Goal: Transaction & Acquisition: Purchase product/service

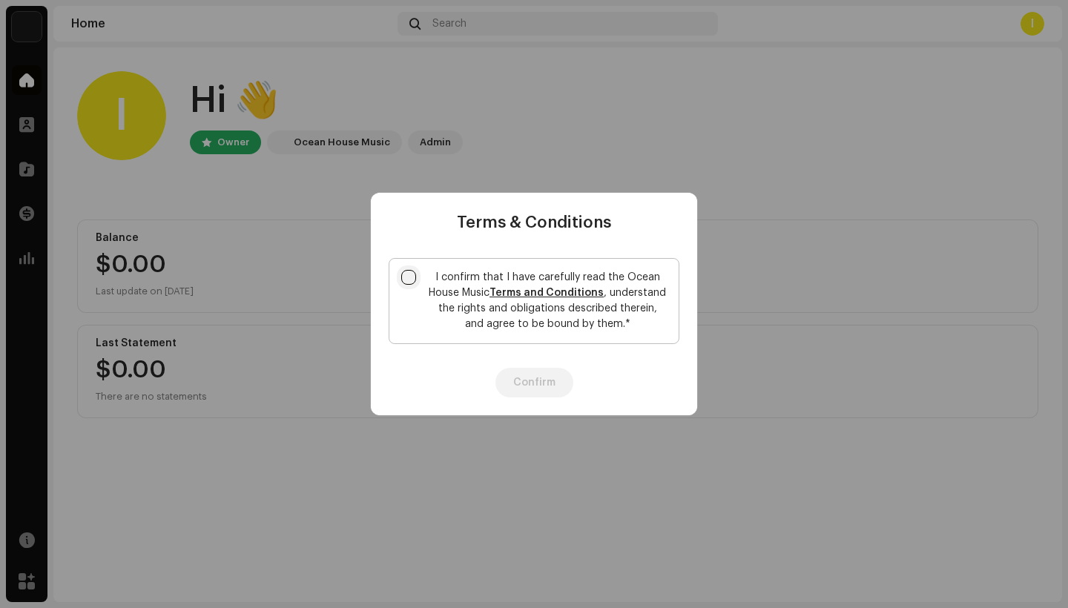
click at [415, 271] on input "I confirm that I have carefully read the Ocean House Music Terms and Conditions…" at bounding box center [408, 277] width 15 height 15
checkbox input "true"
click at [527, 384] on button "Confirm" at bounding box center [534, 383] width 78 height 30
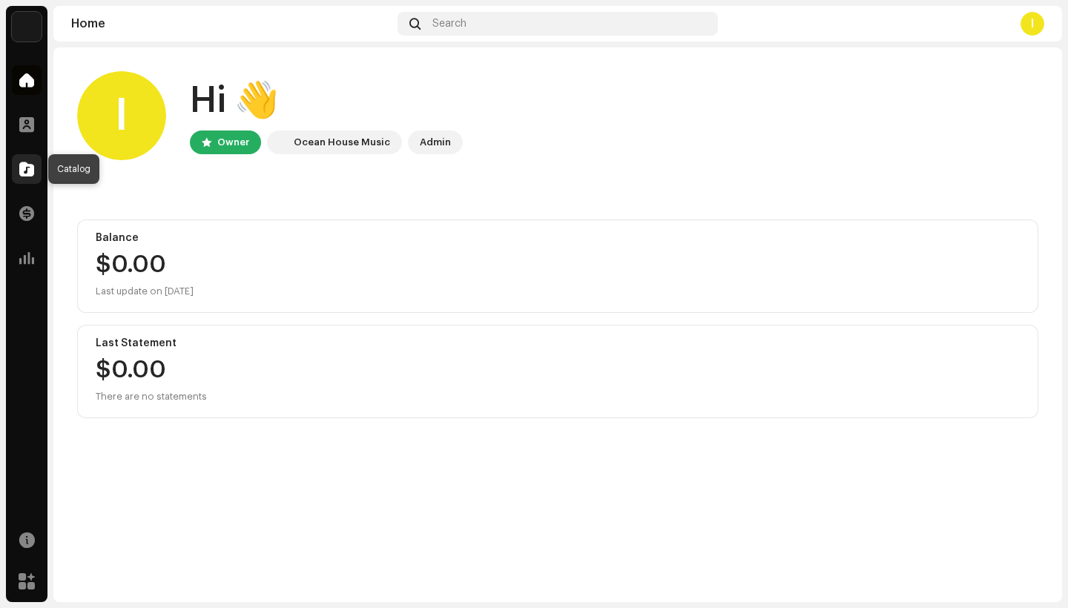
click at [26, 161] on div at bounding box center [27, 169] width 30 height 30
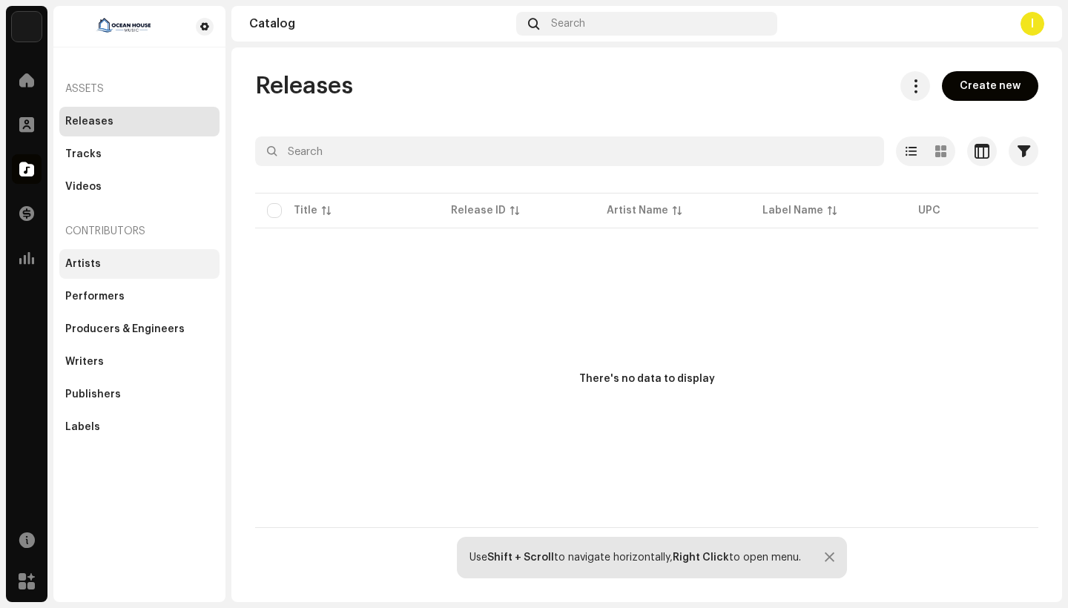
click at [88, 269] on div "Artists" at bounding box center [83, 264] width 36 height 12
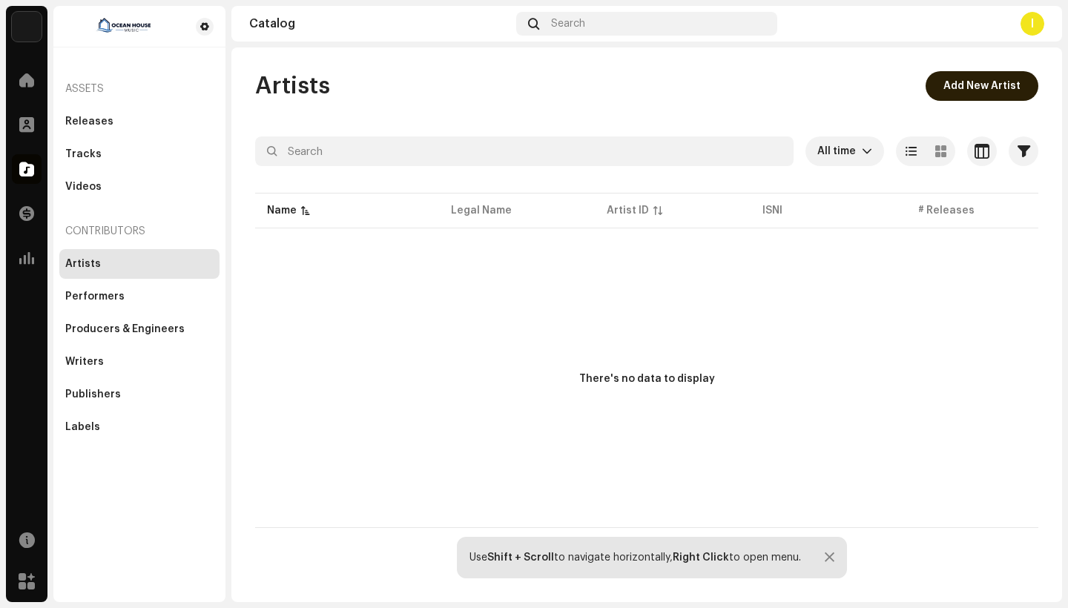
click at [957, 97] on span "Add New Artist" at bounding box center [981, 86] width 77 height 30
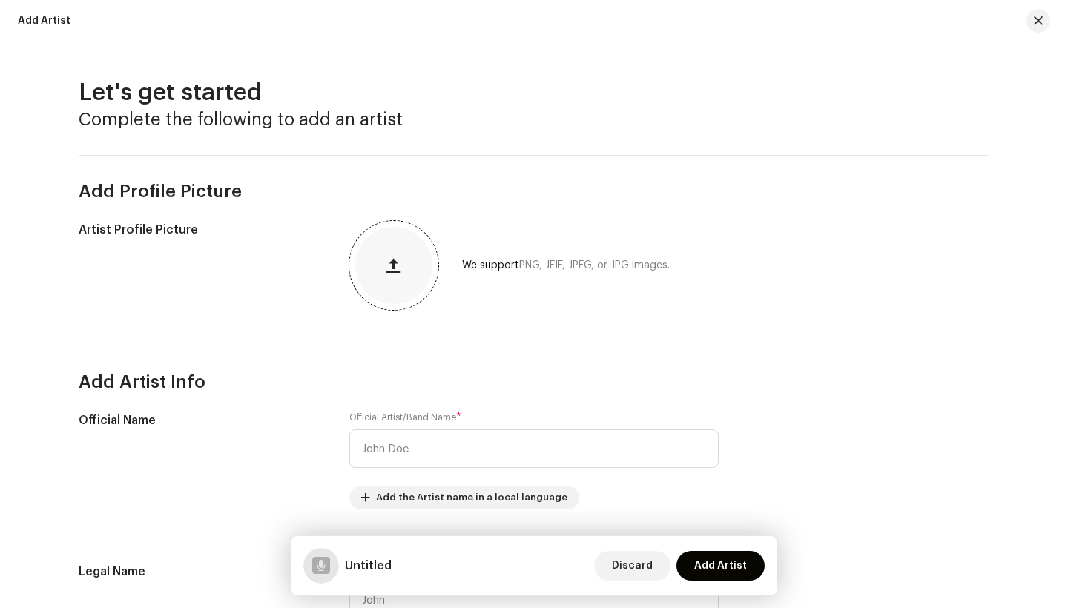
click at [382, 262] on button "button" at bounding box center [394, 266] width 36 height 36
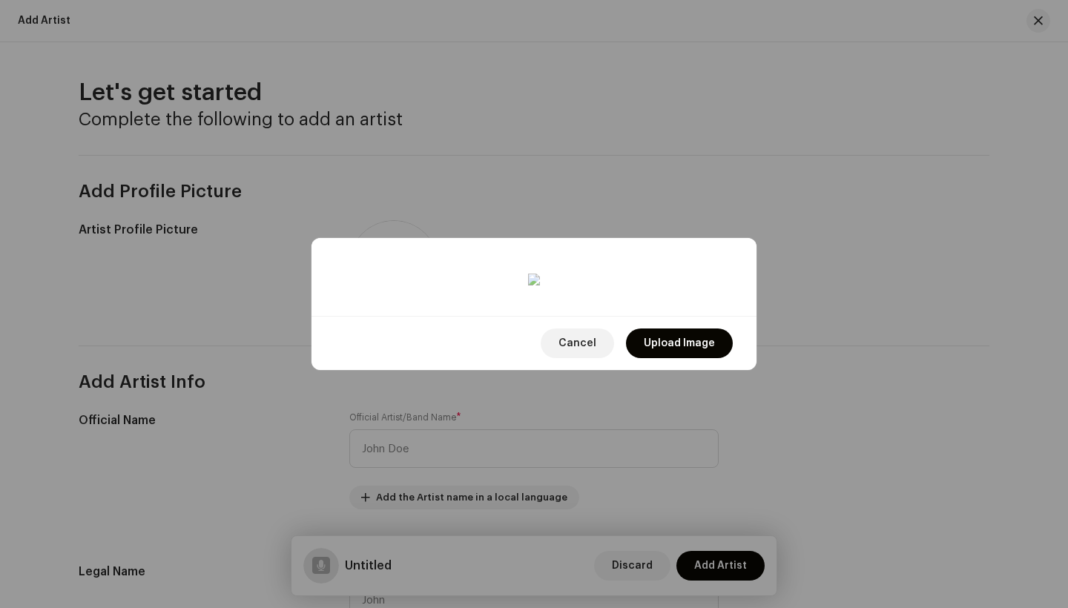
drag, startPoint x: 498, startPoint y: 397, endPoint x: 480, endPoint y: 421, distance: 29.7
click at [480, 421] on div at bounding box center [534, 586] width 384 height 384
drag, startPoint x: 480, startPoint y: 388, endPoint x: 493, endPoint y: 377, distance: 17.4
click at [493, 383] on div at bounding box center [534, 575] width 384 height 384
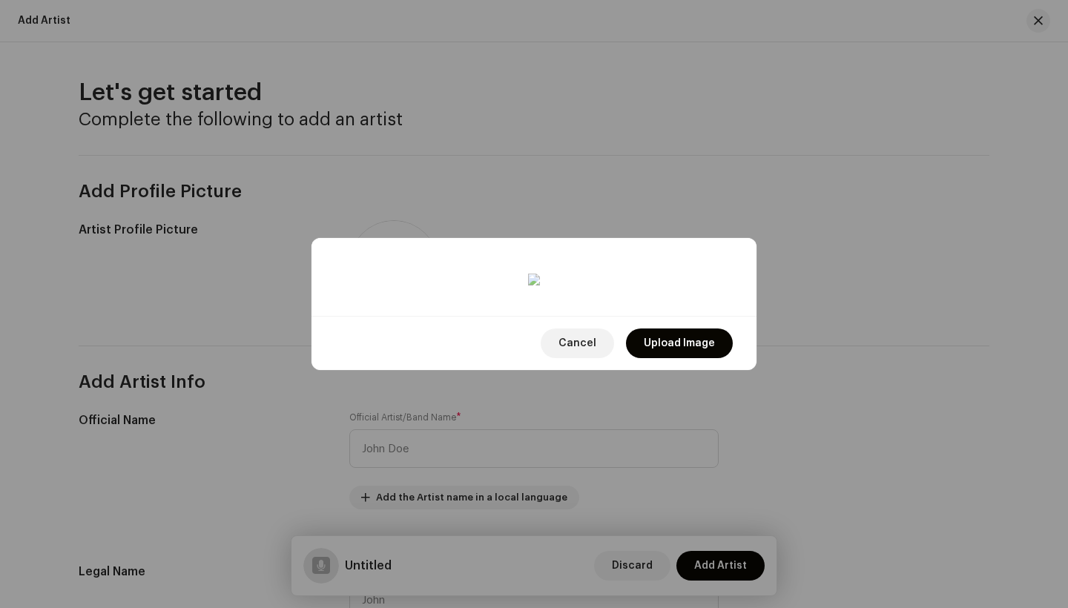
drag, startPoint x: 337, startPoint y: 429, endPoint x: 325, endPoint y: 451, distance: 25.6
click at [325, 316] on div at bounding box center [533, 277] width 445 height 78
drag, startPoint x: 444, startPoint y: 395, endPoint x: 443, endPoint y: 405, distance: 10.5
click at [443, 405] on div at bounding box center [534, 584] width 384 height 384
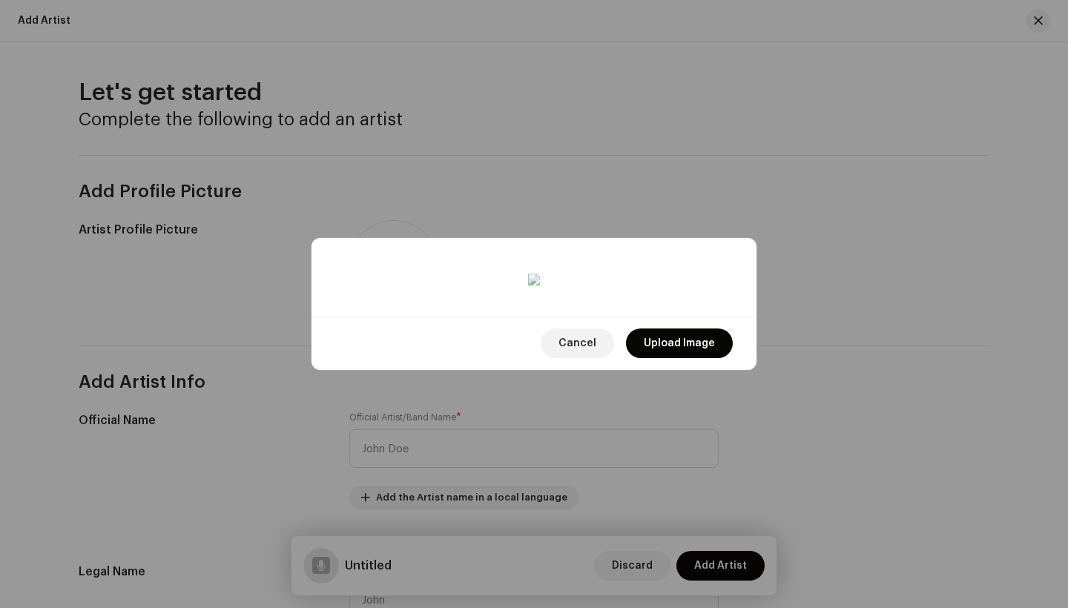
click at [438, 406] on div at bounding box center [534, 584] width 384 height 384
drag, startPoint x: 725, startPoint y: 469, endPoint x: 689, endPoint y: 440, distance: 46.3
click at [517, 389] on div at bounding box center [516, 563] width 349 height 349
drag, startPoint x: 686, startPoint y: 428, endPoint x: 673, endPoint y: 424, distance: 13.9
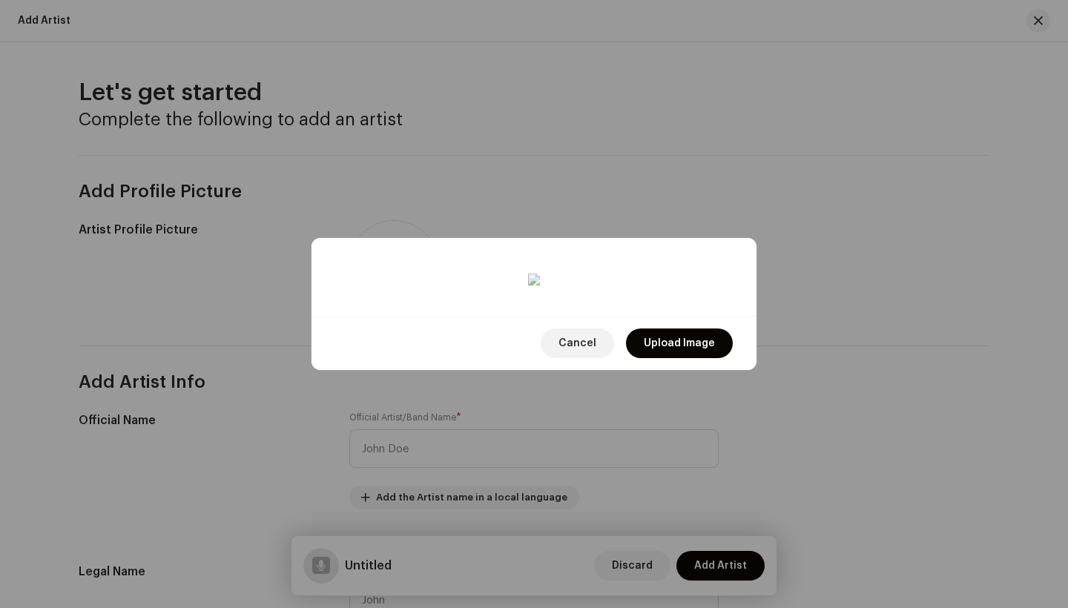
click at [673, 288] on div at bounding box center [534, 281] width 390 height 15
click at [557, 389] on div at bounding box center [509, 556] width 335 height 335
click at [523, 389] on div at bounding box center [513, 556] width 335 height 335
click at [682, 358] on span "Upload Image" at bounding box center [679, 344] width 71 height 30
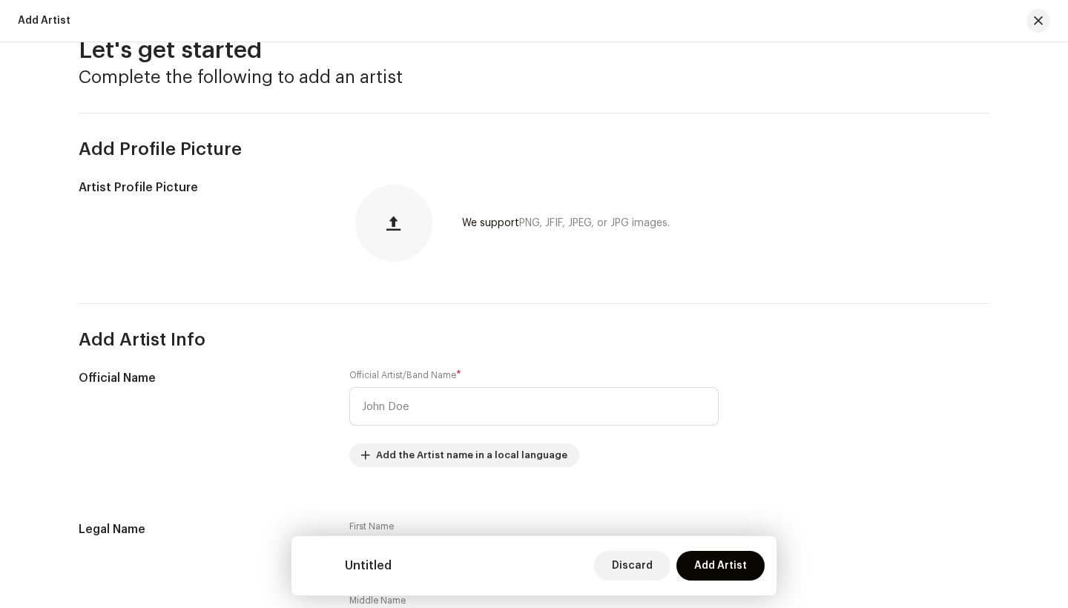
scroll to position [47, 0]
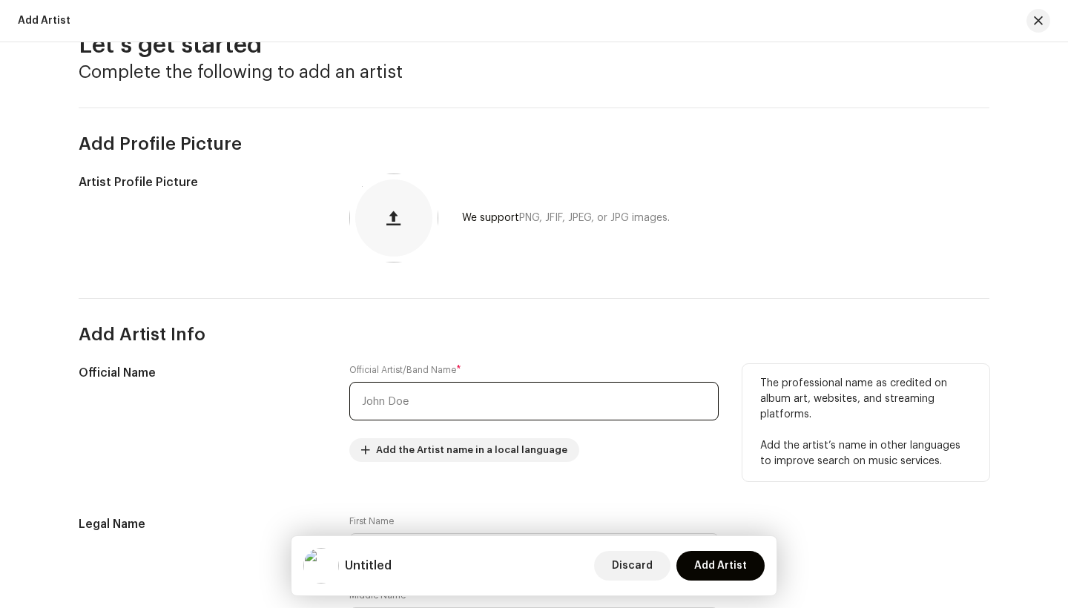
click at [438, 398] on input "text" at bounding box center [533, 401] width 369 height 39
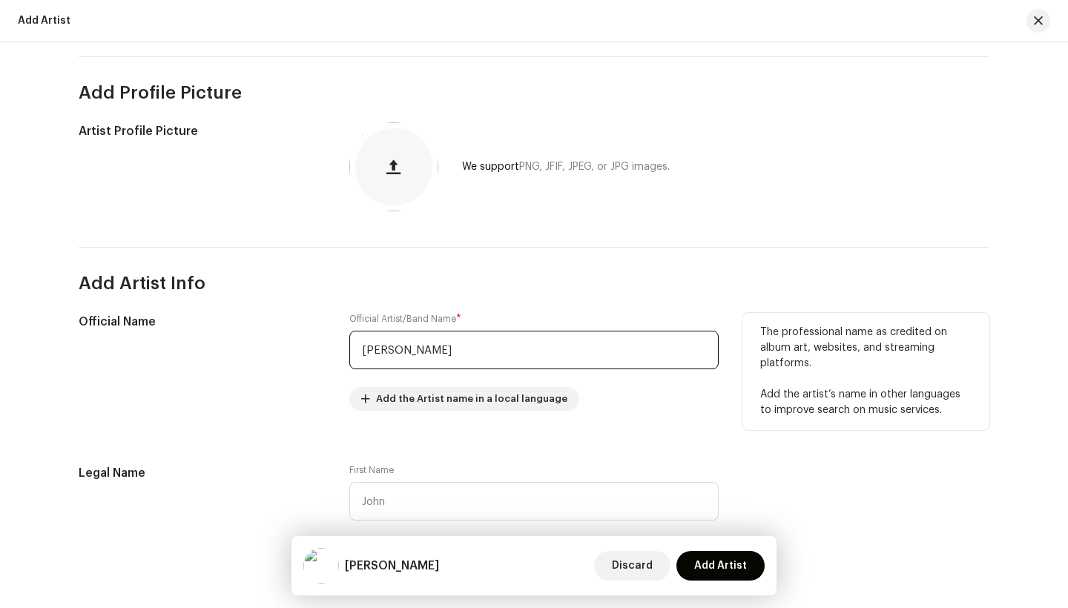
scroll to position [99, 0]
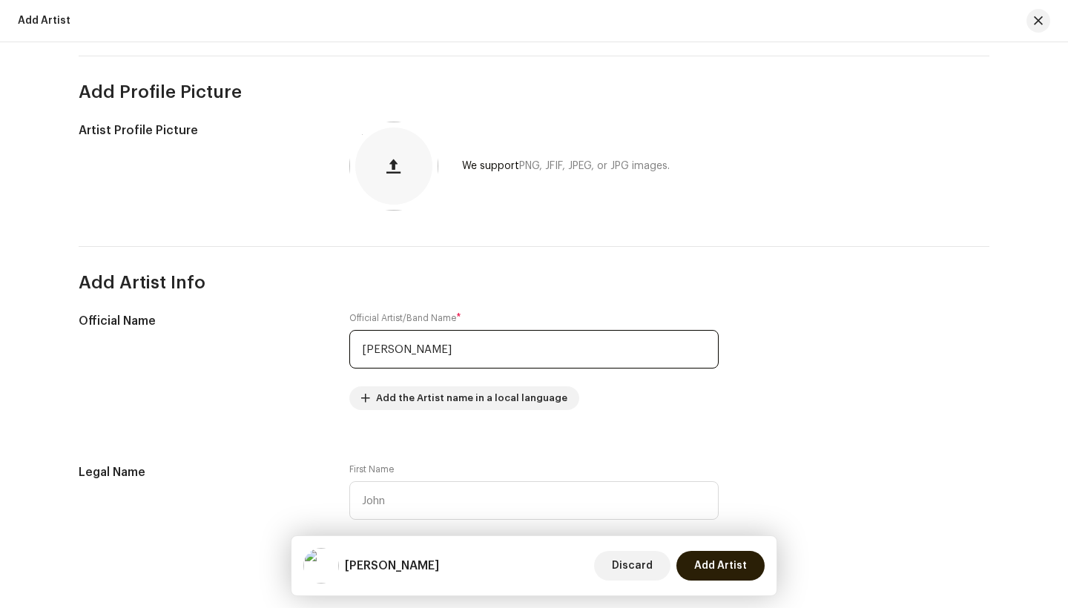
type input "[PERSON_NAME]"
click at [728, 567] on span "Add Artist" at bounding box center [720, 566] width 53 height 30
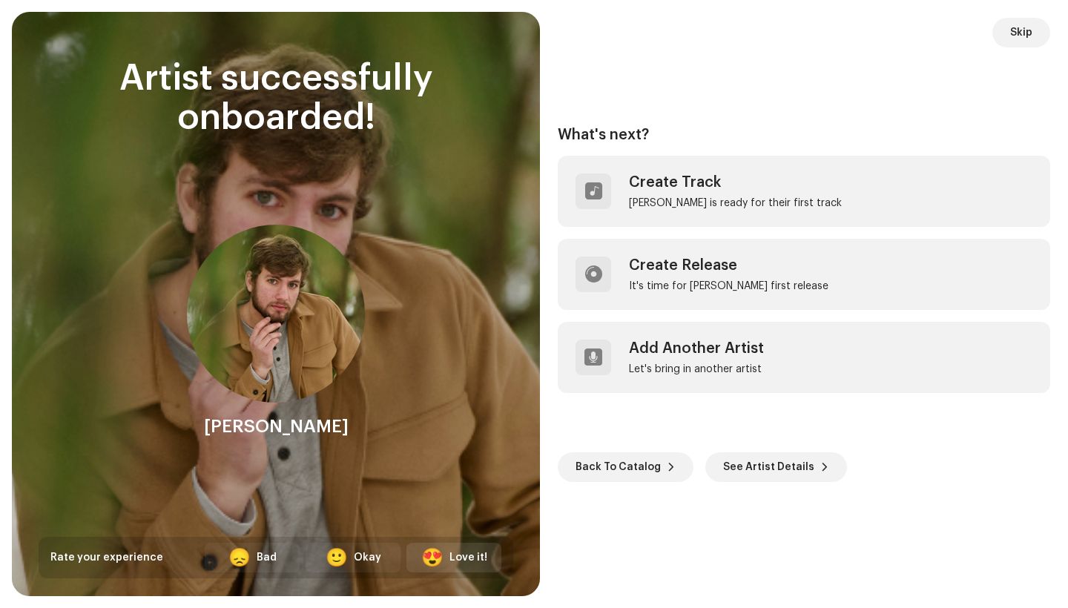
click at [446, 558] on div "😍 Love it!" at bounding box center [453, 558] width 95 height 30
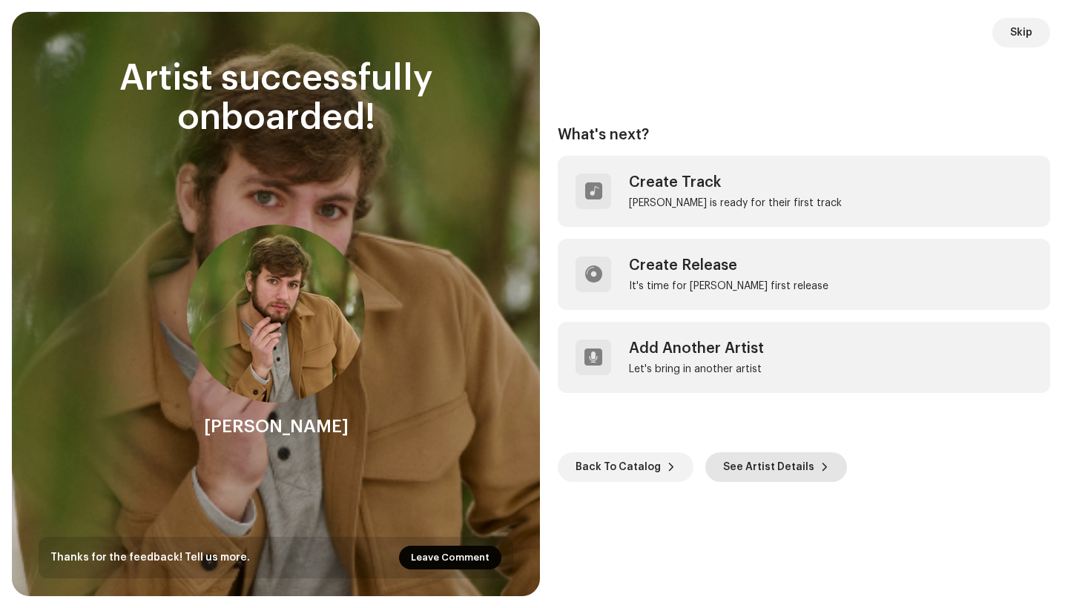
click at [782, 471] on span "See Artist Details" at bounding box center [768, 467] width 91 height 30
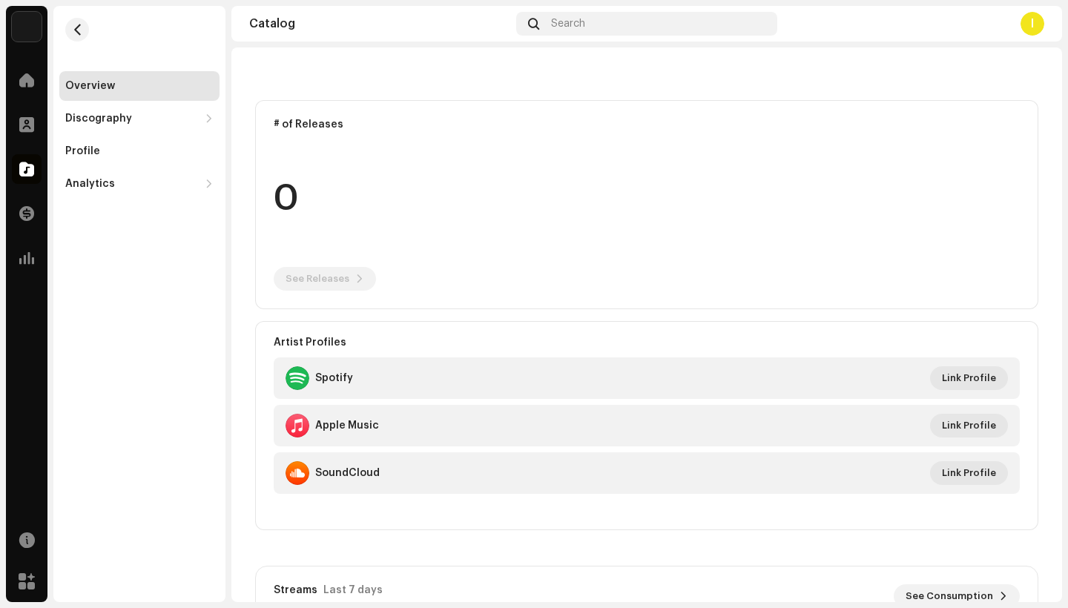
scroll to position [127, 0]
click at [962, 376] on span "Link Profile" at bounding box center [969, 377] width 54 height 30
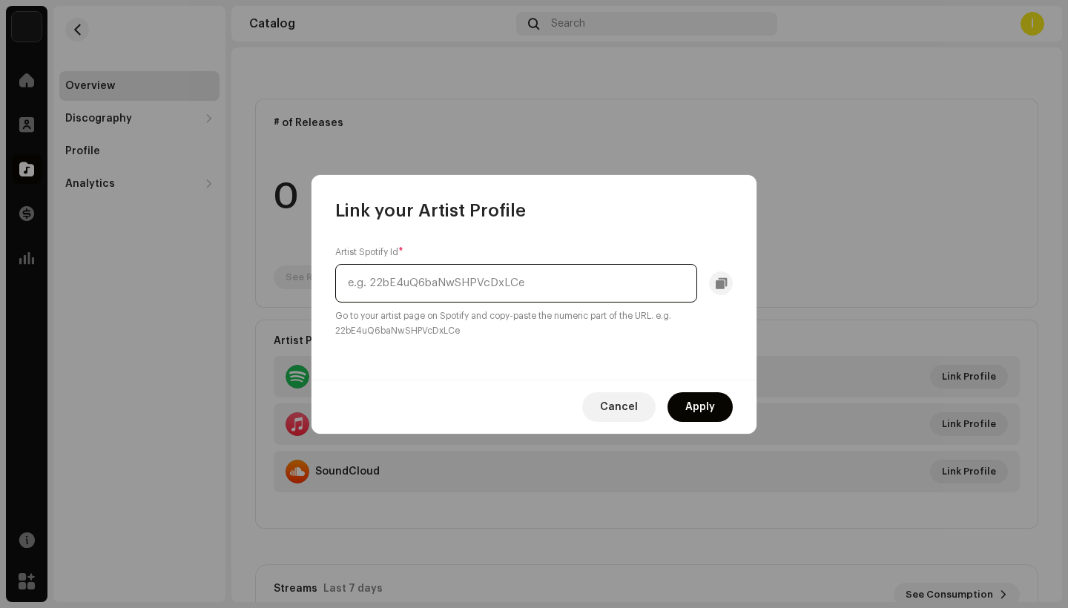
click at [498, 280] on input "text" at bounding box center [516, 283] width 362 height 39
paste input "https://open.spotify.com/artist/1WP9r8KcRsPprUUHgH0lEd?si=LPq0IOubQrutCDywBlj_VQ"
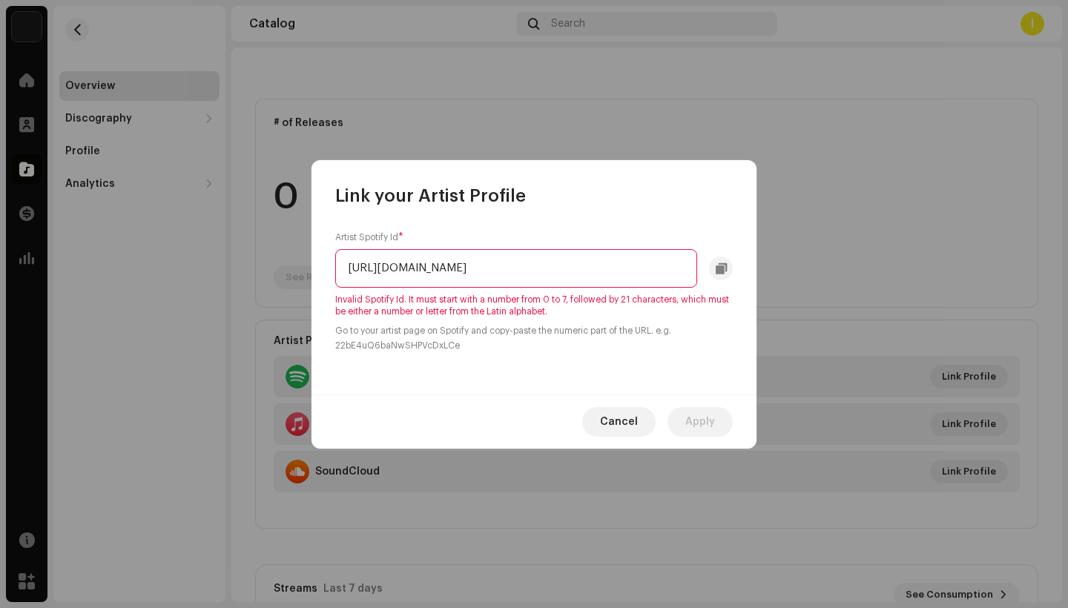
click at [381, 269] on input "https://open.spotify.com/artist/1WP9r8KcRsPprUUHgH0lEd?si=LPq0IOubQrutCDywBlj_VQ" at bounding box center [516, 268] width 362 height 39
click at [655, 269] on input "1WP9r8KcRsPprUUHgH0lEd?si=LPq0IOubQrutCDywBlj_VQ" at bounding box center [516, 268] width 362 height 39
click at [673, 277] on input "1WP9r8KcRsPprUUHgH0lEd?si=LPq0IOubQrutCDywBlj_VQ" at bounding box center [516, 268] width 362 height 39
click at [695, 395] on div "Cancel Apply" at bounding box center [533, 422] width 445 height 54
drag, startPoint x: 659, startPoint y: 268, endPoint x: 495, endPoint y: 270, distance: 163.9
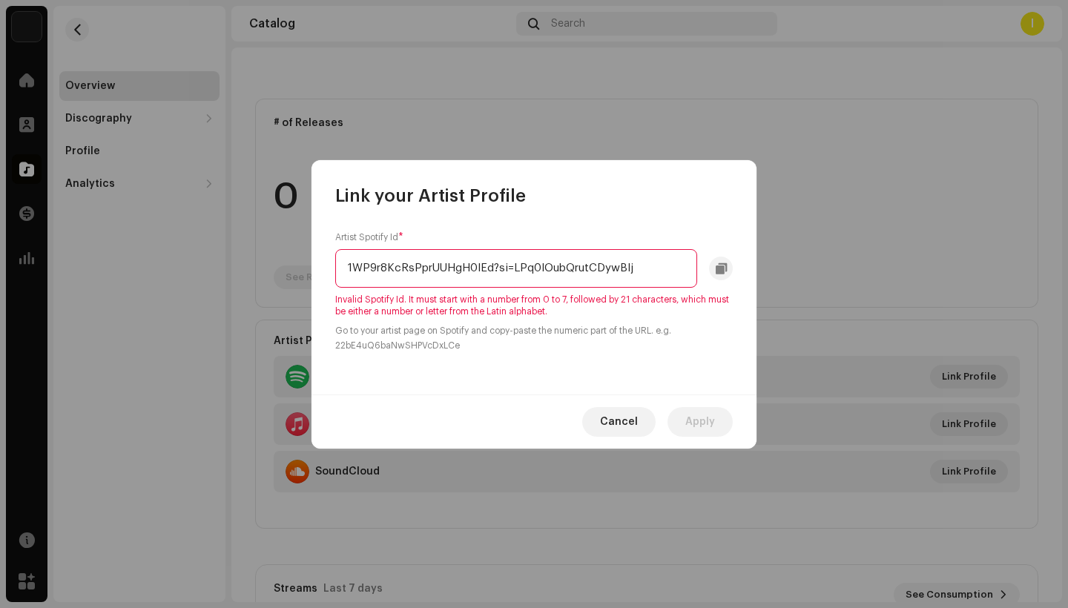
click at [495, 270] on input "1WP9r8KcRsPprUUHgH0lEd?si=LPq0IOubQrutCDywBlj" at bounding box center [516, 268] width 362 height 39
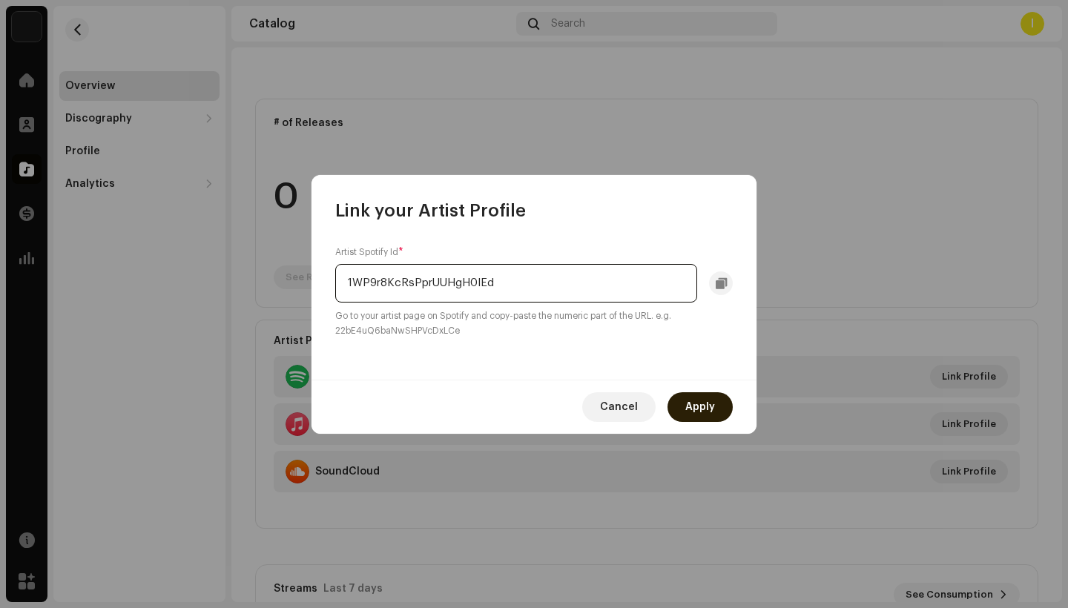
type input "1WP9r8KcRsPprUUHgH0lEd"
click at [692, 401] on span "Apply" at bounding box center [700, 407] width 30 height 30
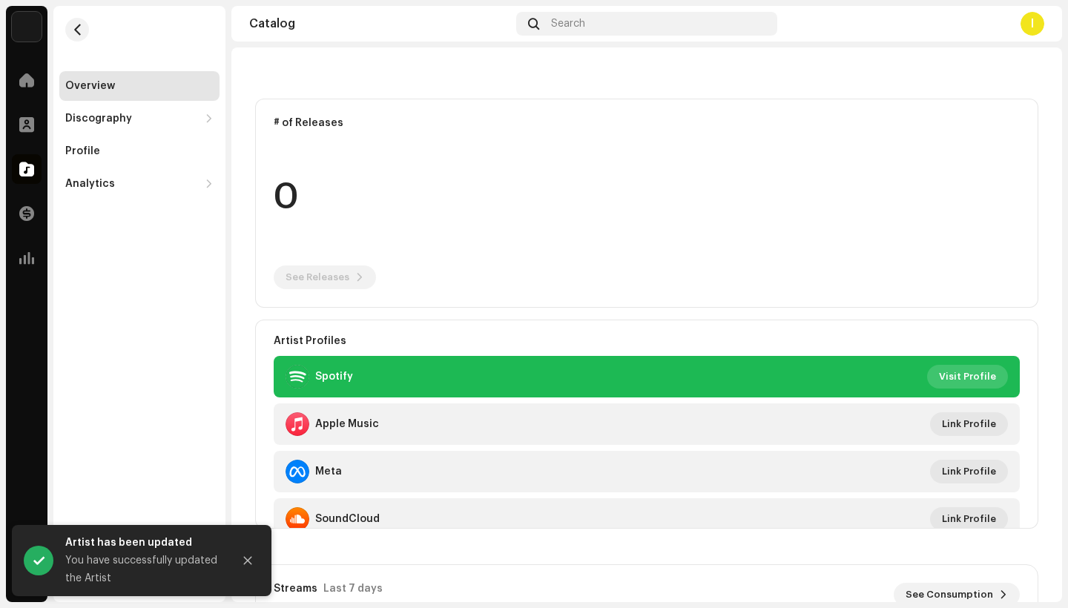
click at [963, 377] on span "Visit Profile" at bounding box center [967, 377] width 57 height 30
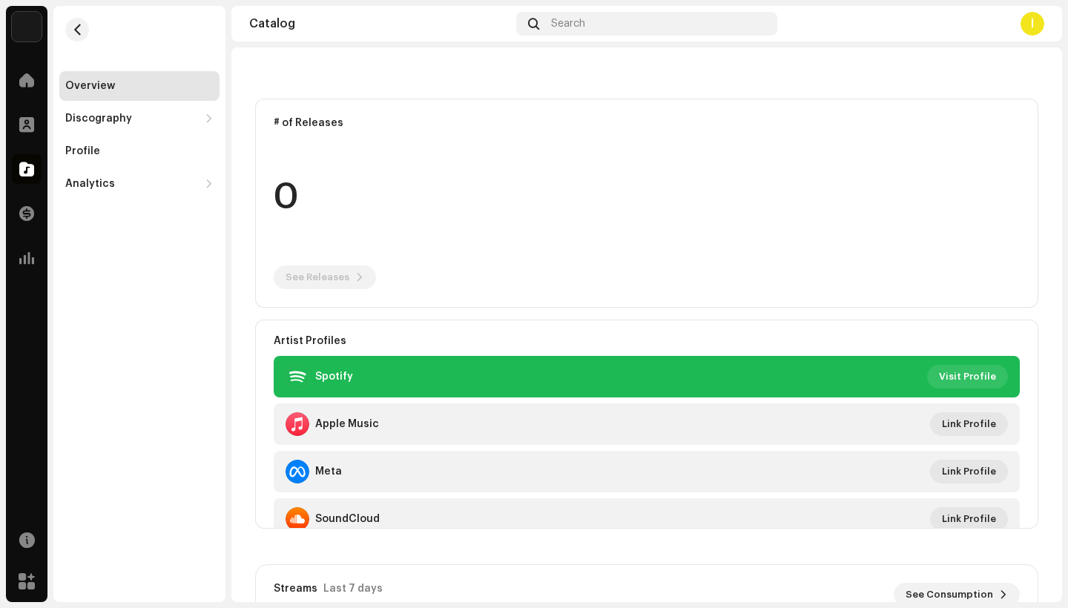
scroll to position [0, 0]
click at [960, 417] on span "Link Profile" at bounding box center [969, 424] width 54 height 30
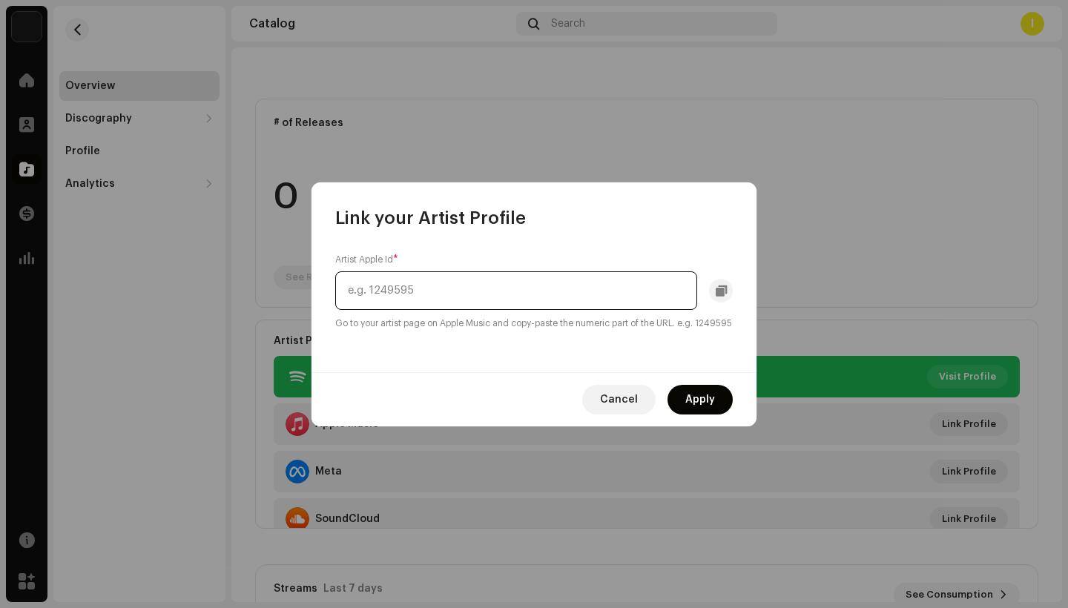
click at [463, 287] on input "text" at bounding box center [516, 290] width 362 height 39
paste input "https://music.apple.com/us/artist/ian-austin/1724721188"
drag, startPoint x: 580, startPoint y: 280, endPoint x: 154, endPoint y: 286, distance: 426.5
click at [154, 286] on div "Link your Artist Profile Artist Apple Id * https://music.apple.com/us/artist/ia…" at bounding box center [534, 304] width 1068 height 608
type input "1724721188"
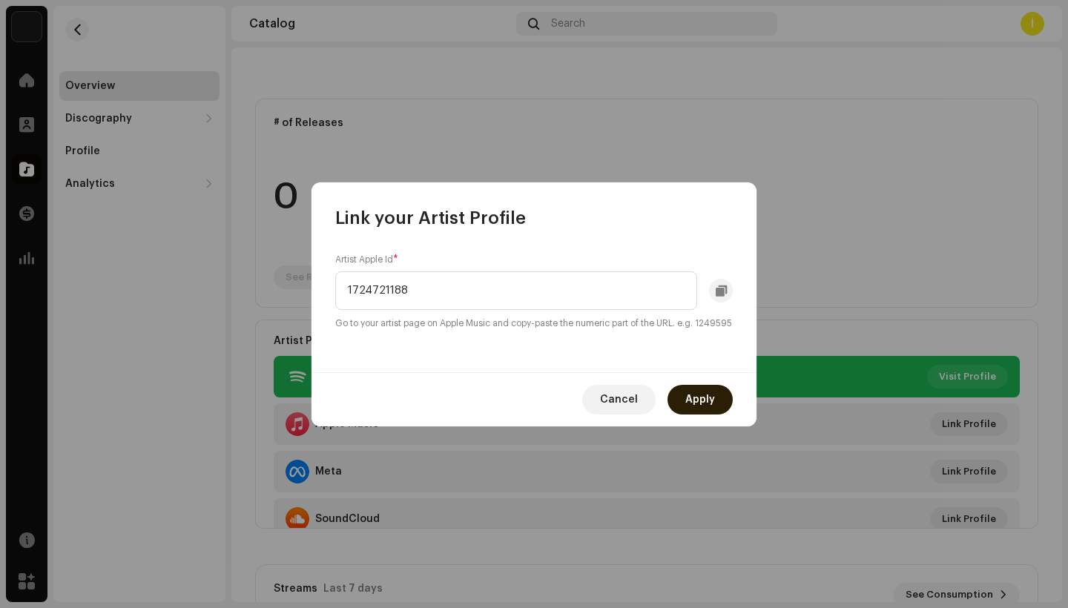
click at [680, 413] on button "Apply" at bounding box center [699, 400] width 65 height 30
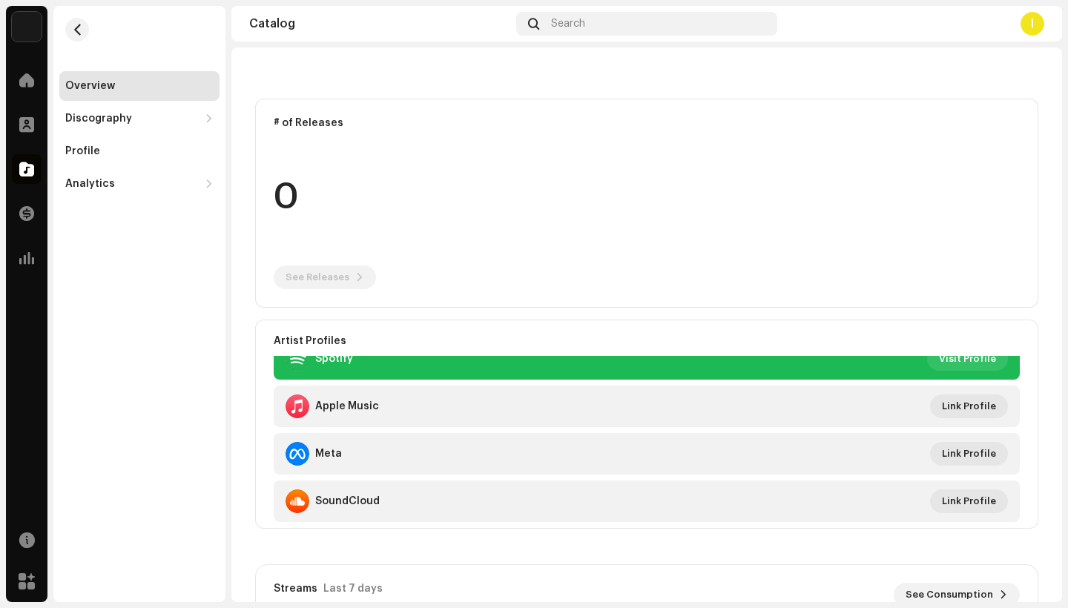
scroll to position [18, 0]
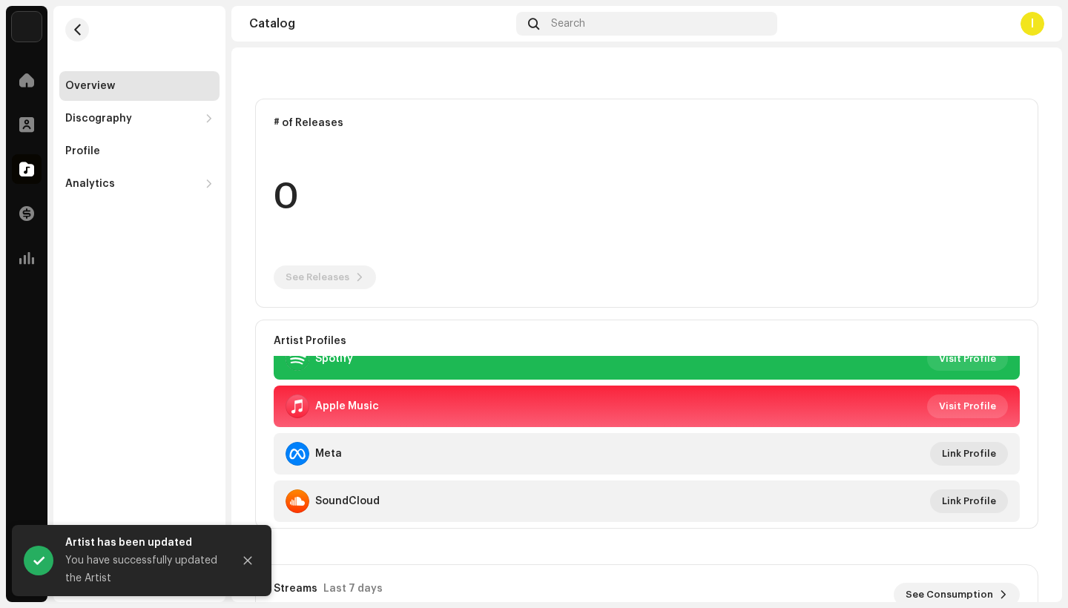
click at [947, 410] on span "Visit Profile" at bounding box center [967, 407] width 57 height 30
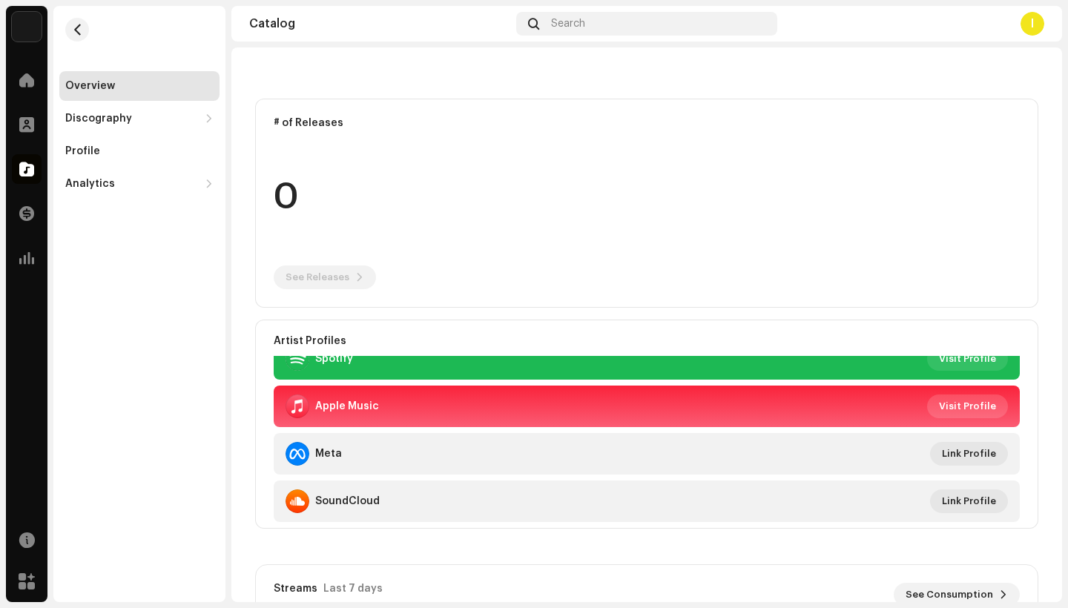
click at [957, 404] on span "Visit Profile" at bounding box center [967, 407] width 57 height 30
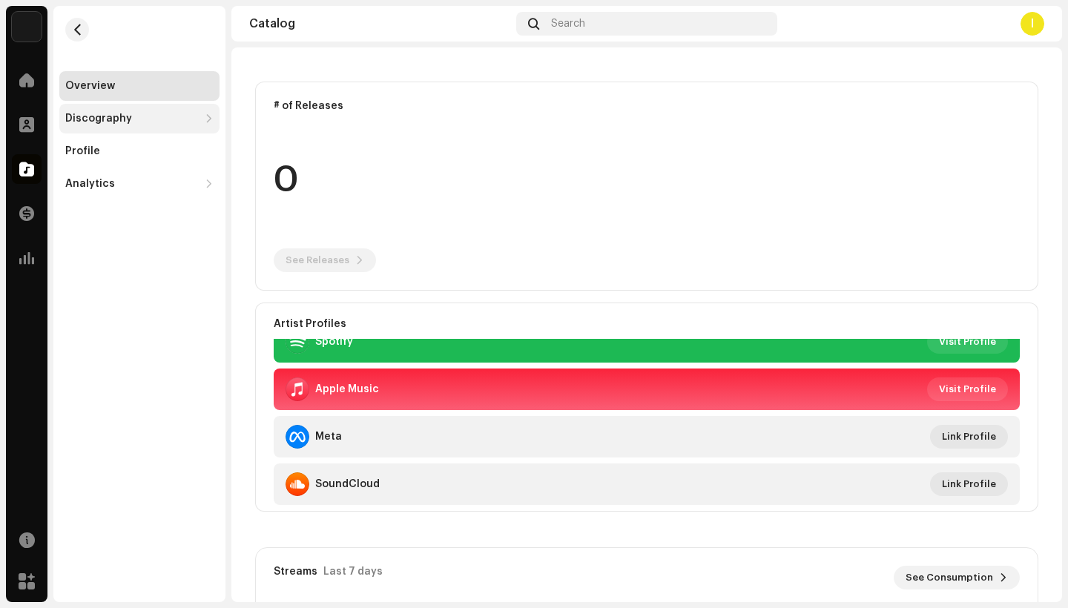
click at [152, 129] on div "Discography" at bounding box center [139, 119] width 160 height 30
click at [111, 121] on div "Discography" at bounding box center [98, 119] width 67 height 12
click at [111, 120] on div "Discography" at bounding box center [98, 119] width 67 height 12
click at [99, 184] on div "Tracks" at bounding box center [89, 184] width 36 height 12
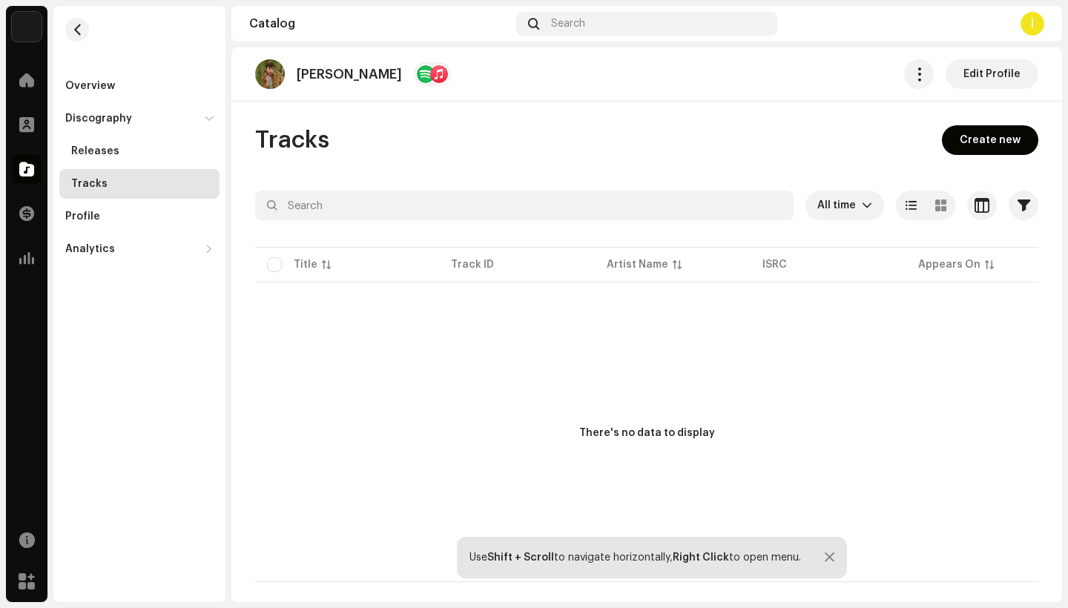
click at [831, 559] on div at bounding box center [830, 558] width 10 height 12
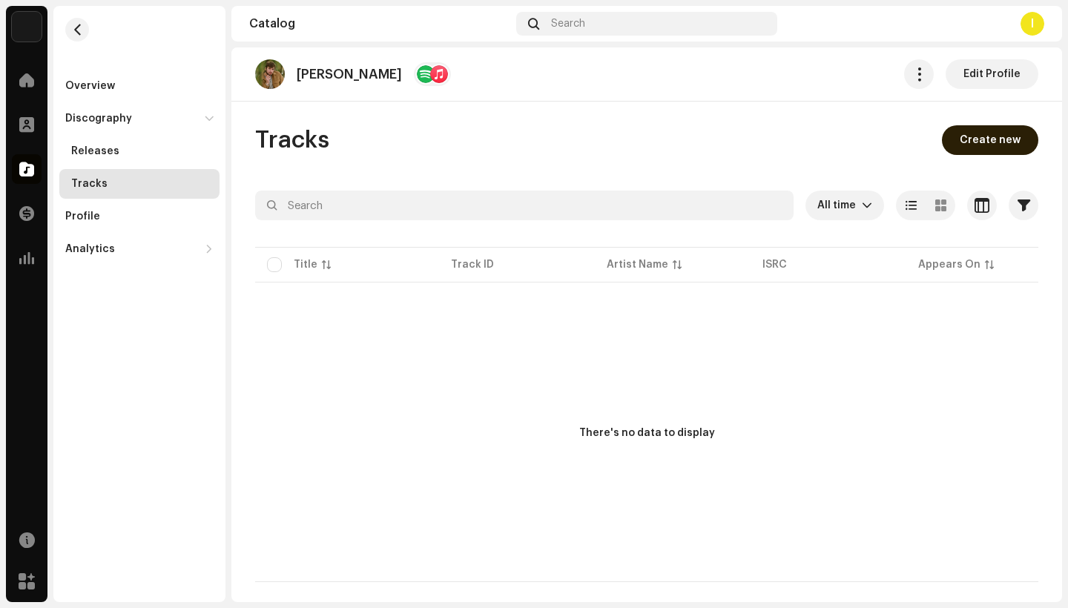
click at [981, 142] on span "Create new" at bounding box center [990, 140] width 61 height 30
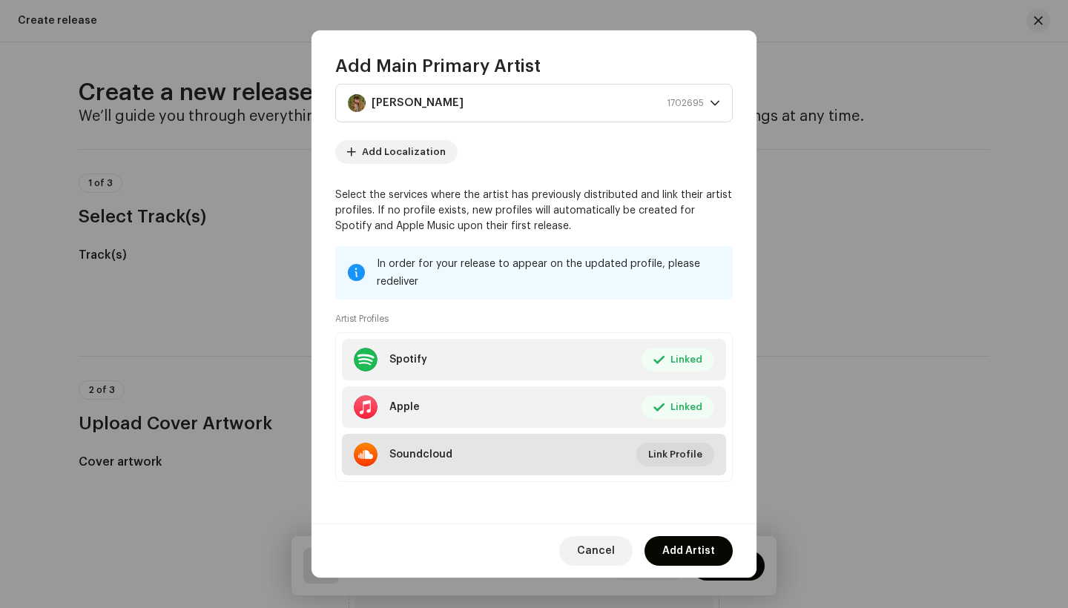
scroll to position [36, 0]
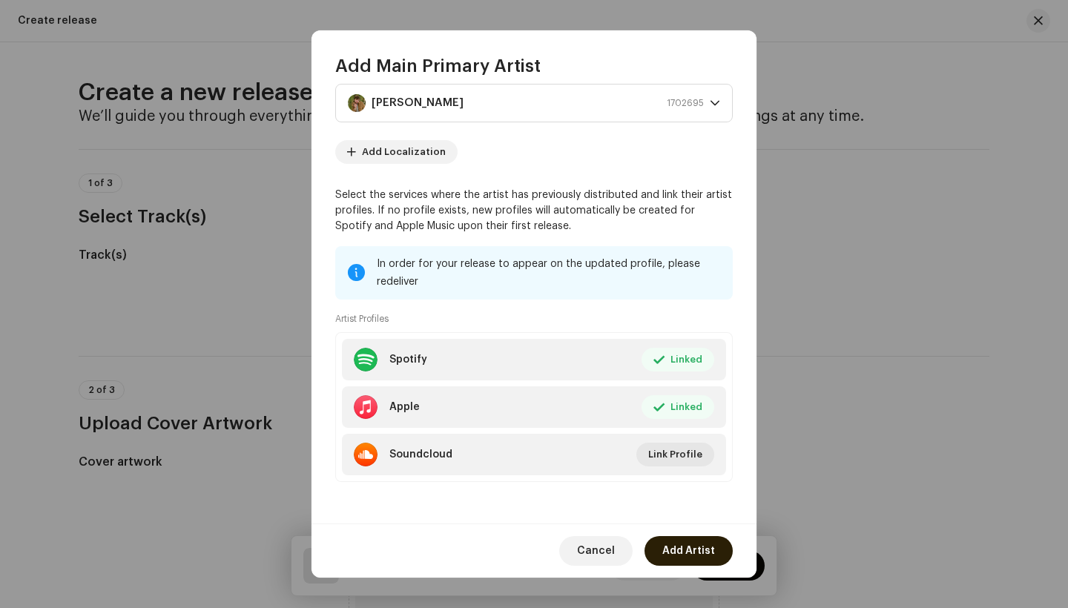
click at [695, 550] on span "Add Artist" at bounding box center [688, 551] width 53 height 30
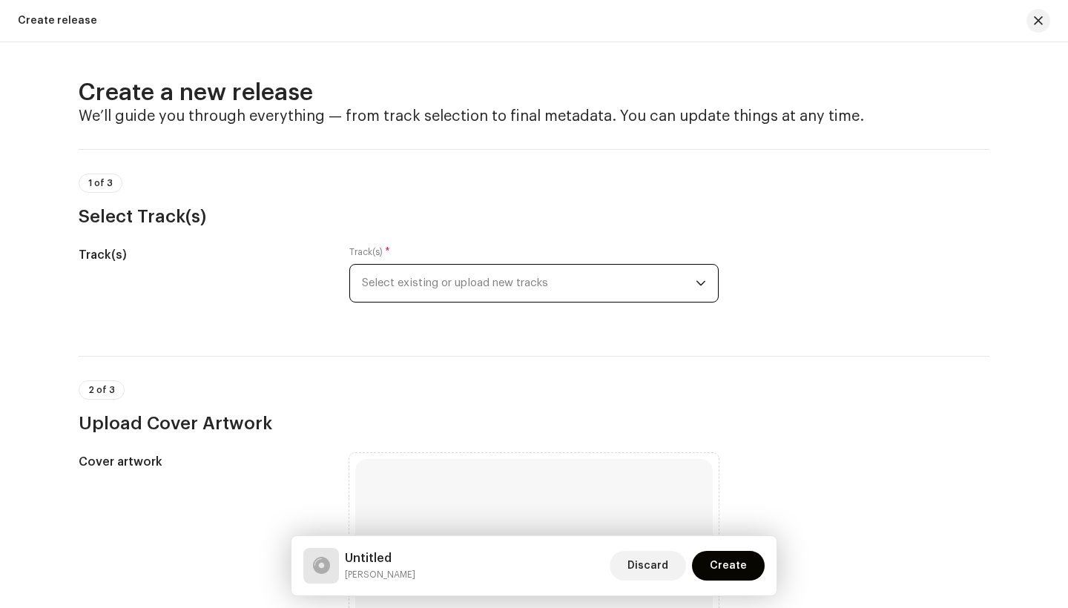
click at [494, 282] on span "Select existing or upload new tracks" at bounding box center [529, 283] width 334 height 37
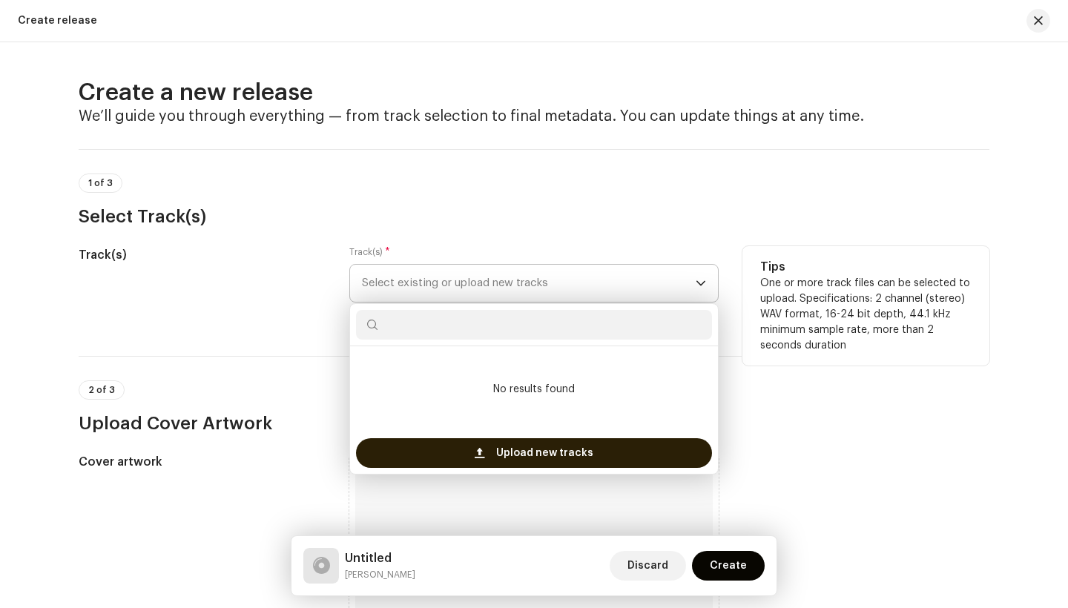
click at [555, 456] on span "Upload new tracks" at bounding box center [544, 453] width 97 height 30
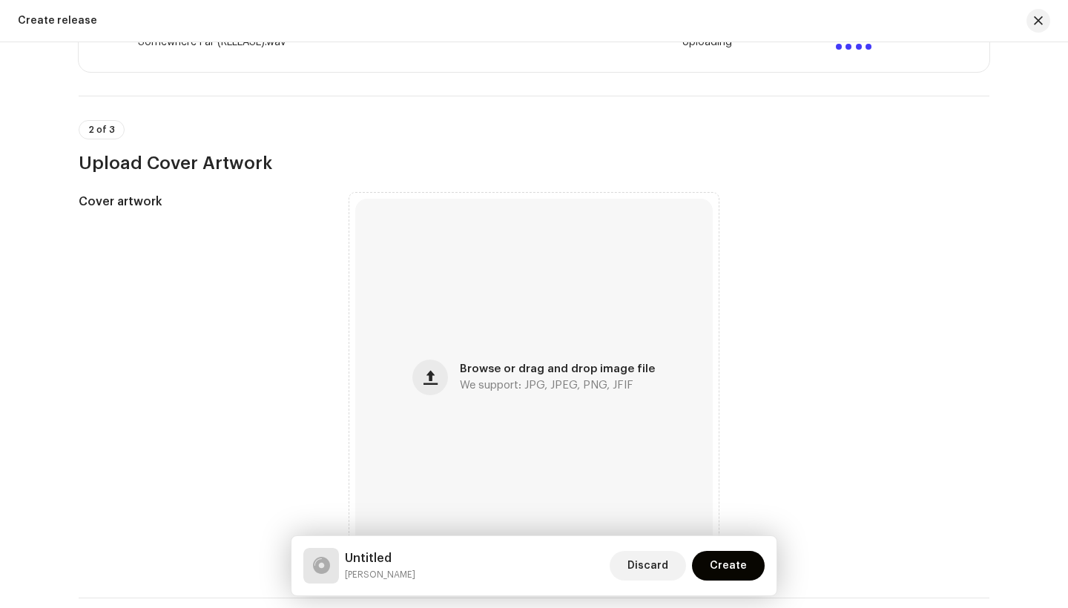
scroll to position [393, 0]
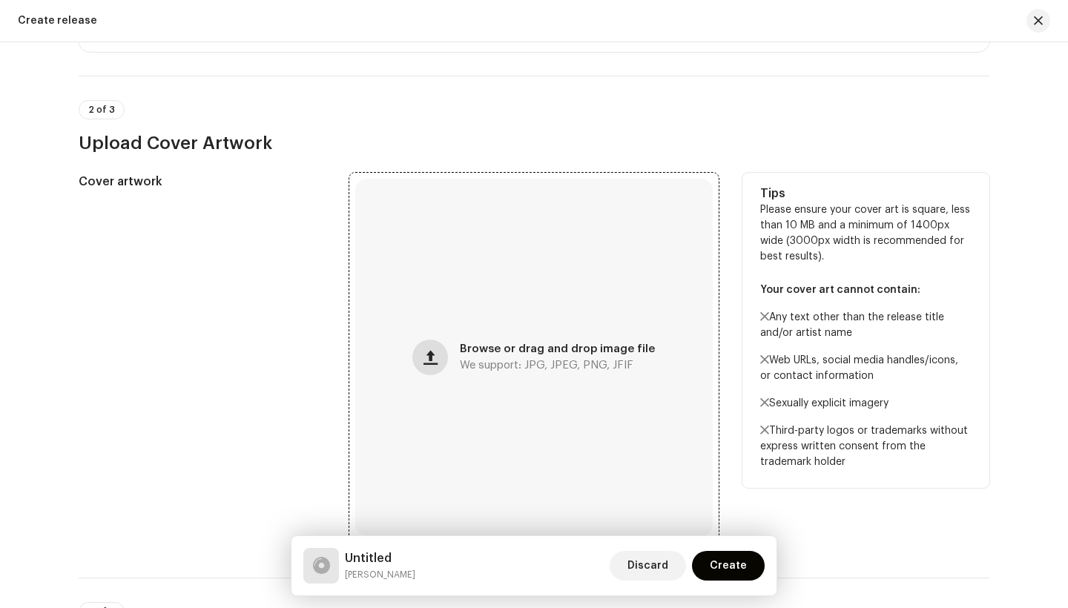
click at [440, 359] on button "button" at bounding box center [430, 358] width 36 height 36
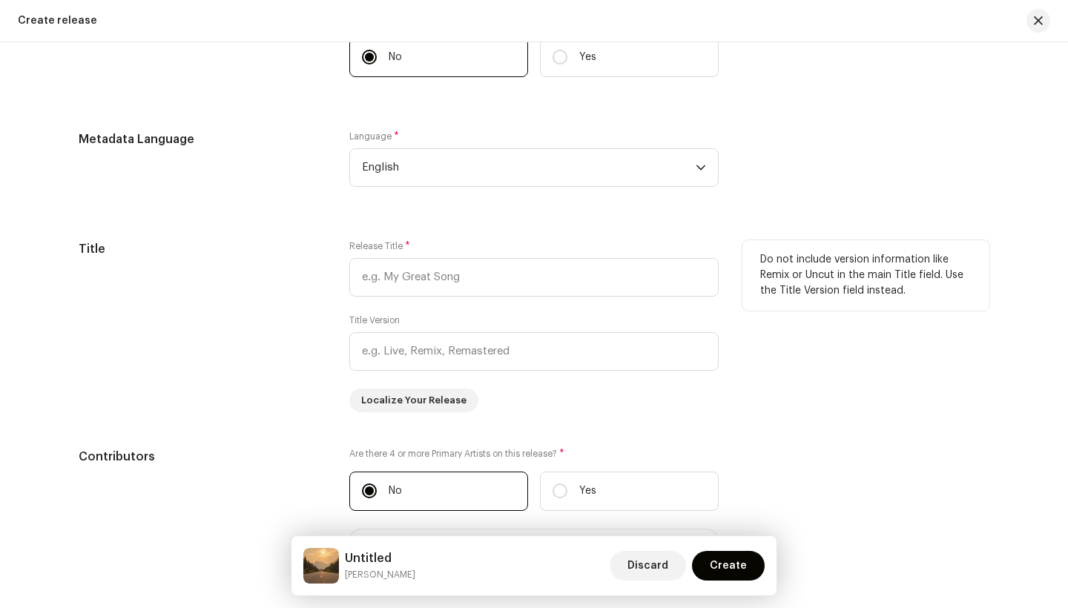
scroll to position [1225, 0]
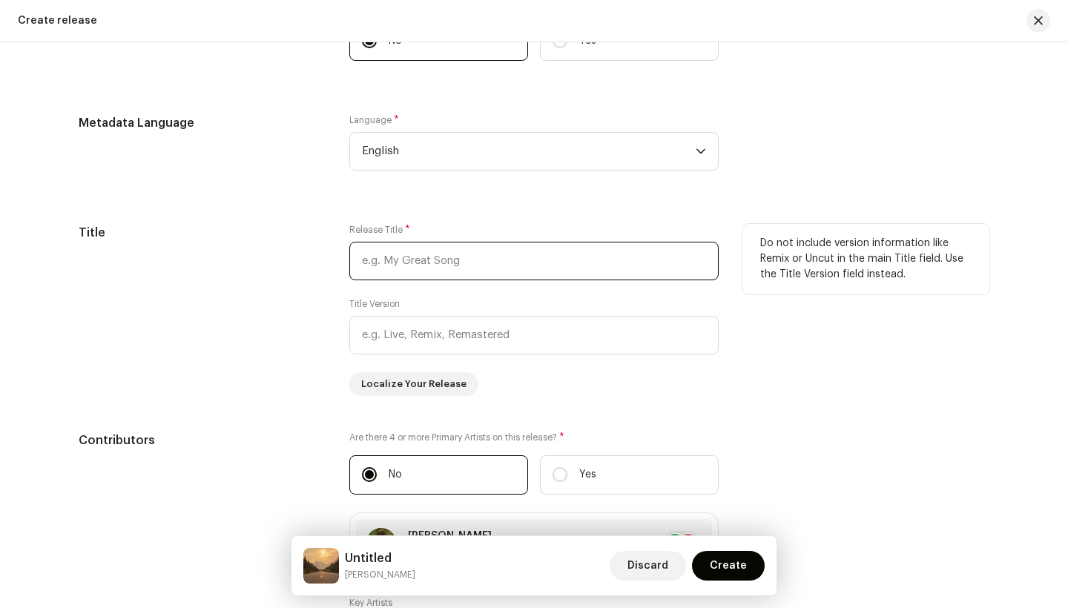
click at [460, 268] on input "text" at bounding box center [533, 261] width 369 height 39
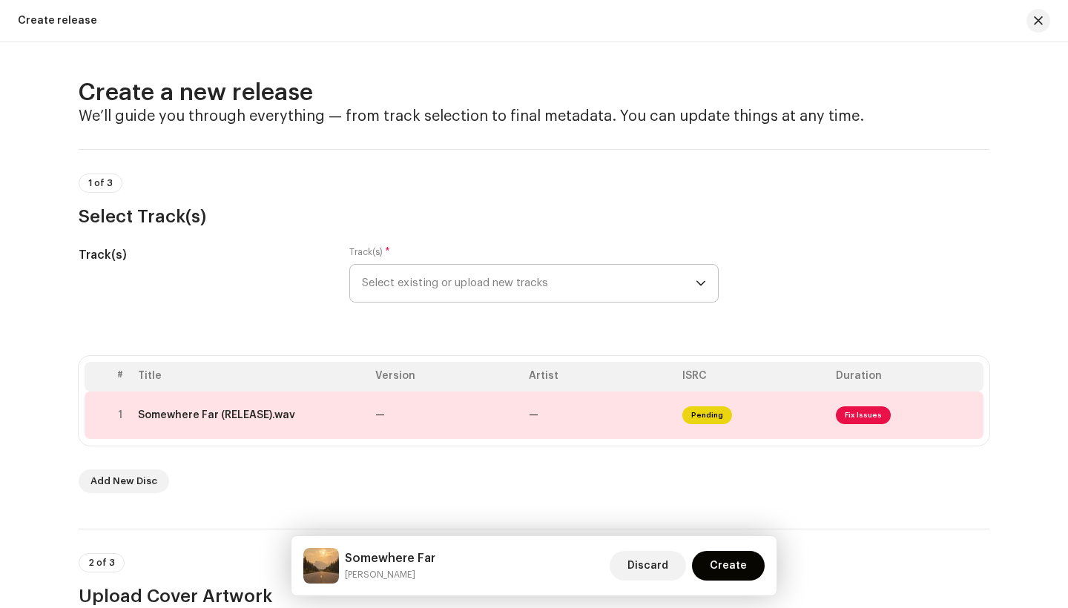
scroll to position [0, 0]
type input "Somewhere Far"
click at [476, 288] on span "Select existing or upload new tracks" at bounding box center [529, 283] width 334 height 37
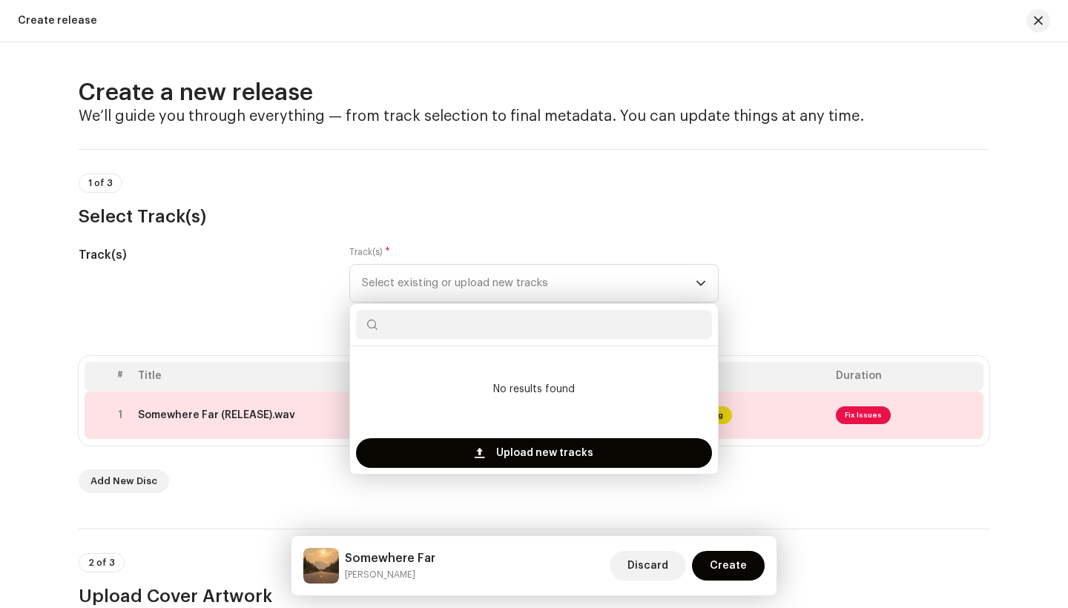
click at [242, 299] on div "Track(s)" at bounding box center [202, 283] width 247 height 74
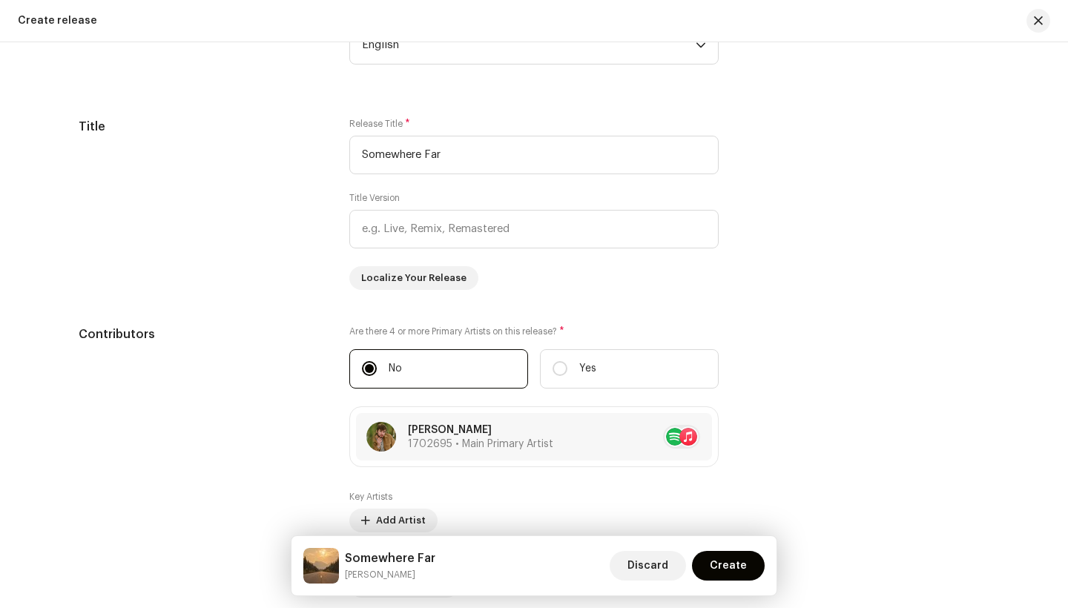
scroll to position [1334, 0]
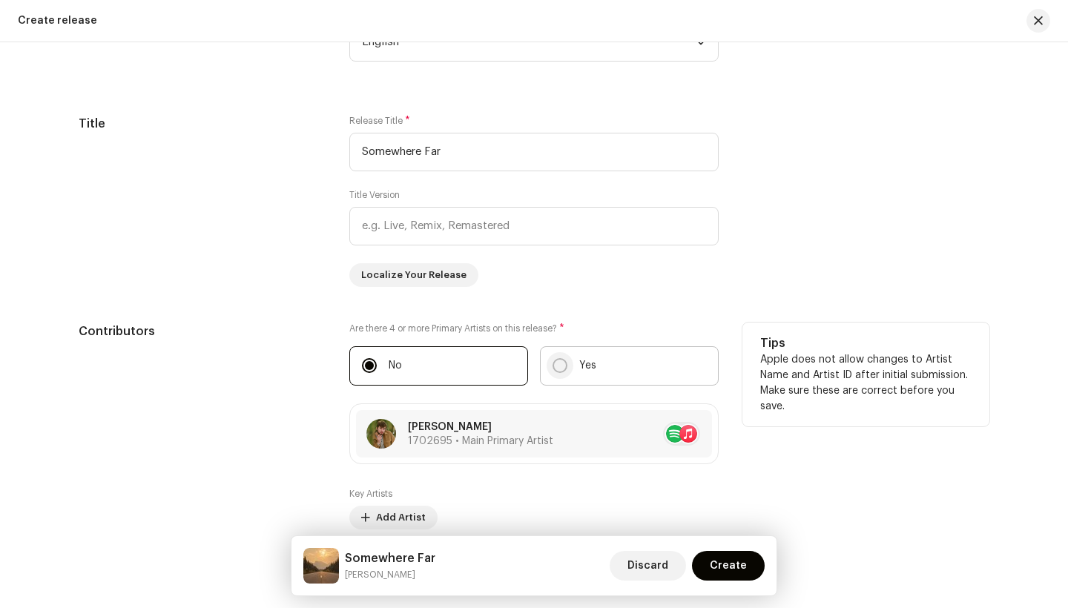
click at [553, 362] on input "Yes" at bounding box center [559, 365] width 15 height 15
radio input "true"
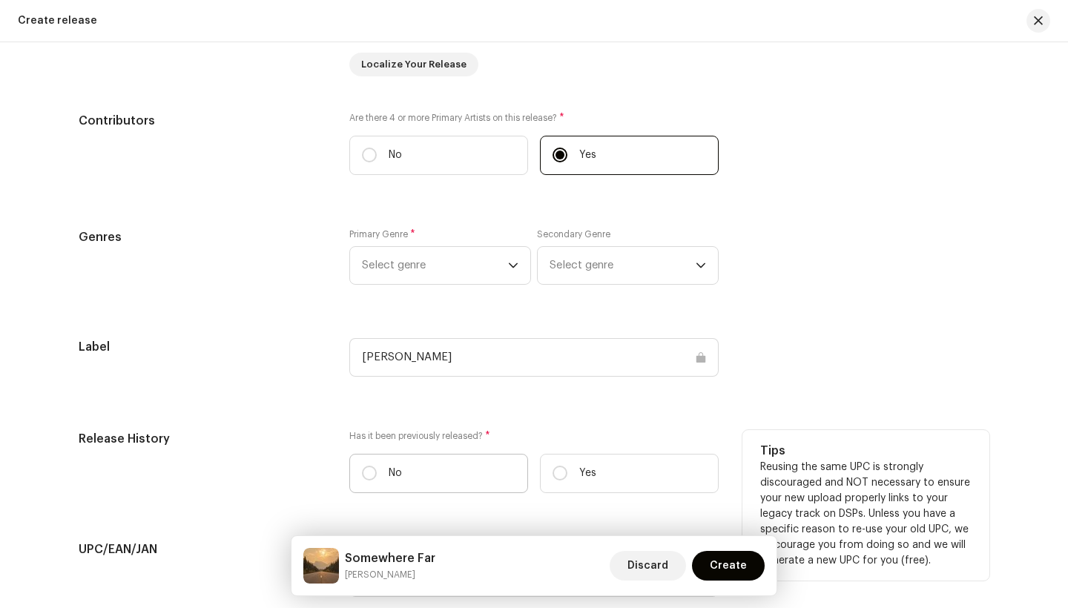
scroll to position [1539, 0]
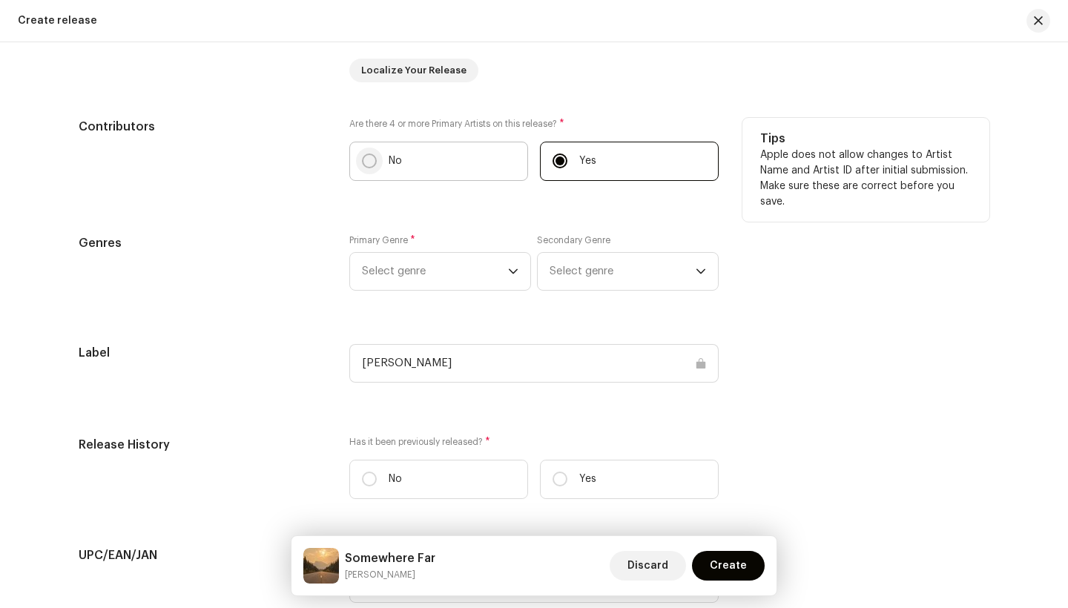
click at [366, 165] on input "No" at bounding box center [369, 161] width 15 height 15
radio input "true"
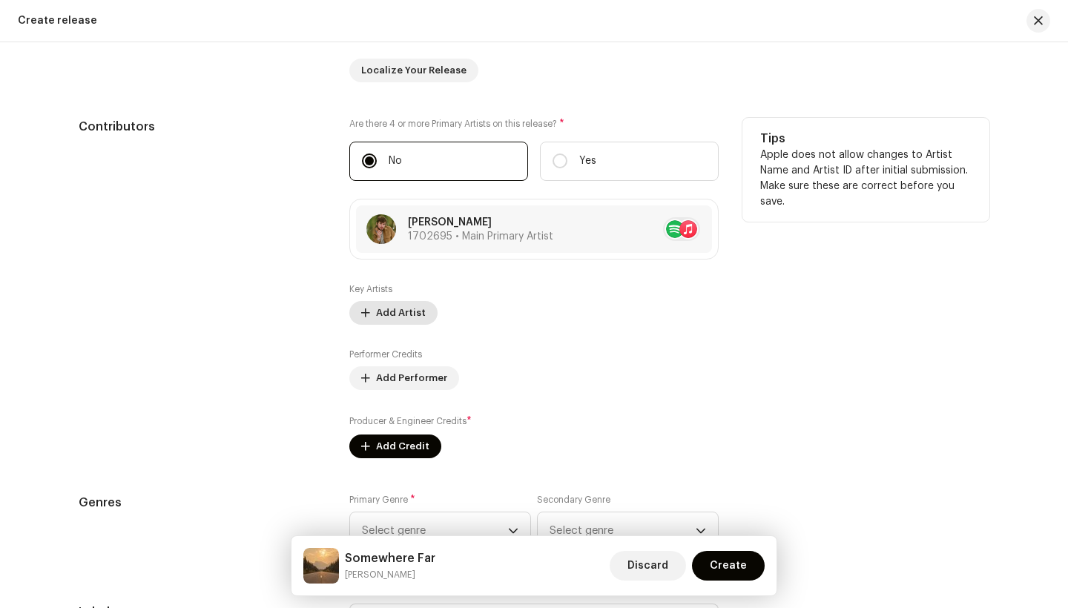
click at [380, 314] on span "Add Artist" at bounding box center [401, 313] width 50 height 30
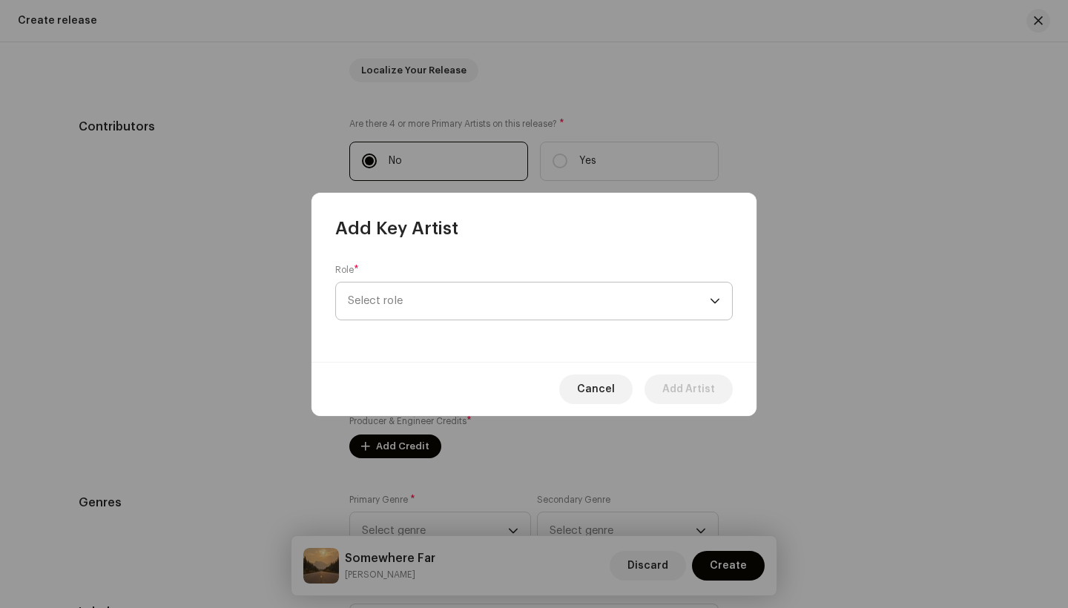
click at [400, 294] on span "Select role" at bounding box center [529, 301] width 362 height 37
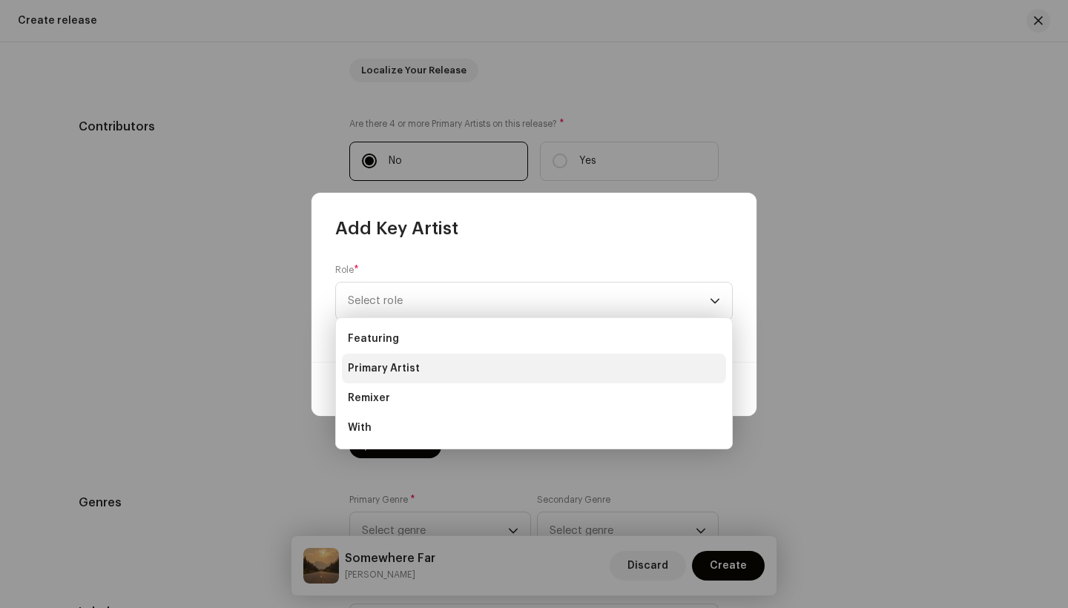
click at [397, 370] on span "Primary Artist" at bounding box center [384, 368] width 72 height 15
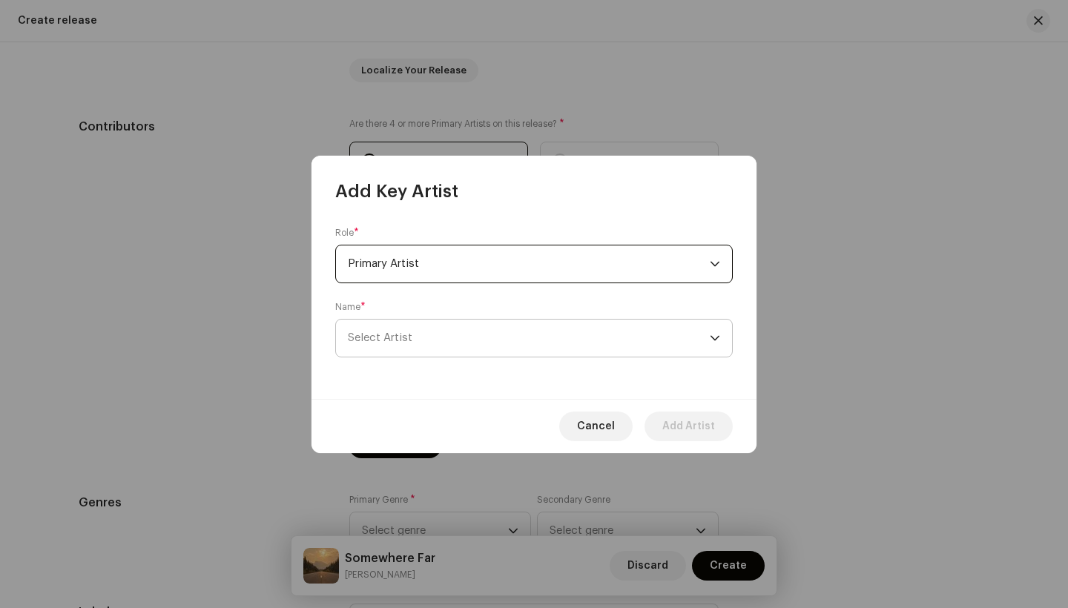
click at [422, 334] on span "Select Artist" at bounding box center [529, 338] width 362 height 37
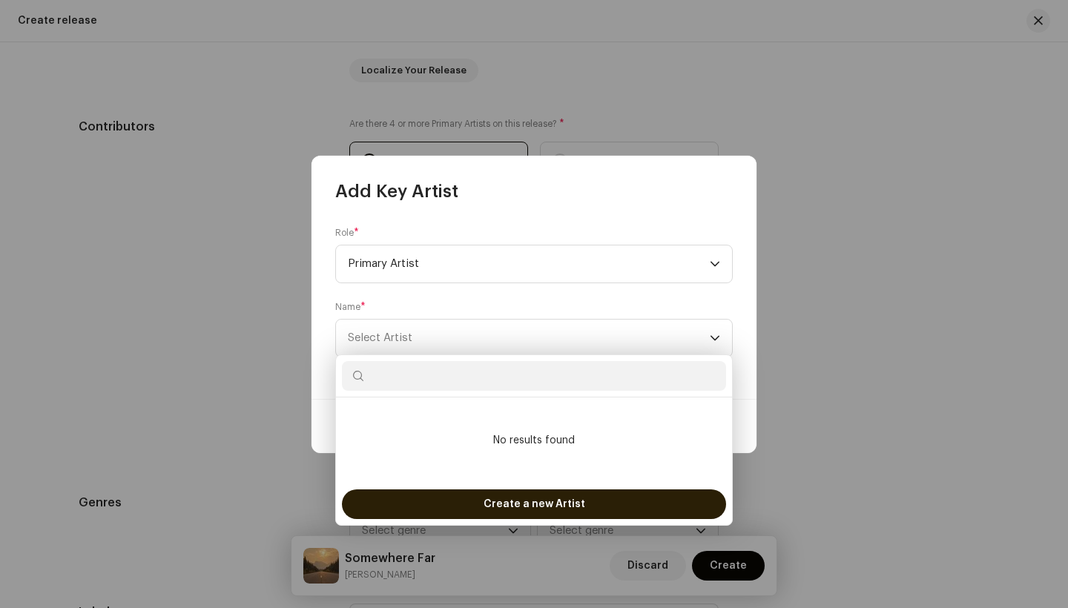
click at [460, 497] on div "Create a new Artist" at bounding box center [534, 504] width 384 height 30
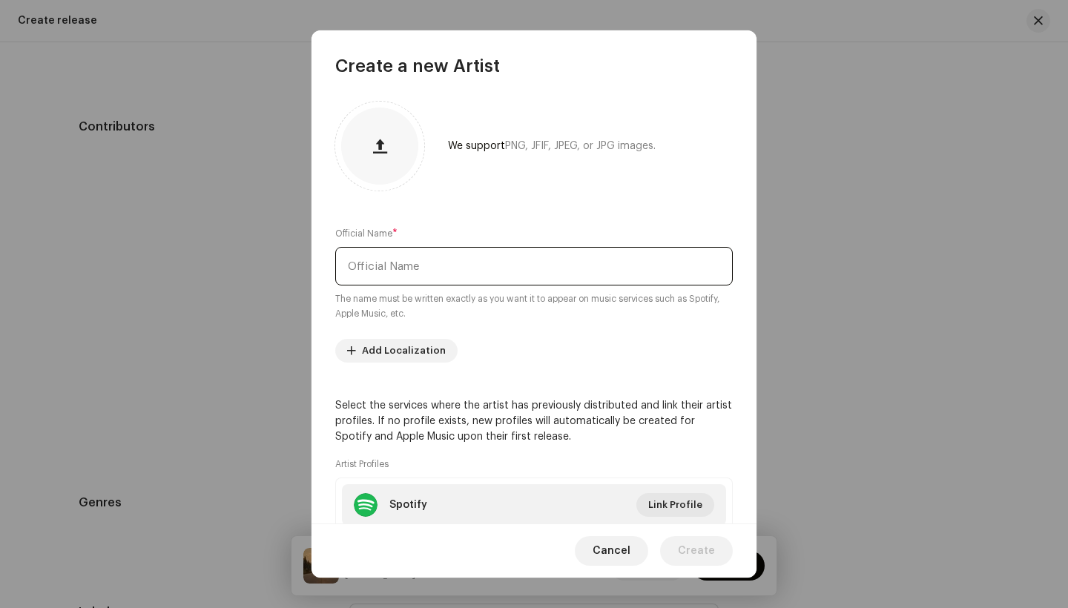
click at [402, 255] on input "text" at bounding box center [533, 266] width 397 height 39
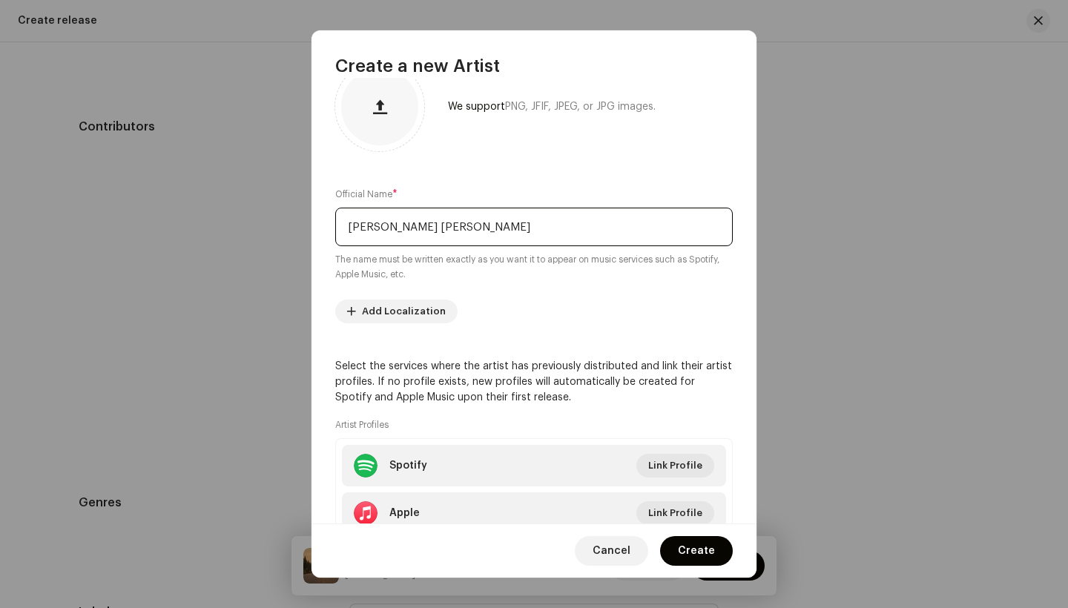
scroll to position [46, 0]
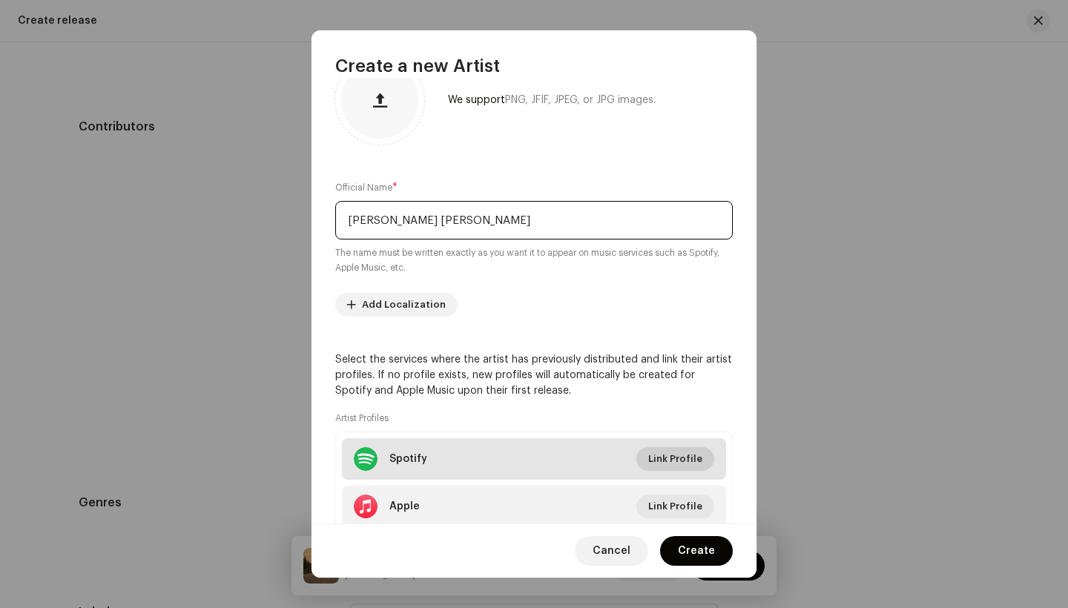
type input "[PERSON_NAME] [PERSON_NAME]"
click at [668, 449] on span "Link Profile" at bounding box center [675, 459] width 54 height 30
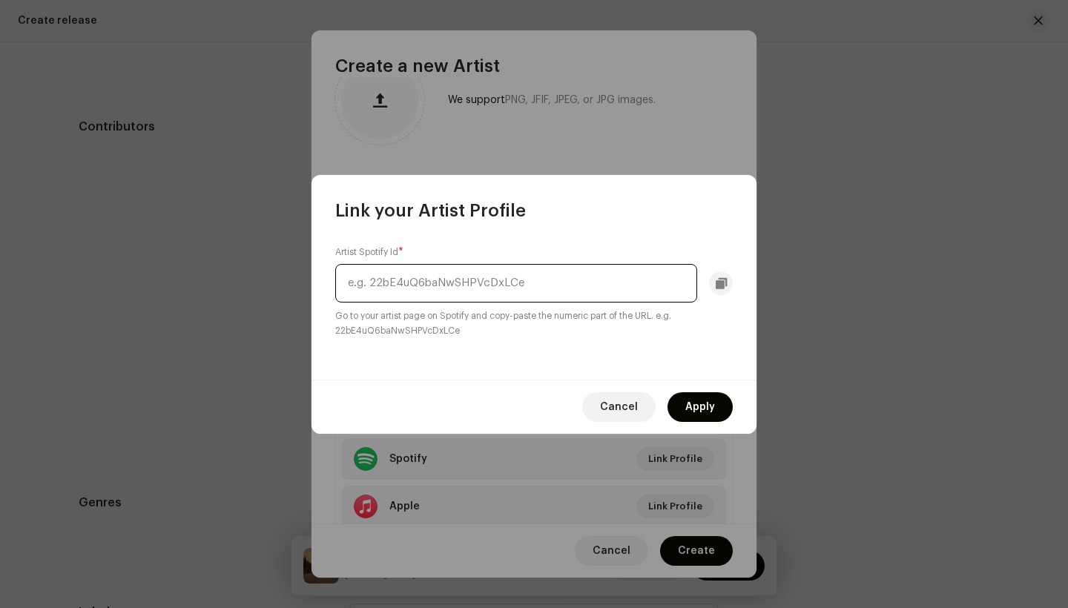
paste input "https://open.spotify.com/artist/0KGGZqBsiH7iJ5DdGLV8KO?si=9Tx1Dce_QJ6v3-Gw6-pmYQ"
drag, startPoint x: 374, startPoint y: 283, endPoint x: 279, endPoint y: 297, distance: 96.6
click at [279, 297] on div "Link your Artist Profile Artist Spotify Id * https://open.spotify.com/artist/0K…" at bounding box center [534, 304] width 1068 height 608
click at [501, 289] on input "https://open.spotify.com/artist/0KGGZqBsiH7iJ5DdGLV8KO?si=9Tx1Dce_QJ6v3-Gw6-pmYQ" at bounding box center [516, 283] width 362 height 39
drag, startPoint x: 510, startPoint y: 285, endPoint x: 349, endPoint y: 285, distance: 161.7
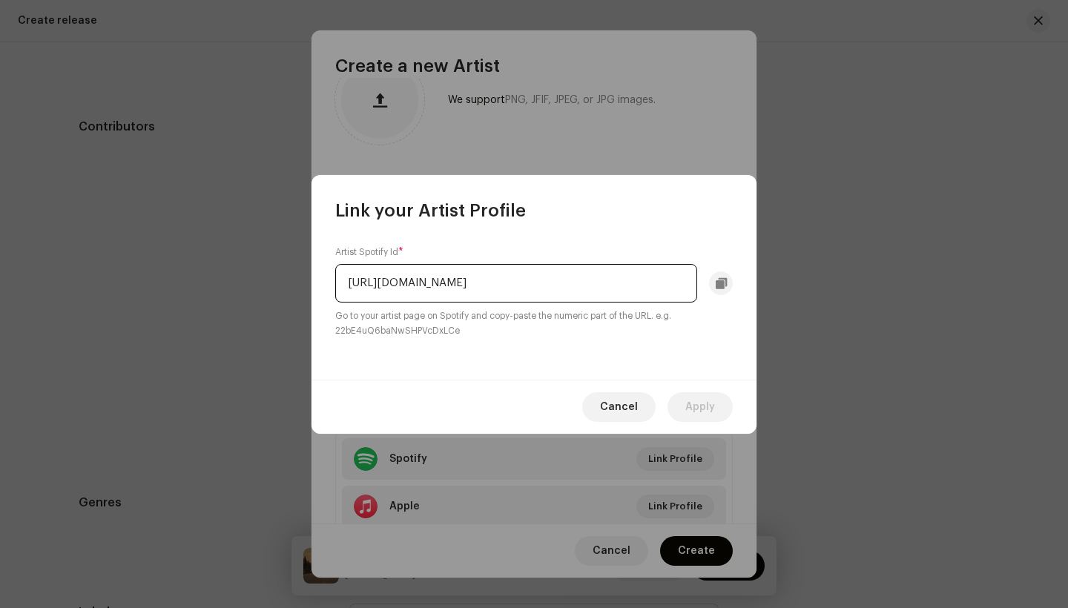
click at [349, 285] on input "https://open.spotify.com/artist/0KGGZqBsiH7iJ5DdGLV8KO" at bounding box center [516, 283] width 362 height 39
type input "0KGGZqBsiH7iJ5DdGLV8KO"
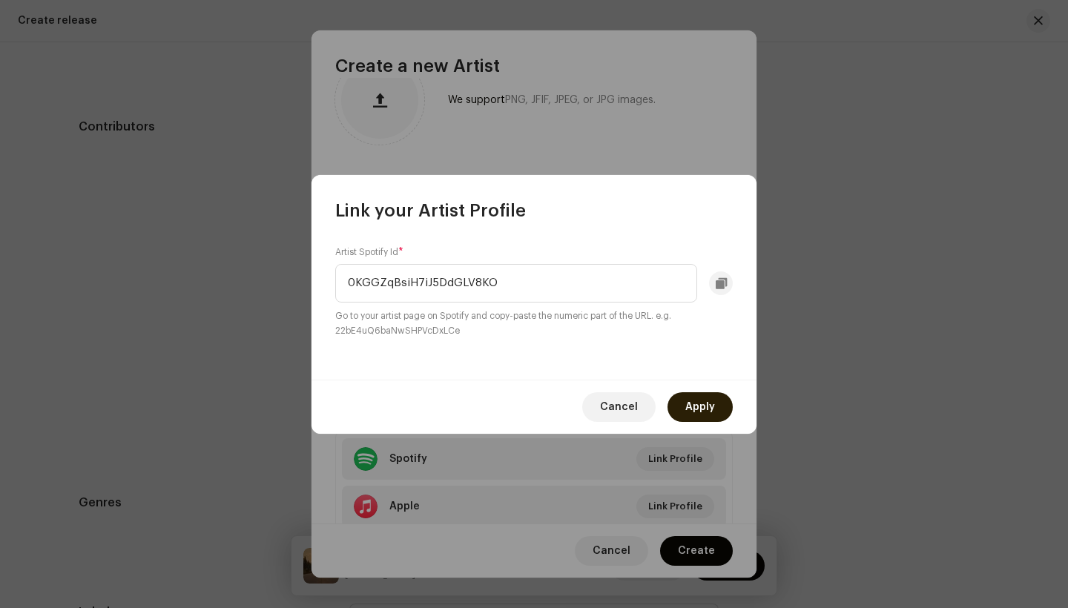
click at [708, 399] on span "Apply" at bounding box center [700, 407] width 30 height 30
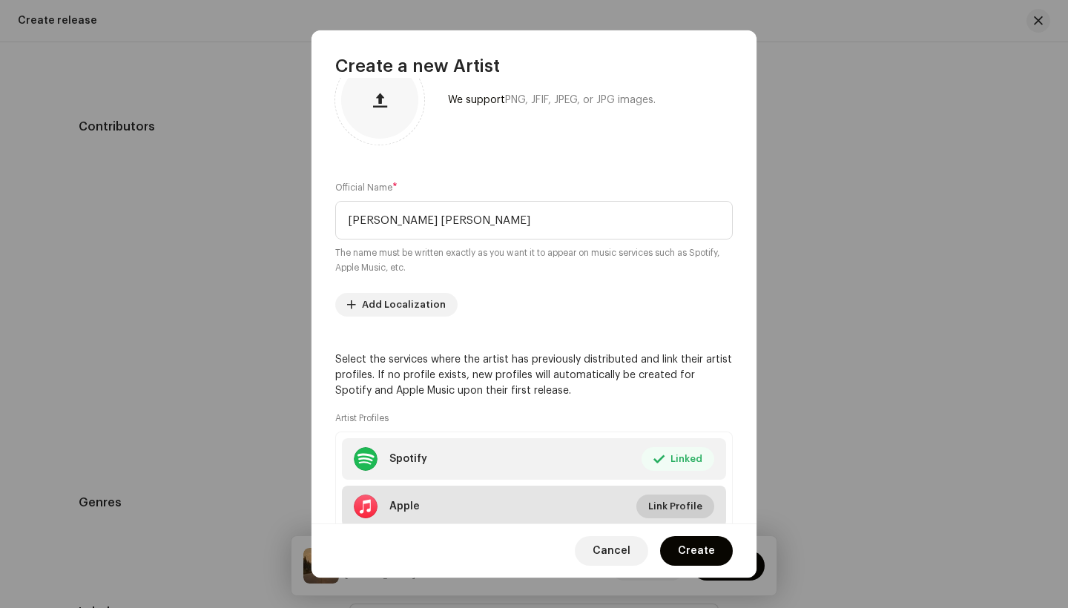
click at [662, 505] on span "Link Profile" at bounding box center [675, 507] width 54 height 30
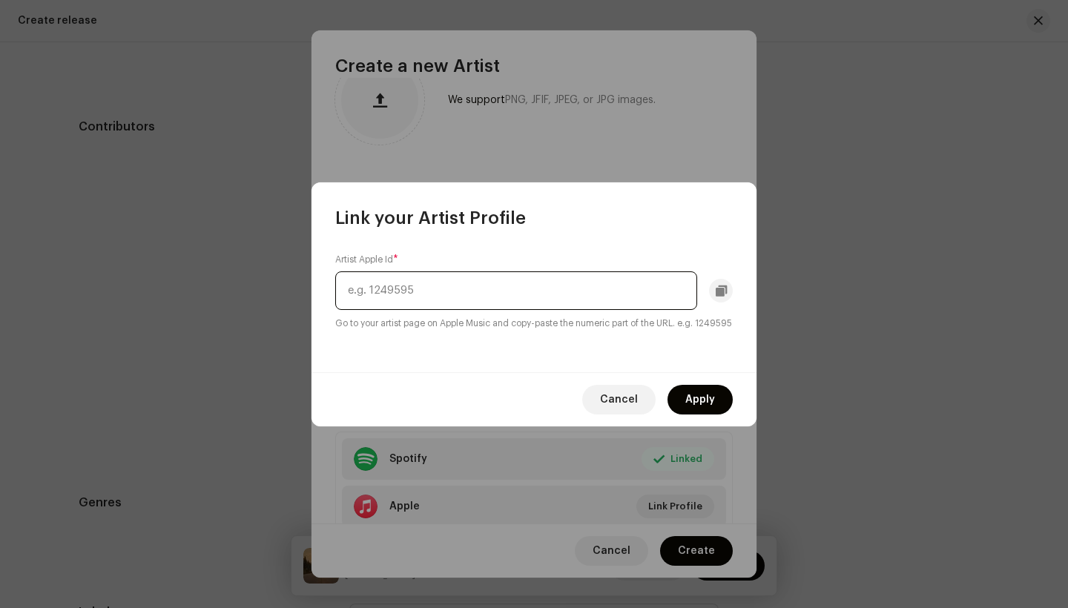
paste input "https://music.apple.com/us/artist/heather-suzanne/1765010061"
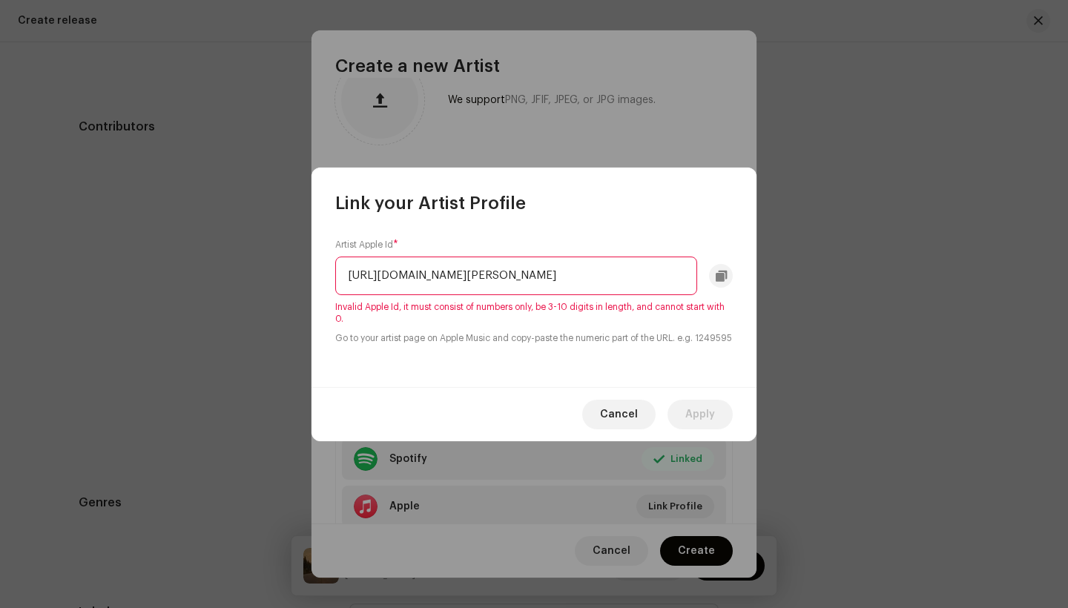
drag, startPoint x: 615, startPoint y: 268, endPoint x: 2, endPoint y: 311, distance: 614.0
click at [2, 311] on div "Link your Artist Profile Artist Apple Id * https://music.apple.com/us/artist/he…" at bounding box center [534, 304] width 1068 height 608
drag, startPoint x: 344, startPoint y: 274, endPoint x: 433, endPoint y: 272, distance: 89.0
click at [433, 272] on input "https://music.apple.com/us/artist/heather-suzanne/1765010061" at bounding box center [516, 276] width 362 height 39
click at [362, 268] on input "https://music.apple.com/us/artist/heather-suzanne/1765010061" at bounding box center [516, 276] width 362 height 39
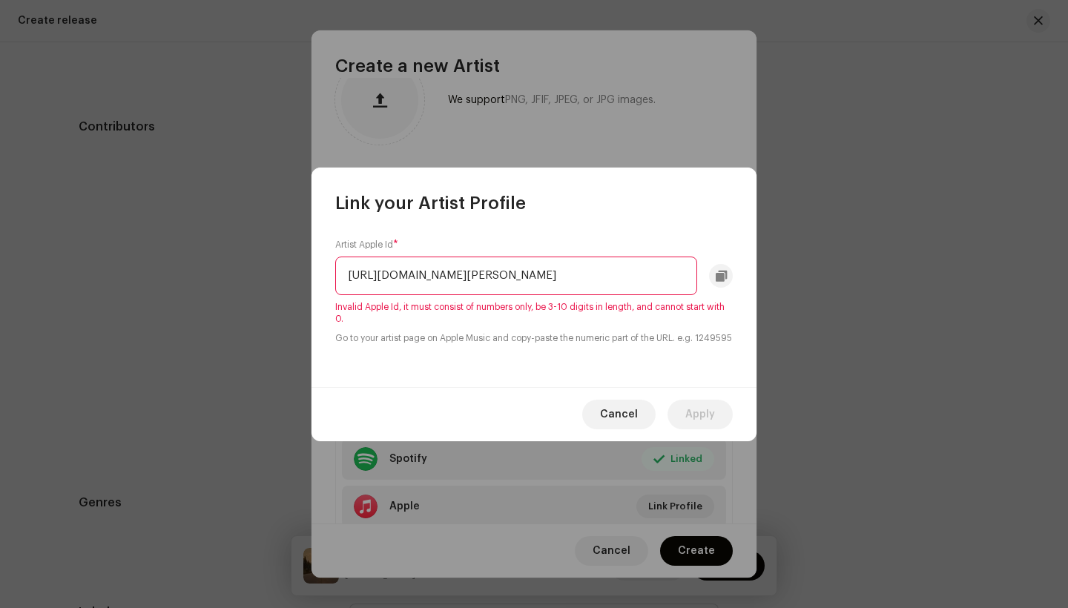
drag, startPoint x: 343, startPoint y: 267, endPoint x: 617, endPoint y: 272, distance: 273.7
click at [617, 272] on input "https://music.apple.com/us/artist/heather-suzanne/1765010061" at bounding box center [516, 276] width 362 height 39
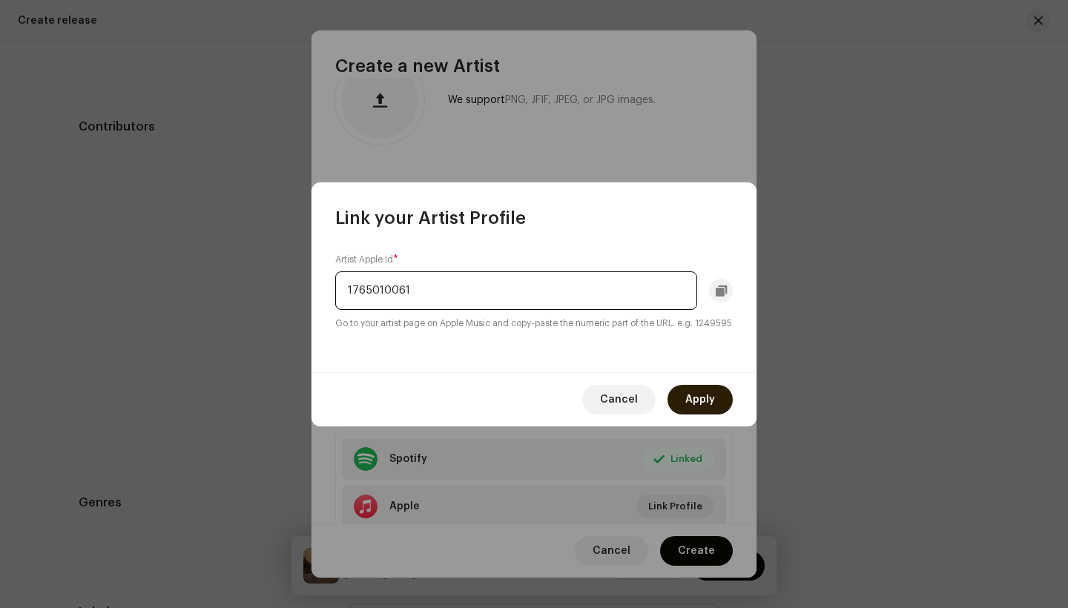
type input "1765010061"
click at [709, 399] on span "Apply" at bounding box center [700, 400] width 30 height 30
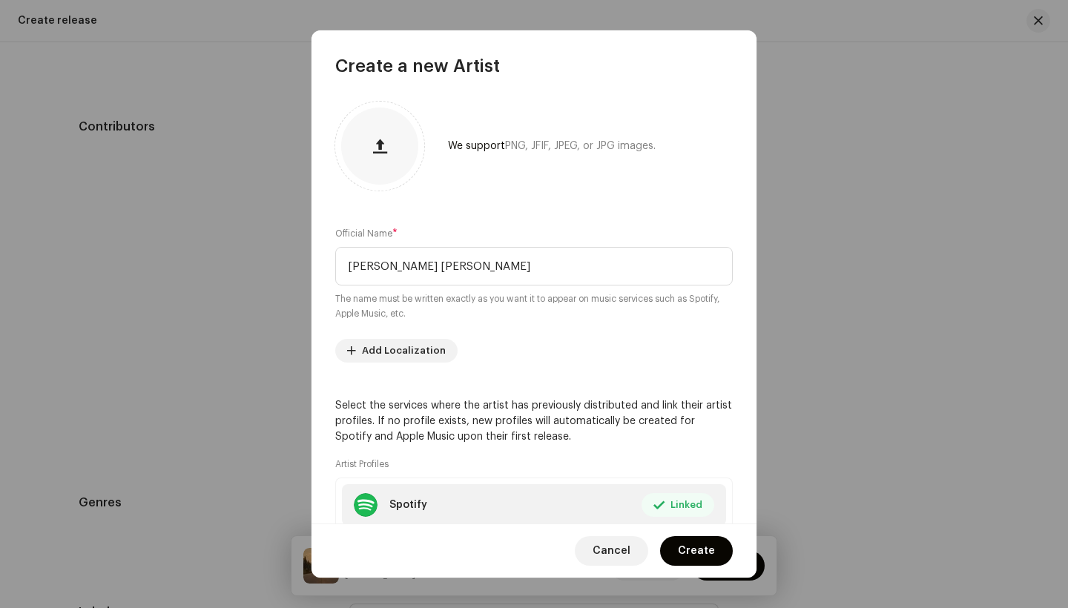
scroll to position [0, 0]
click at [695, 547] on span "Create" at bounding box center [696, 551] width 37 height 30
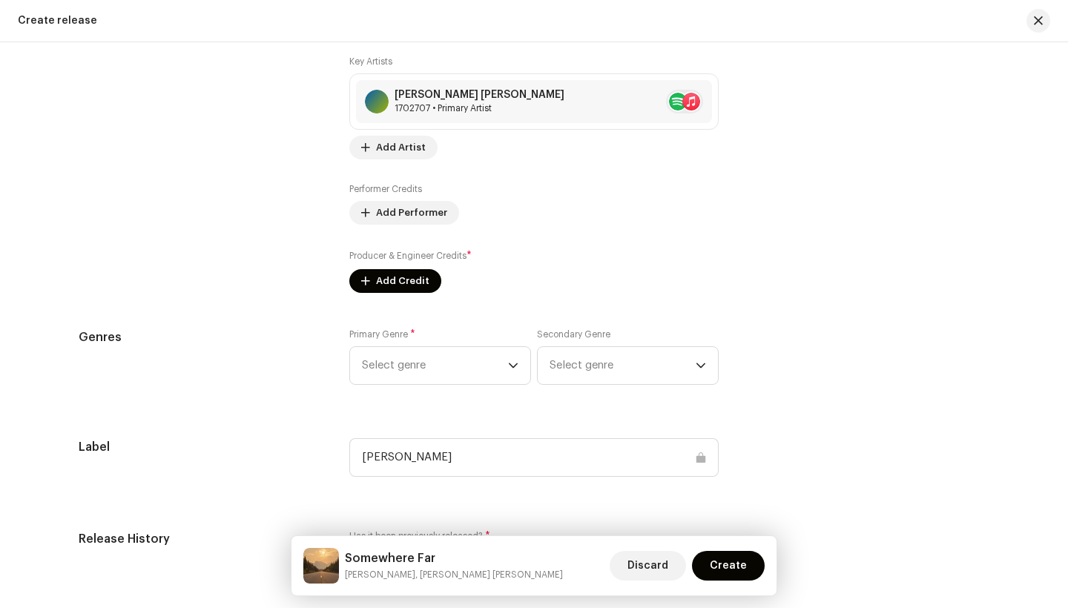
scroll to position [1795, 0]
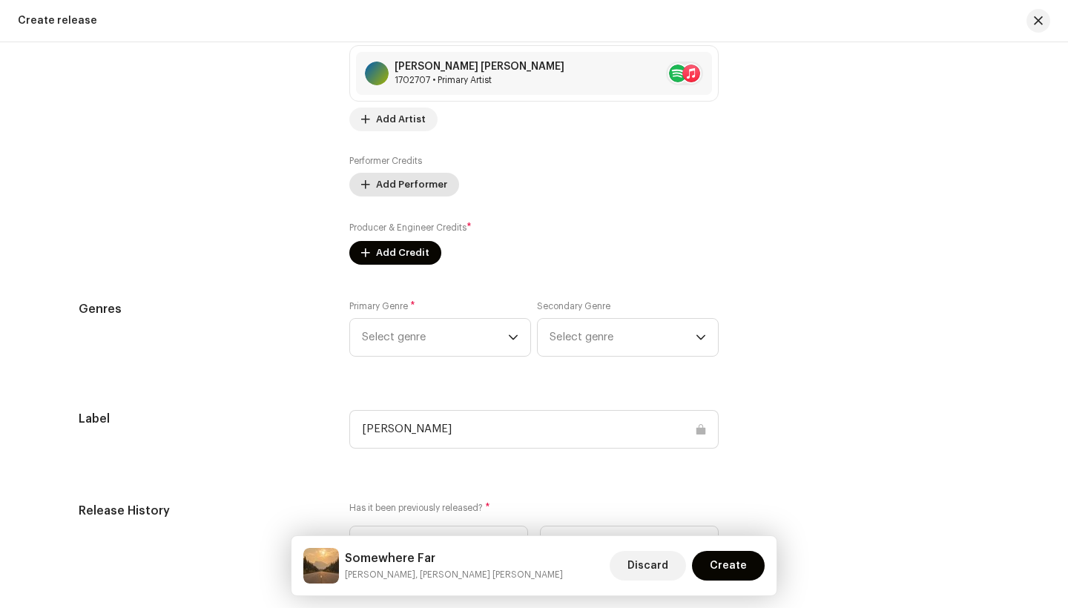
click at [406, 177] on span "Add Performer" at bounding box center [411, 185] width 71 height 30
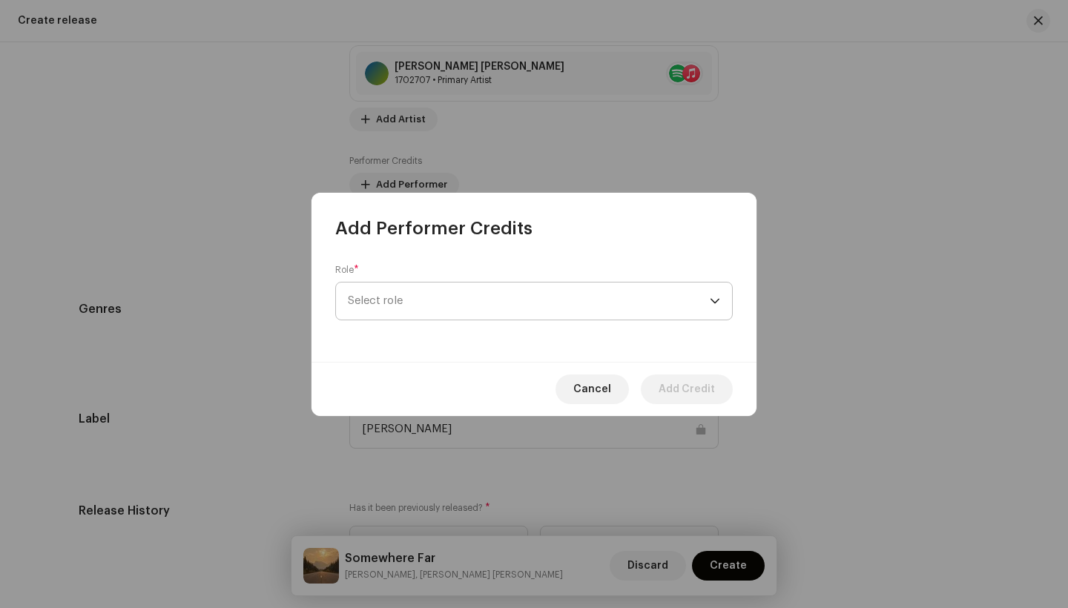
click at [448, 297] on span "Select role" at bounding box center [529, 301] width 362 height 37
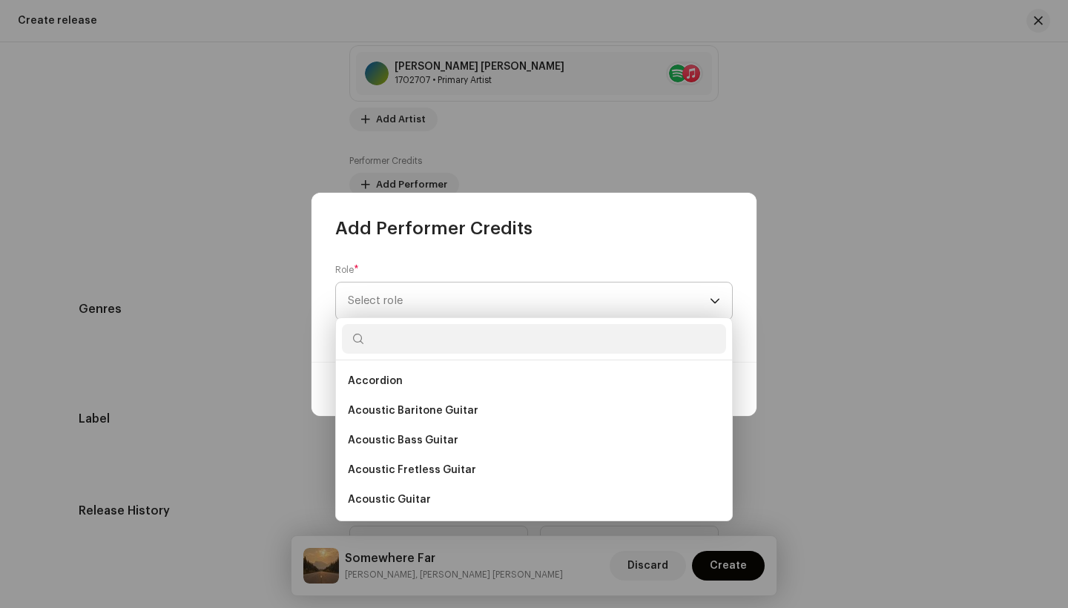
click at [421, 308] on span "Select role" at bounding box center [529, 301] width 362 height 37
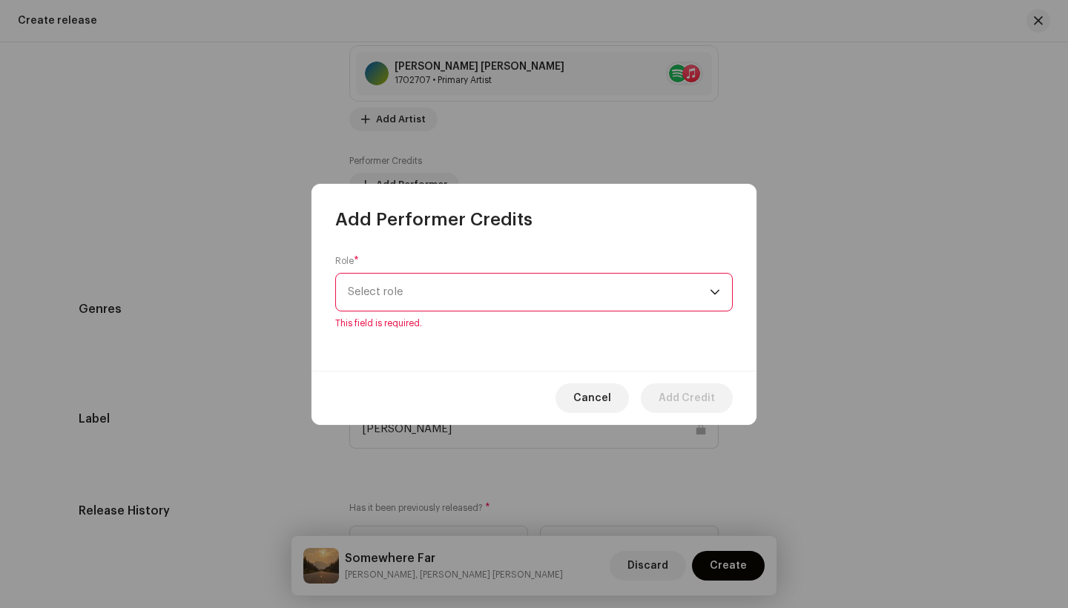
click at [432, 279] on span "Select role" at bounding box center [529, 292] width 362 height 37
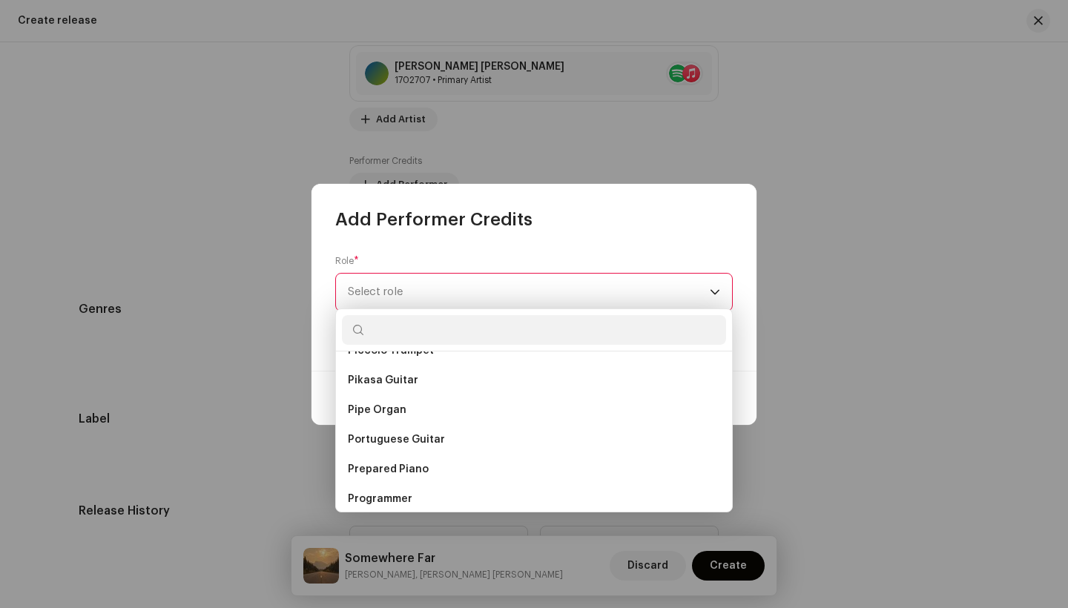
scroll to position [7118, 0]
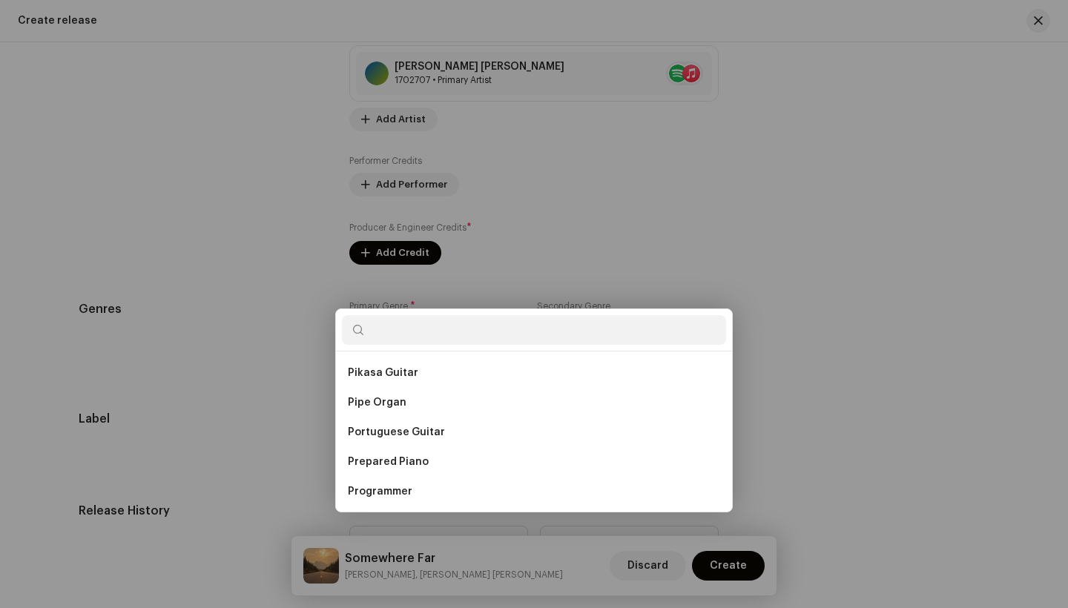
click at [241, 388] on div "Add Performer Credits Role * Select role This field is required. Cancel Add Cre…" at bounding box center [534, 304] width 1068 height 608
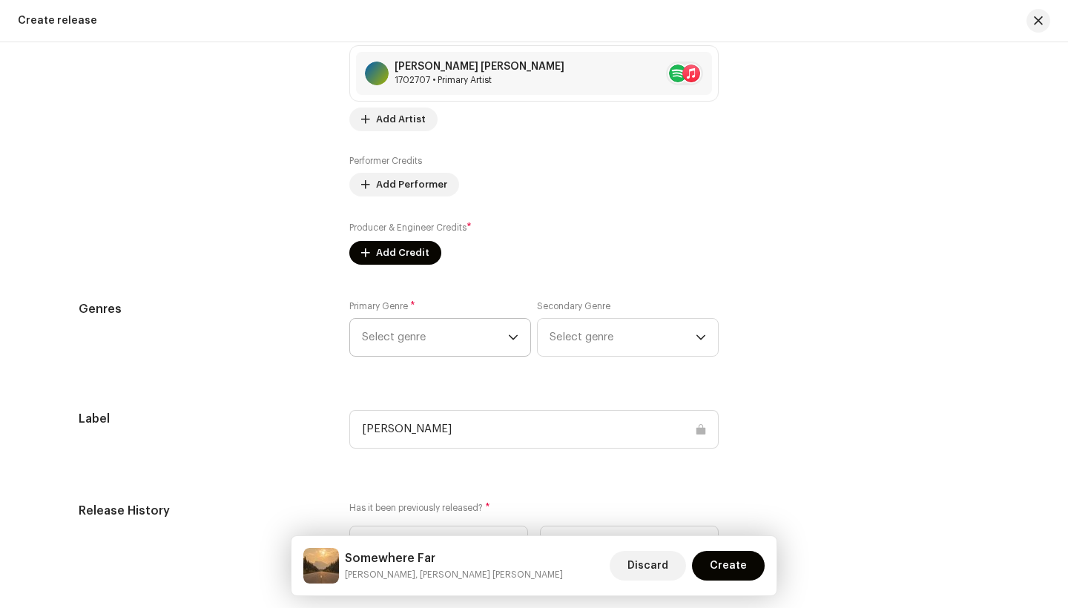
click at [412, 331] on span "Select genre" at bounding box center [435, 337] width 146 height 37
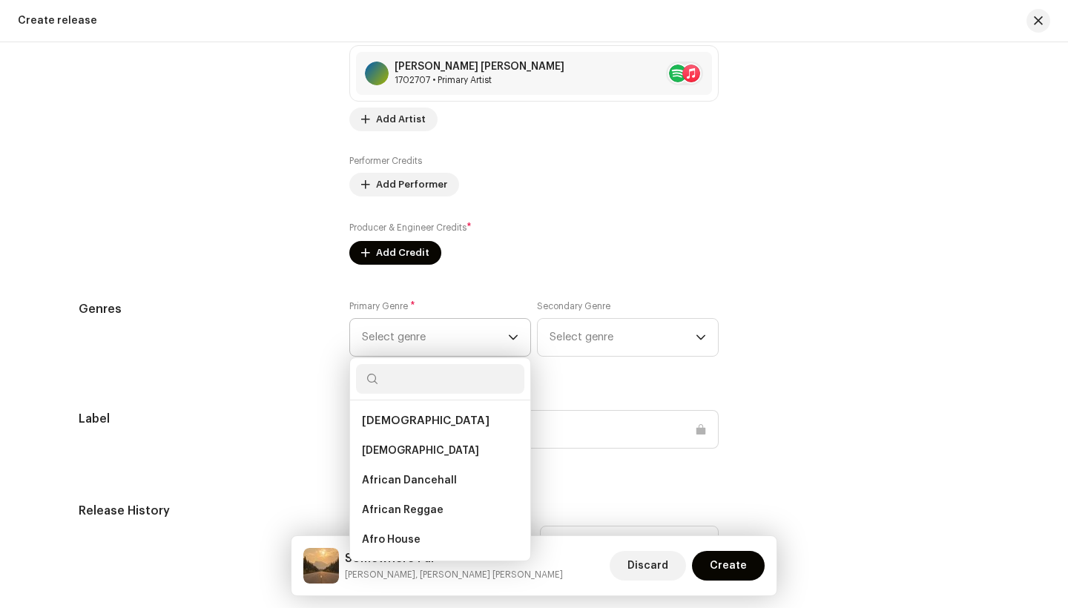
scroll to position [0, 0]
type input "i"
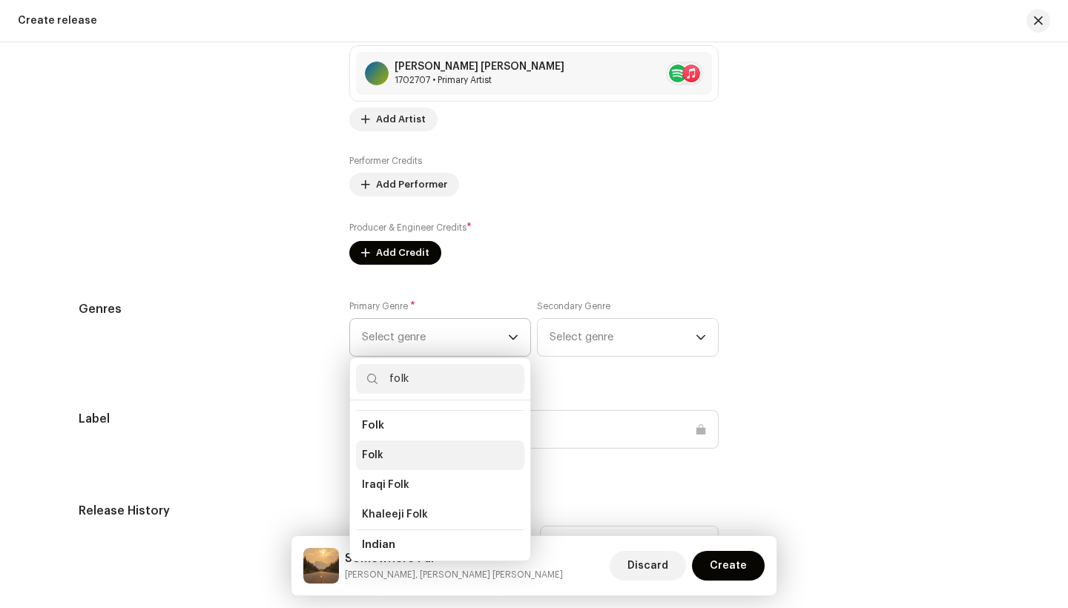
scroll to position [148, 0]
type input "folk"
click at [378, 423] on span "Folk" at bounding box center [373, 422] width 22 height 11
click at [383, 450] on li "Folk" at bounding box center [440, 453] width 168 height 30
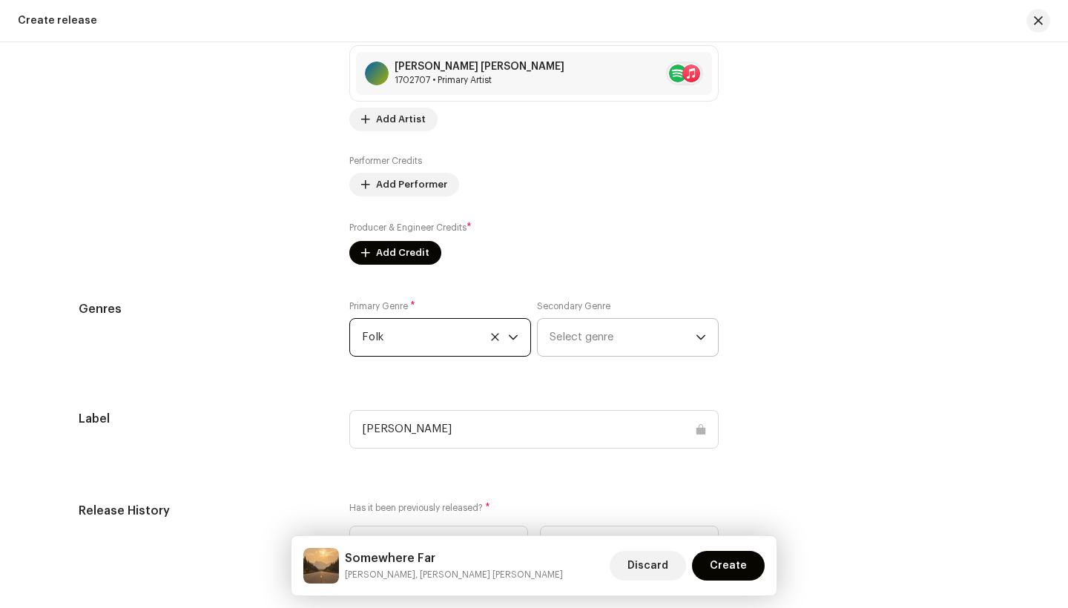
click at [578, 345] on span "Select genre" at bounding box center [623, 337] width 146 height 37
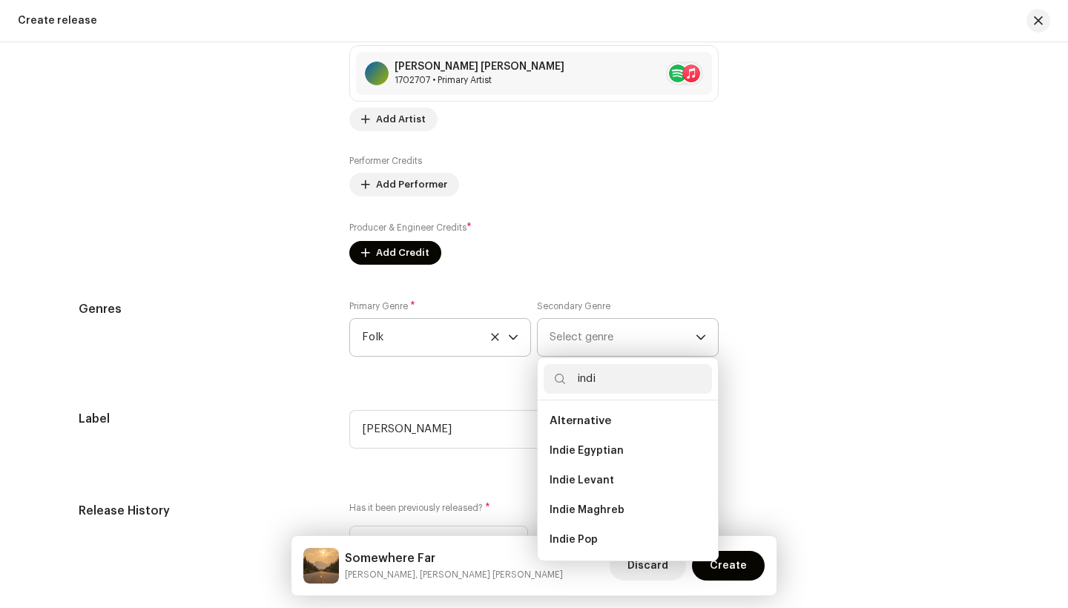
type input "indie"
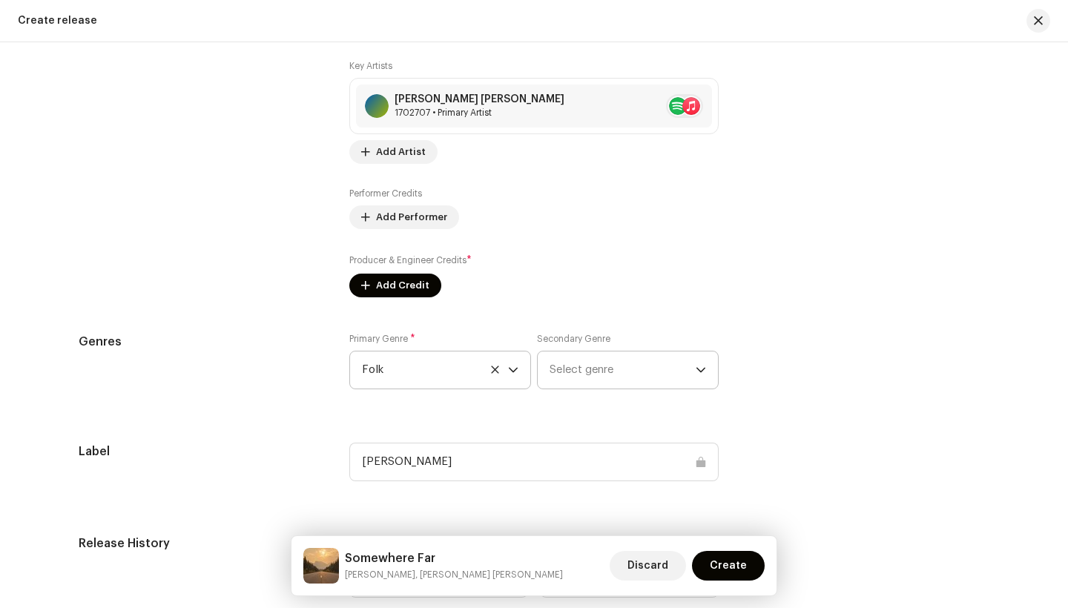
scroll to position [1760, 0]
click at [682, 375] on span "Select genre" at bounding box center [623, 371] width 146 height 37
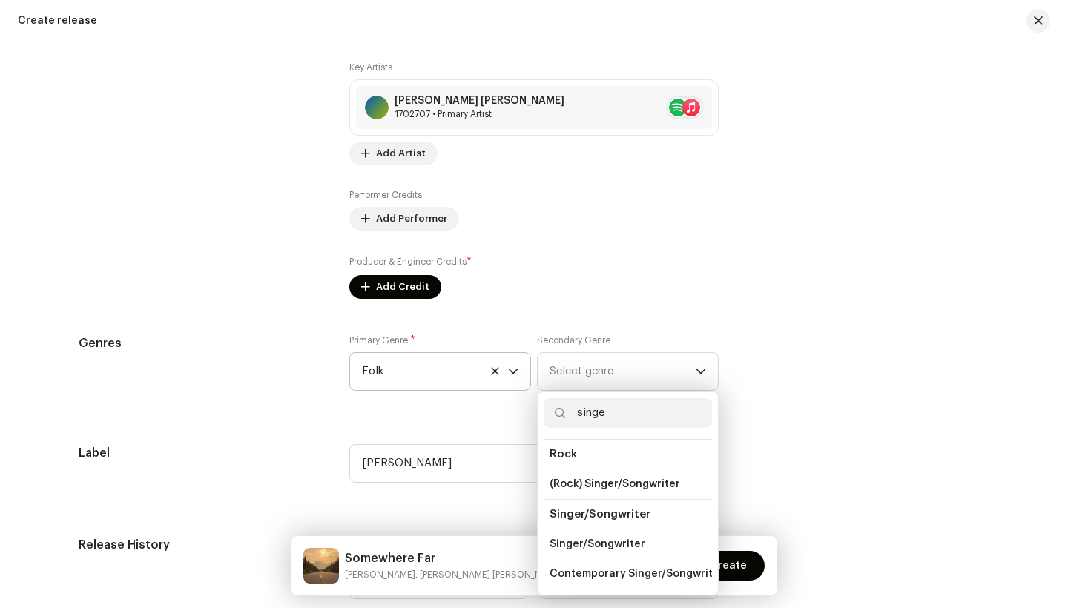
type input "singer"
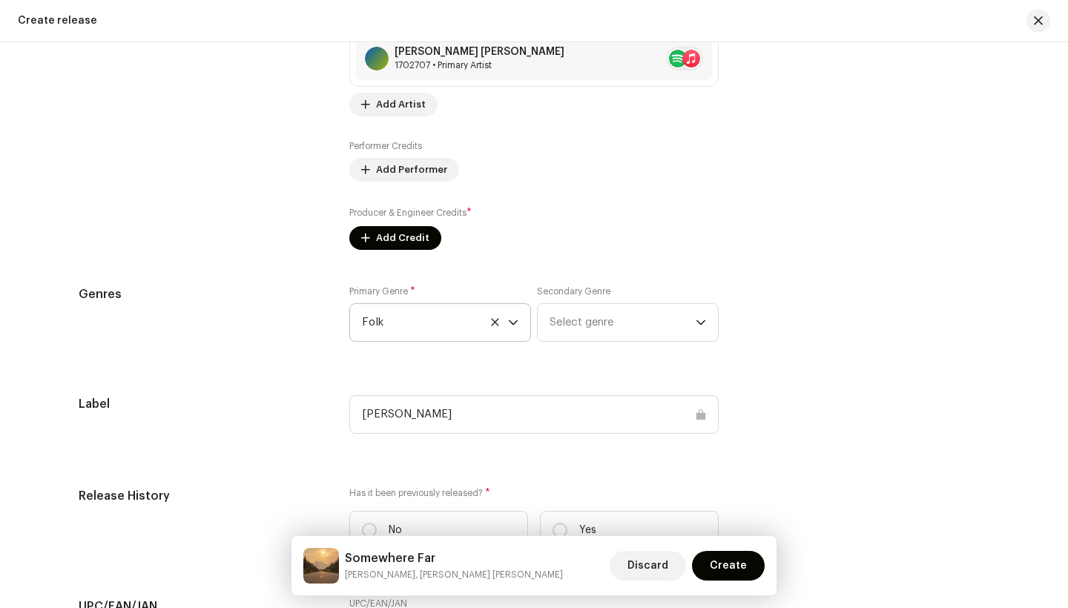
scroll to position [1812, 0]
click at [669, 316] on span "Select genre" at bounding box center [623, 320] width 146 height 37
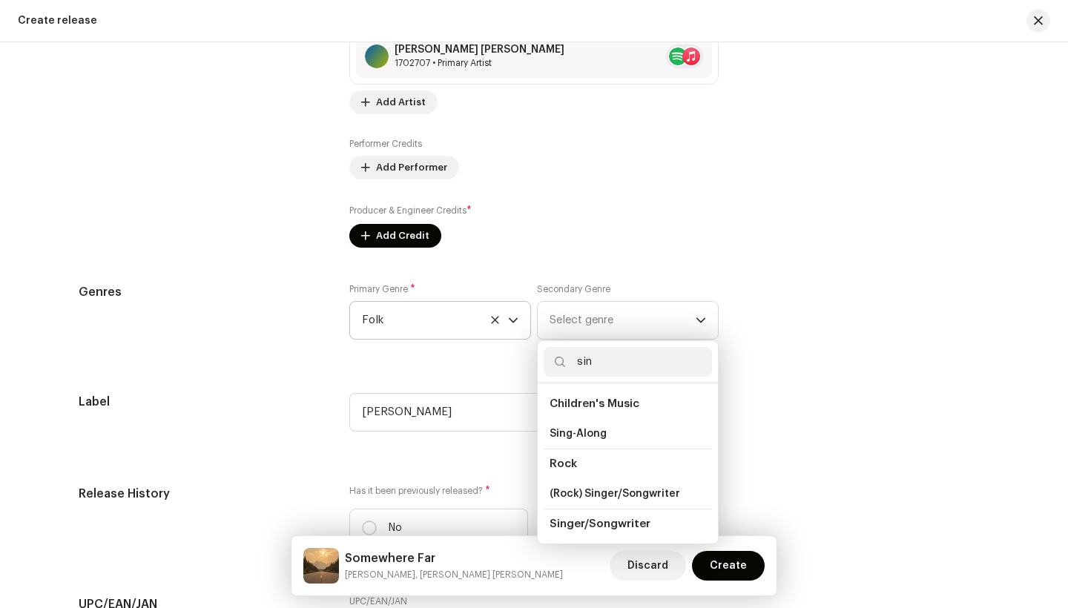
type input "sing"
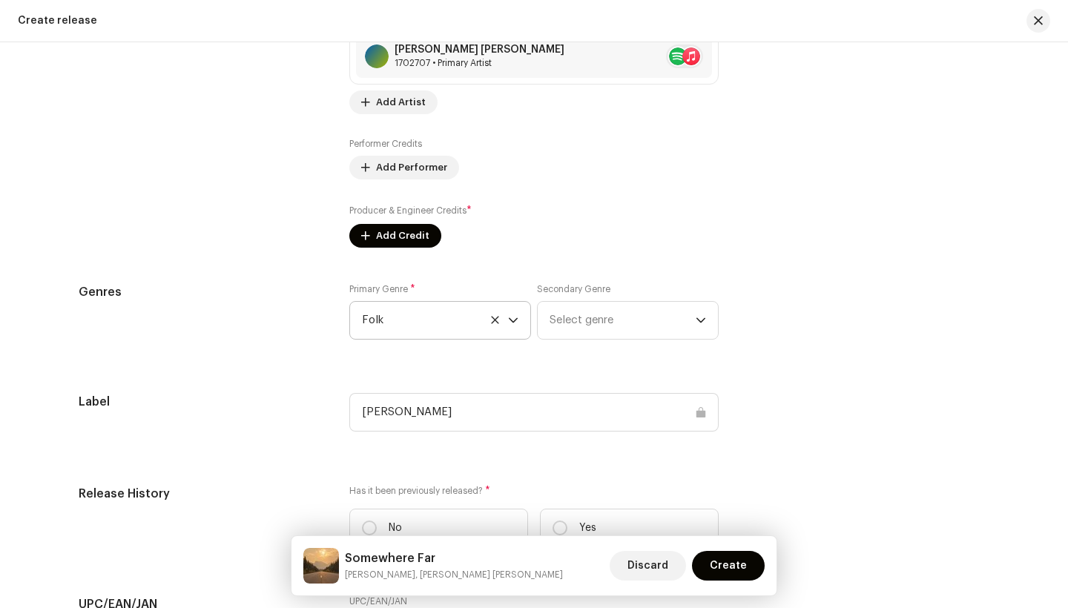
scroll to position [1812, 0]
click at [656, 316] on span "Select genre" at bounding box center [623, 319] width 146 height 37
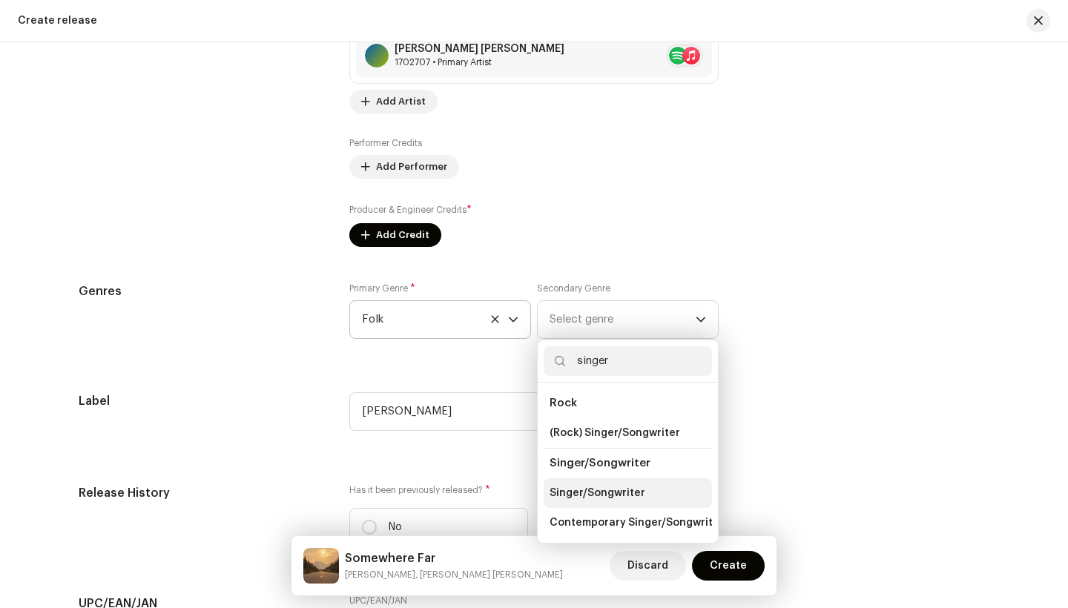
type input "singer"
click at [602, 498] on span "Singer/Songwriter" at bounding box center [598, 493] width 96 height 15
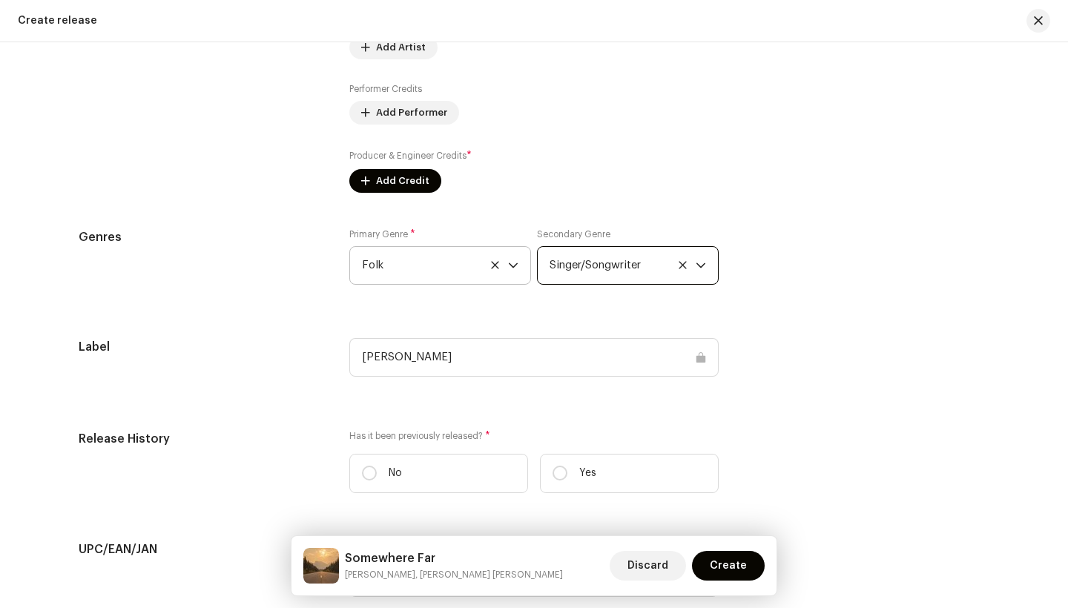
scroll to position [1888, 0]
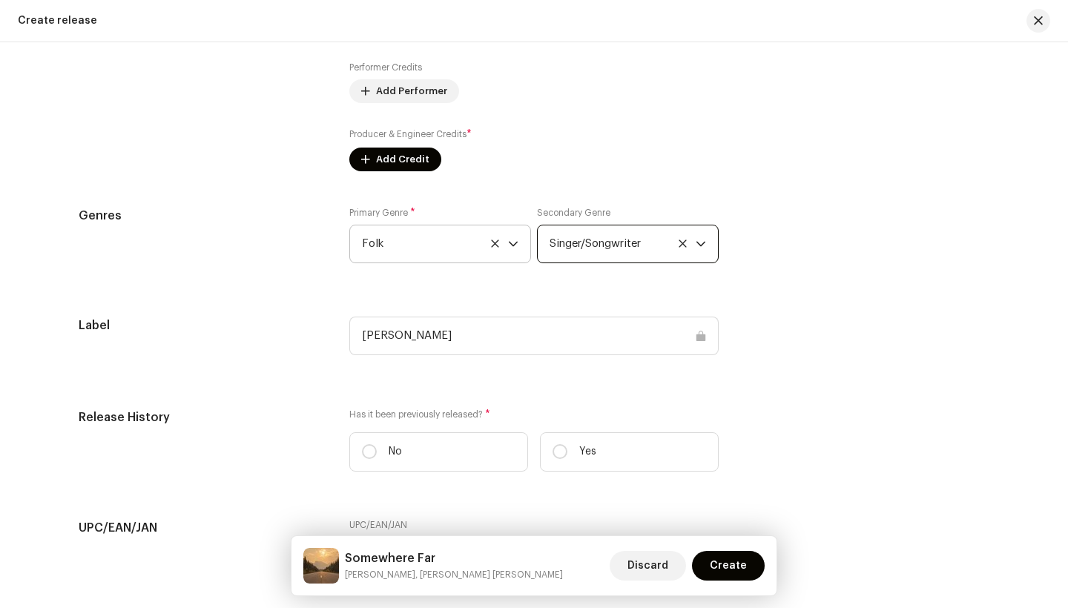
click at [466, 334] on div "[PERSON_NAME]" at bounding box center [533, 336] width 369 height 39
click at [428, 337] on div "[PERSON_NAME]" at bounding box center [533, 336] width 369 height 39
click at [402, 336] on div "[PERSON_NAME]" at bounding box center [533, 336] width 369 height 39
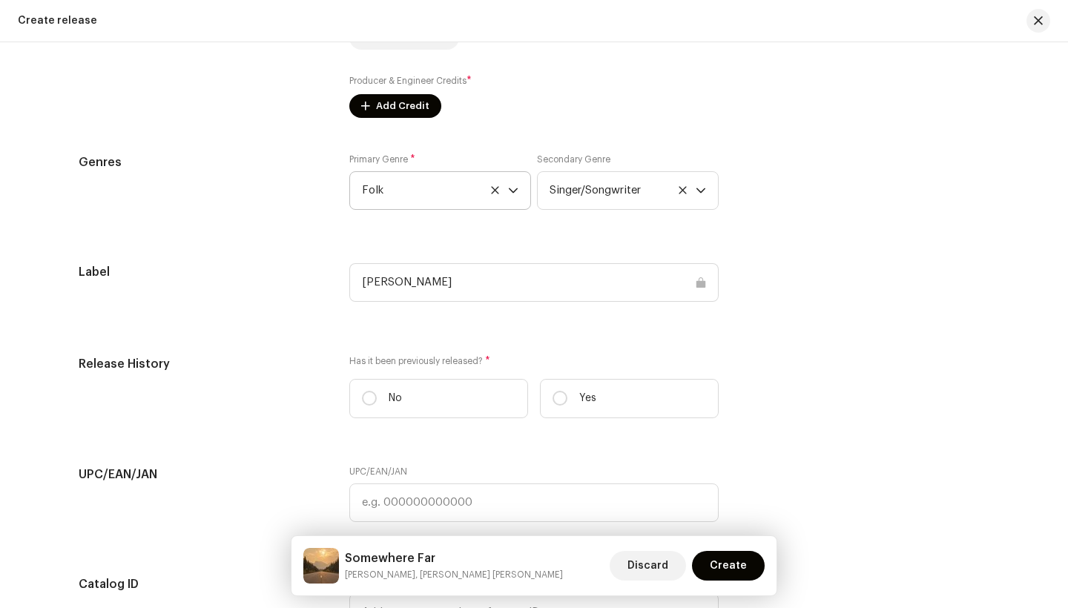
scroll to position [1943, 0]
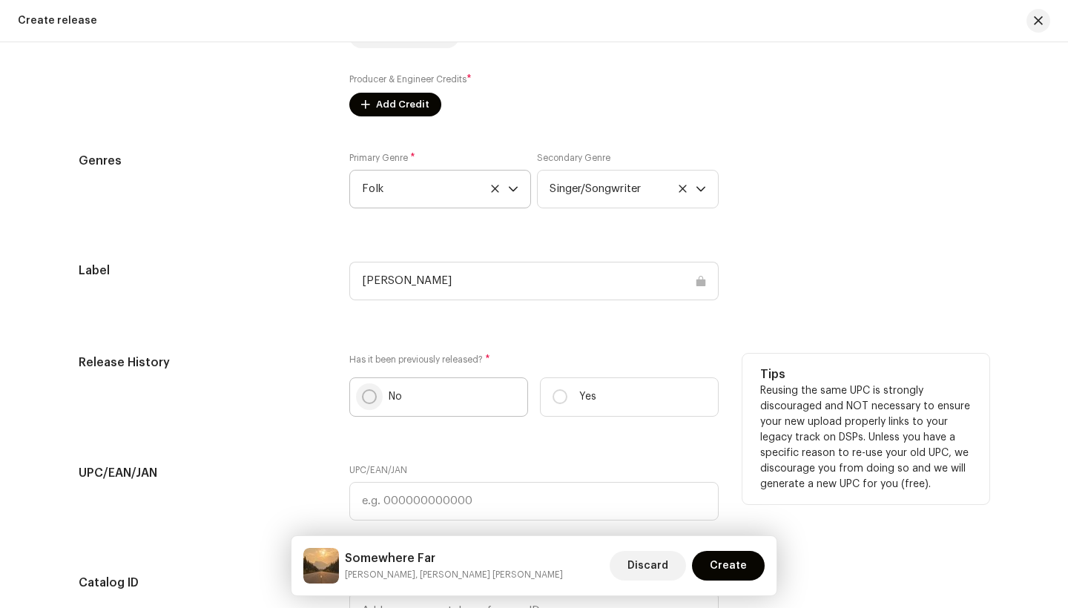
click at [373, 393] on p-radiobutton at bounding box center [369, 396] width 15 height 15
click at [373, 393] on input "No" at bounding box center [369, 396] width 15 height 15
radio input "true"
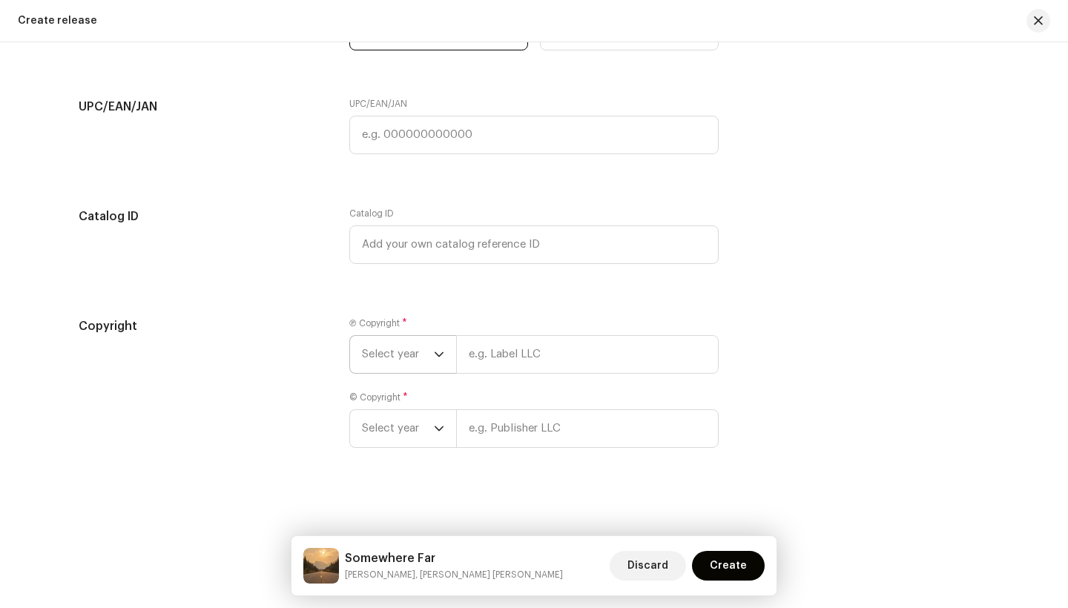
scroll to position [2309, 0]
click at [415, 354] on span "Select year" at bounding box center [398, 355] width 72 height 37
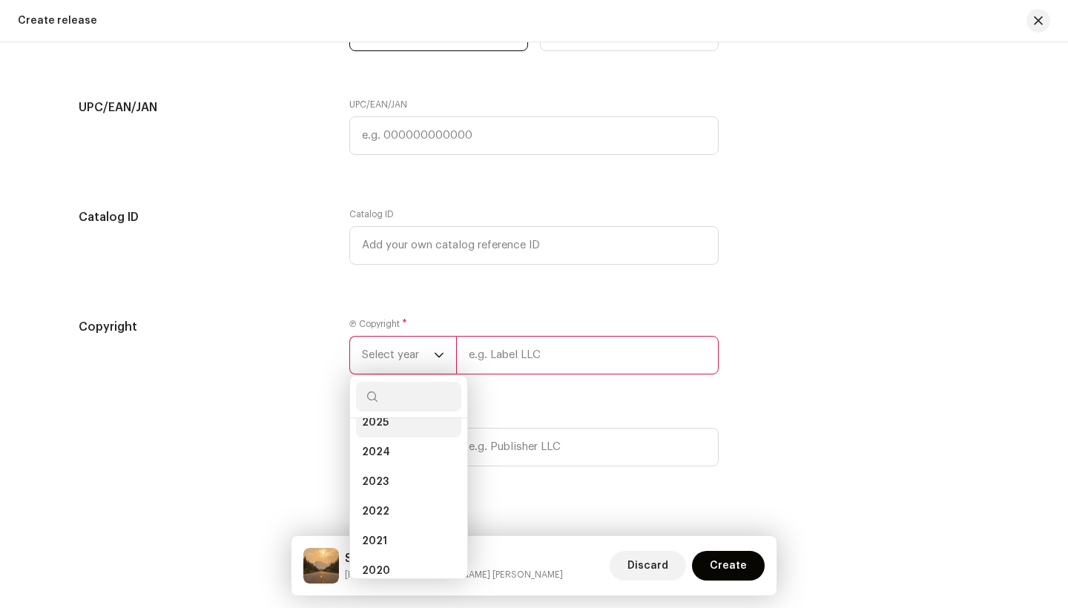
scroll to position [36, 0]
click at [401, 429] on li "2025" at bounding box center [408, 433] width 105 height 30
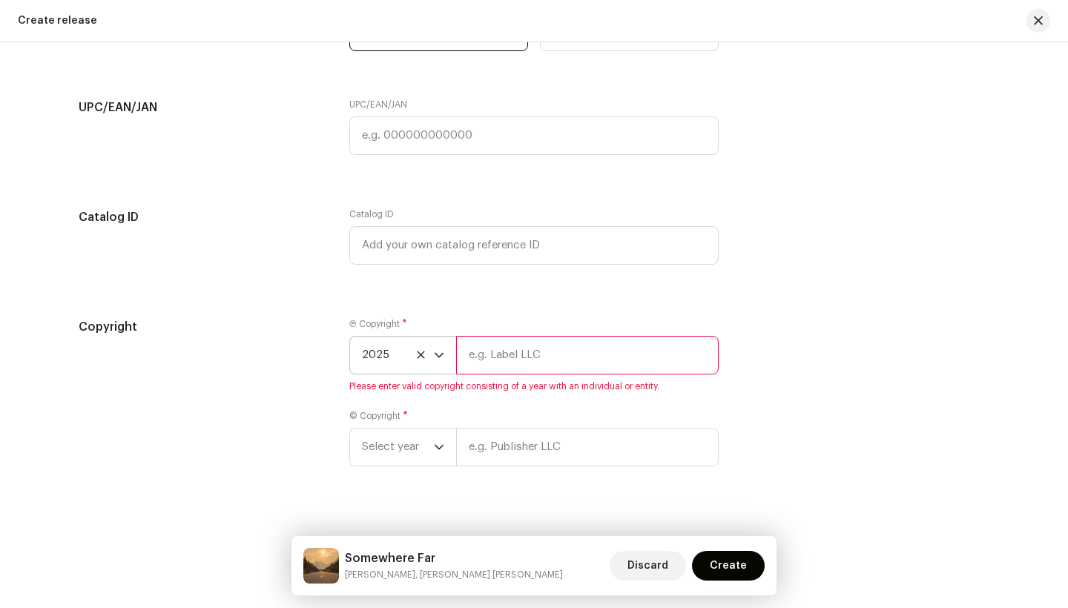
click at [517, 361] on input "text" at bounding box center [587, 355] width 263 height 39
click at [435, 353] on icon "dropdown trigger" at bounding box center [439, 355] width 10 height 10
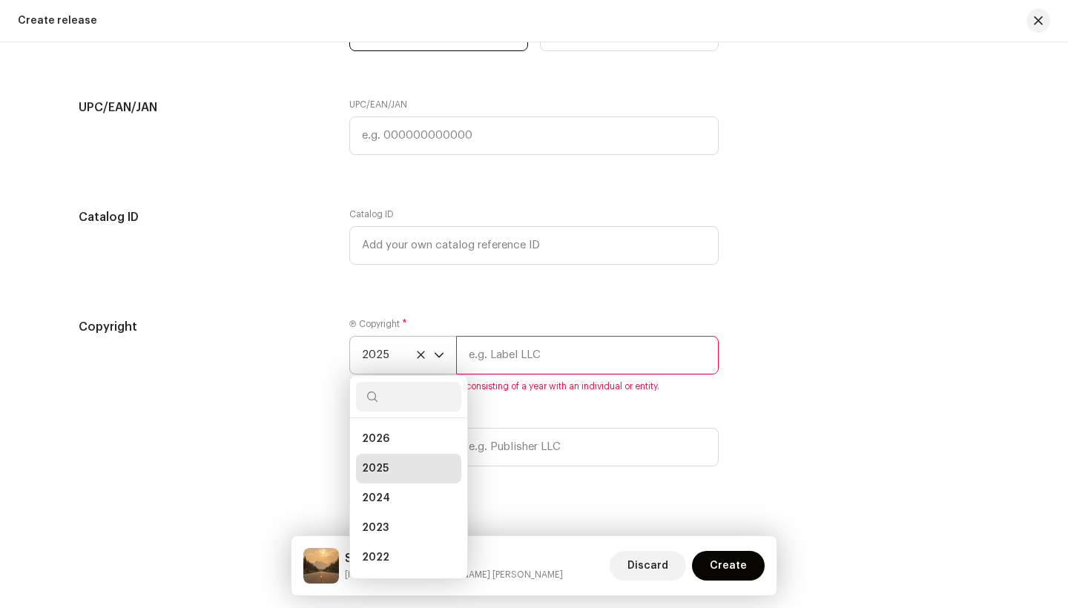
scroll to position [6, 0]
click at [420, 357] on icon at bounding box center [420, 354] width 7 height 7
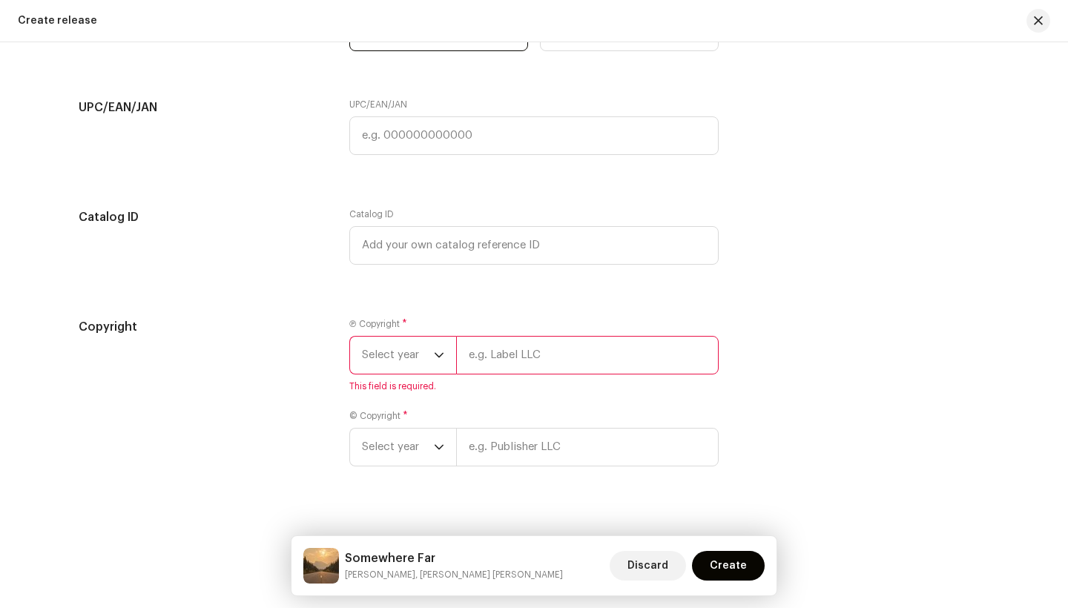
click at [326, 466] on div "Copyright Ⓟ Copyright * Select year This field is required. © Copyright * Selec…" at bounding box center [534, 401] width 911 height 166
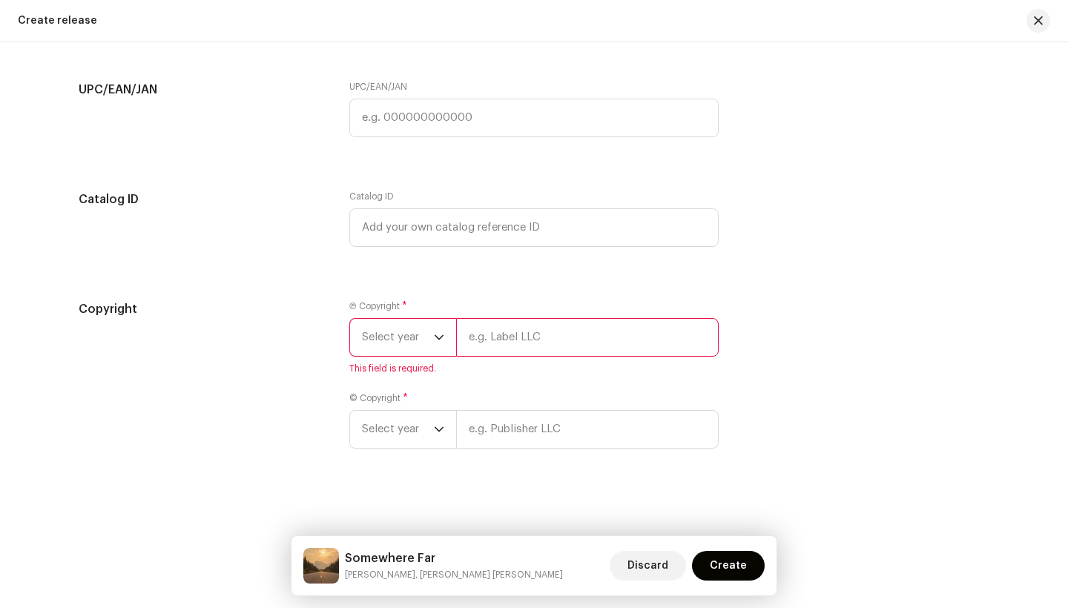
scroll to position [2326, 0]
click at [423, 334] on span "Select year" at bounding box center [398, 337] width 72 height 37
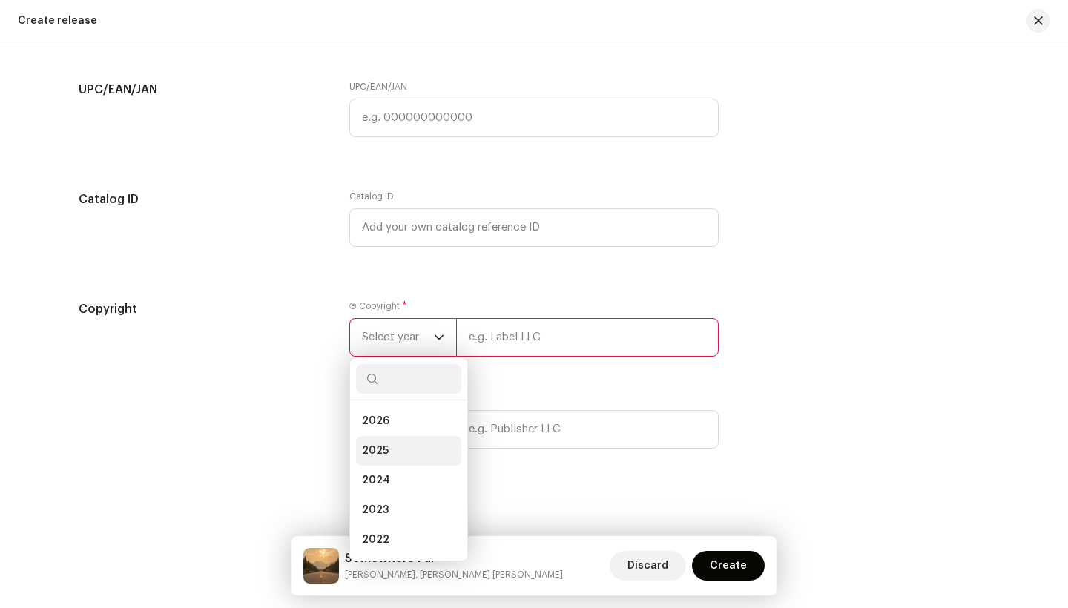
click at [382, 450] on span "2025" at bounding box center [375, 450] width 27 height 15
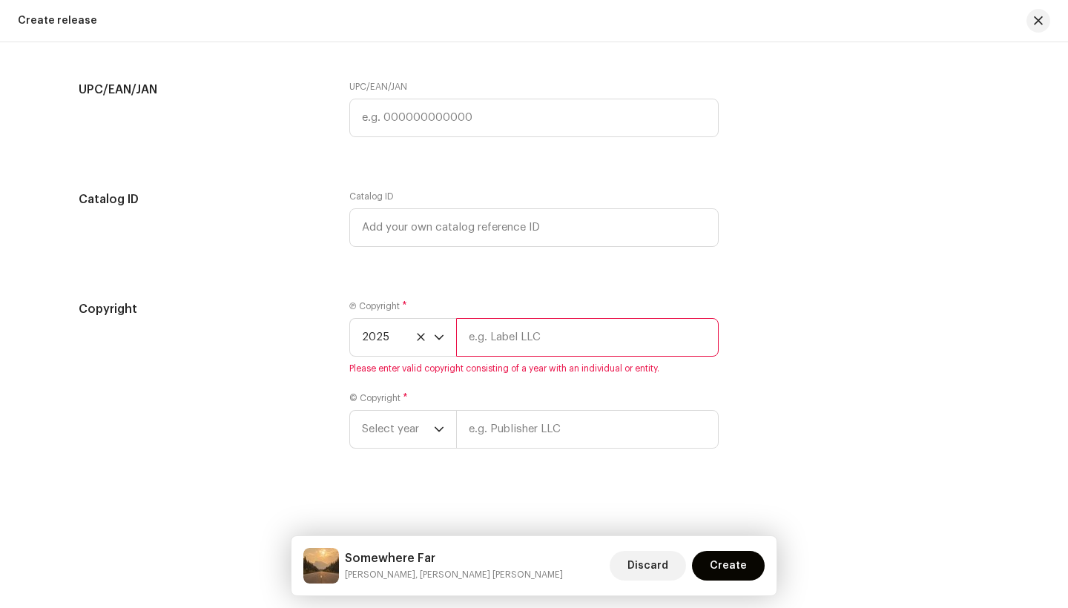
click at [512, 337] on input "text" at bounding box center [587, 337] width 263 height 39
type input "F"
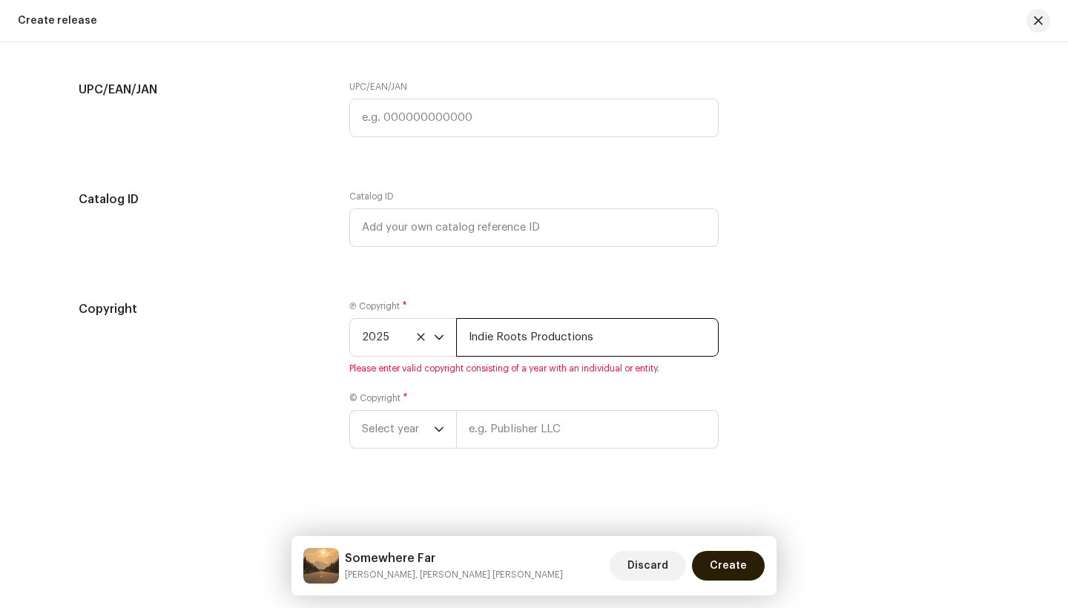
type input "Indie Roots Productions"
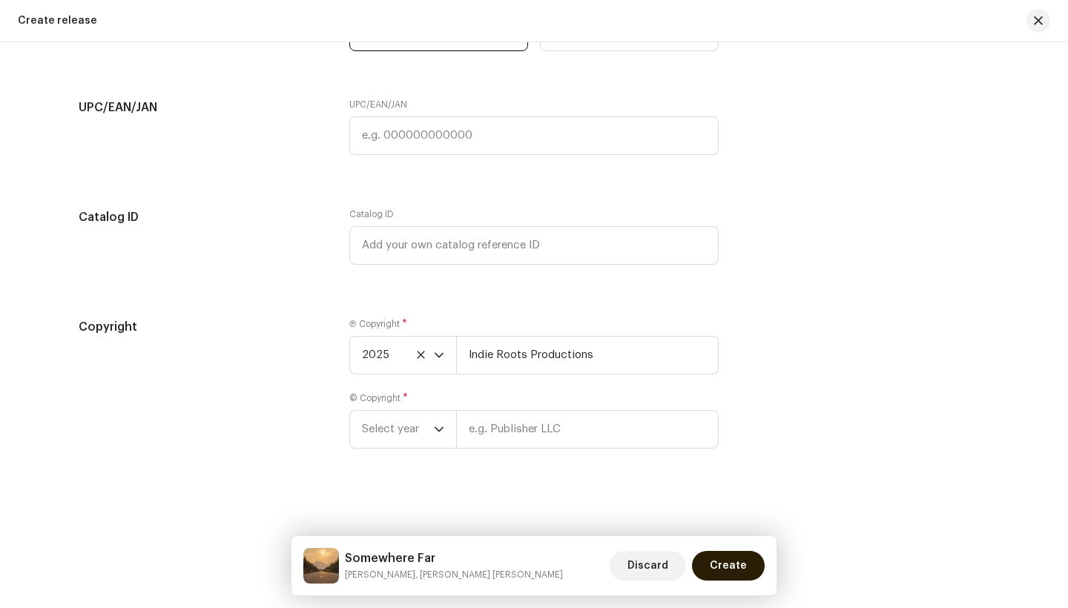
click at [723, 560] on span "Create" at bounding box center [728, 566] width 37 height 30
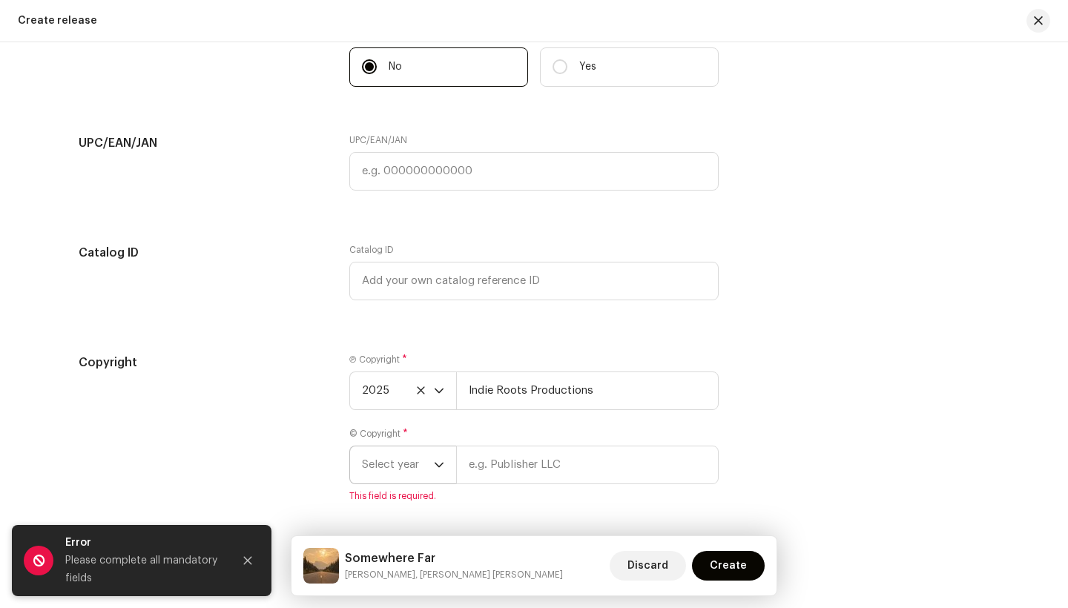
click at [409, 465] on span "Select year" at bounding box center [398, 464] width 72 height 37
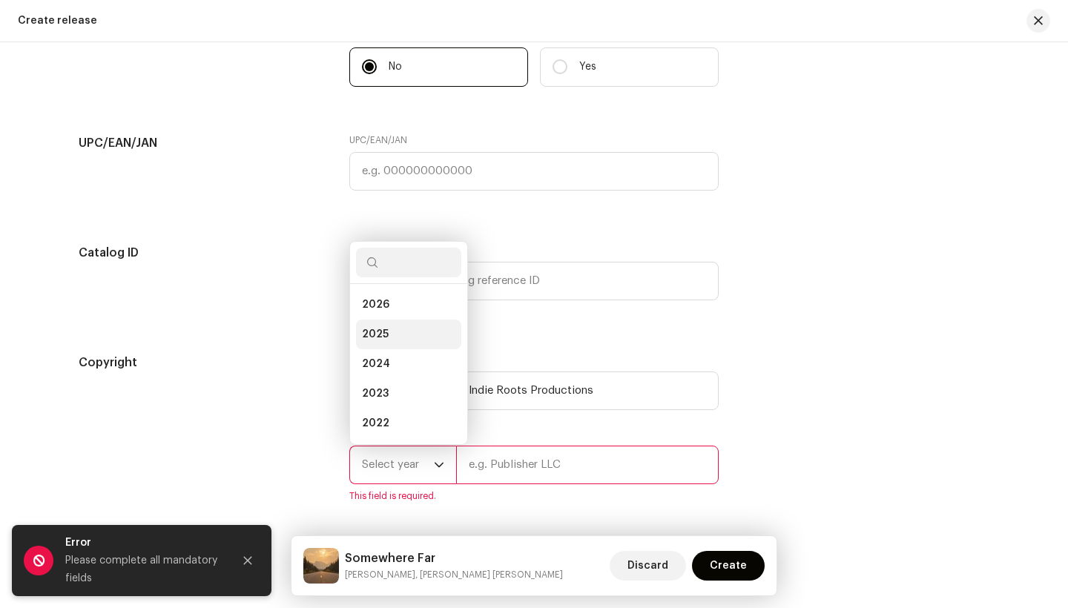
scroll to position [24, 0]
click at [384, 314] on li "2025" at bounding box center [408, 311] width 105 height 30
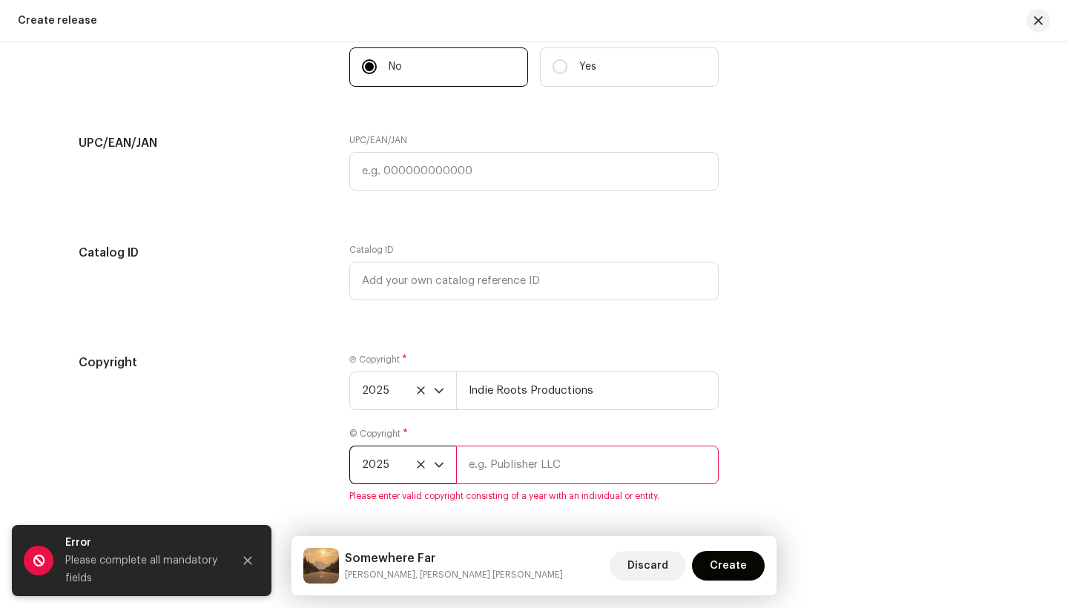
click at [486, 463] on input "text" at bounding box center [587, 465] width 263 height 39
type input "I"
drag, startPoint x: 547, startPoint y: 457, endPoint x: 510, endPoint y: 460, distance: 36.5
click at [510, 460] on input "Folksy Bops" at bounding box center [587, 465] width 263 height 39
click at [550, 463] on input "Folksy Bops" at bounding box center [587, 465] width 263 height 39
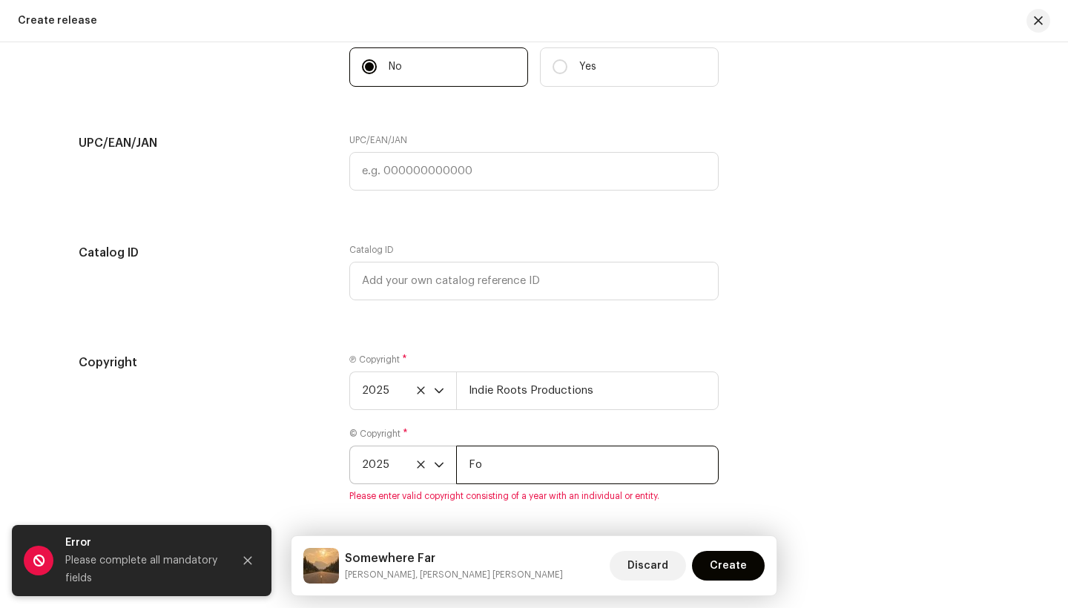
type input "F"
type input "Indie Roots Productions"
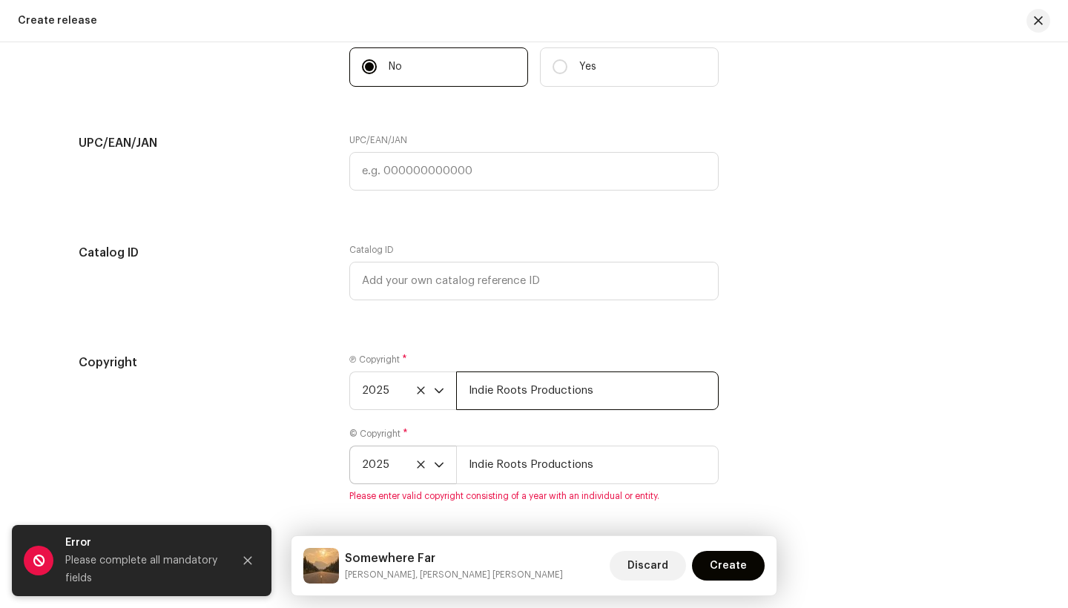
click at [600, 395] on input "Indie Roots Productions" at bounding box center [587, 391] width 263 height 39
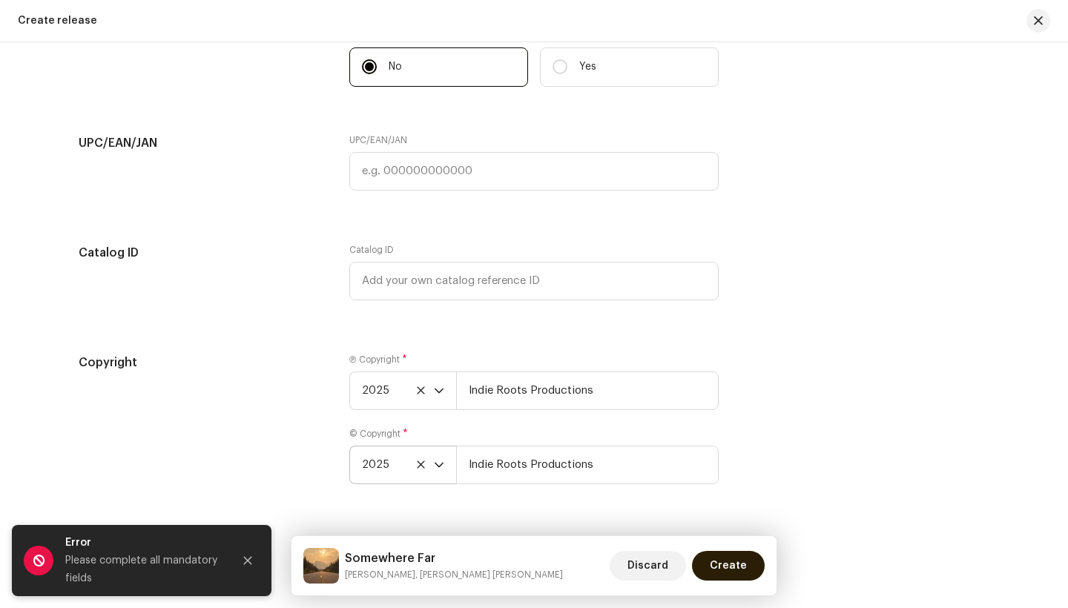
click at [742, 561] on span "Create" at bounding box center [728, 566] width 37 height 30
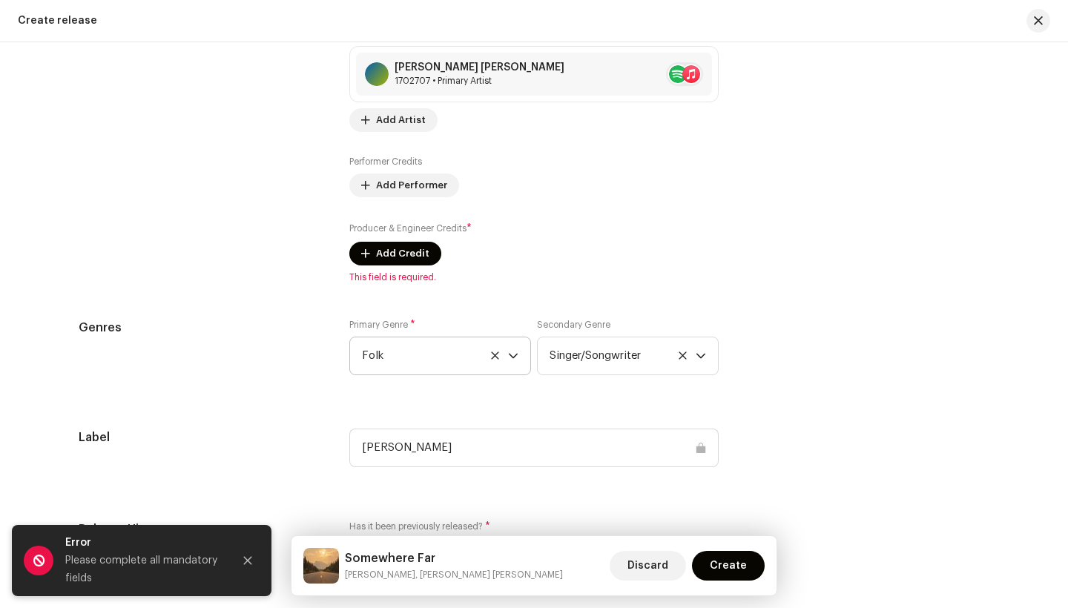
scroll to position [1808, 0]
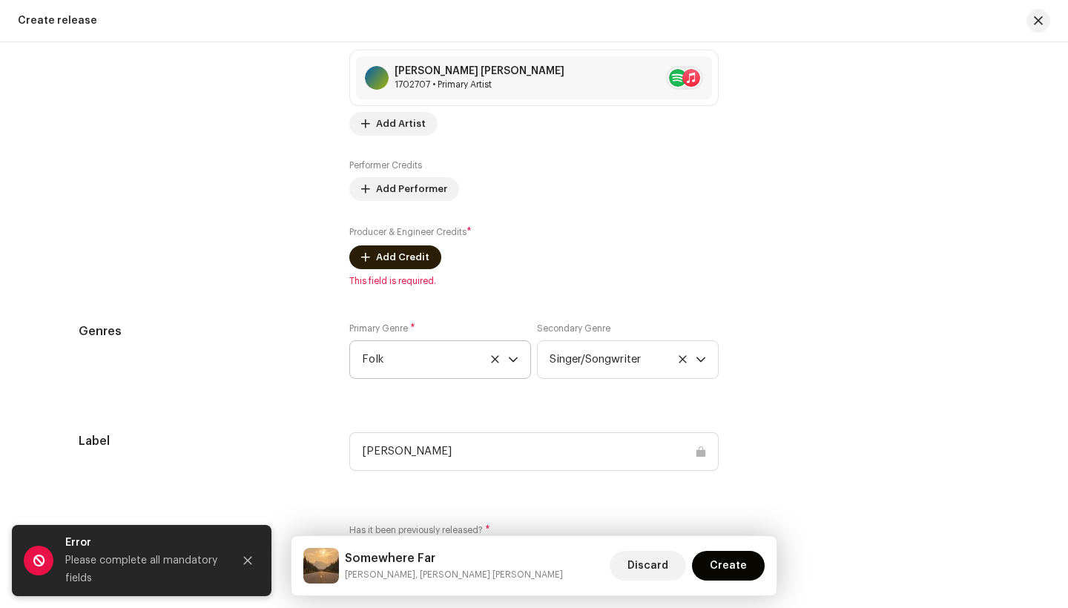
click at [400, 251] on span "Add Credit" at bounding box center [402, 257] width 53 height 30
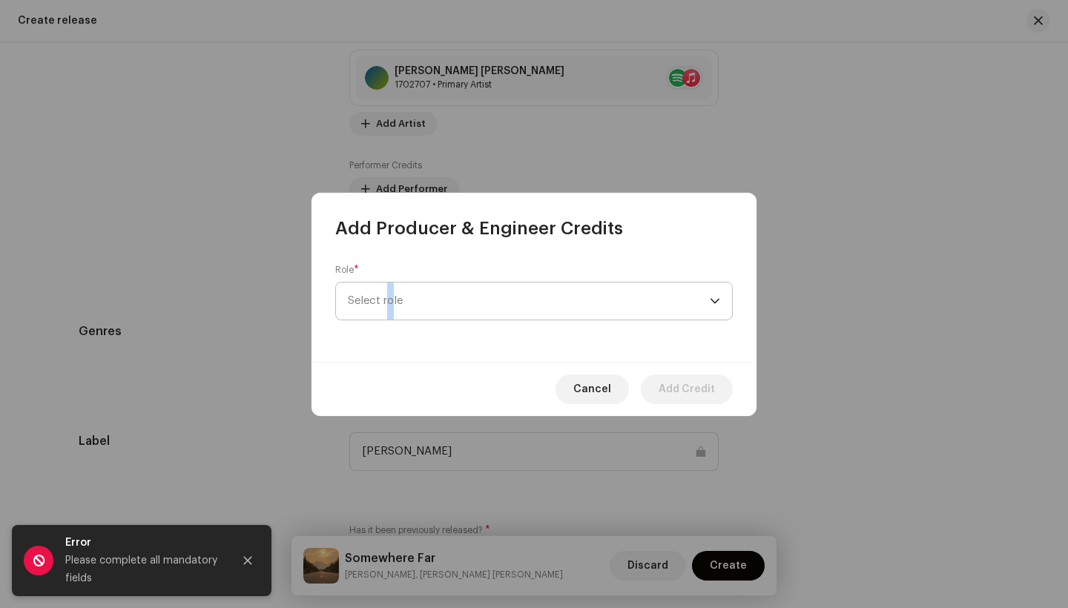
click at [391, 300] on span "Select role" at bounding box center [529, 301] width 362 height 37
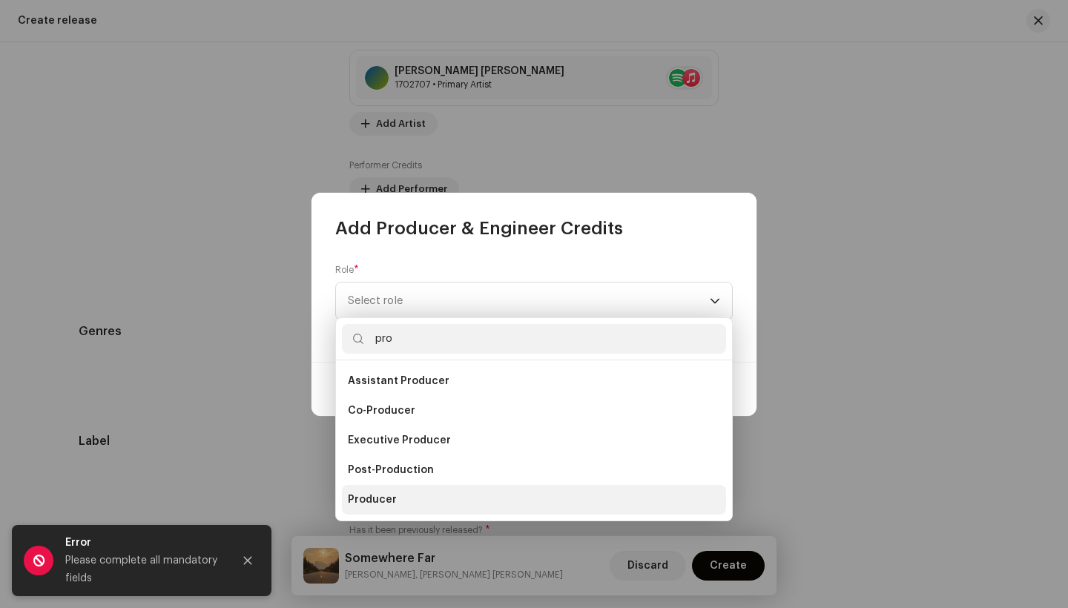
type input "pro"
click at [402, 500] on li "Producer" at bounding box center [534, 500] width 384 height 30
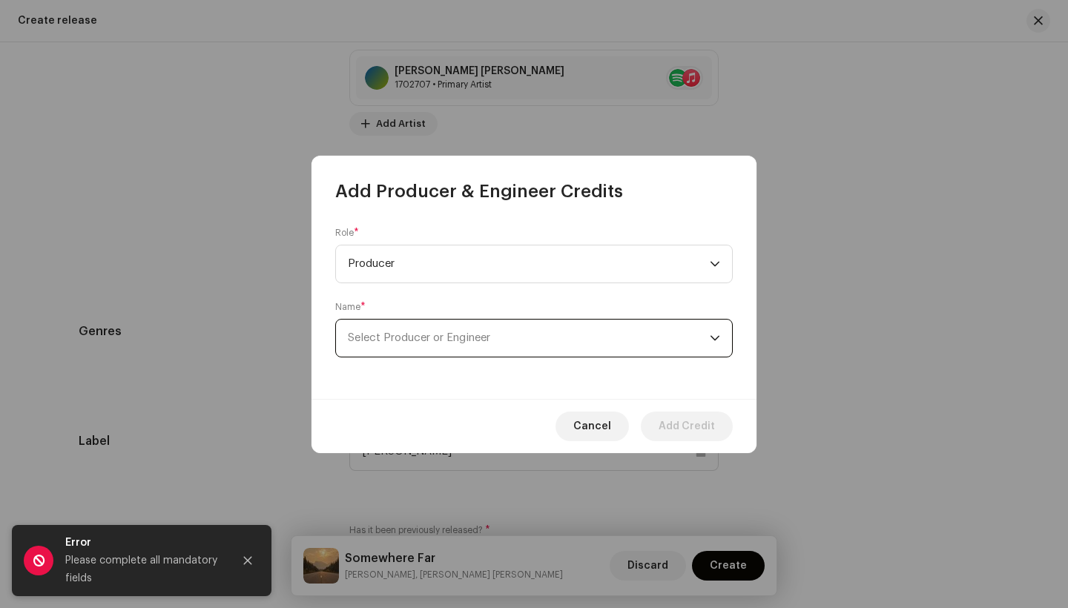
click at [458, 332] on span "Select Producer or Engineer" at bounding box center [419, 337] width 142 height 11
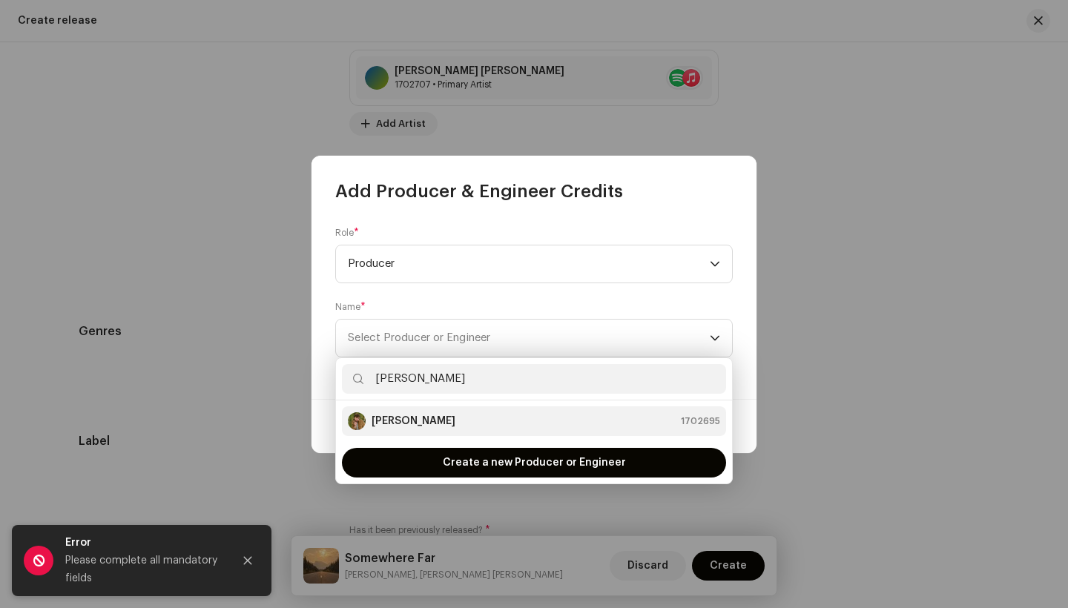
type input "[PERSON_NAME]"
click at [403, 426] on strong "[PERSON_NAME]" at bounding box center [414, 421] width 84 height 15
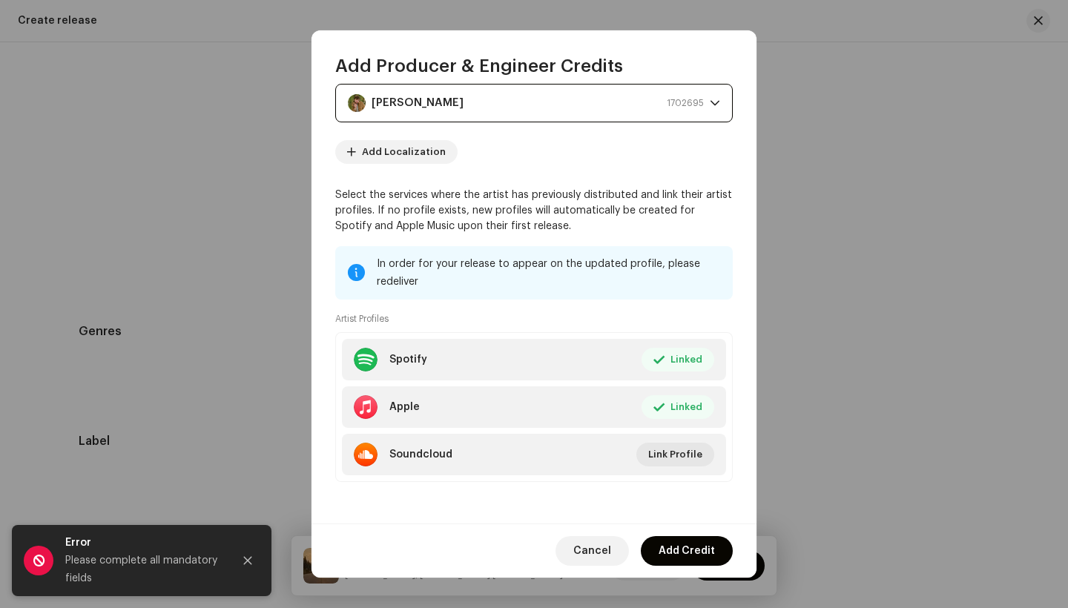
scroll to position [110, 0]
click at [702, 555] on span "Add Credit" at bounding box center [687, 551] width 56 height 30
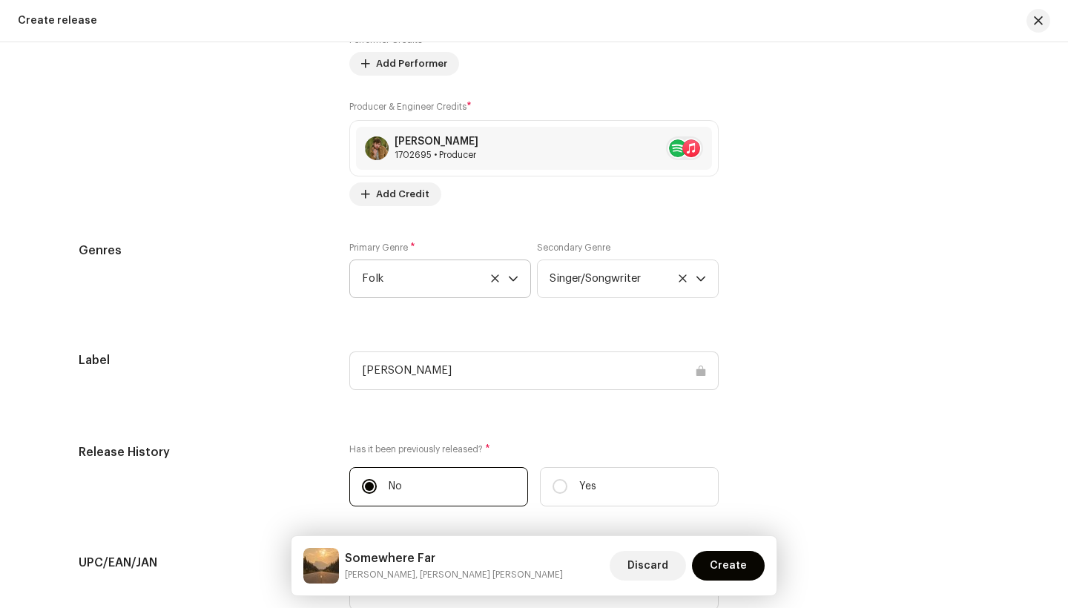
scroll to position [1939, 0]
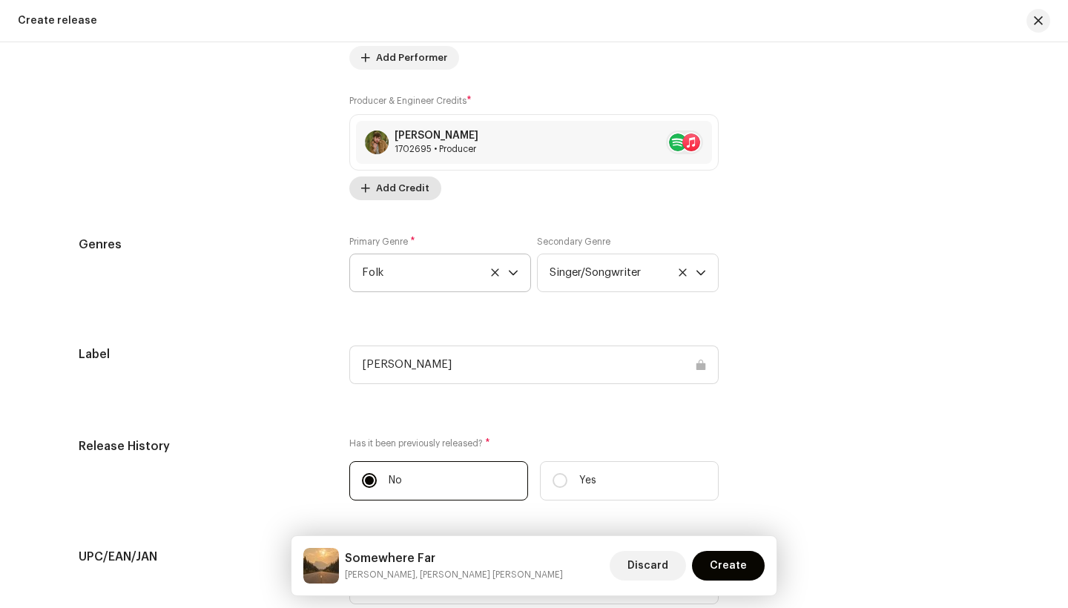
click at [397, 179] on span "Add Credit" at bounding box center [402, 189] width 53 height 30
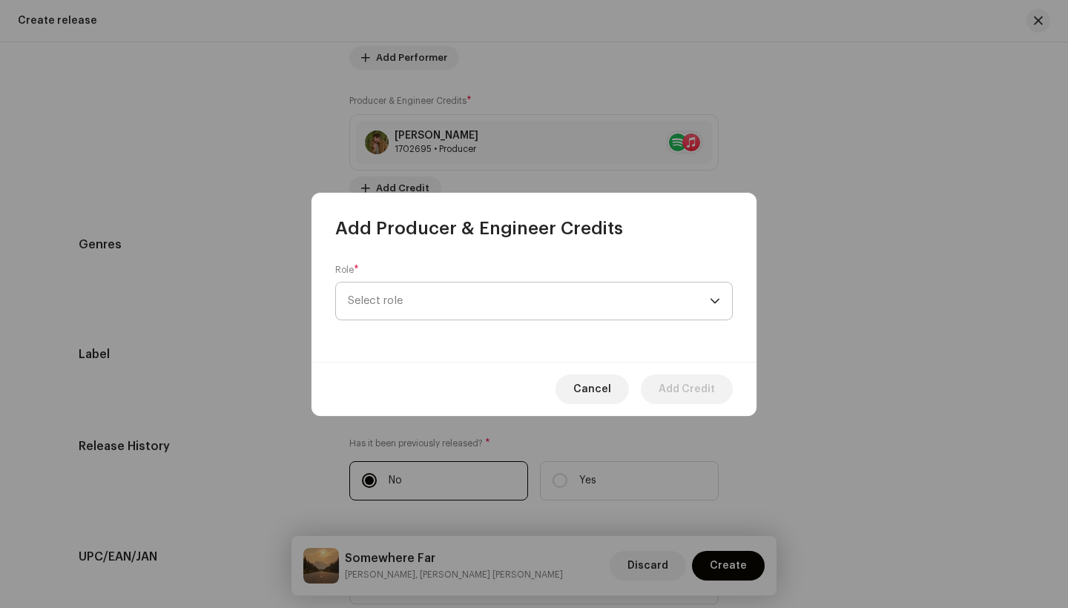
click at [538, 284] on span "Select role" at bounding box center [529, 301] width 362 height 37
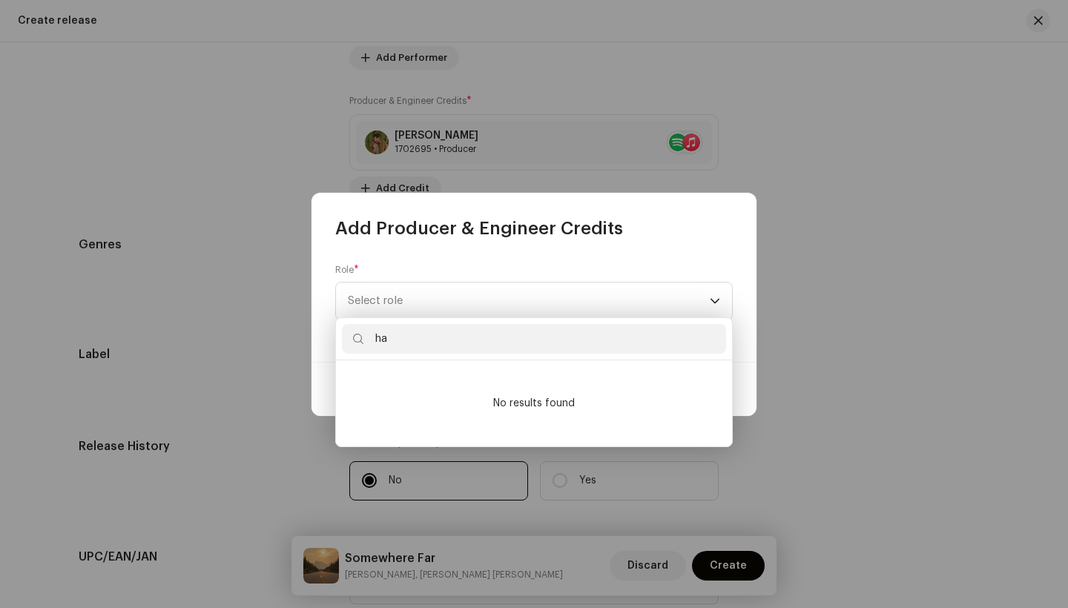
type input "h"
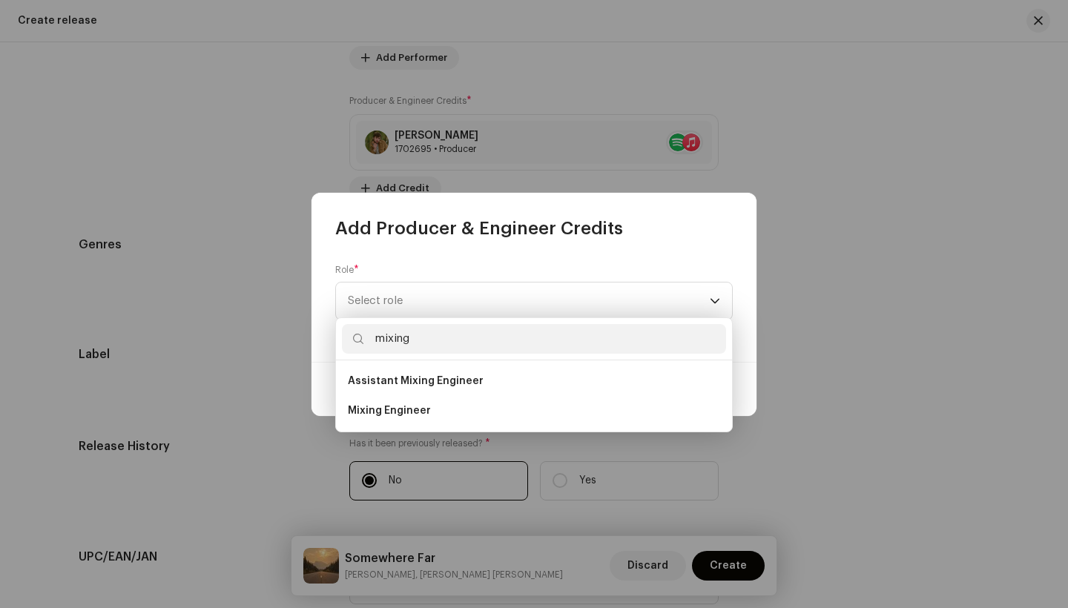
type input "mixing"
drag, startPoint x: 462, startPoint y: 329, endPoint x: 415, endPoint y: 409, distance: 92.7
click at [415, 409] on span "Mixing Engineer" at bounding box center [389, 410] width 83 height 15
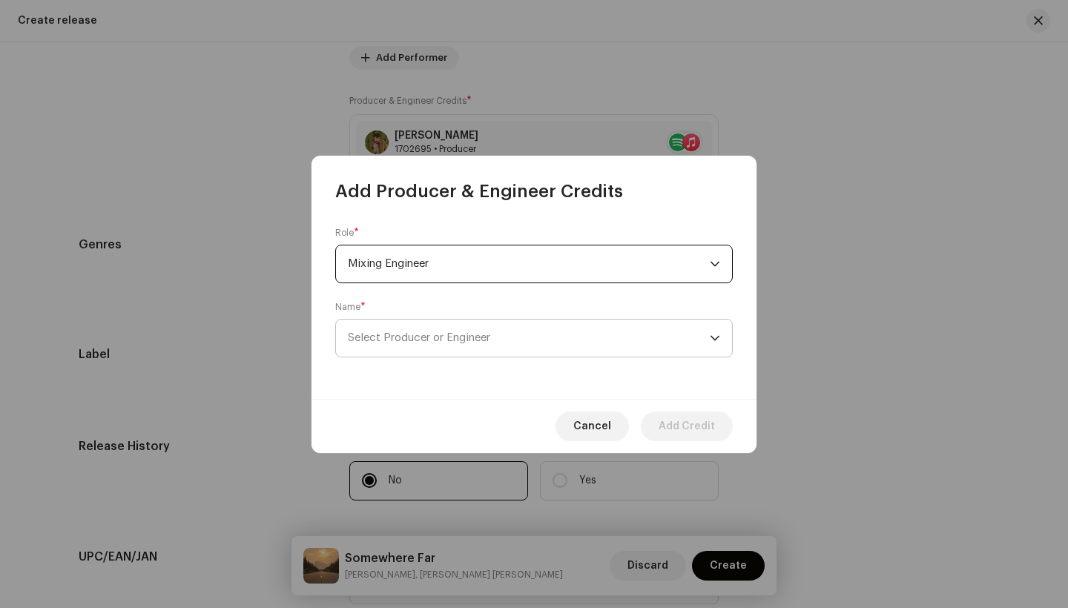
click at [419, 343] on span "Select Producer or Engineer" at bounding box center [419, 337] width 142 height 11
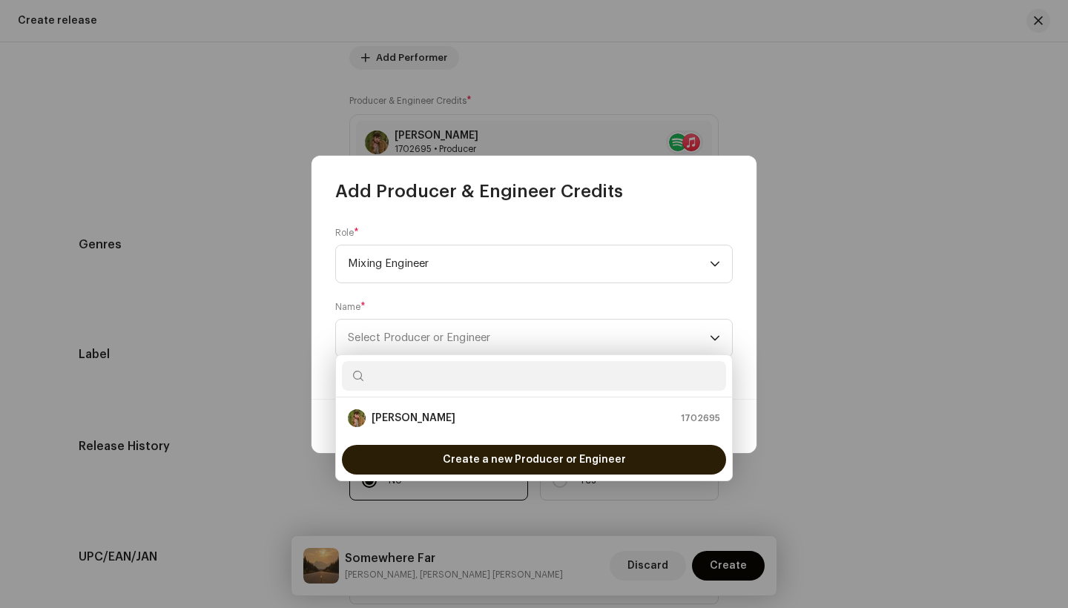
click at [430, 463] on div "Create a new Producer or Engineer" at bounding box center [534, 460] width 384 height 30
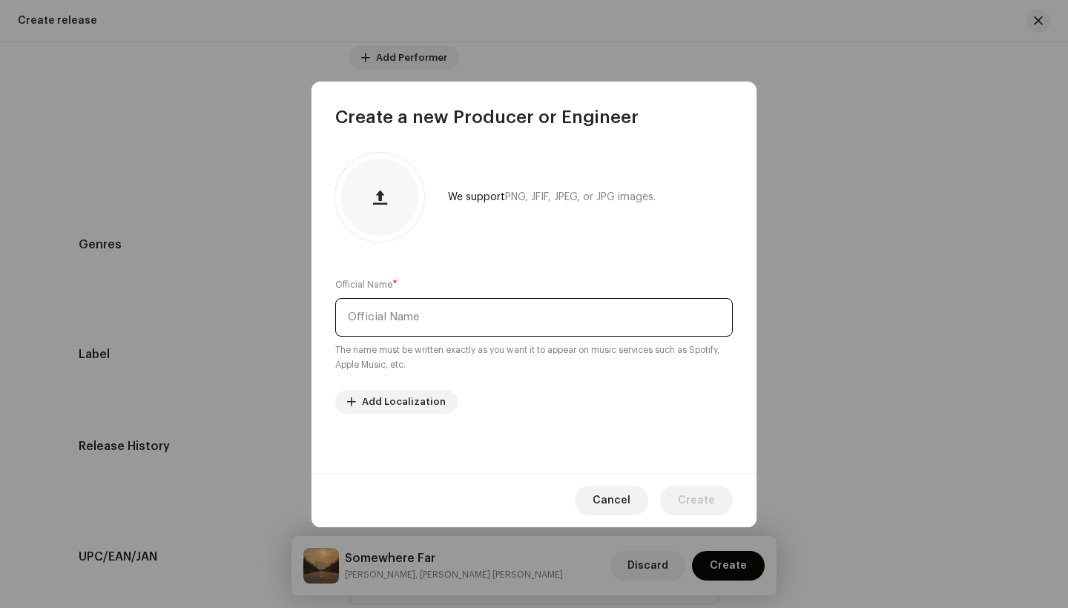
click at [437, 320] on input "text" at bounding box center [533, 317] width 397 height 39
type input "H"
type input "J"
type input "[PERSON_NAME] [PERSON_NAME]"
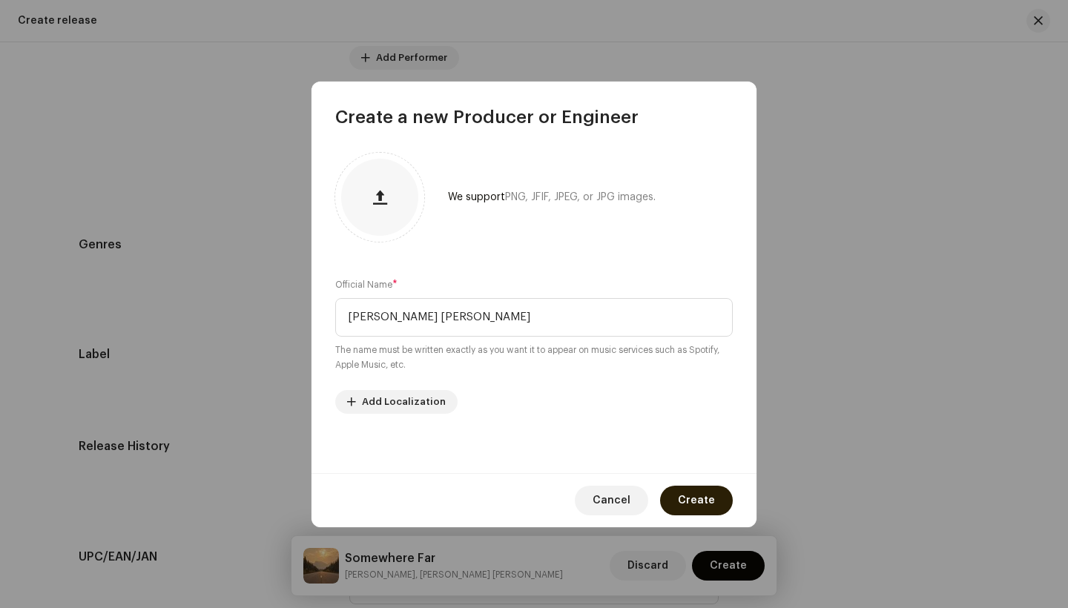
click at [693, 501] on span "Create" at bounding box center [696, 501] width 37 height 30
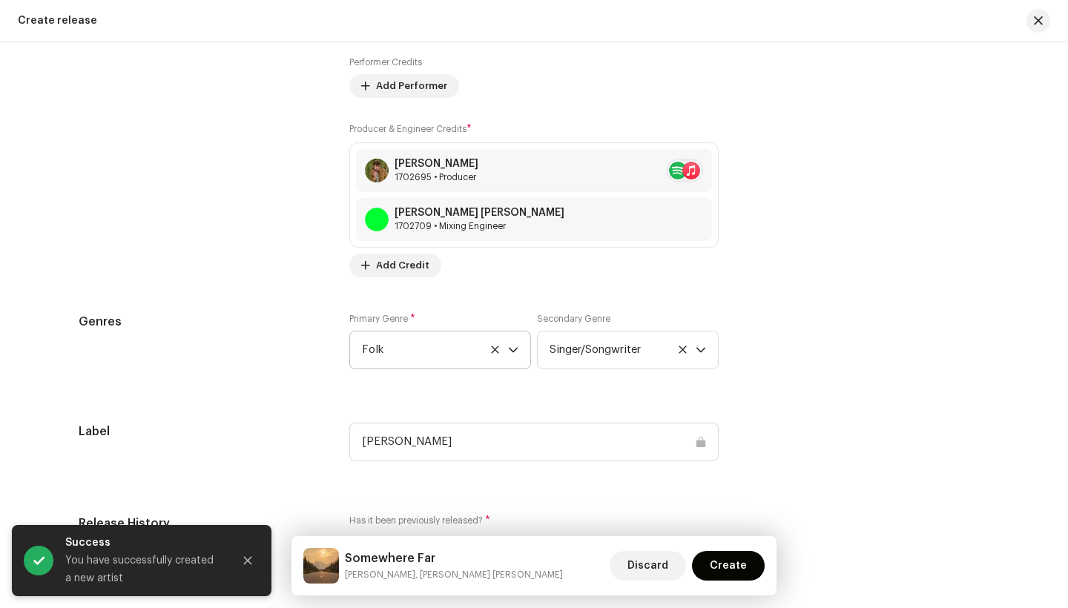
scroll to position [1910, 0]
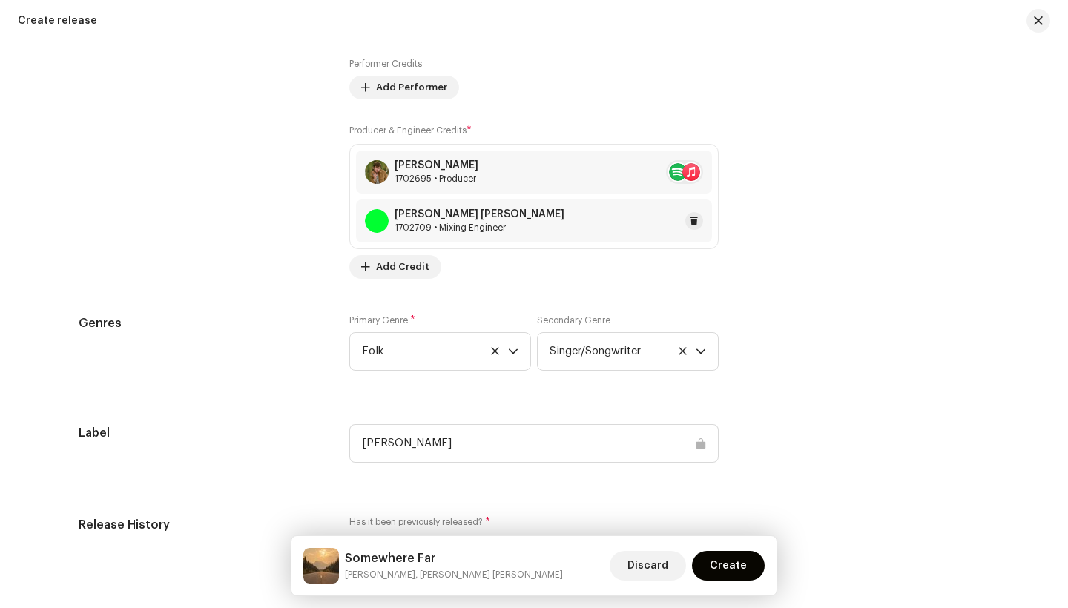
click at [403, 227] on div "1702709 • Mixing Engineer" at bounding box center [480, 228] width 170 height 12
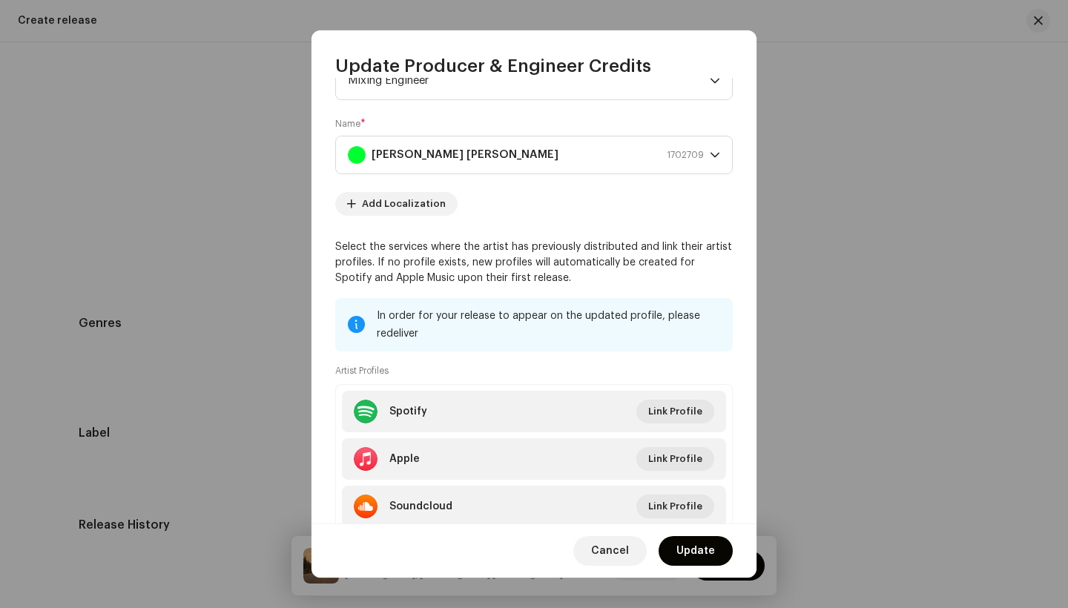
scroll to position [57, 0]
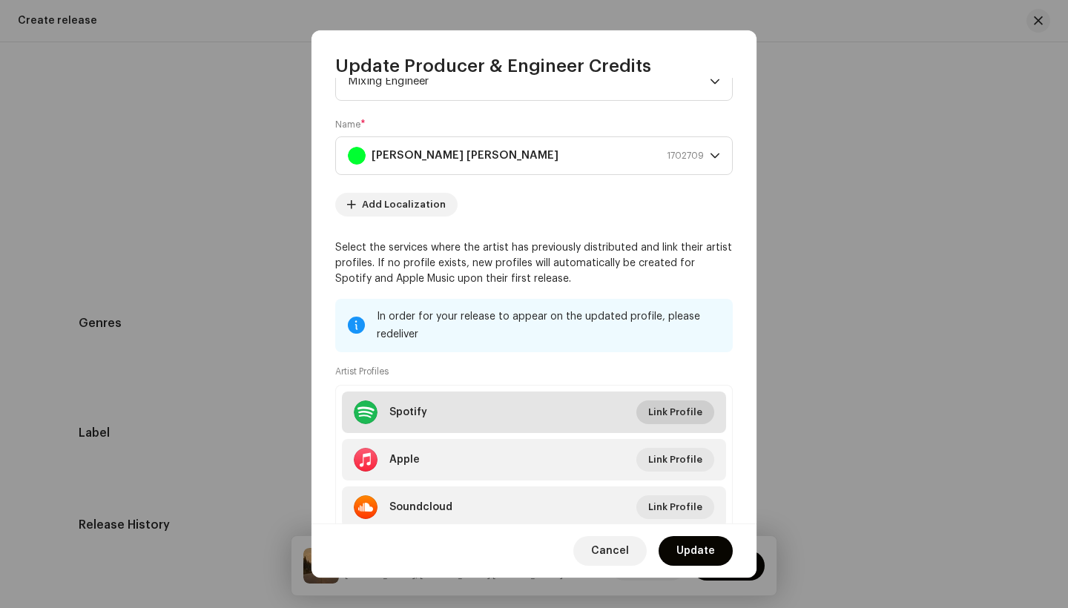
click at [670, 406] on span "Link Profile" at bounding box center [675, 412] width 54 height 30
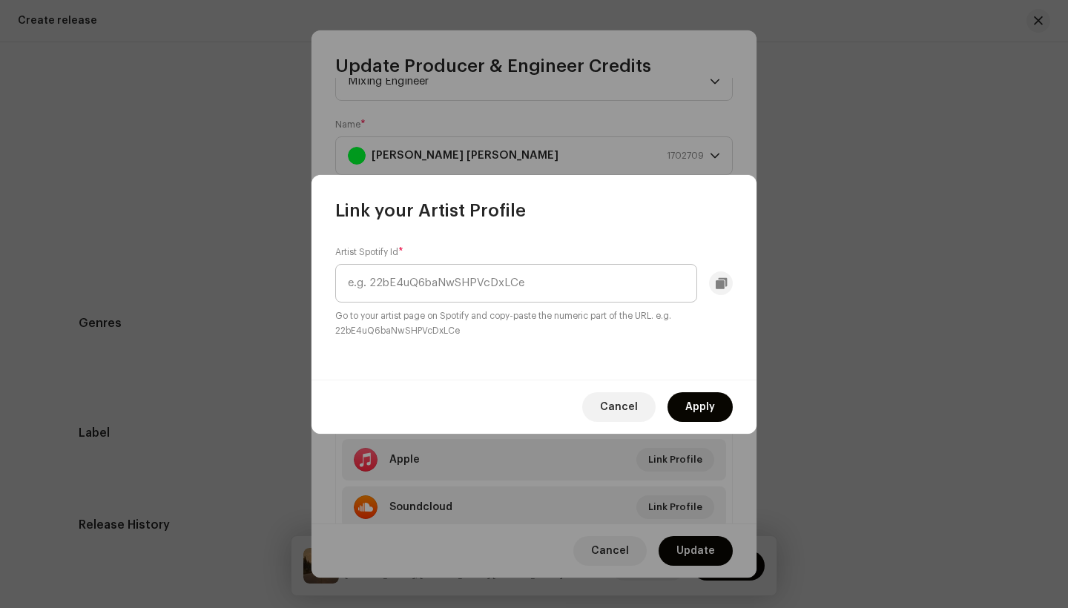
click at [527, 280] on input "text" at bounding box center [516, 283] width 362 height 39
click at [383, 282] on input "https://open.spotify.com/artist/7o6yQTxU693rRiRYMvXEez?si=irECKW-VSf249lwXEeg9Iw" at bounding box center [516, 283] width 362 height 39
drag, startPoint x: 489, startPoint y: 284, endPoint x: 569, endPoint y: 300, distance: 81.7
click at [569, 300] on input "7o6yQTxU693rRiRYMvXEez?si=irECKW-VSf249lwXEeg9Iw" at bounding box center [516, 283] width 362 height 39
type input "7o6yQTxU693rRiRYMvXEez"
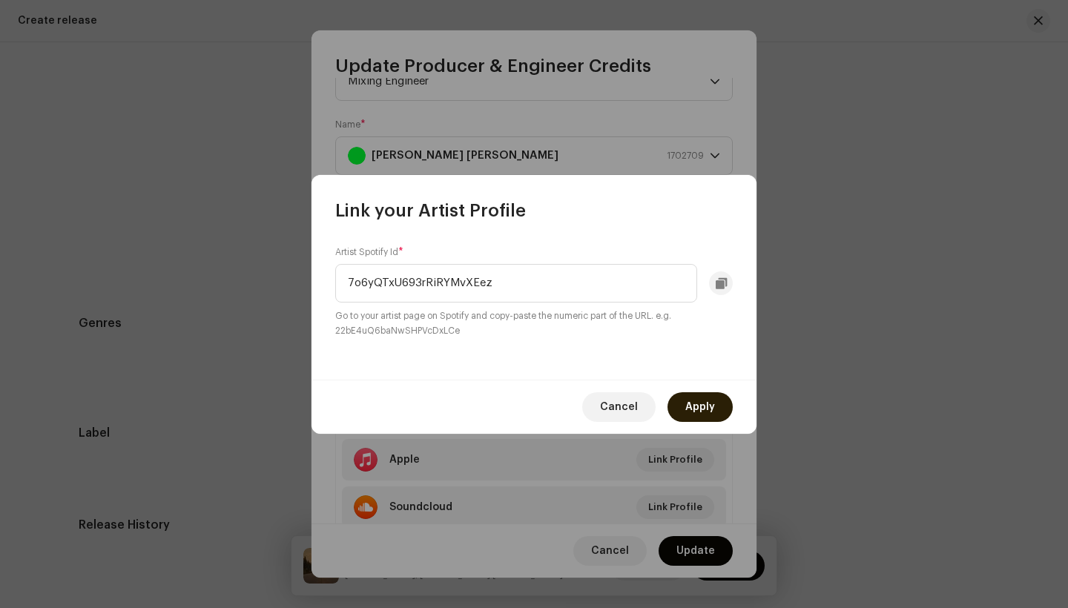
click at [691, 404] on span "Apply" at bounding box center [700, 407] width 30 height 30
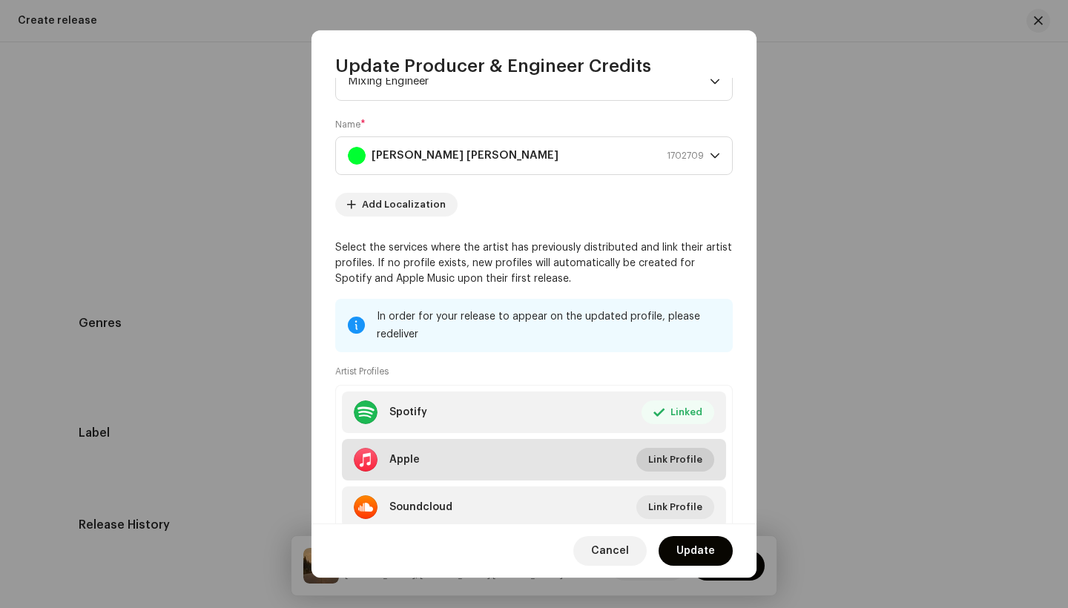
click at [668, 460] on span "Link Profile" at bounding box center [675, 460] width 54 height 30
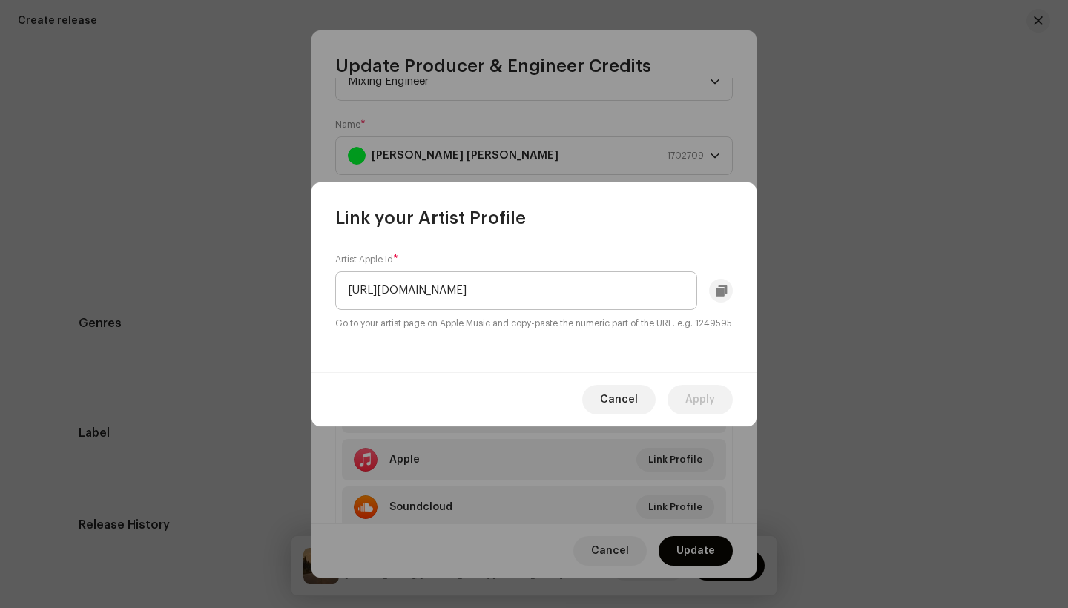
drag, startPoint x: 568, startPoint y: 284, endPoint x: 350, endPoint y: 277, distance: 218.1
click at [350, 277] on input "https://music.apple.com/us/artist/haddon/1387560724" at bounding box center [516, 290] width 362 height 39
type input "1387560724"
click at [693, 403] on span "Apply" at bounding box center [700, 400] width 30 height 30
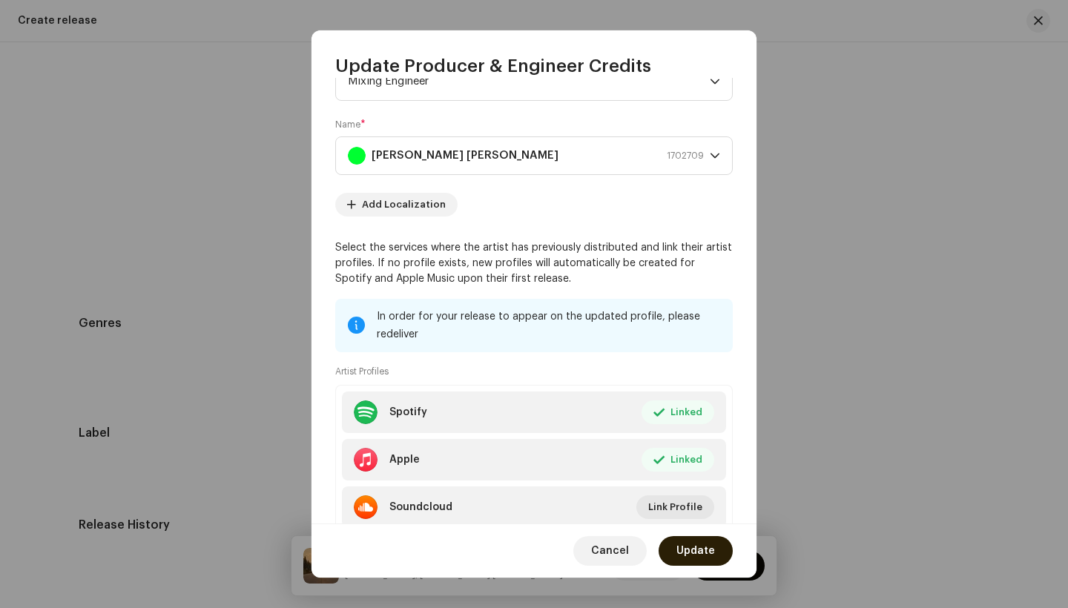
click at [690, 546] on span "Update" at bounding box center [695, 551] width 39 height 30
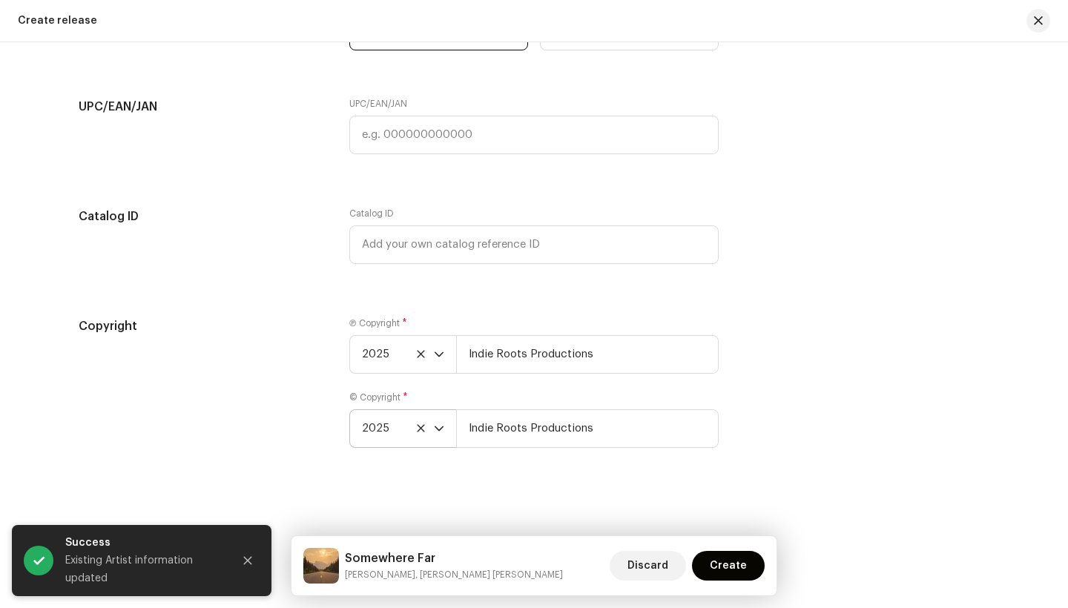
scroll to position [2438, 0]
click at [726, 565] on span "Create" at bounding box center [728, 566] width 37 height 30
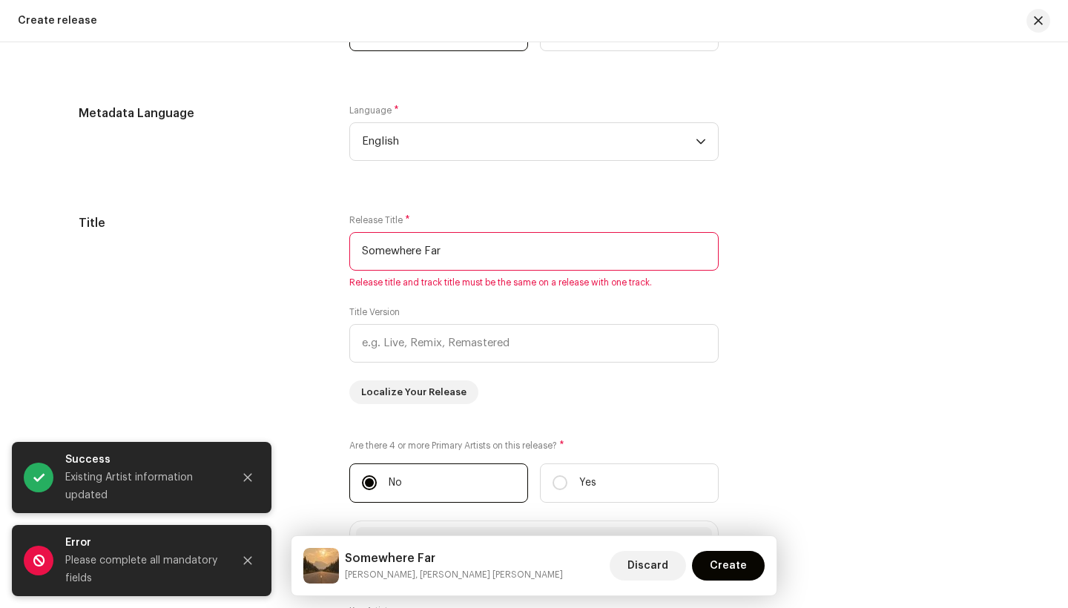
scroll to position [1234, 0]
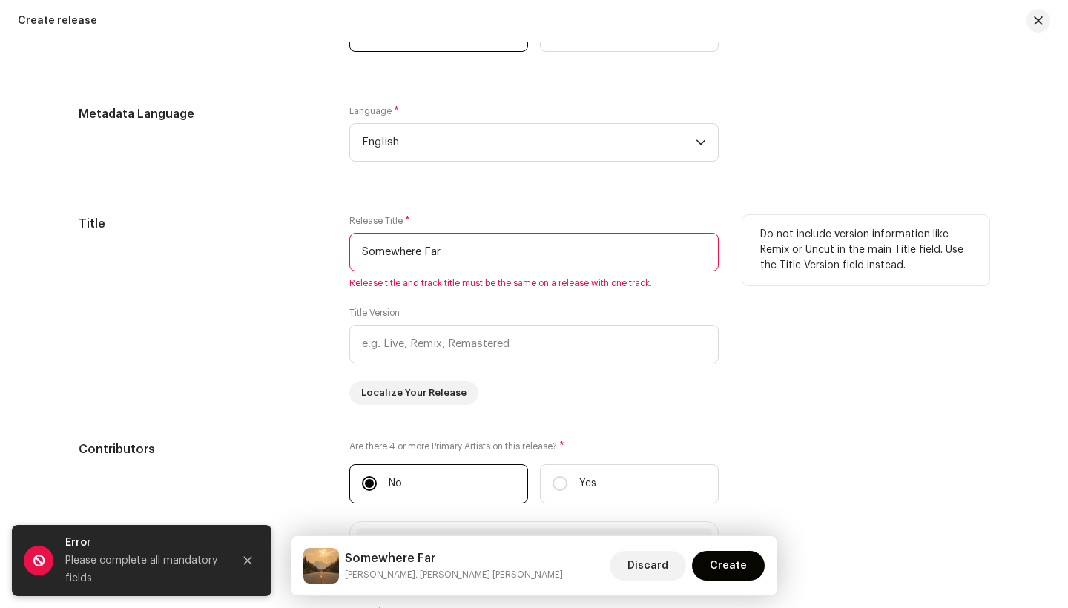
click at [443, 253] on input "Somewhere Far" at bounding box center [533, 252] width 369 height 39
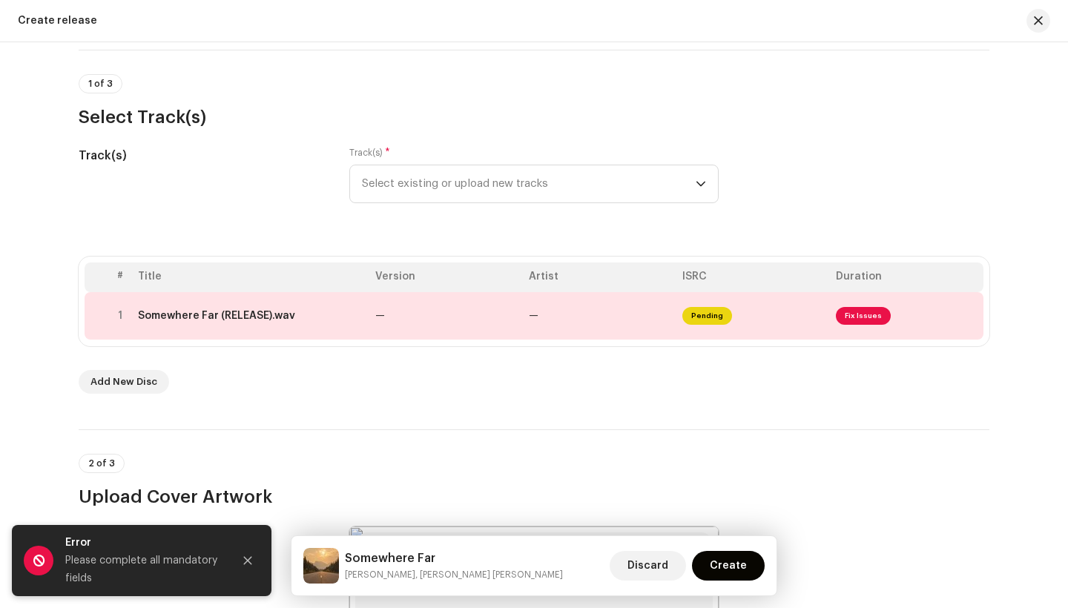
scroll to position [95, 0]
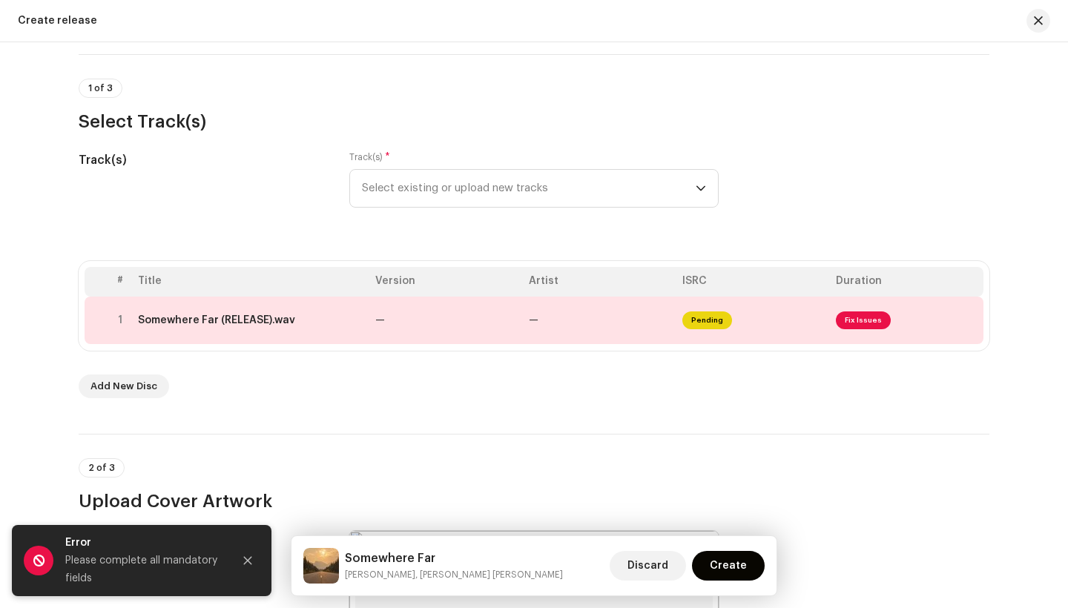
click at [150, 280] on th "Title" at bounding box center [250, 282] width 237 height 30
click at [392, 190] on span "Select existing or upload new tracks" at bounding box center [529, 188] width 334 height 37
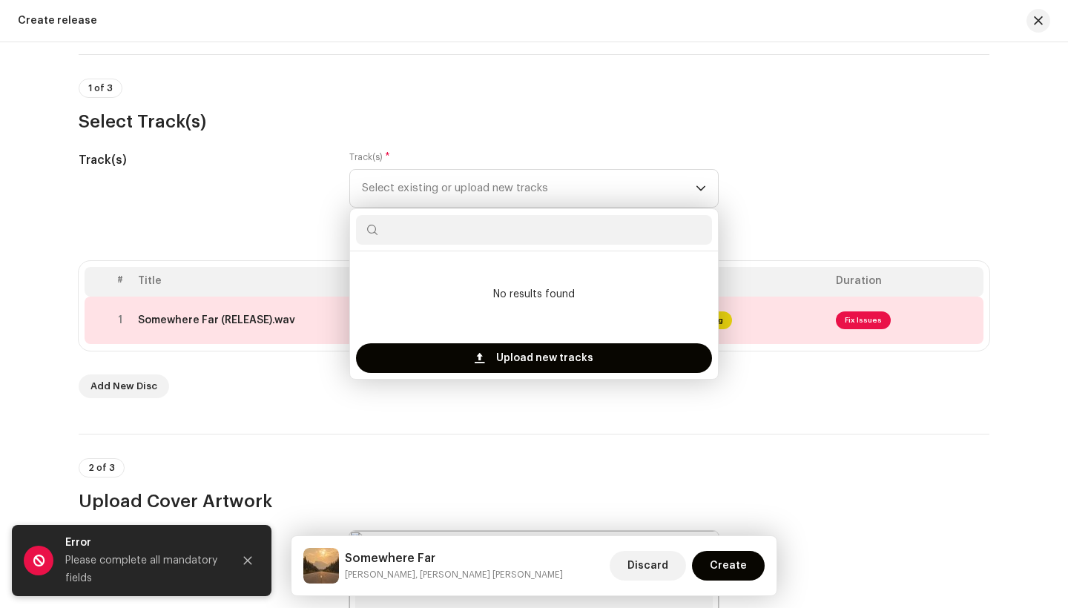
click at [186, 205] on div "Track(s)" at bounding box center [202, 188] width 247 height 74
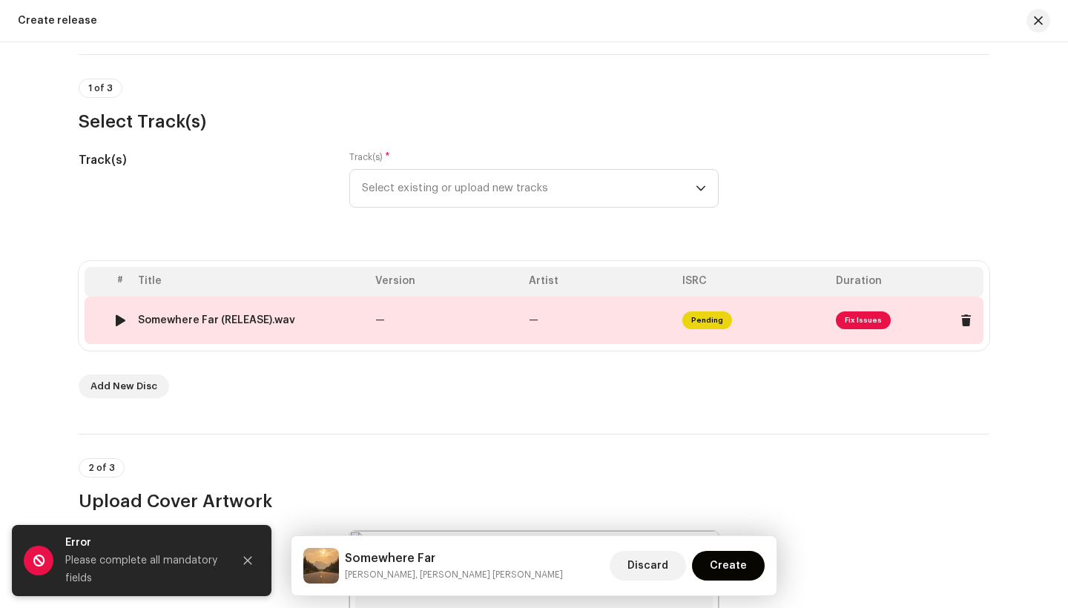
click at [117, 322] on div at bounding box center [120, 320] width 11 height 12
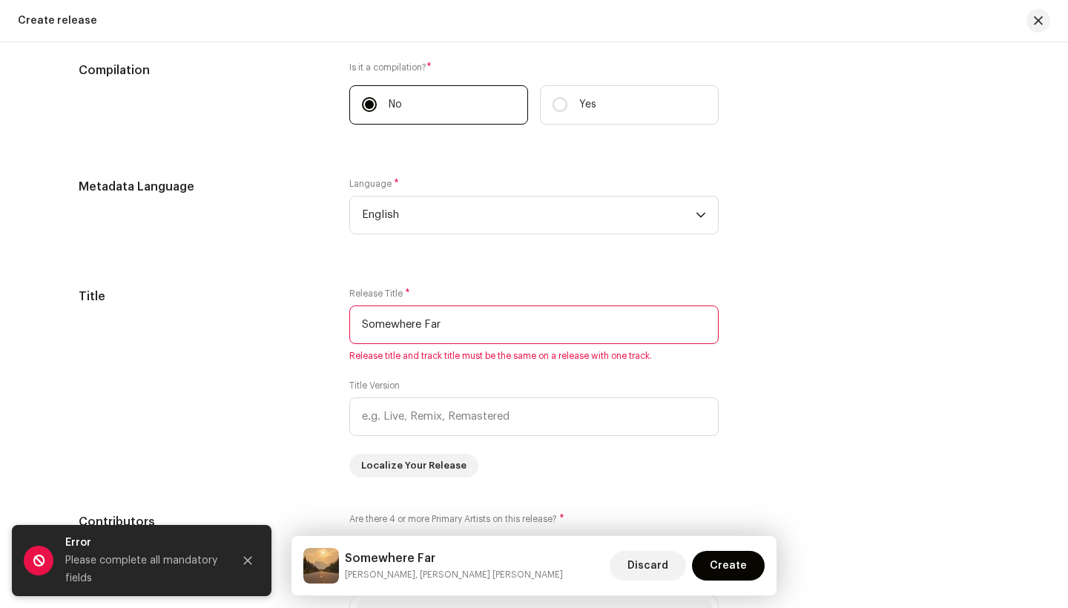
scroll to position [1155, 0]
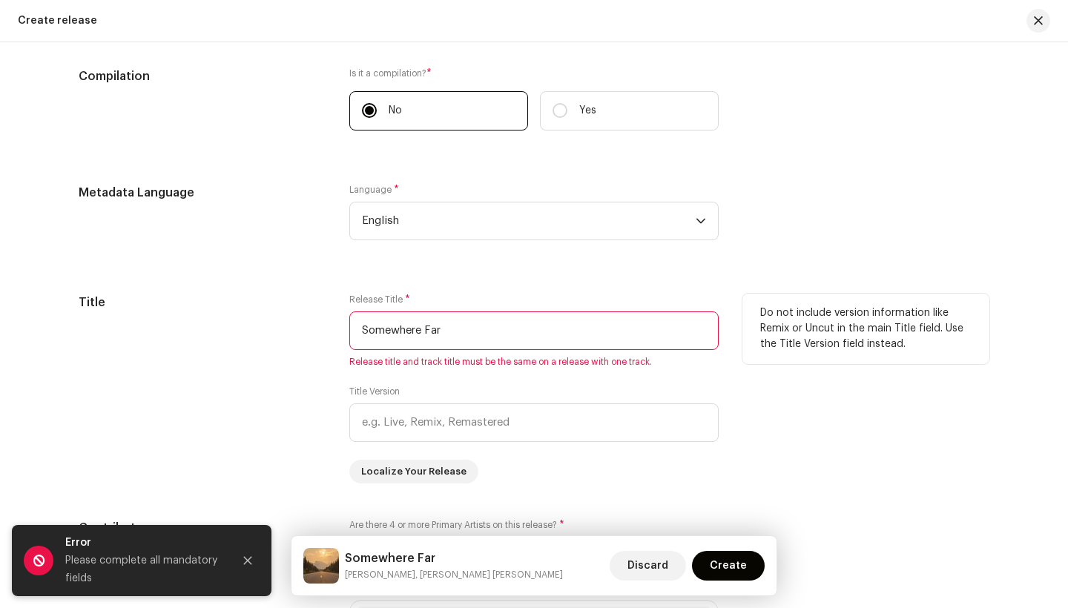
drag, startPoint x: 449, startPoint y: 331, endPoint x: 347, endPoint y: 334, distance: 102.4
click at [349, 334] on input "Somewhere Far" at bounding box center [533, 330] width 369 height 39
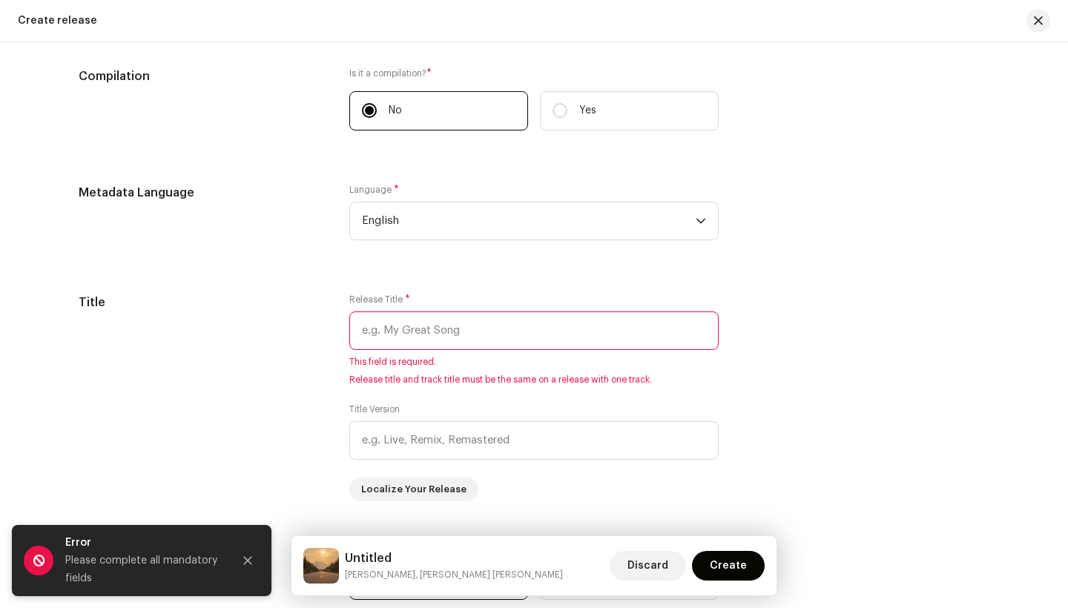
click at [368, 557] on h5 "Untitled" at bounding box center [454, 559] width 218 height 18
click at [248, 564] on icon "Close" at bounding box center [247, 560] width 10 height 10
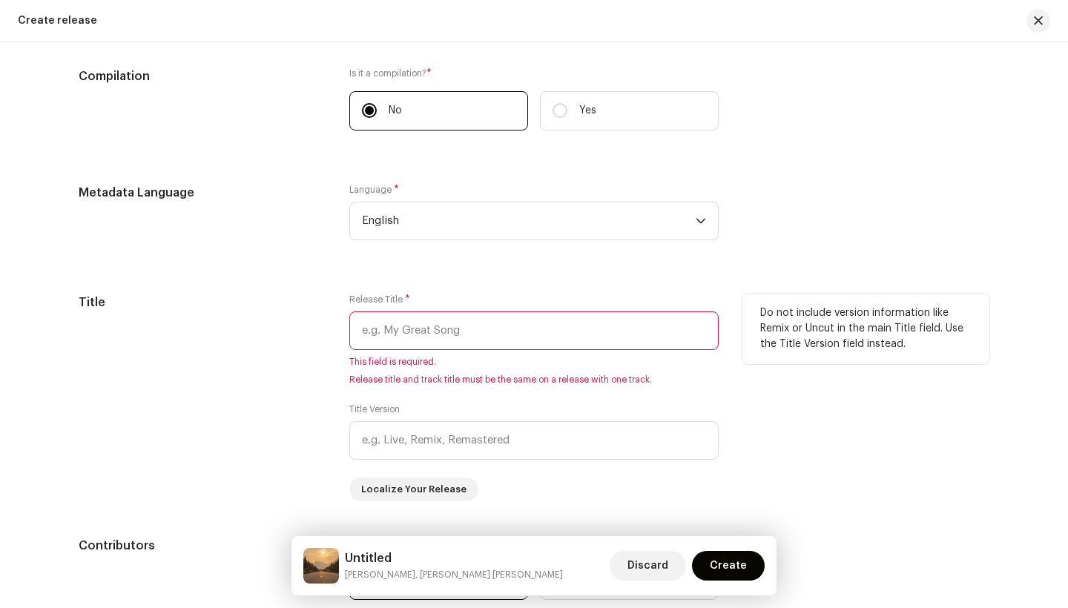
click at [381, 331] on input "text" at bounding box center [533, 330] width 369 height 39
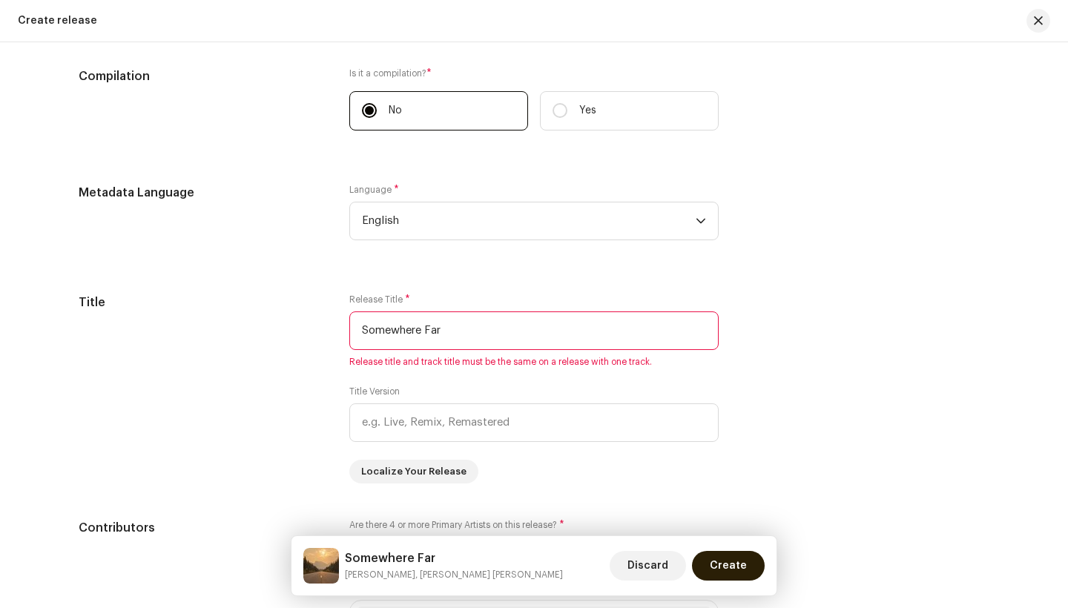
type input "Somewhere Far"
click at [717, 571] on span "Create" at bounding box center [728, 566] width 37 height 30
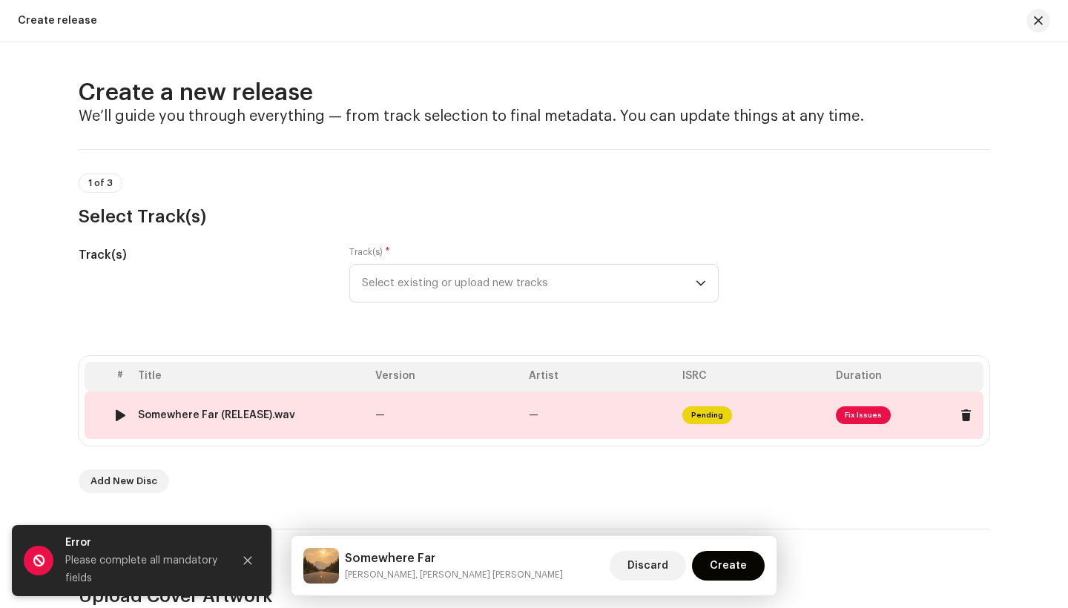
scroll to position [0, 0]
click at [854, 412] on span "Fix Issues" at bounding box center [863, 415] width 55 height 18
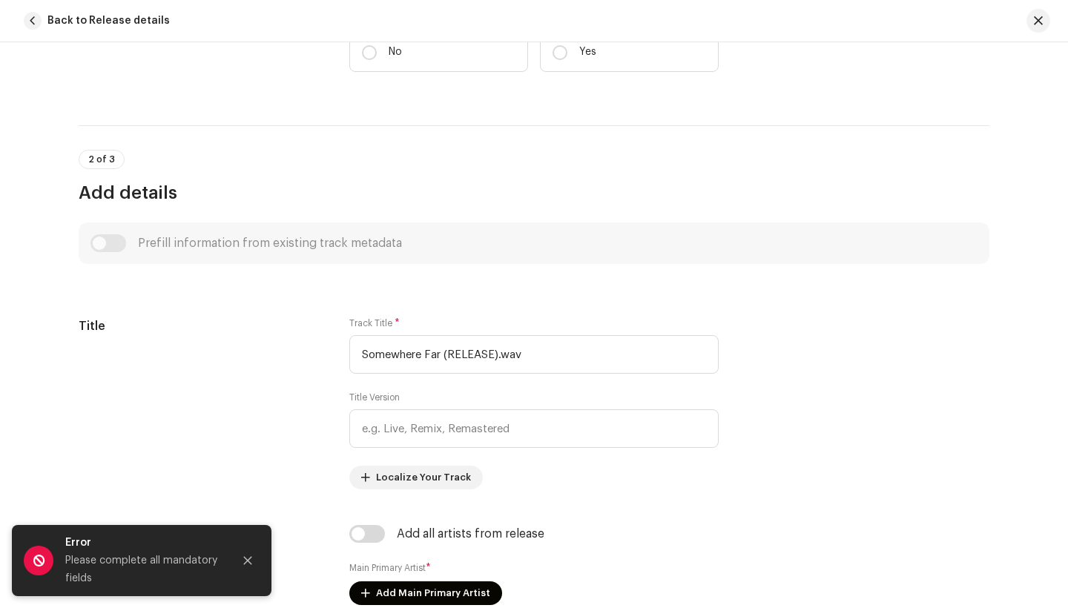
scroll to position [478, 0]
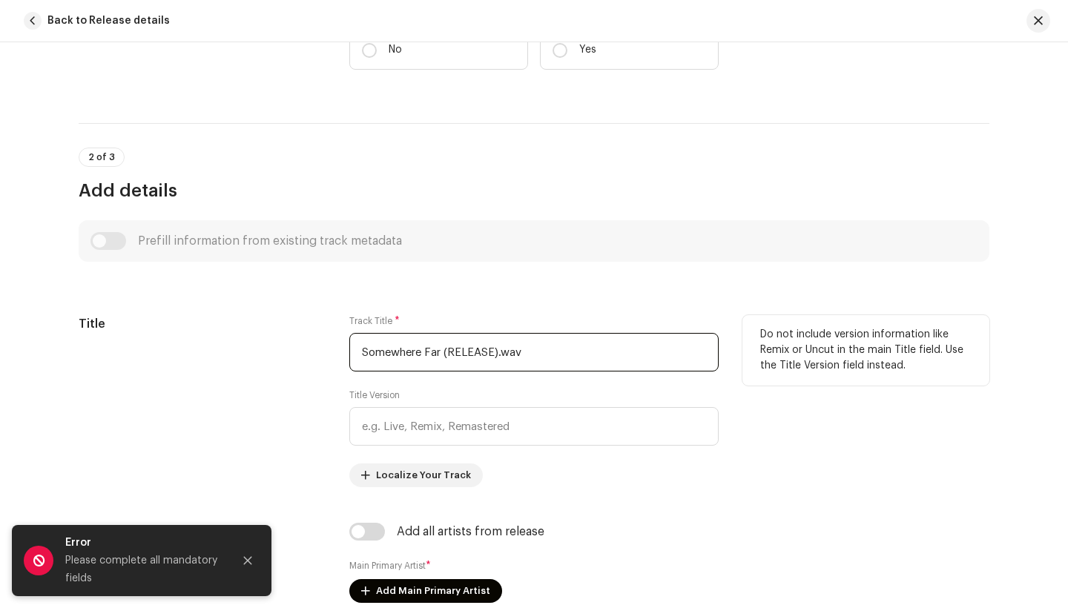
click at [534, 349] on input "Somewhere Far (RELEASE).wav" at bounding box center [533, 352] width 369 height 39
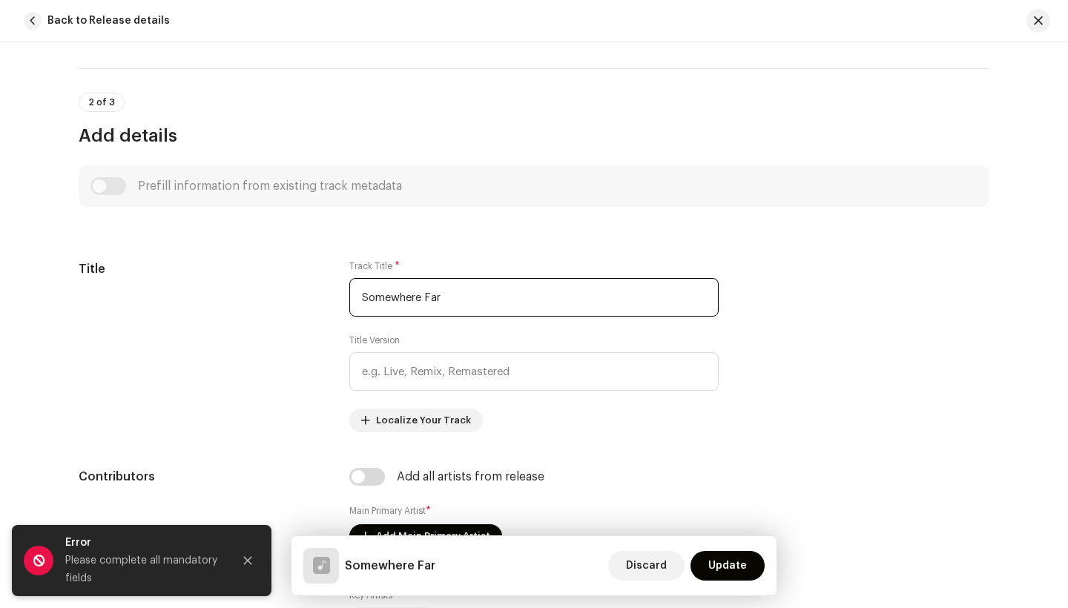
scroll to position [107, 0]
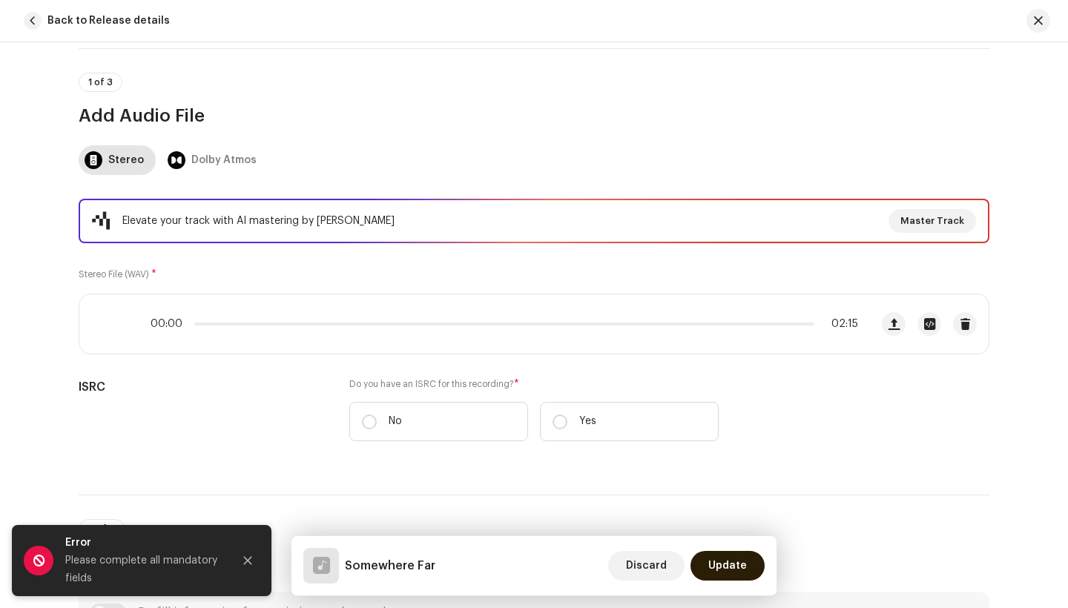
type input "Somewhere Far"
click at [745, 574] on span "Update" at bounding box center [727, 566] width 39 height 30
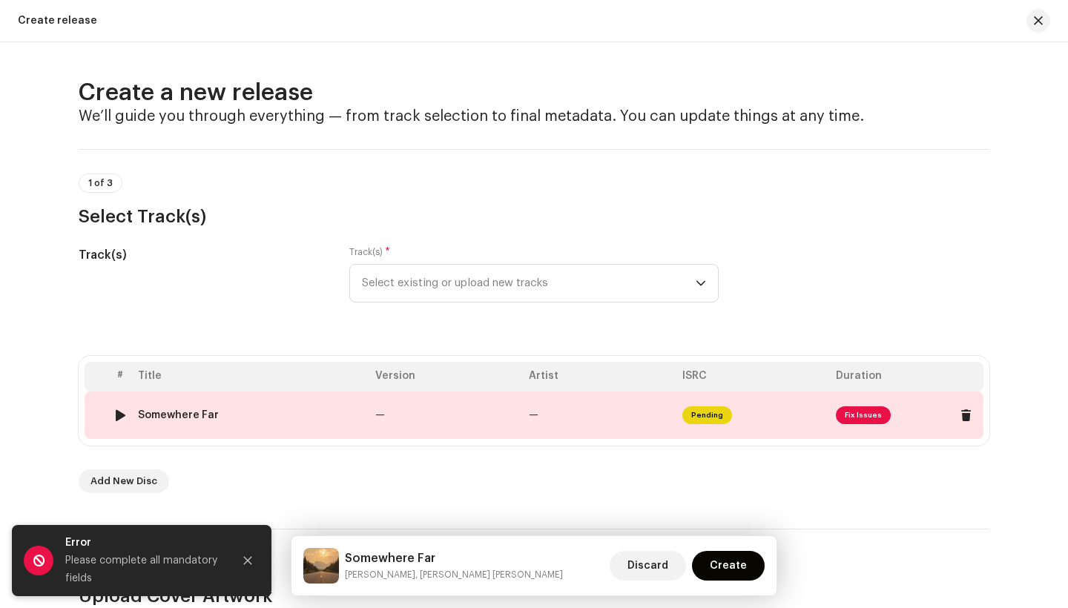
scroll to position [0, 0]
click at [859, 414] on span "Fix Issues" at bounding box center [863, 415] width 55 height 18
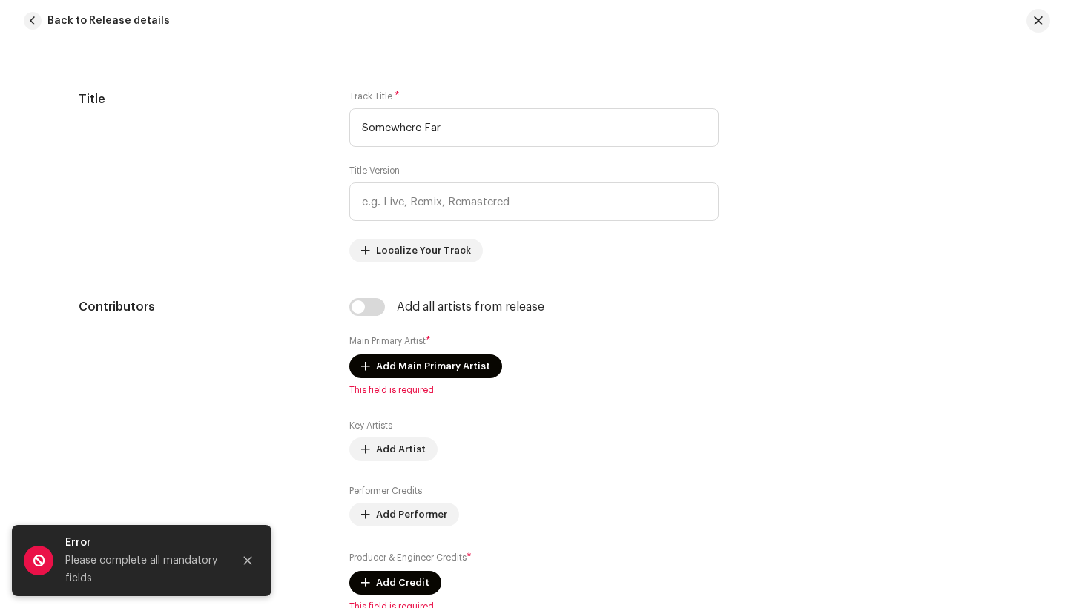
scroll to position [704, 0]
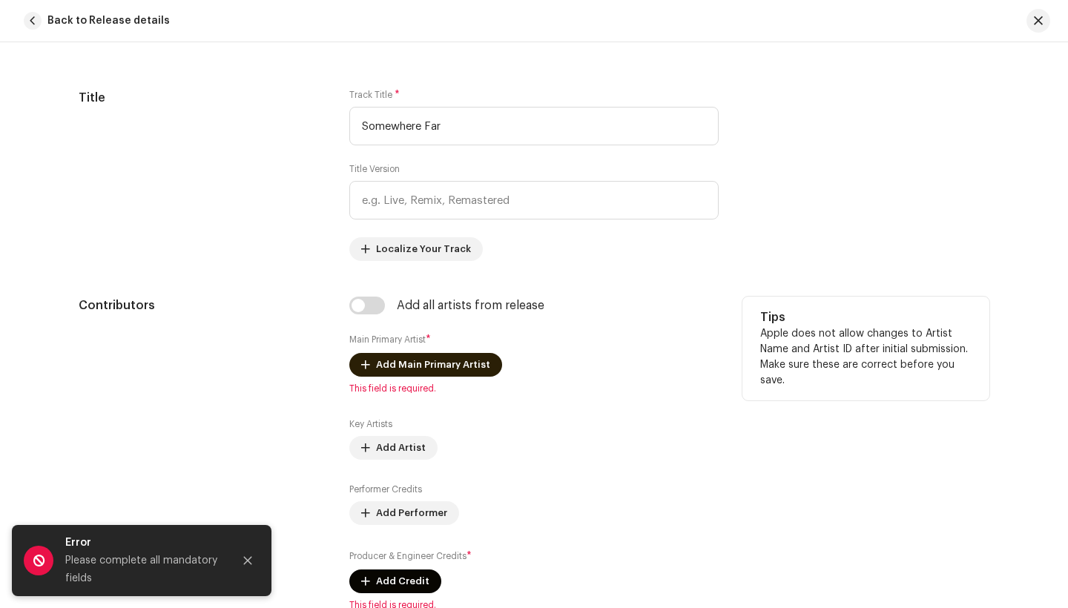
click at [439, 360] on span "Add Main Primary Artist" at bounding box center [433, 365] width 114 height 30
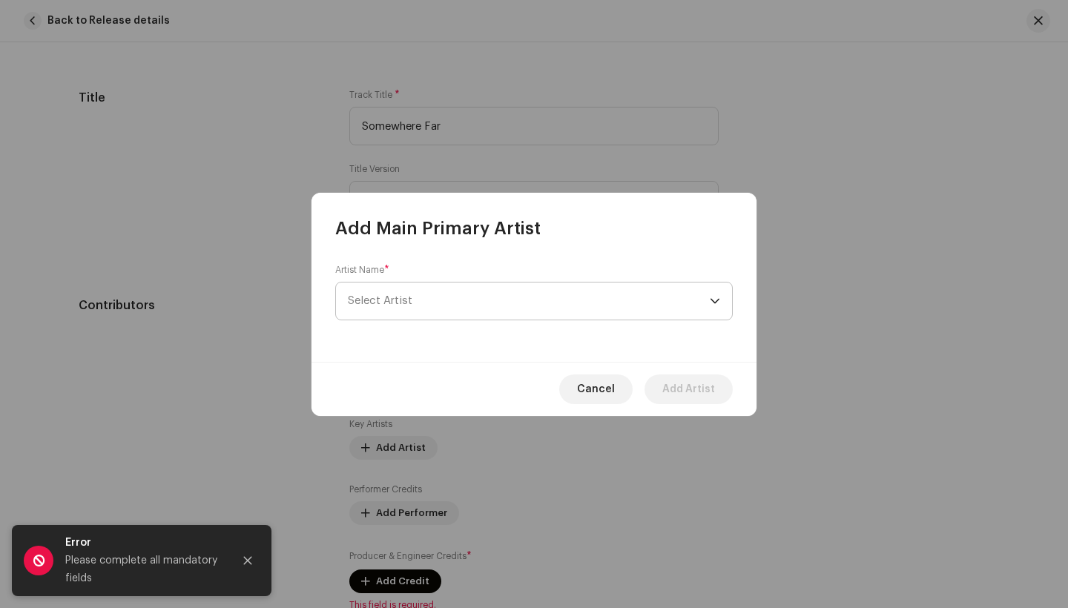
click at [418, 311] on span "Select Artist" at bounding box center [529, 301] width 362 height 37
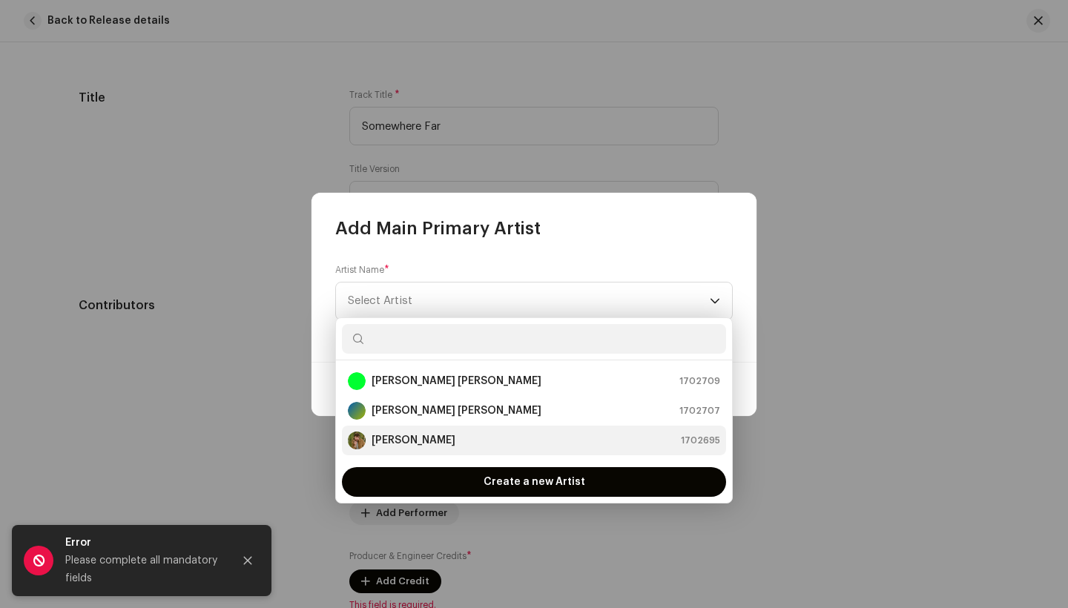
click at [395, 442] on strong "[PERSON_NAME]" at bounding box center [414, 440] width 84 height 15
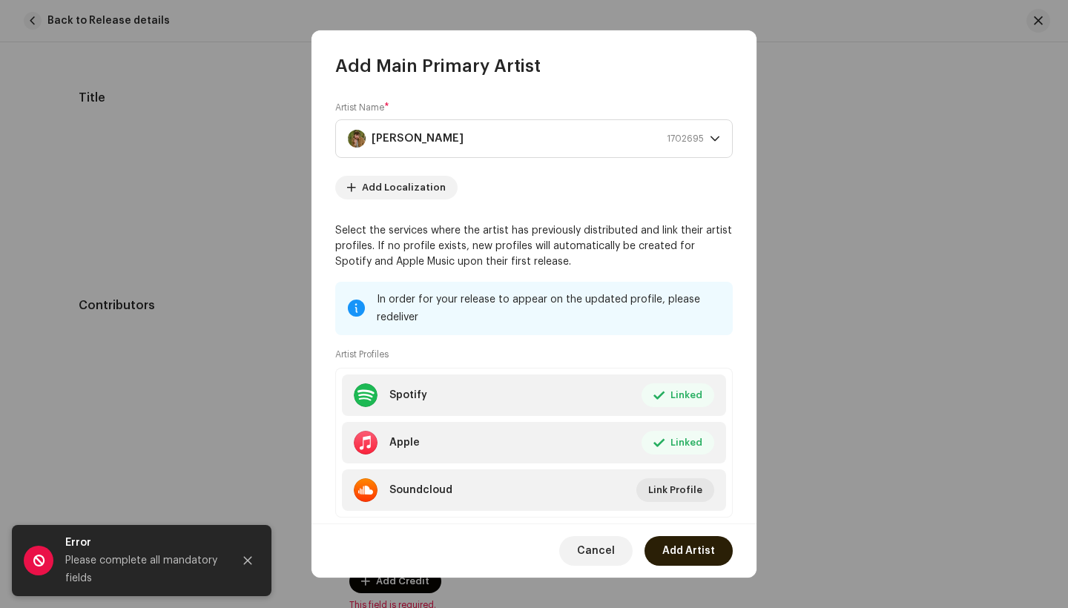
click at [687, 548] on span "Add Artist" at bounding box center [688, 551] width 53 height 30
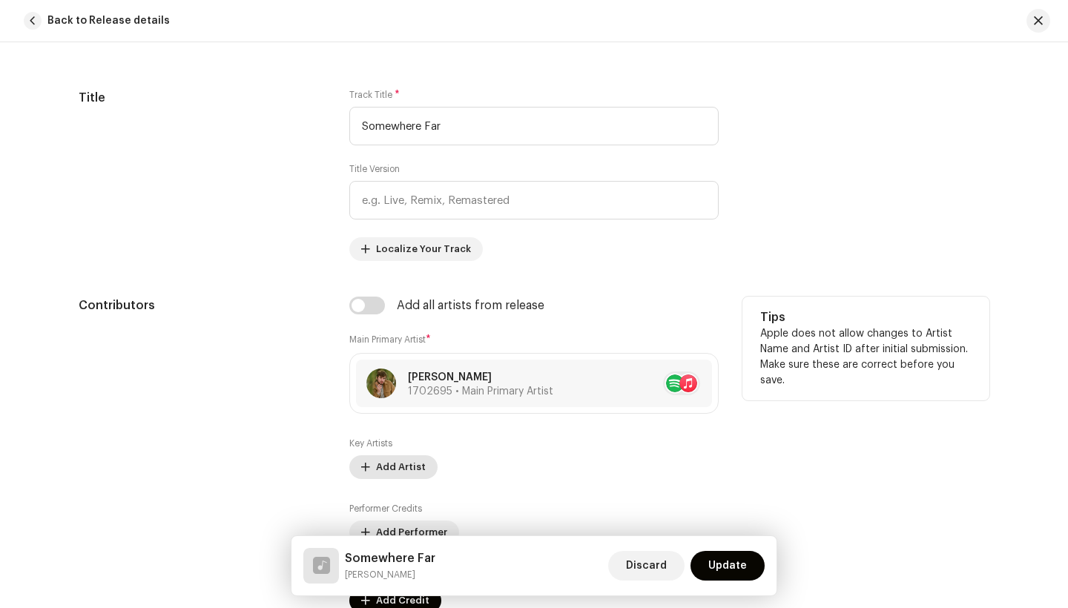
click at [377, 469] on span "Add Artist" at bounding box center [401, 467] width 50 height 30
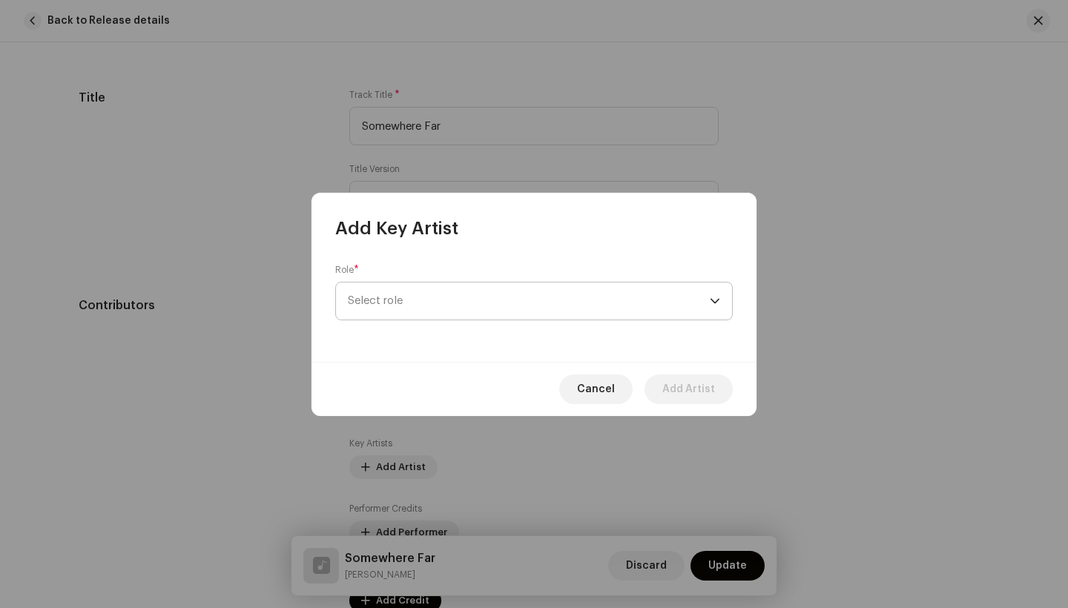
click at [484, 310] on span "Select role" at bounding box center [529, 301] width 362 height 37
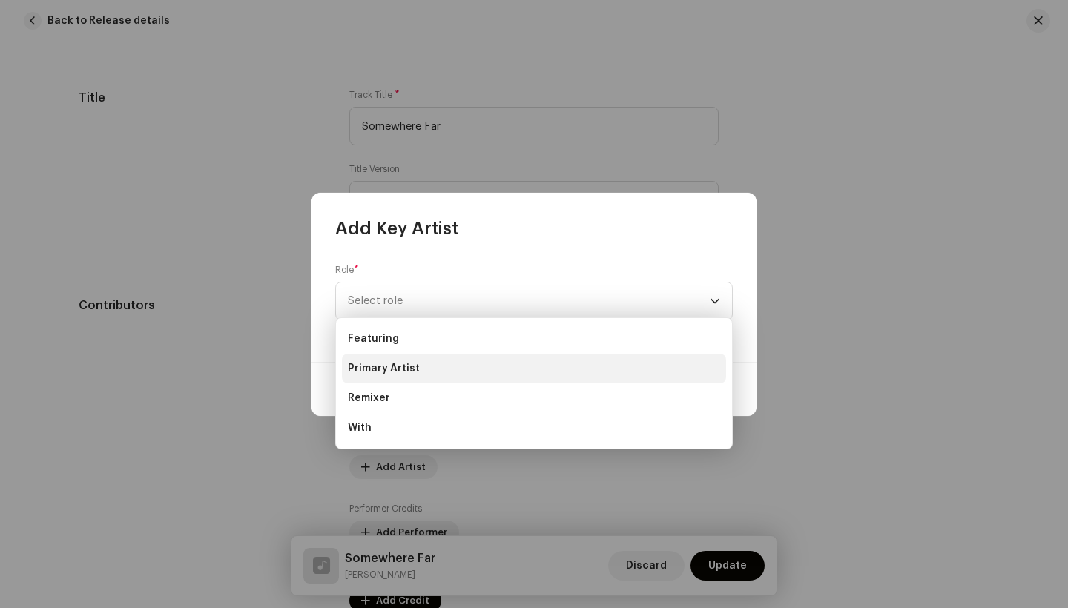
click at [387, 368] on span "Primary Artist" at bounding box center [384, 368] width 72 height 15
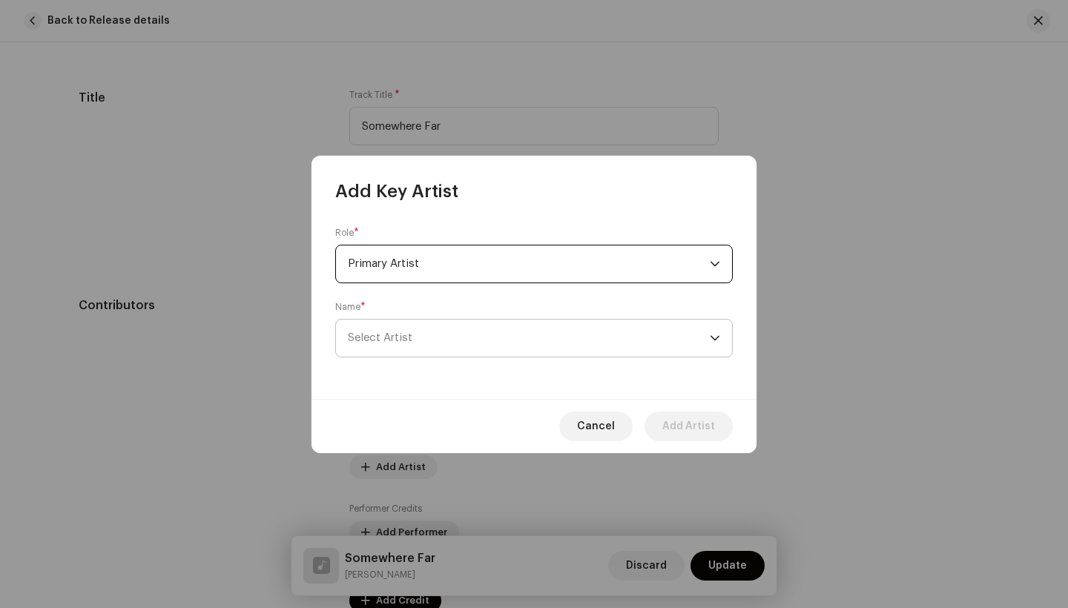
click at [535, 331] on span "Select Artist" at bounding box center [529, 338] width 362 height 37
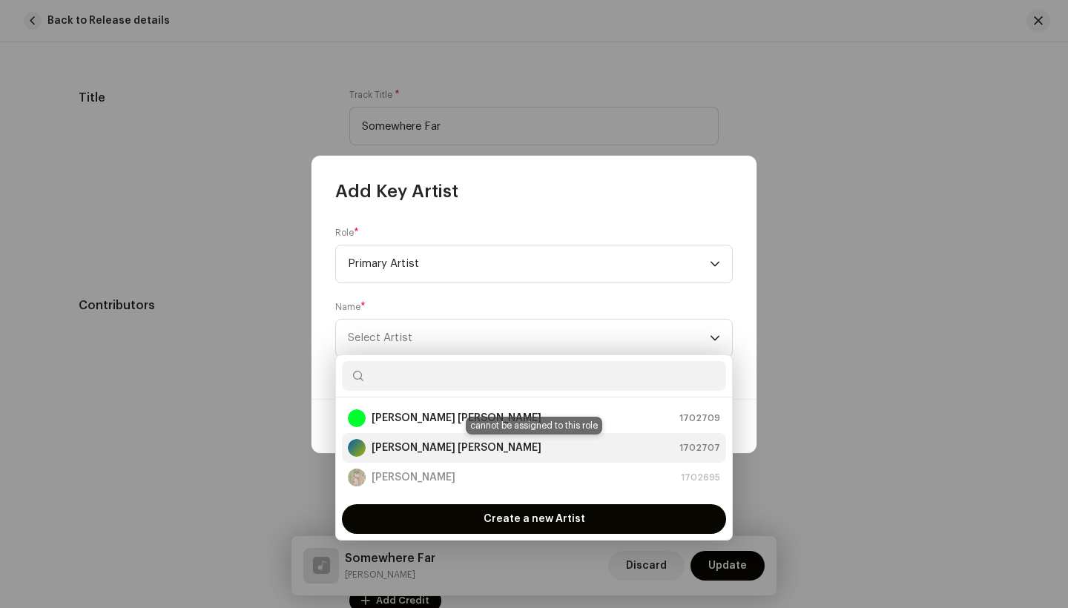
click at [435, 455] on strong "[PERSON_NAME] [PERSON_NAME]" at bounding box center [457, 447] width 170 height 15
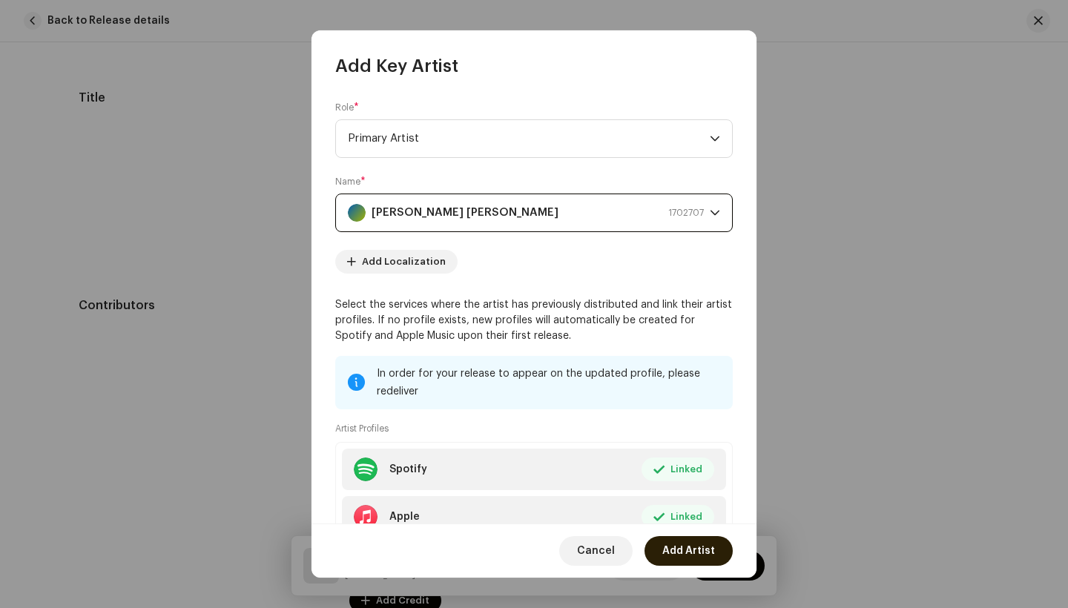
click at [679, 546] on span "Add Artist" at bounding box center [688, 551] width 53 height 30
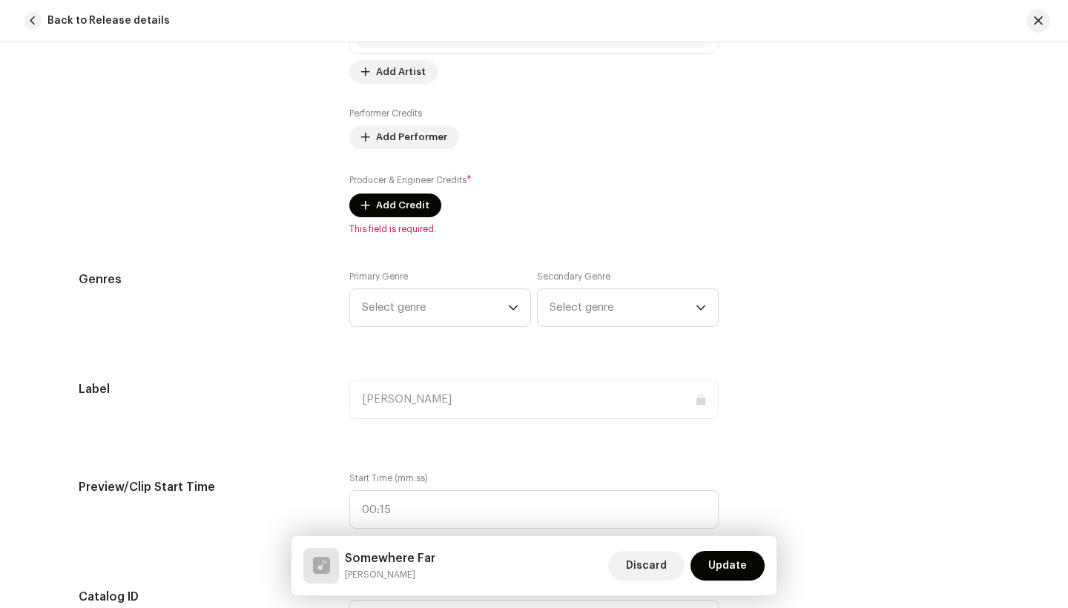
scroll to position [1169, 0]
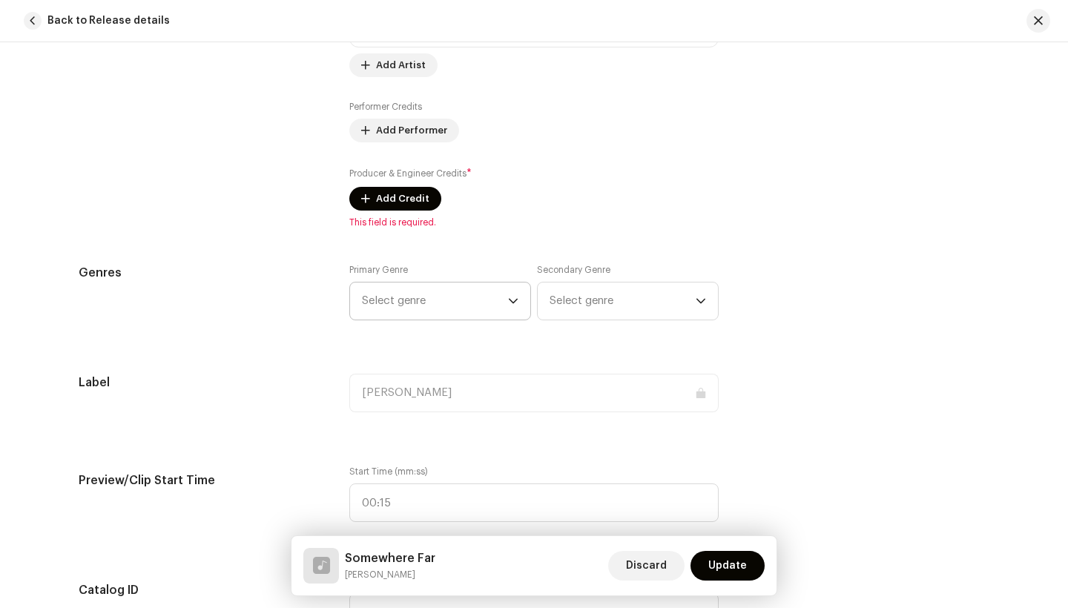
click at [429, 307] on span "Select genre" at bounding box center [435, 301] width 146 height 37
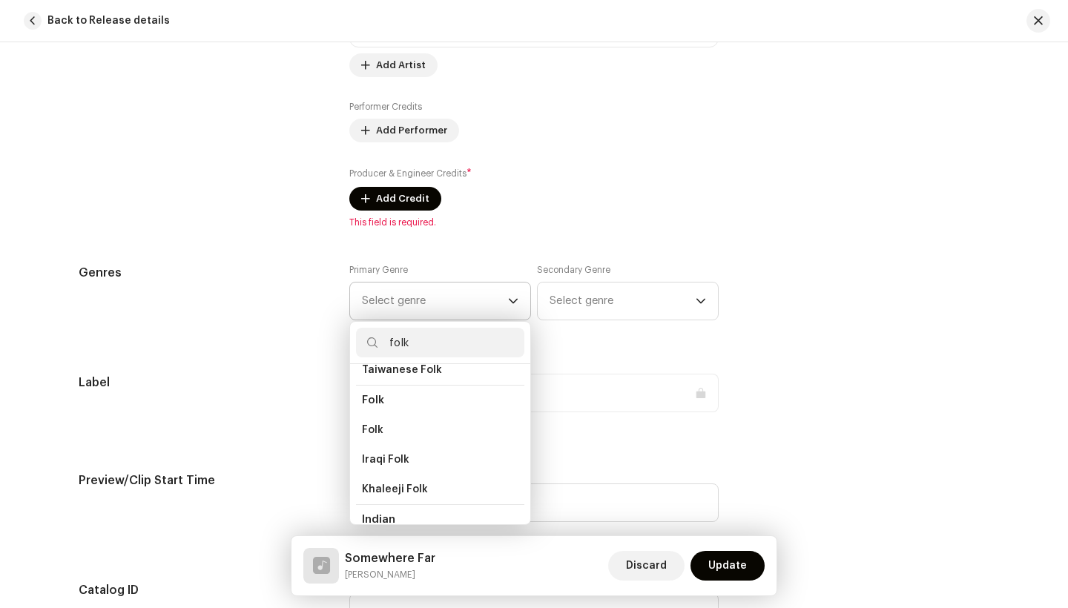
scroll to position [122, 0]
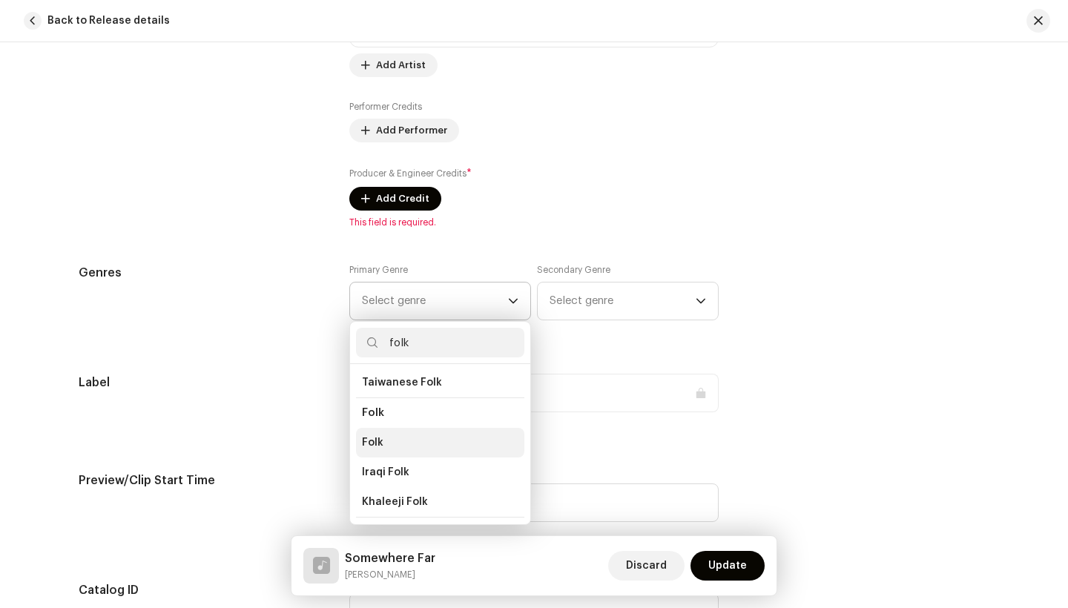
type input "folk"
click at [397, 444] on li "Folk" at bounding box center [440, 443] width 168 height 30
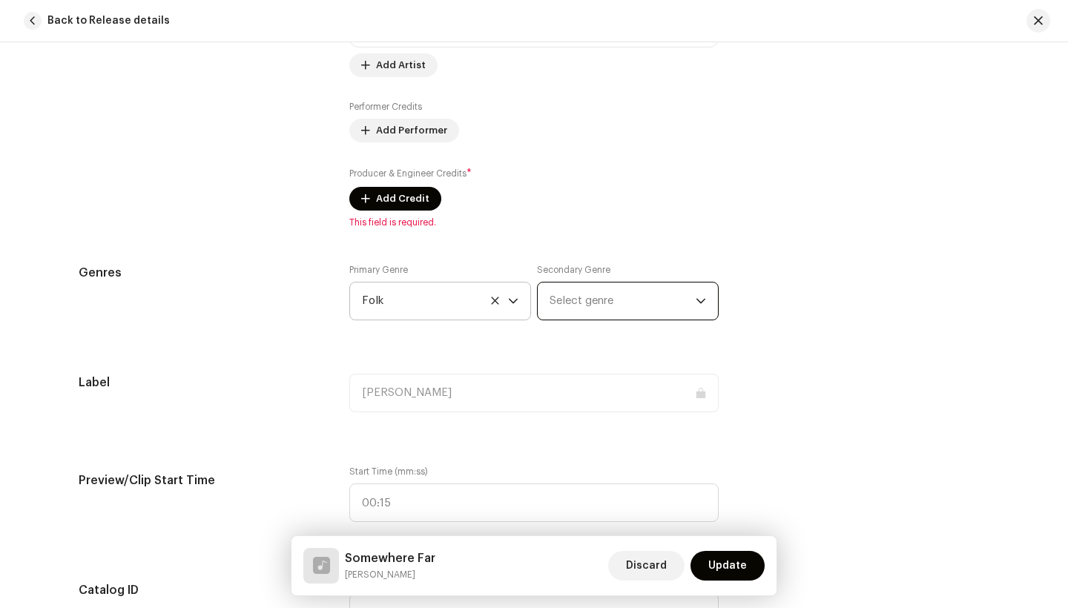
click at [606, 289] on span "Select genre" at bounding box center [623, 301] width 146 height 37
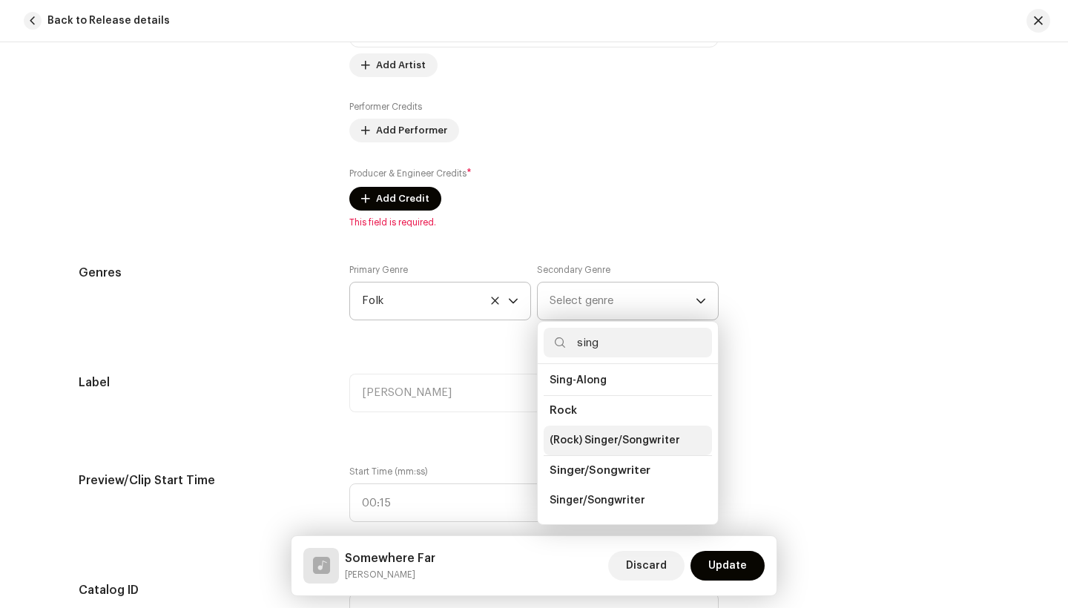
scroll to position [49, 0]
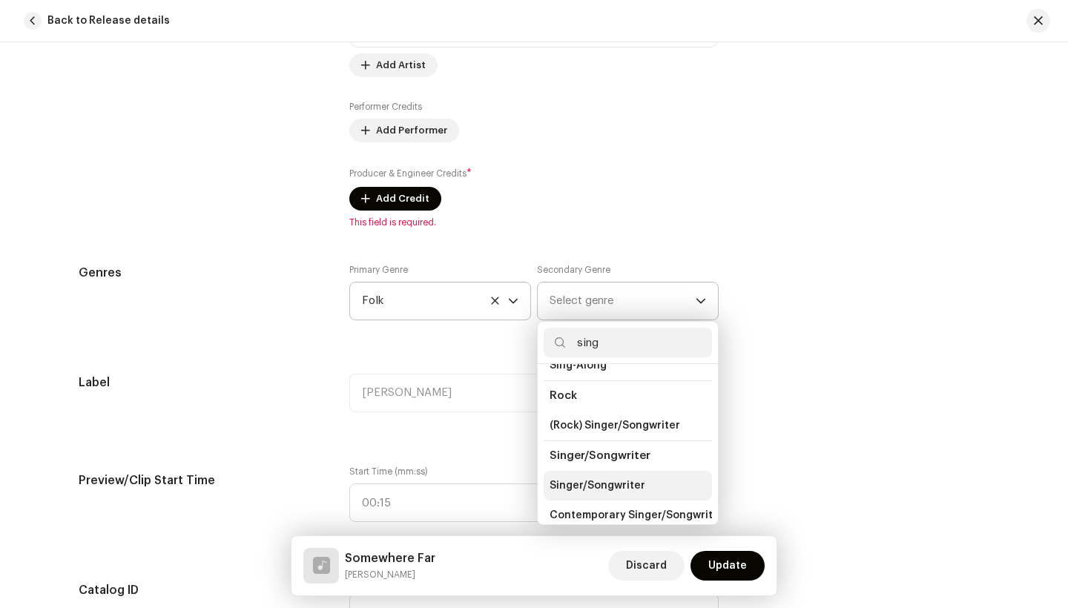
type input "sing"
click at [602, 486] on span "Singer/Songwriter" at bounding box center [598, 485] width 96 height 15
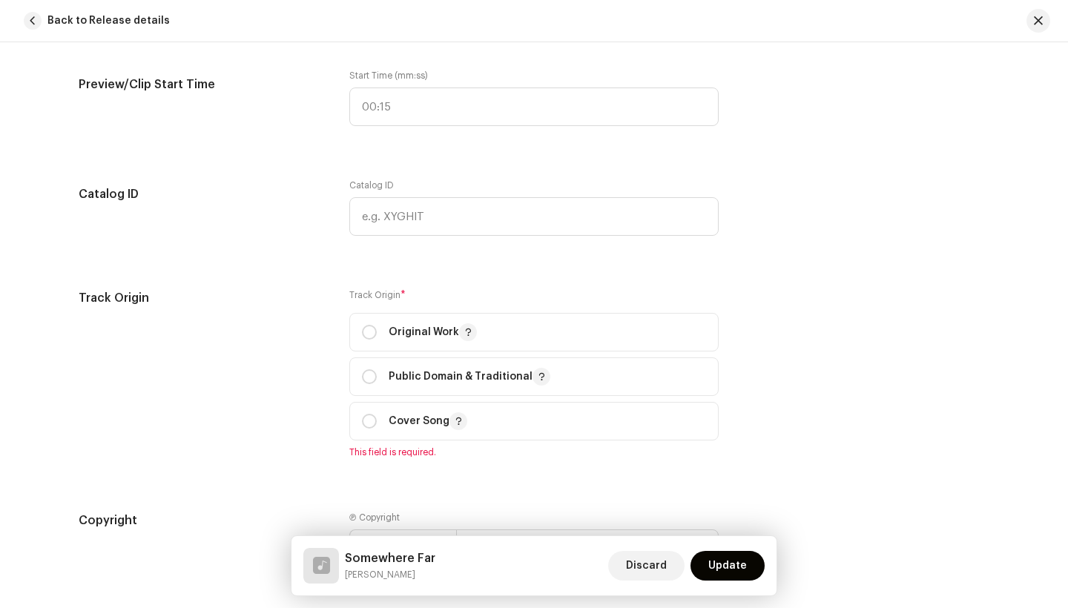
scroll to position [1588, 0]
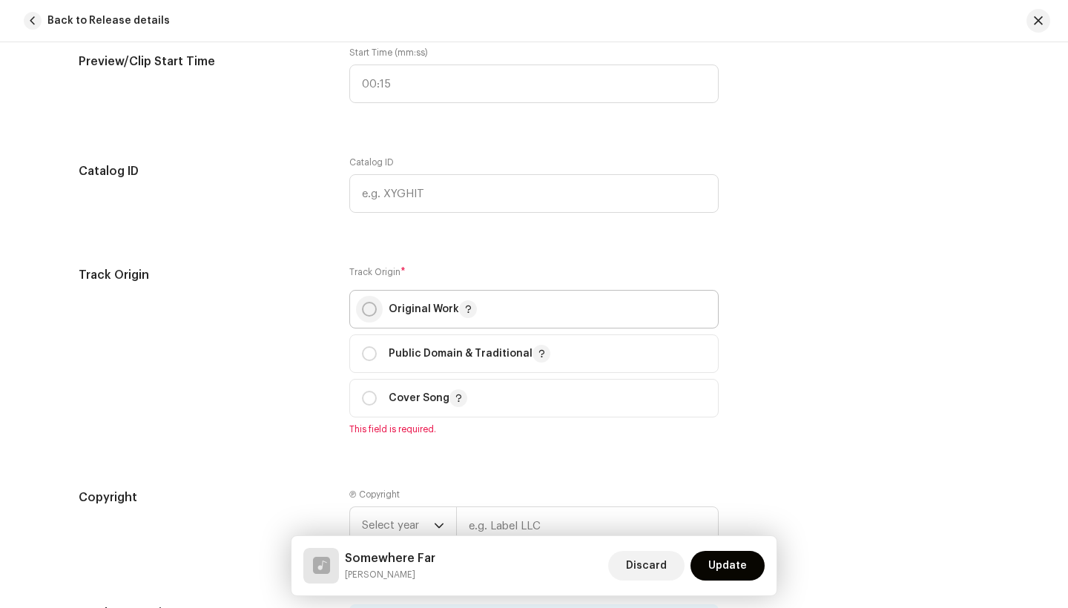
click at [364, 311] on input "radio" at bounding box center [369, 309] width 15 height 15
radio input "true"
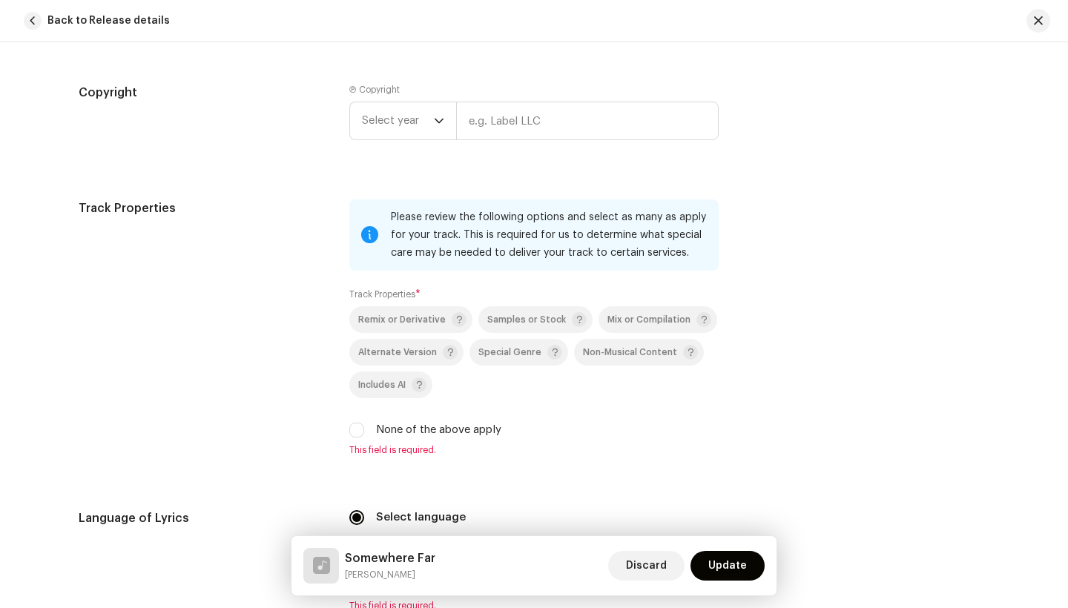
scroll to position [1979, 0]
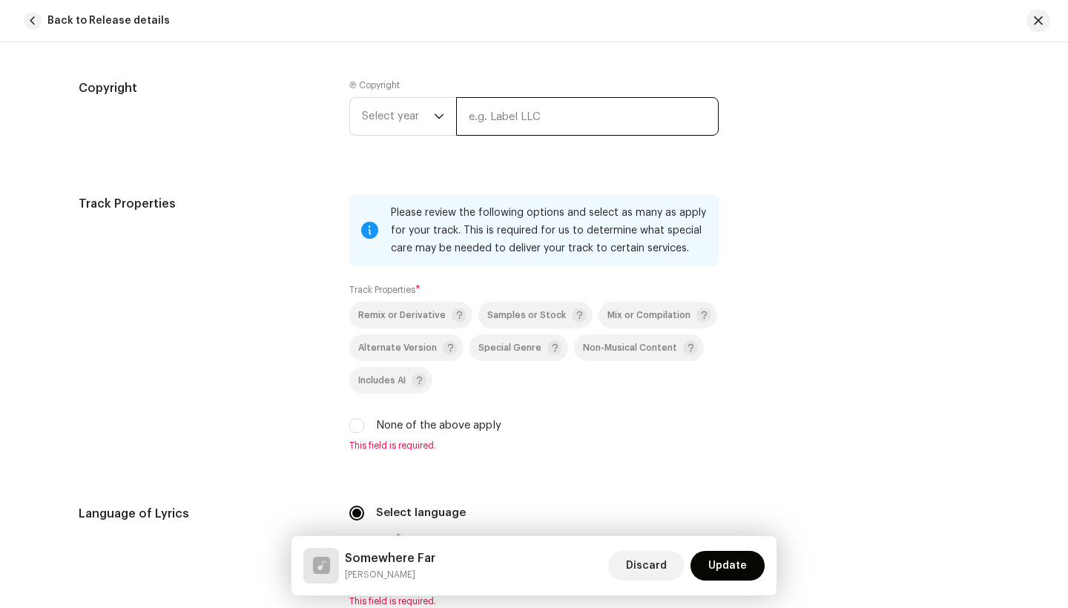
click at [484, 123] on input "text" at bounding box center [587, 116] width 263 height 39
type input "Indie Roots Productions"
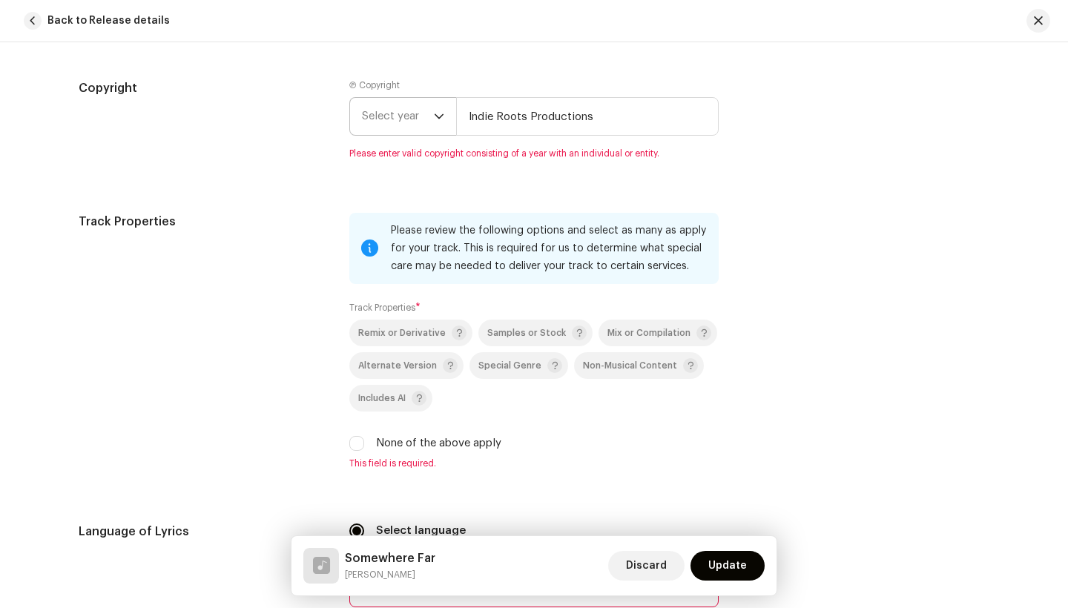
click at [392, 121] on span "Select year" at bounding box center [398, 116] width 72 height 37
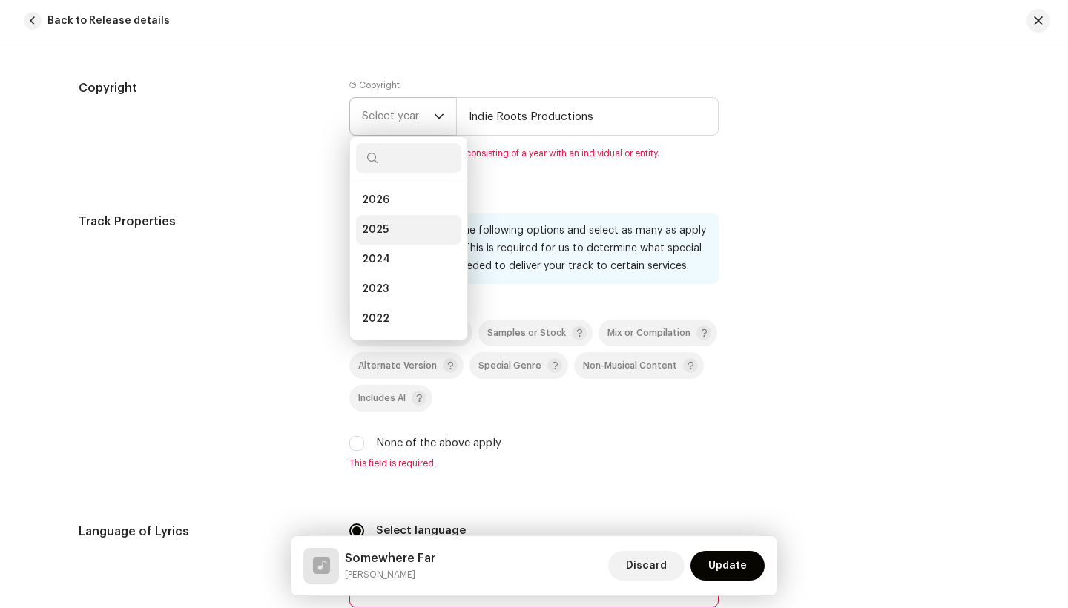
click at [383, 224] on span "2025" at bounding box center [375, 229] width 27 height 15
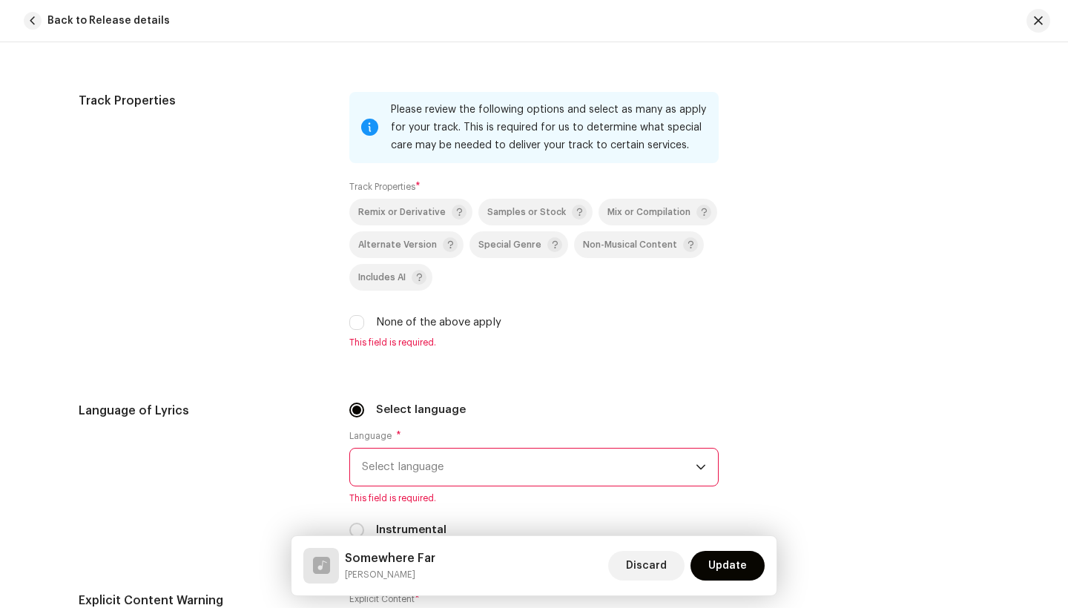
scroll to position [2091, 0]
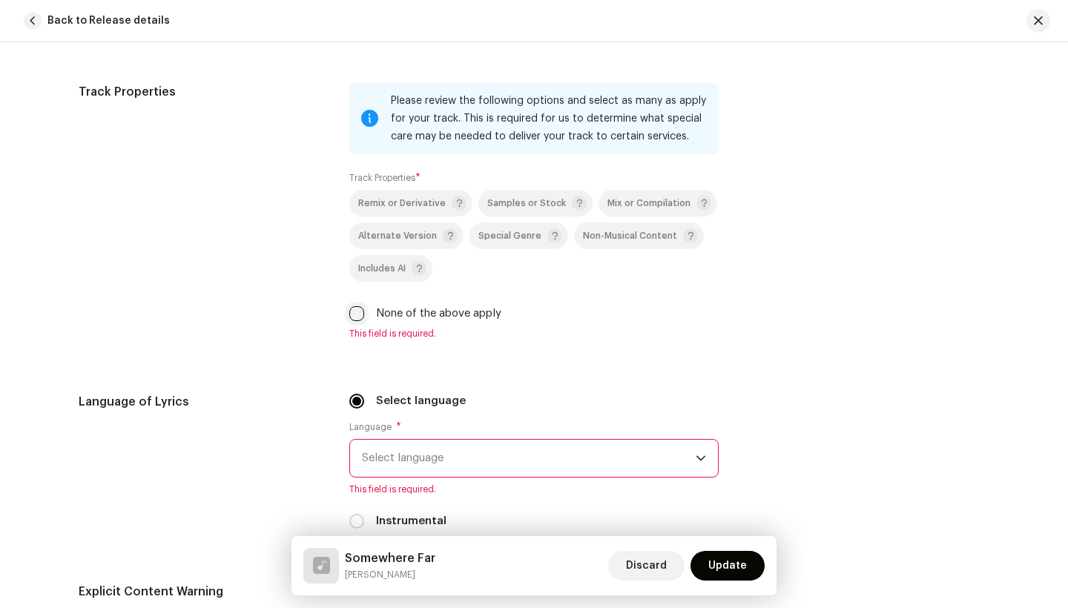
click at [358, 317] on input "None of the above apply" at bounding box center [356, 313] width 15 height 15
checkbox input "true"
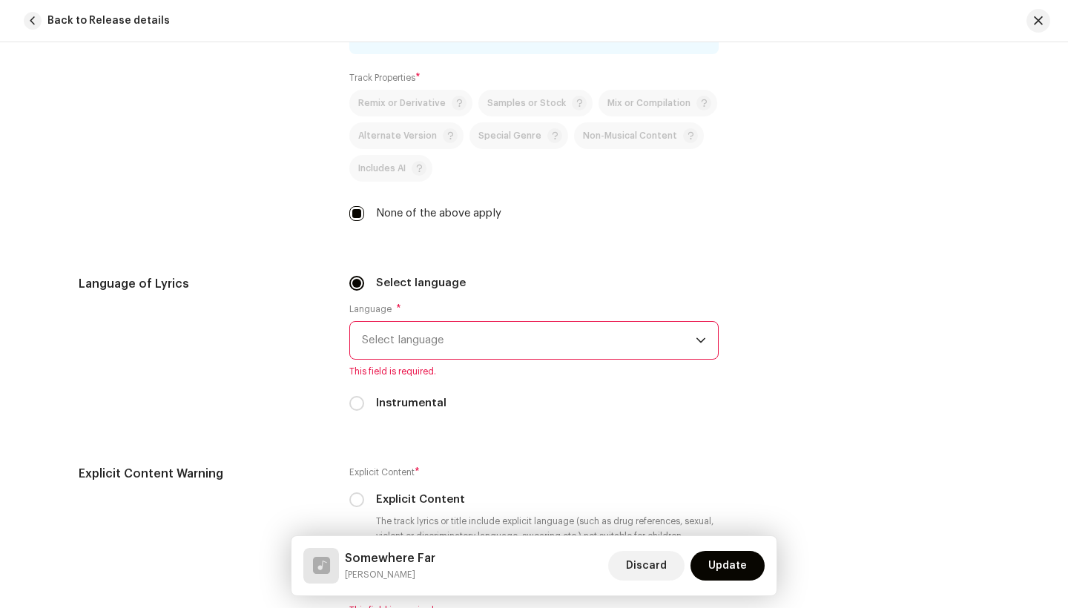
scroll to position [2193, 0]
click at [377, 350] on span "Select language" at bounding box center [529, 338] width 334 height 37
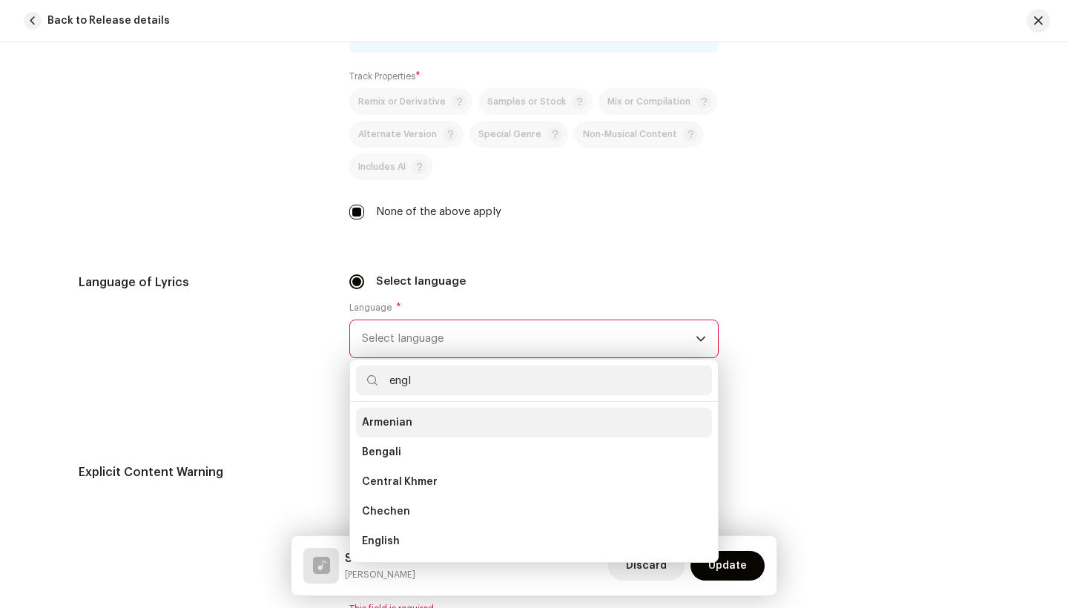
scroll to position [0, 0]
type input "English"
drag, startPoint x: 360, startPoint y: 423, endPoint x: 398, endPoint y: 422, distance: 37.8
click at [398, 422] on li "English" at bounding box center [534, 423] width 356 height 30
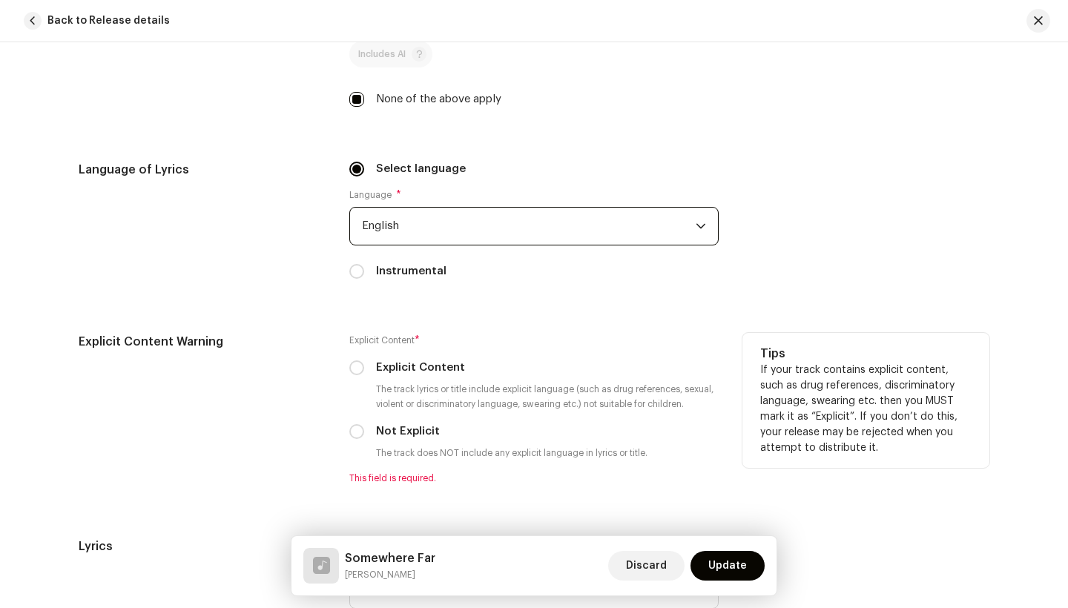
scroll to position [2309, 0]
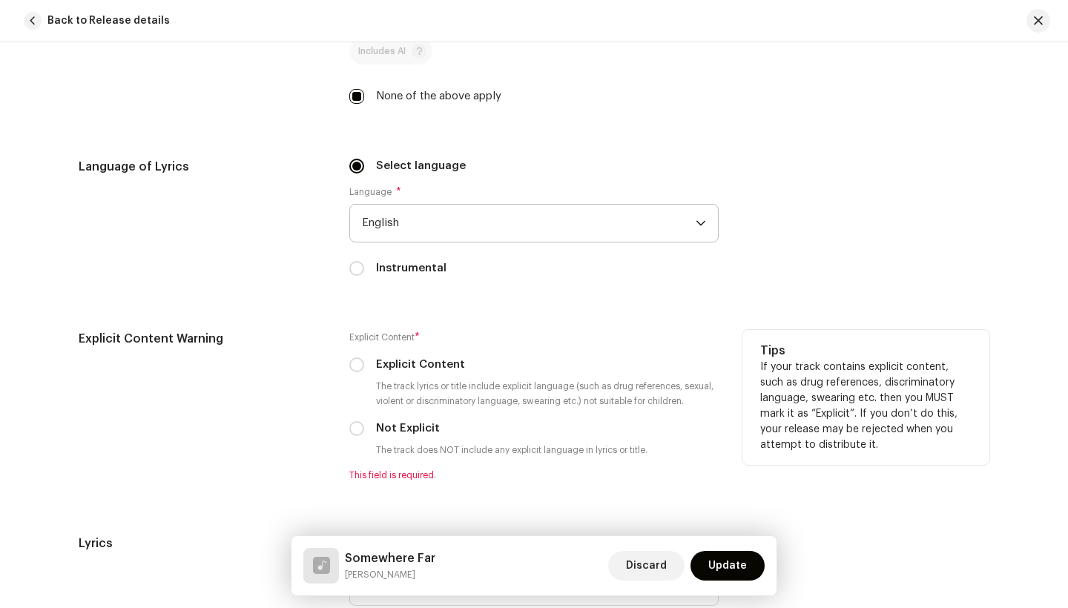
click at [353, 439] on div "Explicit Content * Explicit Content The track lyrics or title include explicit …" at bounding box center [533, 405] width 369 height 151
click at [354, 434] on input "Not Explicit" at bounding box center [356, 428] width 15 height 15
radio input "true"
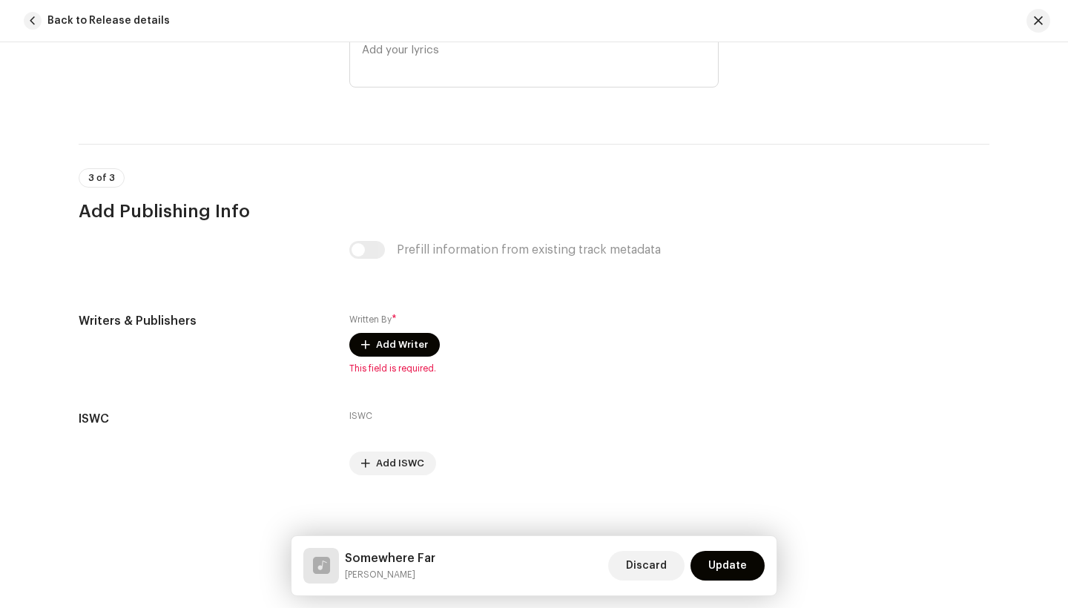
scroll to position [2812, 0]
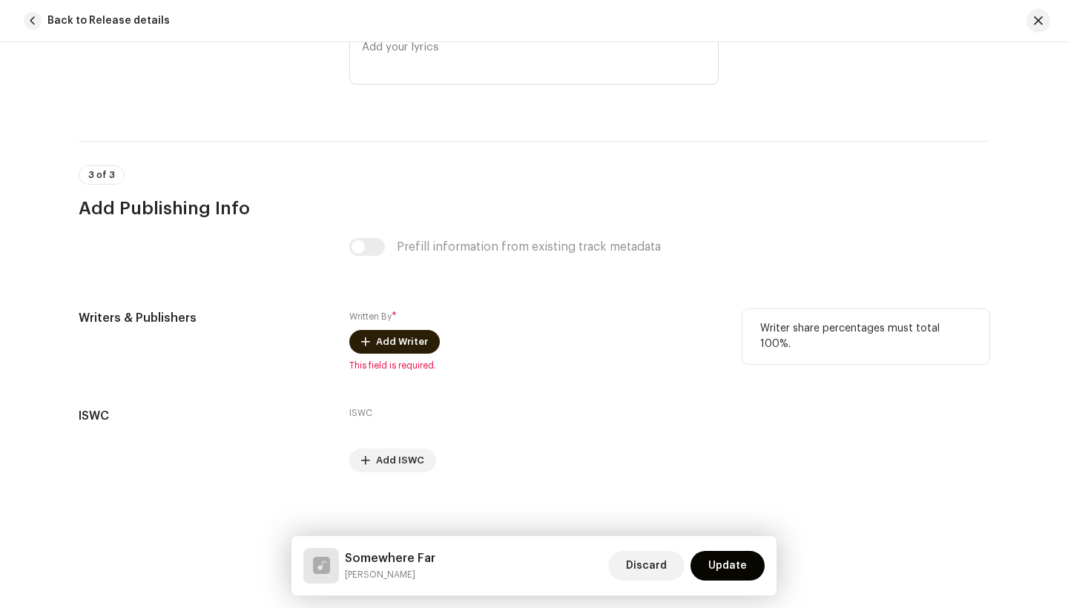
click at [393, 338] on span "Add Writer" at bounding box center [402, 342] width 52 height 30
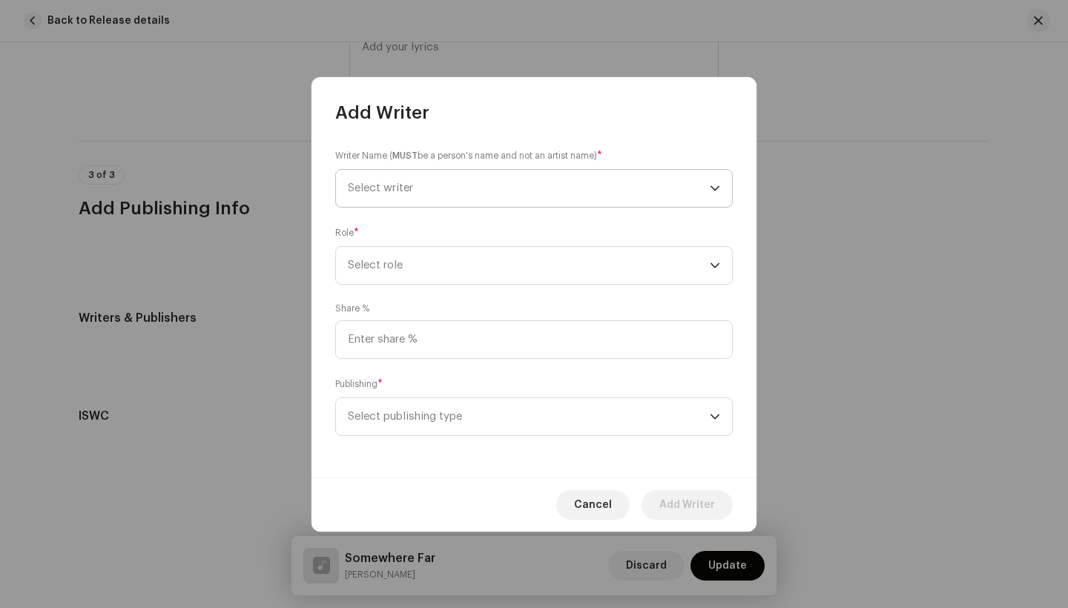
click at [416, 190] on span "Select writer" at bounding box center [529, 188] width 362 height 37
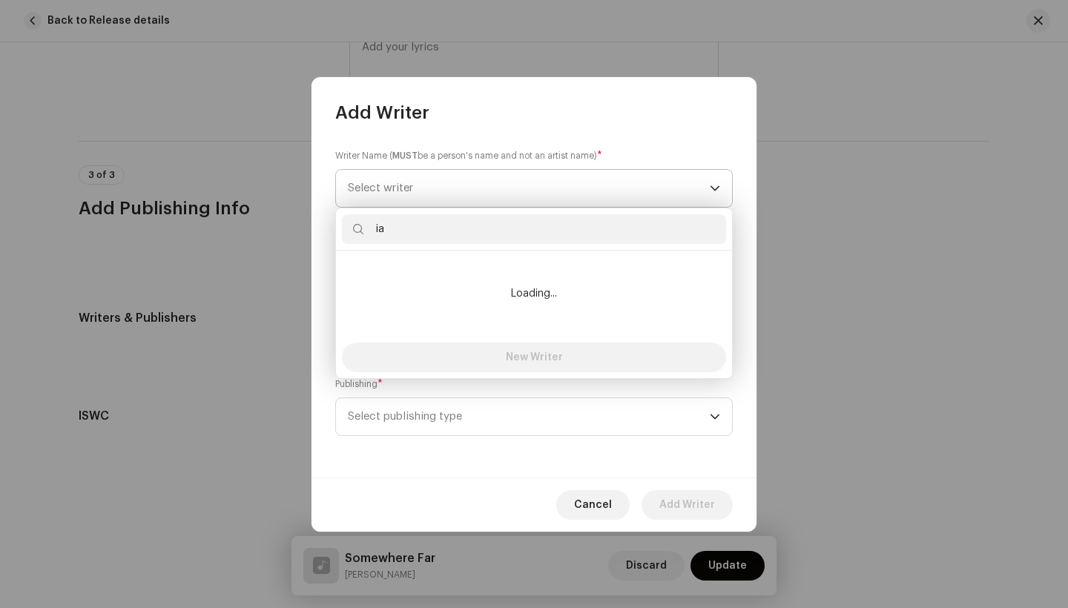
type input "i"
type input "I"
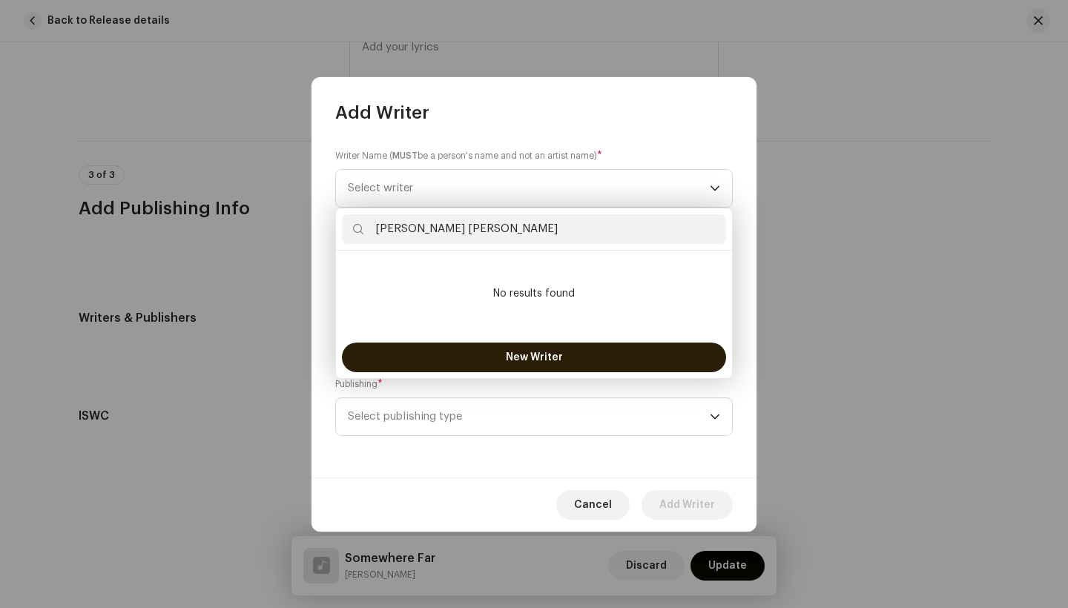
type input "[PERSON_NAME] [PERSON_NAME]"
click at [449, 348] on button "New Writer" at bounding box center [534, 358] width 384 height 30
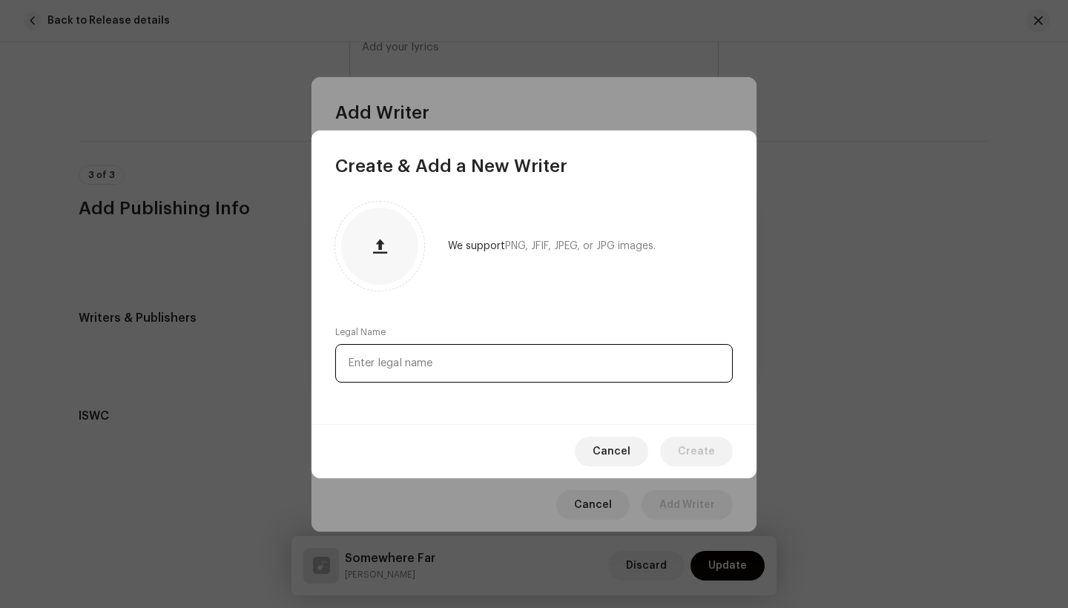
click at [415, 368] on input "text" at bounding box center [533, 363] width 397 height 39
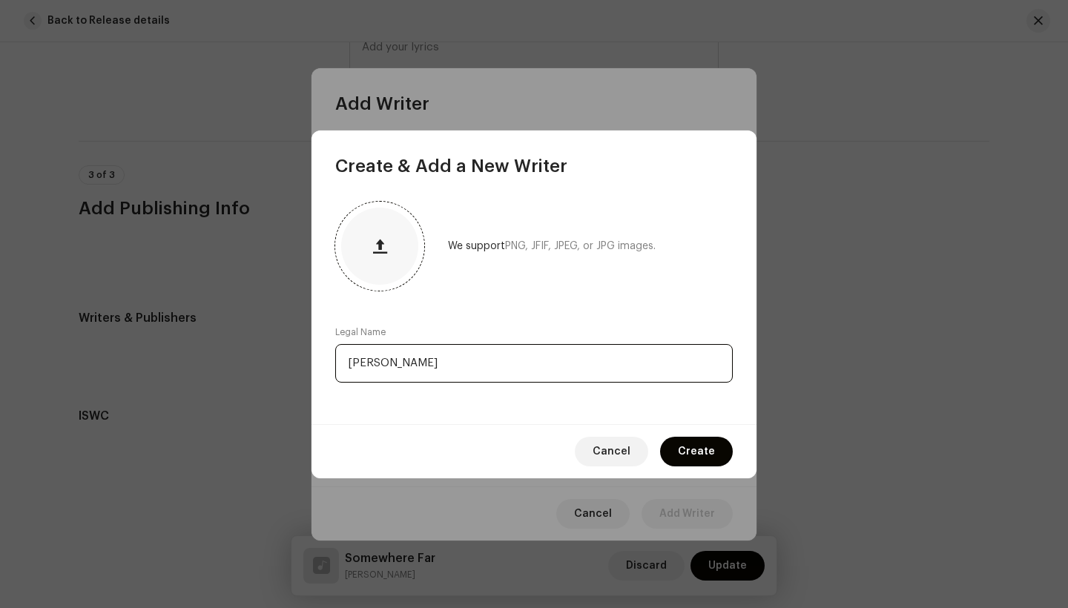
type input "[PERSON_NAME]"
click at [375, 228] on button "button" at bounding box center [380, 246] width 36 height 36
click at [368, 248] on button "button" at bounding box center [380, 246] width 36 height 36
click at [399, 245] on div at bounding box center [379, 246] width 77 height 77
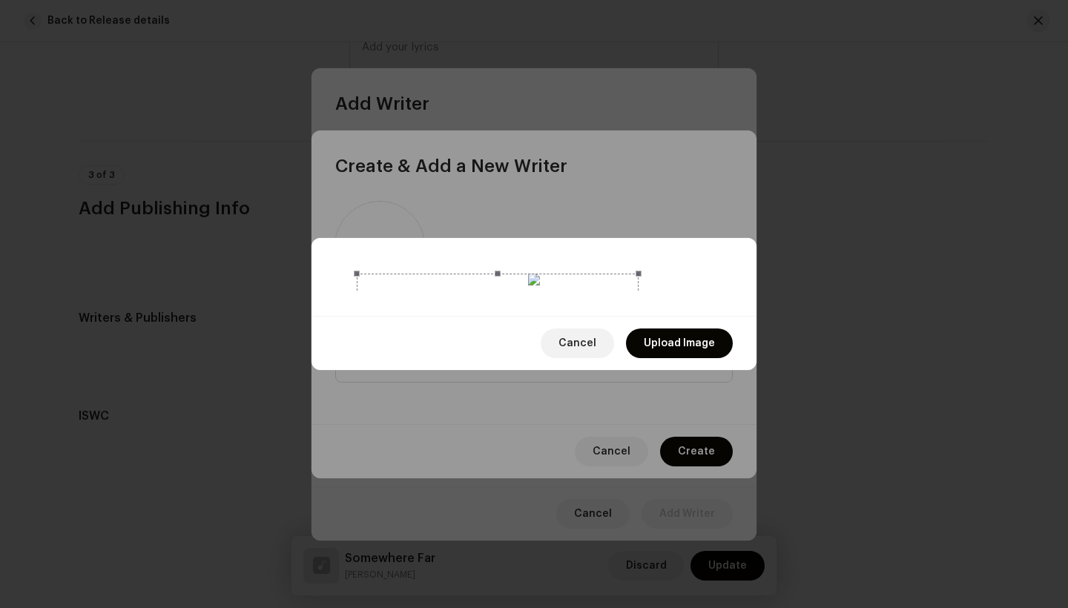
drag, startPoint x: 709, startPoint y: 455, endPoint x: 636, endPoint y: 429, distance: 77.2
click at [636, 288] on div at bounding box center [534, 281] width 390 height 15
drag, startPoint x: 548, startPoint y: 366, endPoint x: 568, endPoint y: 486, distance: 121.8
click at [568, 316] on div at bounding box center [533, 277] width 445 height 78
click at [528, 439] on div at bounding box center [515, 487] width 283 height 283
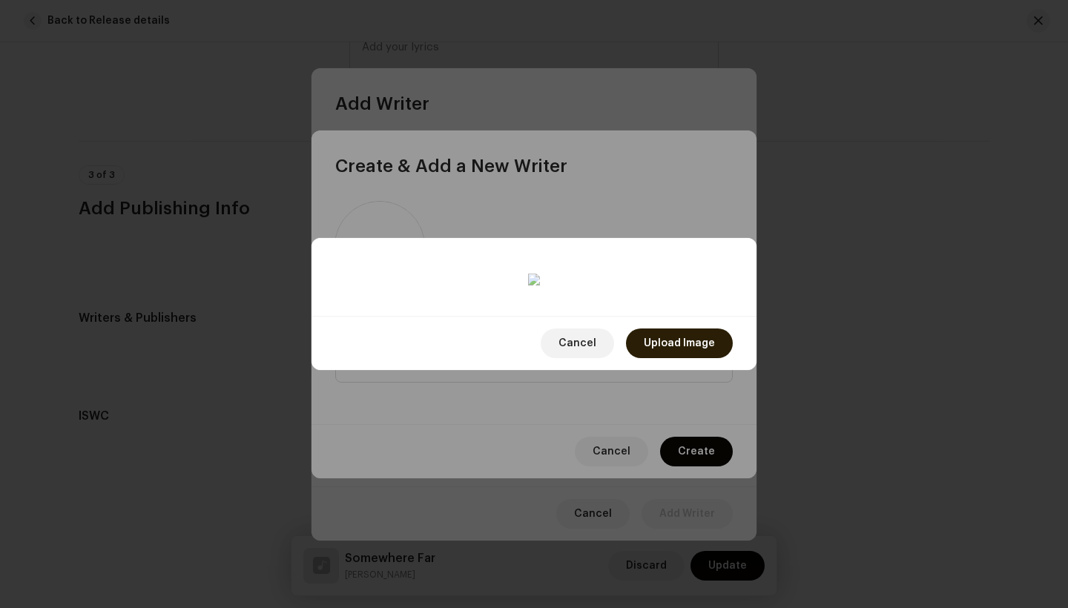
click at [650, 358] on span "Upload Image" at bounding box center [679, 344] width 71 height 30
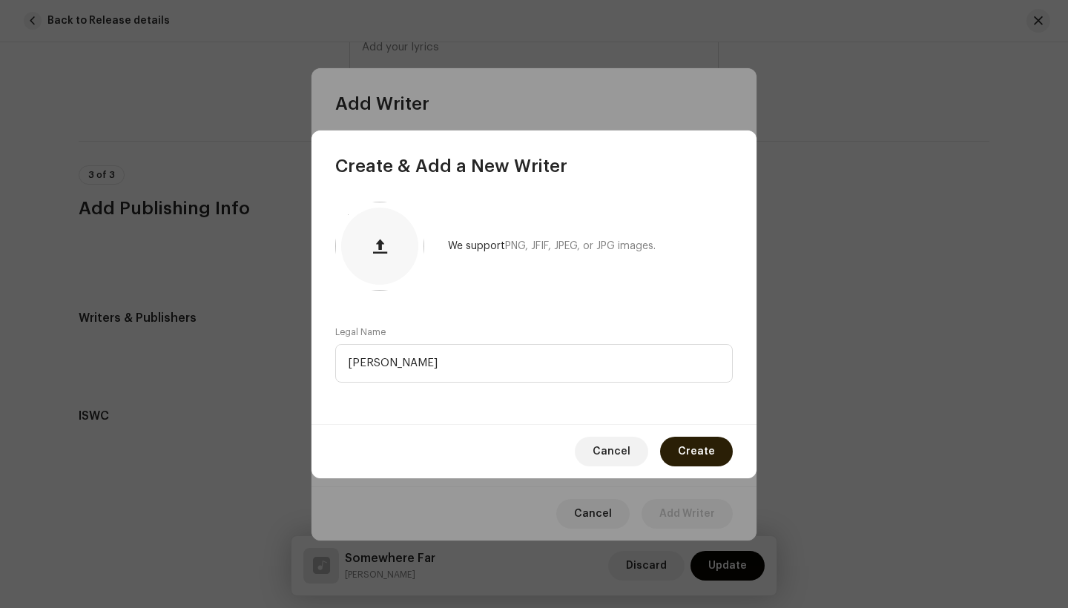
click at [691, 447] on span "Create" at bounding box center [696, 452] width 37 height 30
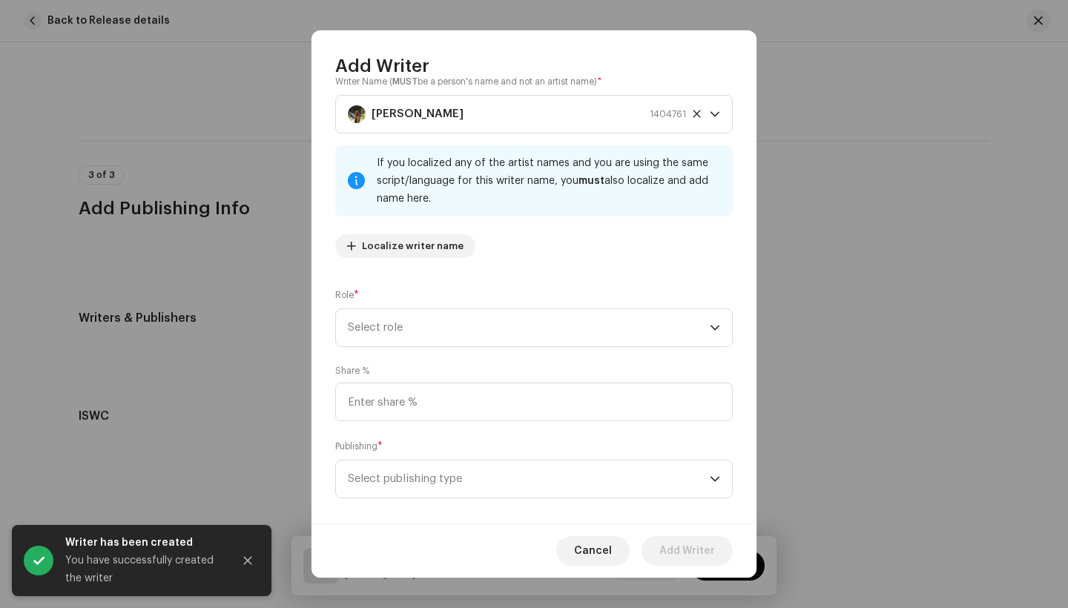
scroll to position [32, 0]
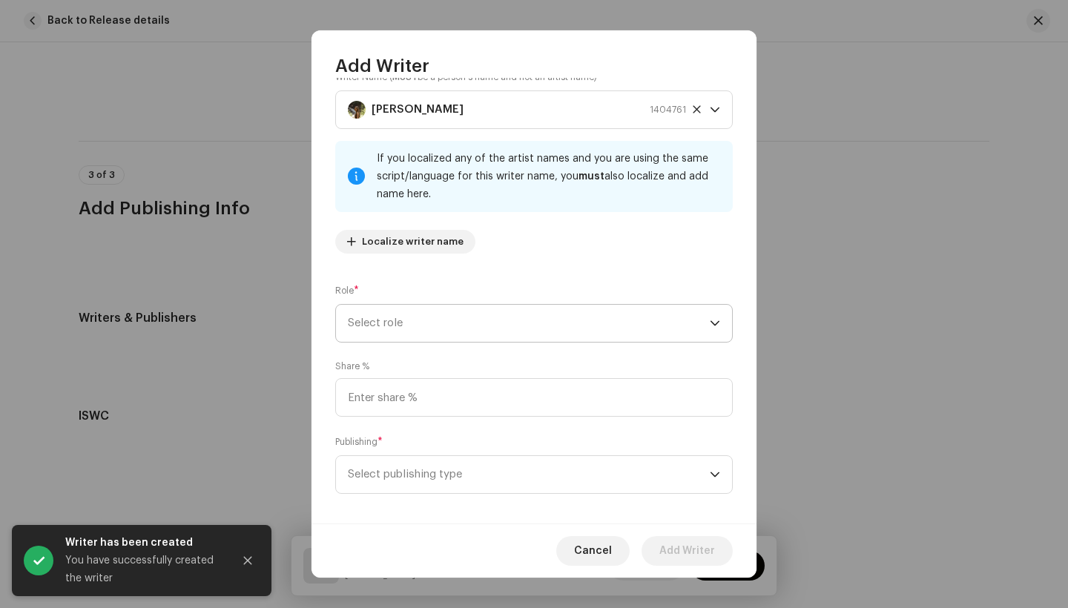
click at [444, 314] on span "Select role" at bounding box center [529, 323] width 362 height 37
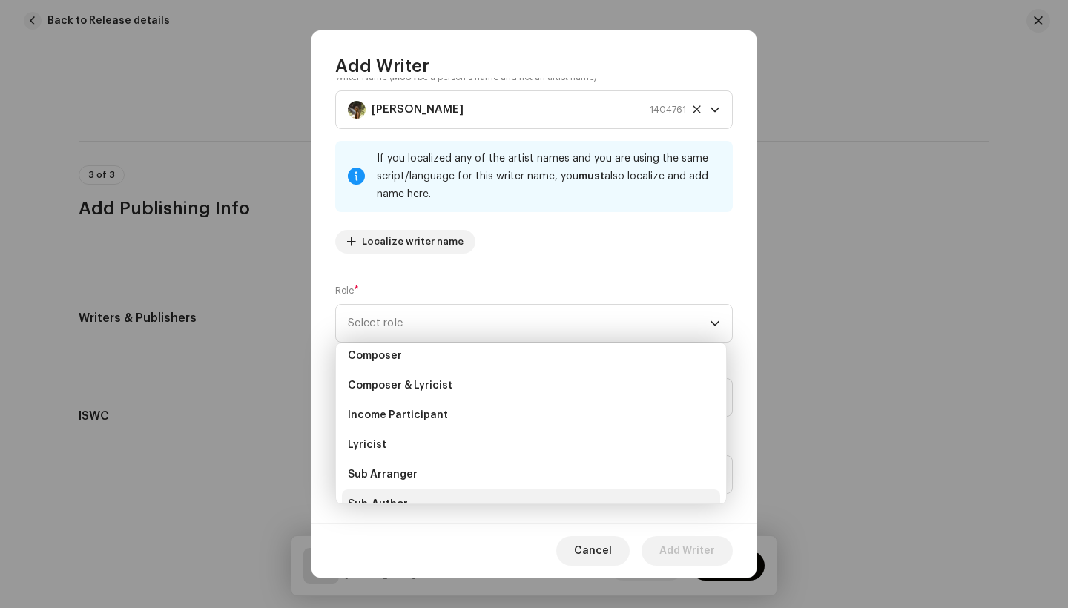
scroll to position [63, 0]
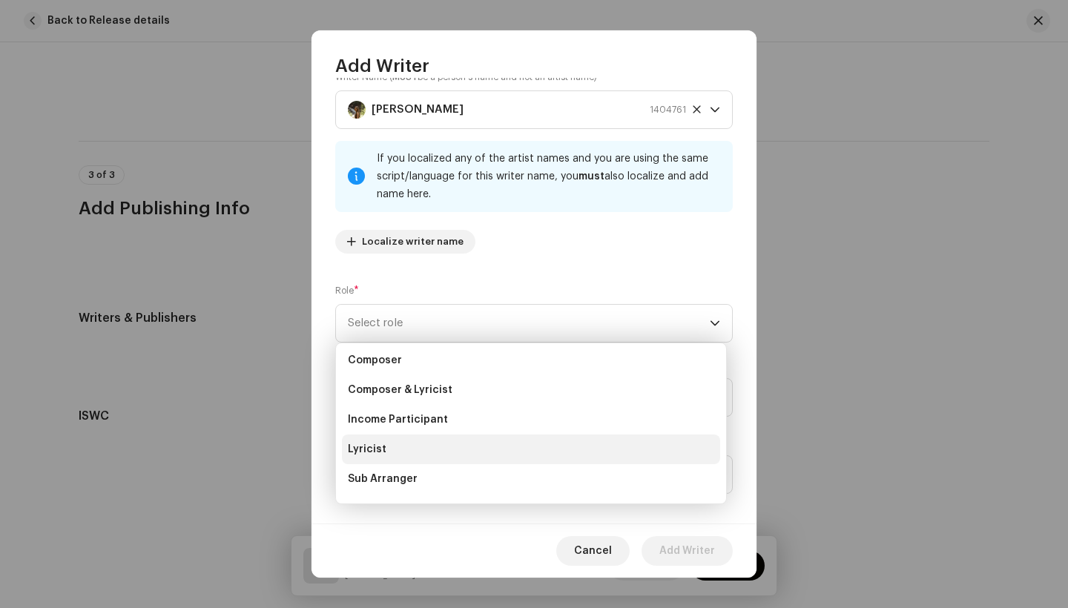
click at [380, 449] on span "Lyricist" at bounding box center [367, 449] width 39 height 15
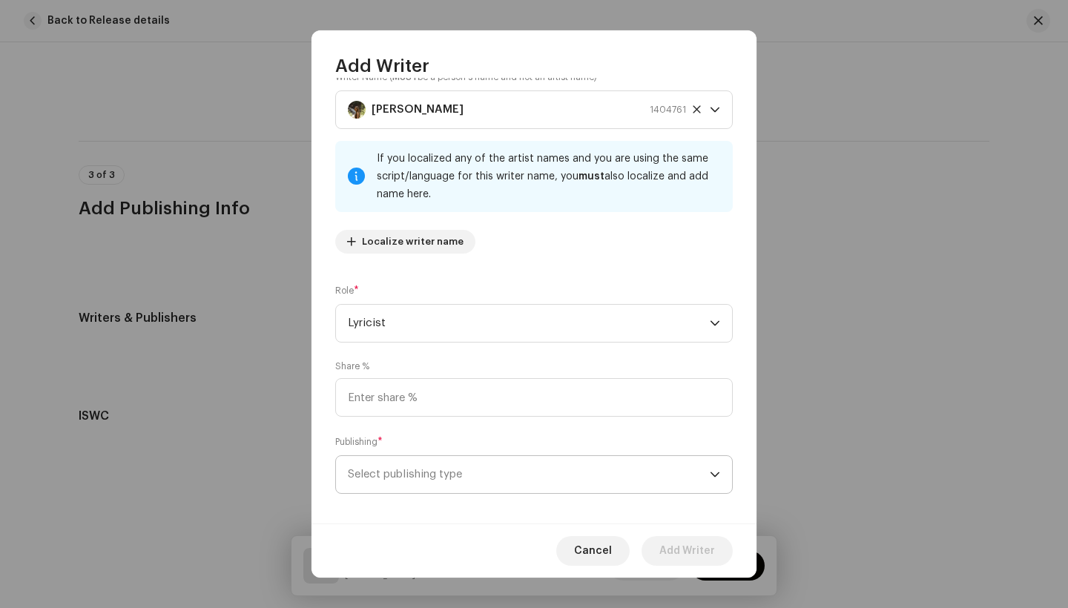
click at [491, 475] on span "Select publishing type" at bounding box center [529, 474] width 362 height 37
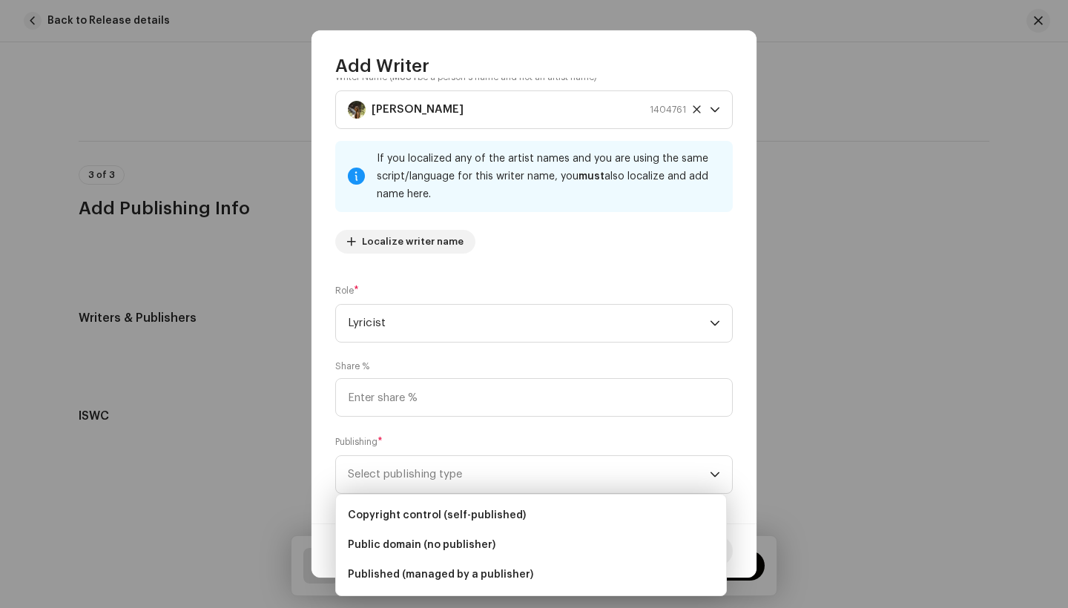
click at [468, 435] on div "Publishing * Select publishing type" at bounding box center [533, 464] width 397 height 59
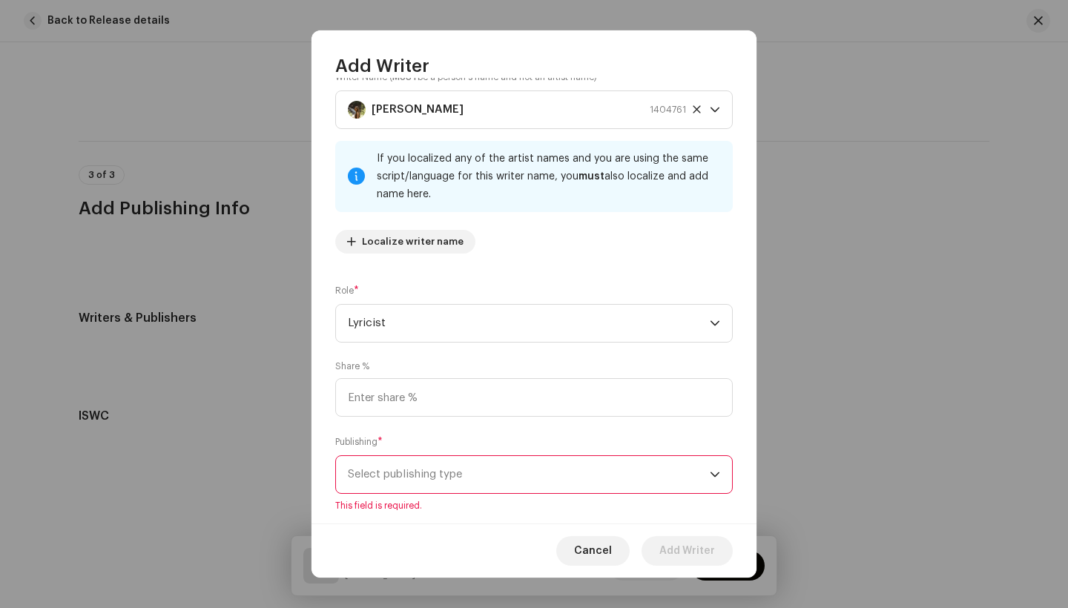
click at [462, 475] on span "Select publishing type" at bounding box center [529, 474] width 362 height 37
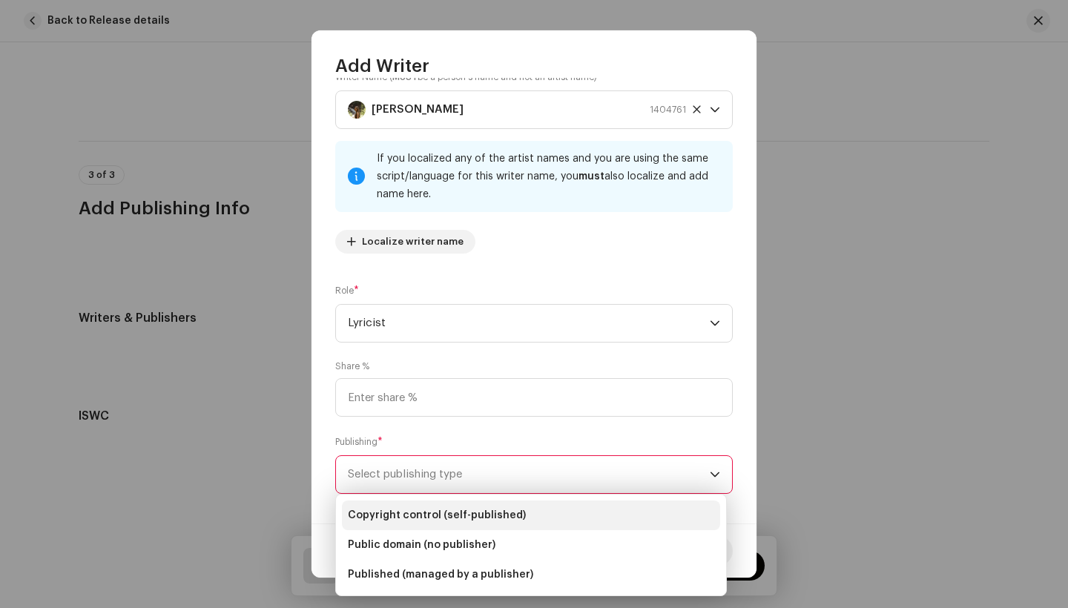
click at [390, 518] on span "Copyright control (self-published)" at bounding box center [437, 515] width 178 height 15
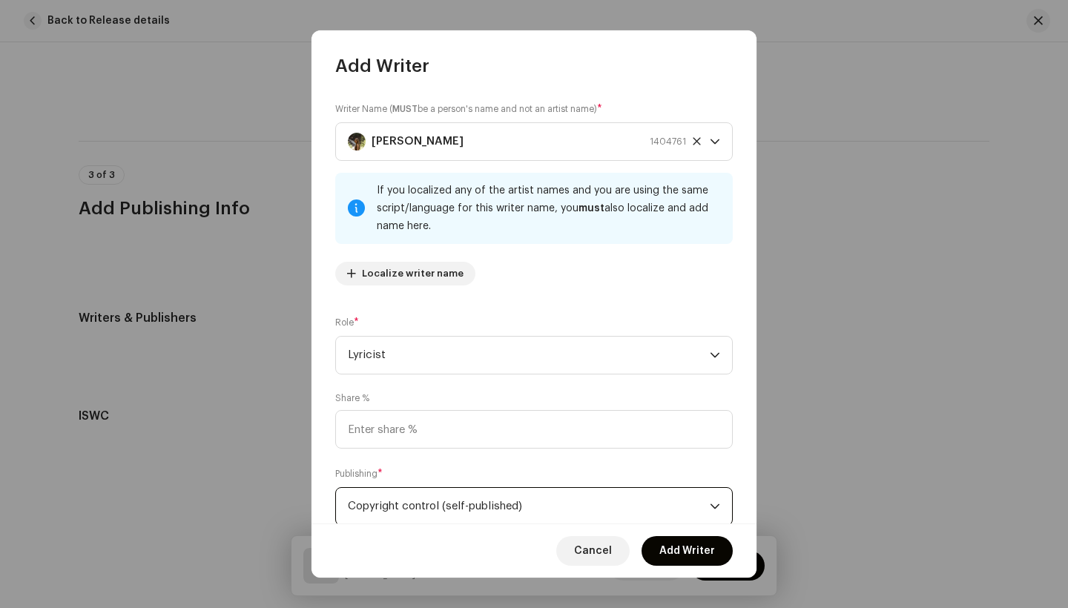
scroll to position [7, 0]
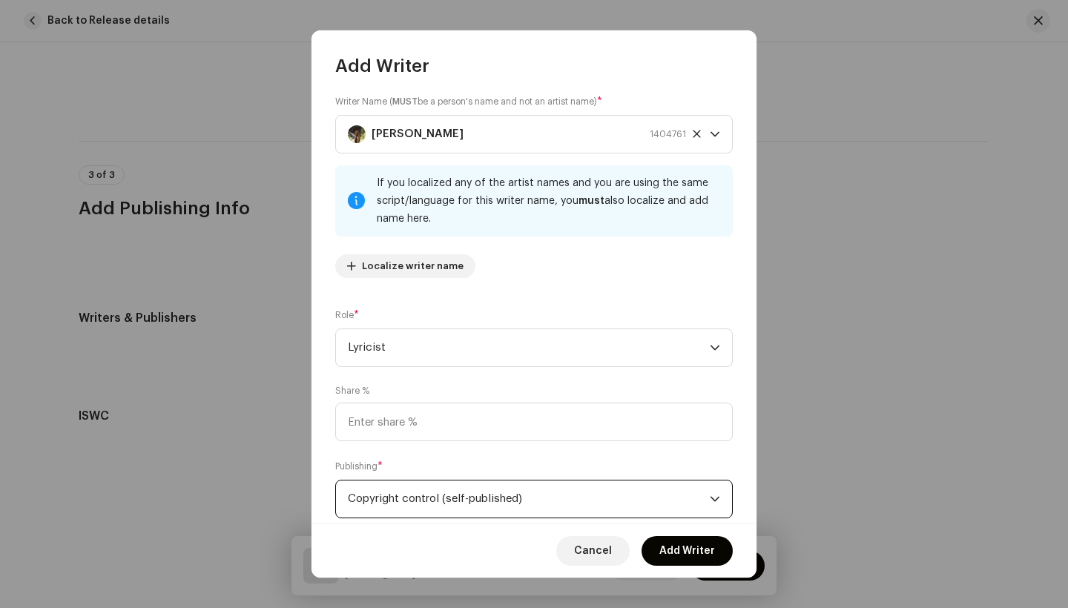
click at [449, 492] on span "Copyright control (self-published)" at bounding box center [529, 499] width 362 height 37
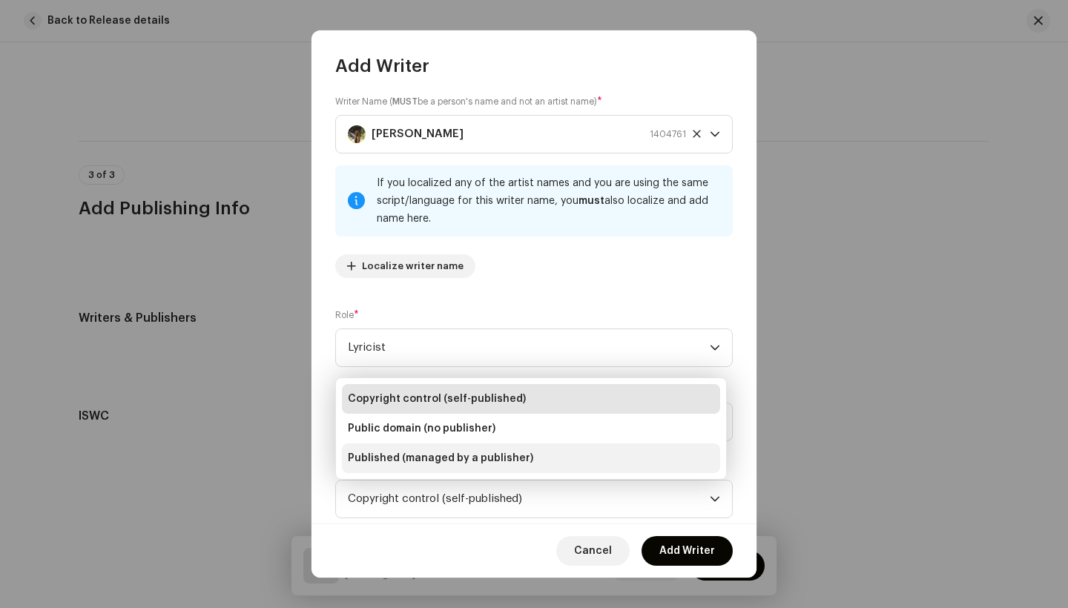
click at [460, 463] on span "Published (managed by a publisher)" at bounding box center [440, 458] width 185 height 15
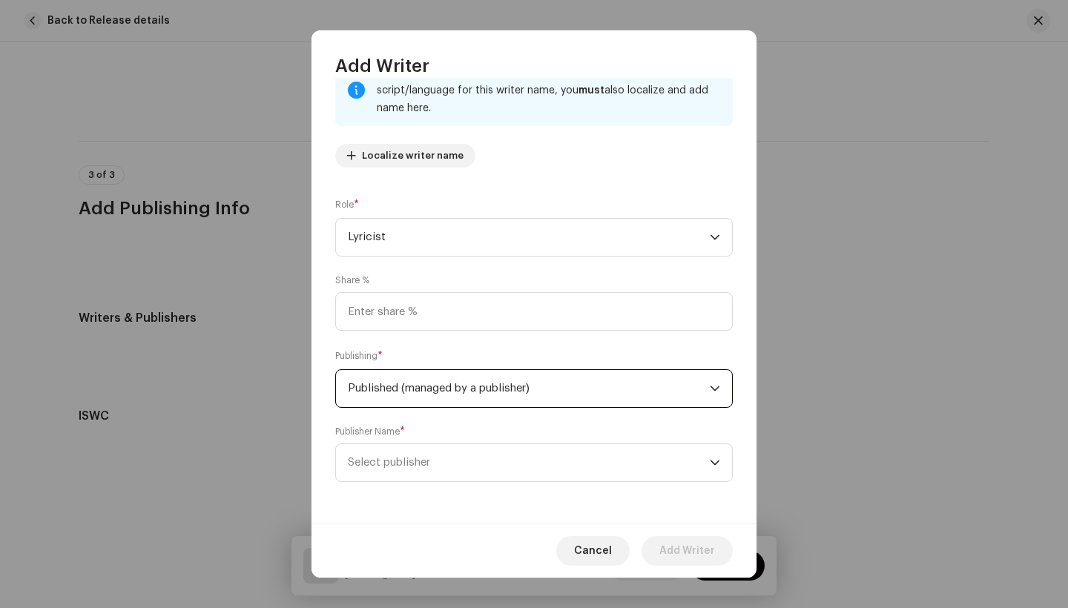
scroll to position [118, 0]
click at [423, 466] on span "Select publisher" at bounding box center [389, 462] width 82 height 11
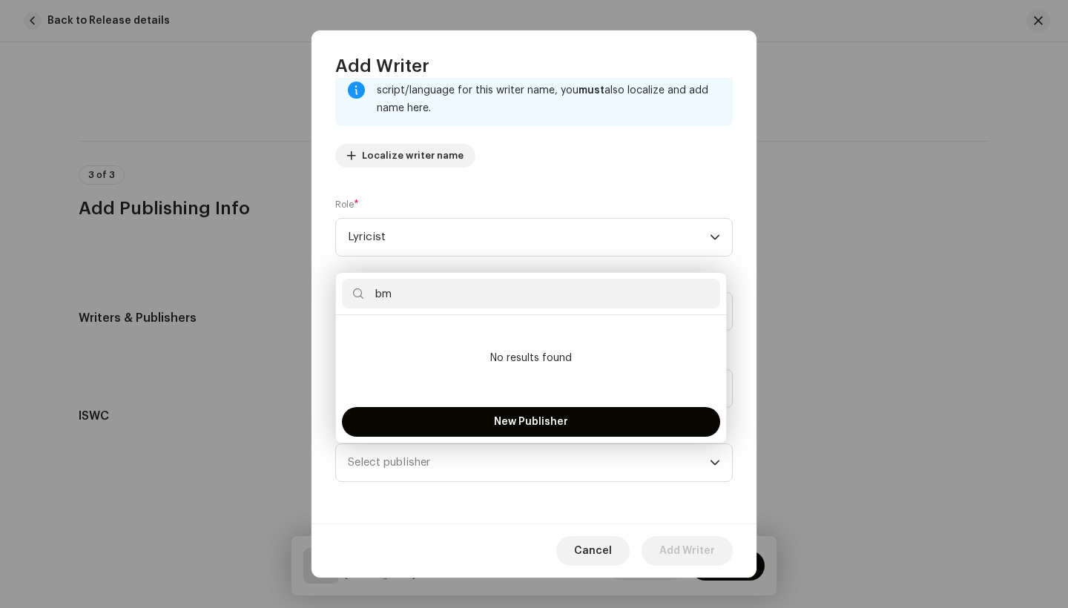
type input "bm"
click at [390, 498] on div "Writer Name ( MUST be a person's name and not an artist name) * Heather Travers…" at bounding box center [533, 301] width 445 height 446
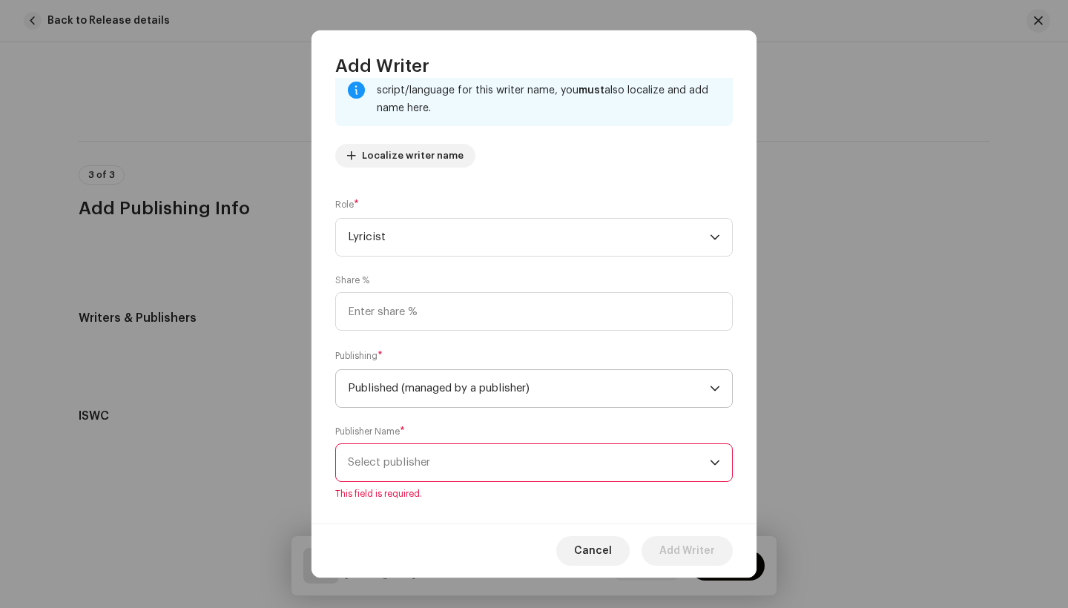
click at [423, 391] on span "Published (managed by a publisher)" at bounding box center [529, 388] width 362 height 37
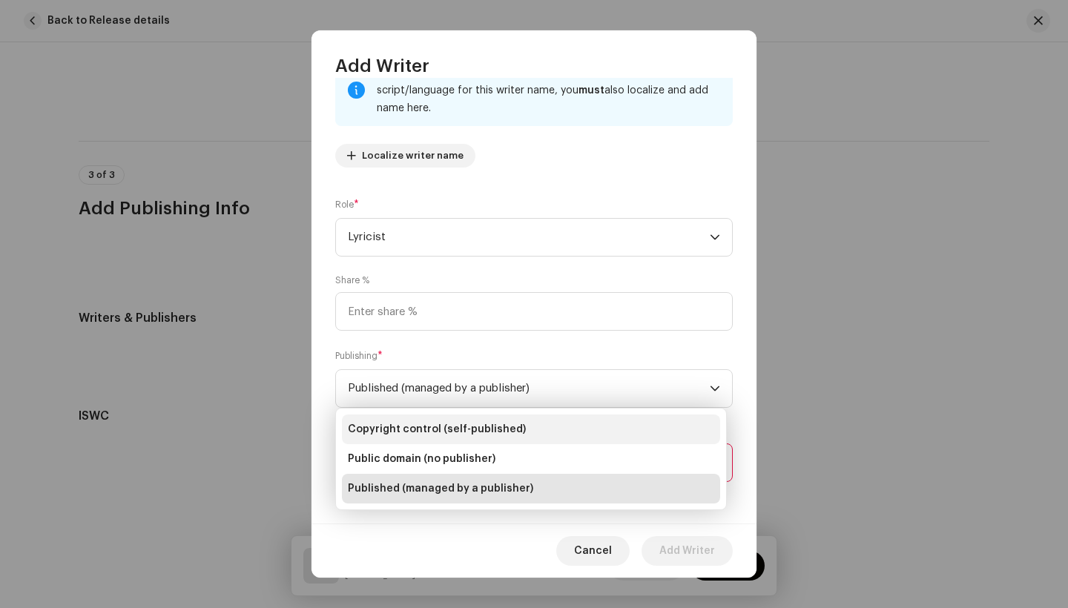
click at [443, 431] on span "Copyright control (self-published)" at bounding box center [437, 429] width 178 height 15
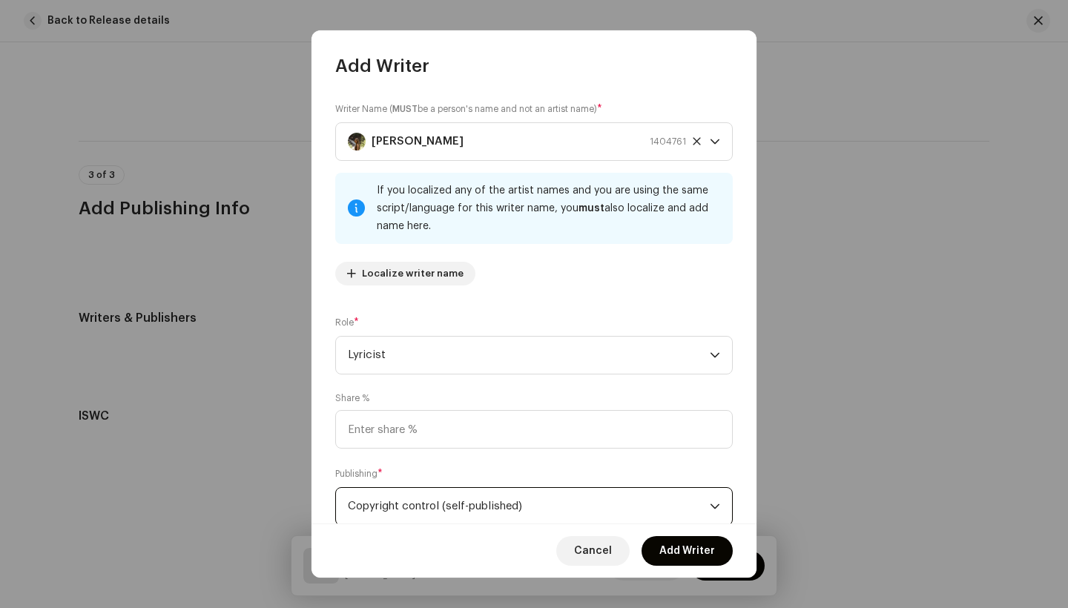
scroll to position [0, 0]
click at [689, 553] on span "Add Writer" at bounding box center [687, 551] width 56 height 30
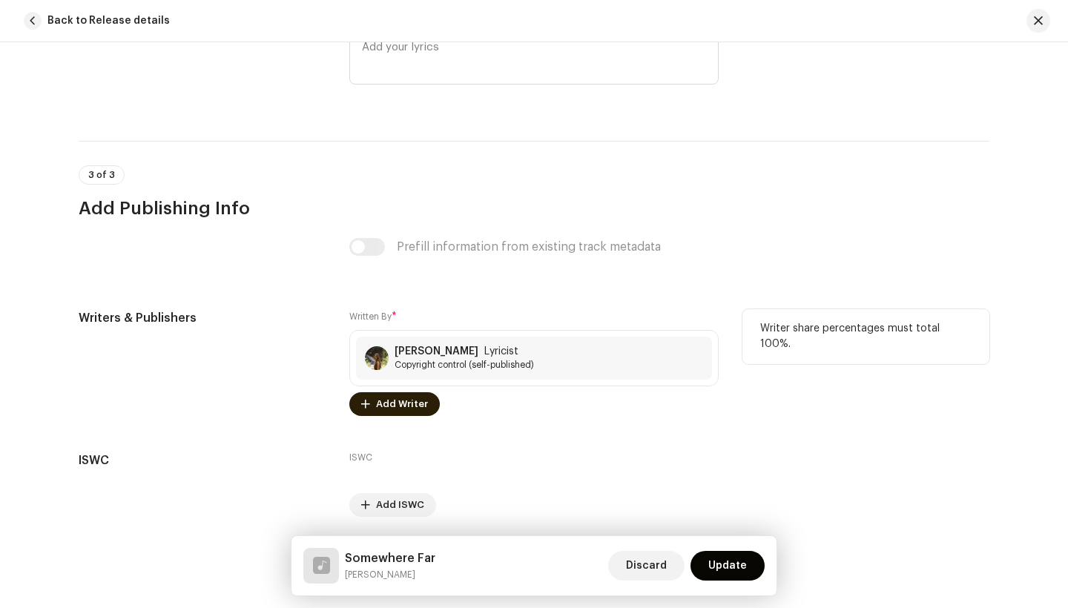
click at [389, 401] on span "Add Writer" at bounding box center [402, 404] width 52 height 30
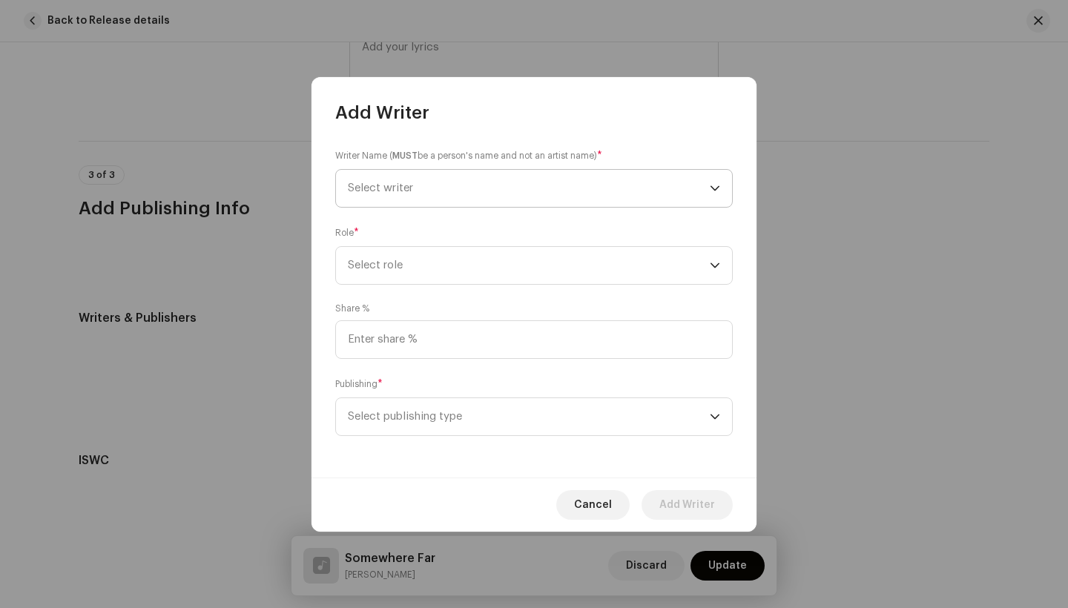
click at [389, 204] on span "Select writer" at bounding box center [529, 188] width 362 height 37
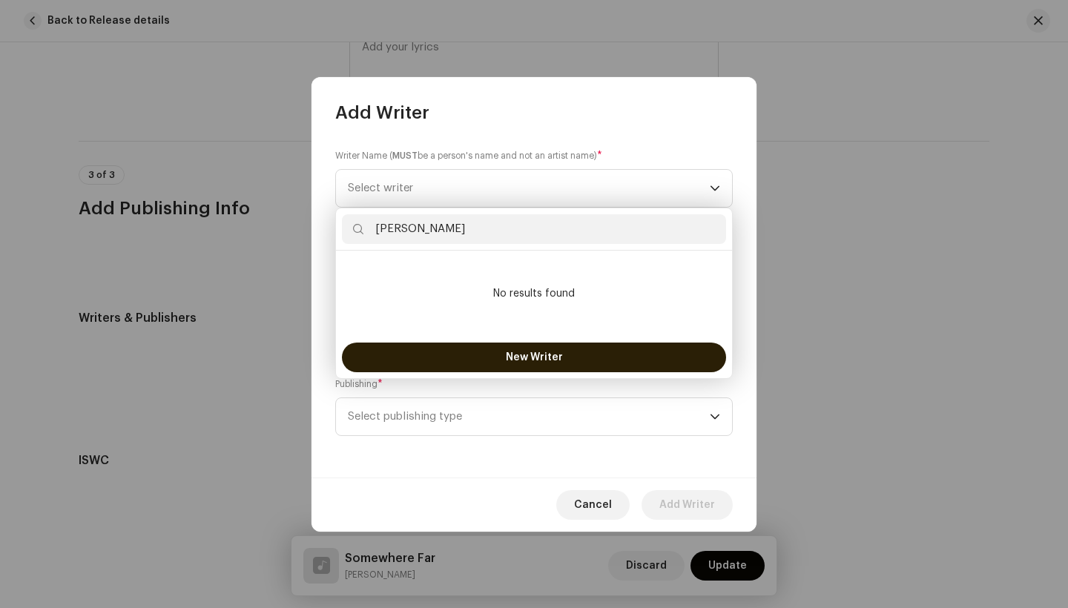
type input "[PERSON_NAME]"
click at [513, 355] on span "New Writer" at bounding box center [534, 357] width 57 height 10
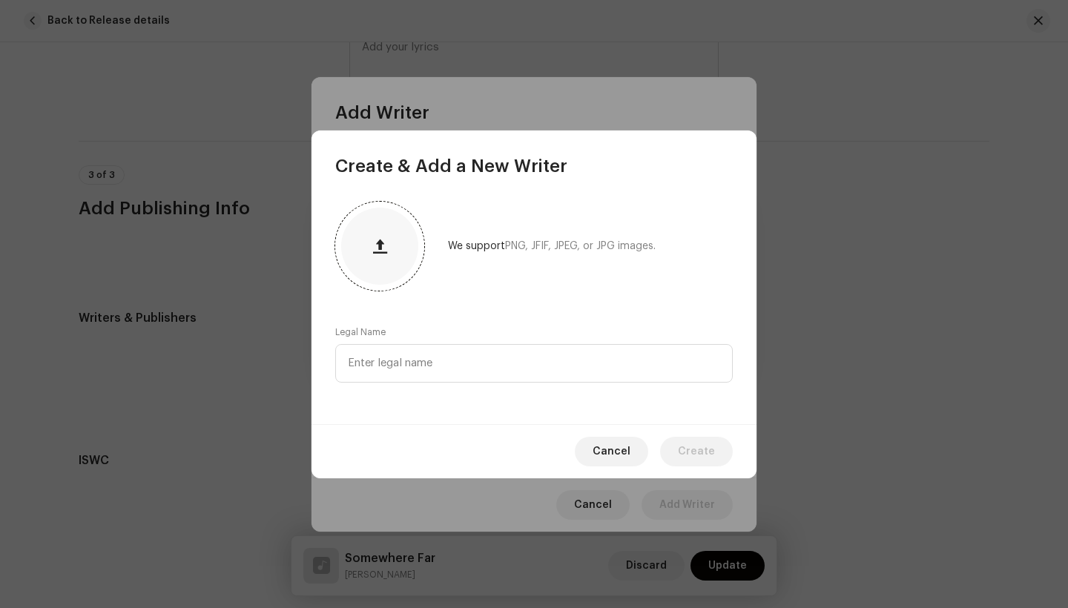
click at [377, 259] on button "button" at bounding box center [380, 246] width 36 height 36
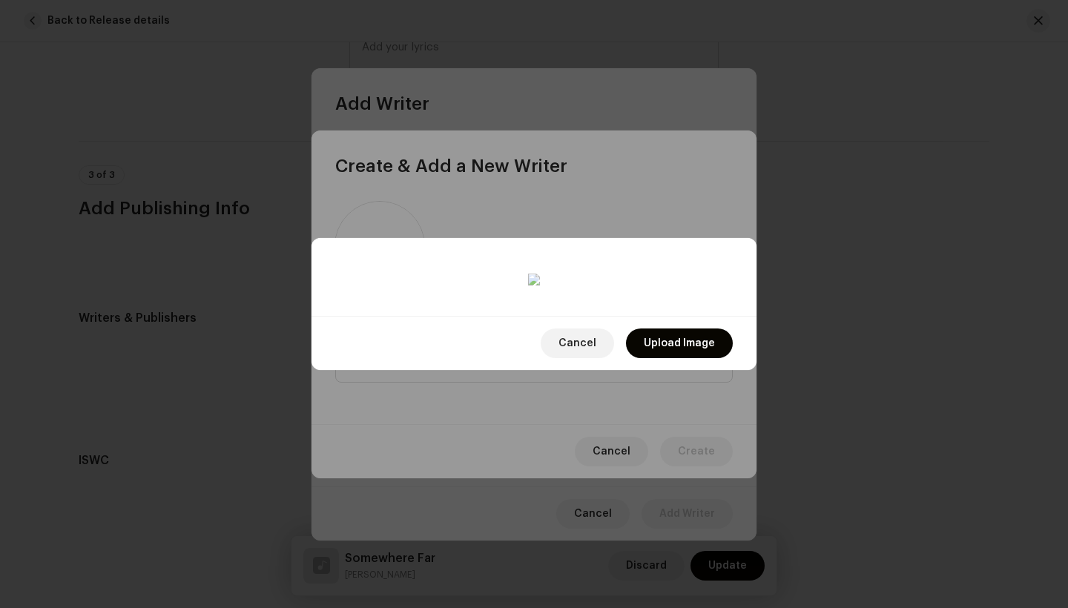
drag, startPoint x: 567, startPoint y: 380, endPoint x: 550, endPoint y: 381, distance: 17.9
click at [550, 381] on div at bounding box center [534, 562] width 384 height 384
drag, startPoint x: 722, startPoint y: 354, endPoint x: 658, endPoint y: 354, distance: 64.5
click at [658, 380] on span at bounding box center [661, 531] width 16 height 303
drag, startPoint x: 549, startPoint y: 382, endPoint x: 561, endPoint y: 395, distance: 17.9
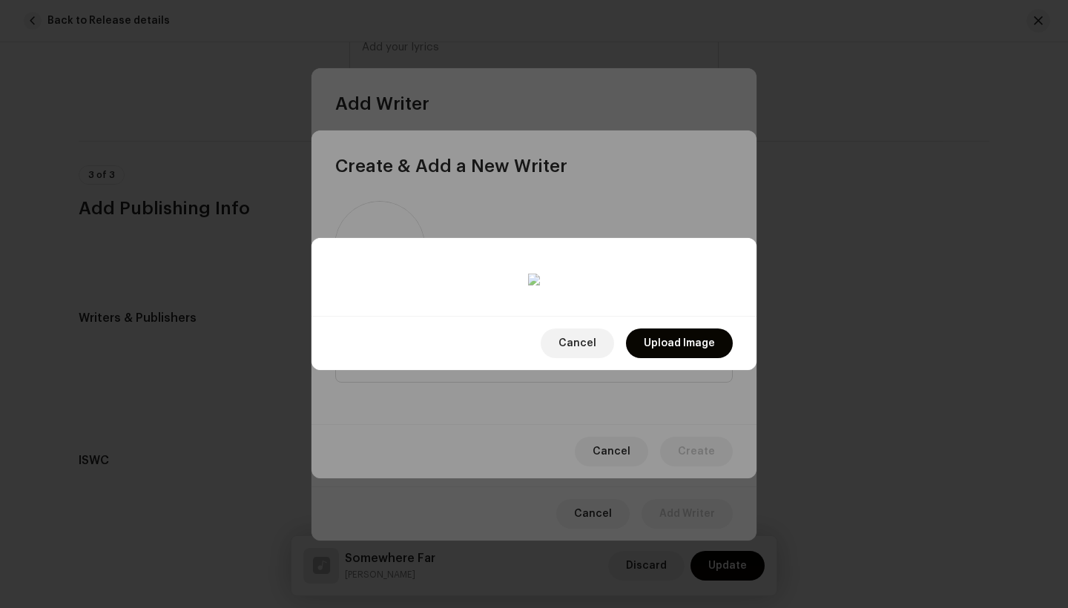
click at [561, 395] on div at bounding box center [514, 546] width 320 height 320
click at [567, 392] on div at bounding box center [514, 549] width 320 height 320
click at [661, 358] on span "Upload Image" at bounding box center [679, 344] width 71 height 30
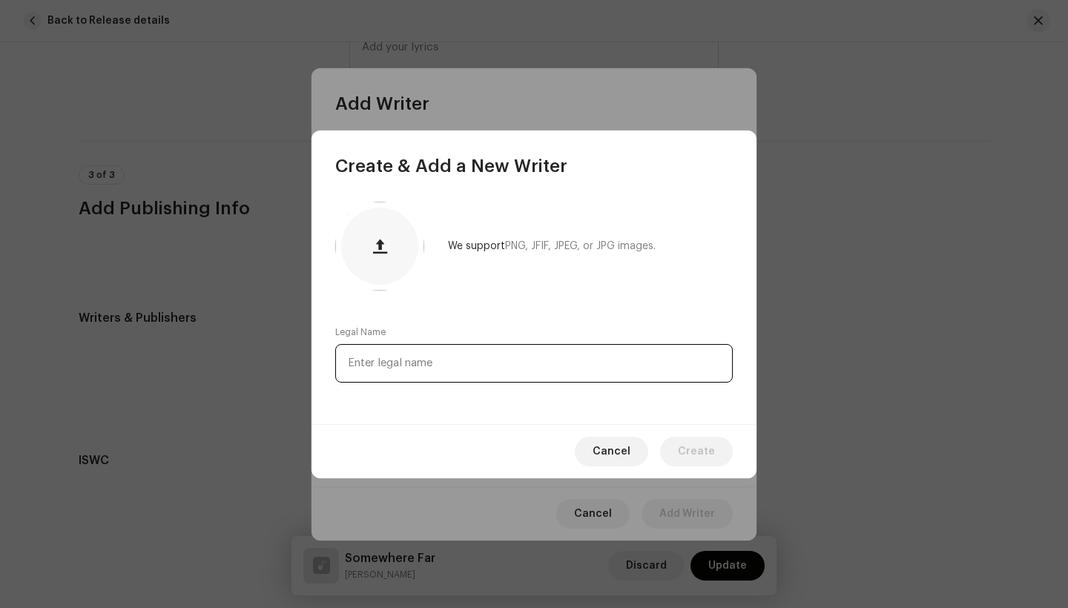
click at [470, 366] on input "text" at bounding box center [533, 363] width 397 height 39
type input "[PERSON_NAME]"
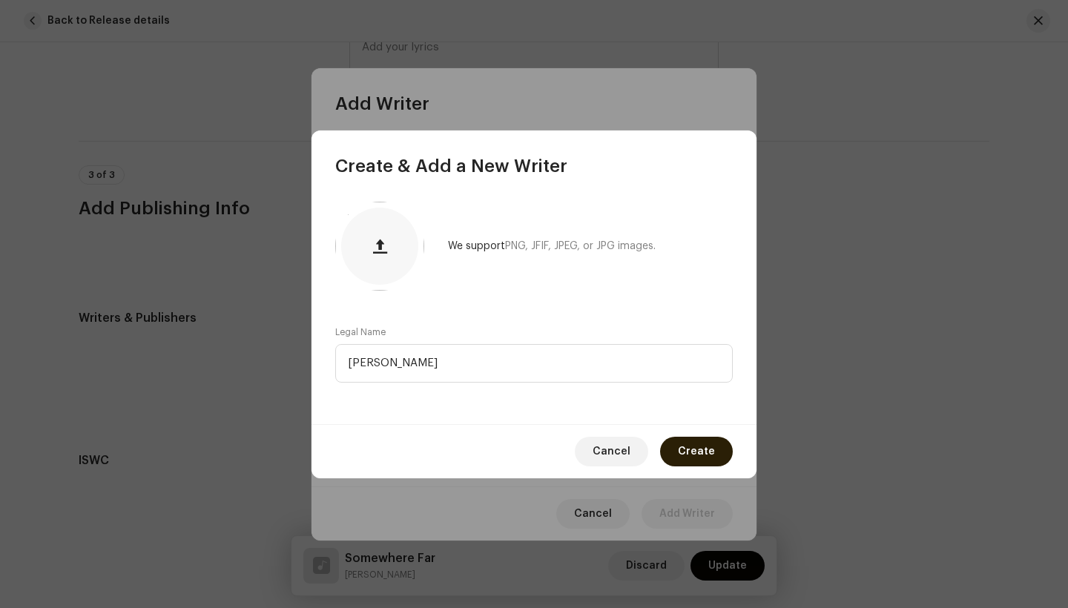
click at [698, 456] on span "Create" at bounding box center [696, 452] width 37 height 30
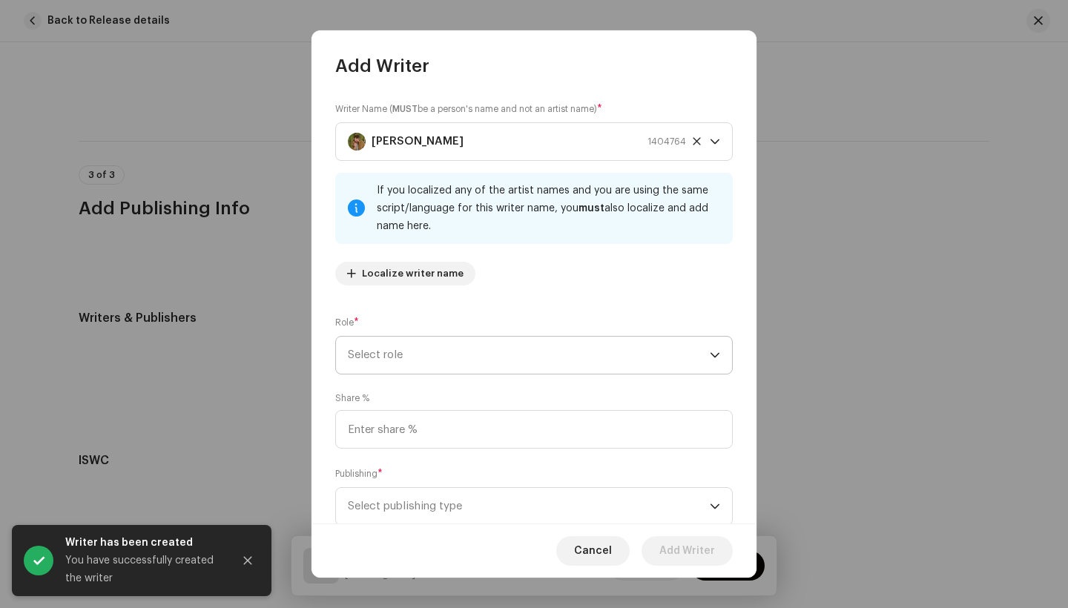
click at [434, 355] on span "Select role" at bounding box center [529, 355] width 362 height 37
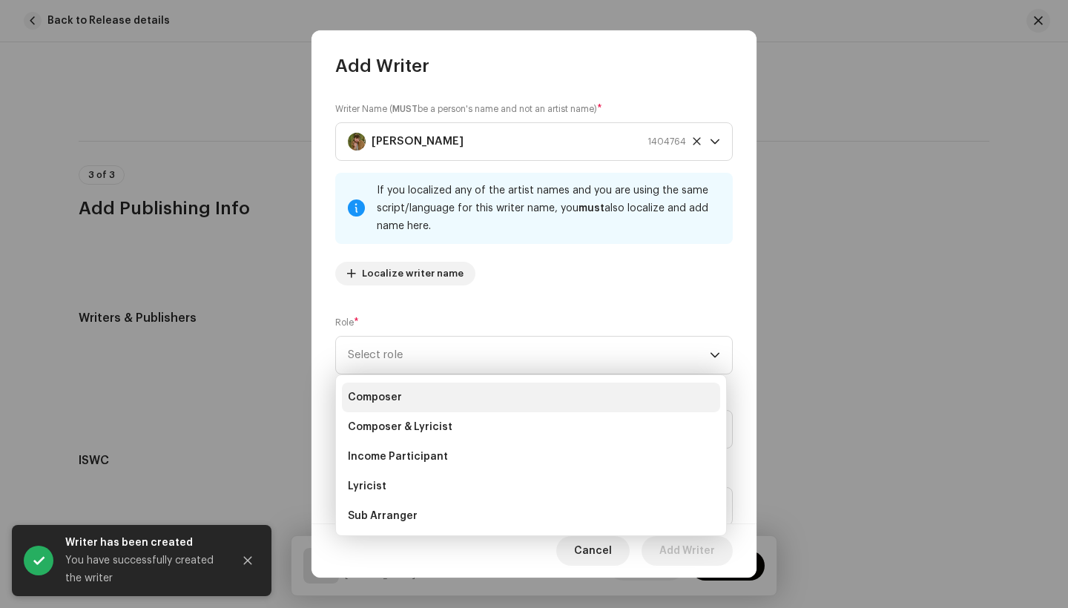
scroll to position [59, 0]
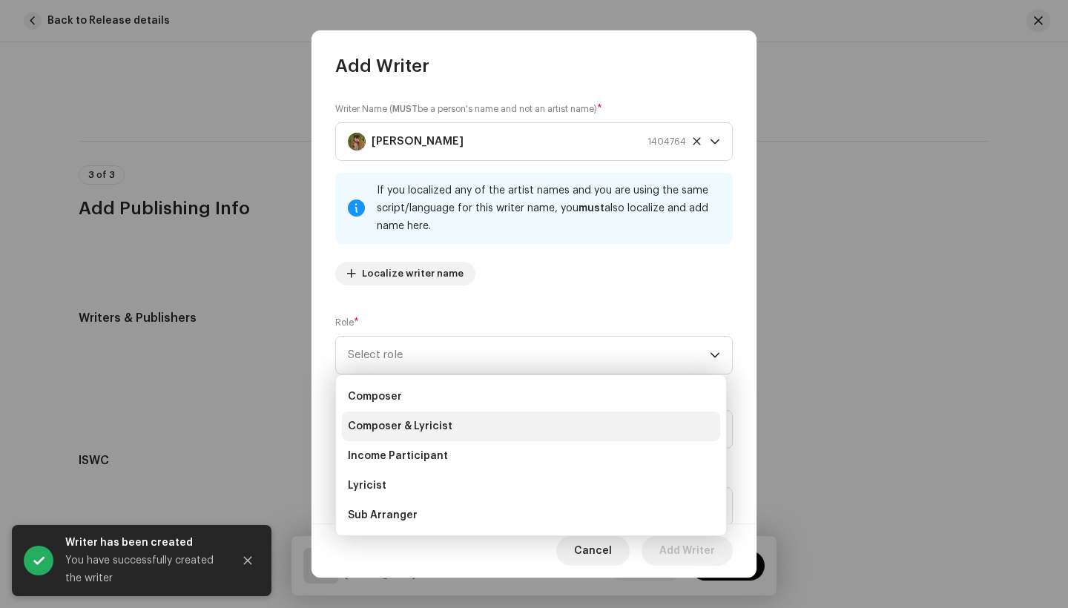
click at [420, 426] on span "Composer & Lyricist" at bounding box center [400, 426] width 105 height 15
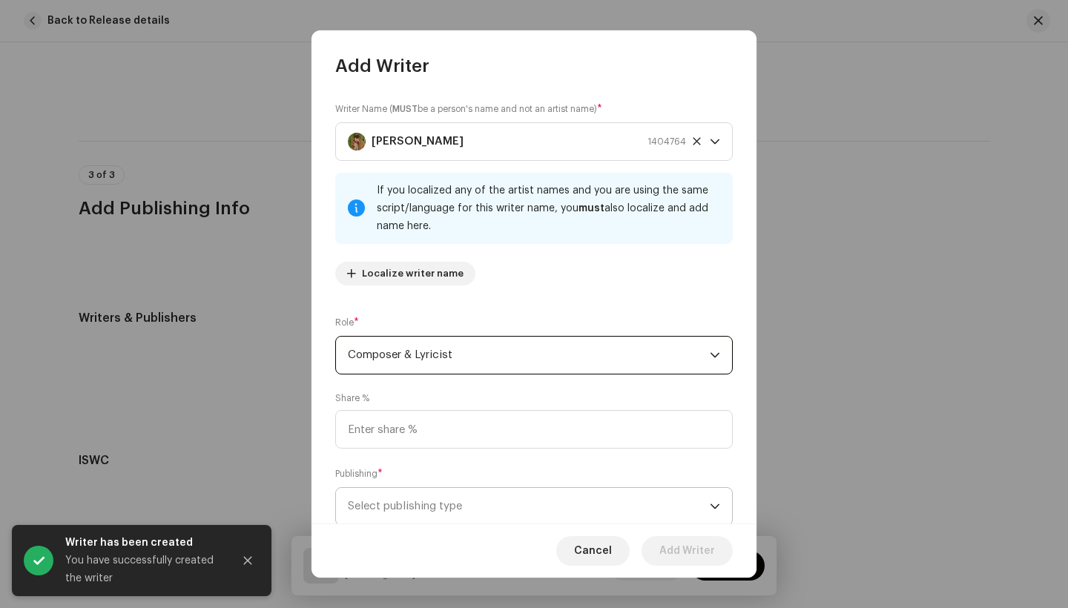
scroll to position [30, 0]
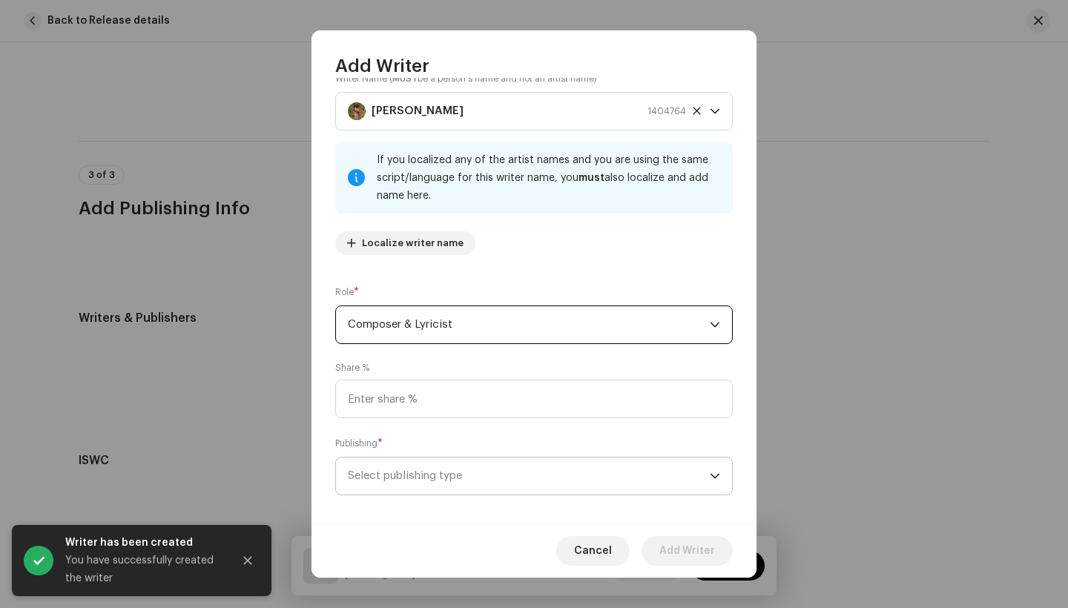
click at [417, 483] on span "Select publishing type" at bounding box center [529, 476] width 362 height 37
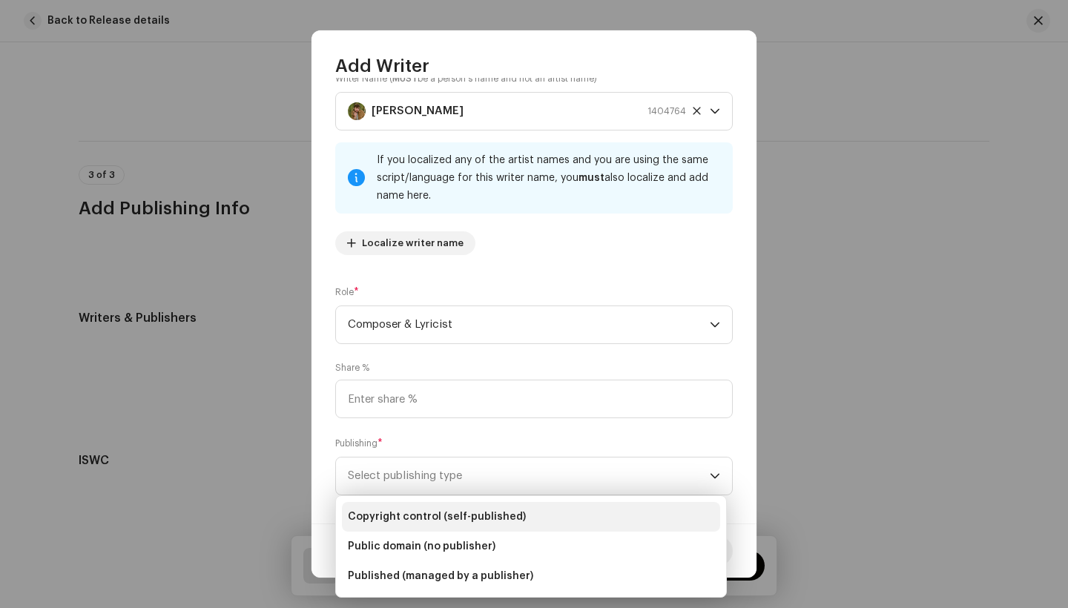
click at [436, 509] on span "Copyright control (self-published)" at bounding box center [437, 516] width 178 height 15
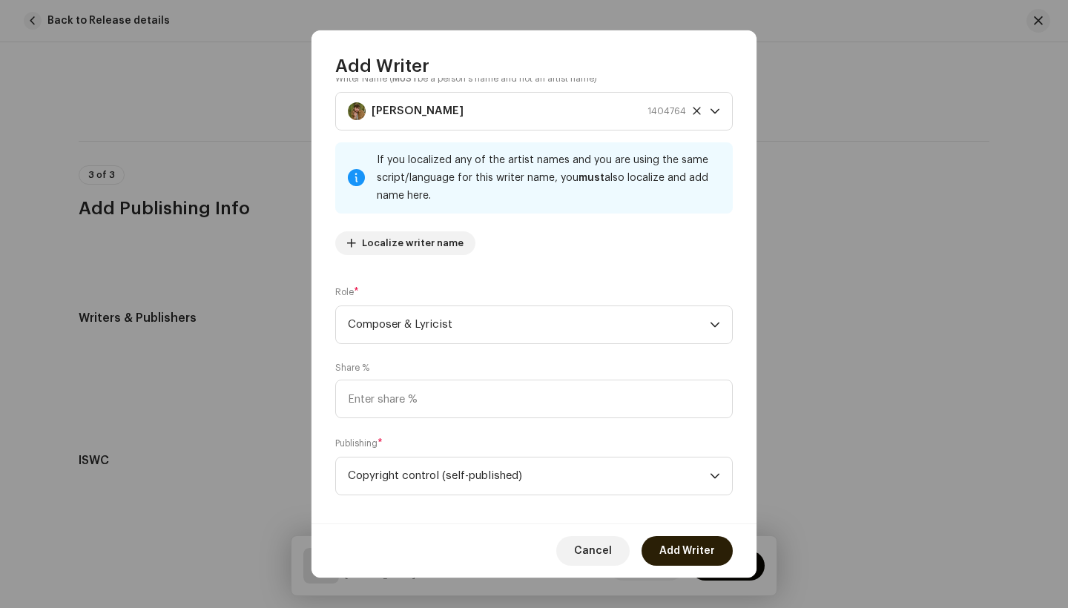
click at [694, 557] on span "Add Writer" at bounding box center [687, 551] width 56 height 30
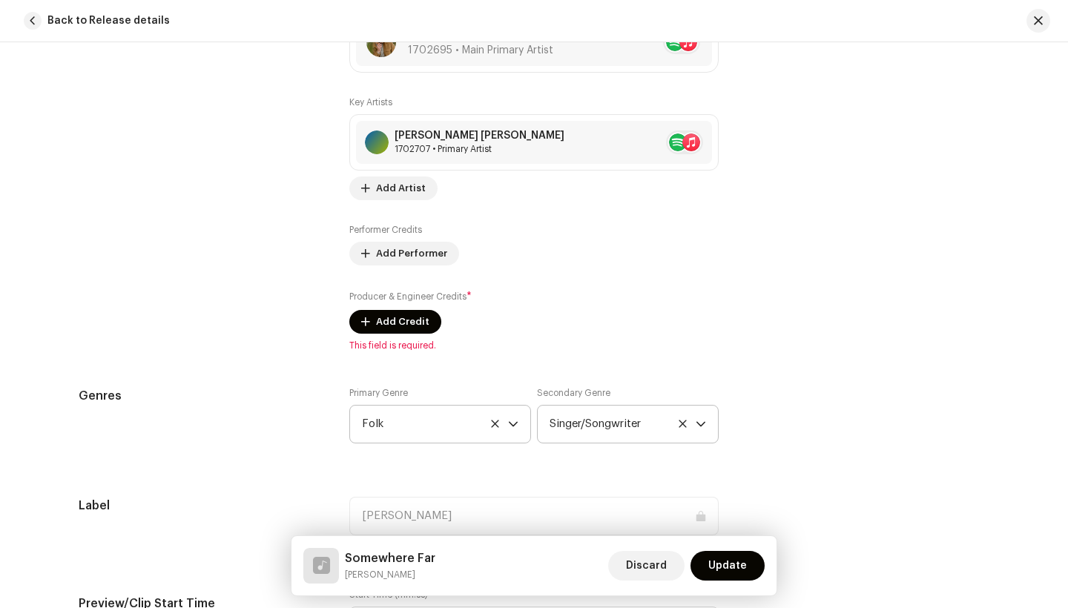
scroll to position [1040, 0]
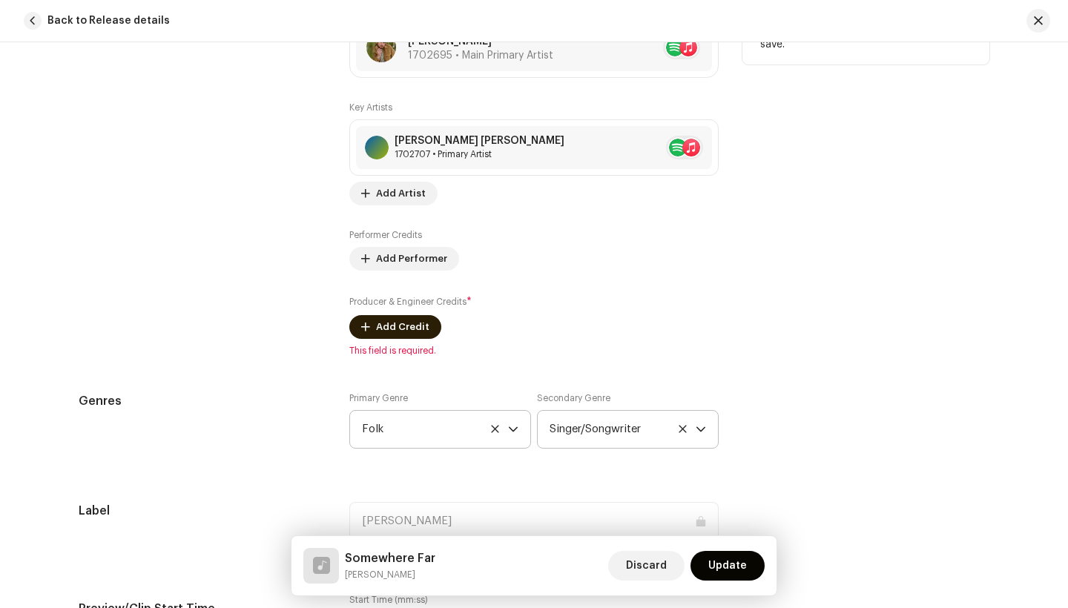
click at [406, 321] on span "Add Credit" at bounding box center [402, 327] width 53 height 30
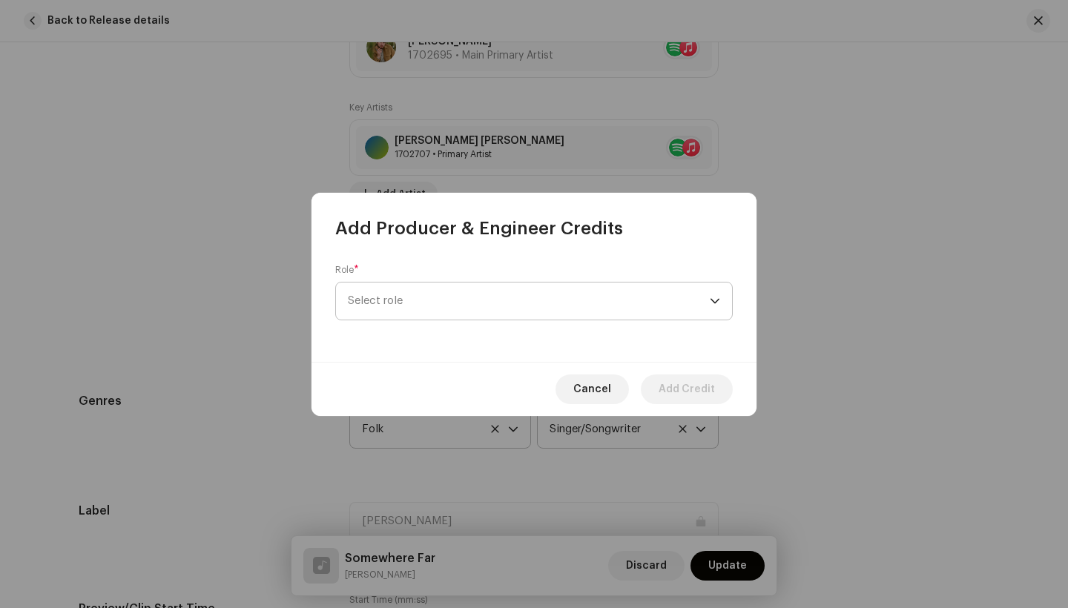
click at [464, 297] on span "Select role" at bounding box center [529, 301] width 362 height 37
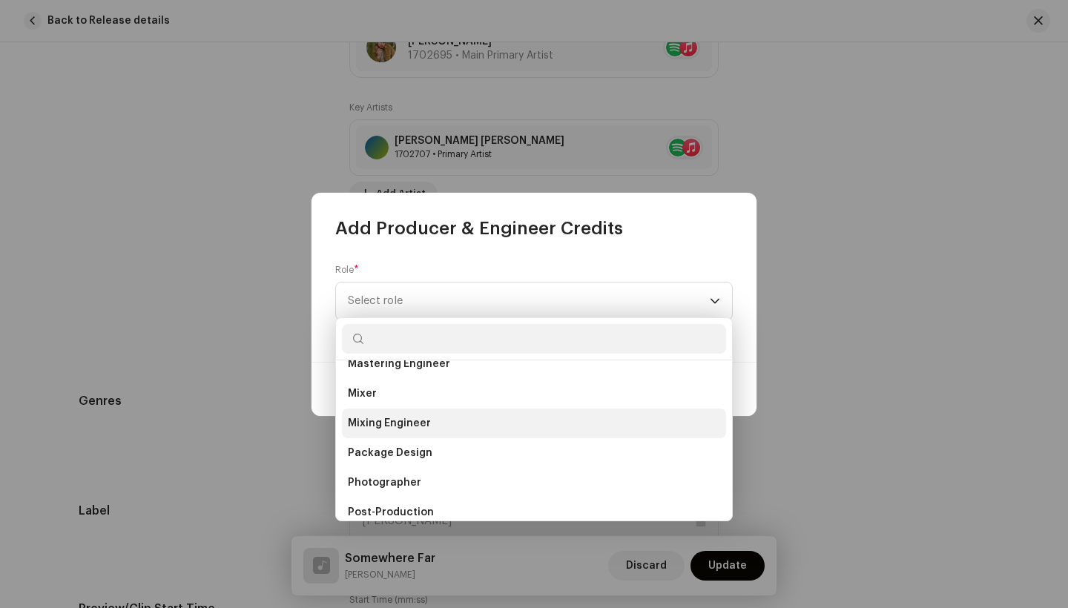
scroll to position [429, 0]
click at [446, 424] on li "Mixing Engineer" at bounding box center [534, 427] width 384 height 30
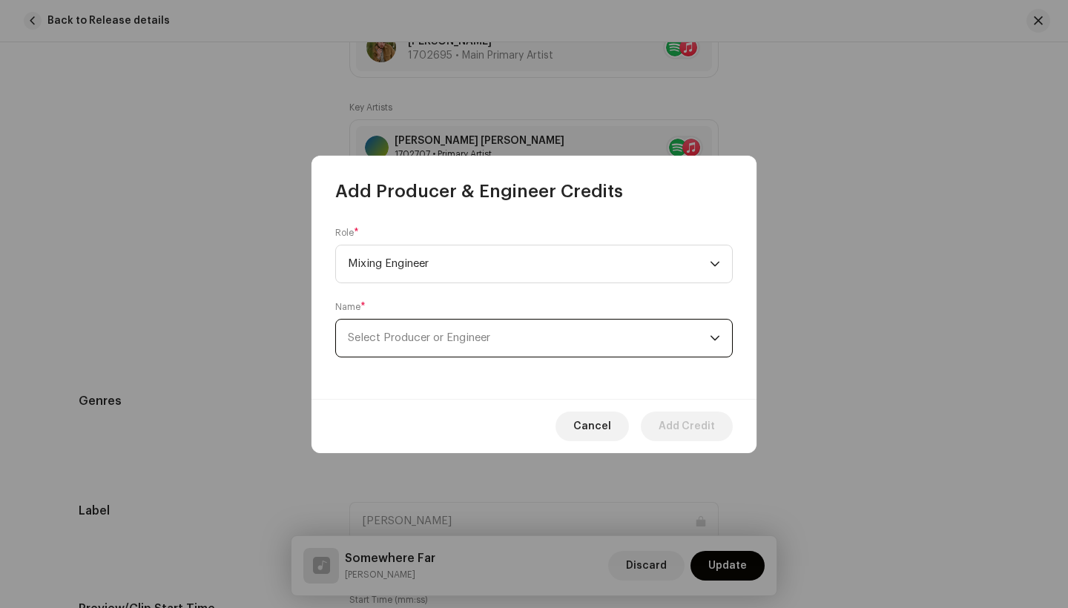
click at [463, 336] on span "Select Producer or Engineer" at bounding box center [419, 337] width 142 height 11
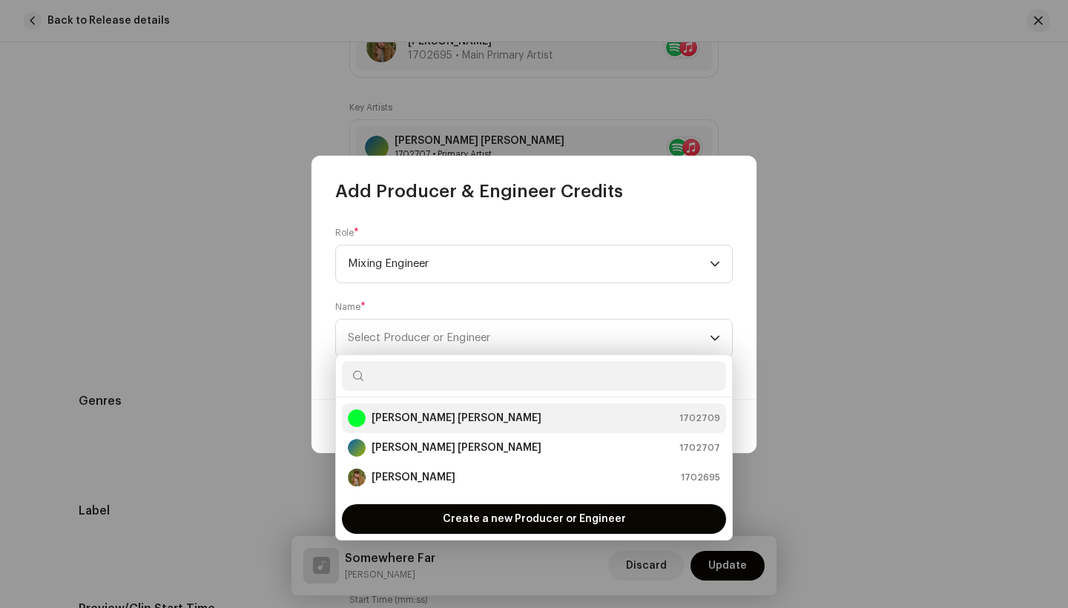
click at [470, 428] on li "Benjamin Haddon Tackett 1702709" at bounding box center [534, 418] width 384 height 30
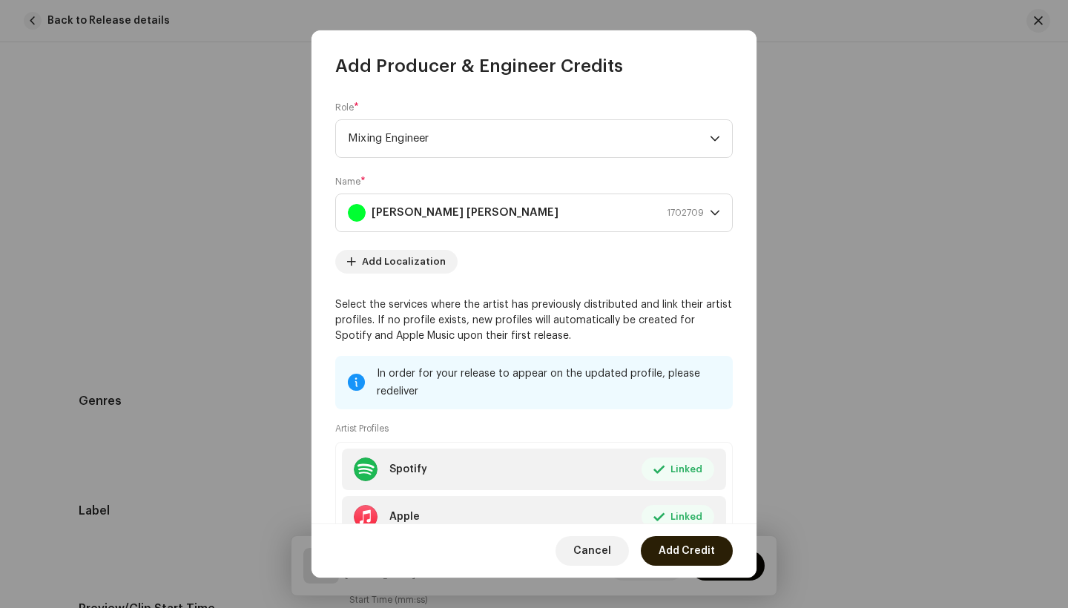
click at [680, 555] on span "Add Credit" at bounding box center [687, 551] width 56 height 30
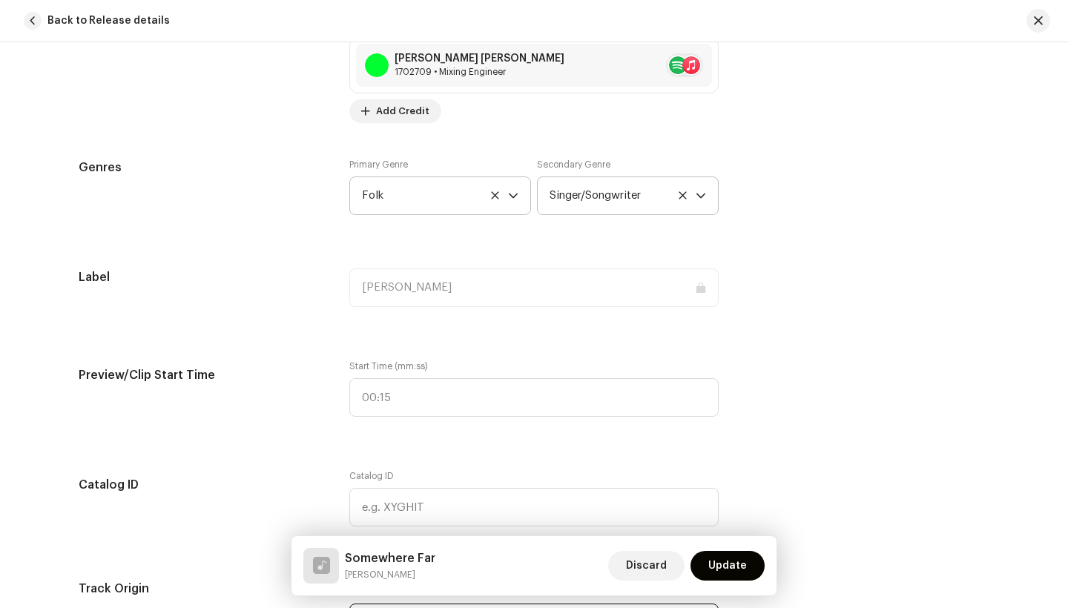
scroll to position [1364, 0]
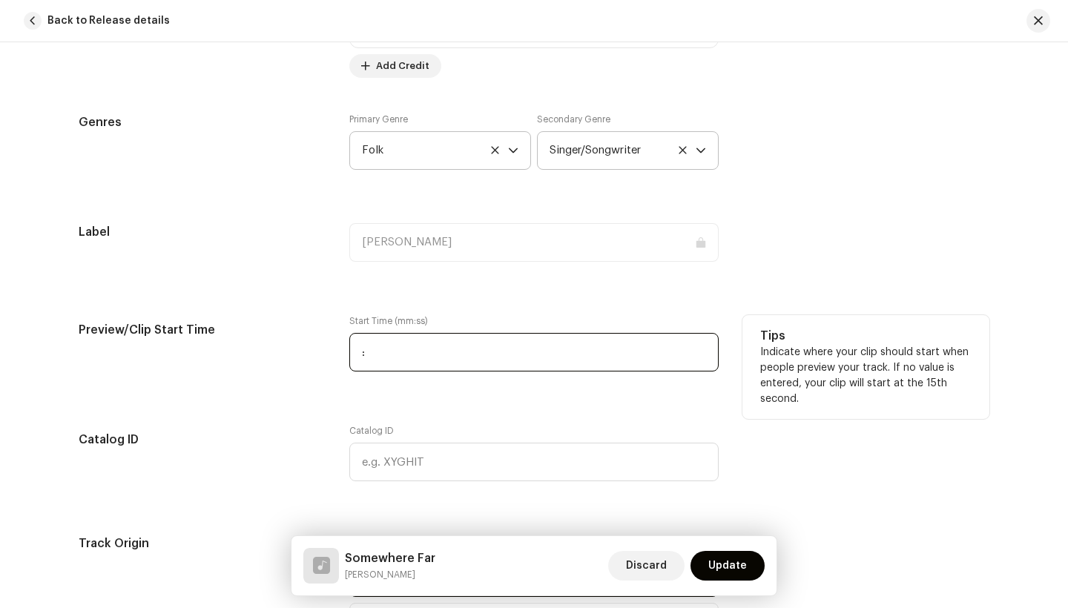
click at [435, 342] on input ":" at bounding box center [533, 352] width 369 height 39
type input "01:03"
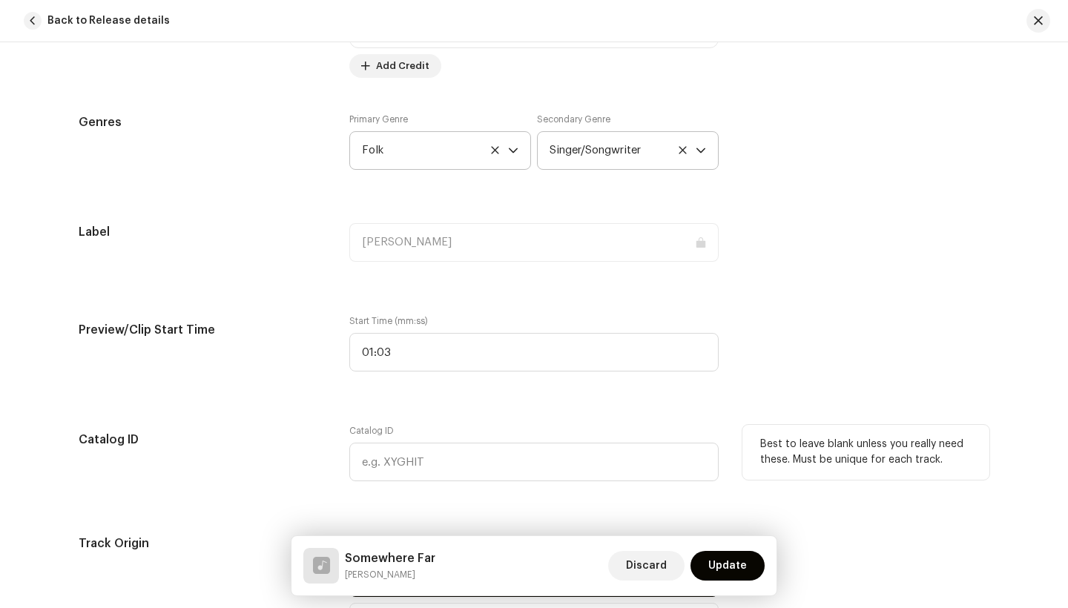
click at [318, 452] on h5 "Catalog ID" at bounding box center [202, 440] width 247 height 30
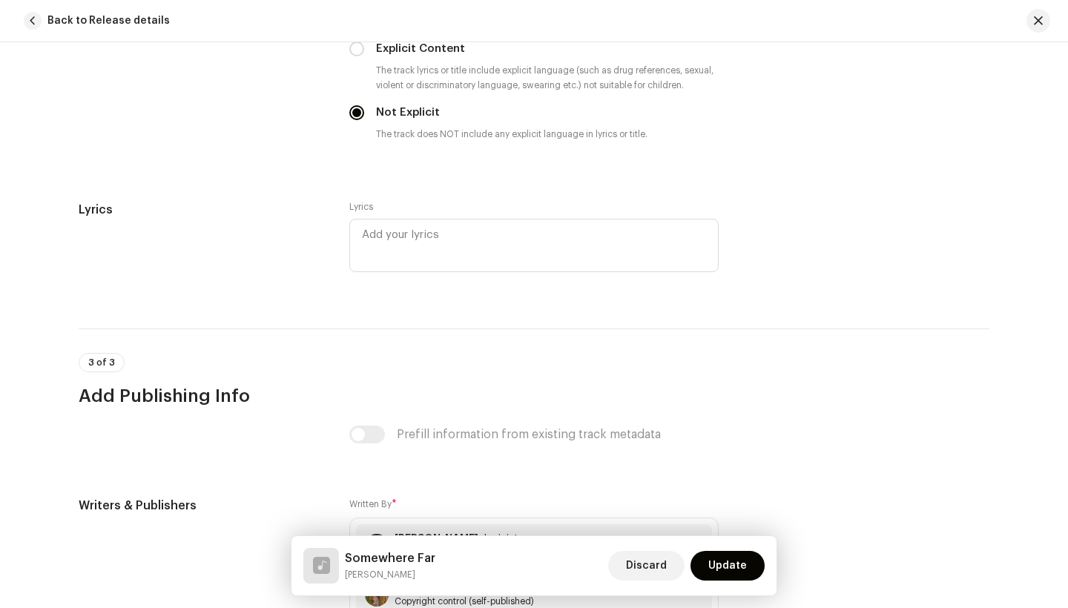
scroll to position [2664, 0]
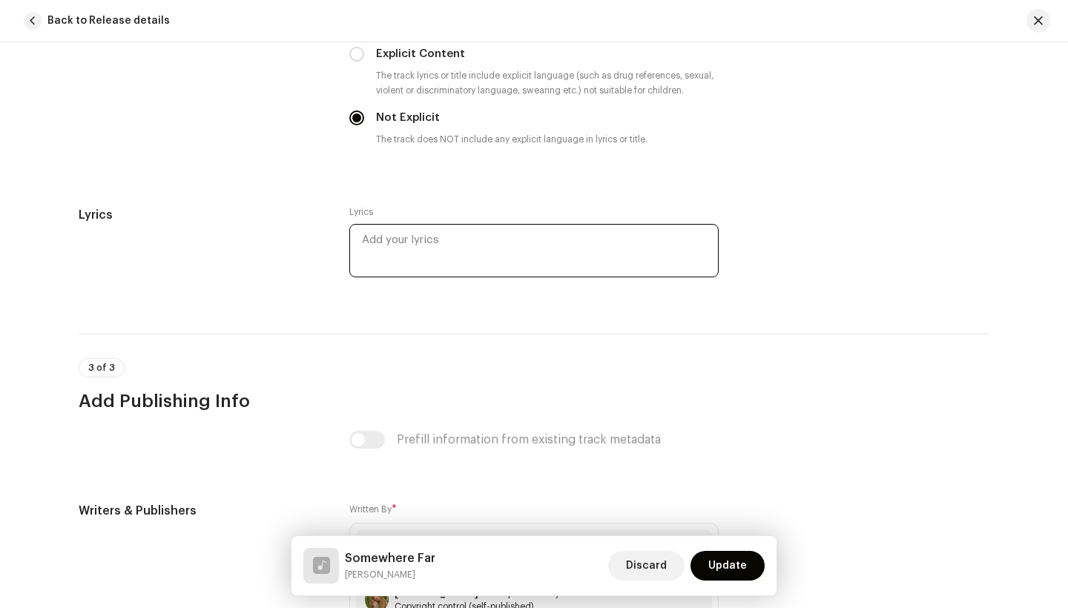
click at [400, 255] on textarea at bounding box center [533, 250] width 369 height 53
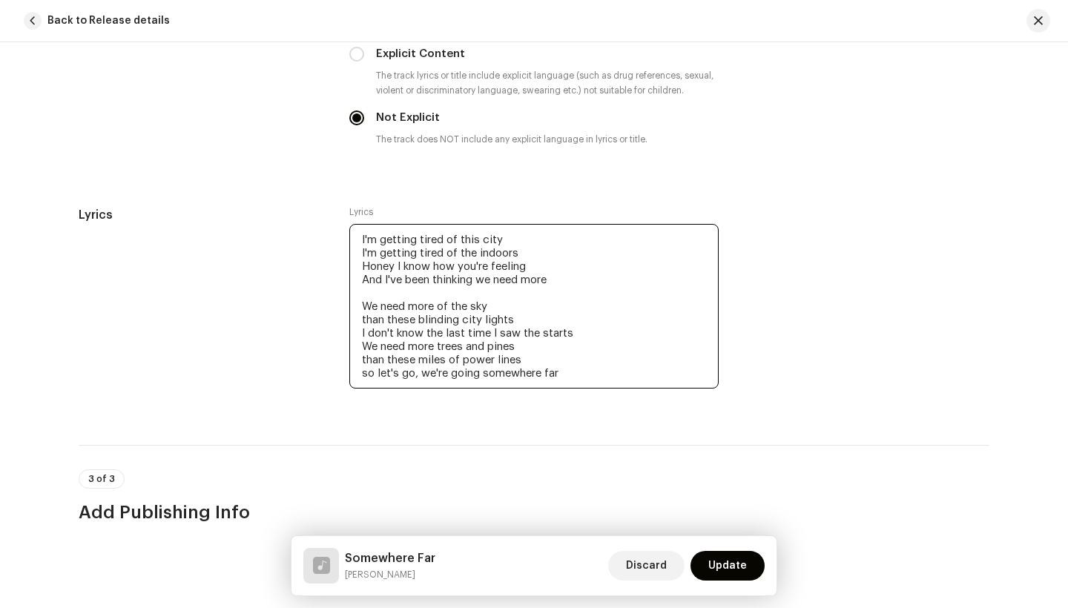
drag, startPoint x: 567, startPoint y: 374, endPoint x: 358, endPoint y: 305, distance: 220.2
click at [358, 305] on textarea "I'm getting tired of this city I'm getting tired of the indoors Honey I know ho…" at bounding box center [533, 306] width 369 height 165
click at [557, 380] on textarea "I'm getting tired of this city I'm getting tired of the indoors Honey I know ho…" at bounding box center [533, 306] width 369 height 165
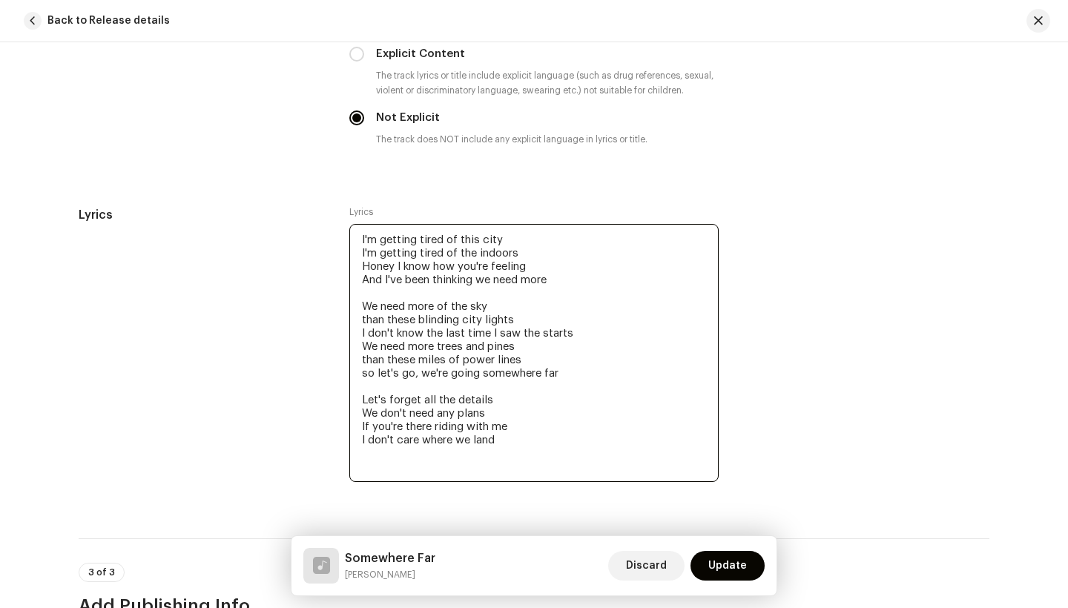
paste textarea "We need more of the sky than these blinding city lights I don't know the last t…"
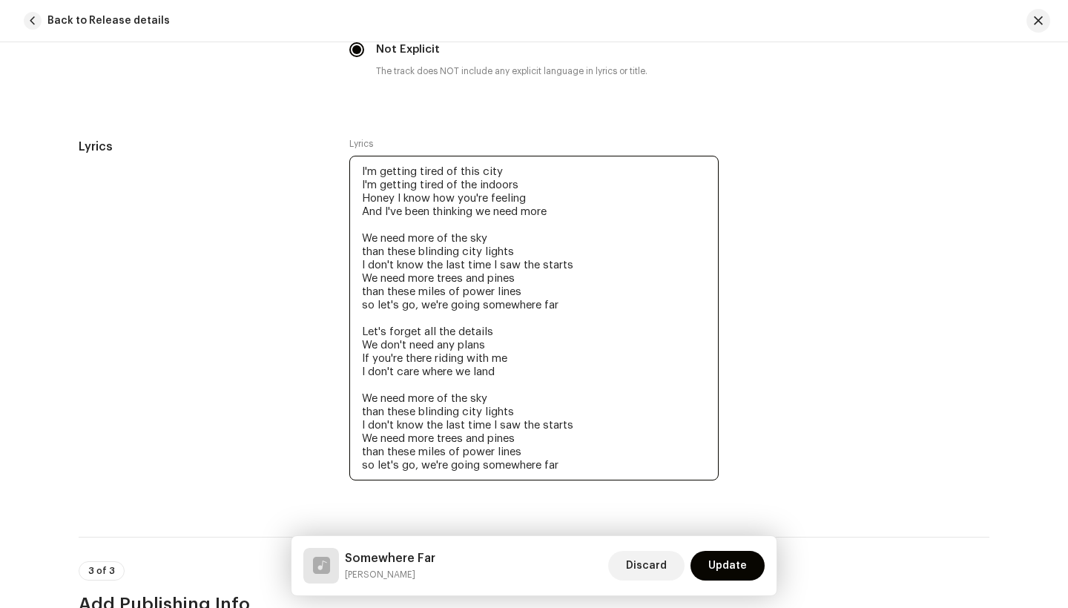
scroll to position [2733, 0]
click at [565, 424] on textarea "I'm getting tired of this city I'm getting tired of the indoors Honey I know ho…" at bounding box center [533, 317] width 369 height 325
click at [564, 265] on textarea "I'm getting tired of this city I'm getting tired of the indoors Honey I know ho…" at bounding box center [533, 317] width 369 height 325
click at [561, 465] on textarea "I'm getting tired of this city I'm getting tired of the indoors Honey I know ho…" at bounding box center [533, 317] width 369 height 325
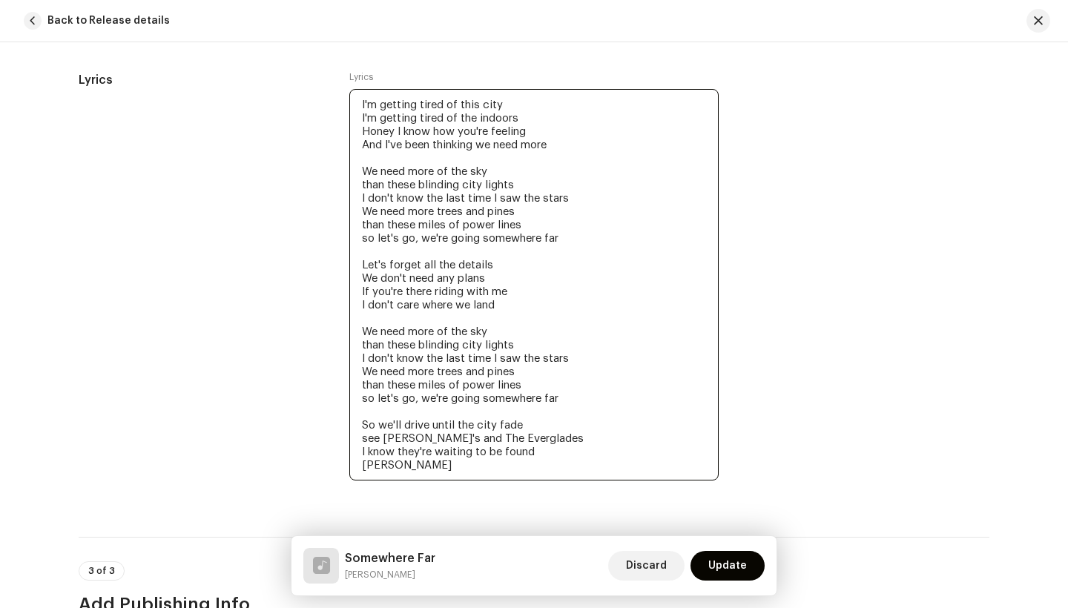
scroll to position [2805, 0]
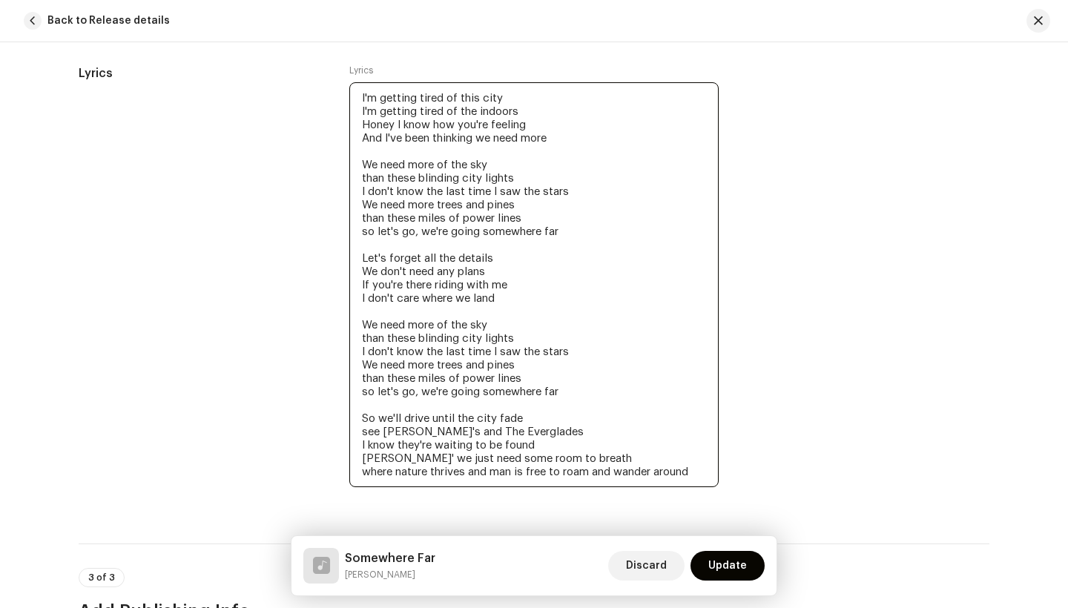
click at [548, 473] on textarea "I'm getting tired of this city I'm getting tired of the indoors Honey I know ho…" at bounding box center [533, 284] width 369 height 405
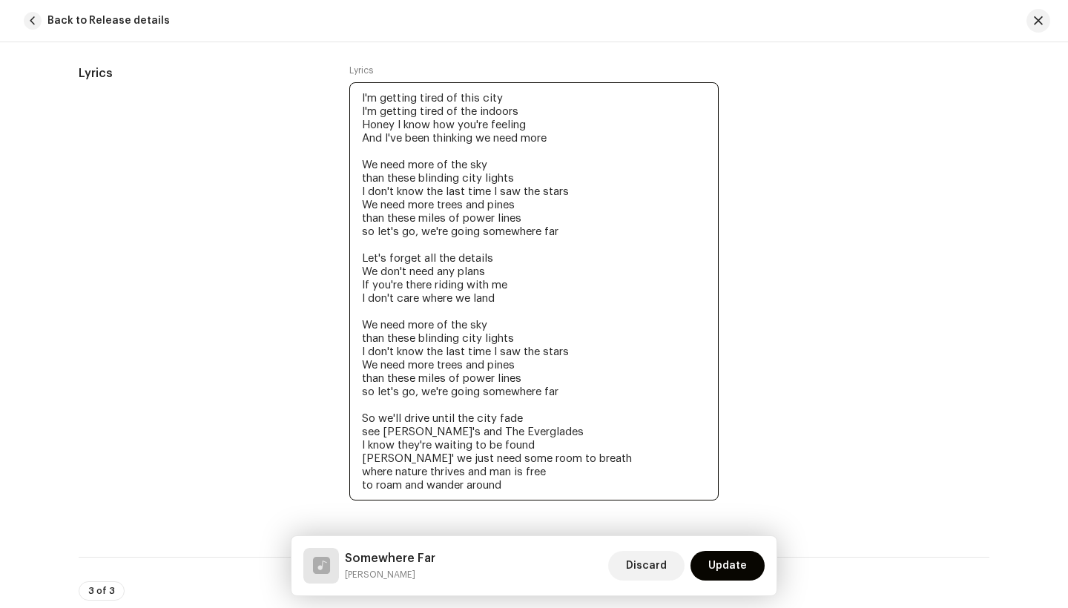
click at [521, 492] on textarea "I'm getting tired of this city I'm getting tired of the indoors Honey I know ho…" at bounding box center [533, 291] width 369 height 418
paste textarea "We need more of the sky than these blinding city lights I don't know the last t…"
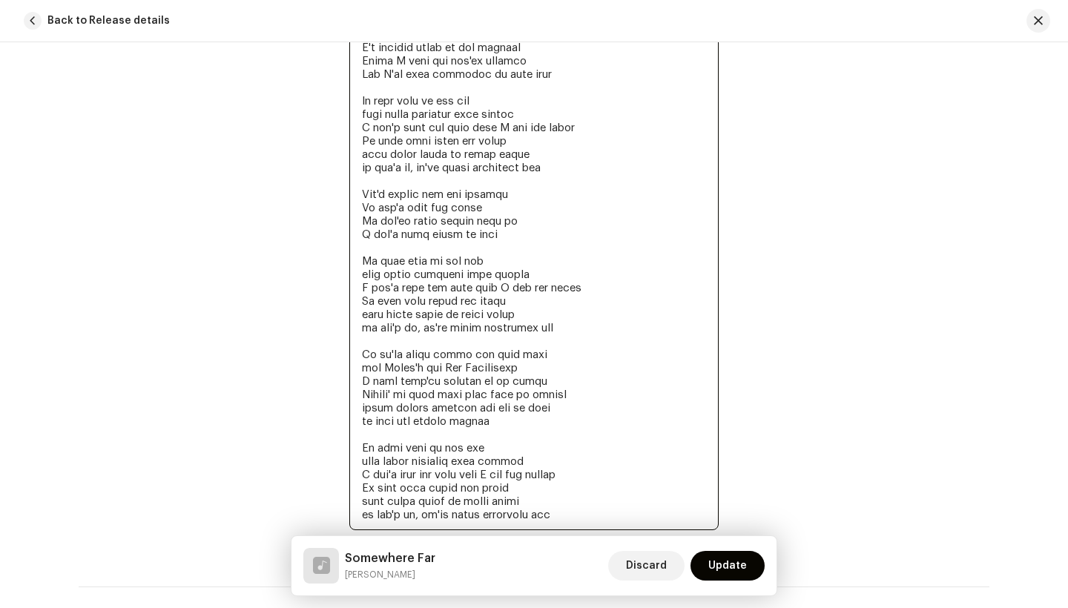
scroll to position [2871, 0]
click at [563, 478] on textarea at bounding box center [533, 273] width 369 height 512
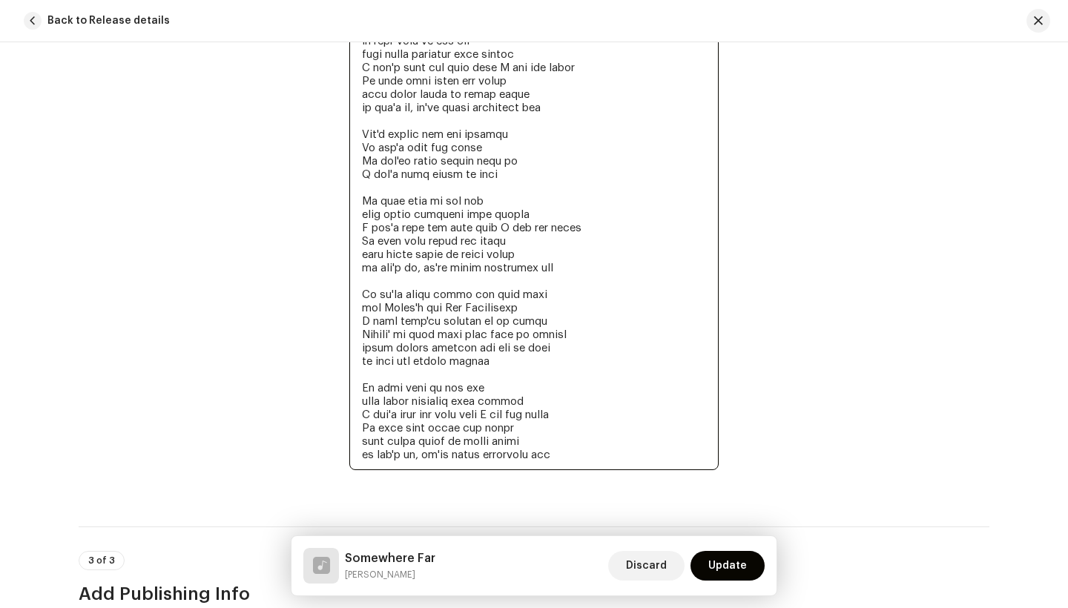
scroll to position [2937, 0]
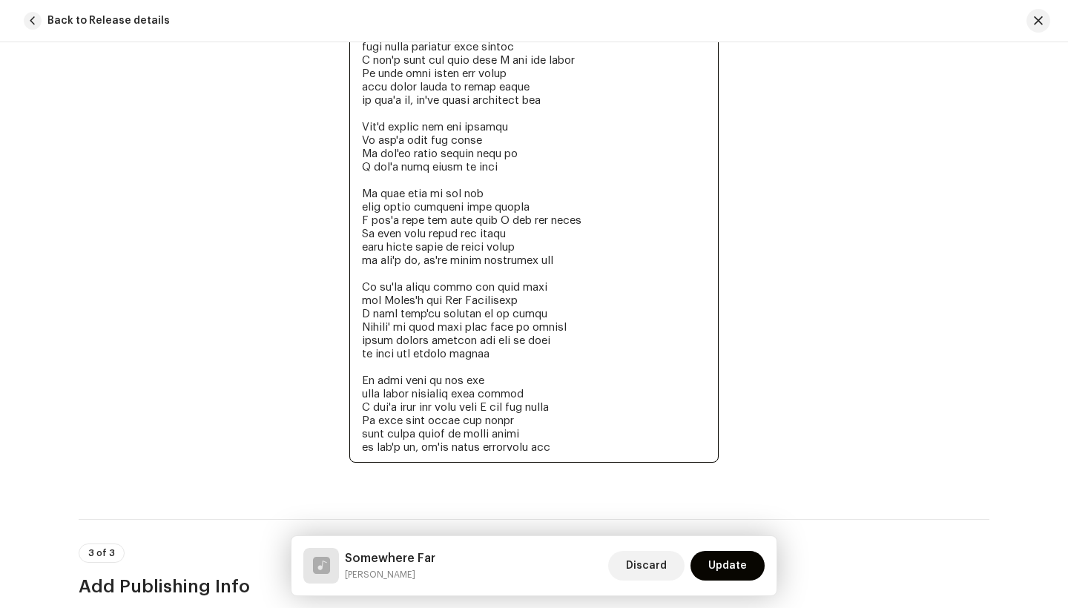
click at [570, 443] on textarea at bounding box center [533, 207] width 369 height 512
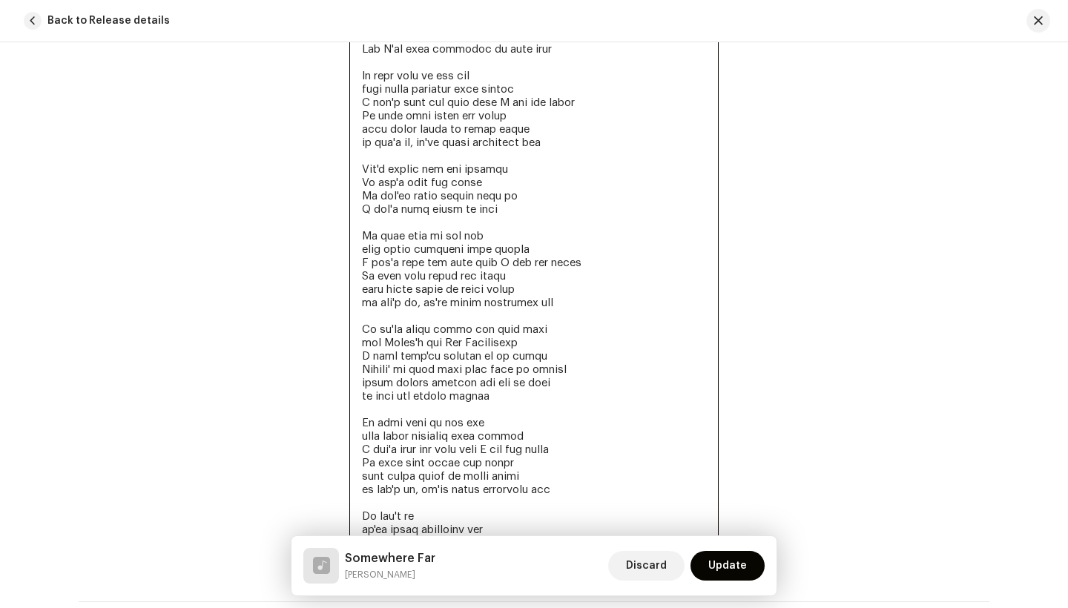
scroll to position [2903, 0]
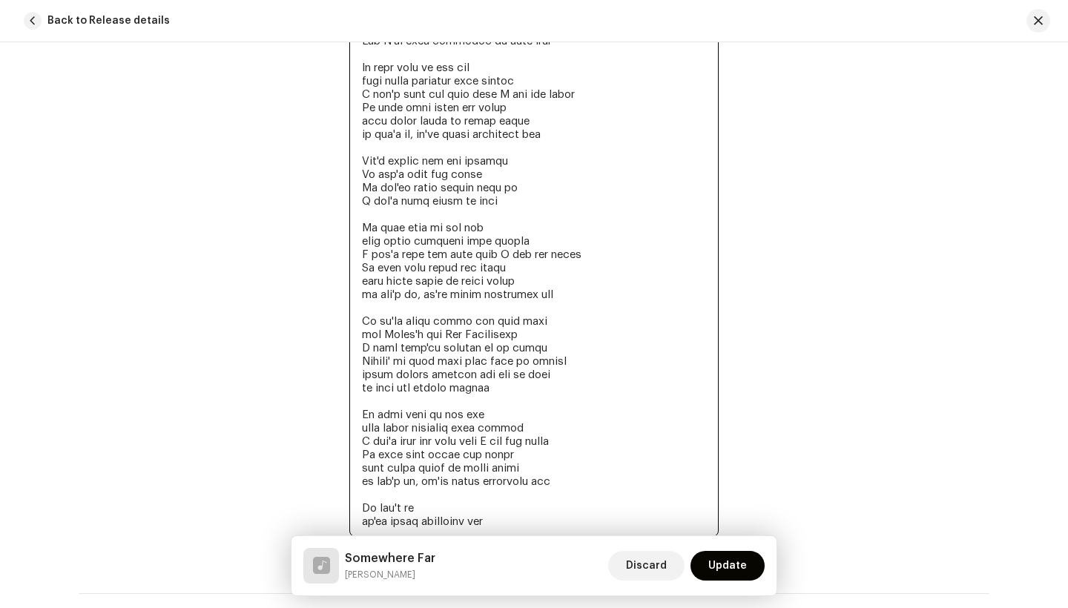
click at [518, 321] on textarea at bounding box center [533, 261] width 369 height 552
click at [412, 339] on textarea at bounding box center [533, 261] width 369 height 552
click at [360, 349] on textarea at bounding box center [533, 261] width 369 height 552
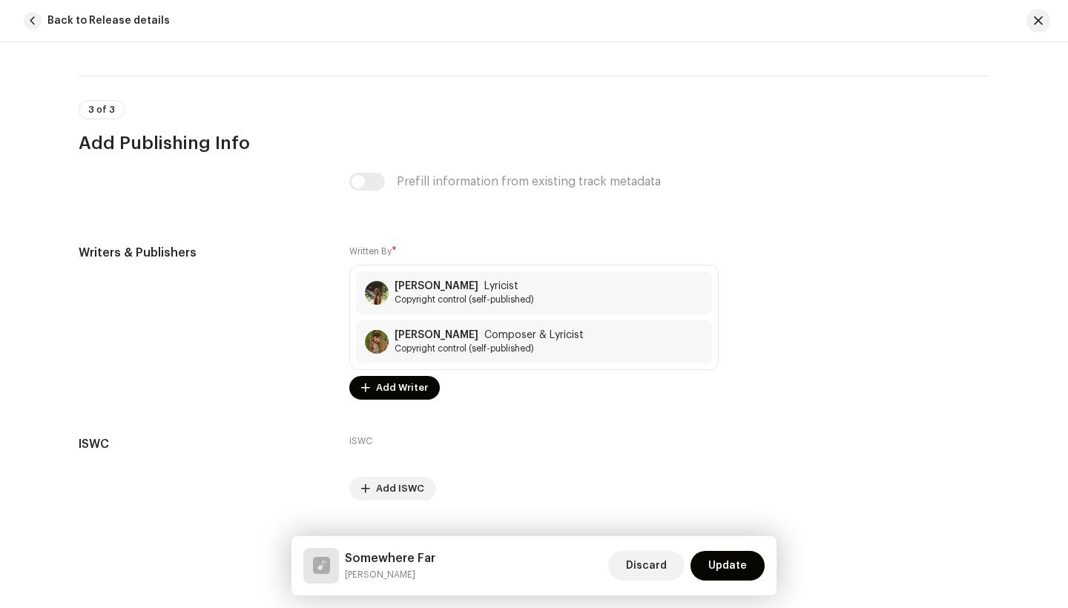
scroll to position [3428, 0]
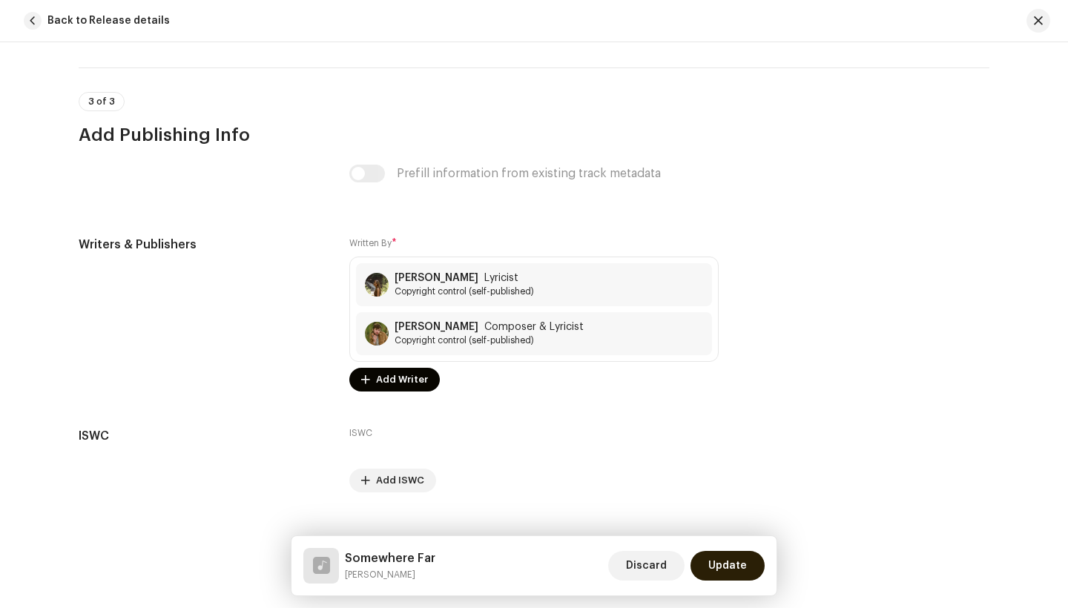
type textarea "I'm getting tired of this city I'm getting tired of the indoors Honey I know ho…"
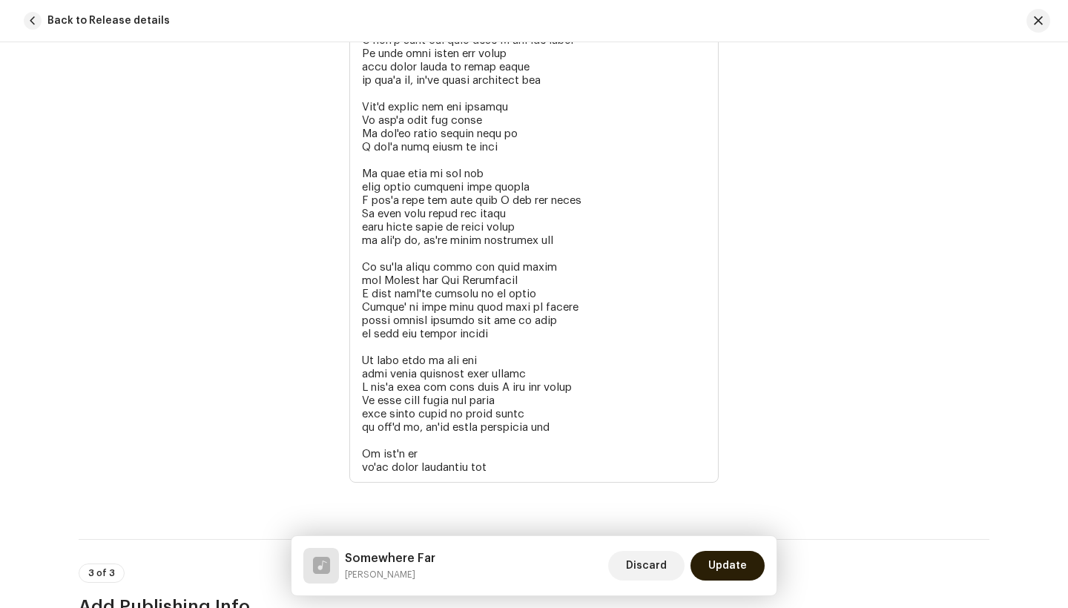
click at [728, 570] on span "Update" at bounding box center [727, 566] width 39 height 30
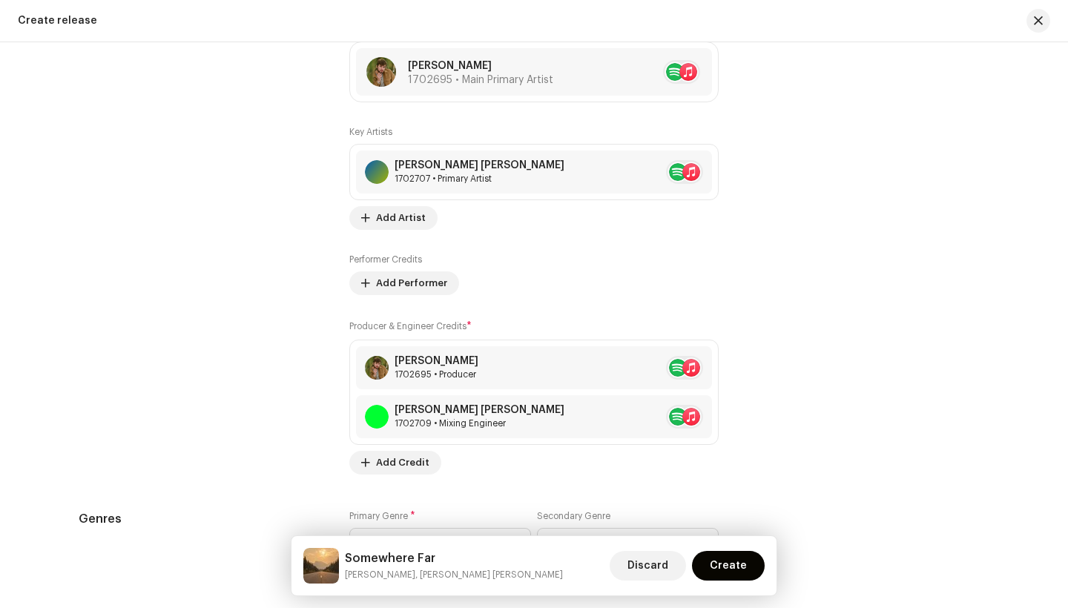
scroll to position [1755, 0]
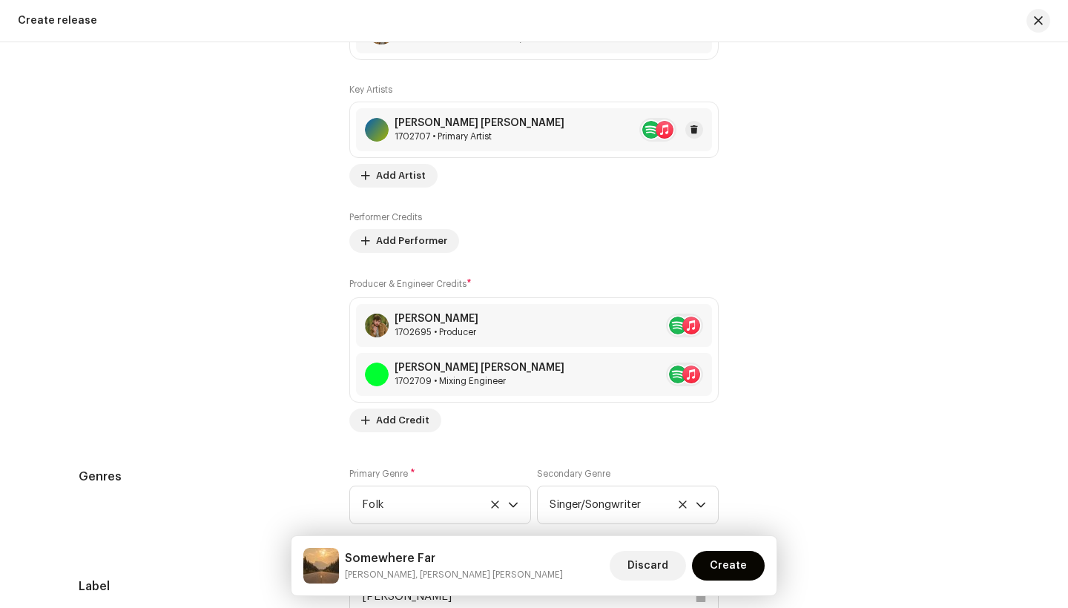
click at [446, 134] on div "1702707 • Primary Artist" at bounding box center [480, 137] width 170 height 12
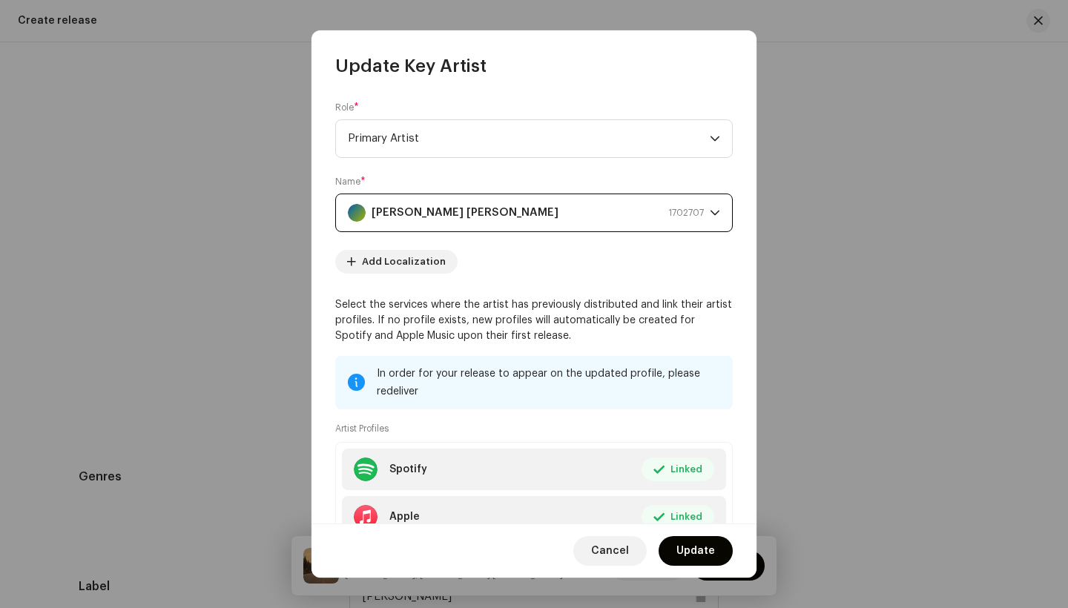
click at [417, 214] on strong "[PERSON_NAME] [PERSON_NAME]" at bounding box center [465, 212] width 187 height 37
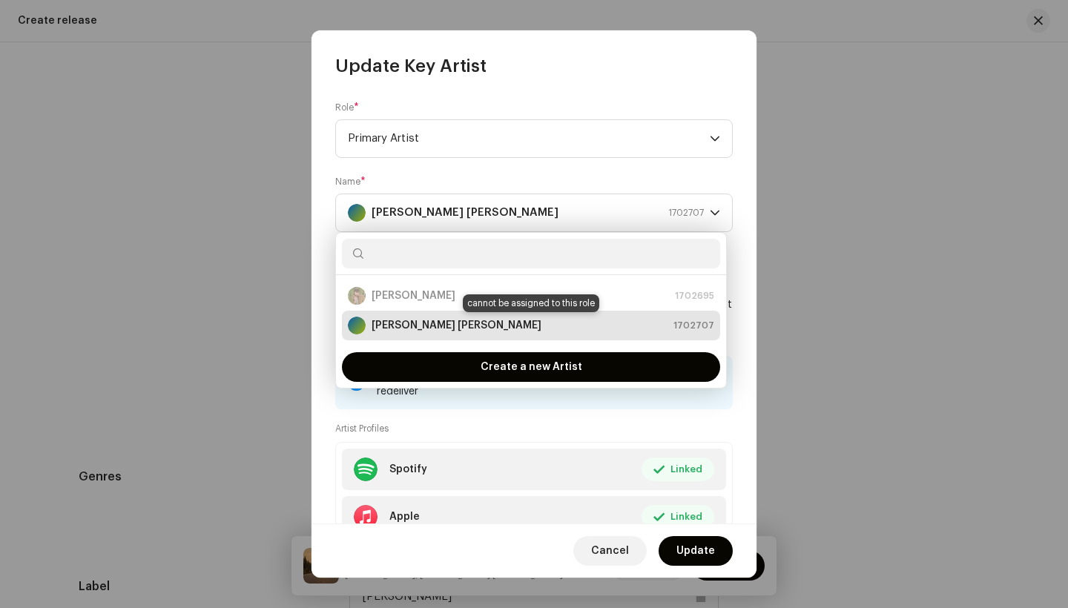
click at [421, 324] on strong "[PERSON_NAME] [PERSON_NAME]" at bounding box center [457, 325] width 170 height 15
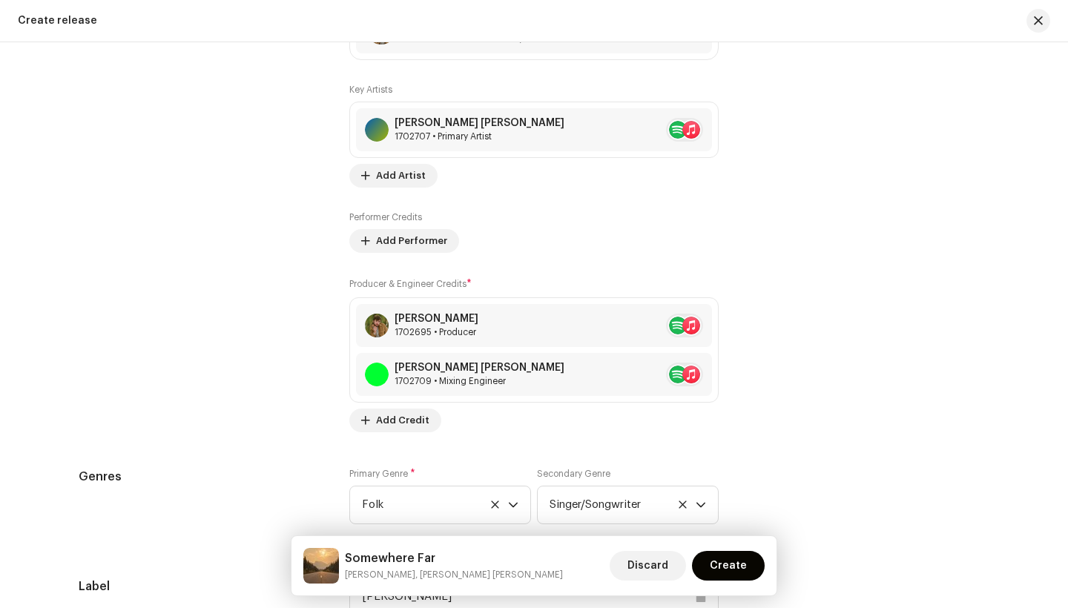
click at [953, 404] on div "Update Key Artist Role * Primary Artist Name * Heather Suzanne 1702707 Add Loca…" at bounding box center [534, 304] width 1068 height 608
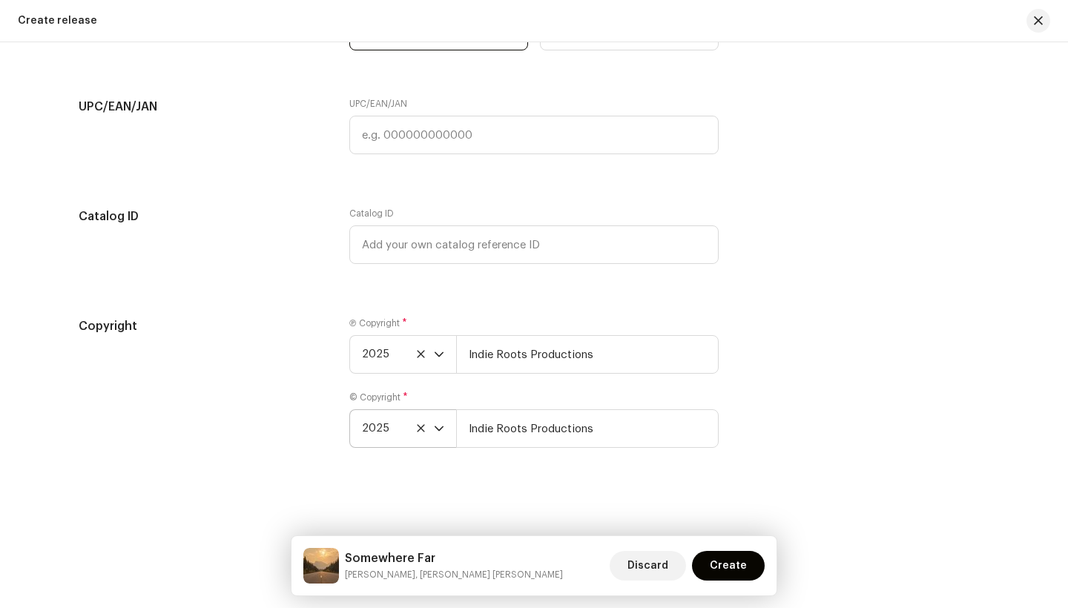
scroll to position [2438, 0]
click at [722, 564] on span "Create" at bounding box center [728, 566] width 37 height 30
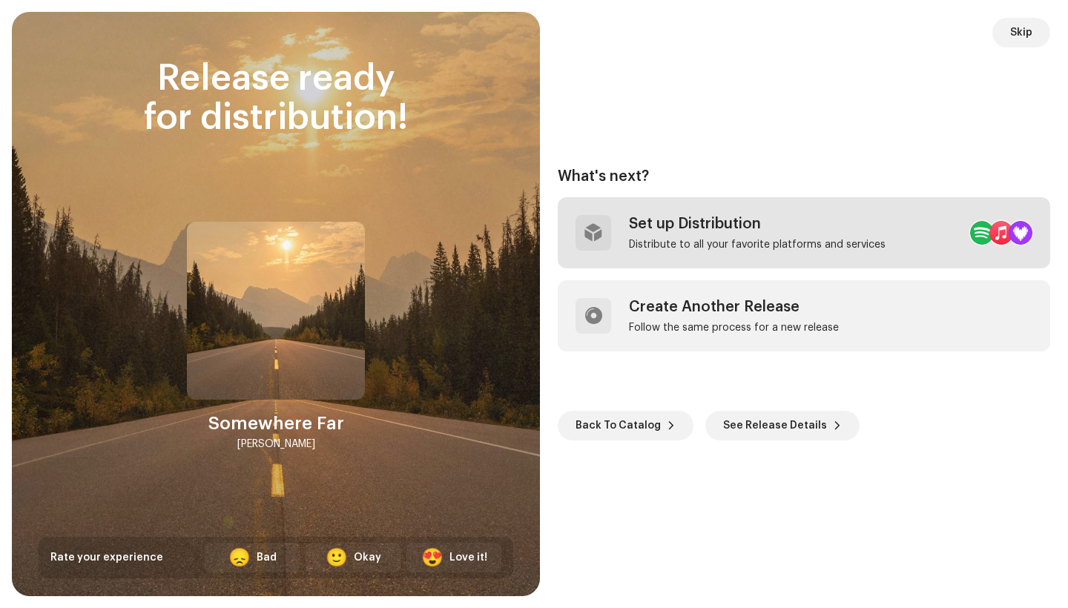
click at [780, 225] on div "Set up Distribution" at bounding box center [757, 224] width 257 height 18
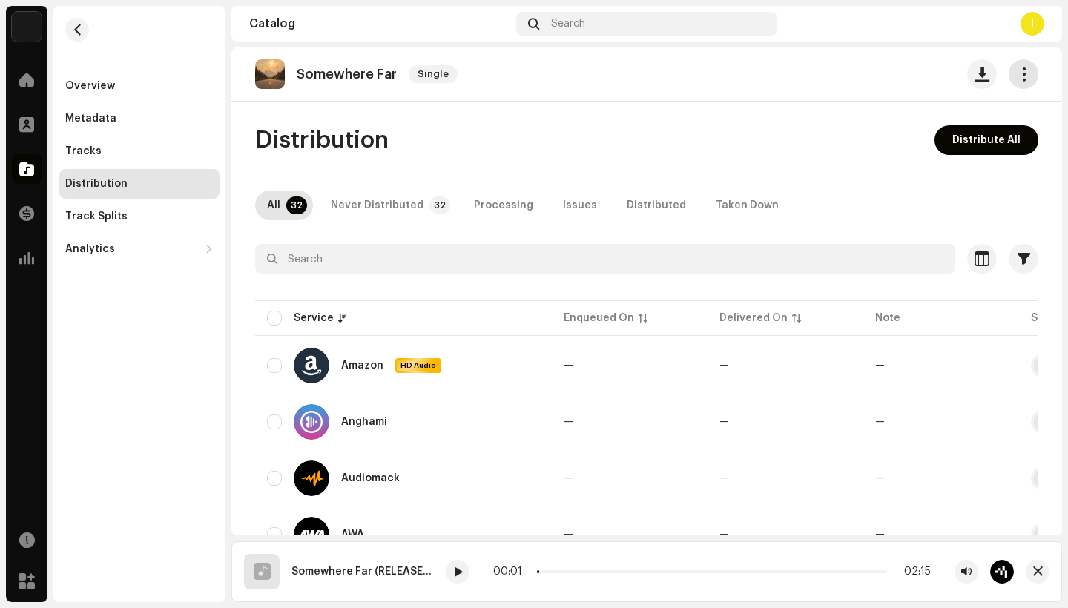
click at [1017, 74] on span "button" at bounding box center [1024, 74] width 14 height 12
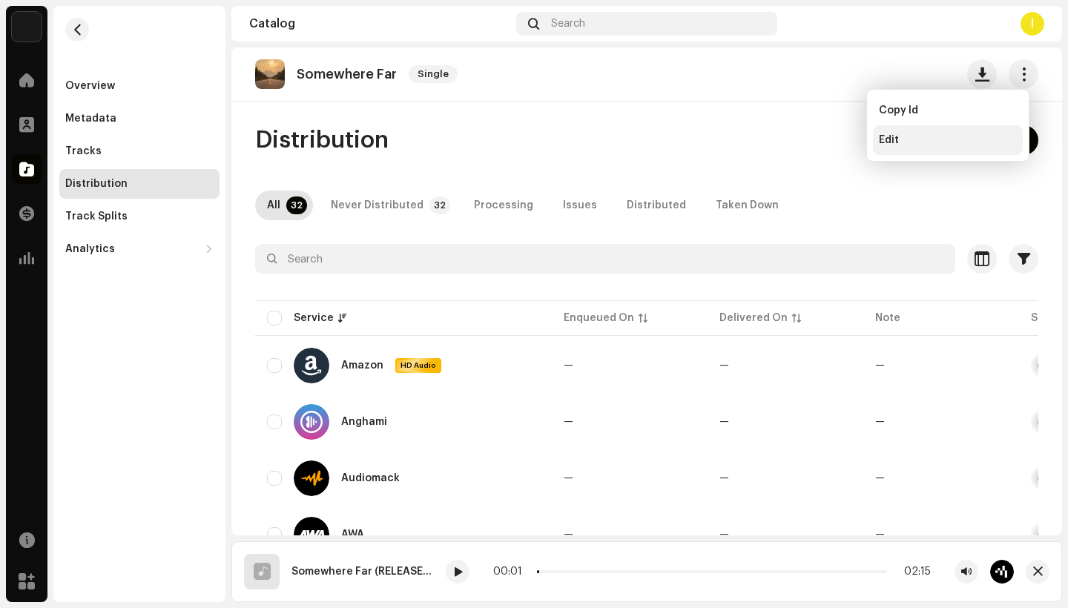
click at [889, 146] on div "Edit" at bounding box center [948, 140] width 150 height 30
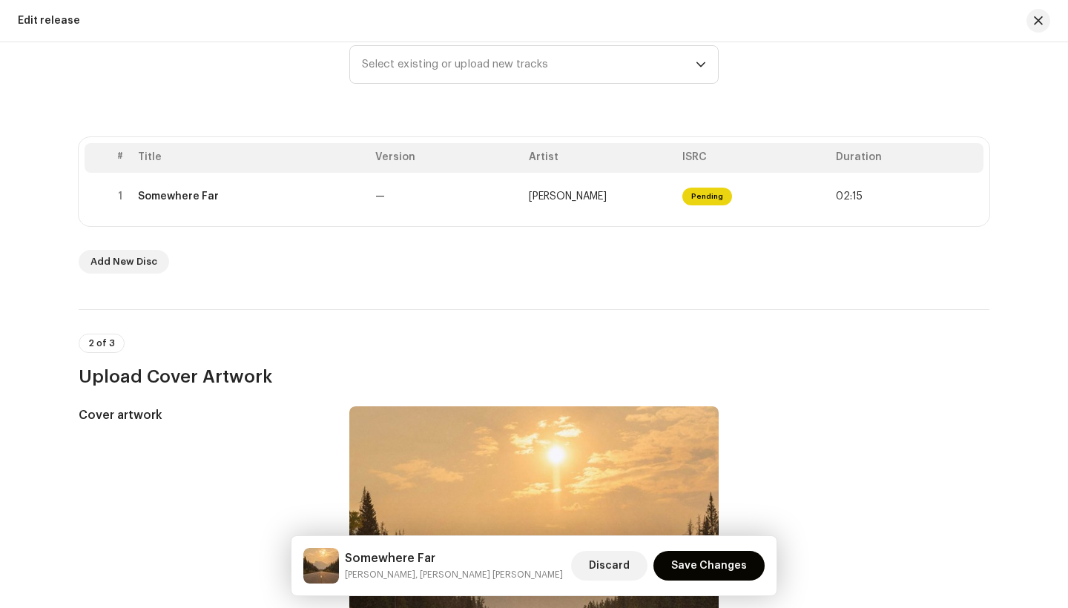
scroll to position [221, 0]
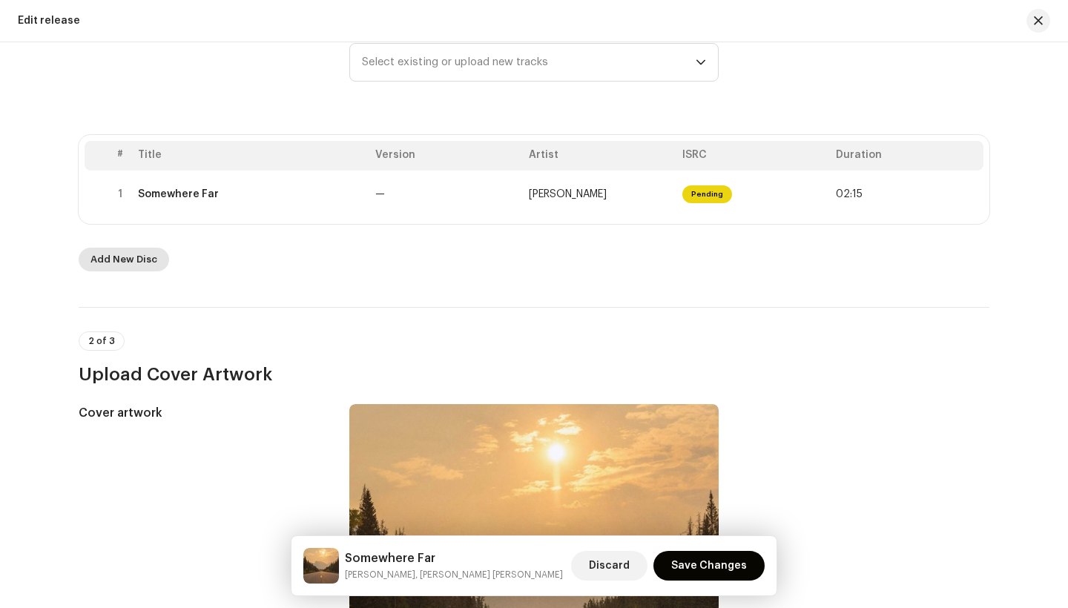
click at [137, 266] on span "Add New Disc" at bounding box center [123, 260] width 67 height 30
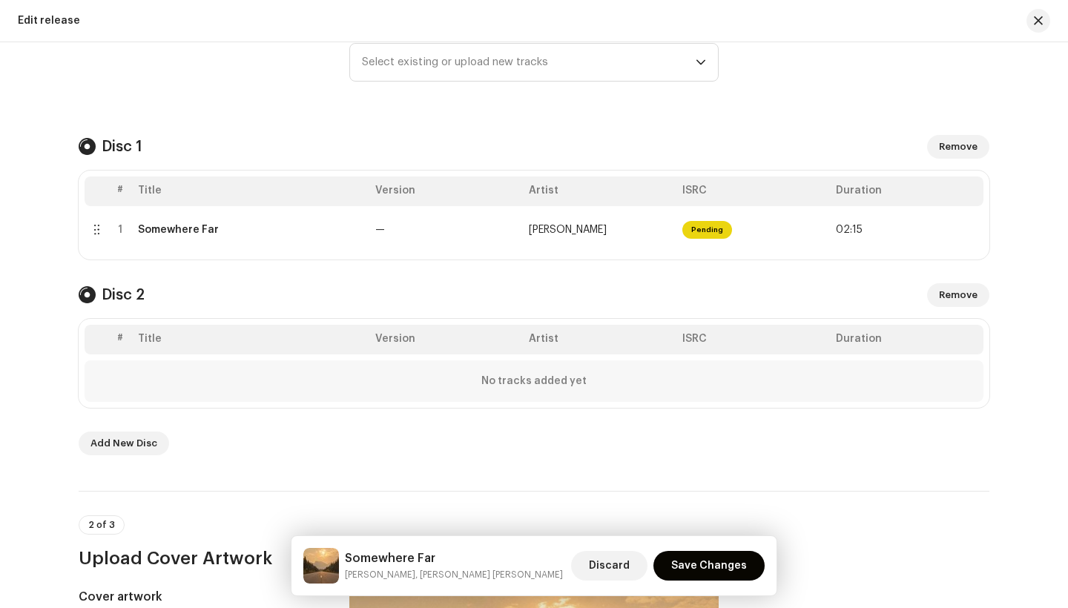
scroll to position [255, 0]
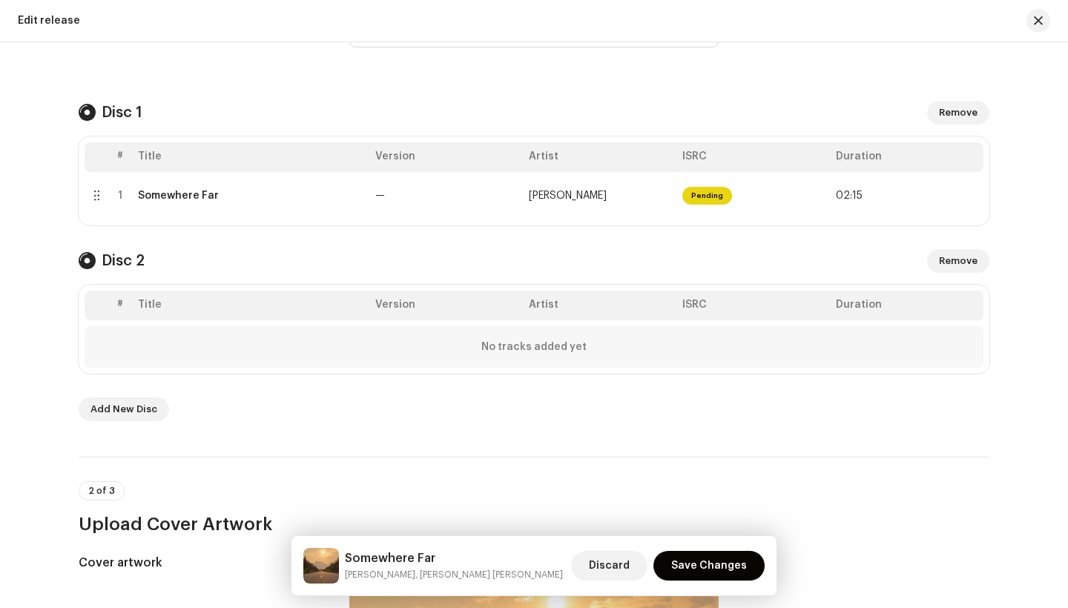
click at [567, 347] on strong "No tracks added yet" at bounding box center [533, 347] width 105 height 12
click at [156, 352] on div "No tracks added yet" at bounding box center [534, 347] width 899 height 42
click at [103, 292] on th at bounding box center [97, 306] width 24 height 30
click at [118, 300] on th "#" at bounding box center [120, 306] width 24 height 30
click at [570, 346] on strong "No tracks added yet" at bounding box center [533, 347] width 105 height 12
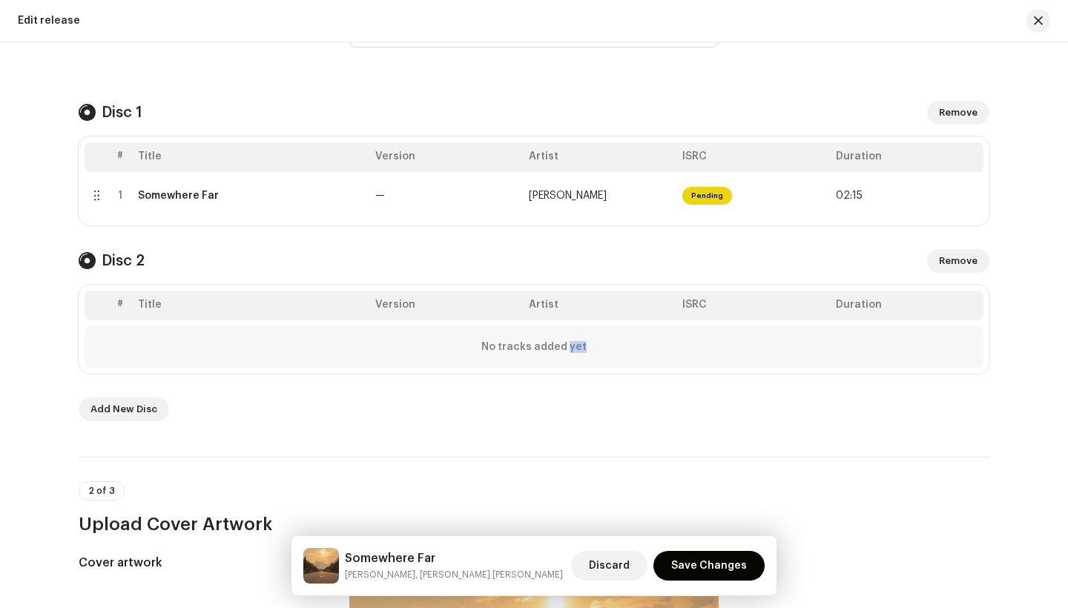
click at [570, 346] on strong "No tracks added yet" at bounding box center [533, 347] width 105 height 12
click at [502, 350] on strong "No tracks added yet" at bounding box center [533, 347] width 105 height 12
click at [116, 406] on span "Add New Disc" at bounding box center [123, 410] width 67 height 30
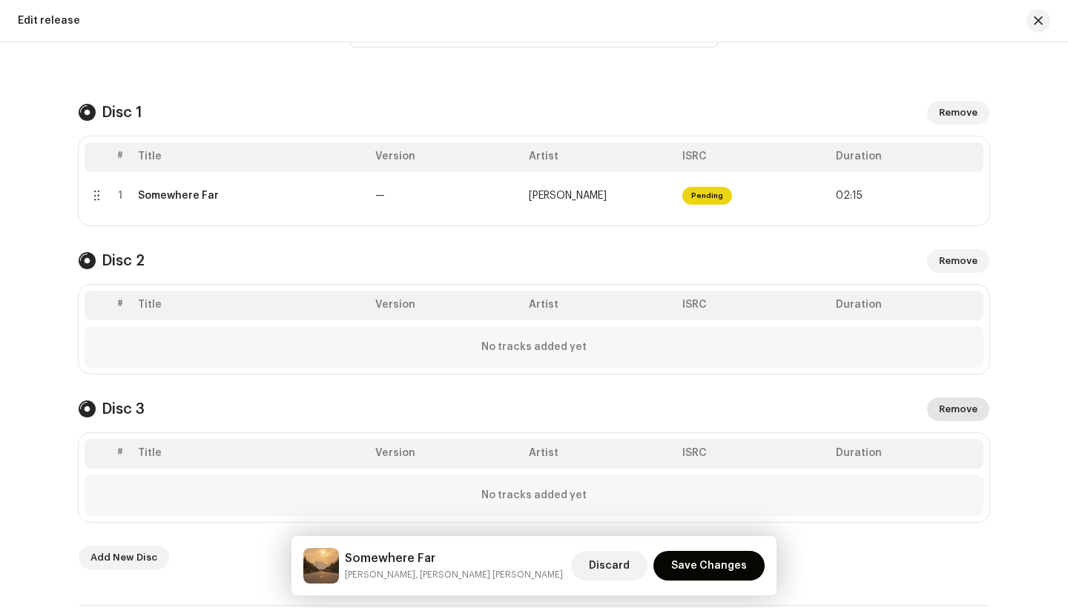
click at [973, 411] on span "Remove" at bounding box center [958, 410] width 39 height 30
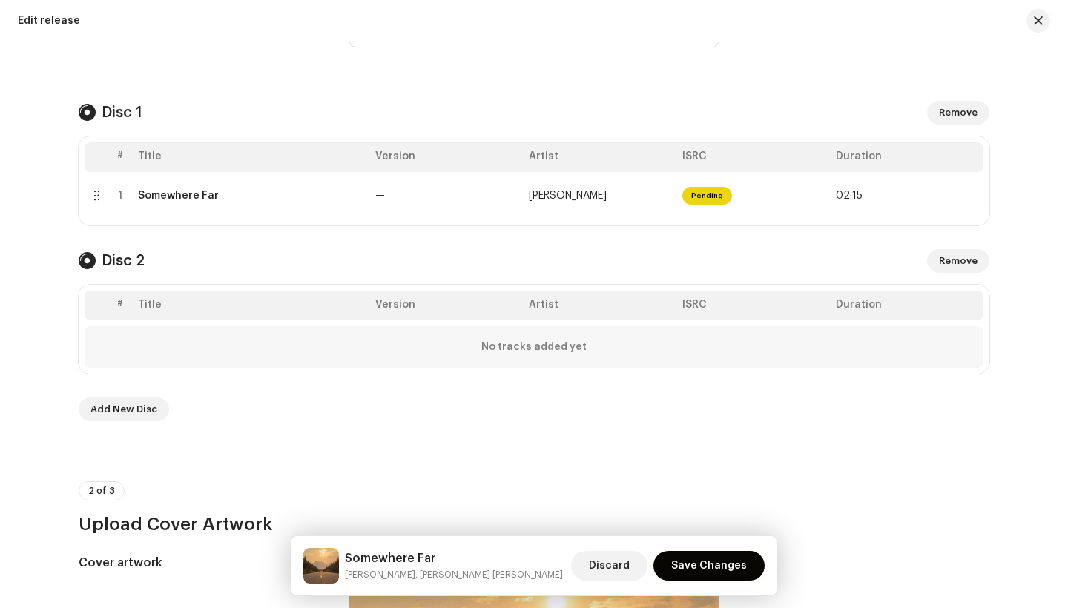
click at [85, 345] on div "No tracks added yet" at bounding box center [534, 347] width 899 height 42
click at [102, 345] on div "No tracks added yet" at bounding box center [534, 347] width 899 height 42
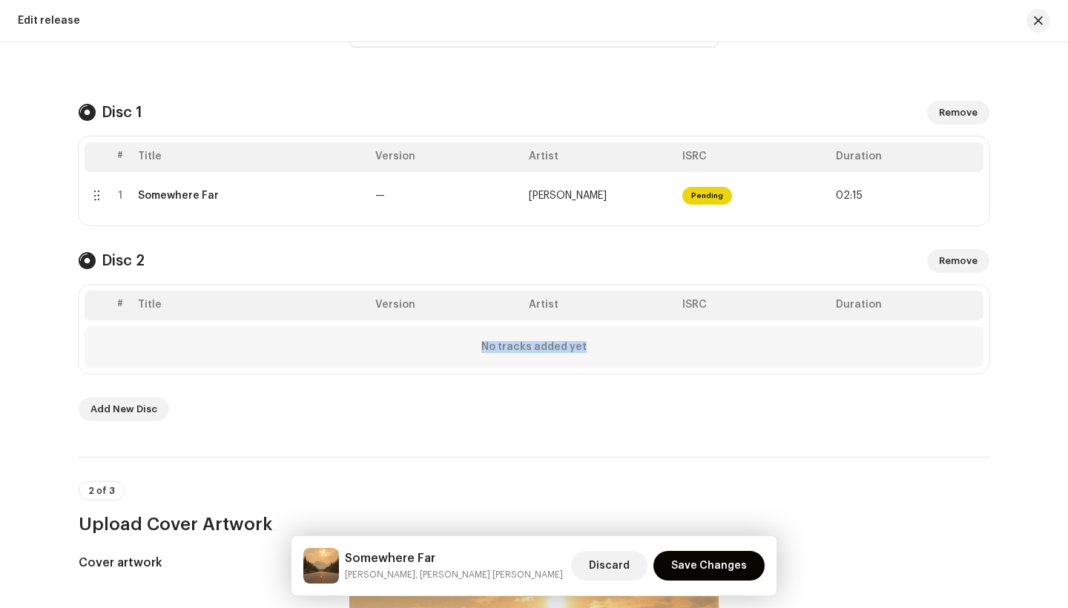
click at [102, 345] on div "No tracks added yet" at bounding box center [534, 347] width 899 height 42
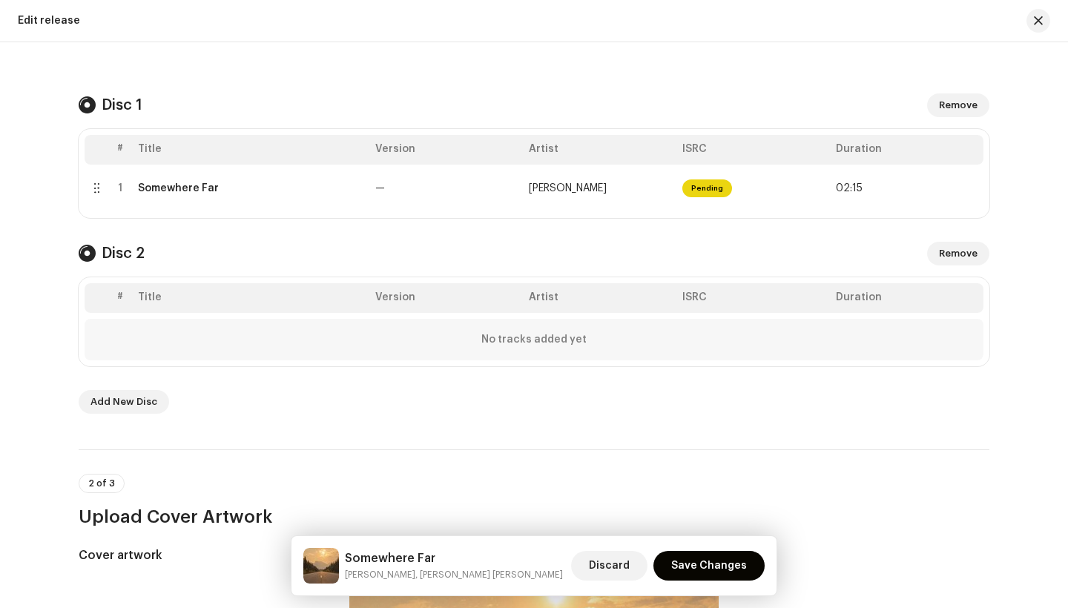
click at [50, 359] on div "Create a new release Complete the following to edit your release. 1 of 3 Select…" at bounding box center [534, 325] width 1068 height 566
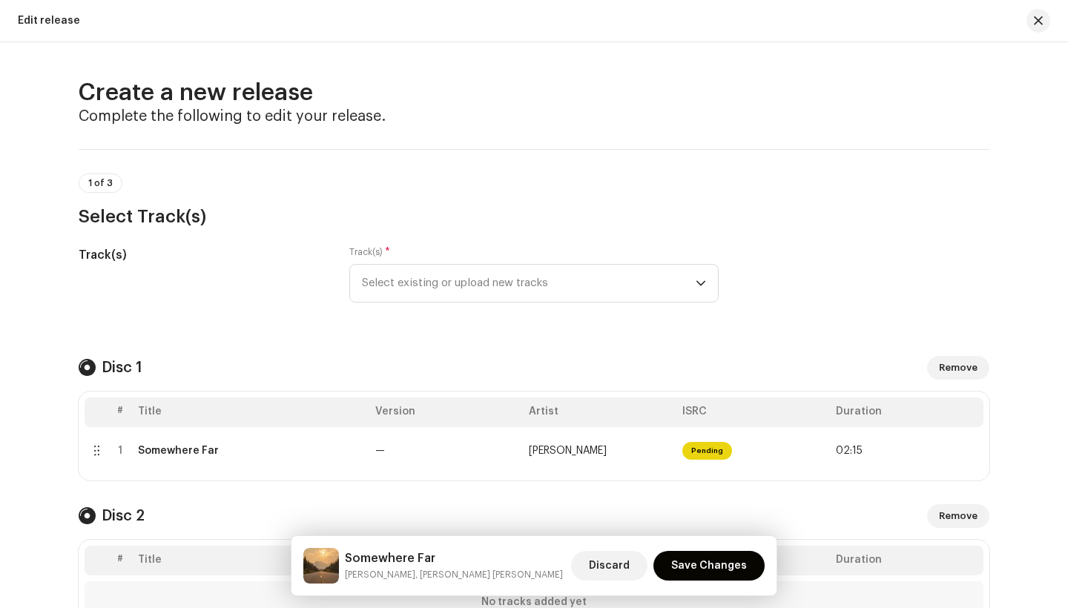
scroll to position [0, 0]
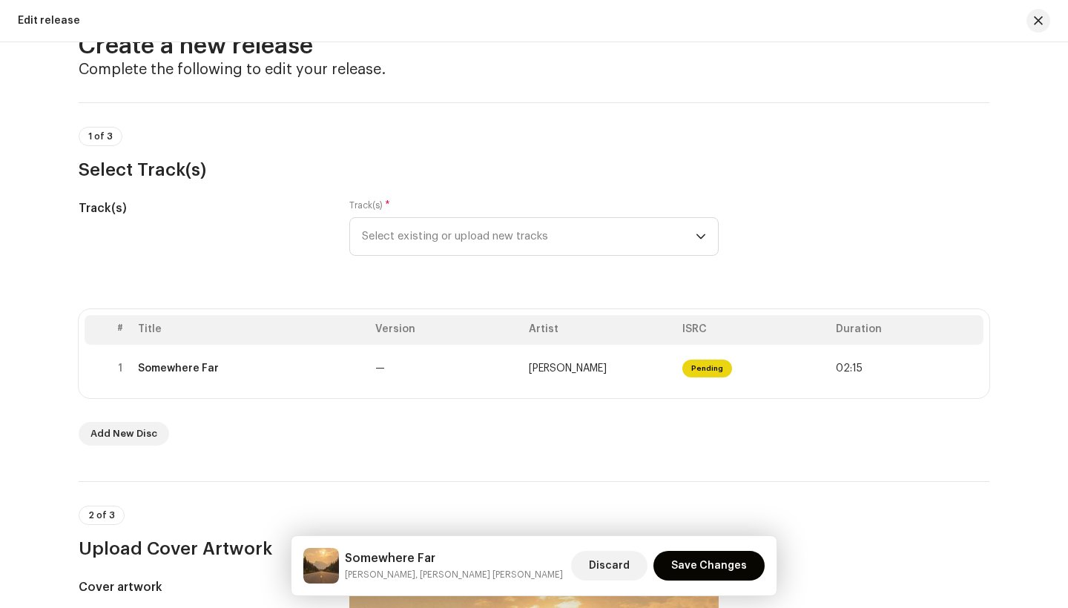
scroll to position [67, 0]
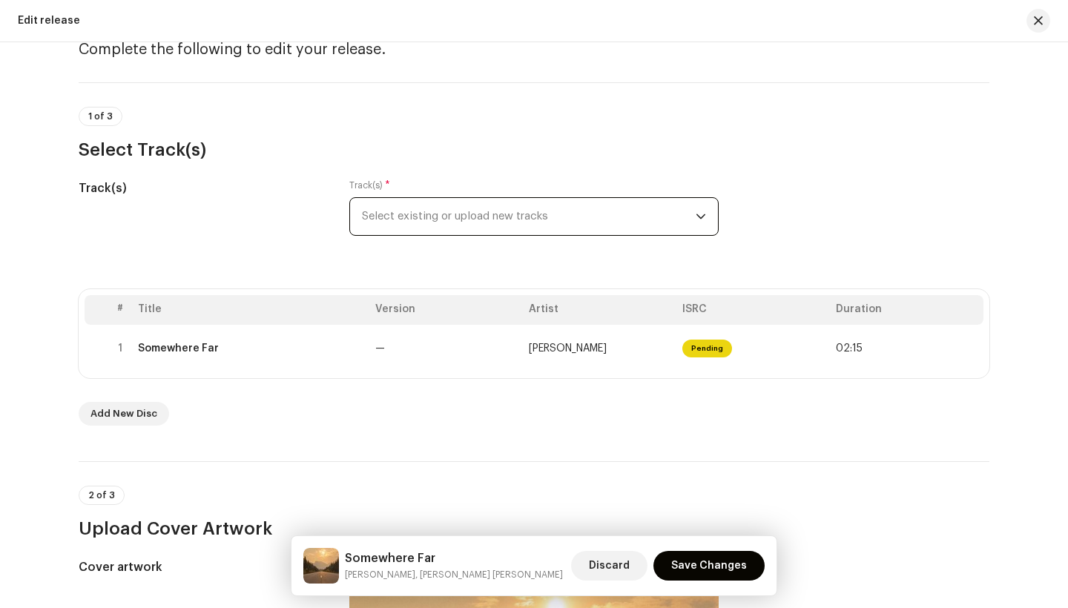
click at [502, 213] on span "Select existing or upload new tracks" at bounding box center [529, 216] width 334 height 37
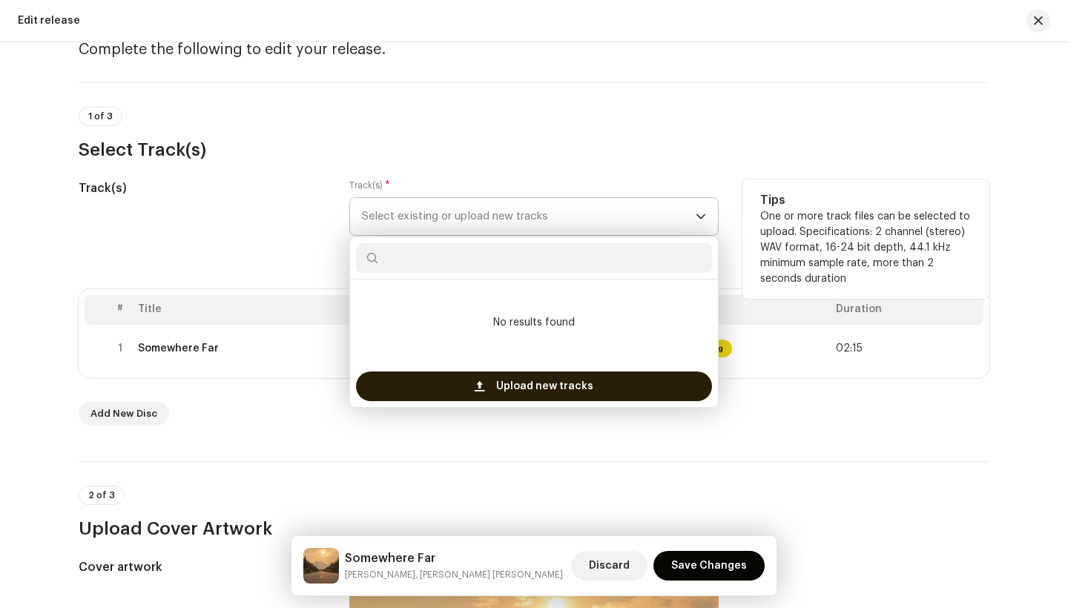
click at [502, 384] on span "Upload new tracks" at bounding box center [544, 387] width 97 height 30
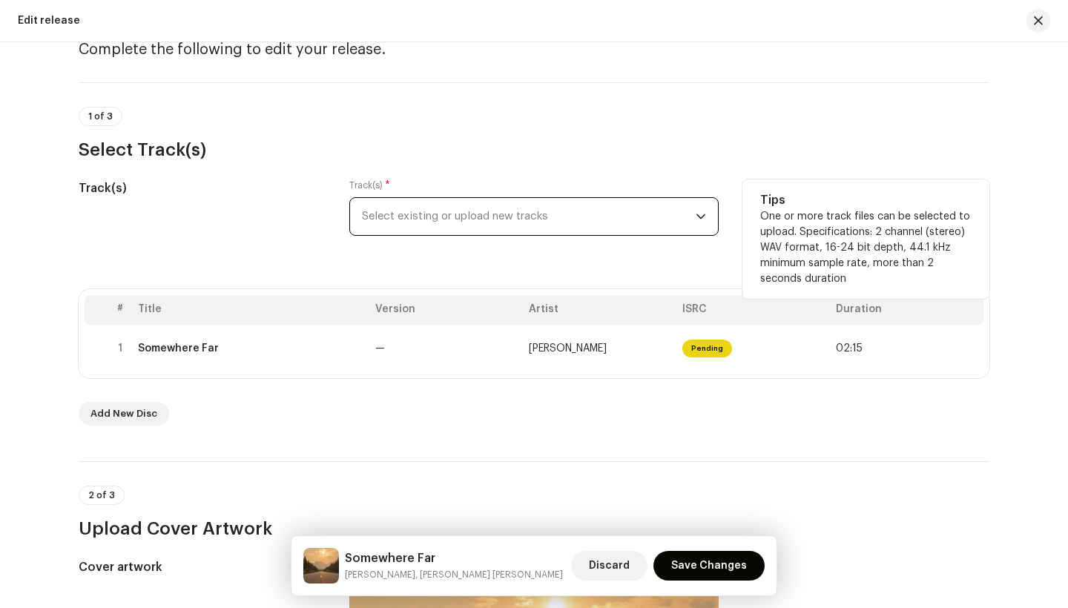
click at [527, 216] on span "Select existing or upload new tracks" at bounding box center [529, 216] width 334 height 37
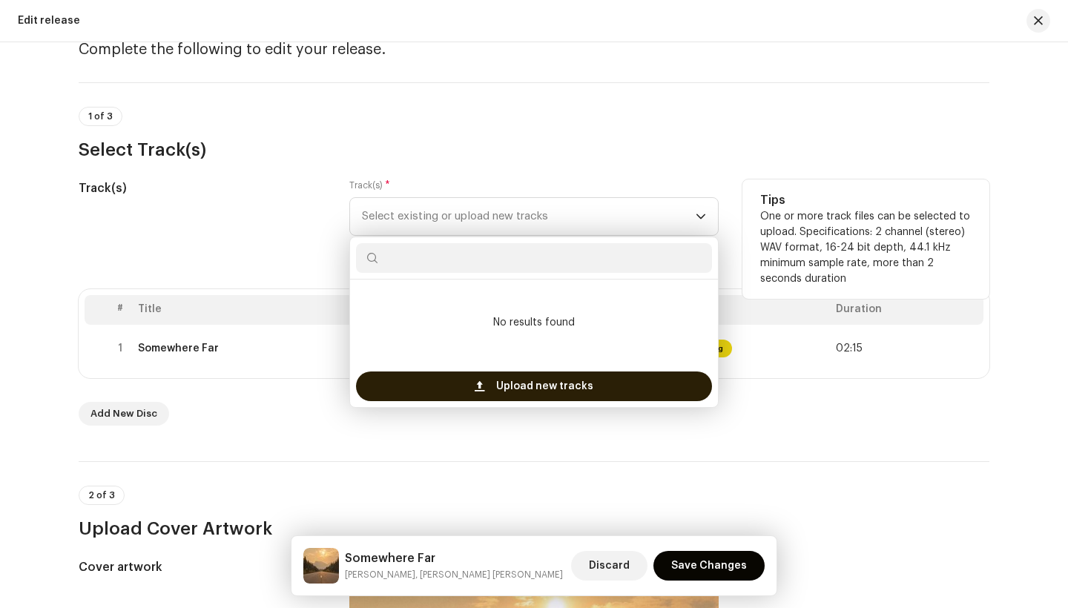
click at [459, 394] on div "Upload new tracks" at bounding box center [534, 387] width 356 height 30
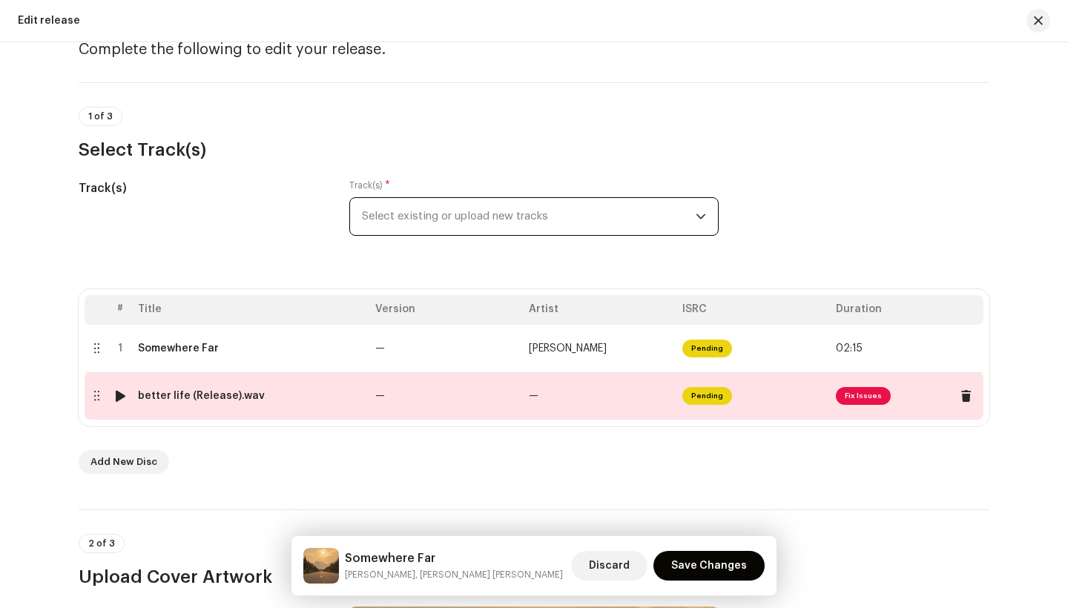
click at [880, 397] on span "Fix Issues" at bounding box center [863, 396] width 55 height 18
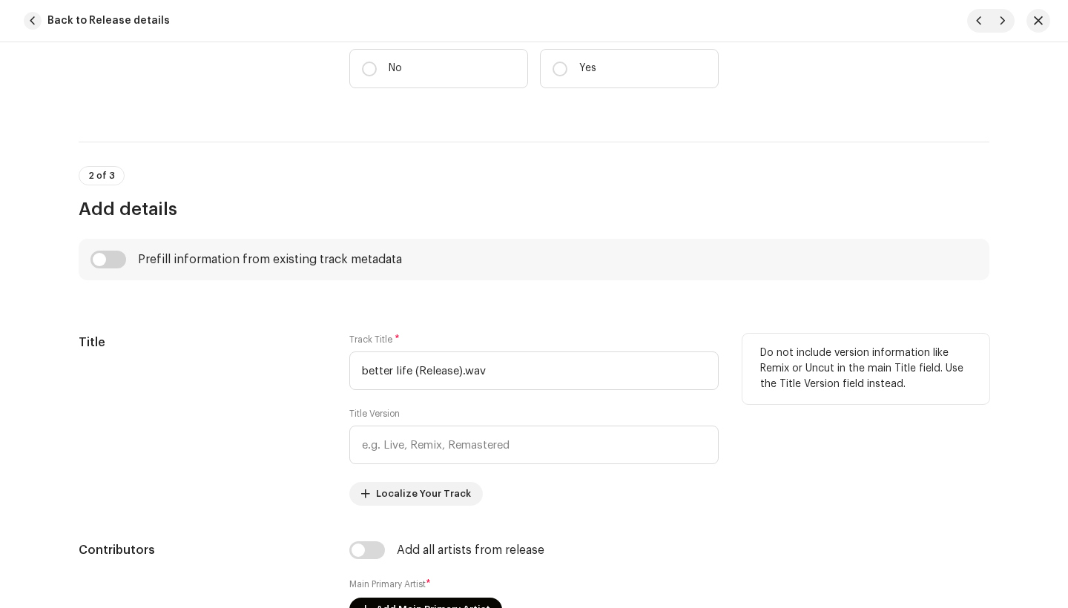
scroll to position [467, 0]
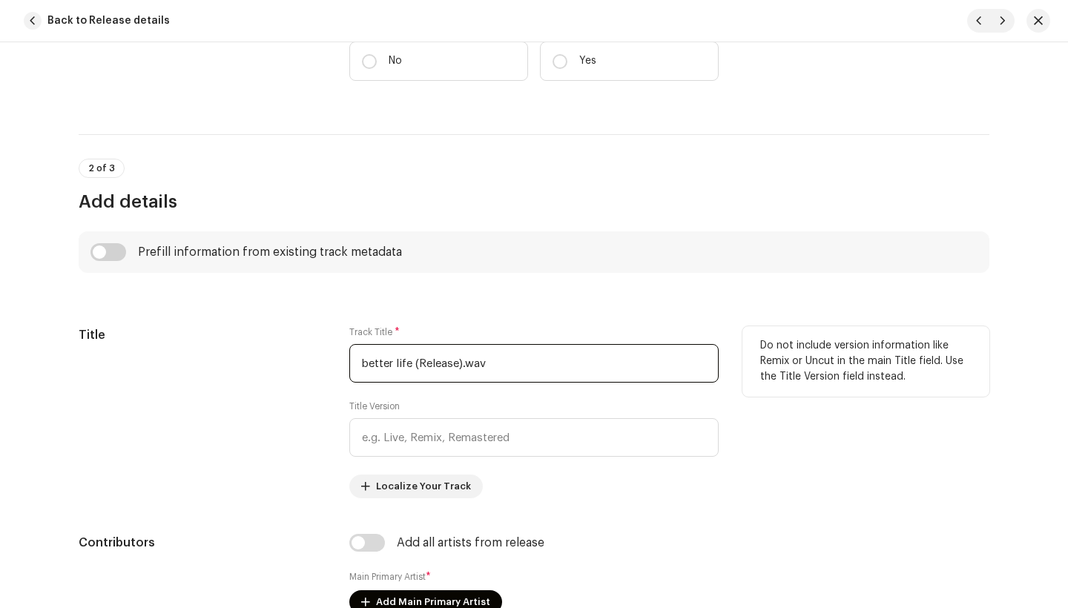
click at [496, 363] on input "better life (Release).wav" at bounding box center [533, 363] width 369 height 39
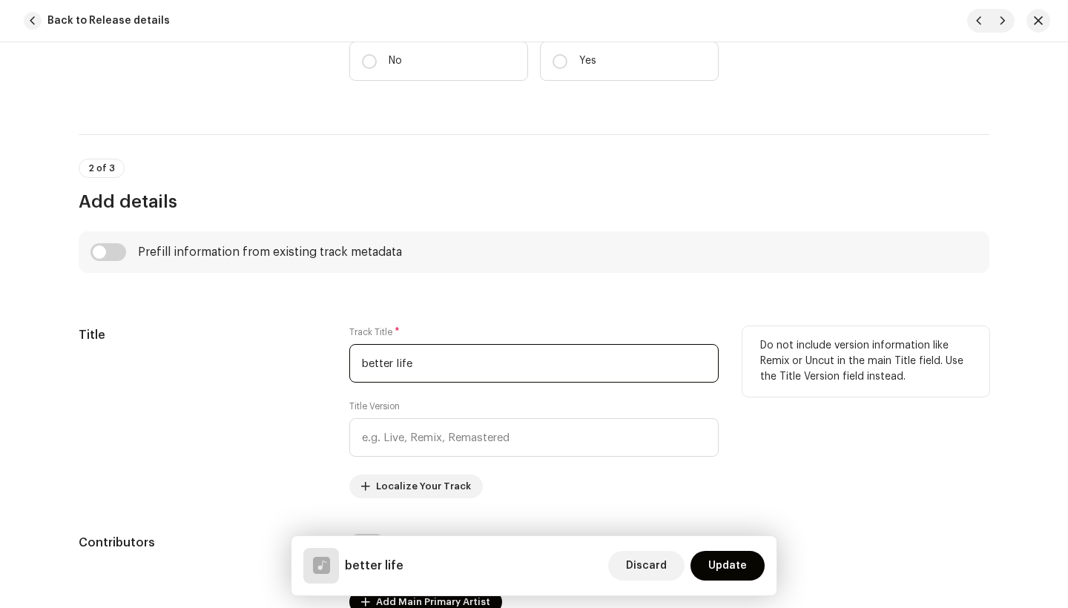
type input "better life"
click at [271, 439] on div "Title" at bounding box center [202, 412] width 247 height 172
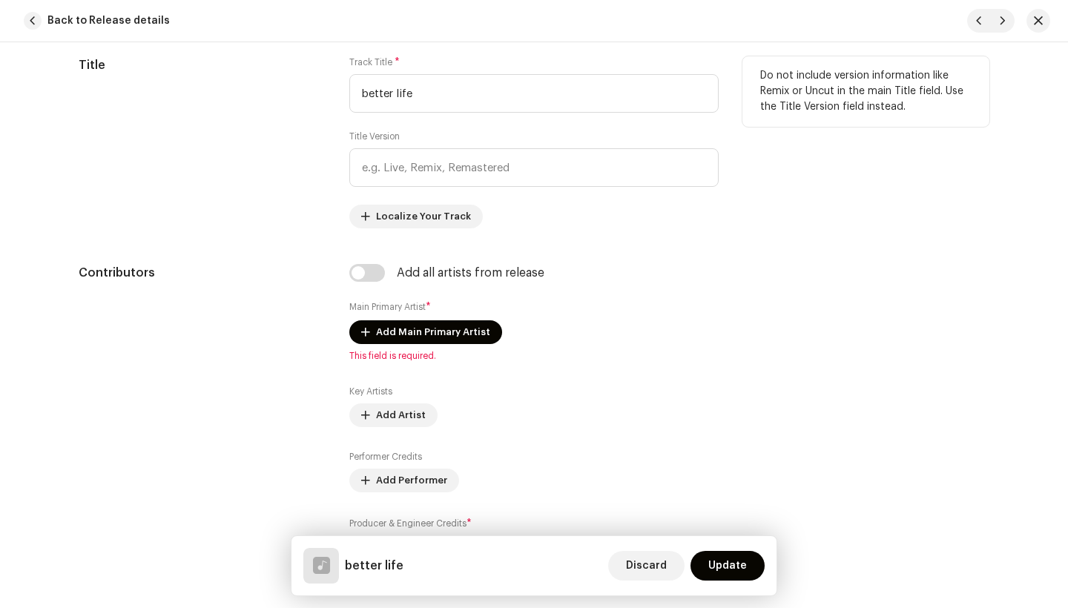
scroll to position [739, 0]
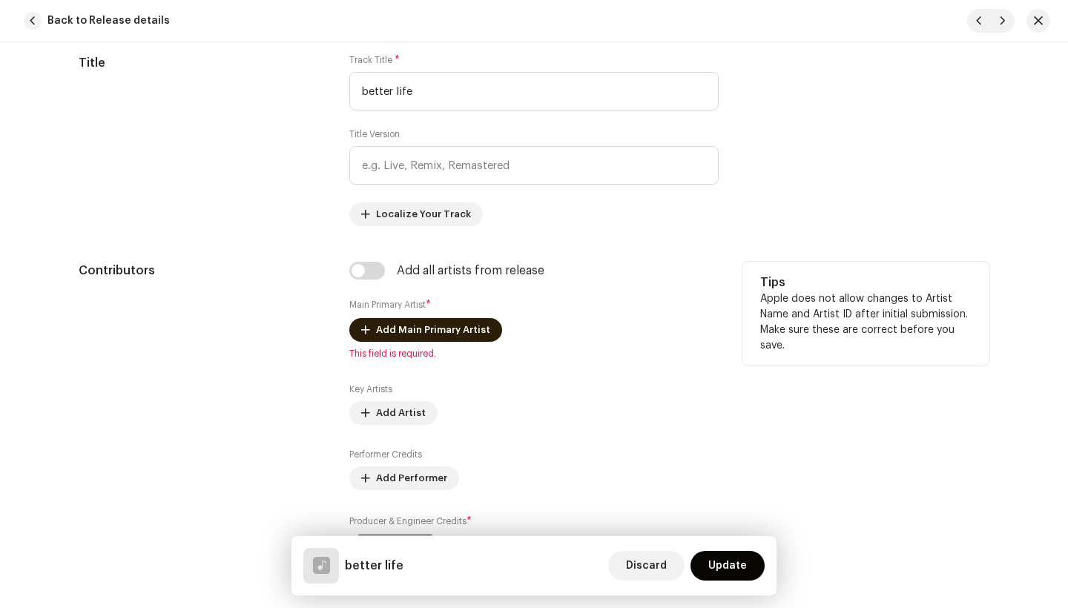
click at [440, 329] on span "Add Main Primary Artist" at bounding box center [433, 330] width 114 height 30
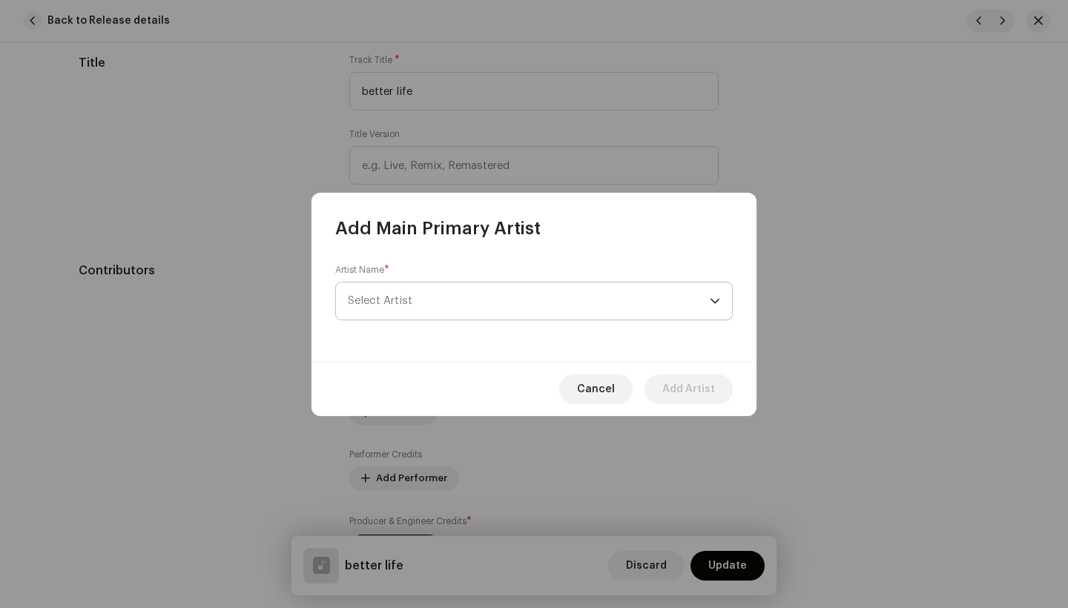
click at [403, 286] on span "Select Artist" at bounding box center [529, 301] width 362 height 37
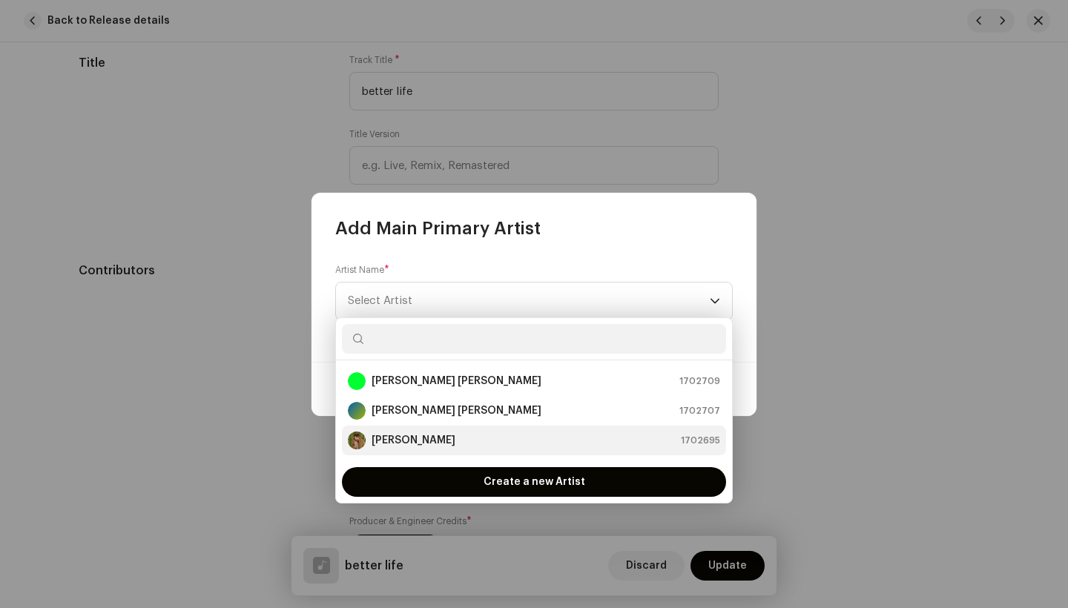
click at [392, 435] on strong "[PERSON_NAME]" at bounding box center [414, 440] width 84 height 15
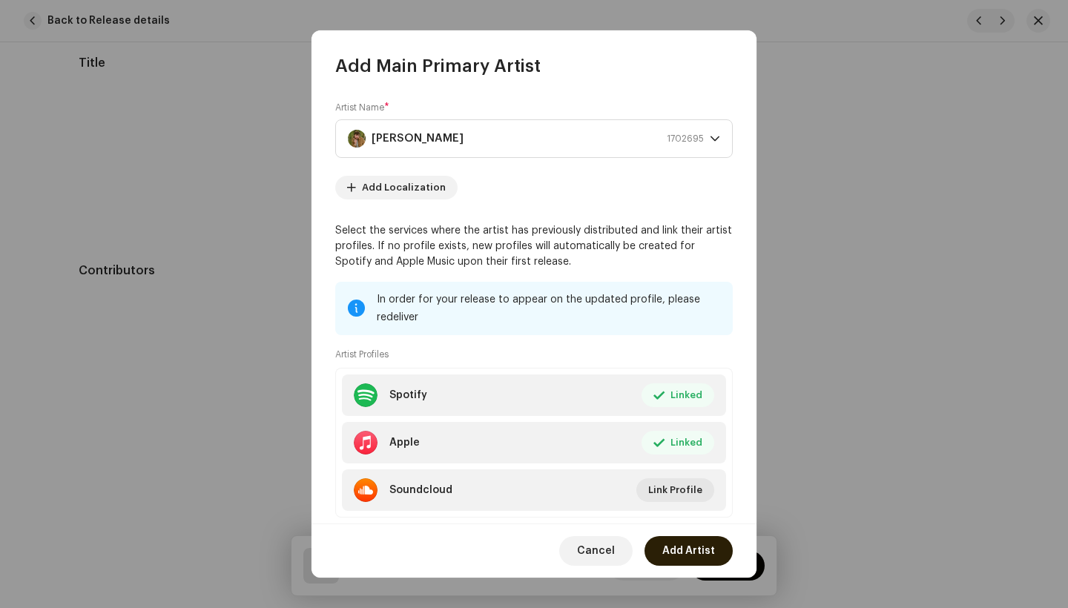
click at [683, 552] on span "Add Artist" at bounding box center [688, 551] width 53 height 30
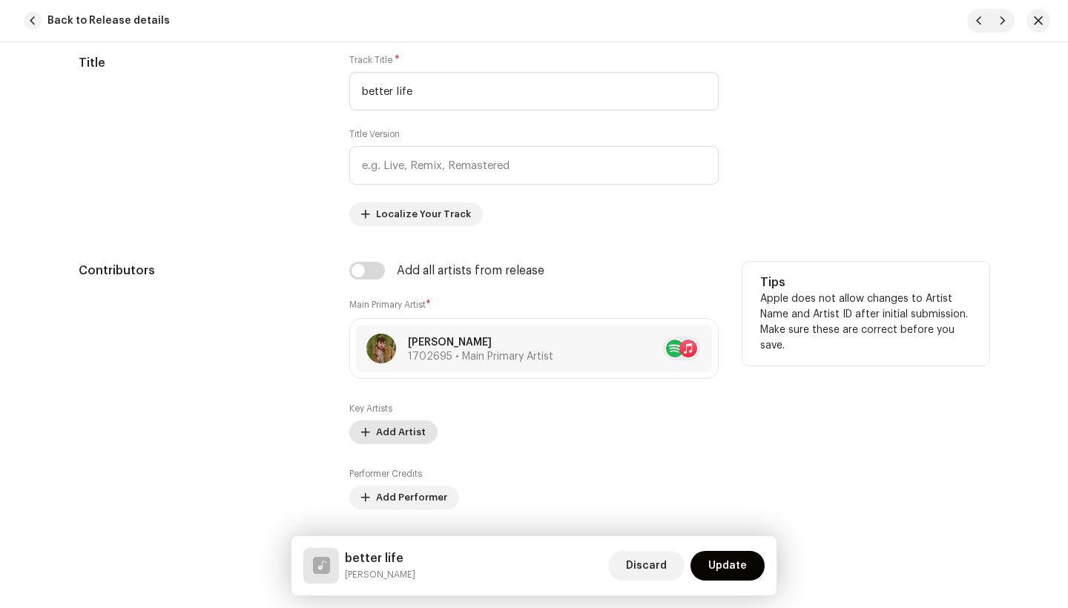
click at [391, 428] on span "Add Artist" at bounding box center [401, 433] width 50 height 30
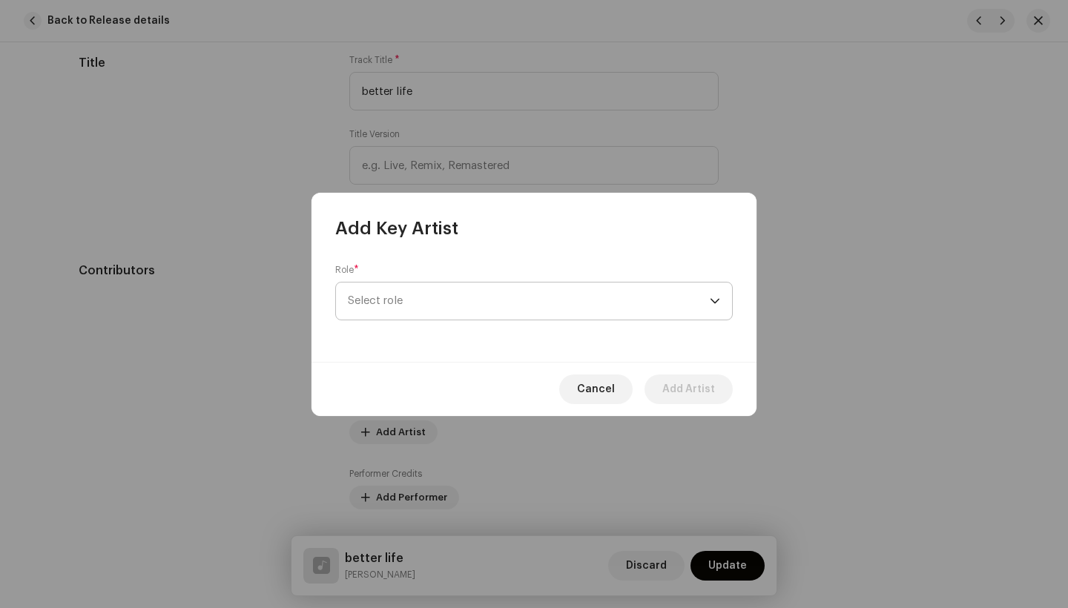
click at [417, 303] on span "Select role" at bounding box center [529, 301] width 362 height 37
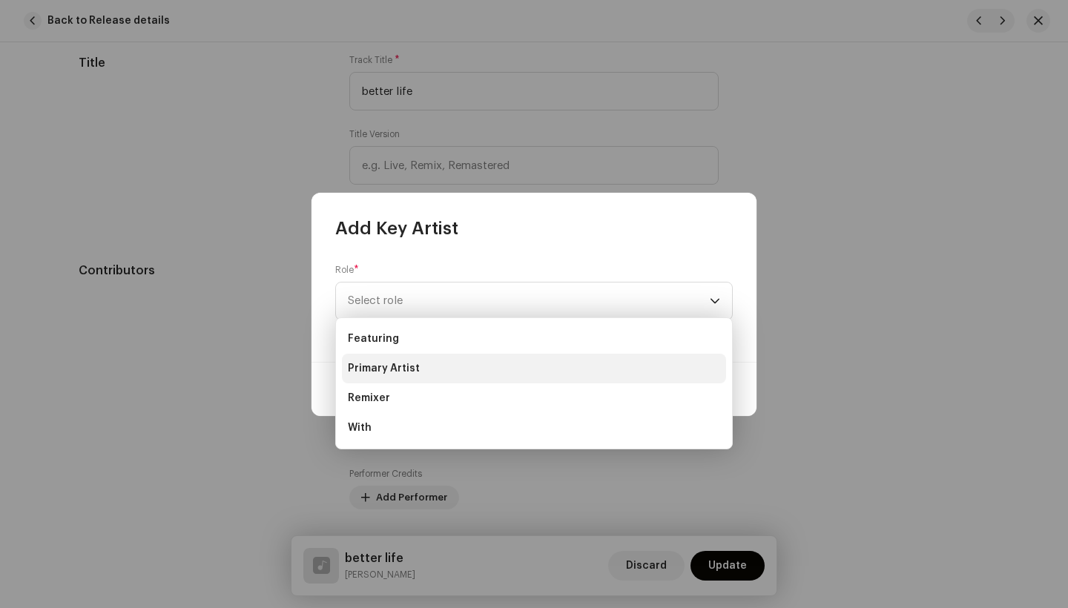
click at [392, 369] on span "Primary Artist" at bounding box center [384, 368] width 72 height 15
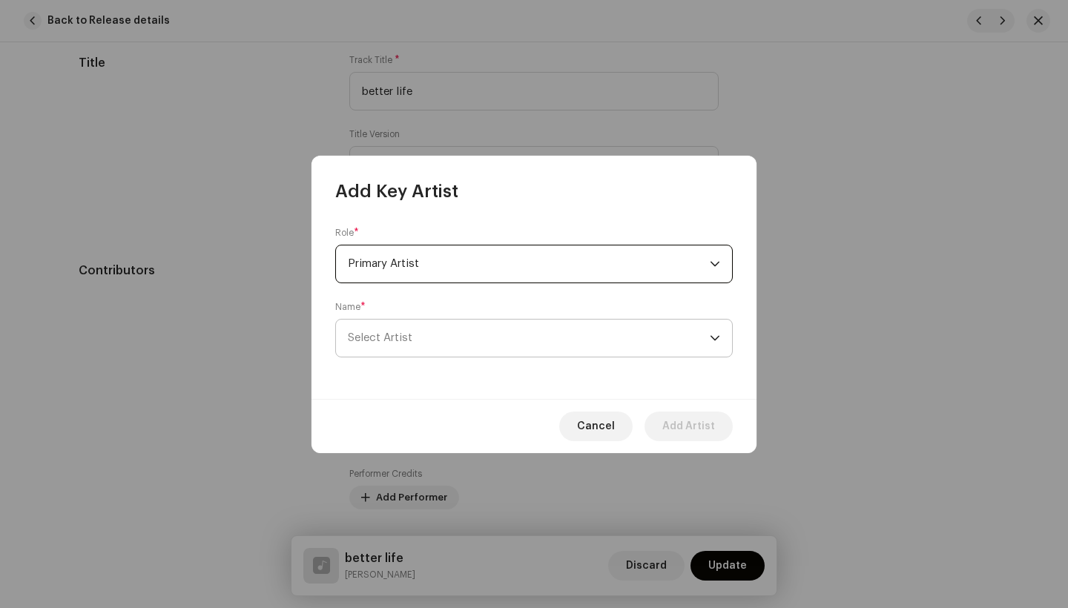
click at [416, 349] on span "Select Artist" at bounding box center [529, 338] width 362 height 37
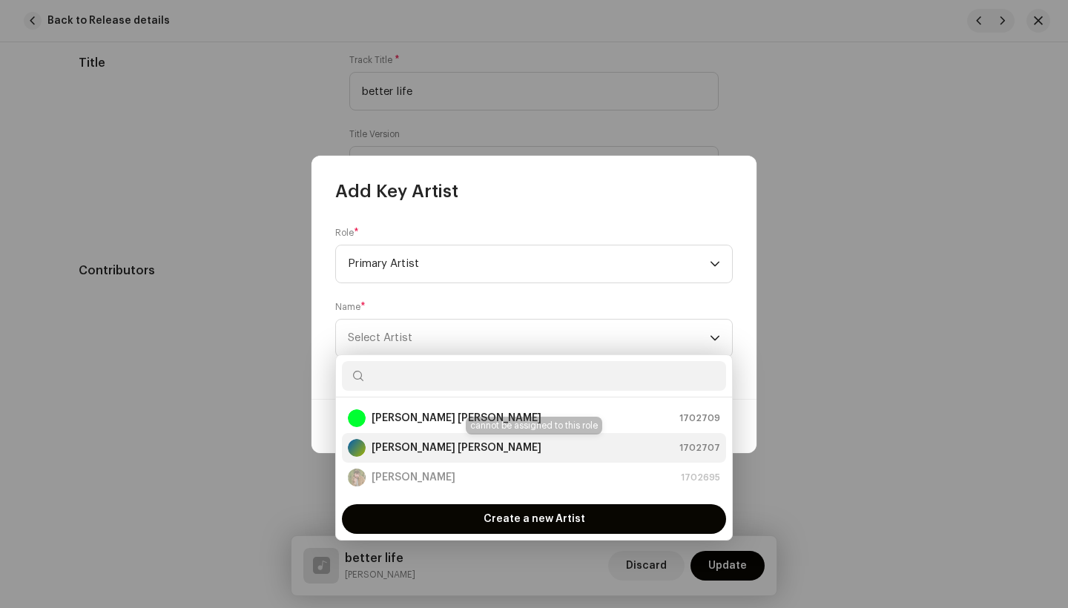
click at [406, 450] on strong "[PERSON_NAME] [PERSON_NAME]" at bounding box center [457, 447] width 170 height 15
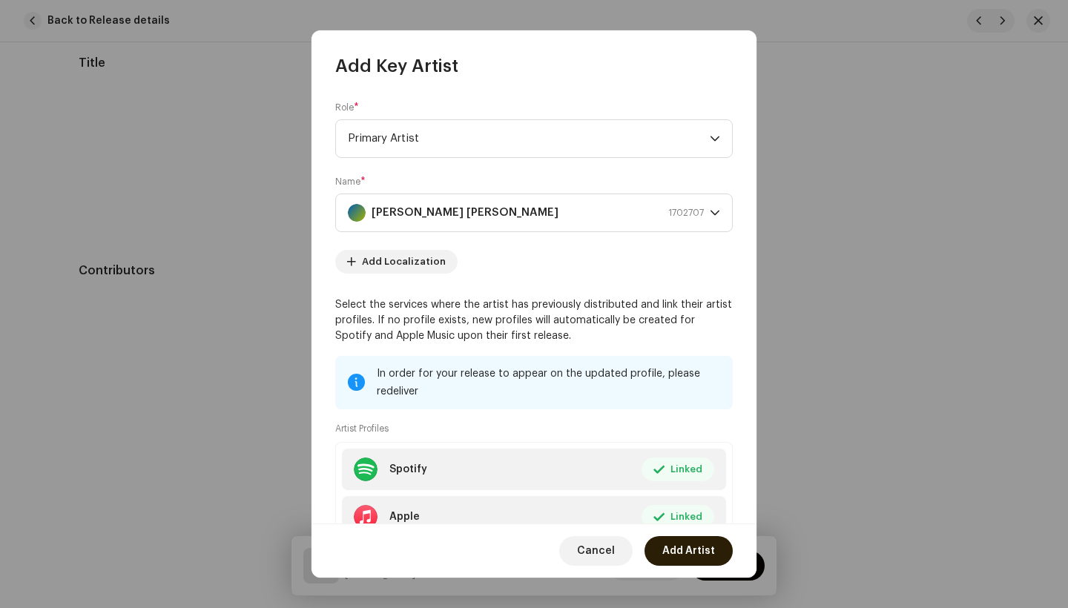
click at [683, 548] on span "Add Artist" at bounding box center [688, 551] width 53 height 30
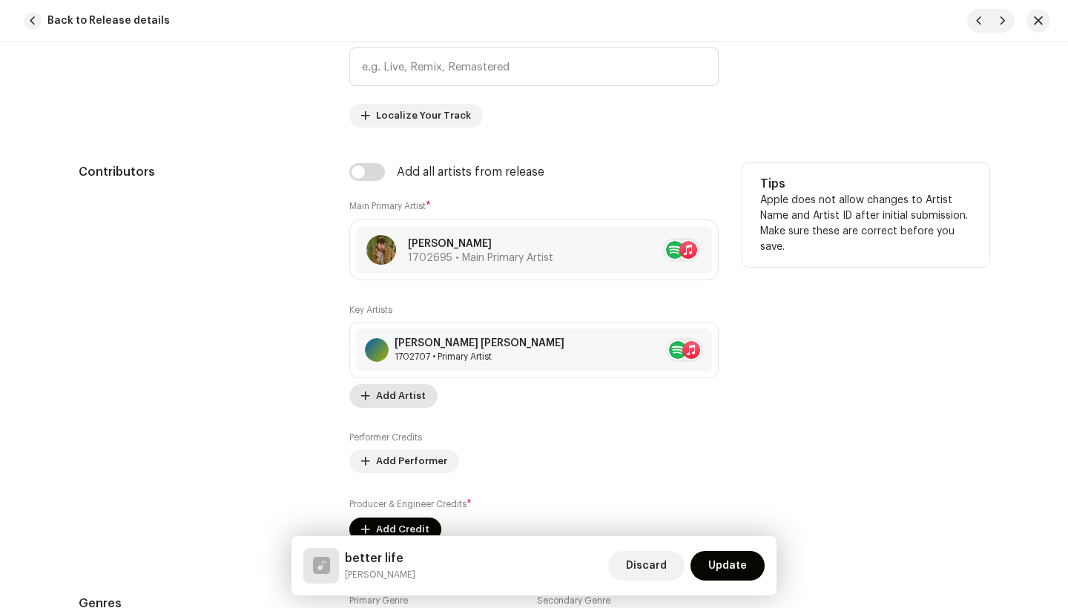
scroll to position [843, 0]
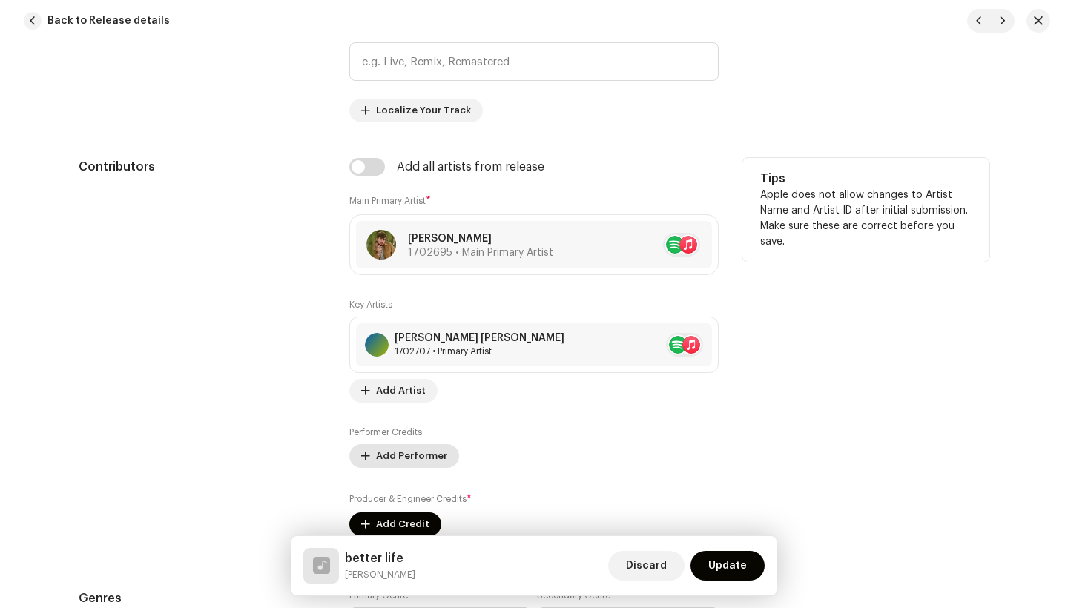
click at [415, 448] on span "Add Performer" at bounding box center [411, 456] width 71 height 30
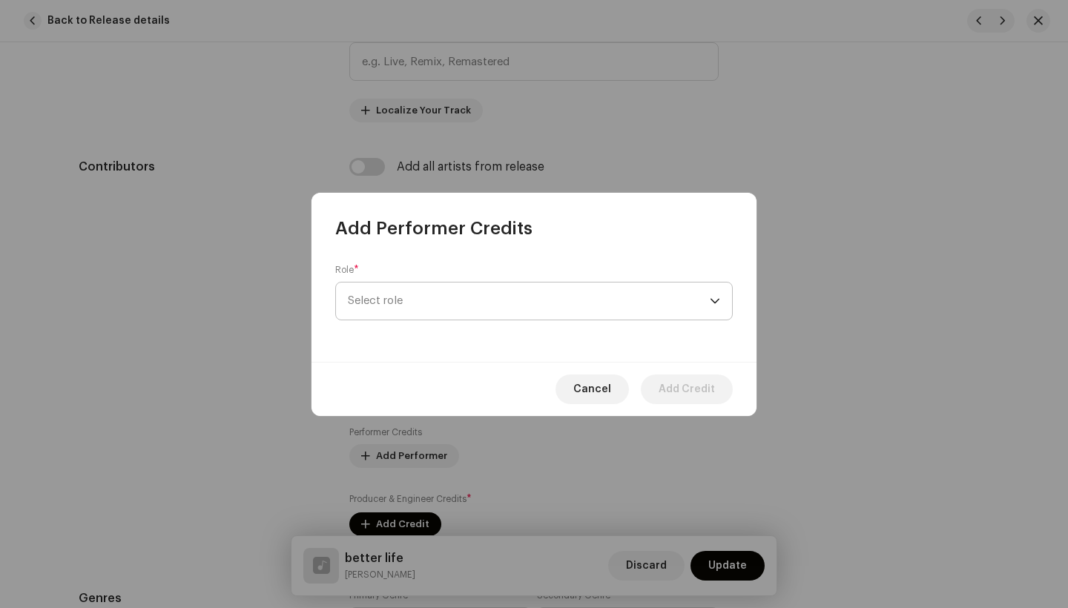
click at [475, 306] on span "Select role" at bounding box center [529, 301] width 362 height 37
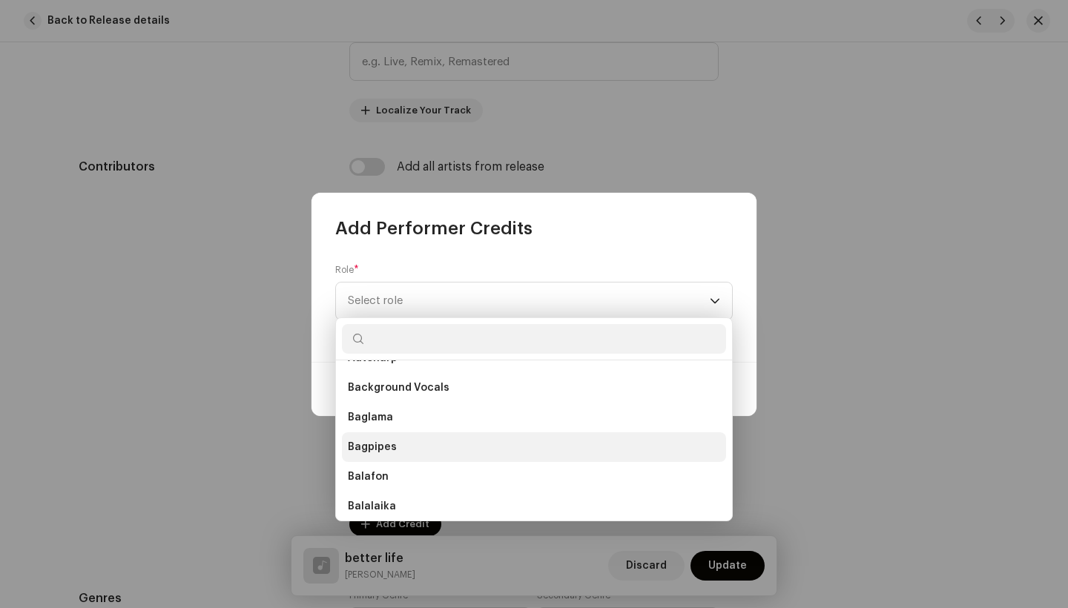
scroll to position [574, 0]
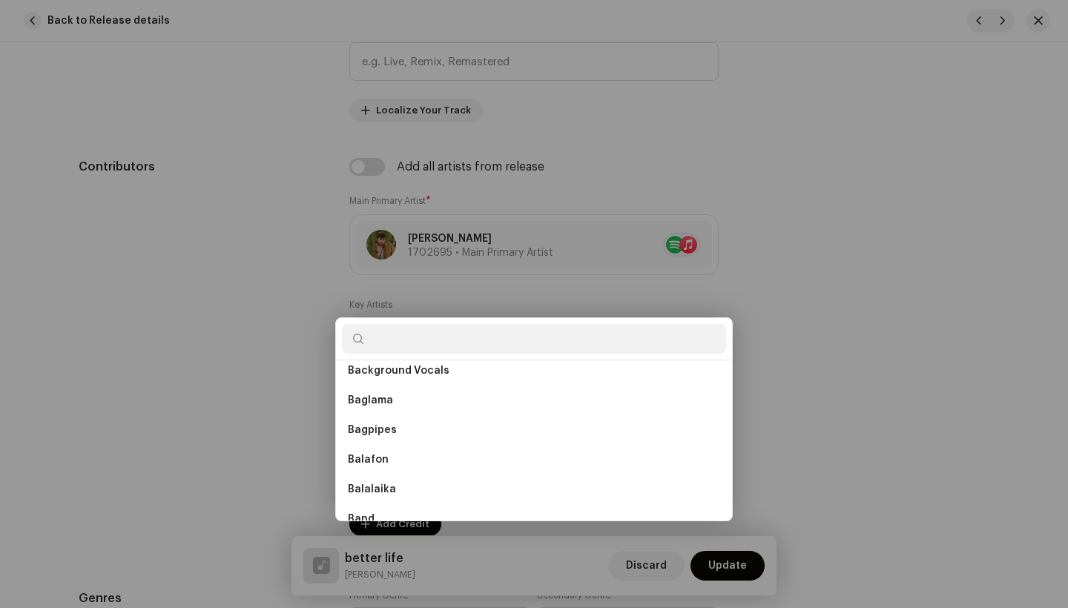
click at [156, 461] on div "Add Performer Credits Role * Select role Cancel Add Credit" at bounding box center [534, 304] width 1068 height 608
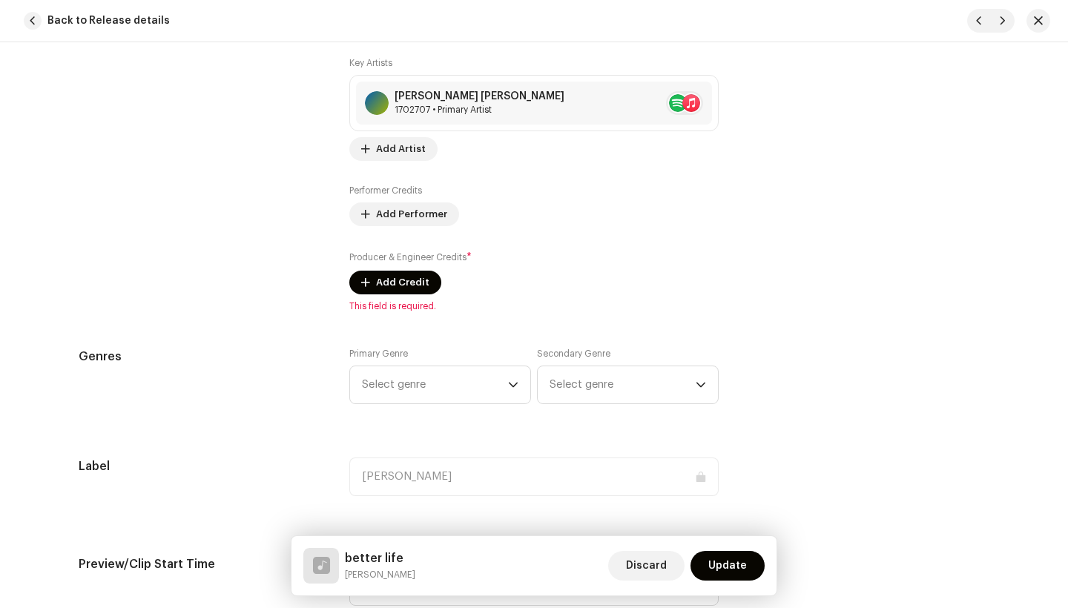
scroll to position [1110, 0]
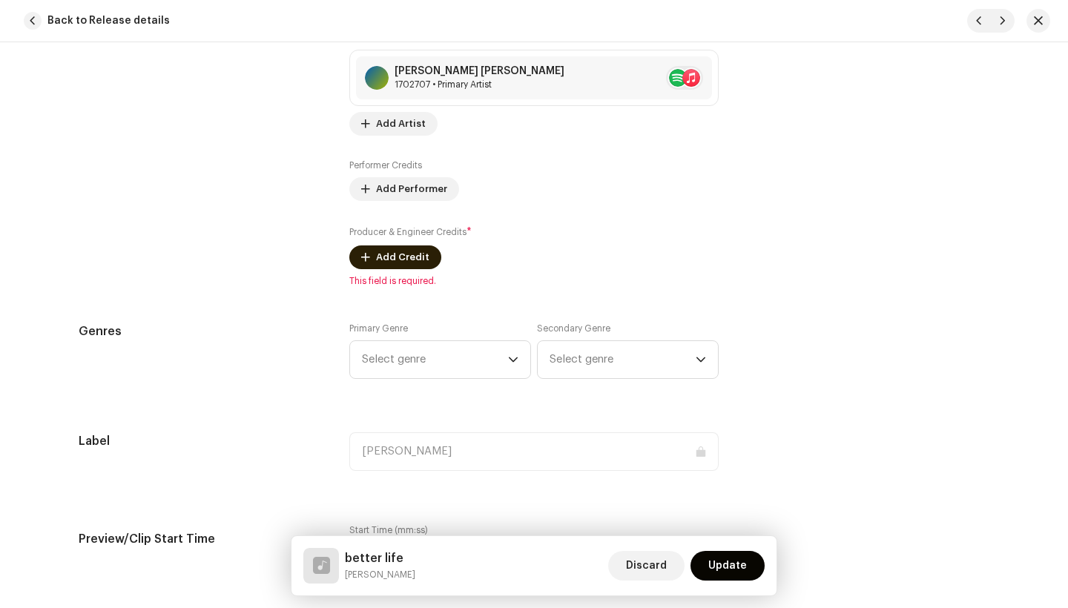
click at [408, 249] on span "Add Credit" at bounding box center [402, 257] width 53 height 30
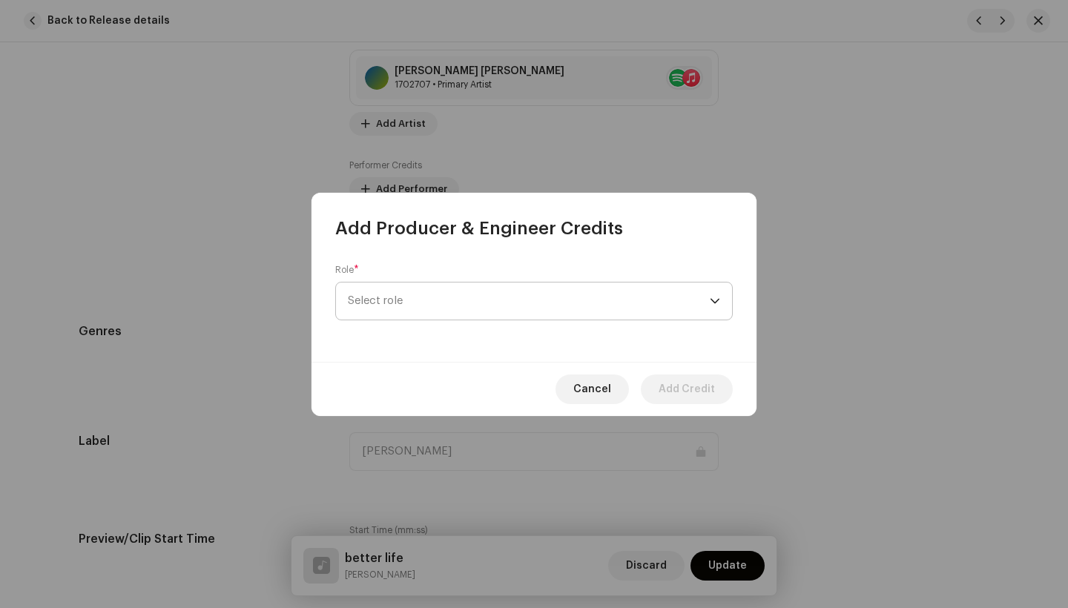
click at [452, 298] on span "Select role" at bounding box center [529, 301] width 362 height 37
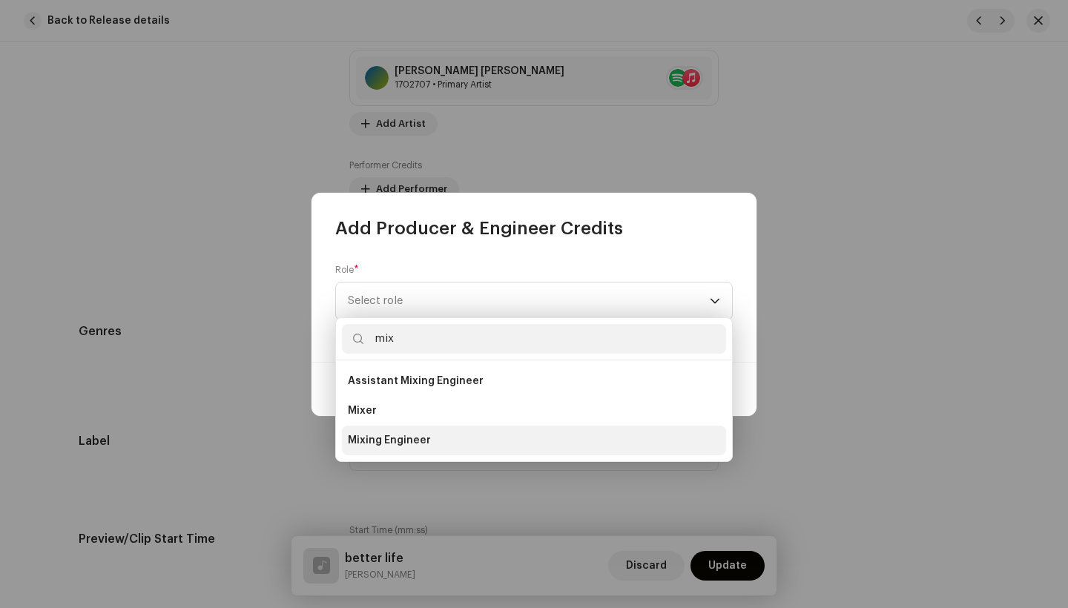
type input "mix"
click at [397, 440] on span "Mixing Engineer" at bounding box center [389, 440] width 83 height 15
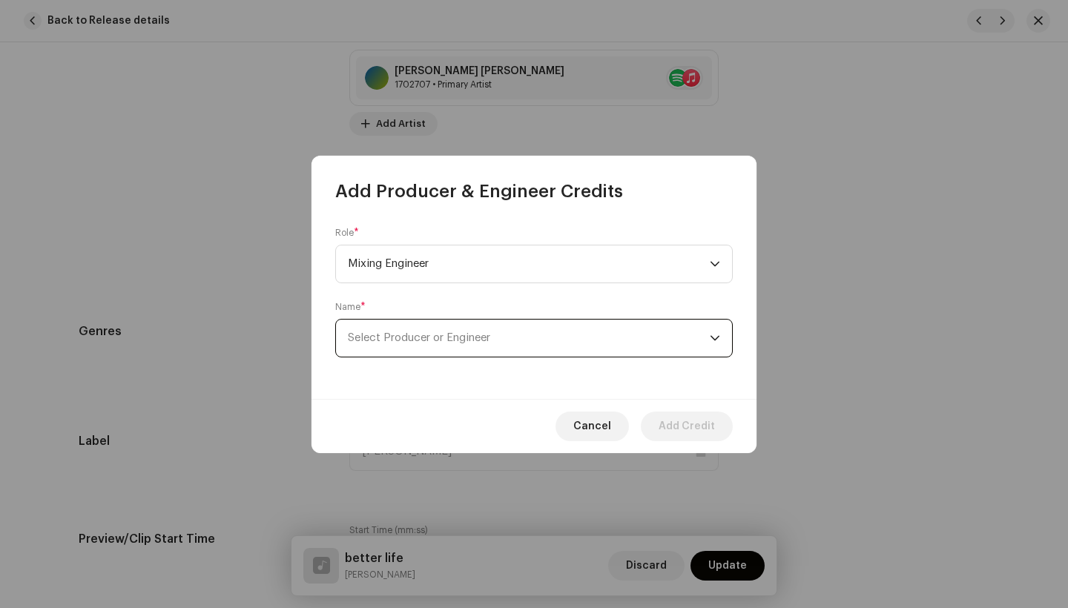
click at [503, 320] on span "Select Producer or Engineer" at bounding box center [529, 338] width 362 height 37
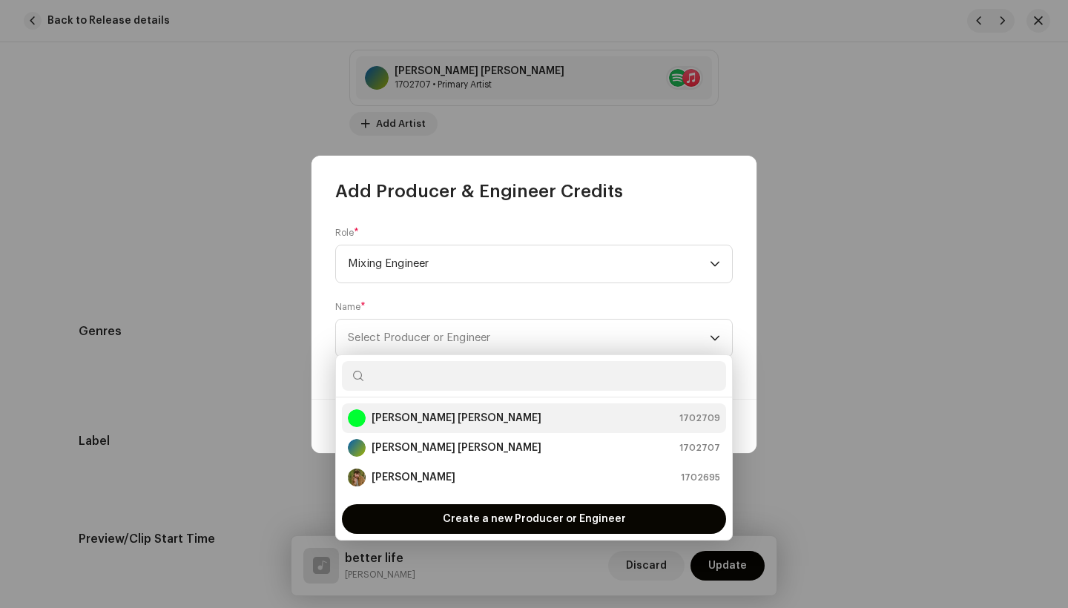
click at [440, 420] on strong "[PERSON_NAME] [PERSON_NAME]" at bounding box center [457, 418] width 170 height 15
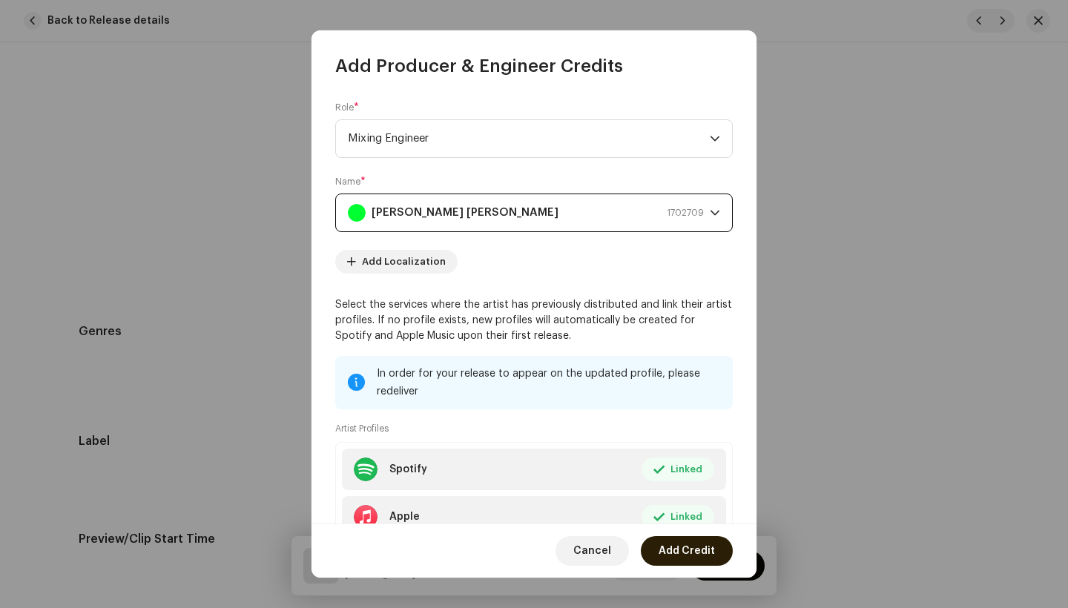
click at [691, 551] on span "Add Credit" at bounding box center [687, 551] width 56 height 30
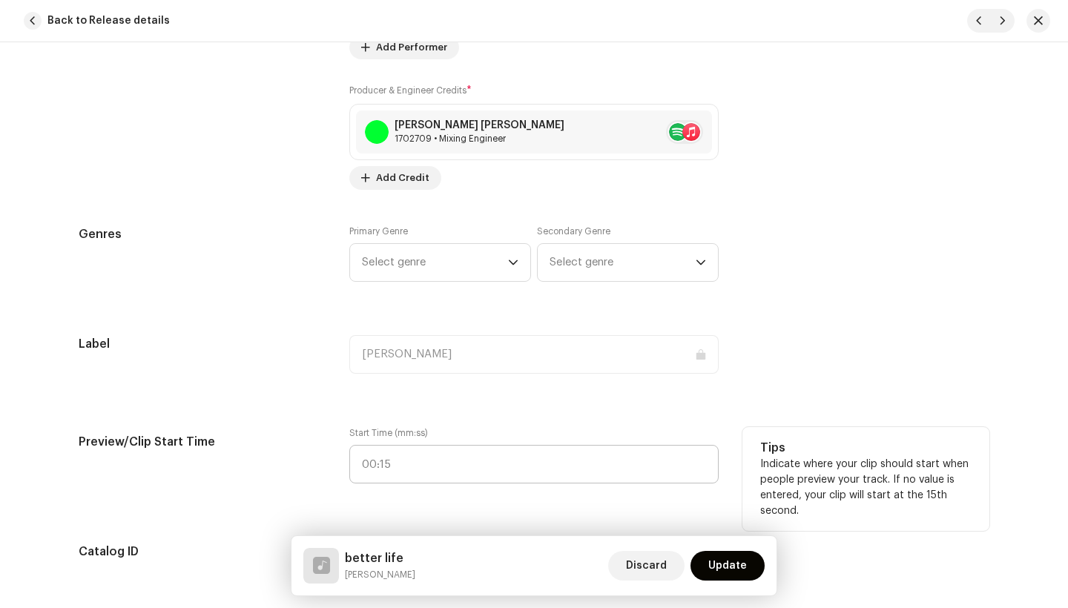
scroll to position [1264, 0]
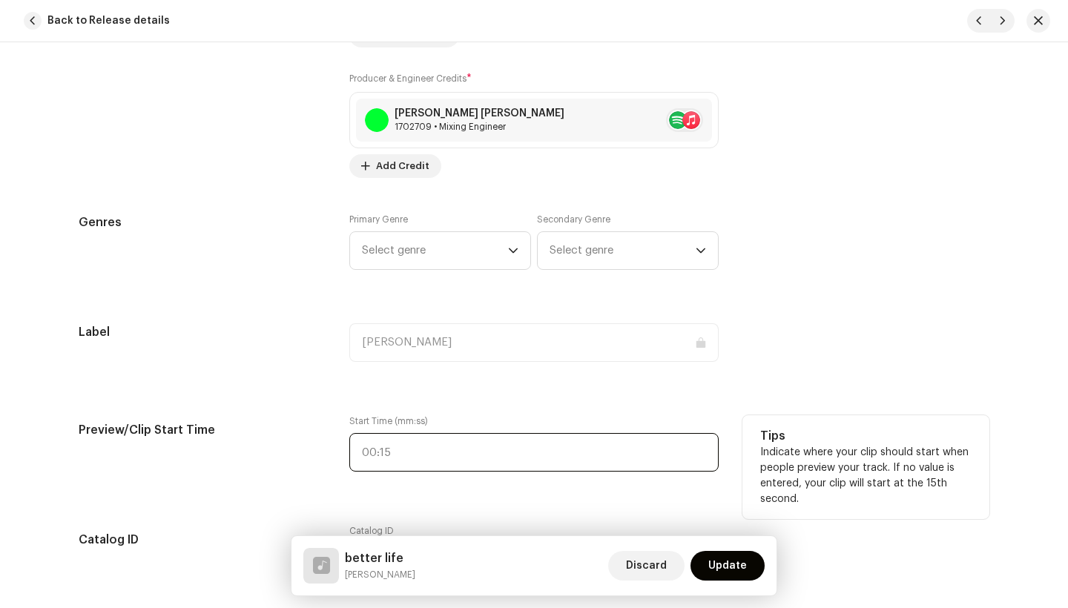
type input ":"
click at [393, 452] on input ":" at bounding box center [533, 452] width 369 height 39
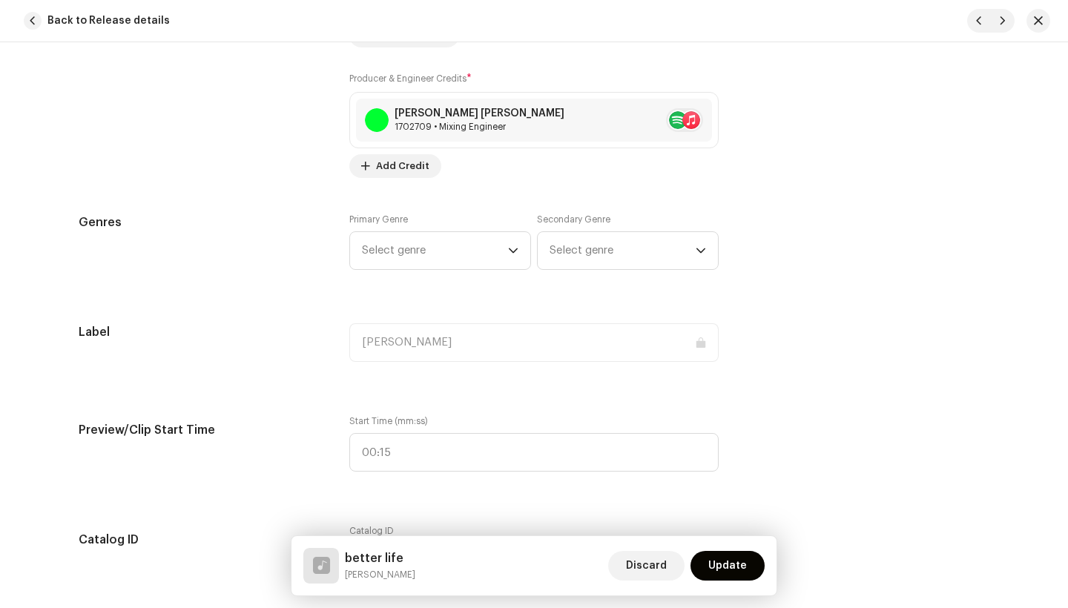
click at [297, 385] on div "Track details Complete the following to finalize your track. 1 of 3 Add Audio F…" at bounding box center [534, 475] width 958 height 3322
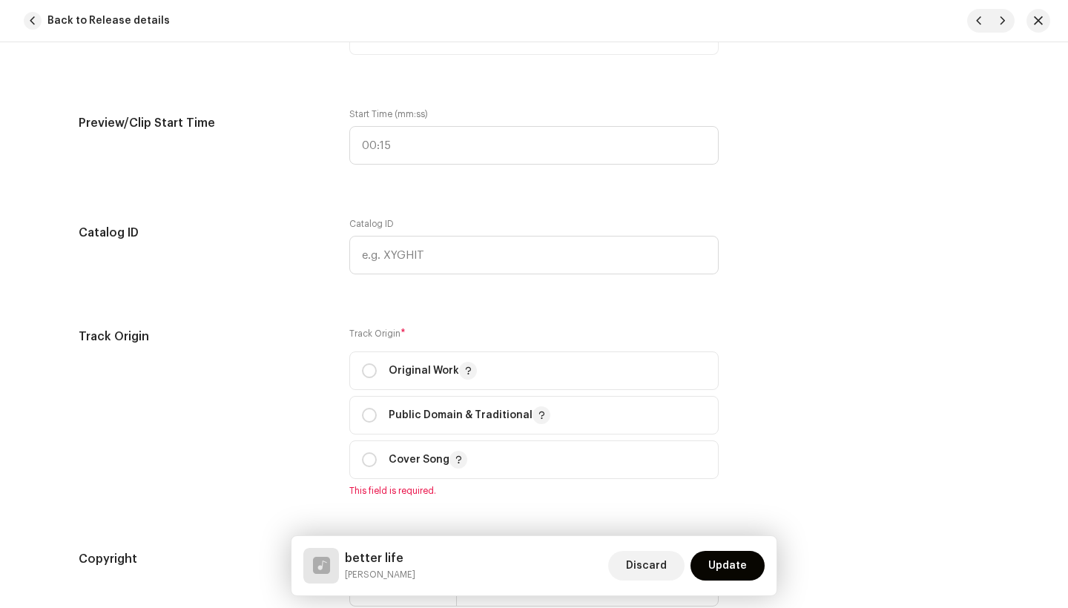
scroll to position [1572, 0]
click at [372, 369] on input "radio" at bounding box center [369, 369] width 15 height 15
radio input "true"
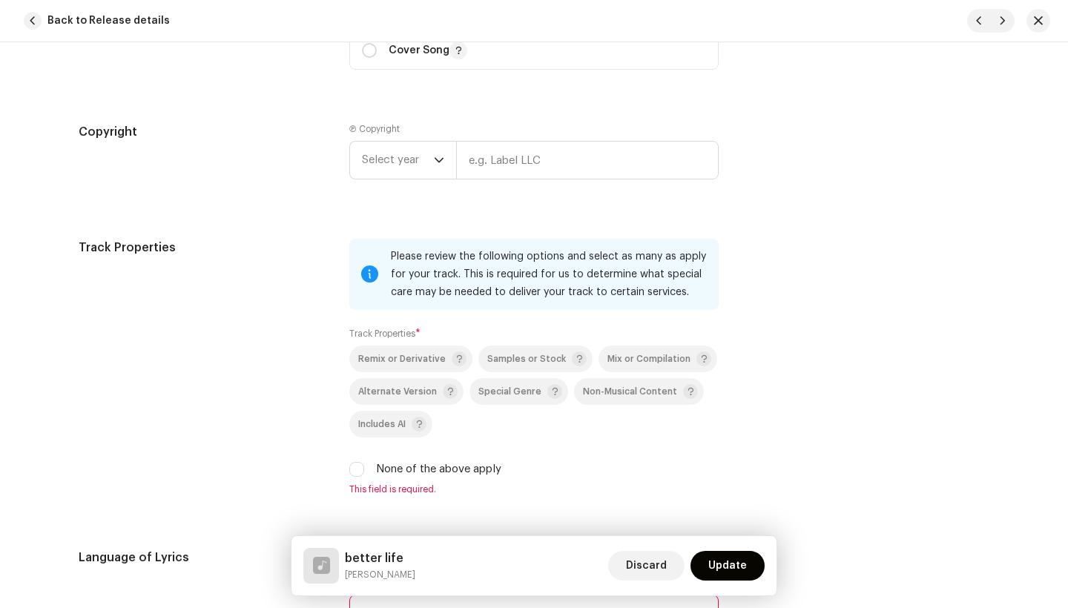
scroll to position [1976, 0]
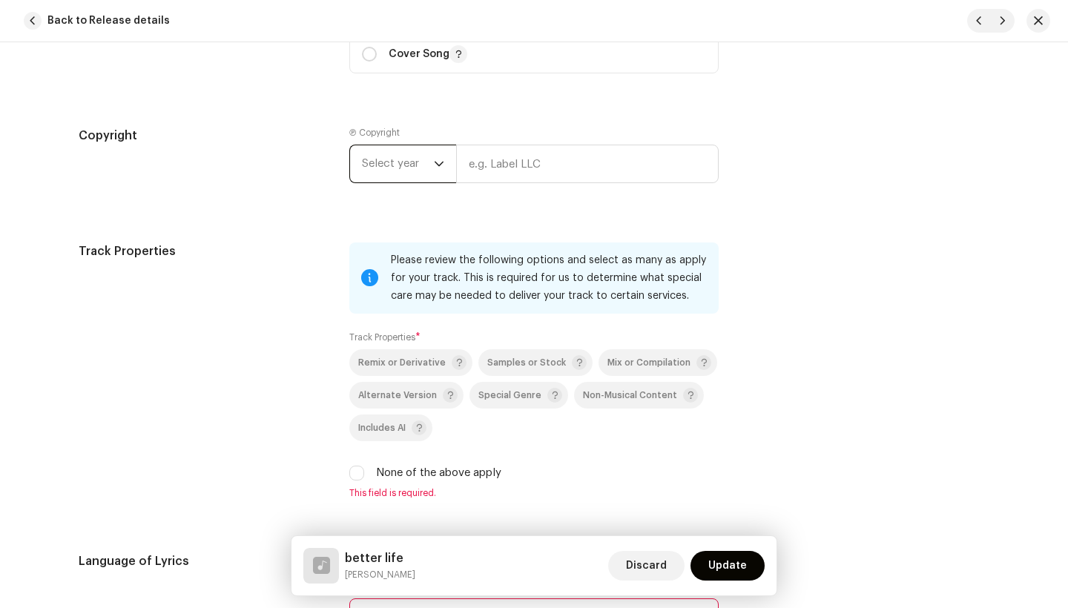
click at [422, 154] on span "Select year" at bounding box center [398, 163] width 72 height 37
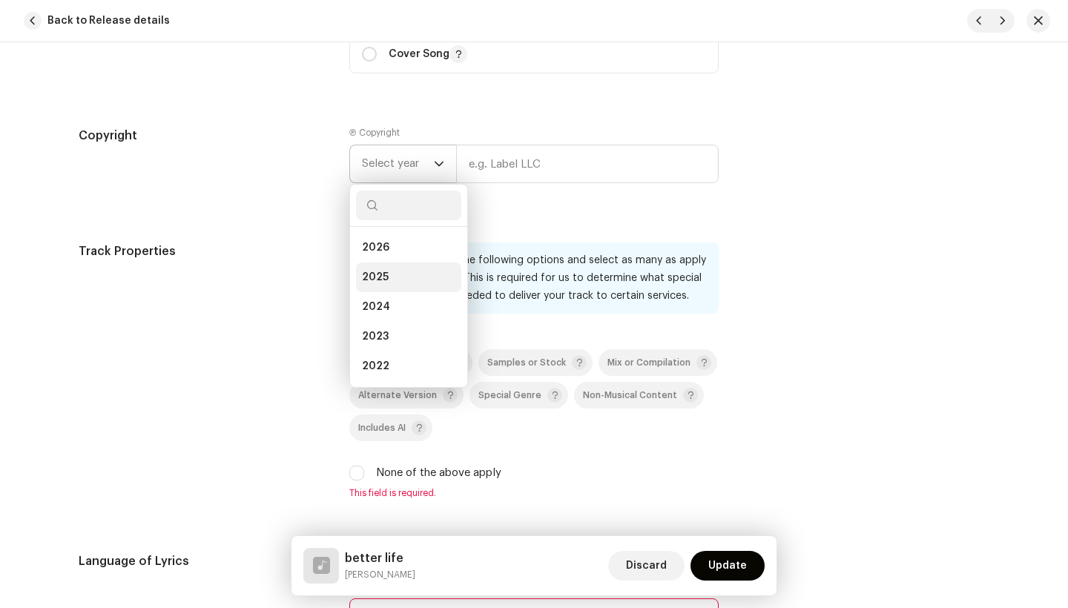
click at [387, 268] on li "2025" at bounding box center [408, 278] width 105 height 30
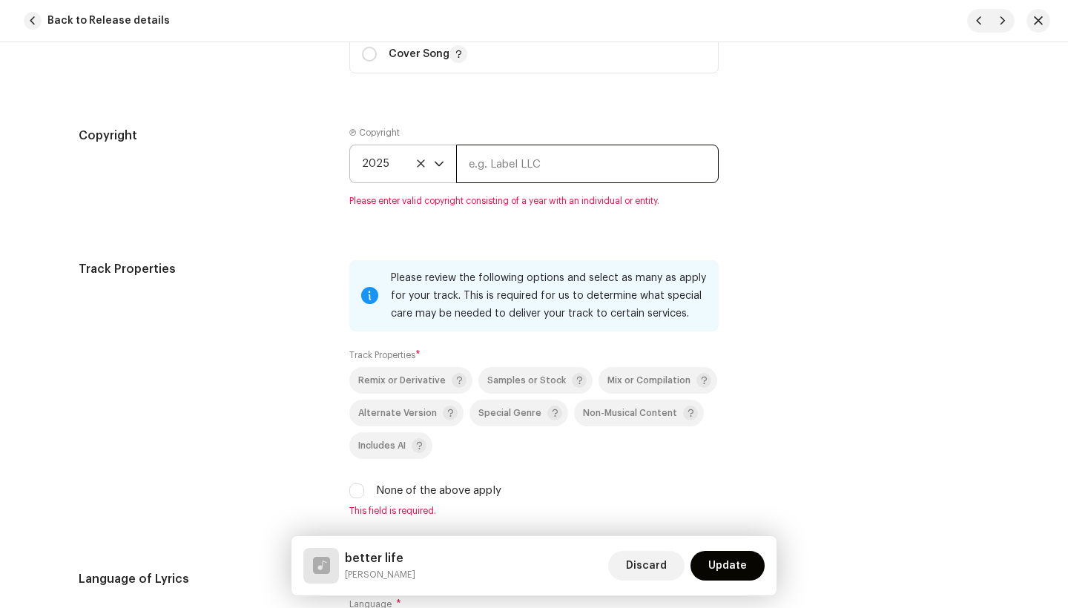
click at [512, 162] on input "text" at bounding box center [587, 164] width 263 height 39
type input "Indie Roots Productions"
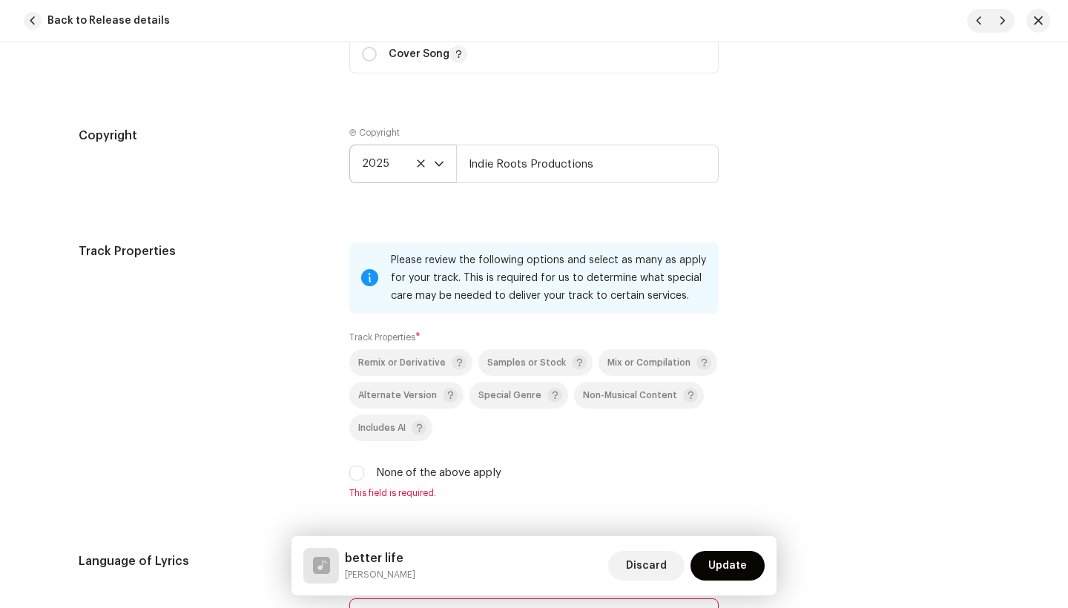
click at [258, 281] on div "Track Properties" at bounding box center [202, 379] width 247 height 274
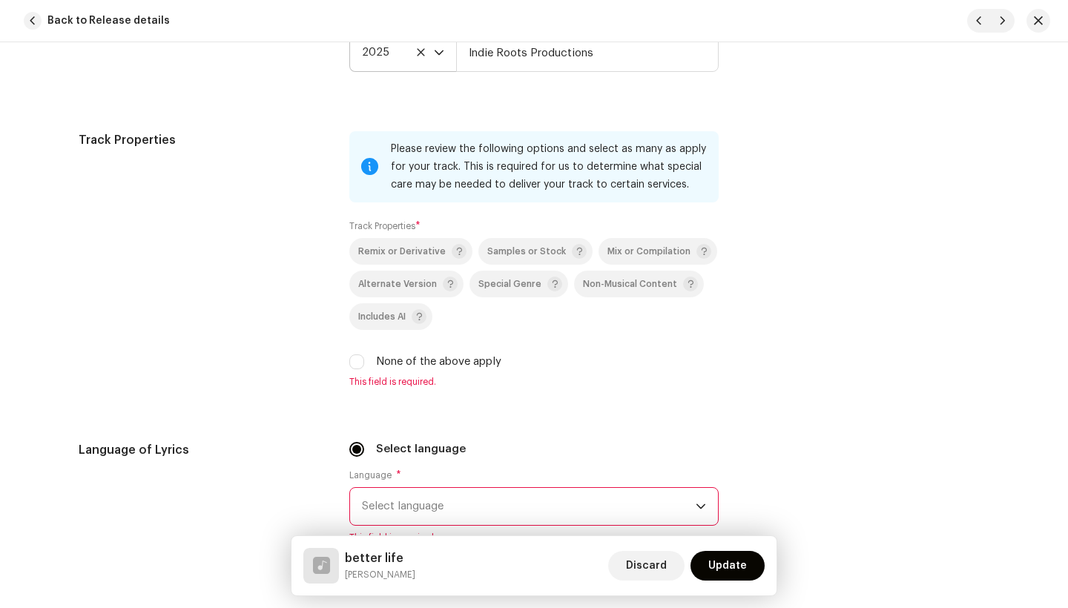
scroll to position [2106, 0]
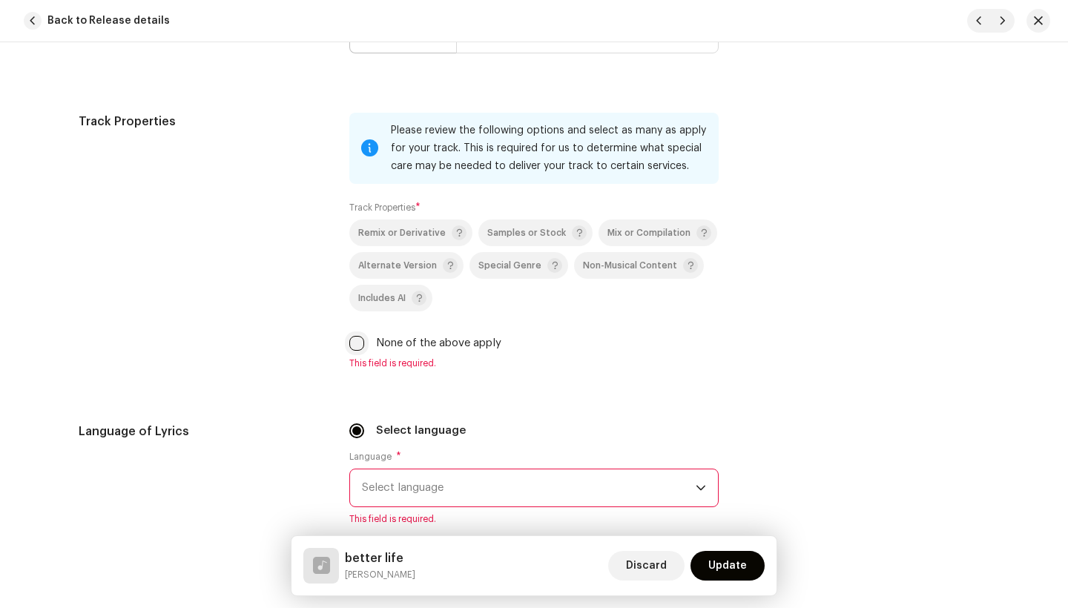
click at [354, 346] on input "None of the above apply" at bounding box center [356, 343] width 15 height 15
checkbox input "true"
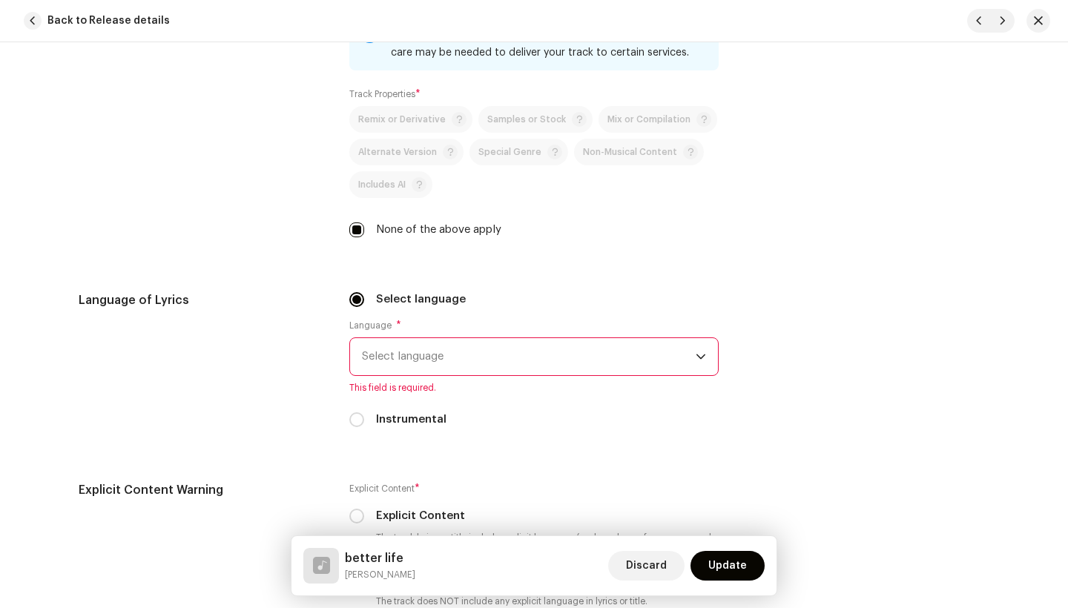
scroll to position [2222, 0]
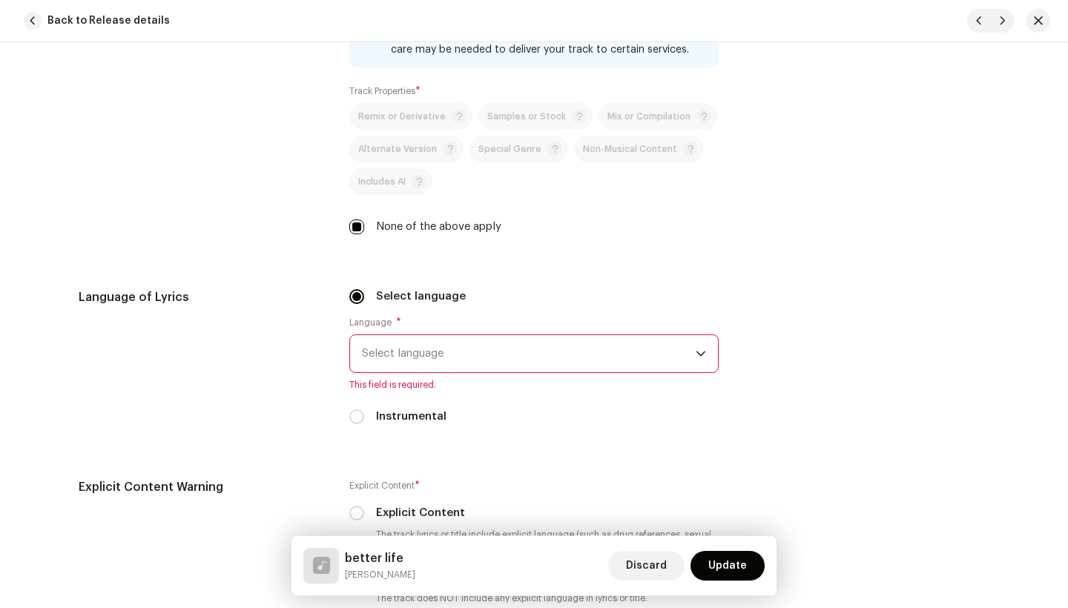
click at [423, 352] on span "Select language" at bounding box center [529, 353] width 334 height 37
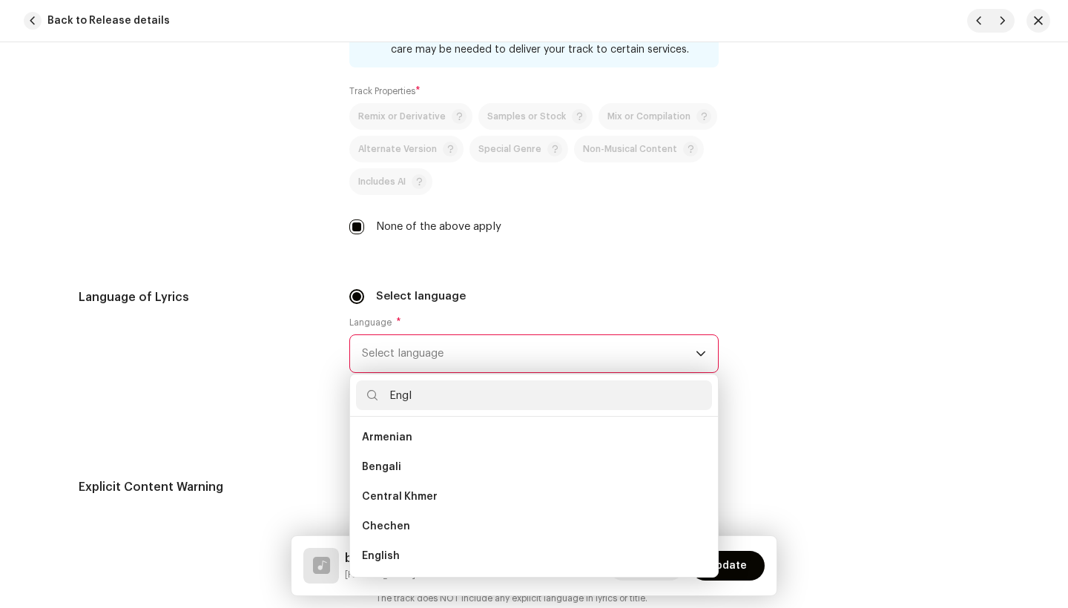
scroll to position [0, 0]
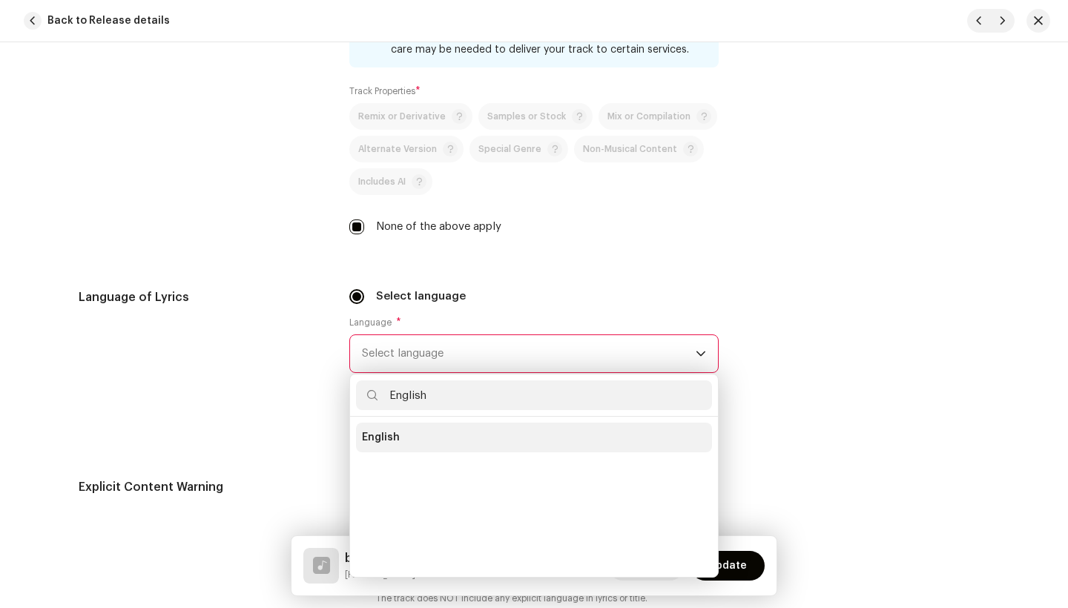
type input "English"
click at [375, 438] on span "English" at bounding box center [381, 437] width 38 height 15
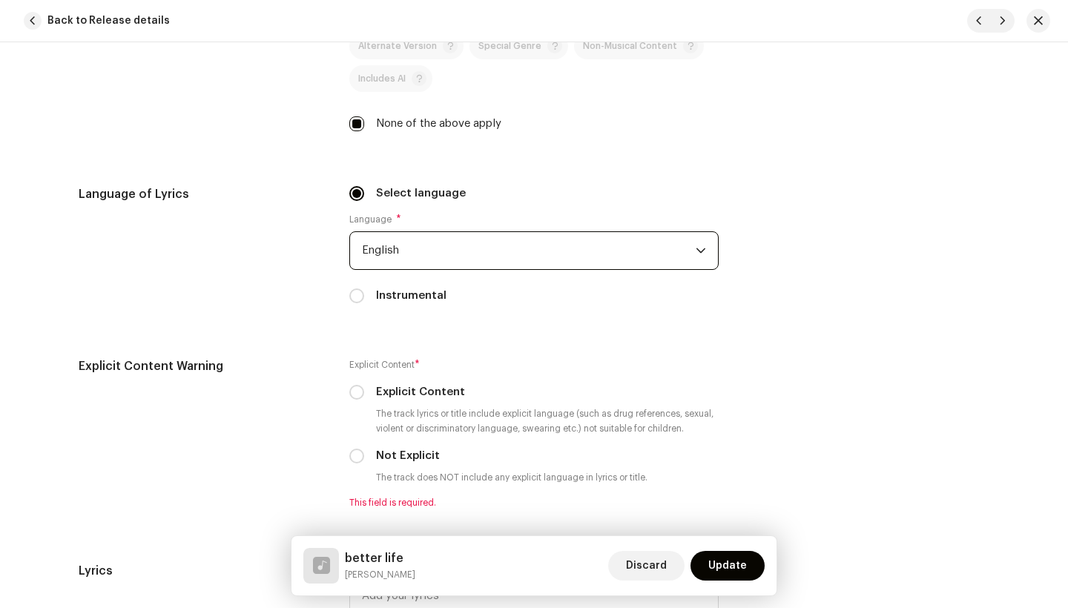
scroll to position [2339, 0]
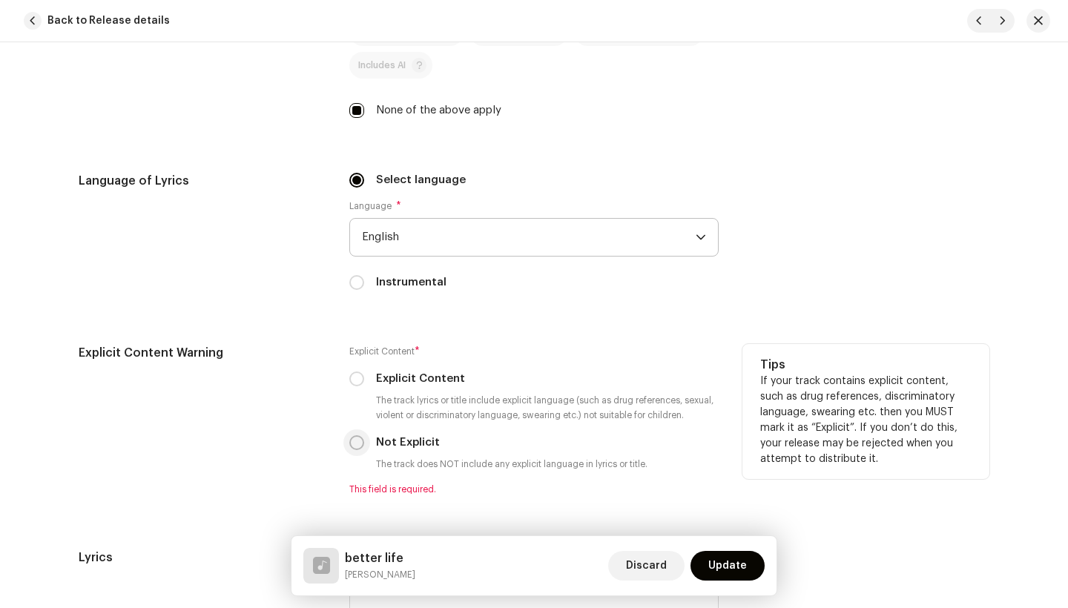
click at [359, 446] on input "Not Explicit" at bounding box center [356, 442] width 15 height 15
radio input "true"
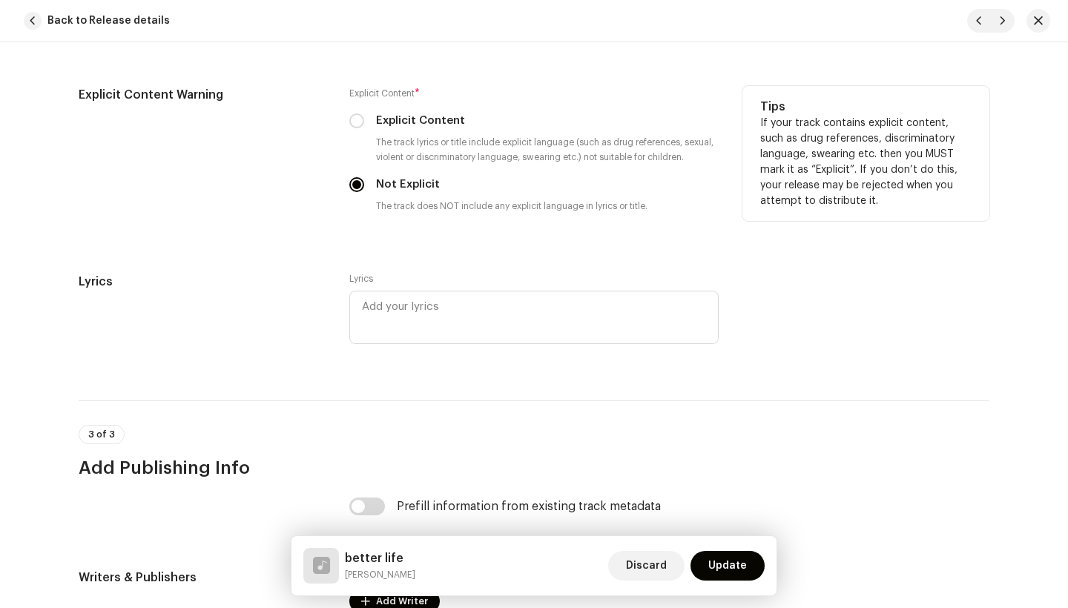
scroll to position [2608, 0]
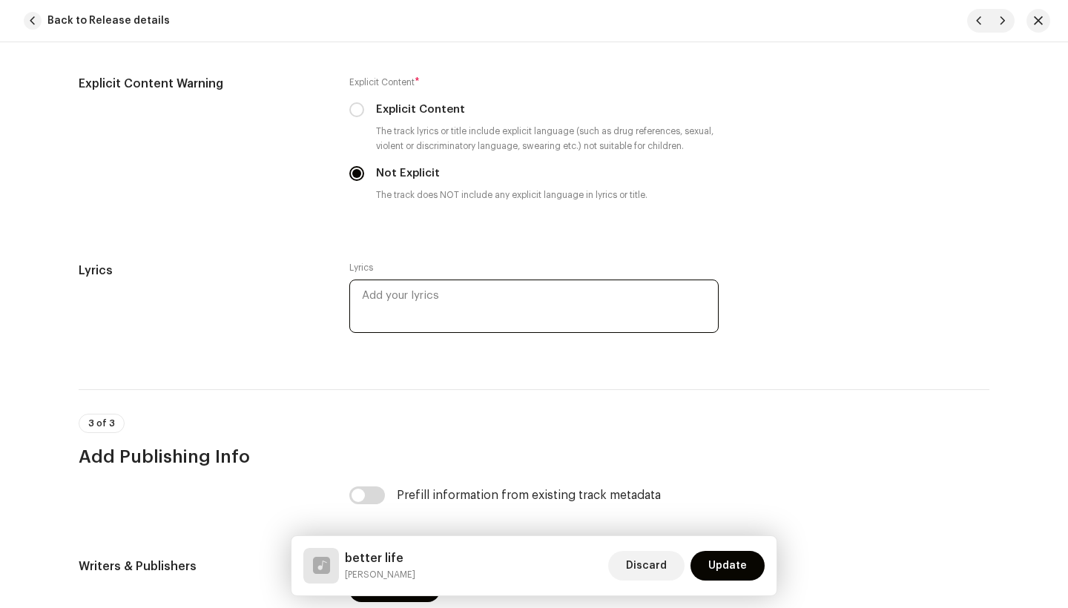
click at [413, 313] on textarea at bounding box center [533, 306] width 369 height 53
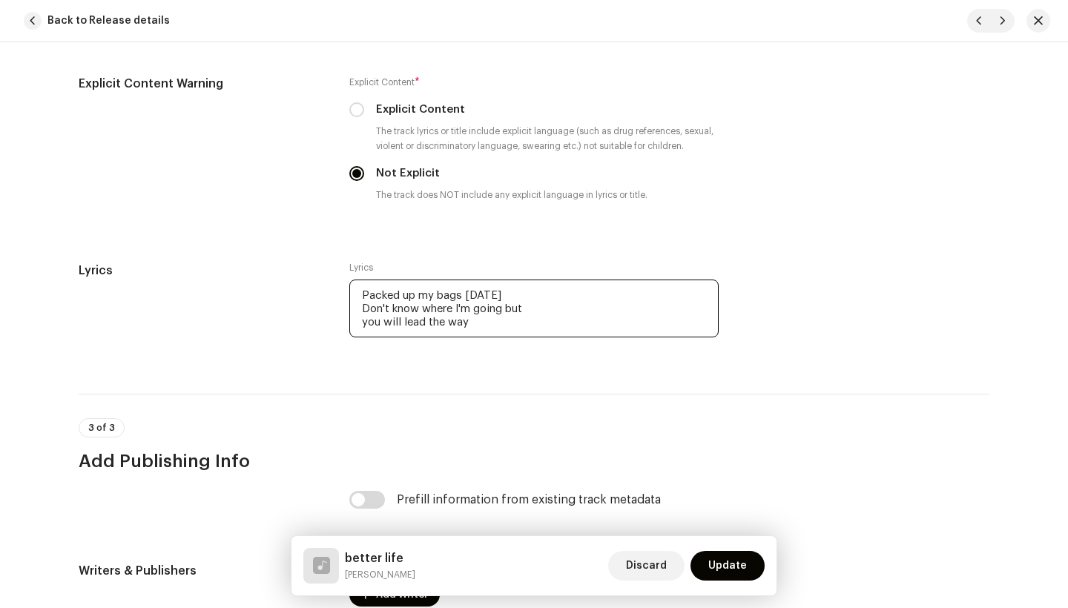
click at [509, 314] on textarea "Packed up my bags [DATE] Don't know where I'm going but you will lead the way" at bounding box center [533, 309] width 369 height 58
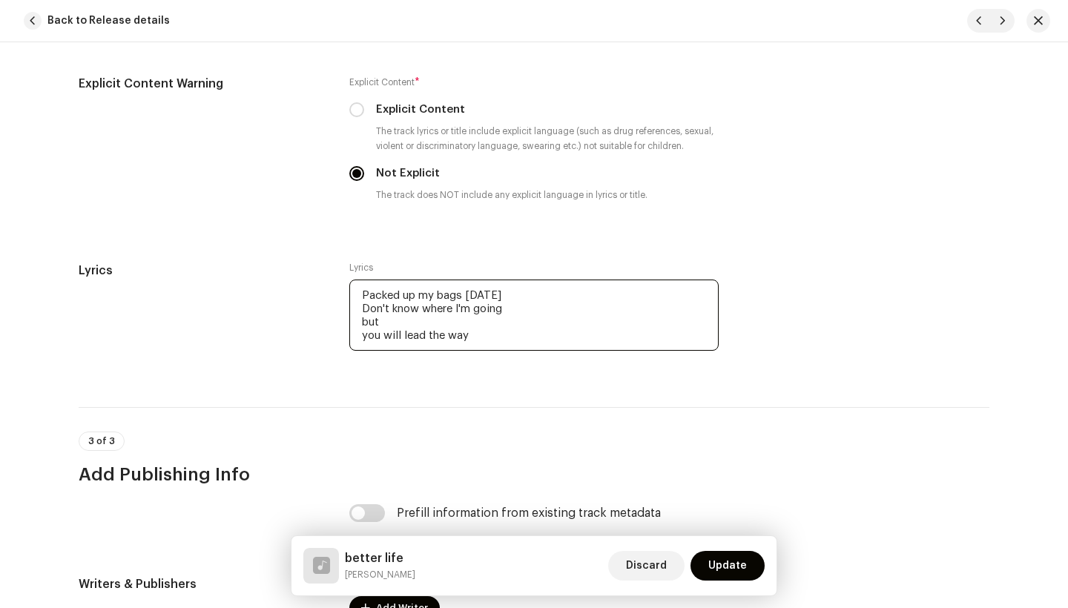
click at [362, 336] on textarea "Packed up my bags [DATE] Don't know where I'm going but you will lead the way" at bounding box center [533, 315] width 369 height 71
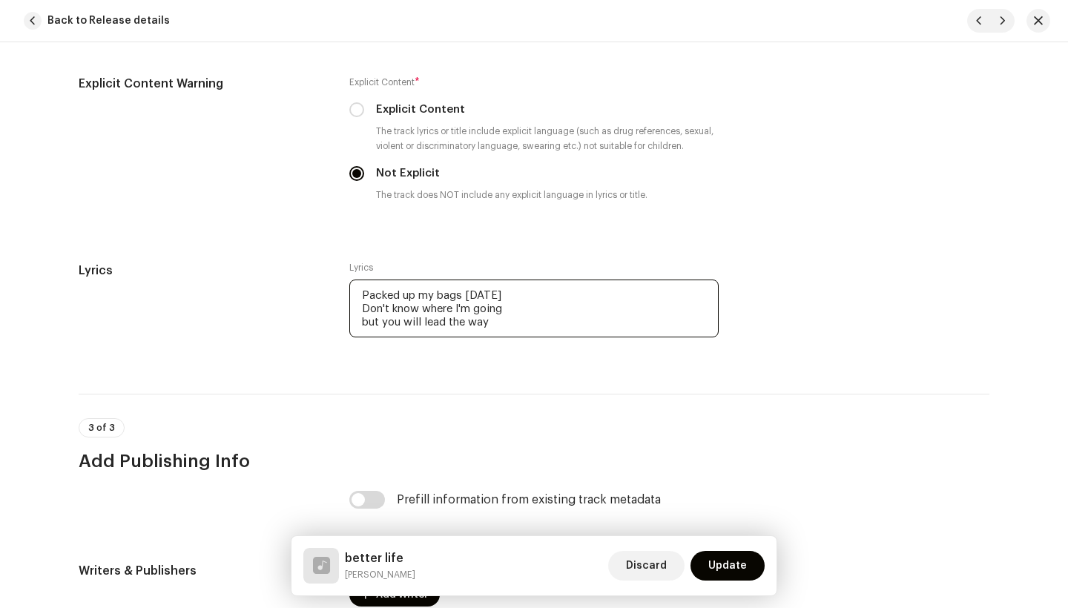
click at [503, 321] on textarea "Packed up my bags [DATE] Don't know where I'm going but you will lead the way" at bounding box center [533, 309] width 369 height 58
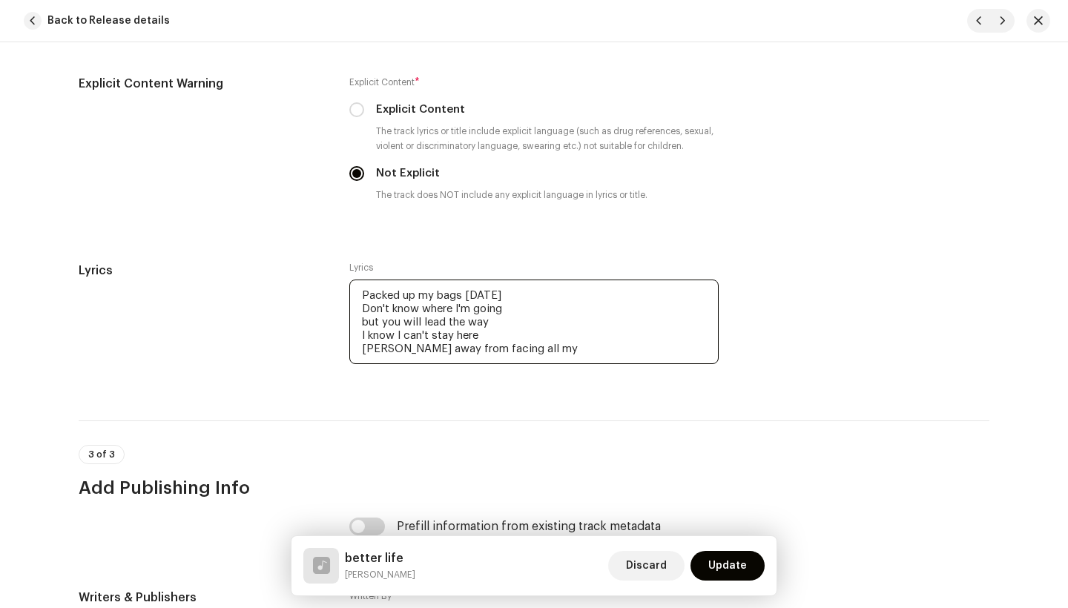
click at [358, 337] on textarea "Packed up my bags [DATE] Don't know where I'm going but you will lead the way I…" at bounding box center [533, 322] width 369 height 85
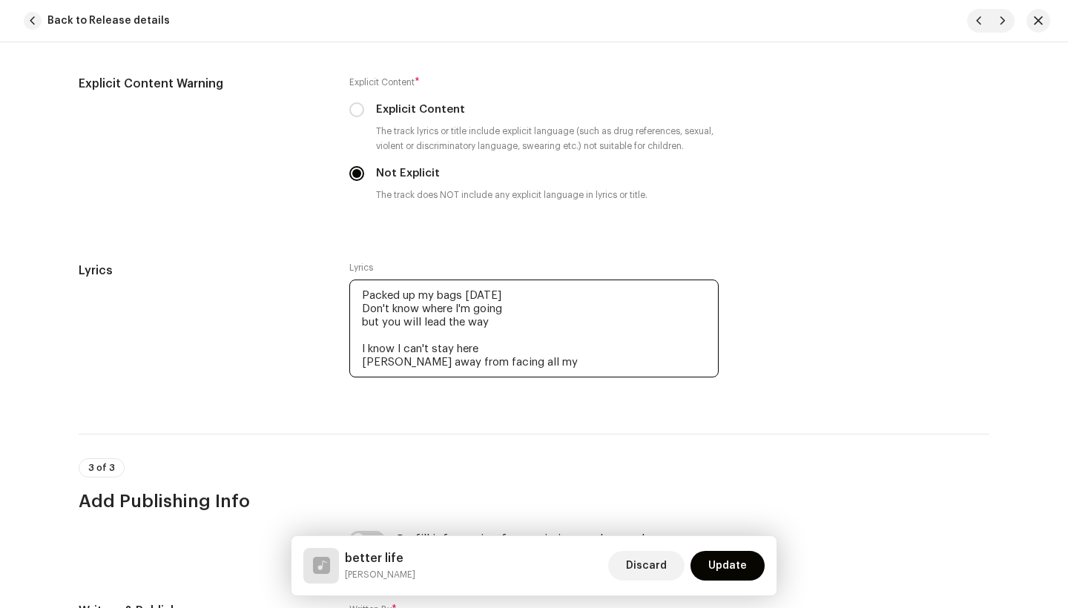
click at [529, 371] on textarea "Packed up my bags [DATE] Don't know where I'm going but you will lead the way I…" at bounding box center [533, 329] width 369 height 98
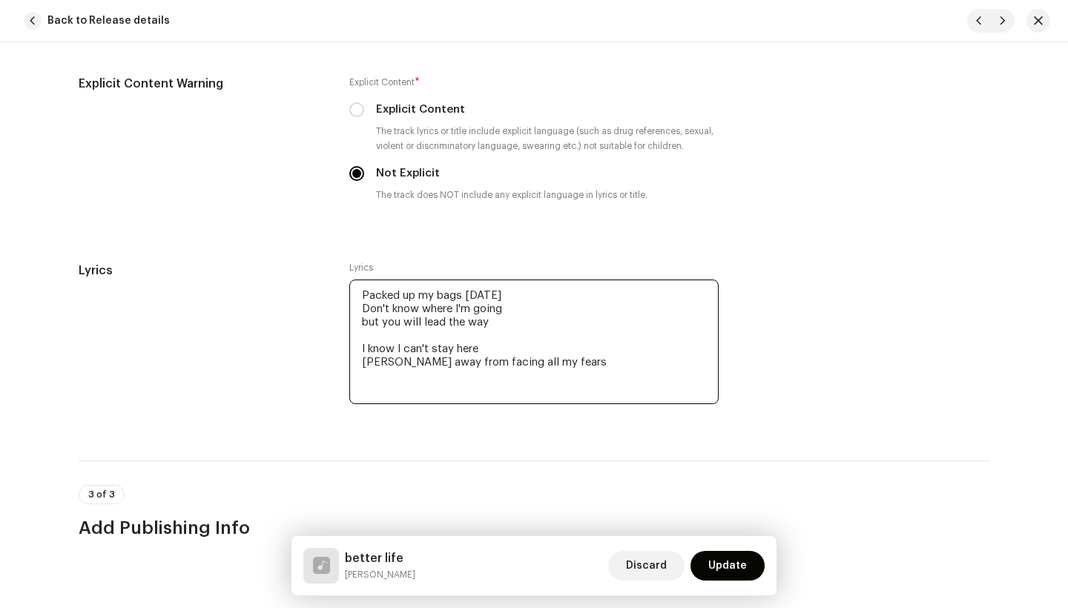
click at [446, 366] on textarea "Packed up my bags [DATE] Don't know where I'm going but you will lead the way I…" at bounding box center [533, 342] width 369 height 125
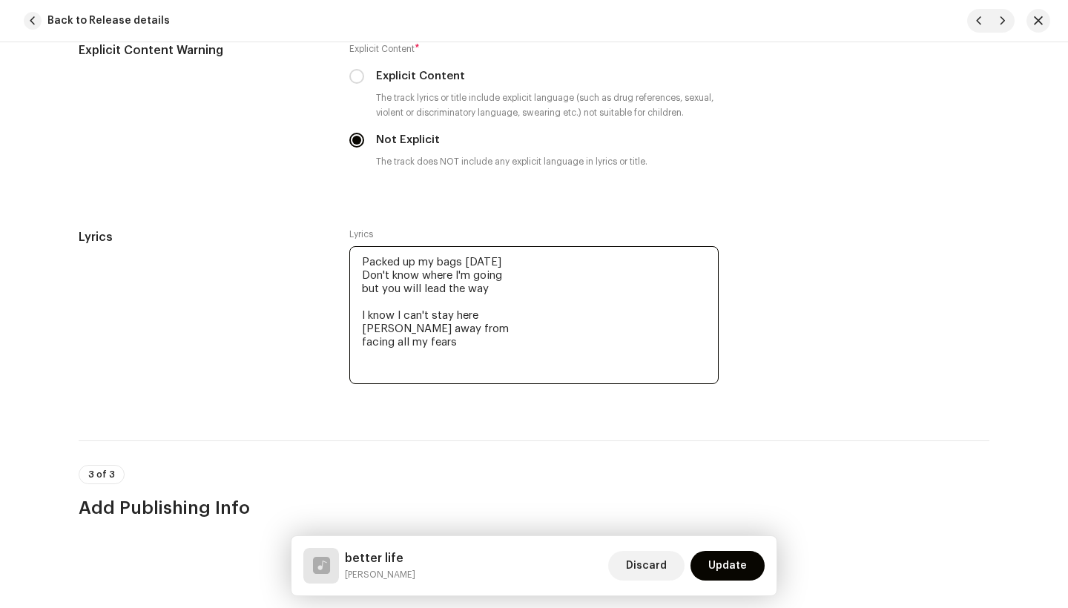
scroll to position [2656, 0]
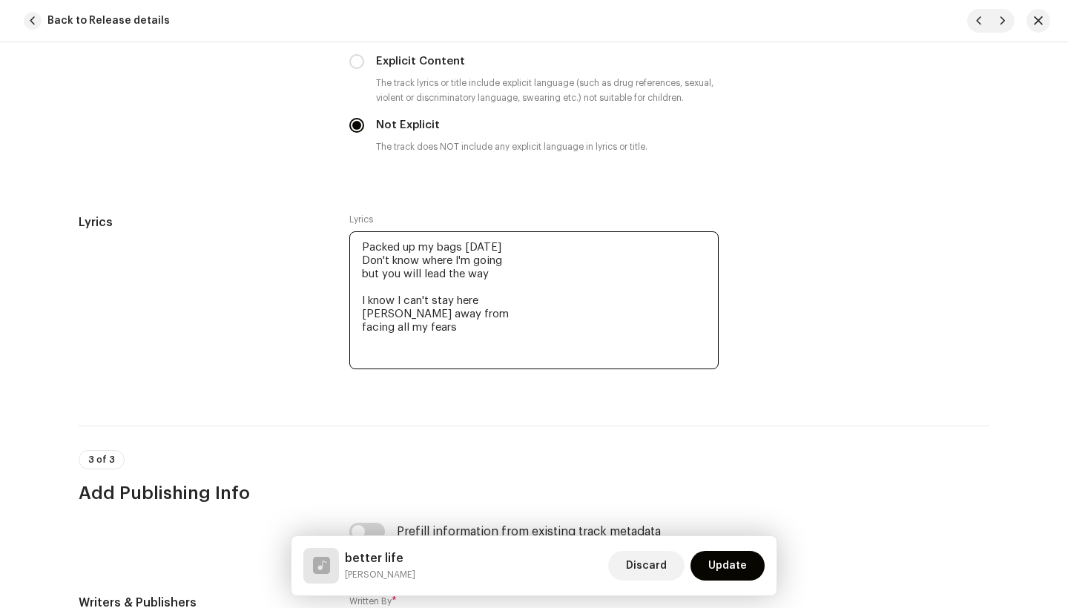
click at [417, 353] on textarea "Packed up my bags [DATE] Don't know where I'm going but you will lead the way I…" at bounding box center [533, 300] width 369 height 138
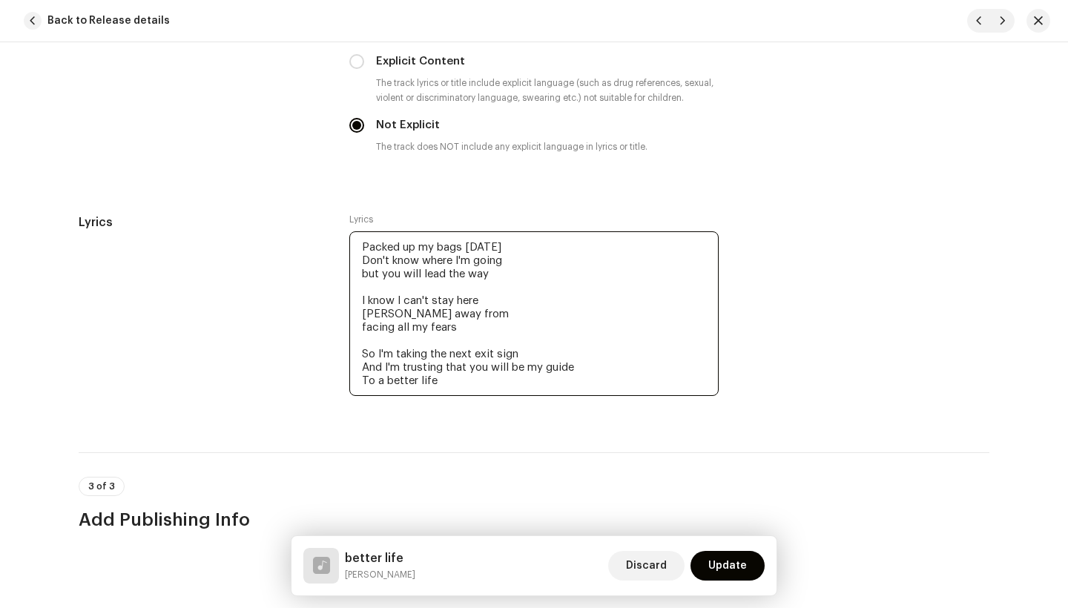
click at [368, 381] on textarea "Packed up my bags [DATE] Don't know where I'm going but you will lead the way I…" at bounding box center [533, 313] width 369 height 165
click at [442, 385] on textarea "Packed up my bags [DATE] Don't know where I'm going but you will lead the way I…" at bounding box center [533, 313] width 369 height 165
drag, startPoint x: 442, startPoint y: 385, endPoint x: 358, endPoint y: 354, distance: 89.1
click at [358, 354] on textarea "Packed up my bags [DATE] Don't know where I'm going but you will lead the way I…" at bounding box center [533, 313] width 369 height 165
click at [453, 382] on textarea "Packed up my bags [DATE] Don't know where I'm going but you will lead the way I…" at bounding box center [533, 313] width 369 height 165
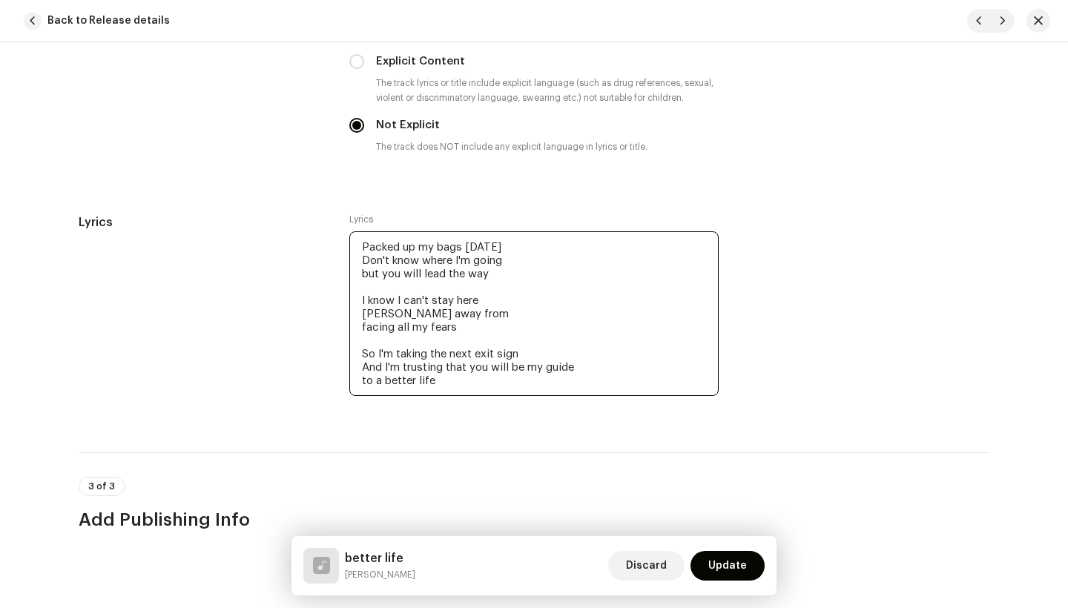
click at [458, 382] on textarea "Packed up my bags [DATE] Don't know where I'm going but you will lead the way I…" at bounding box center [533, 313] width 369 height 165
click at [467, 382] on textarea "Packed up my bags [DATE] Don't know where I'm going but you will lead the way I…" at bounding box center [533, 313] width 369 height 165
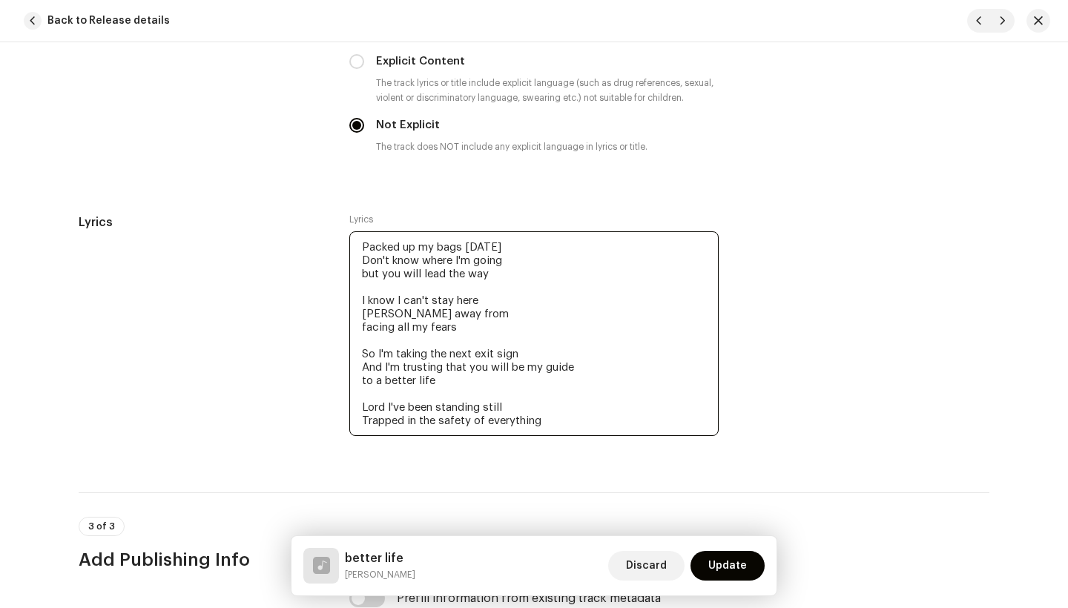
click at [488, 426] on textarea "Packed up my bags [DATE] Don't know where I'm going but you will lead the way I…" at bounding box center [533, 333] width 369 height 205
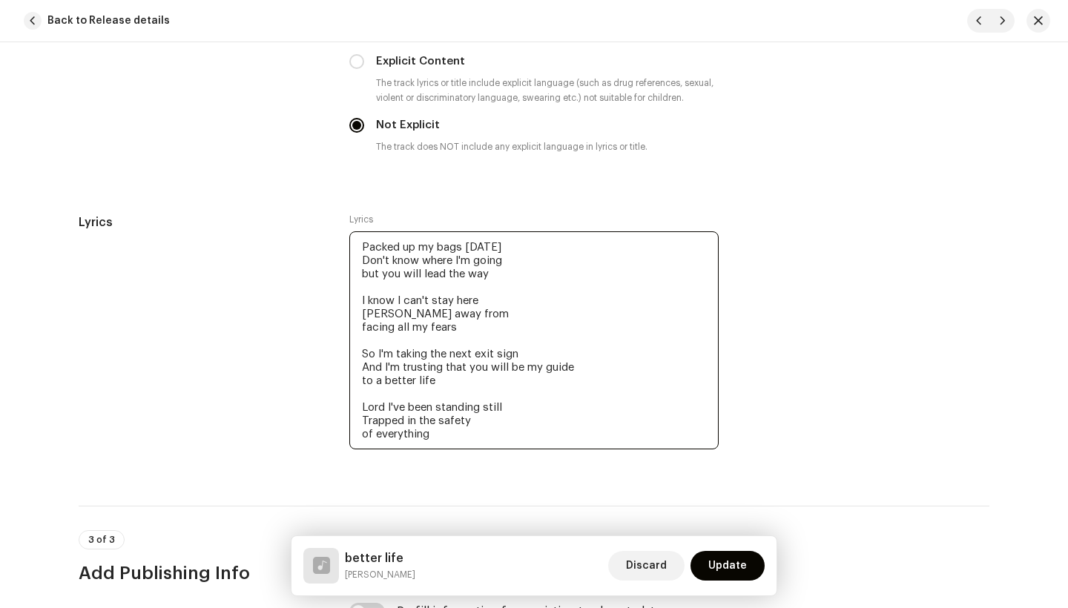
click at [444, 439] on textarea "Packed up my bags [DATE] Don't know where I'm going but you will lead the way I…" at bounding box center [533, 340] width 369 height 218
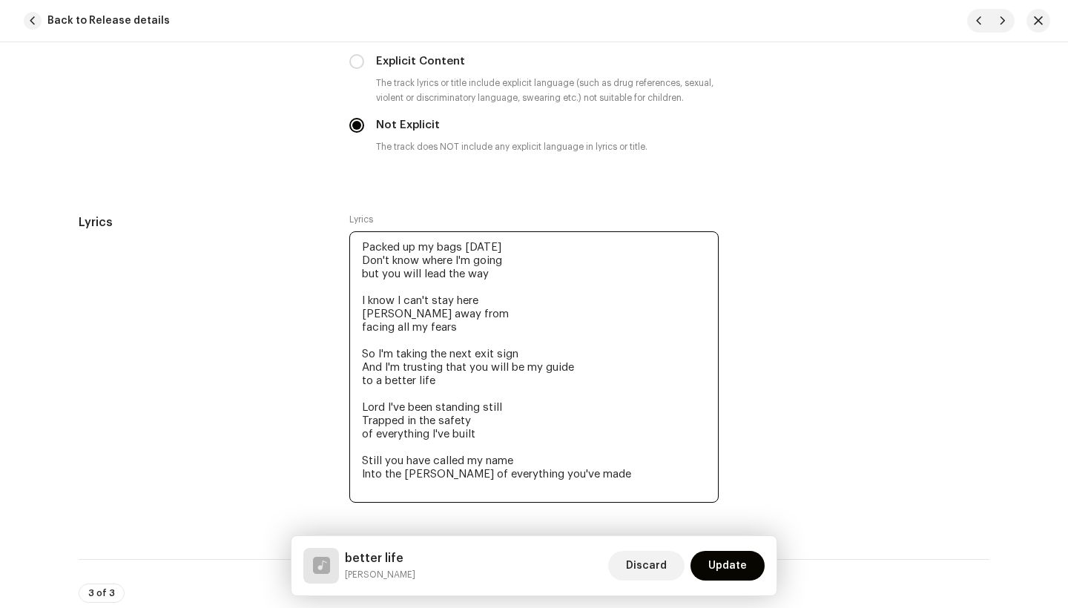
click at [435, 475] on textarea "Packed up my bags [DATE] Don't know where I'm going but you will lead the way I…" at bounding box center [533, 366] width 369 height 271
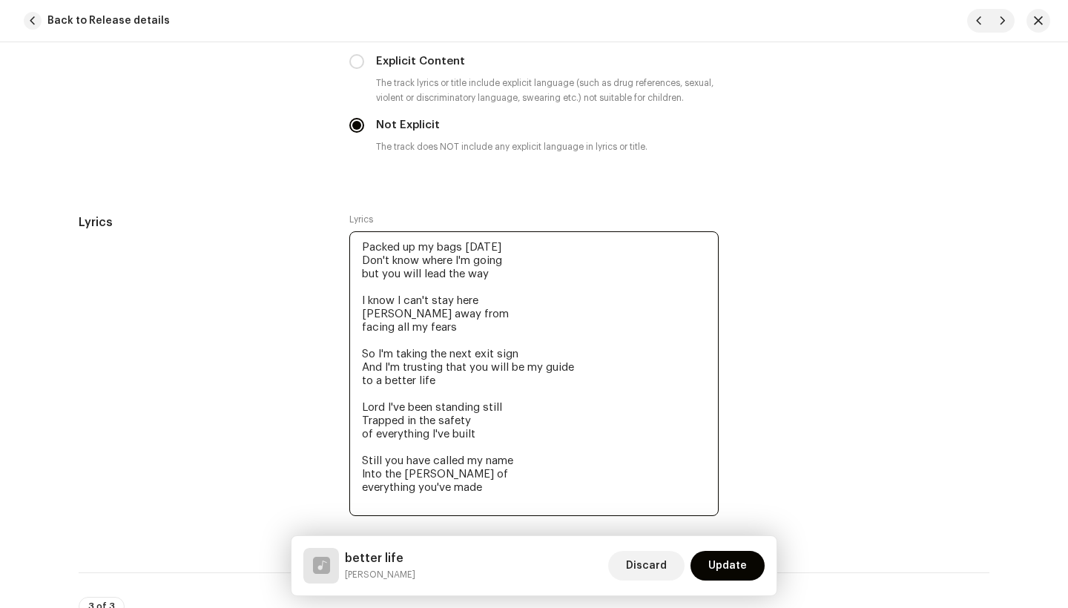
click at [458, 507] on textarea "Packed up my bags [DATE] Don't know where I'm going but you will lead the way I…" at bounding box center [533, 373] width 369 height 285
paste textarea "So I'm taking the next exit sign And I'm trusting that you will be my guide to …"
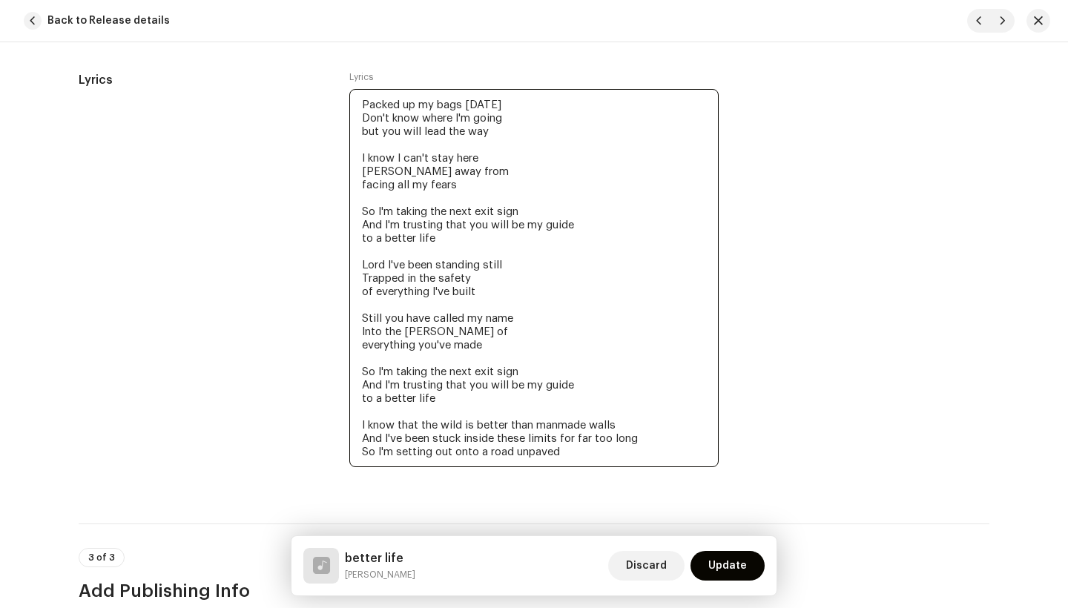
scroll to position [2802, 0]
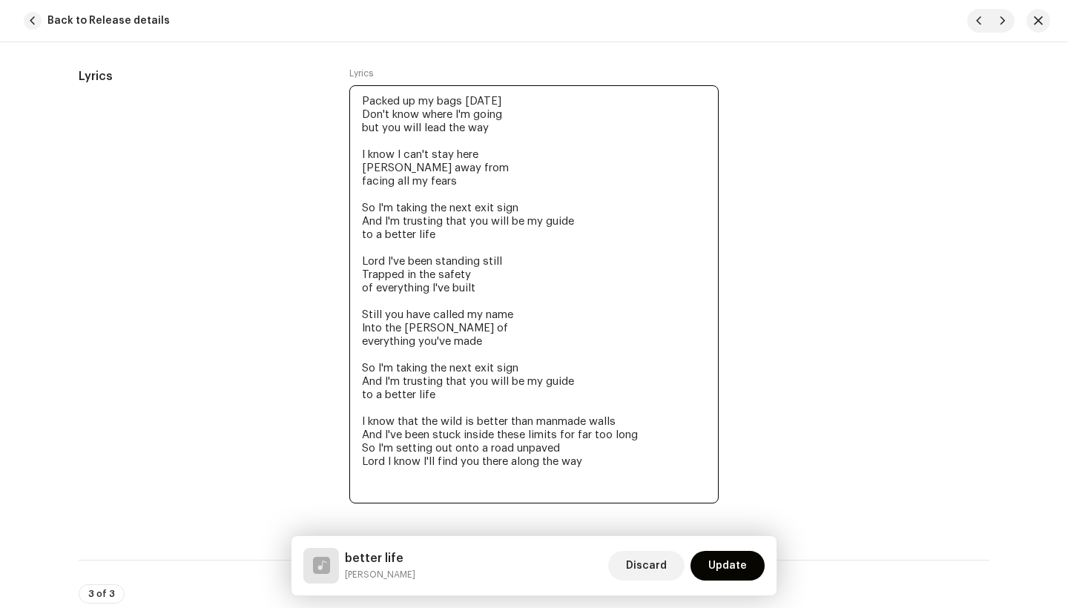
paste textarea "So I'm taking the next exit sign And I'm trusting that you will be my guide to …"
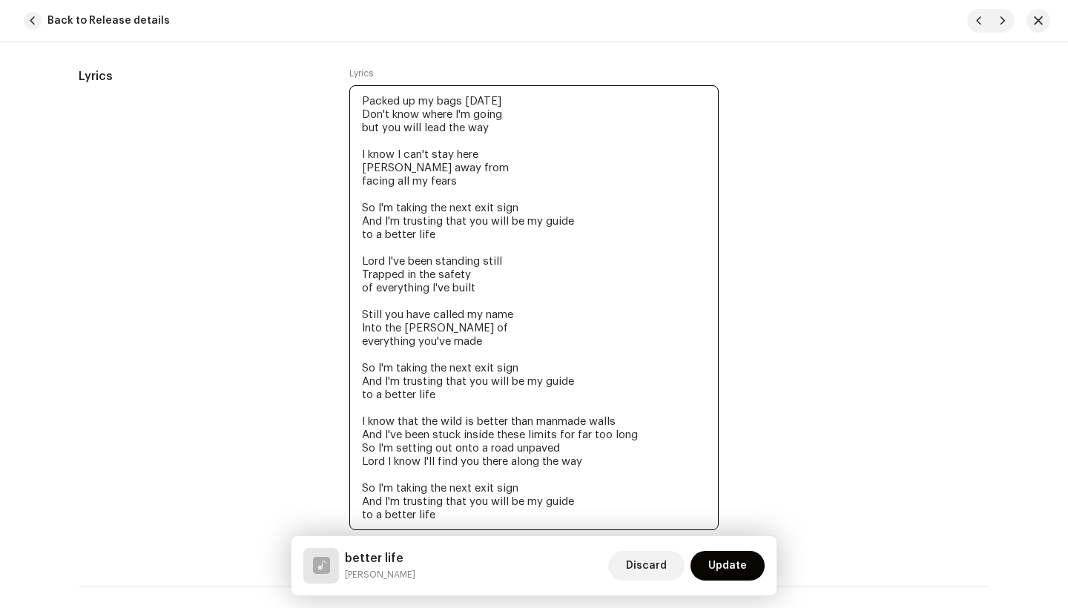
click at [438, 514] on textarea "Packed up my bags [DATE] Don't know where I'm going but you will lead the way I…" at bounding box center [533, 307] width 369 height 445
click at [442, 524] on textarea "Packed up my bags [DATE] Don't know where I'm going but you will lead the way I…" at bounding box center [533, 307] width 369 height 445
click at [443, 514] on textarea "Packed up my bags [DATE] Don't know where I'm going but you will lead the way I…" at bounding box center [533, 307] width 369 height 445
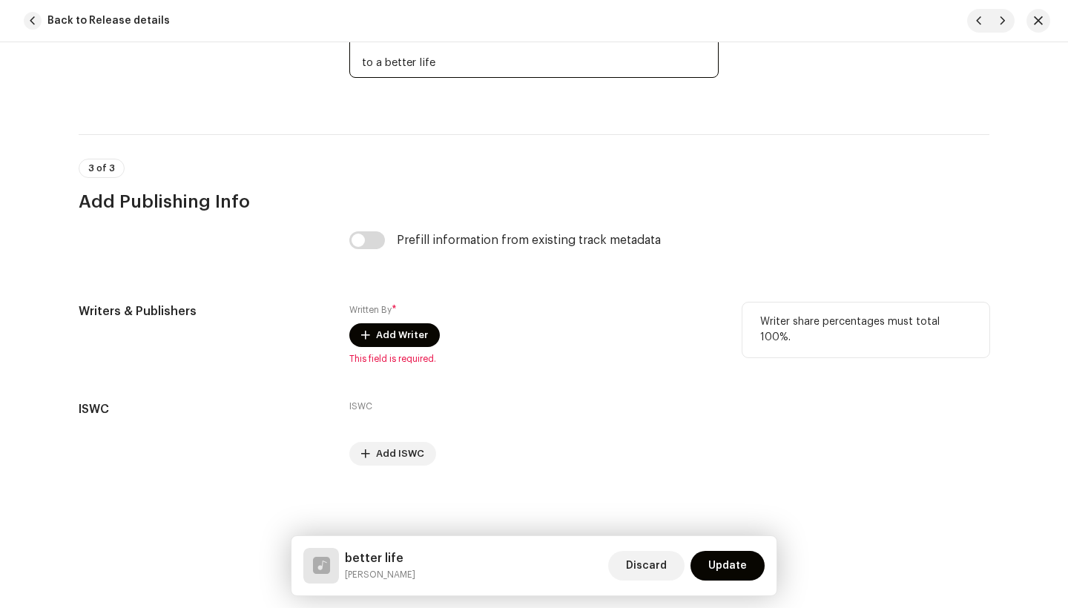
scroll to position [3362, 0]
type textarea "Packed up my bags [DATE] Don't know where I'm going but you will lead the way I…"
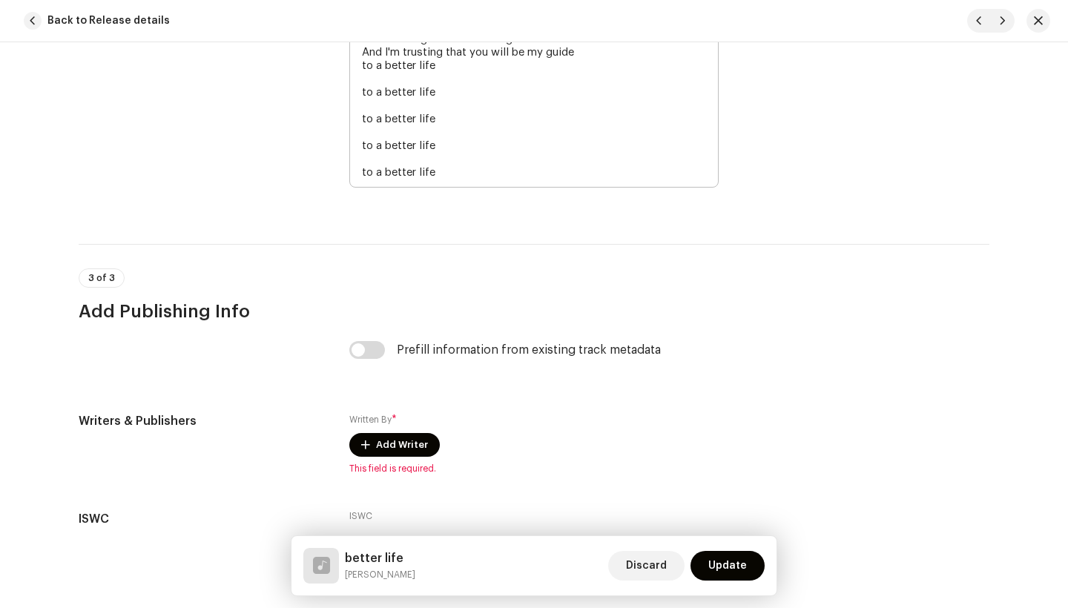
scroll to position [3254, 0]
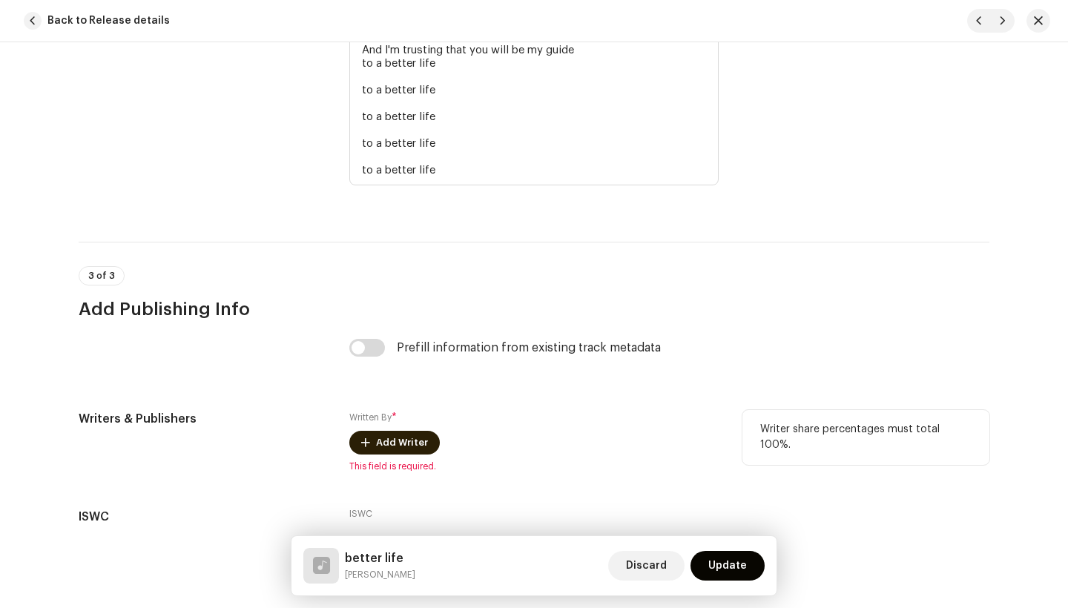
click at [400, 440] on span "Add Writer" at bounding box center [402, 443] width 52 height 30
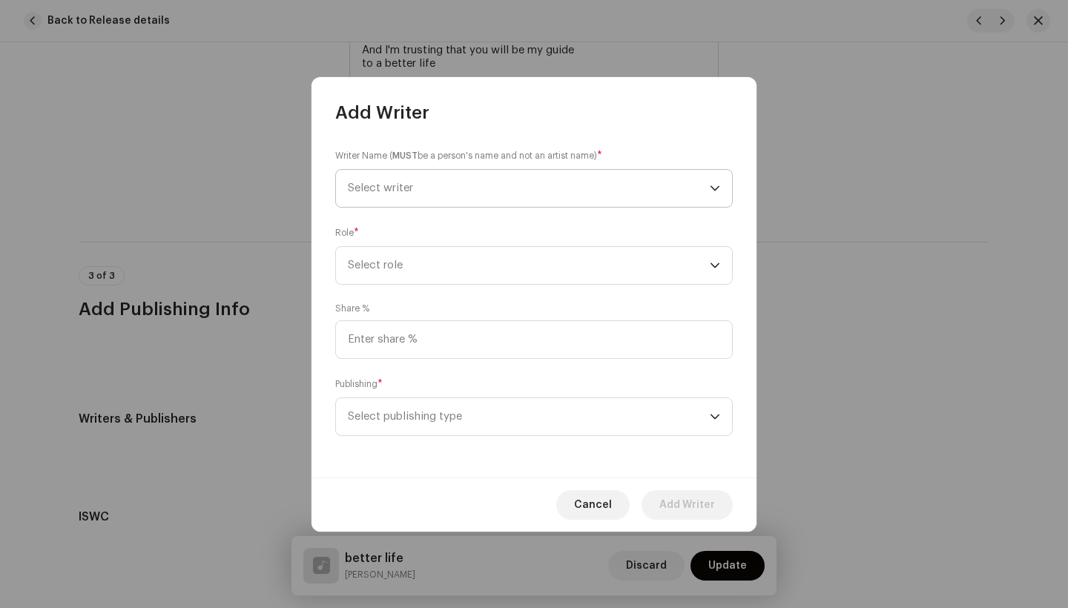
click at [461, 196] on span "Select writer" at bounding box center [529, 188] width 362 height 37
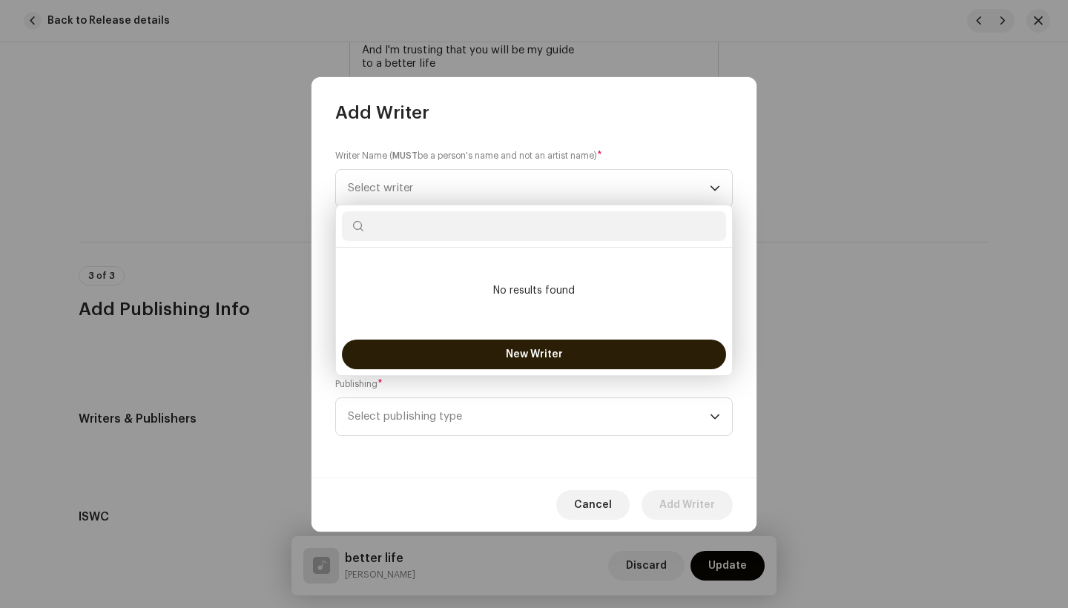
click at [498, 357] on button "New Writer" at bounding box center [534, 355] width 384 height 30
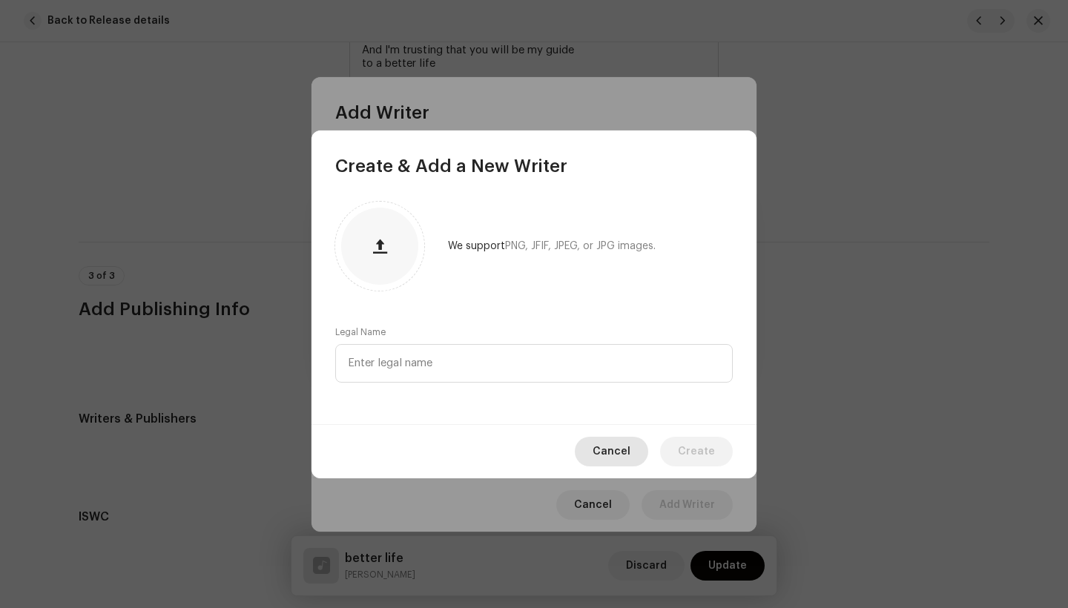
click at [623, 458] on span "Cancel" at bounding box center [612, 452] width 38 height 30
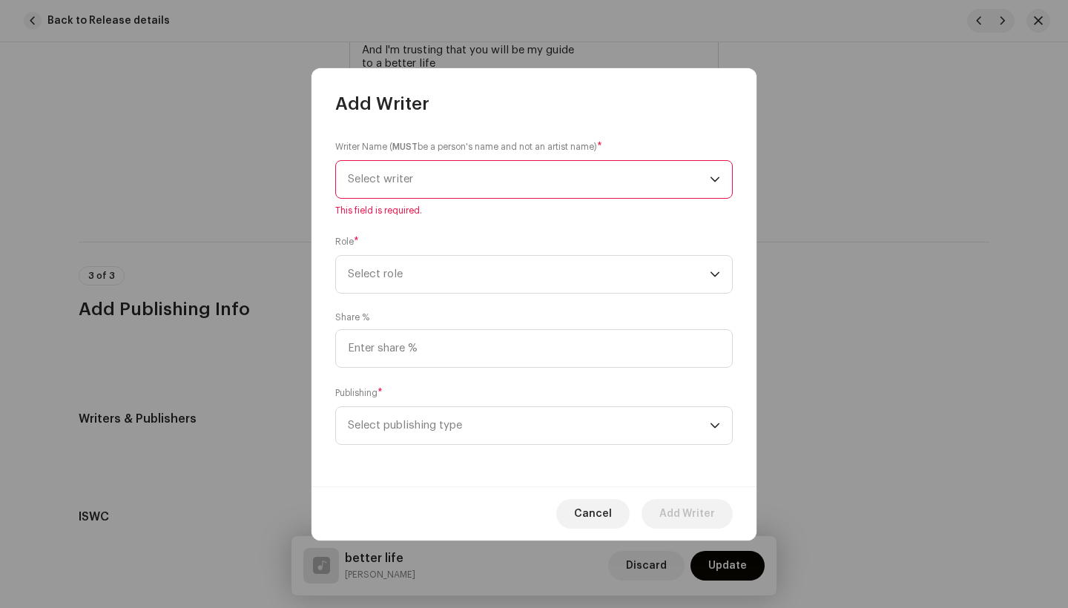
click at [518, 177] on span "Select writer" at bounding box center [529, 179] width 362 height 37
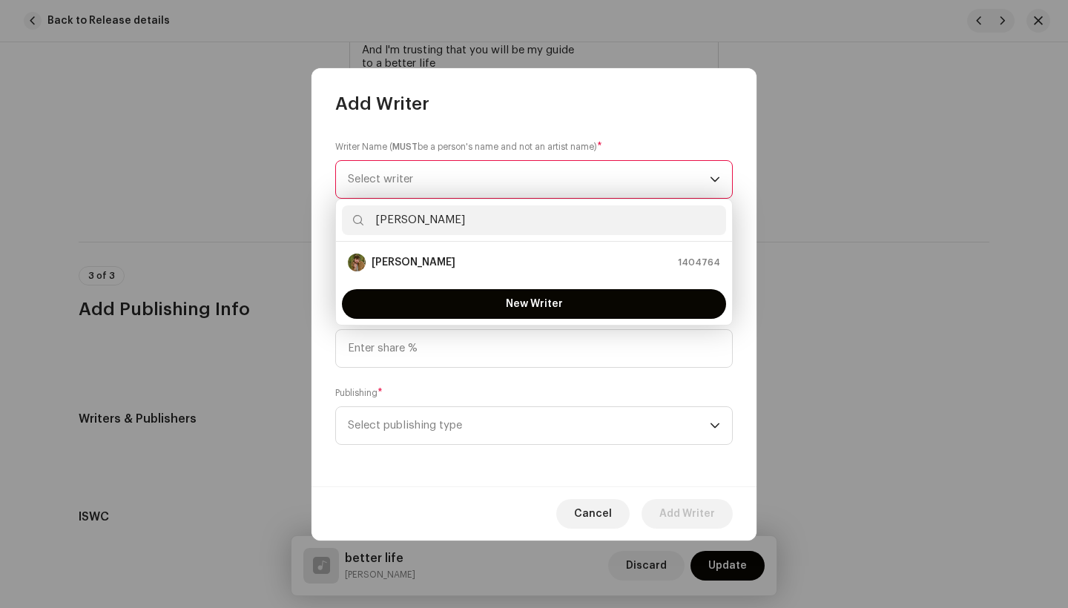
type input "[PERSON_NAME]"
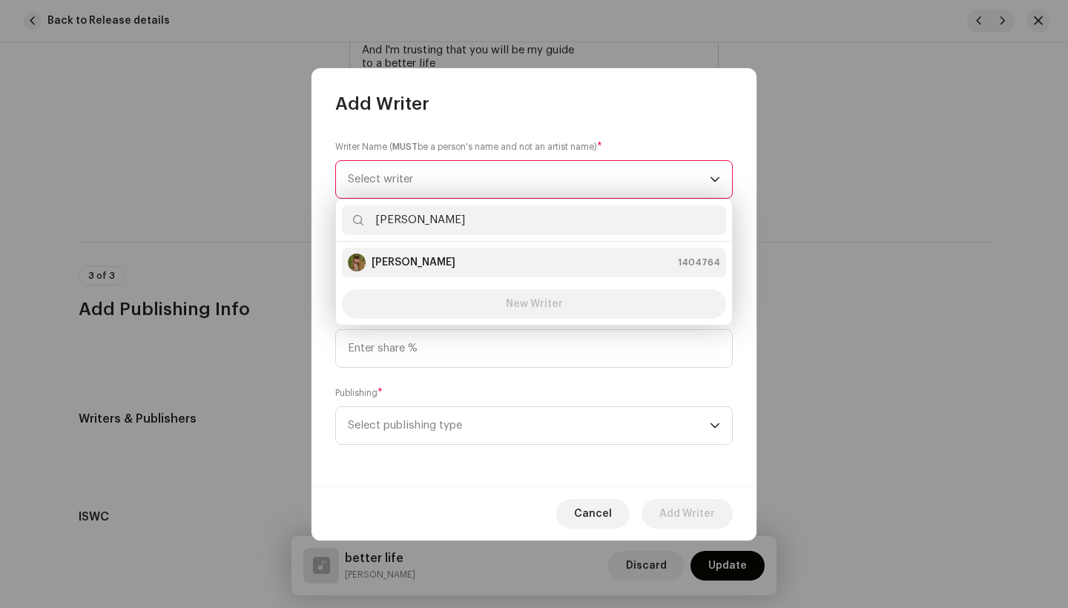
drag, startPoint x: 510, startPoint y: 287, endPoint x: 484, endPoint y: 255, distance: 41.1
click at [484, 255] on div "[PERSON_NAME] 1404764" at bounding box center [534, 263] width 372 height 18
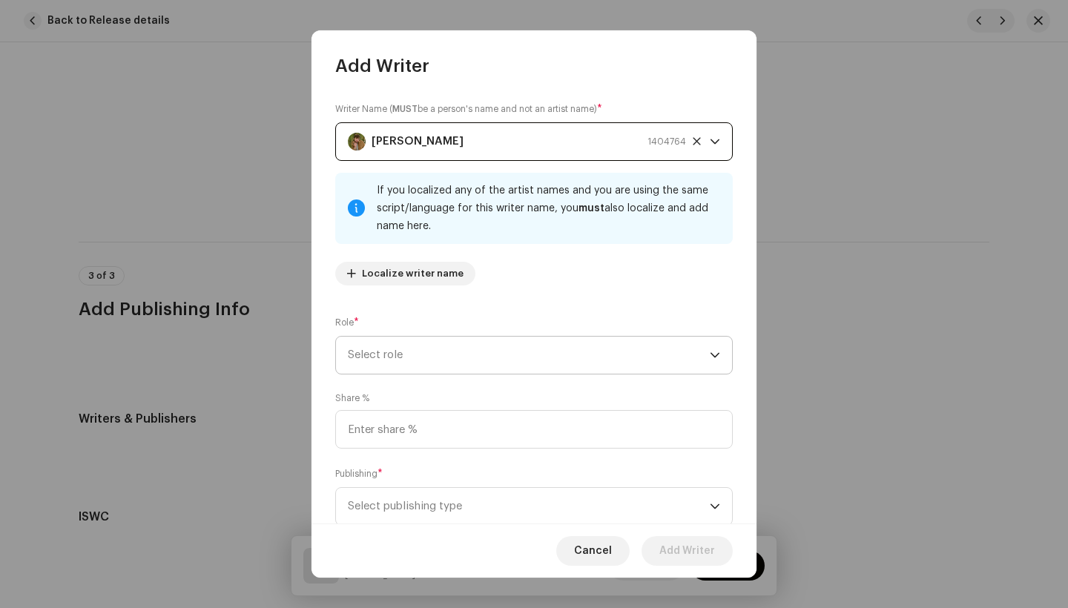
click at [451, 349] on span "Select role" at bounding box center [529, 355] width 362 height 37
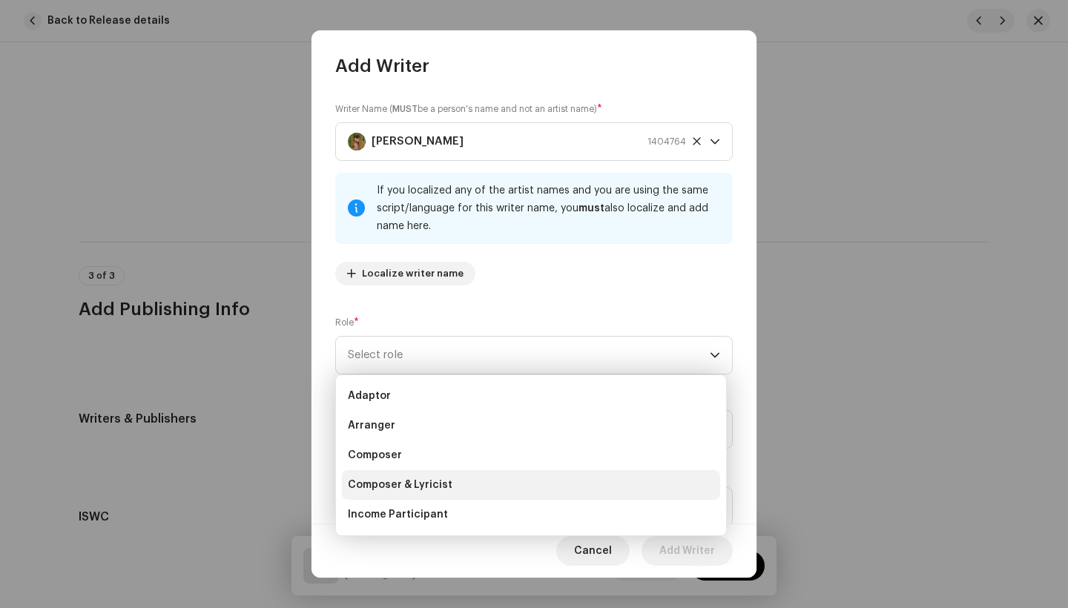
click at [399, 489] on span "Composer & Lyricist" at bounding box center [400, 485] width 105 height 15
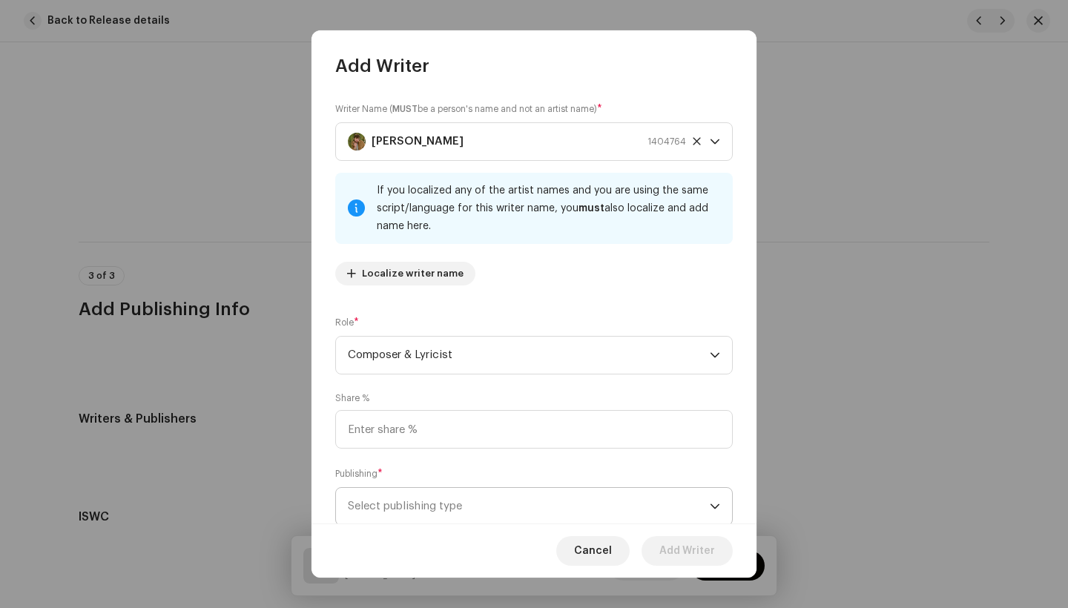
click at [572, 492] on span "Select publishing type" at bounding box center [529, 506] width 362 height 37
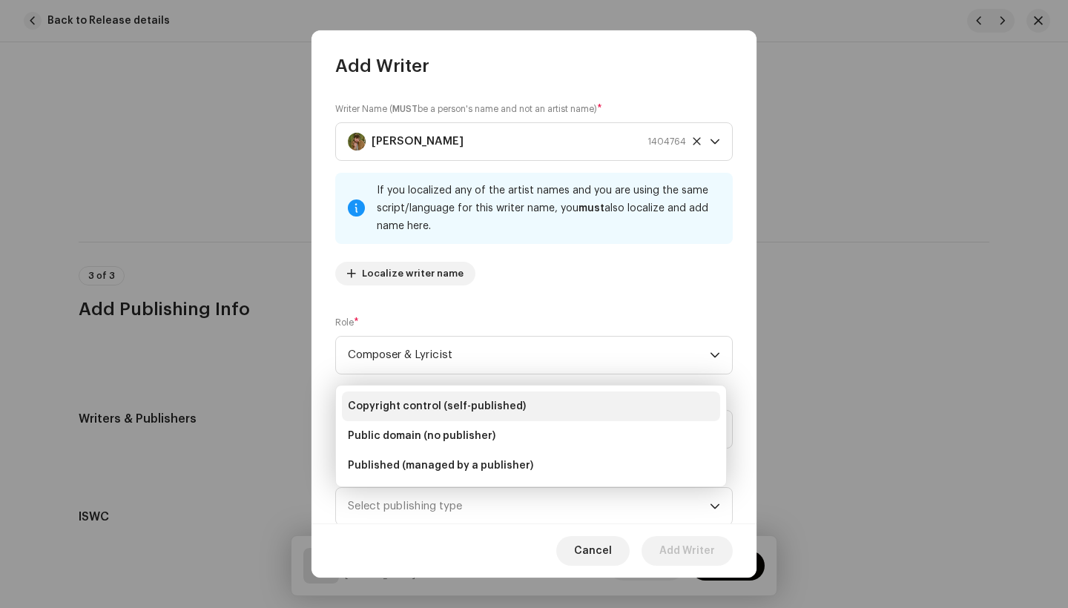
click at [455, 406] on span "Copyright control (self-published)" at bounding box center [437, 406] width 178 height 15
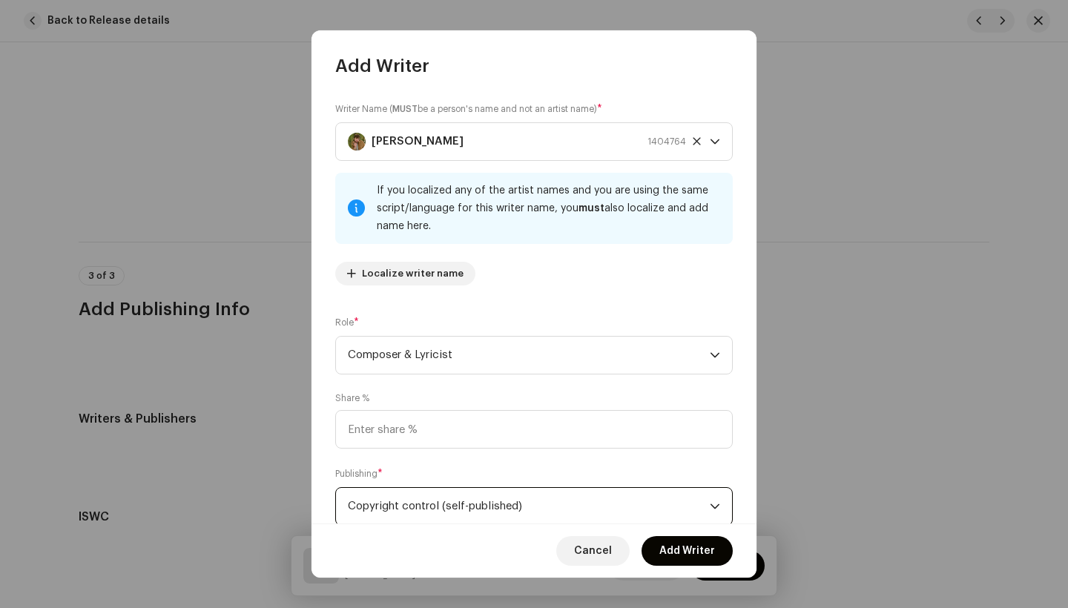
scroll to position [1, 0]
click at [700, 544] on span "Add Writer" at bounding box center [687, 551] width 56 height 30
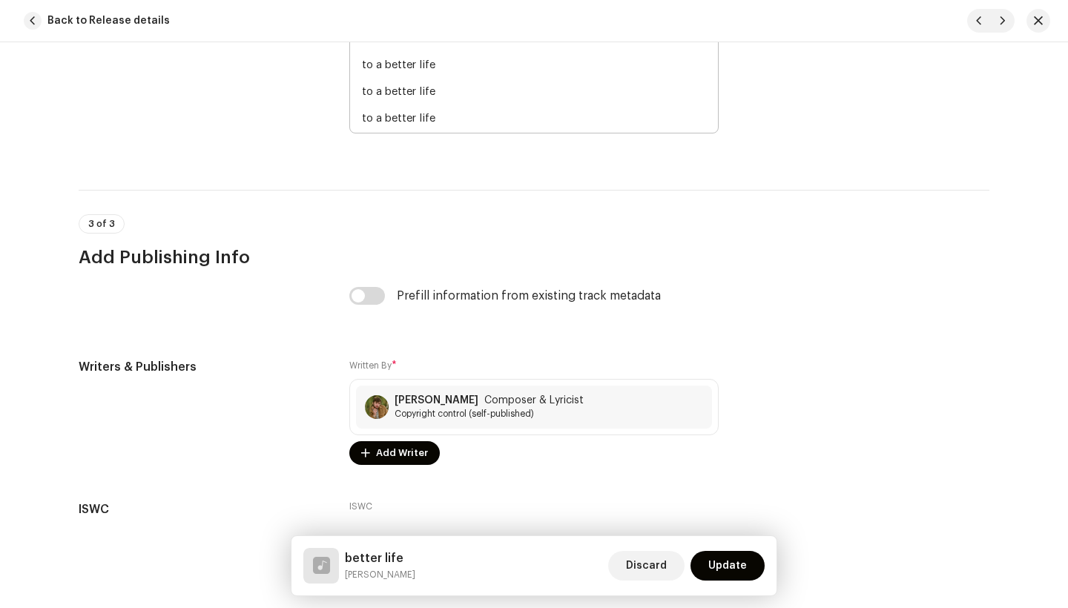
scroll to position [3318, 0]
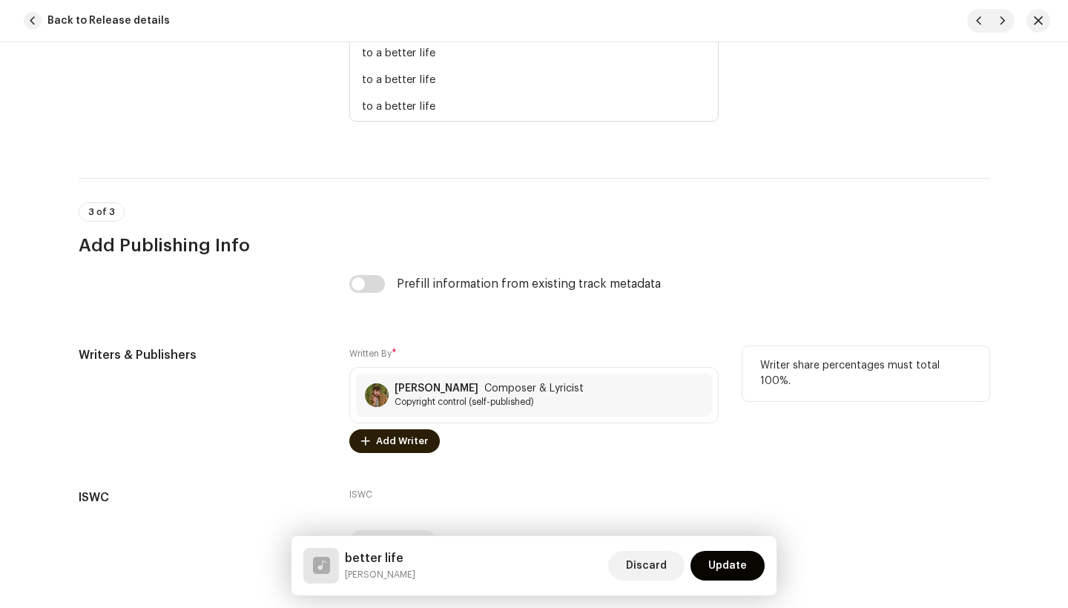
click at [385, 444] on span "Add Writer" at bounding box center [402, 441] width 52 height 30
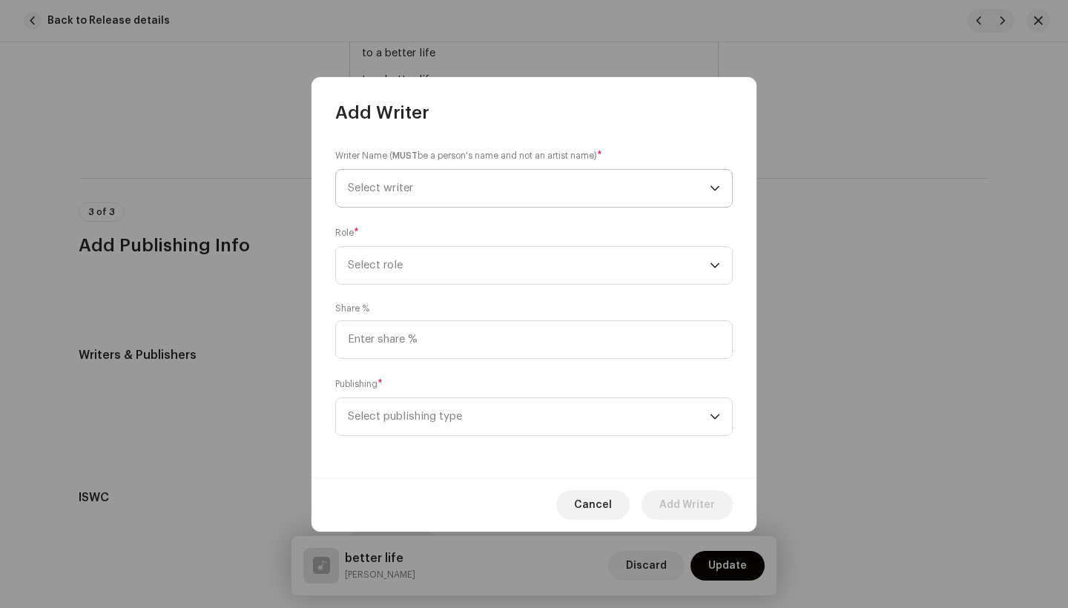
click at [536, 182] on span "Select writer" at bounding box center [529, 188] width 362 height 37
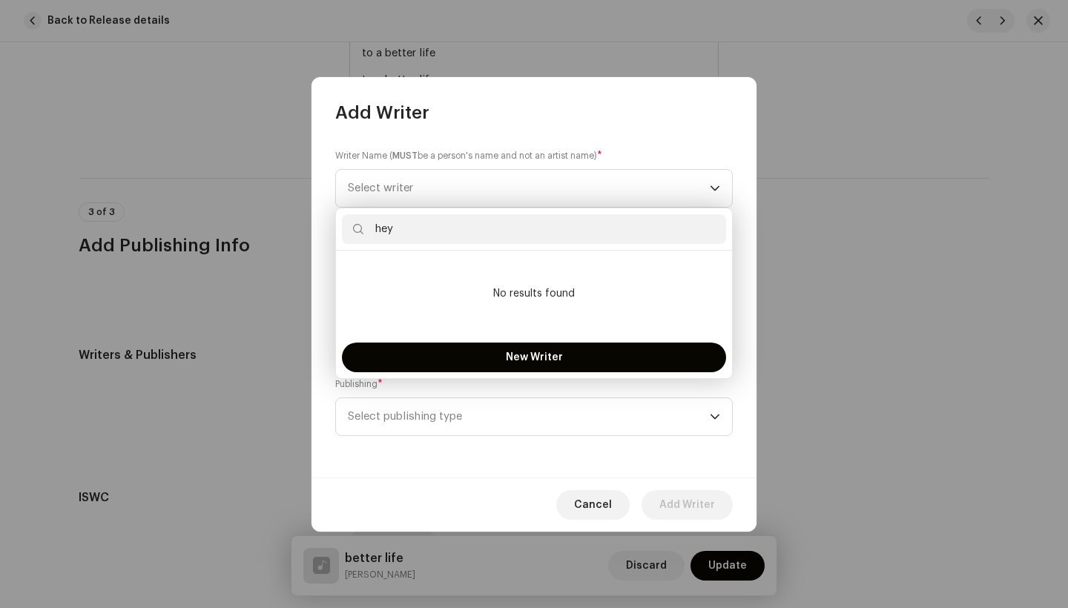
click at [452, 228] on input "hey" at bounding box center [534, 229] width 384 height 30
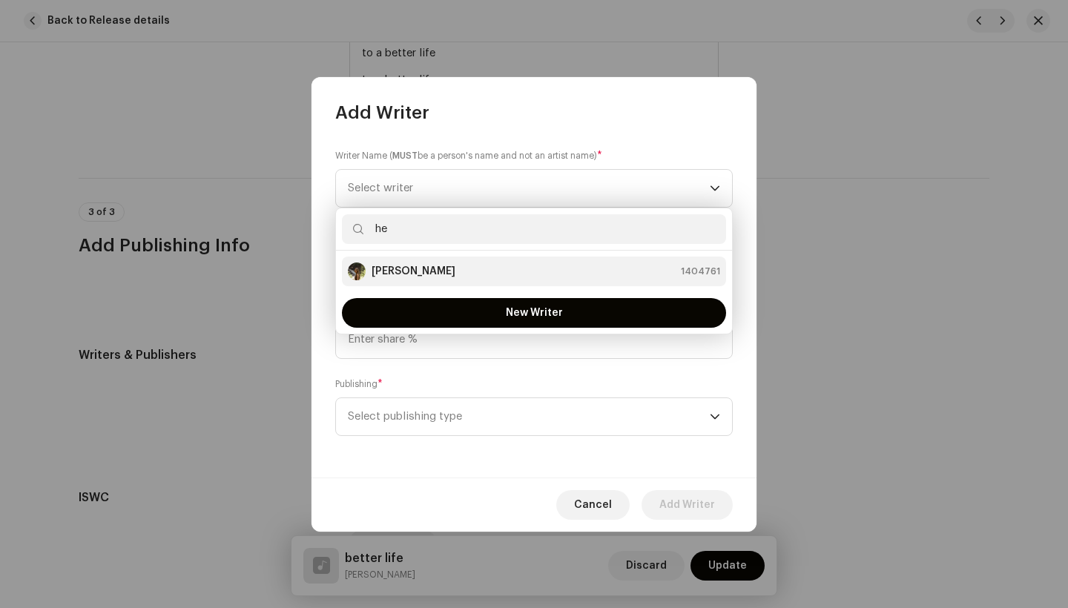
type input "he"
click at [403, 271] on strong "[PERSON_NAME]" at bounding box center [414, 271] width 84 height 15
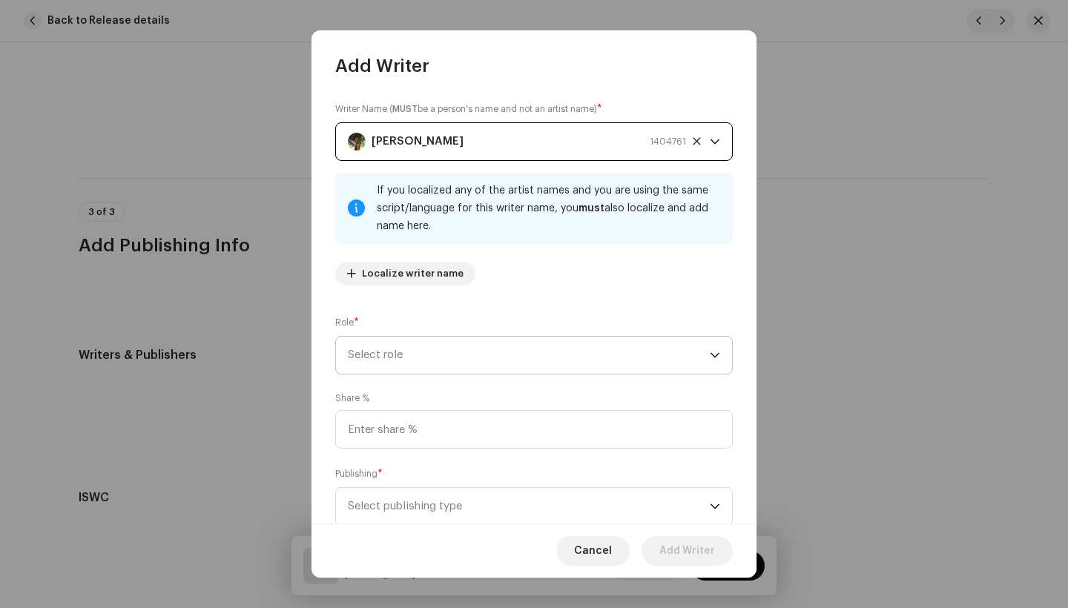
click at [460, 357] on span "Select role" at bounding box center [529, 355] width 362 height 37
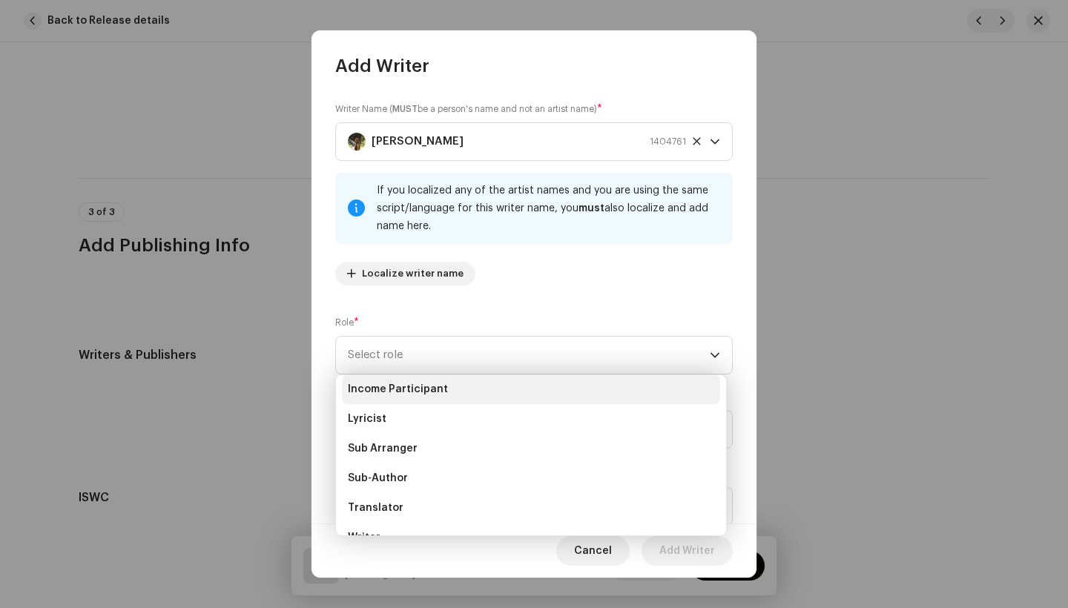
scroll to position [125, 0]
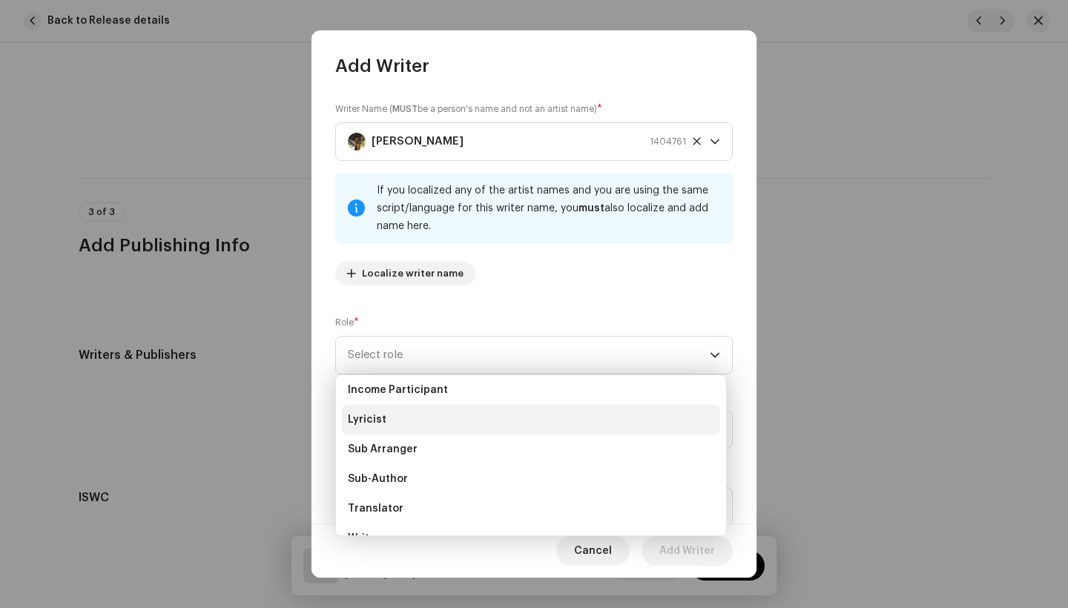
click at [397, 421] on li "Lyricist" at bounding box center [531, 420] width 378 height 30
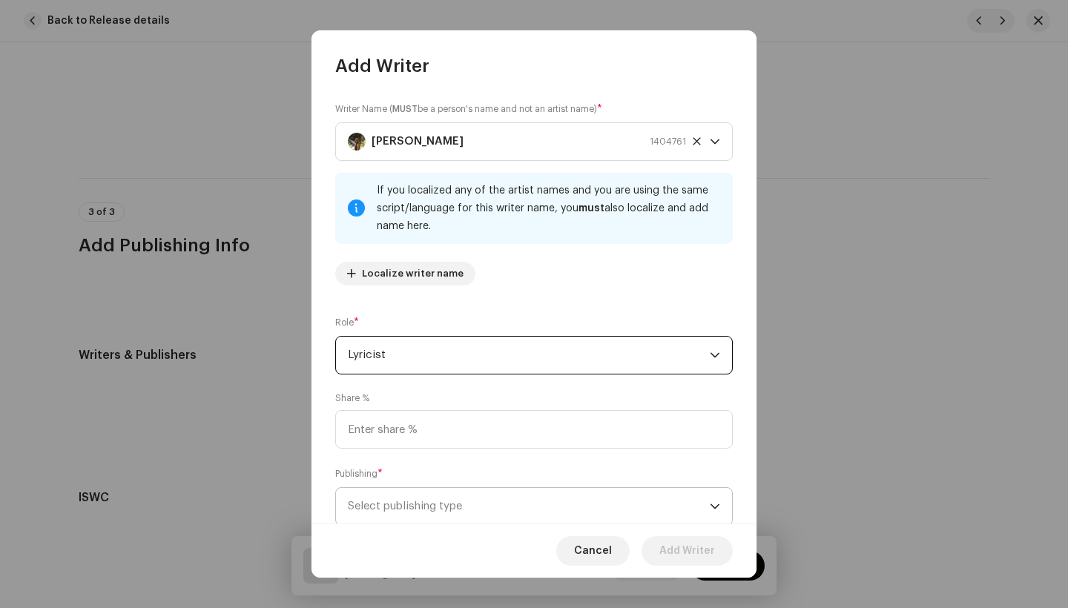
click at [428, 513] on span "Select publishing type" at bounding box center [529, 506] width 362 height 37
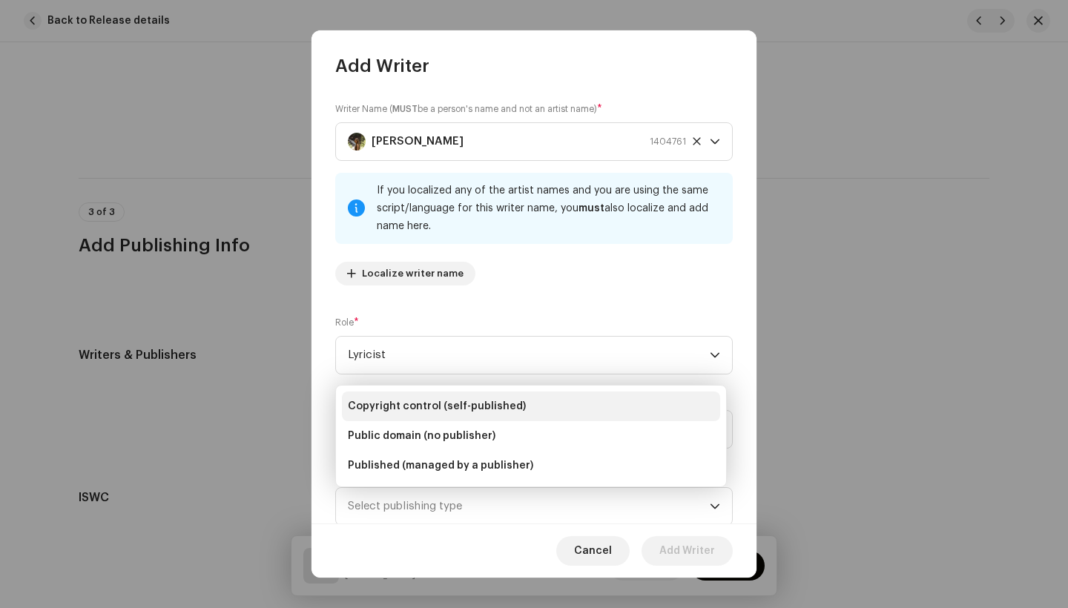
click at [446, 401] on span "Copyright control (self-published)" at bounding box center [437, 406] width 178 height 15
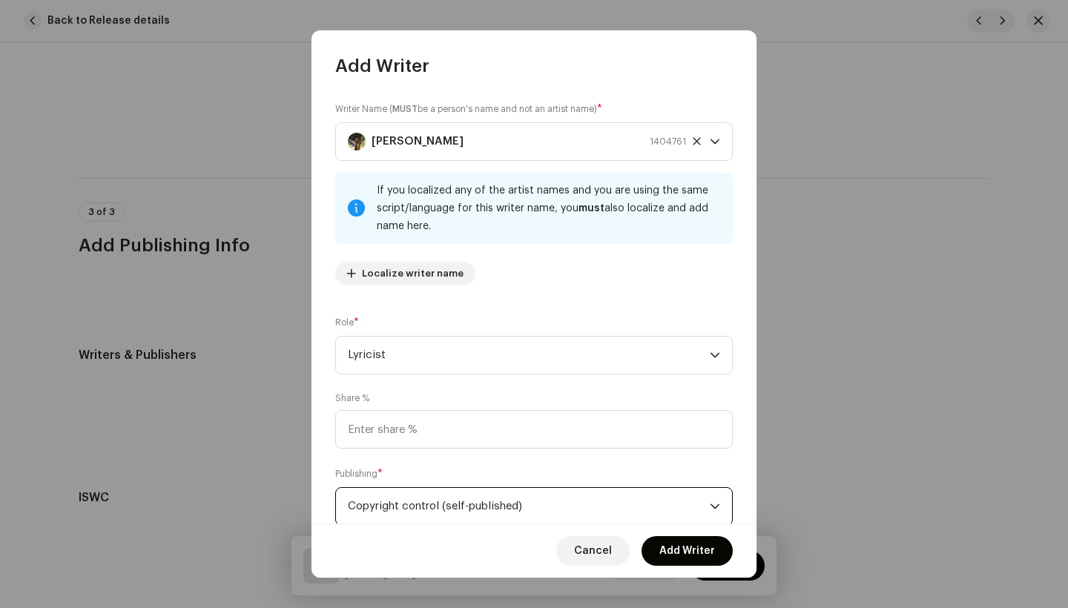
scroll to position [1, 0]
click at [682, 558] on span "Add Writer" at bounding box center [687, 551] width 56 height 30
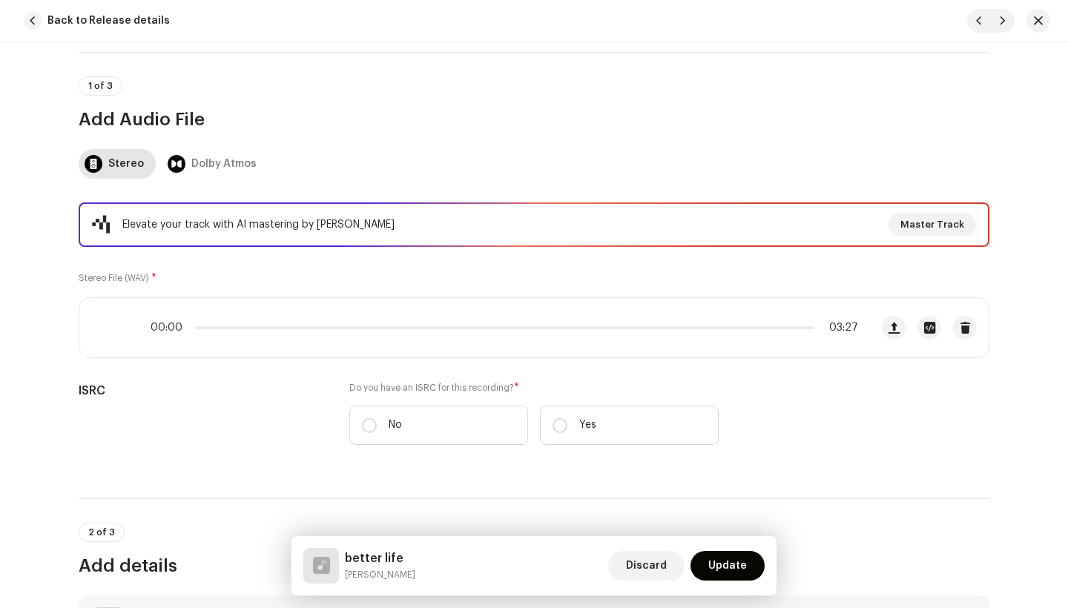
scroll to position [99, 0]
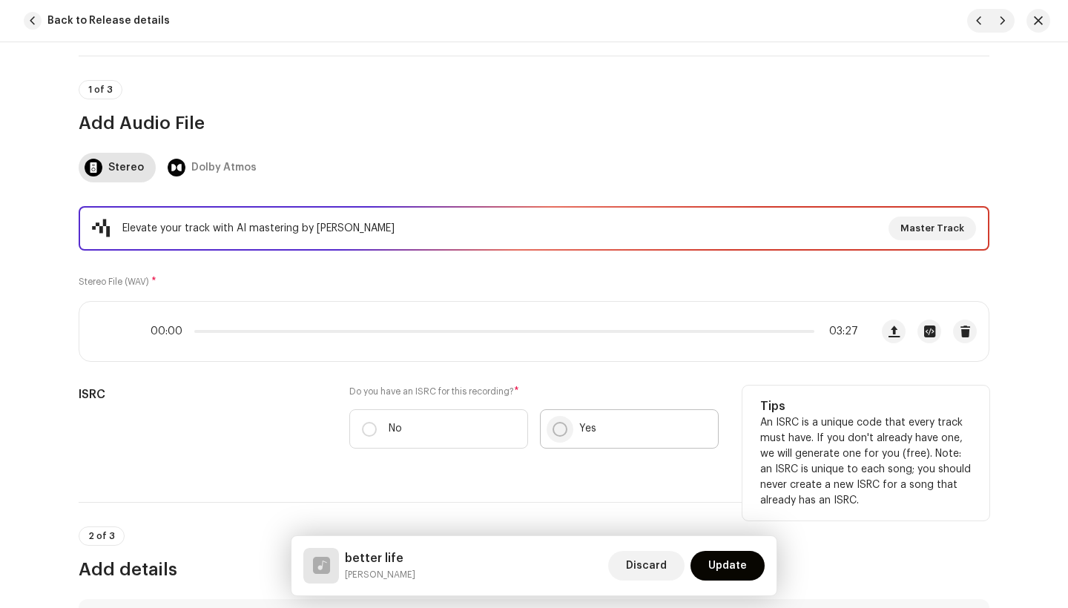
click at [557, 429] on input "Yes" at bounding box center [559, 429] width 15 height 15
radio input "true"
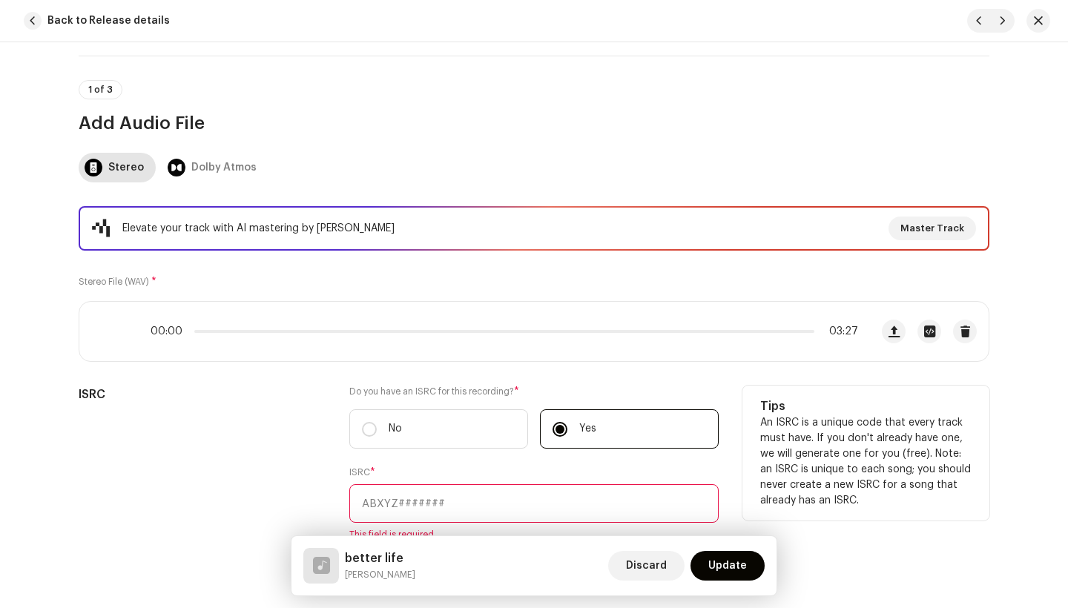
click at [406, 508] on input "text" at bounding box center [533, 503] width 369 height 39
paste input "So I'm taking the next exit sign And I'm trusting that you will be my guide to …"
type input "So I'm taking the next exit sign And I'm trusting that you will be my guide to …"
drag, startPoint x: 704, startPoint y: 502, endPoint x: 461, endPoint y: 495, distance: 244.1
click at [461, 495] on input "So I'm taking the next exit sign And I'm trusting that you will be my guide to …" at bounding box center [533, 503] width 369 height 39
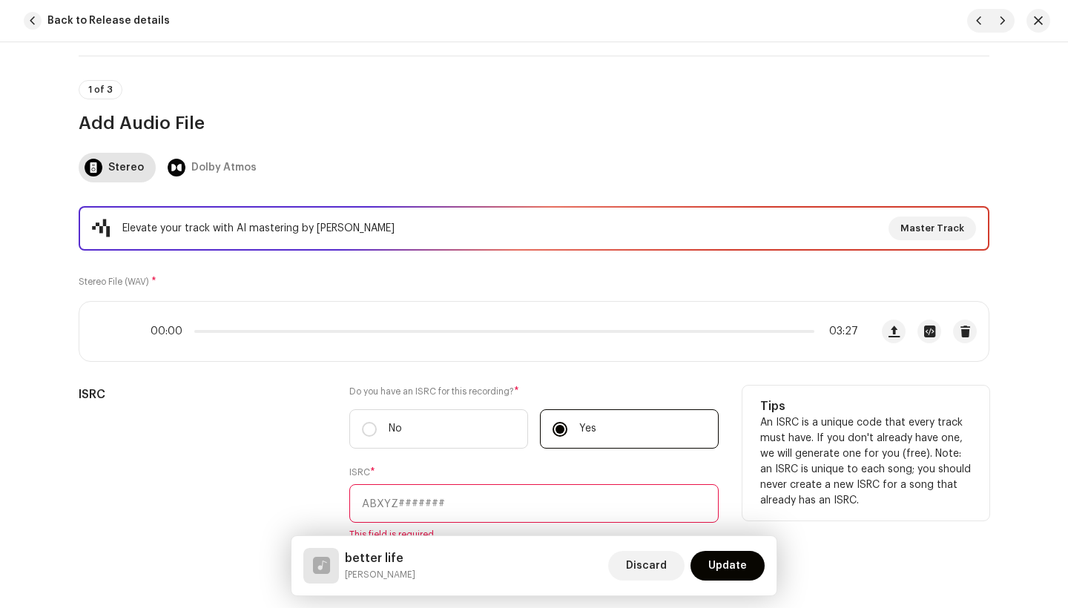
paste input "QZTAY2572162"
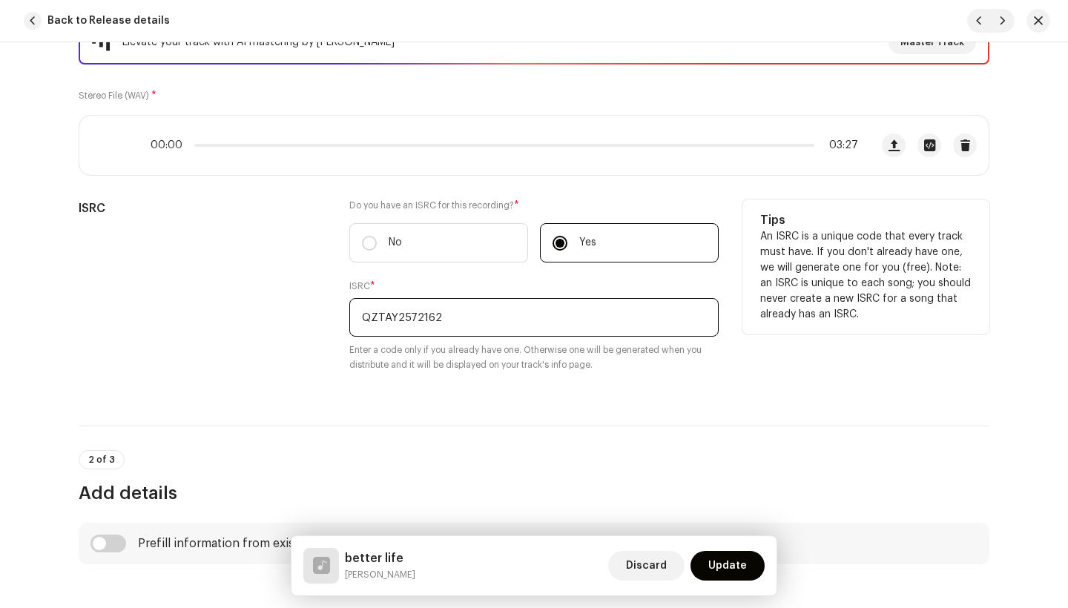
scroll to position [290, 0]
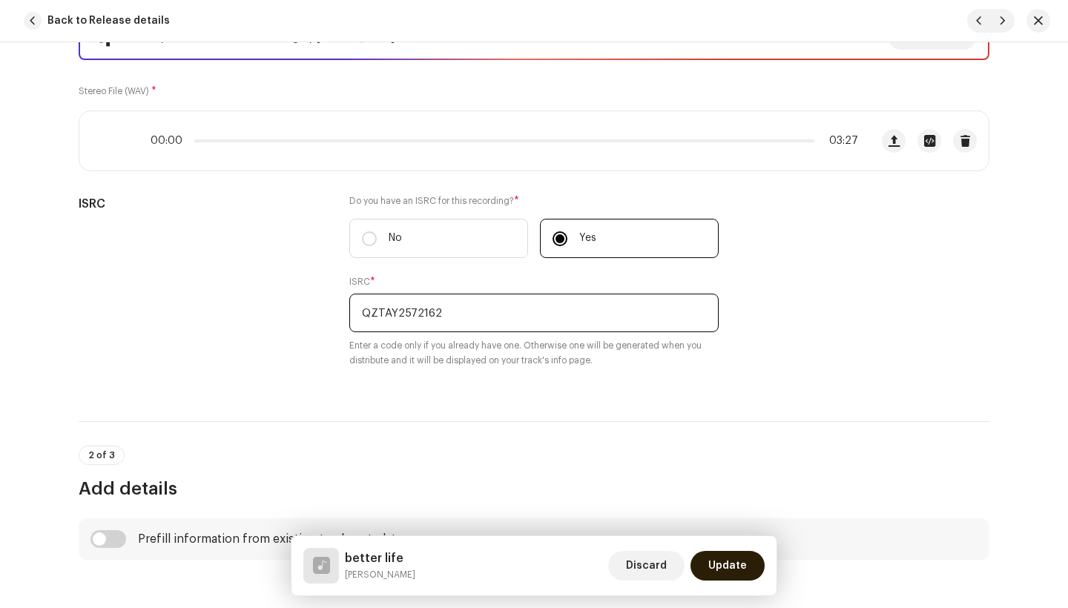
type input "QZTAY2572162"
click at [729, 566] on span "Update" at bounding box center [727, 566] width 39 height 30
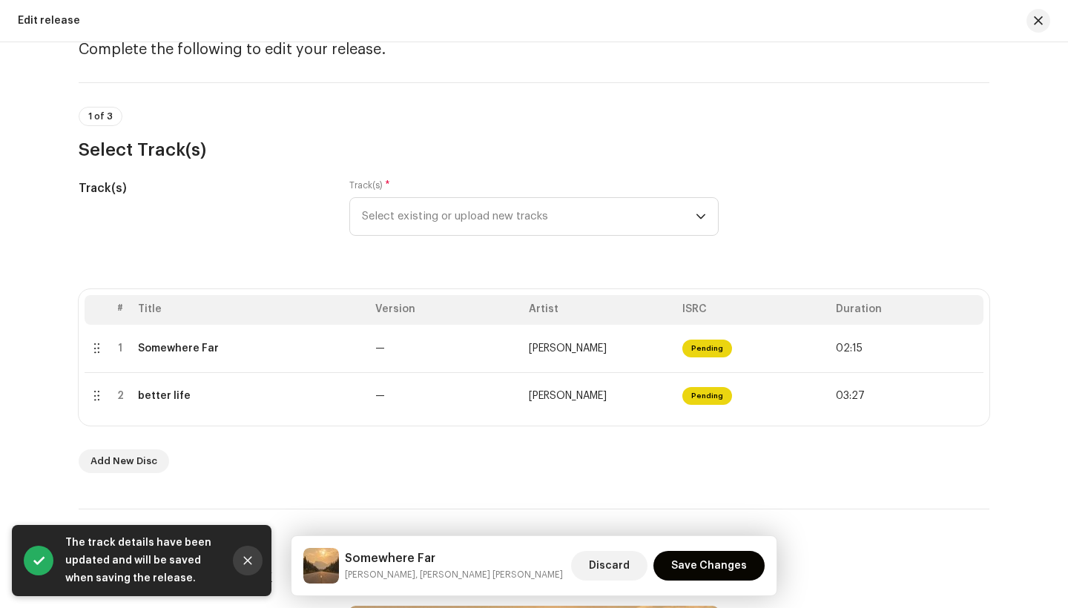
click at [249, 564] on icon "Close" at bounding box center [247, 560] width 10 height 10
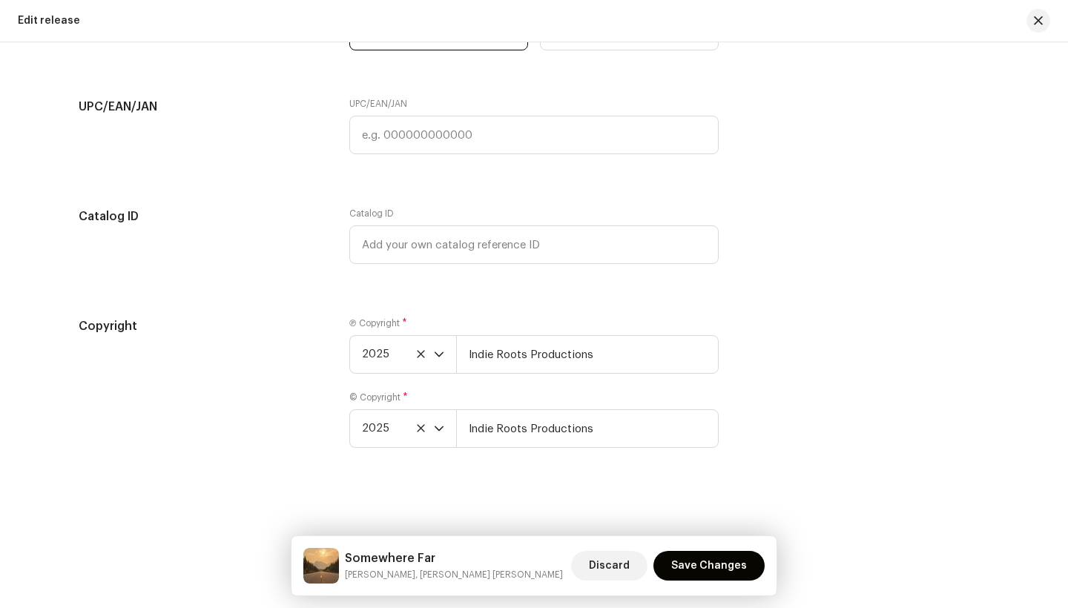
scroll to position [2467, 0]
click at [684, 561] on span "Save Changes" at bounding box center [709, 566] width 76 height 30
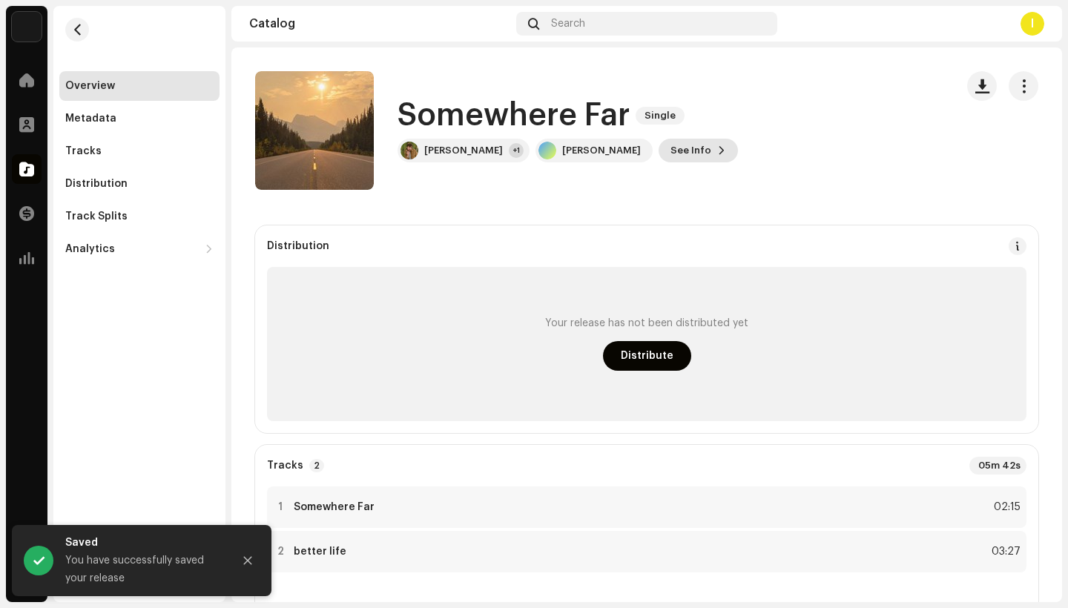
click at [670, 148] on span "See Info" at bounding box center [690, 151] width 41 height 30
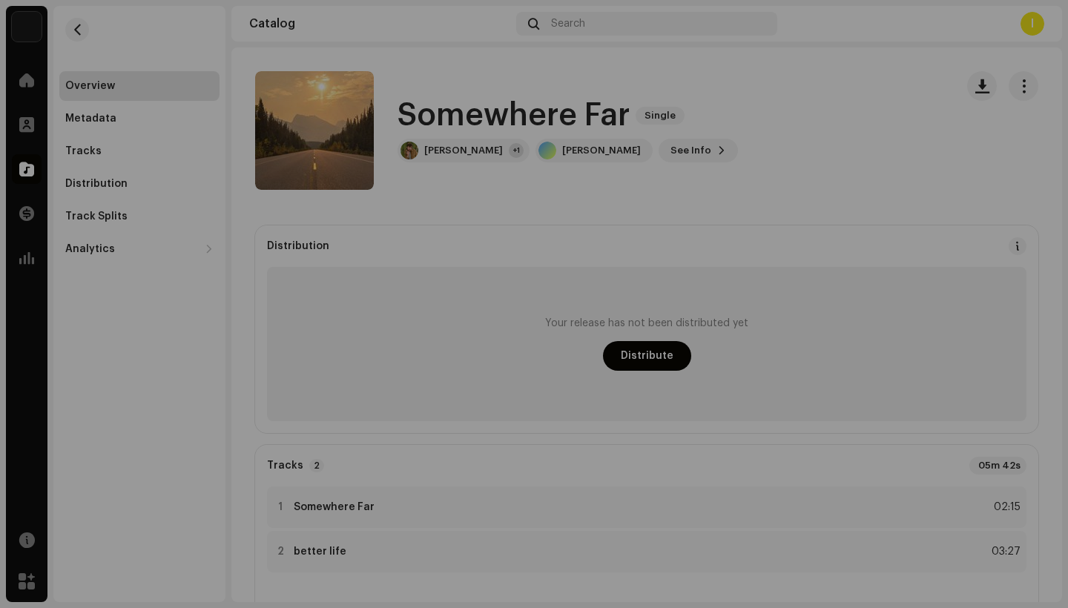
click at [847, 129] on div "Somewhere Far 3049275 Metadata Distribution Metadata Language English Release T…" at bounding box center [534, 304] width 1068 height 608
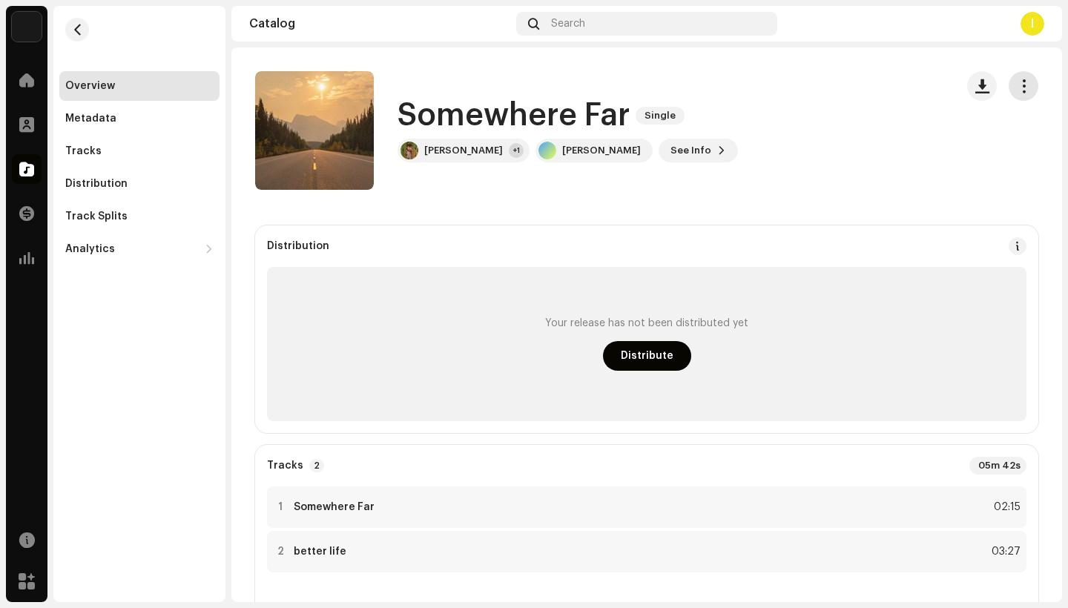
click at [1025, 81] on button "button" at bounding box center [1024, 86] width 30 height 30
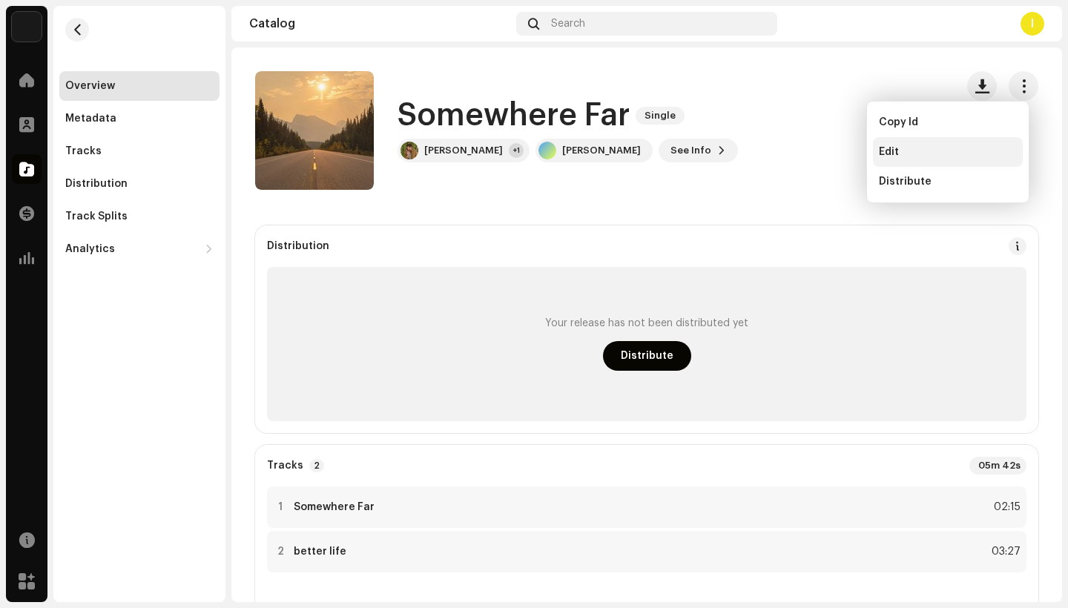
click at [913, 148] on div "Edit" at bounding box center [948, 152] width 138 height 12
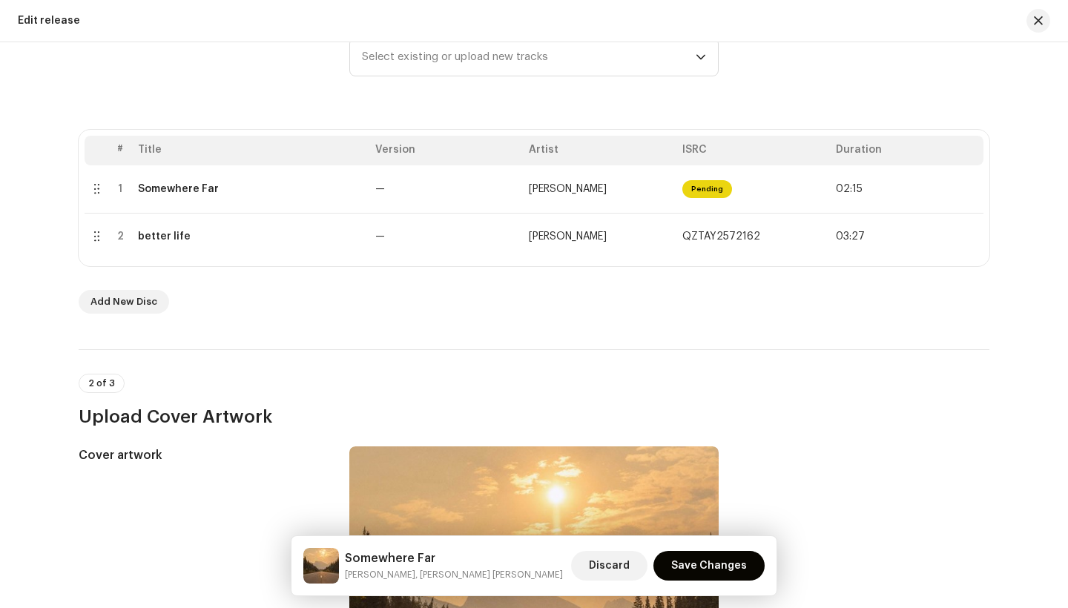
scroll to position [228, 0]
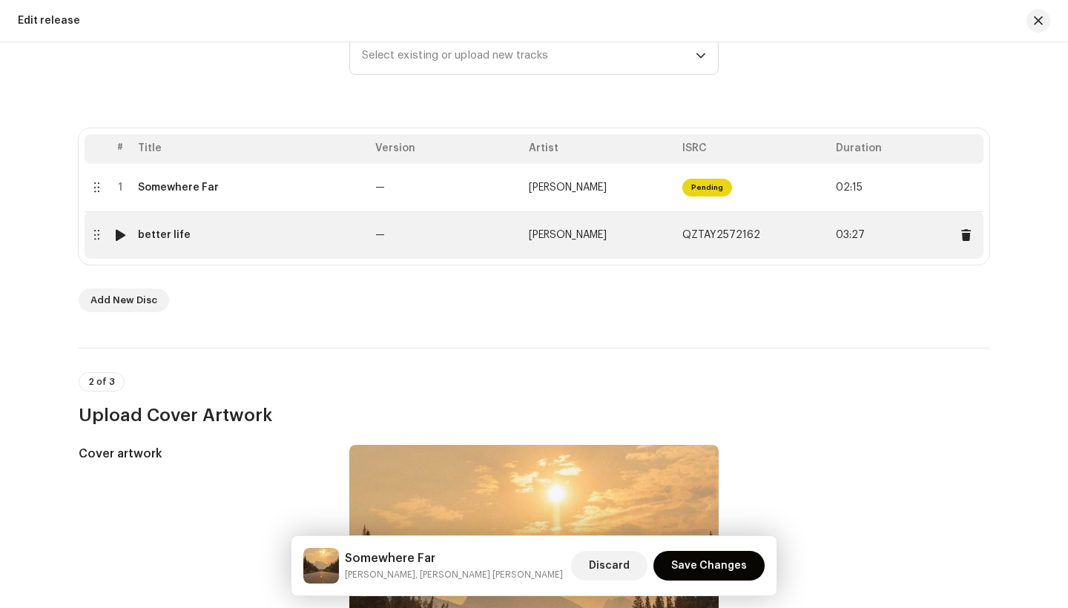
click at [874, 242] on span "03:27" at bounding box center [907, 235] width 142 height 24
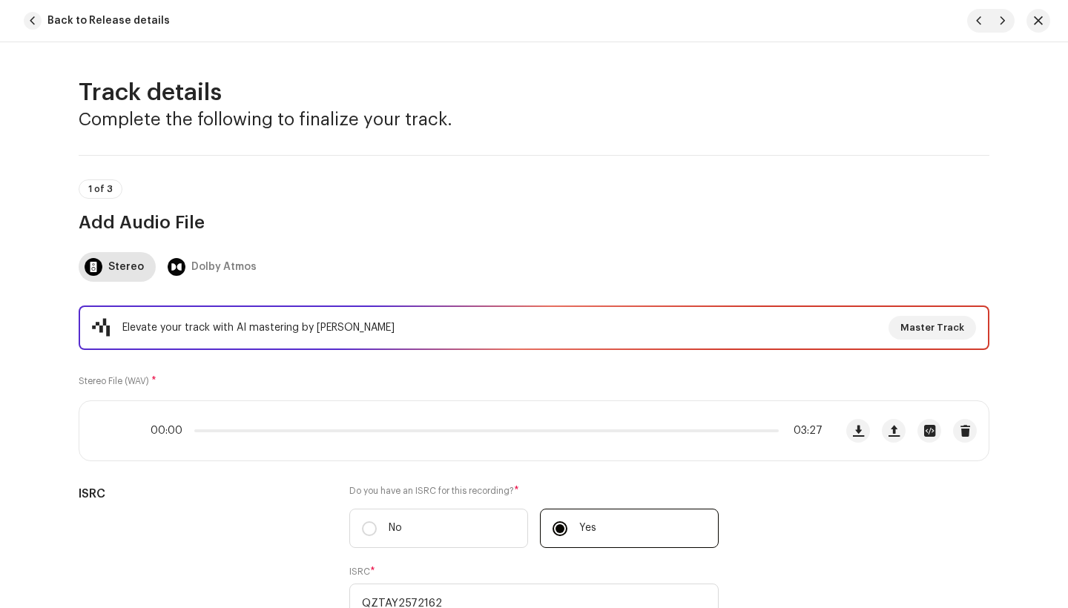
scroll to position [0, 0]
click at [38, 25] on span "button" at bounding box center [33, 21] width 18 height 18
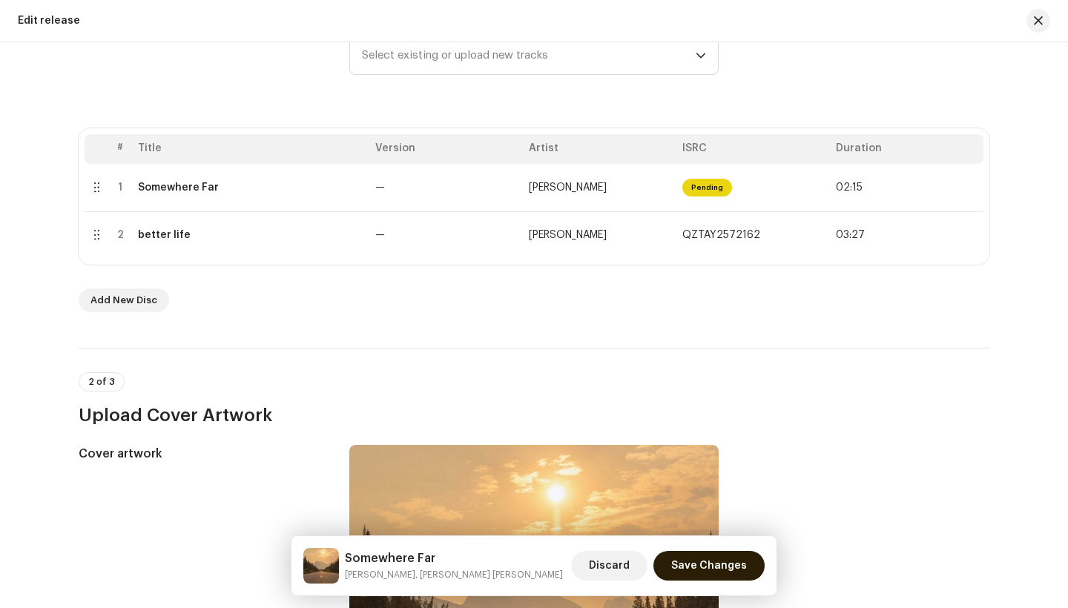
click at [725, 571] on span "Save Changes" at bounding box center [709, 566] width 76 height 30
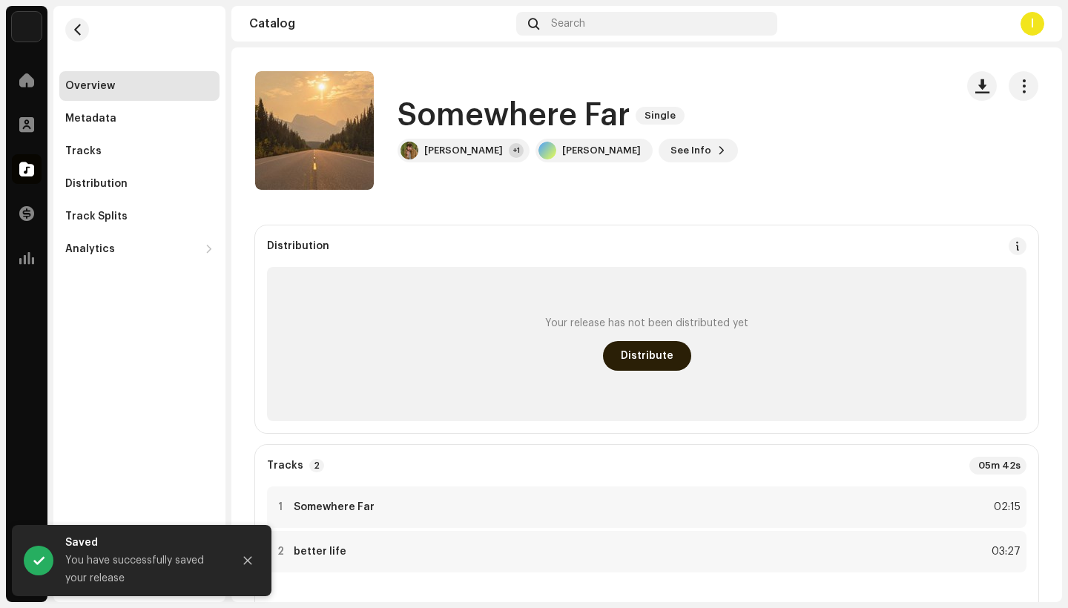
click at [629, 354] on span "Distribute" at bounding box center [647, 356] width 53 height 30
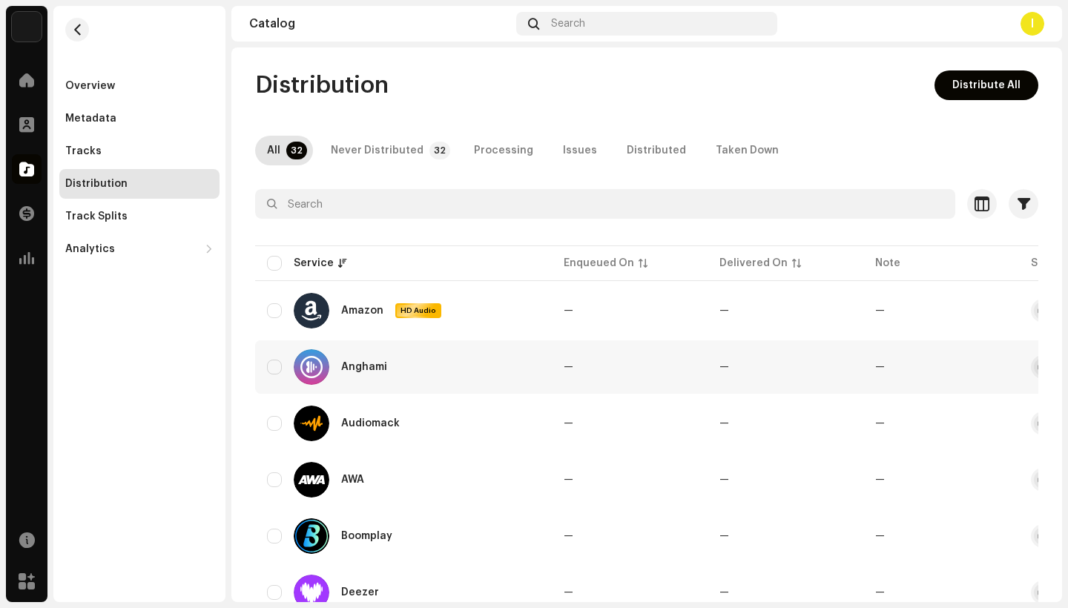
scroll to position [62, 0]
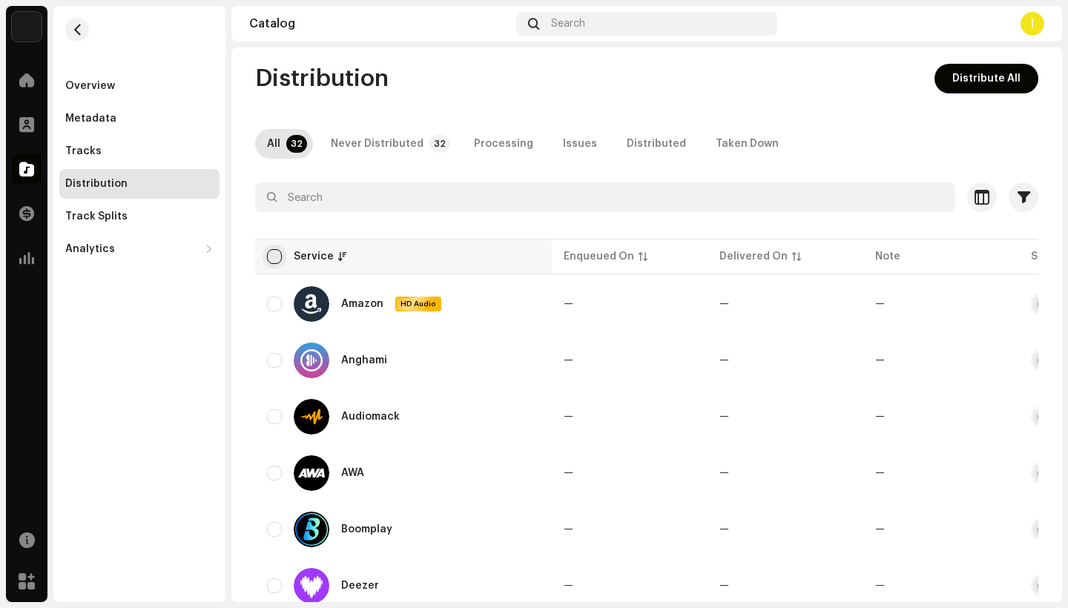
click at [278, 249] on input "checkbox" at bounding box center [274, 256] width 15 height 15
checkbox input "true"
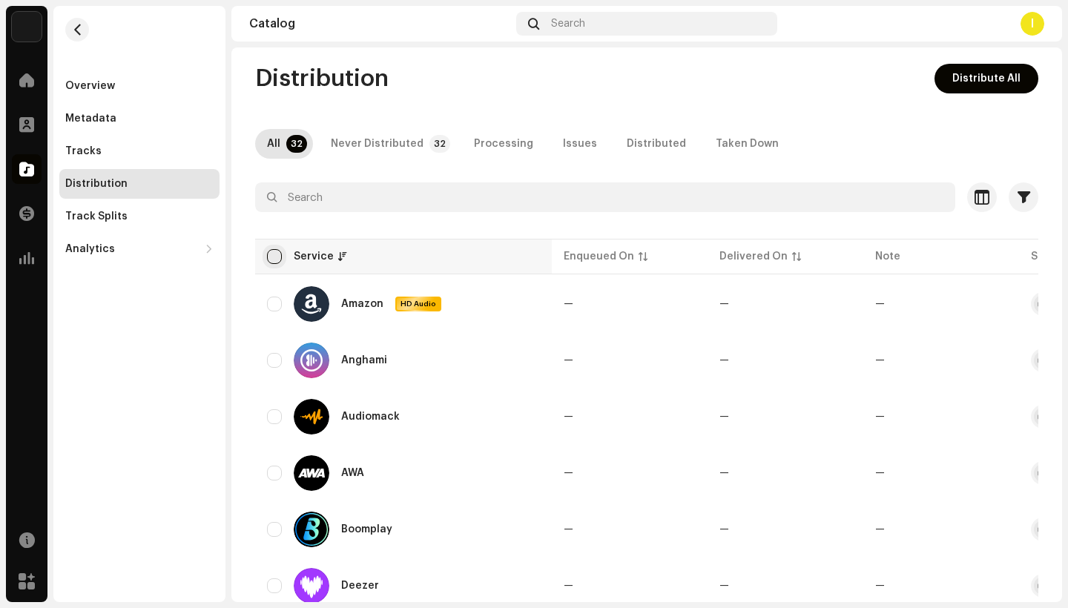
checkbox input "true"
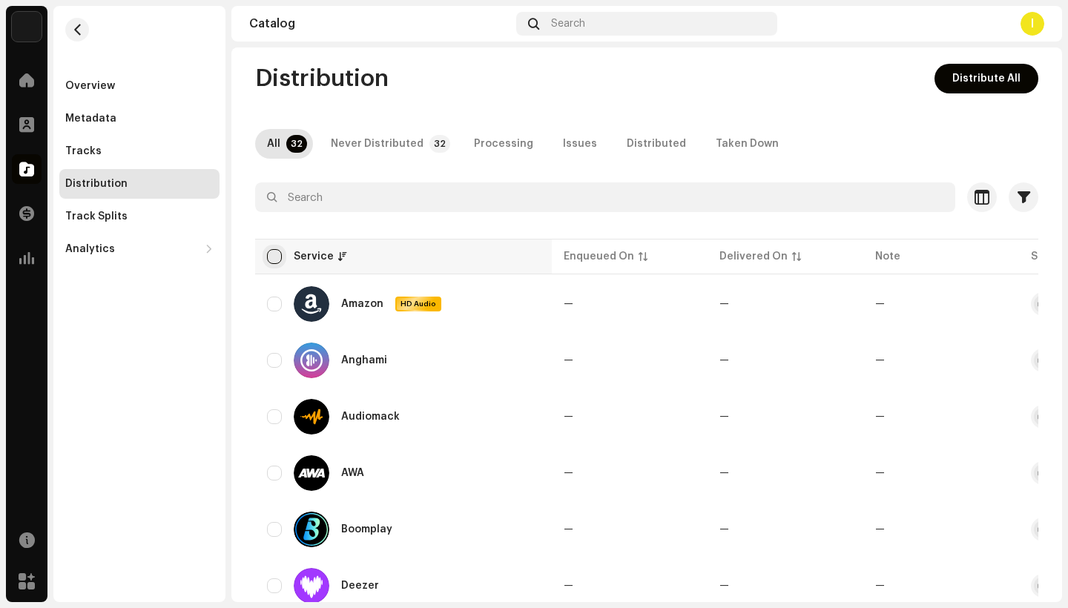
checkbox input "true"
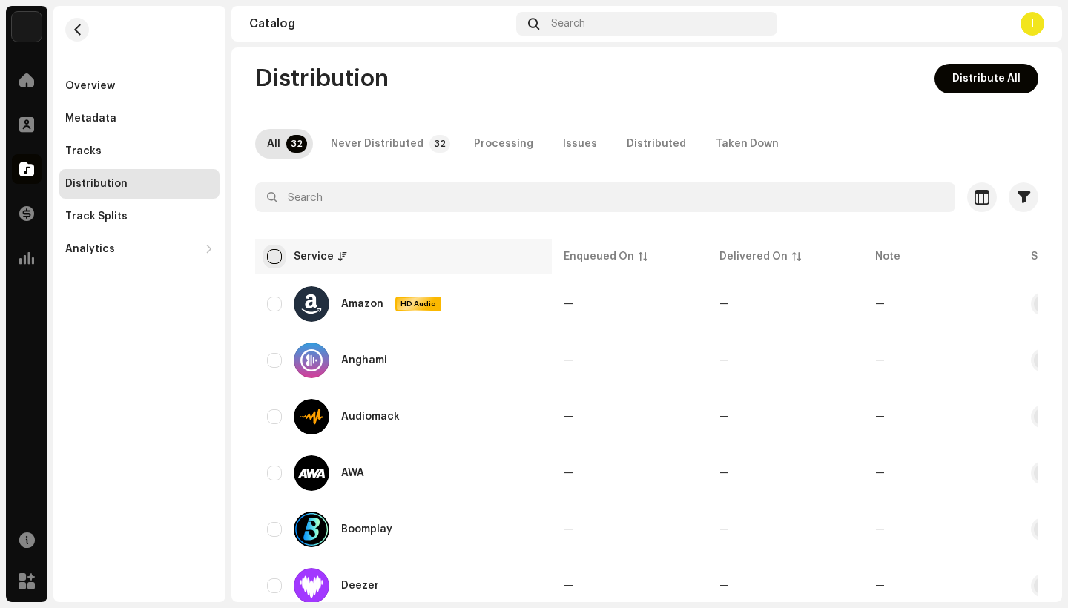
checkbox input "true"
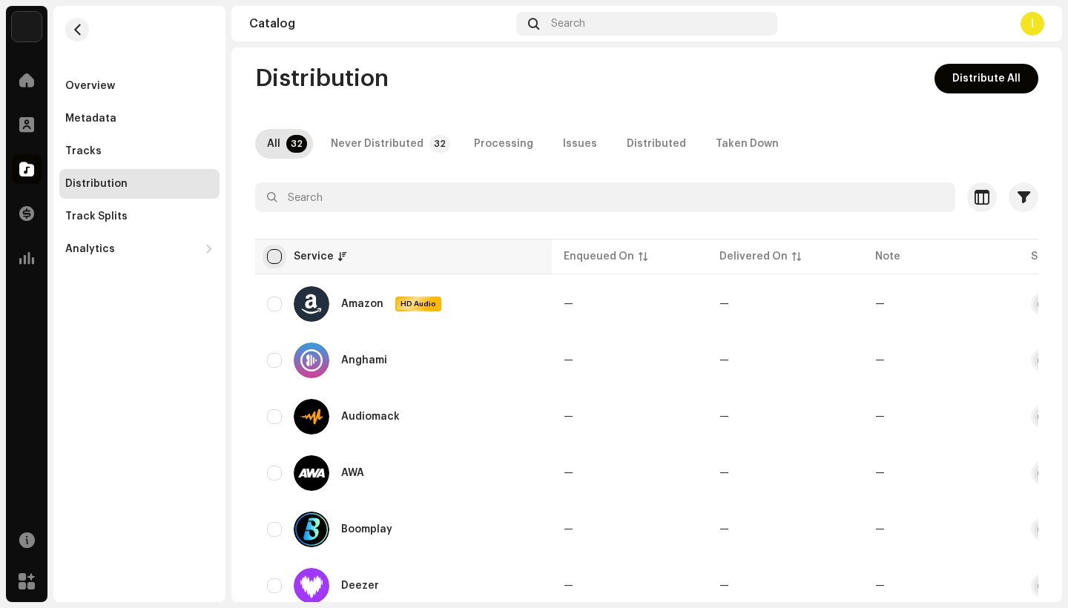
checkbox input "true"
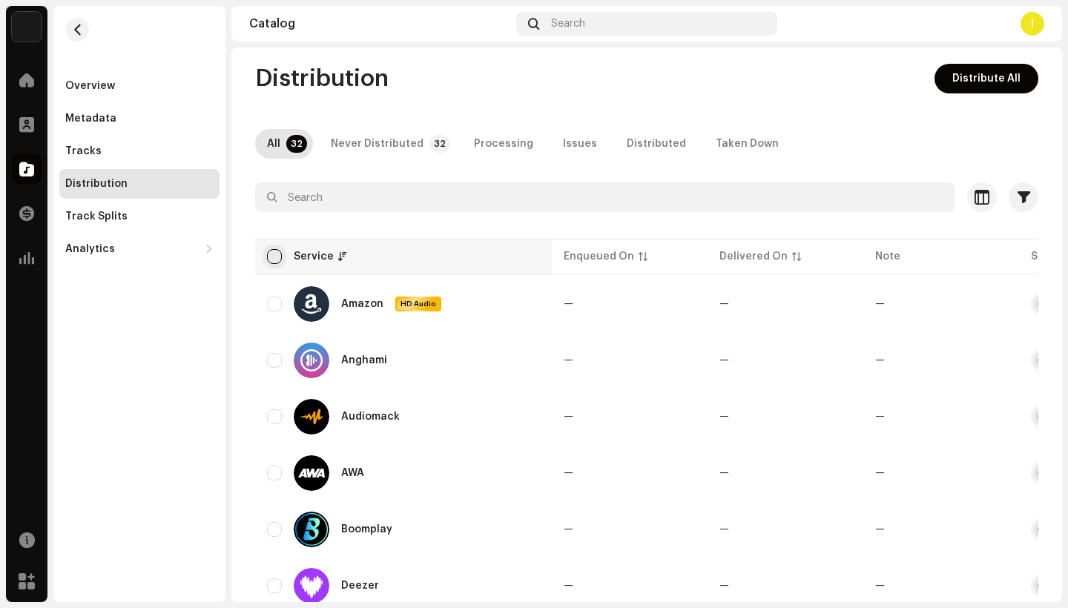
checkbox input "true"
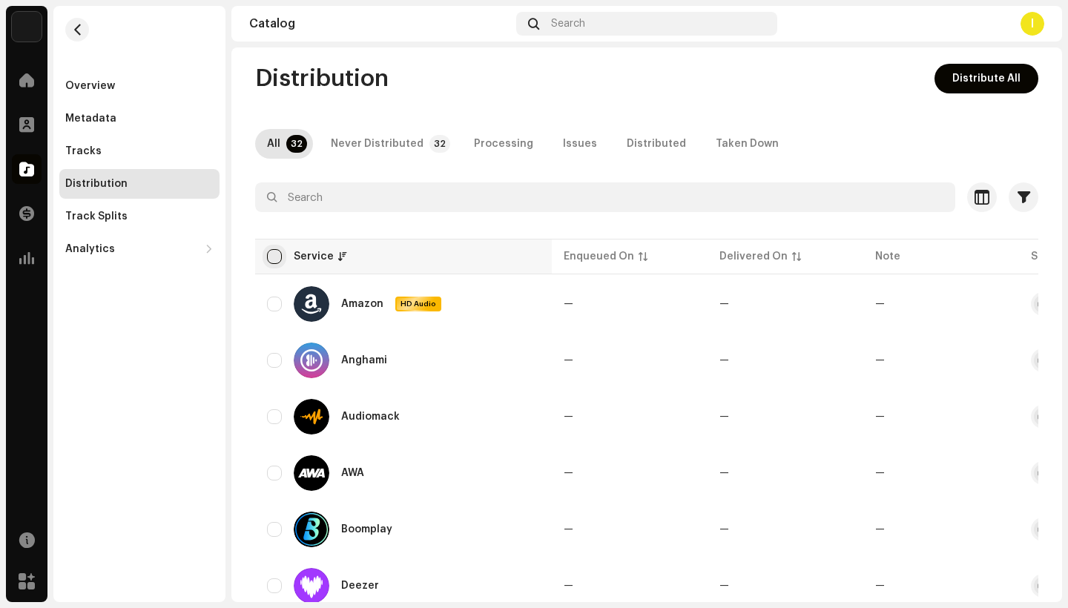
checkbox input "true"
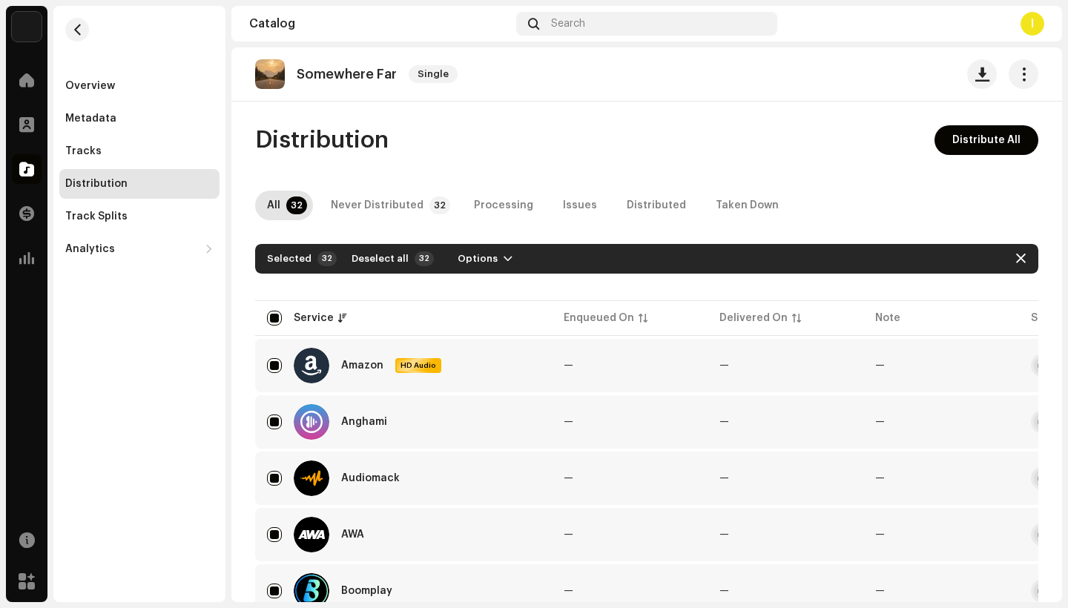
scroll to position [0, 0]
click at [129, 221] on div "Track Splits" at bounding box center [139, 217] width 148 height 12
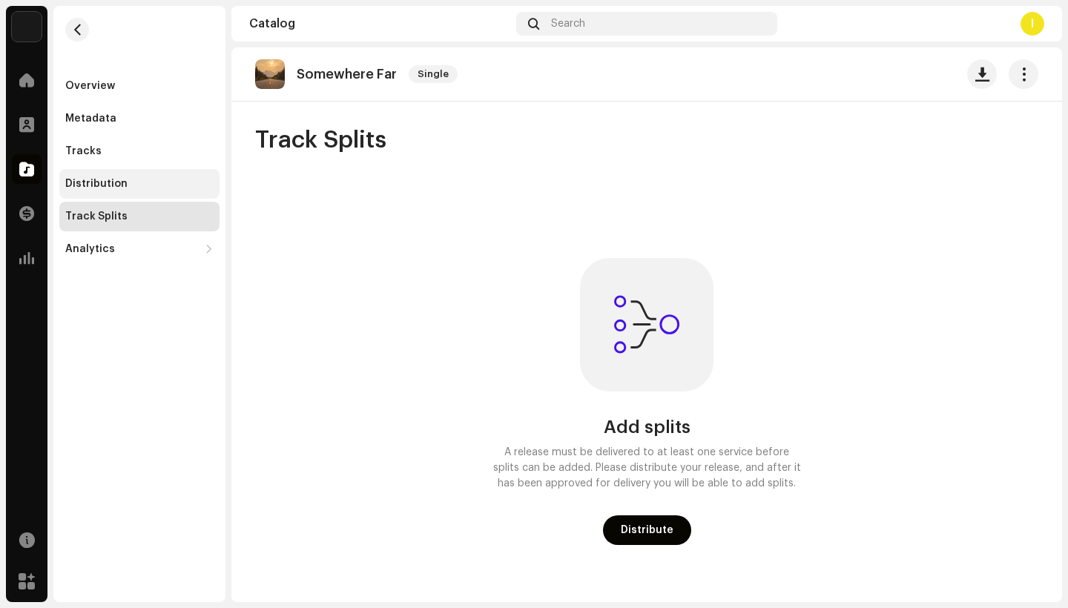
click at [102, 192] on div "Distribution" at bounding box center [139, 184] width 160 height 30
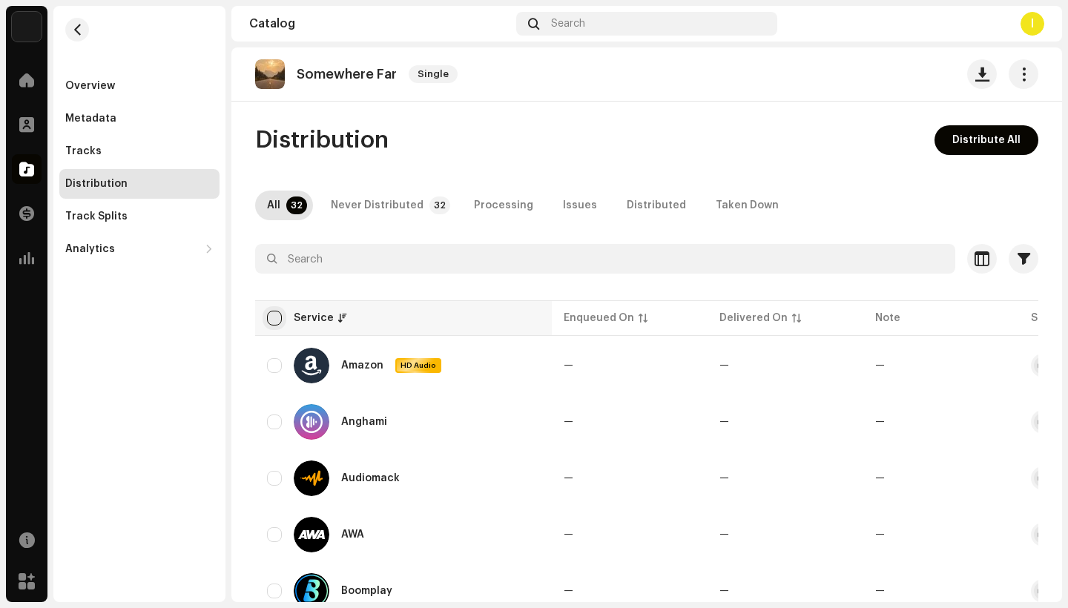
click at [277, 319] on input "checkbox" at bounding box center [274, 318] width 15 height 15
checkbox input "true"
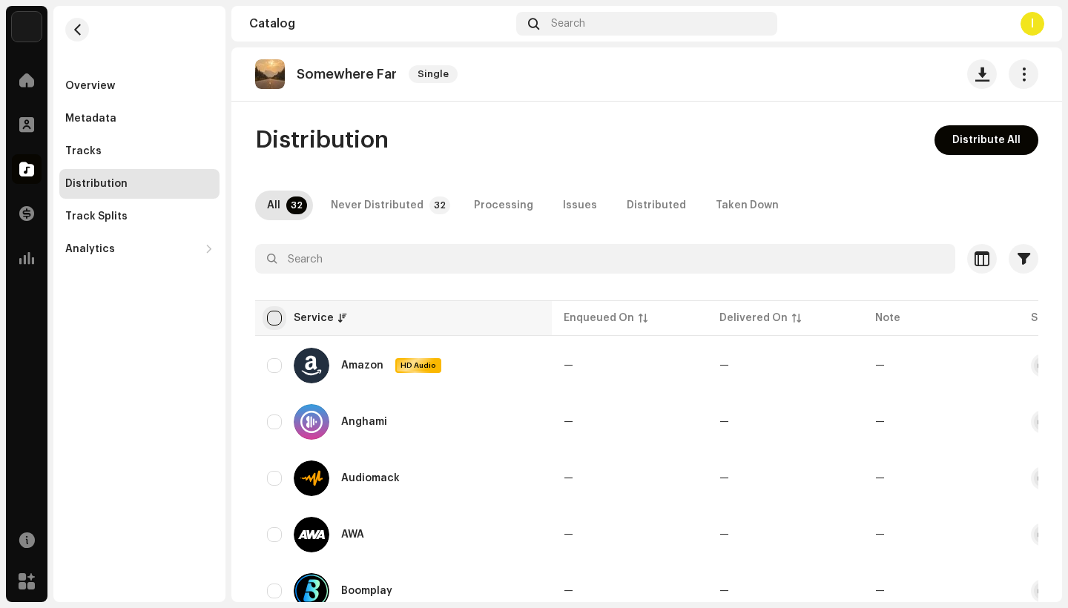
checkbox input "true"
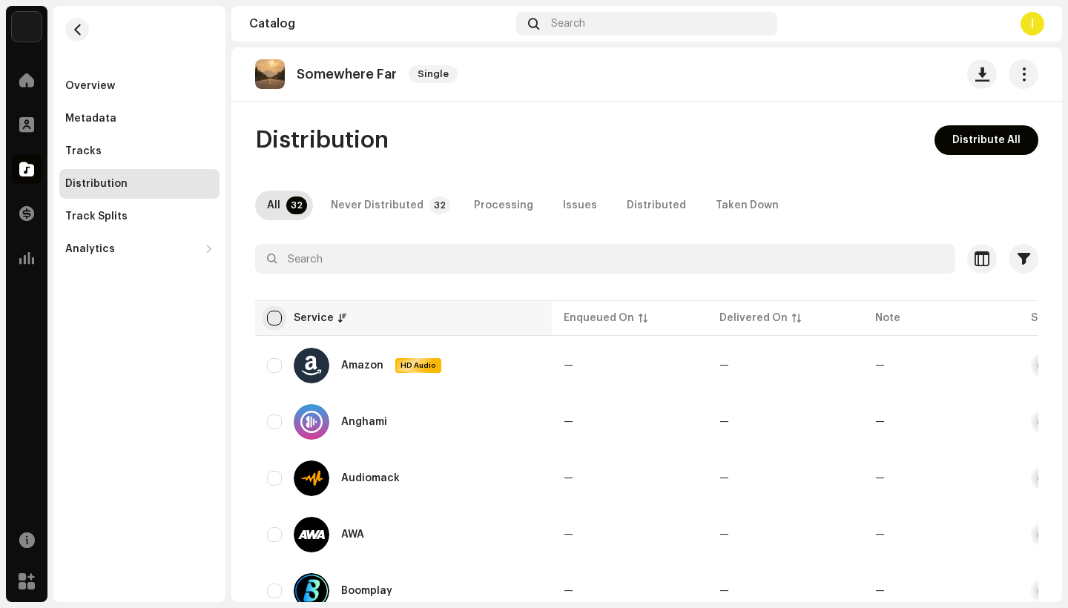
checkbox input "true"
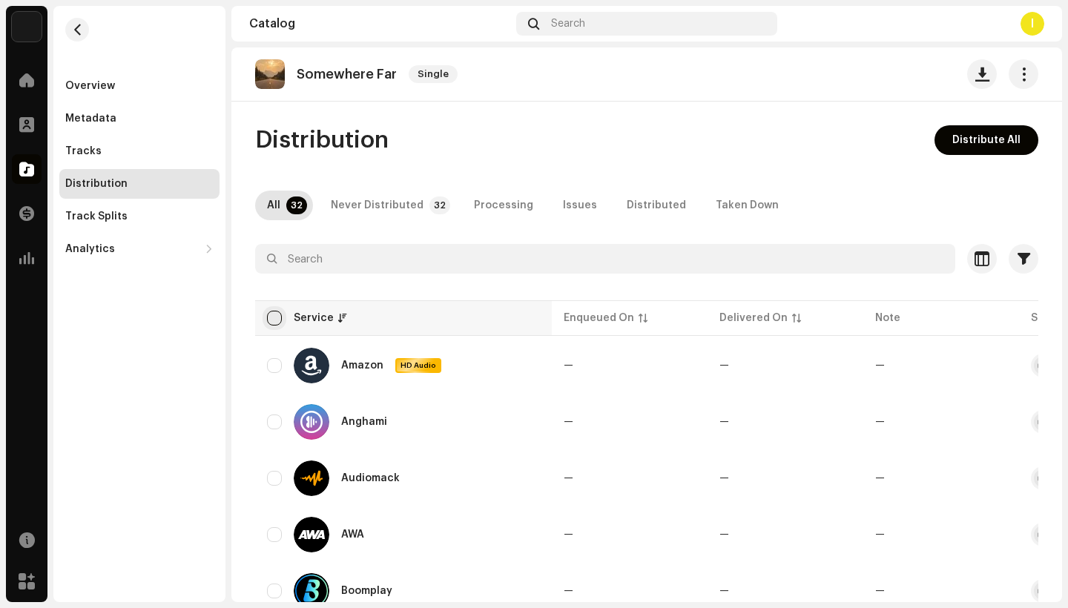
checkbox input "true"
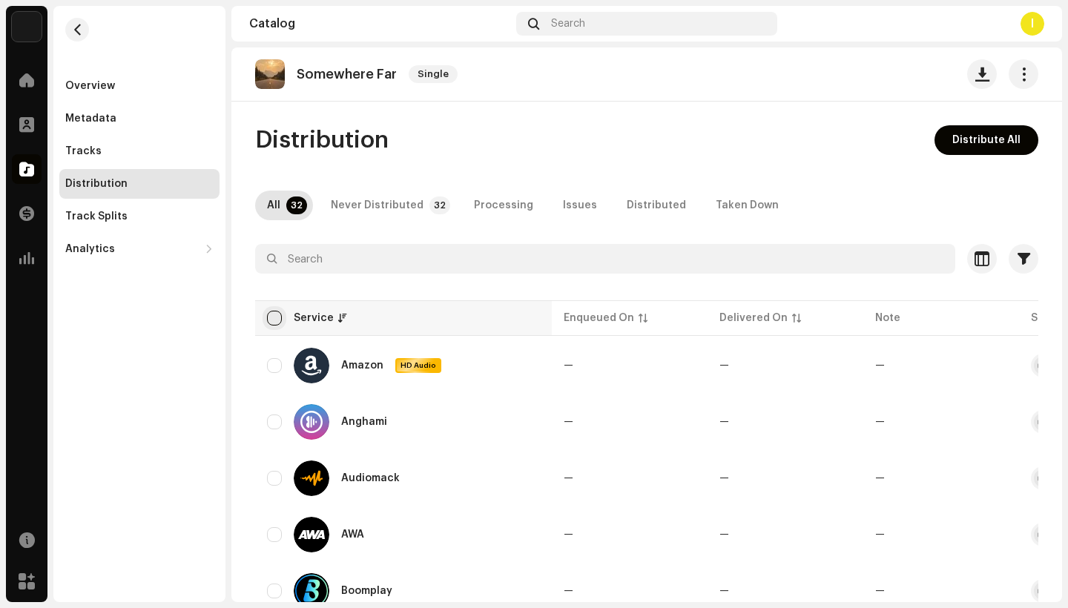
checkbox input "true"
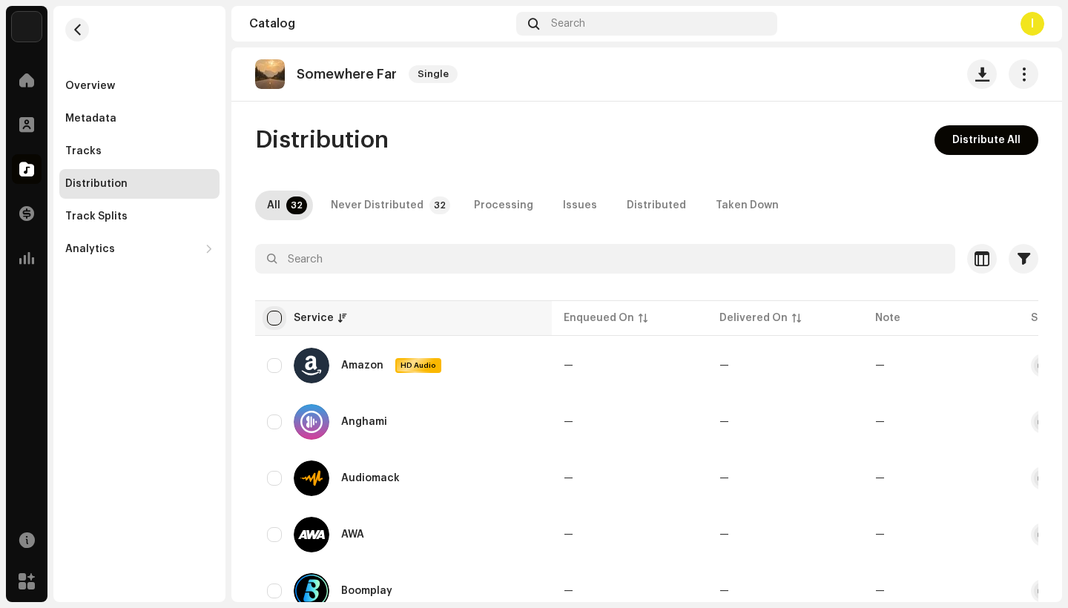
checkbox input "true"
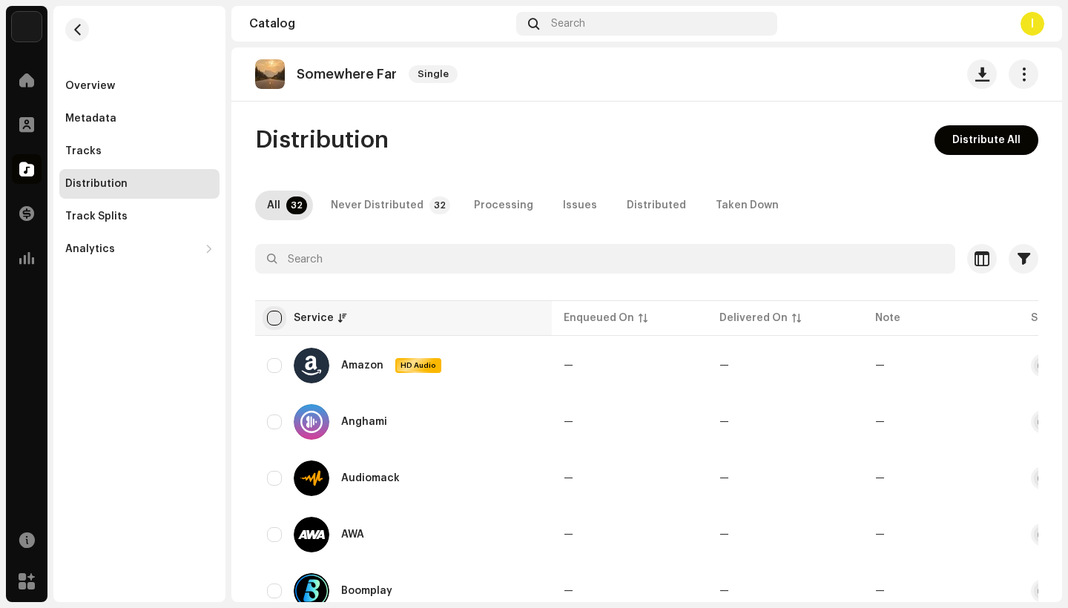
checkbox input "true"
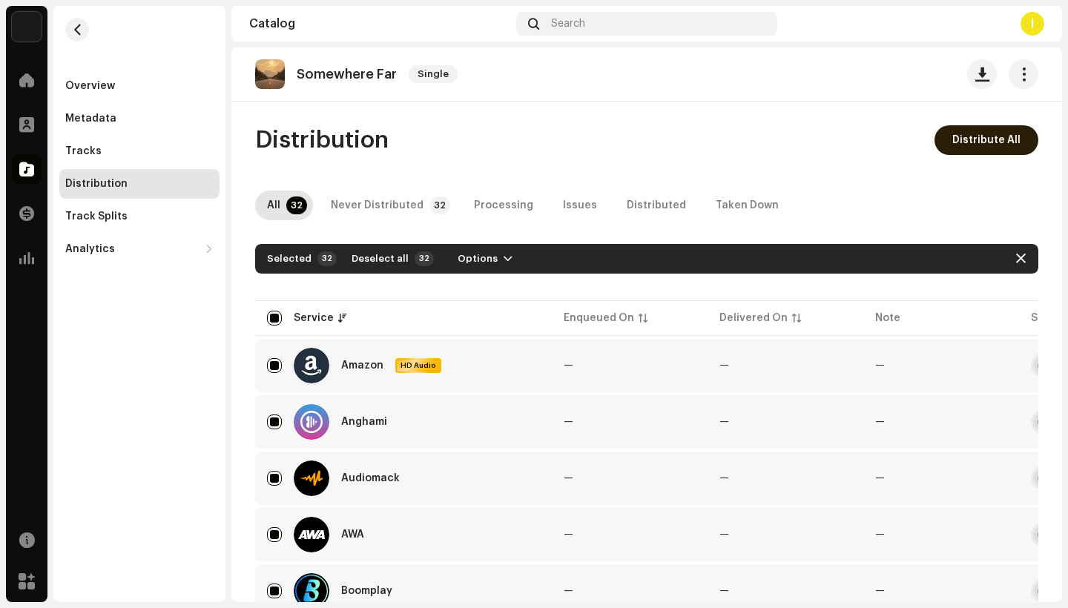
click at [1000, 141] on span "Distribute All" at bounding box center [986, 140] width 68 height 30
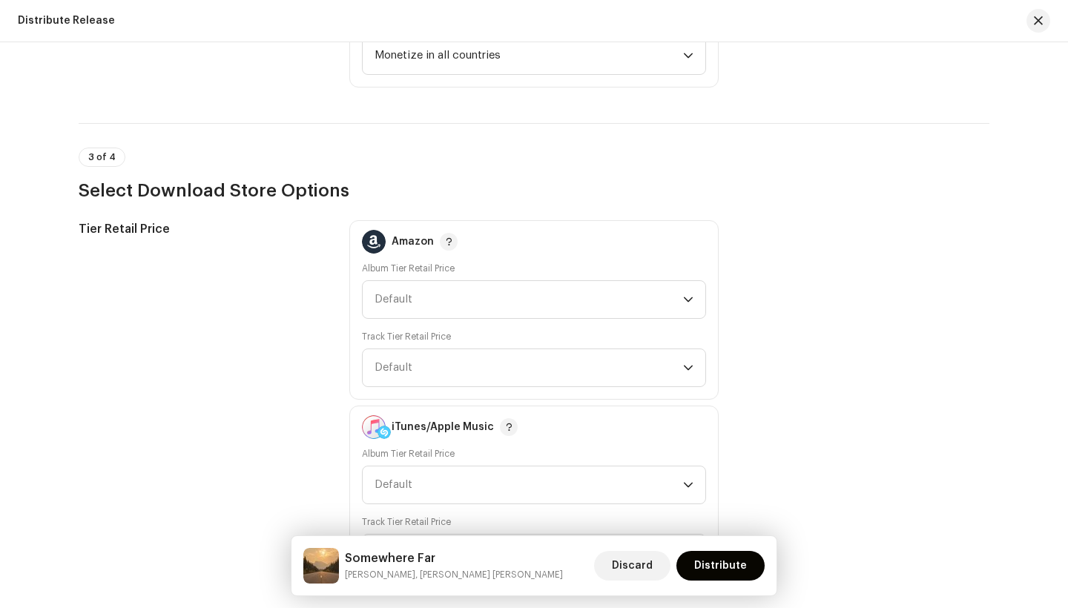
scroll to position [2194, 0]
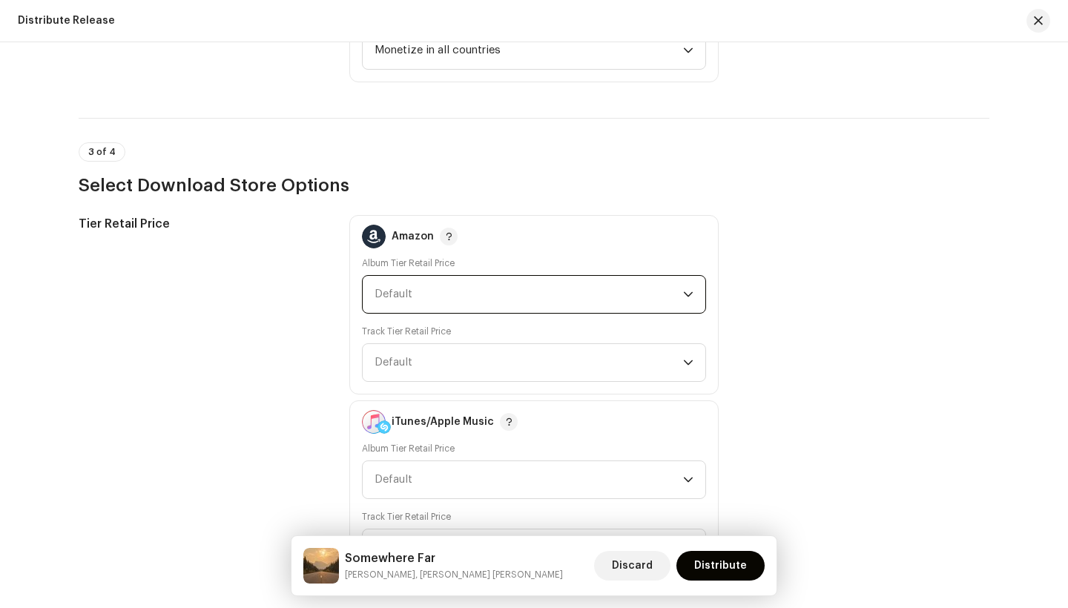
click at [450, 288] on span "Default" at bounding box center [528, 294] width 308 height 37
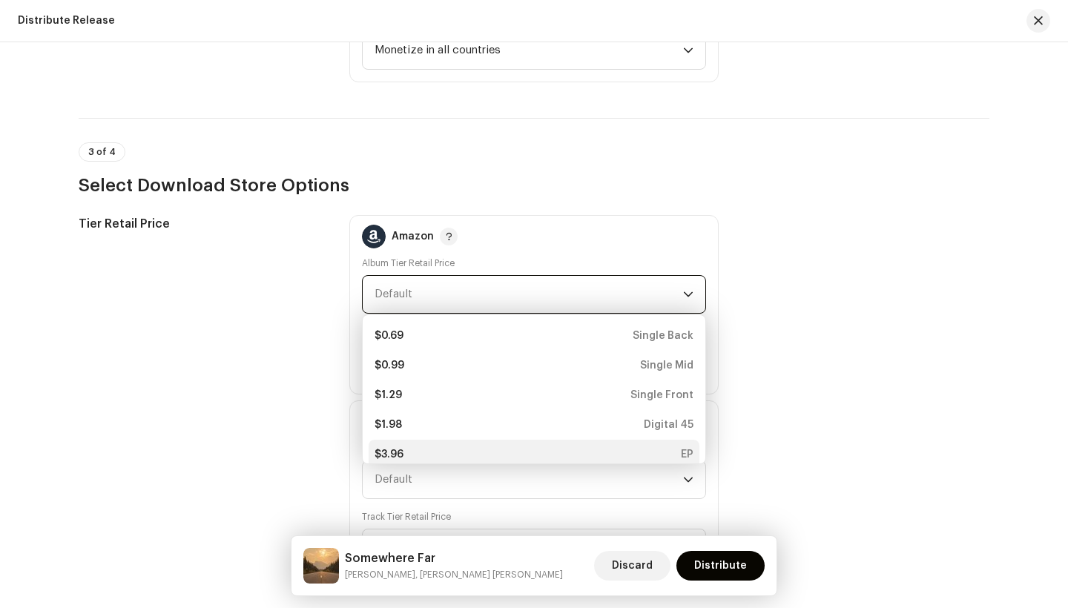
scroll to position [6, 0]
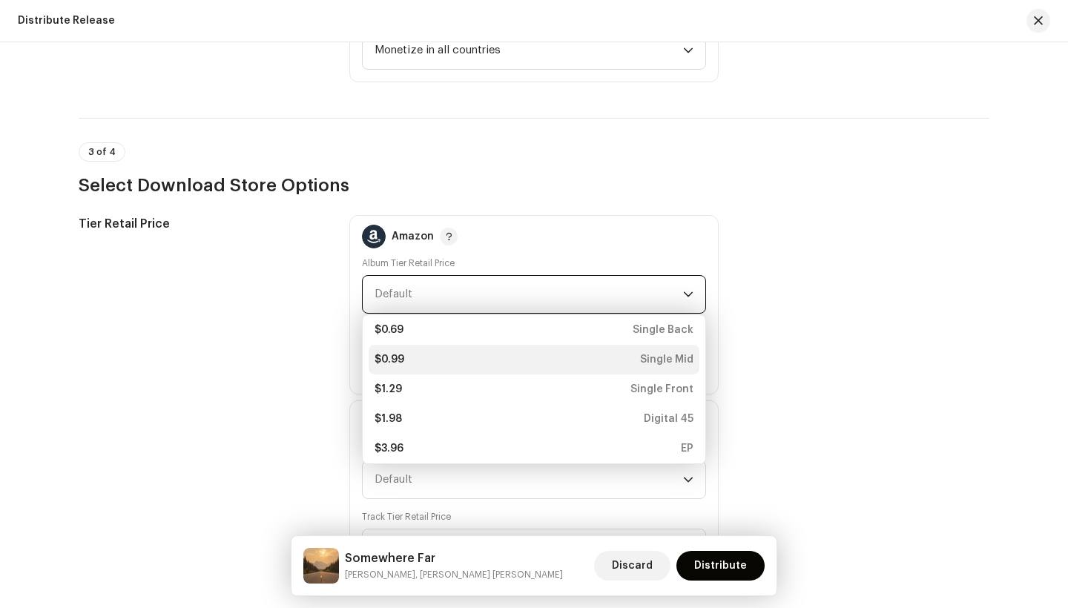
click at [397, 360] on div "$0.99" at bounding box center [389, 359] width 30 height 15
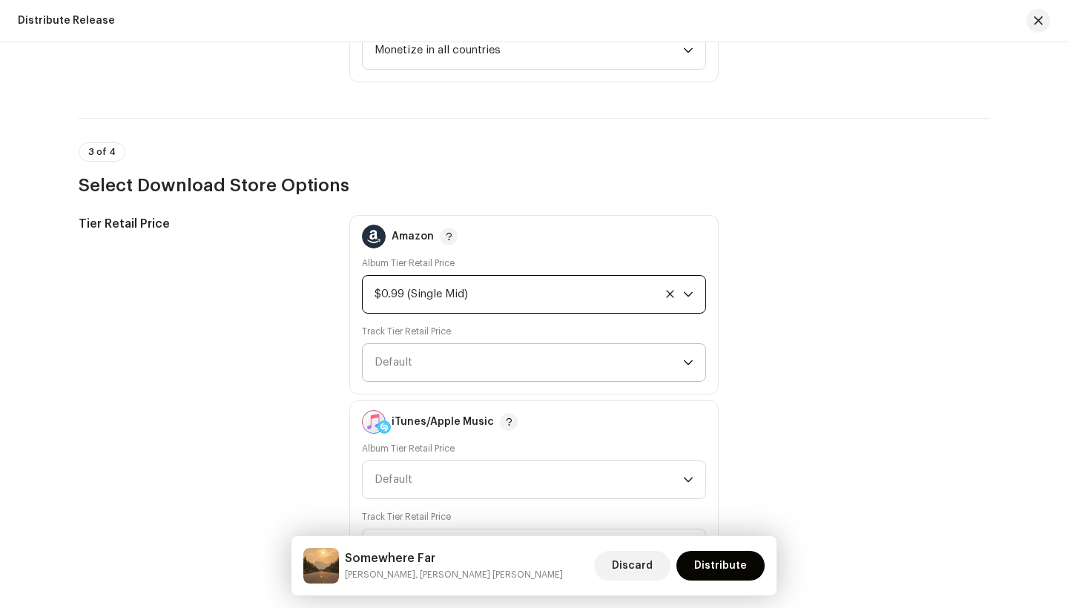
click at [438, 371] on span "Default" at bounding box center [528, 362] width 308 height 37
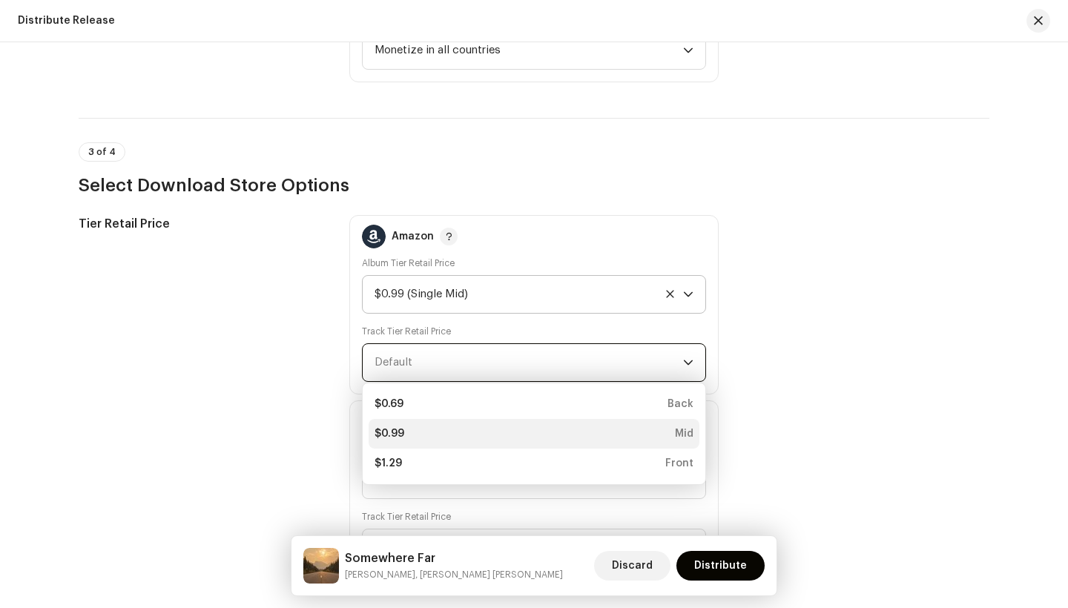
click at [418, 446] on li "$0.99 Mid" at bounding box center [534, 434] width 331 height 30
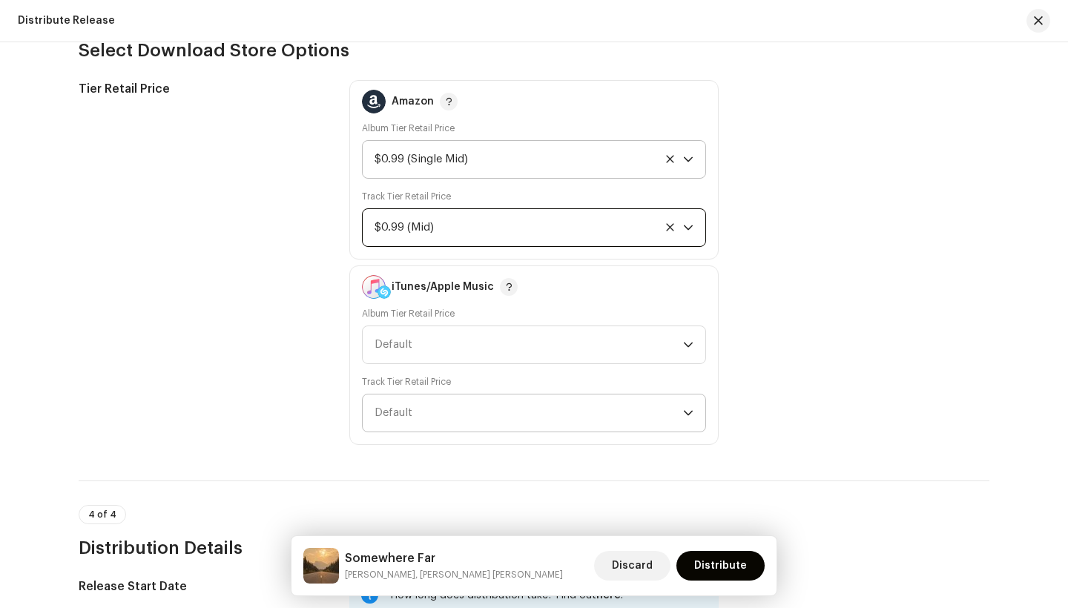
scroll to position [2333, 0]
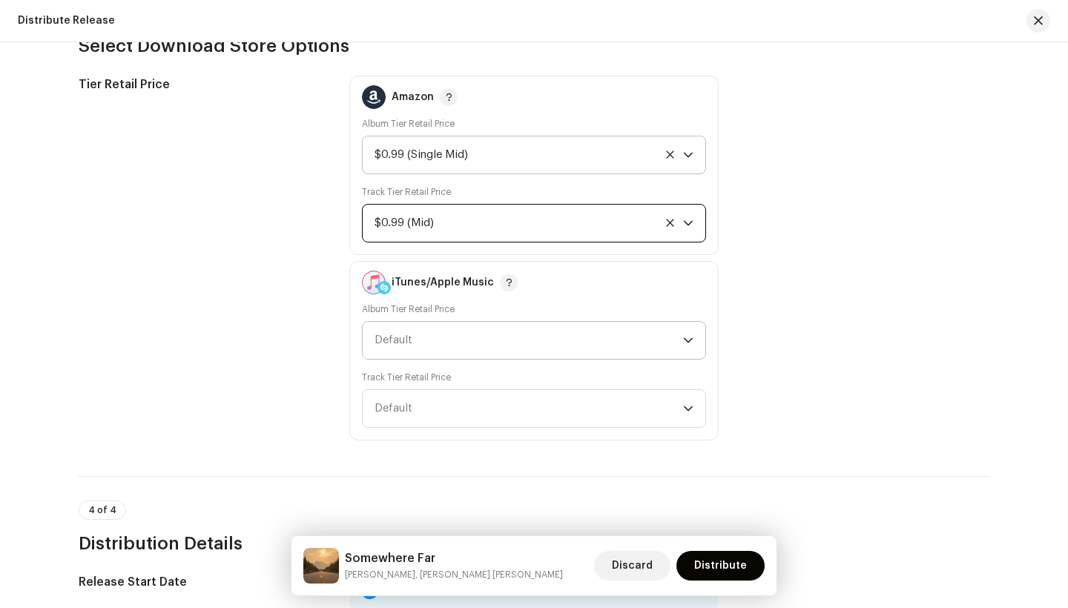
click at [467, 335] on span "Default" at bounding box center [528, 340] width 308 height 37
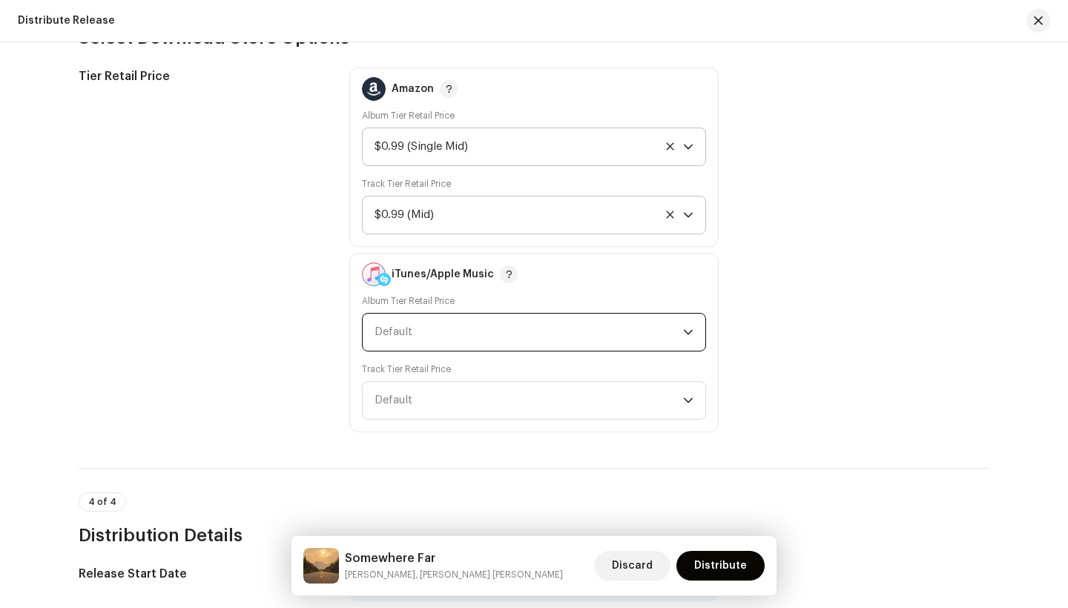
scroll to position [2343, 0]
click at [486, 340] on span "Default" at bounding box center [528, 330] width 308 height 37
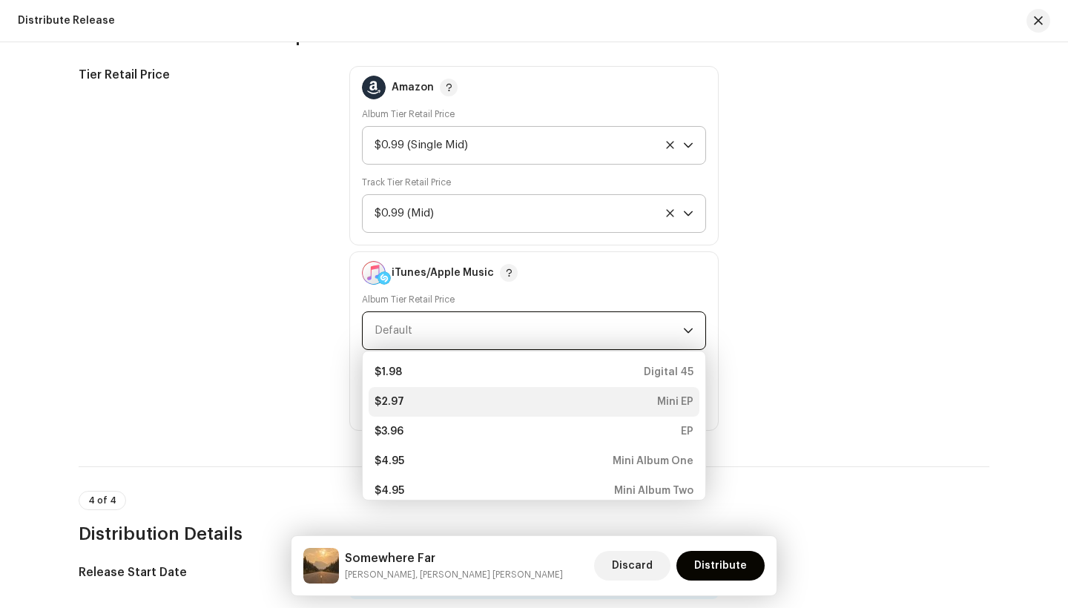
scroll to position [0, 0]
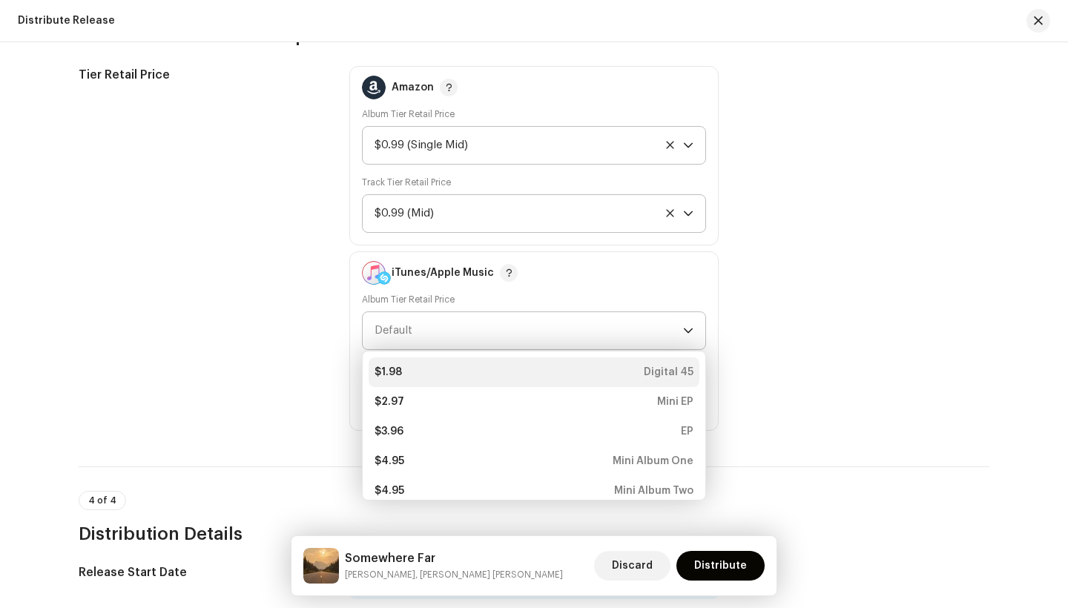
click at [434, 374] on div "$1.98 Digital 45" at bounding box center [533, 372] width 319 height 15
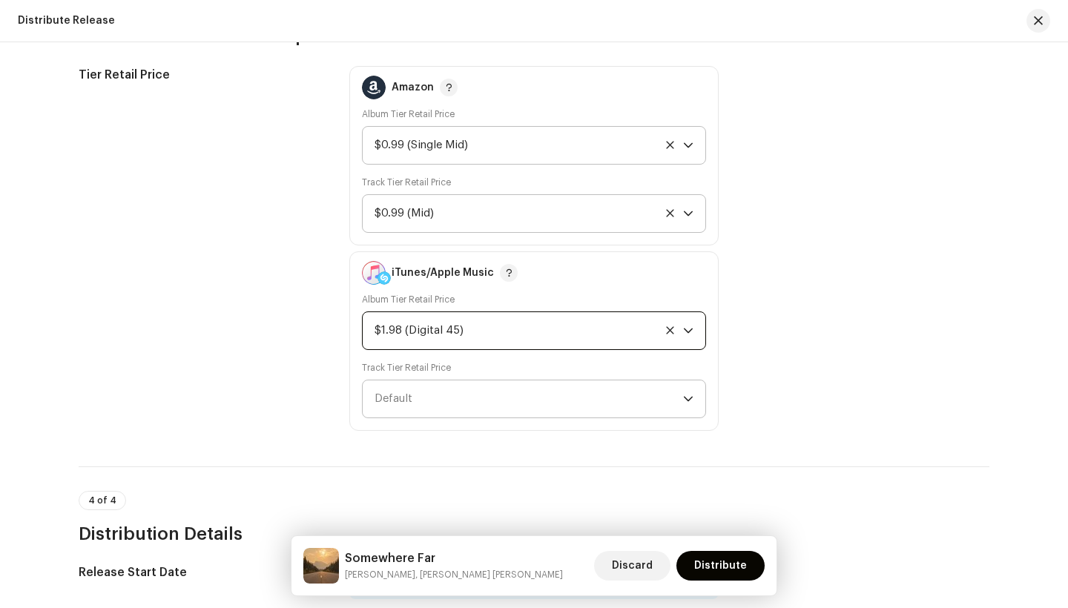
click at [412, 395] on span "Default" at bounding box center [528, 398] width 308 height 37
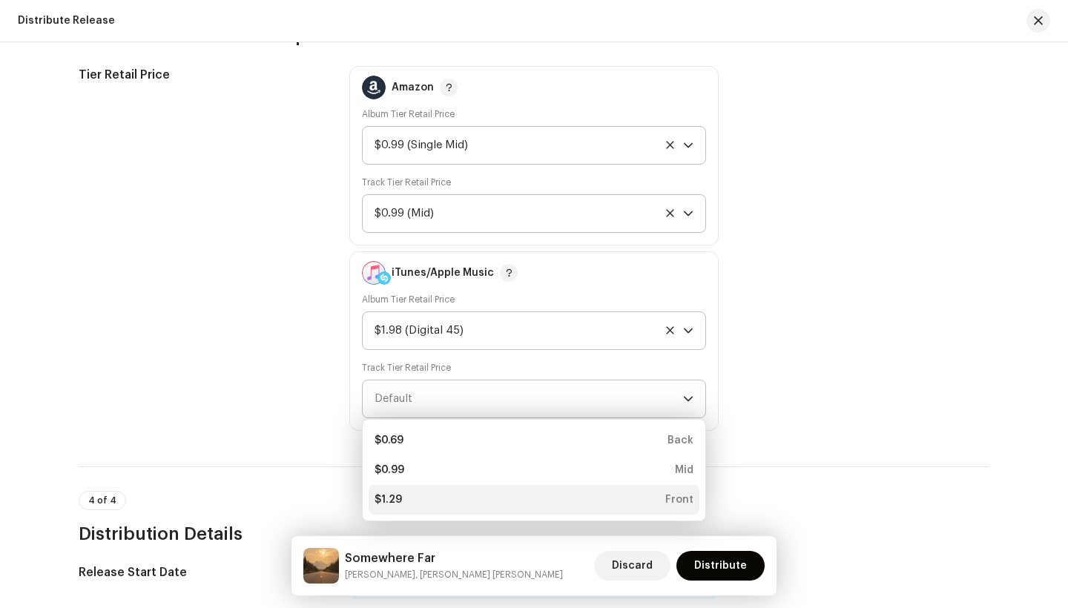
click at [429, 502] on div "$1.29 Front" at bounding box center [533, 499] width 319 height 15
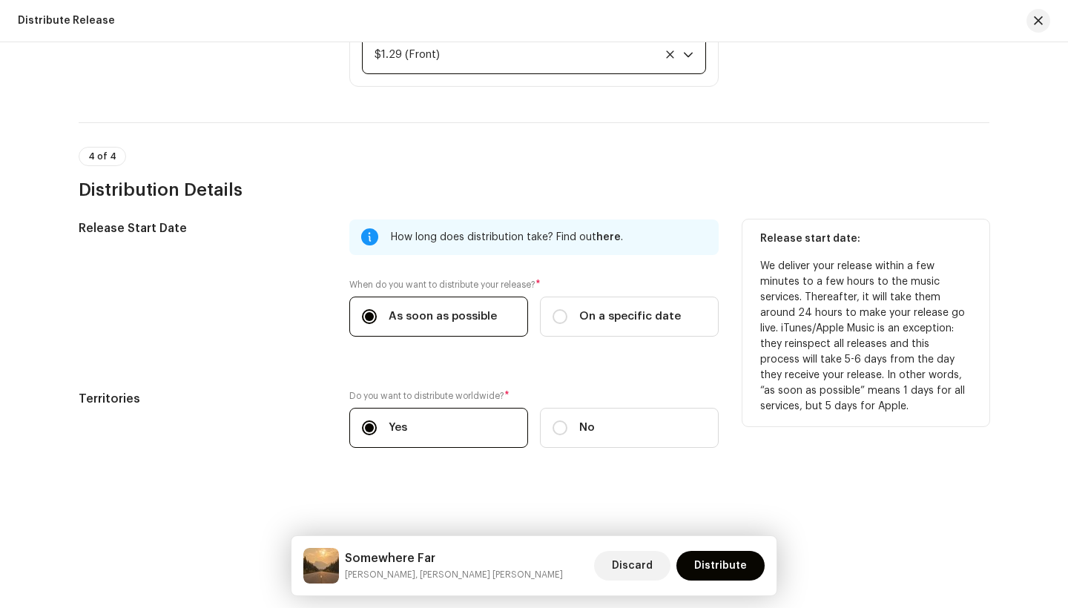
scroll to position [2687, 0]
click at [555, 314] on input "On a specific date" at bounding box center [559, 316] width 15 height 15
radio input "true"
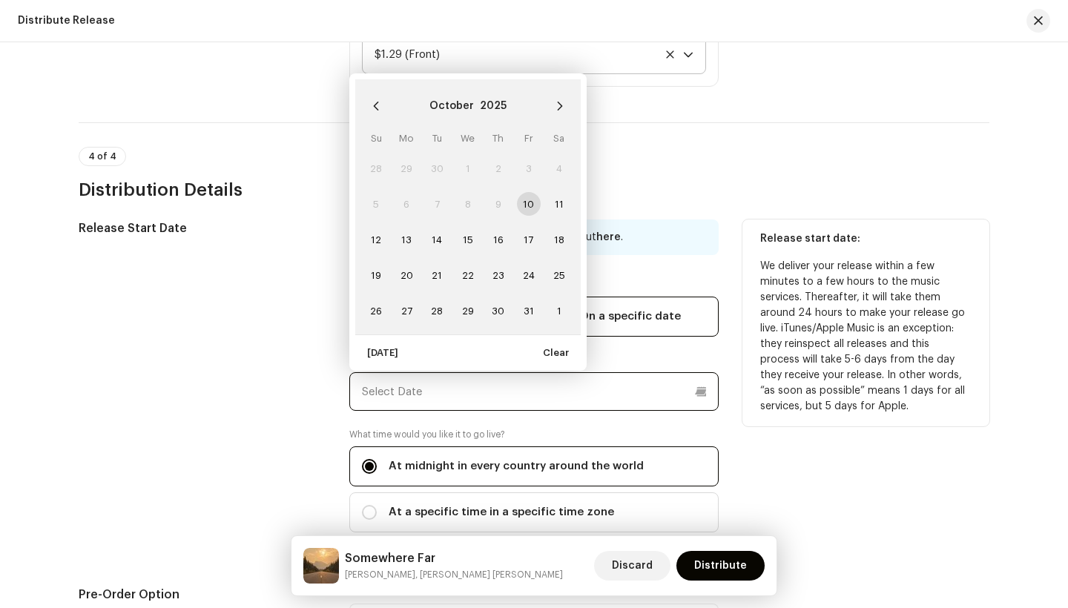
click at [424, 380] on input "text" at bounding box center [533, 391] width 369 height 39
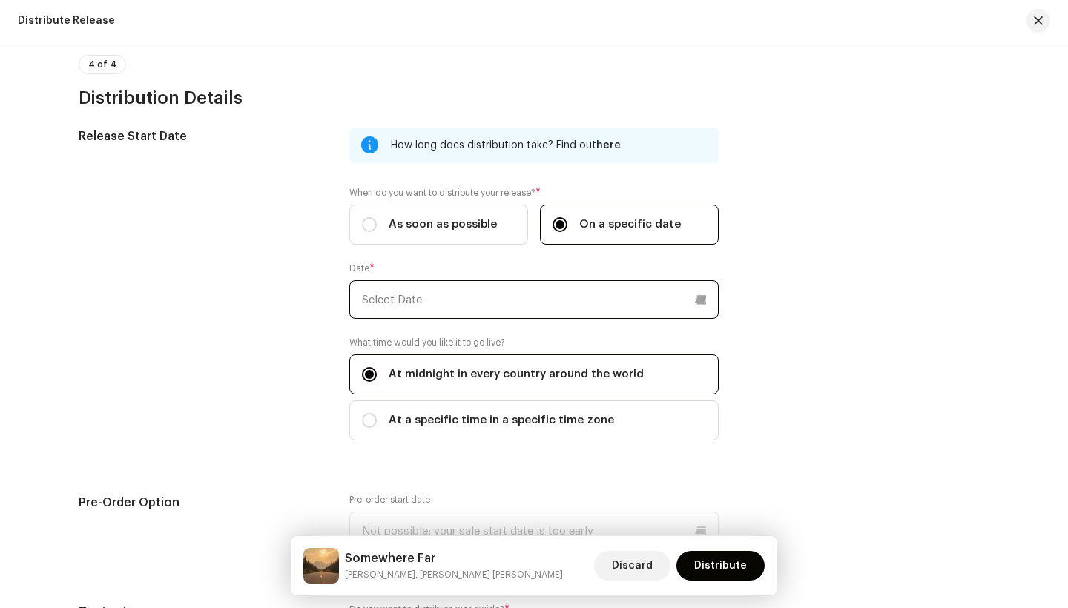
scroll to position [2773, 0]
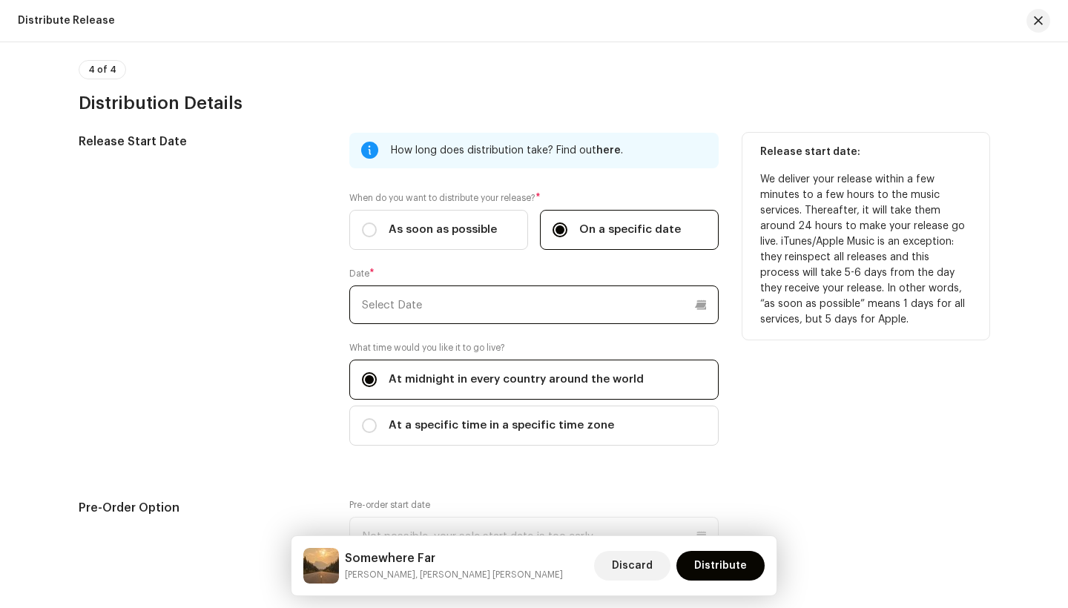
click at [515, 305] on input "text" at bounding box center [533, 305] width 369 height 39
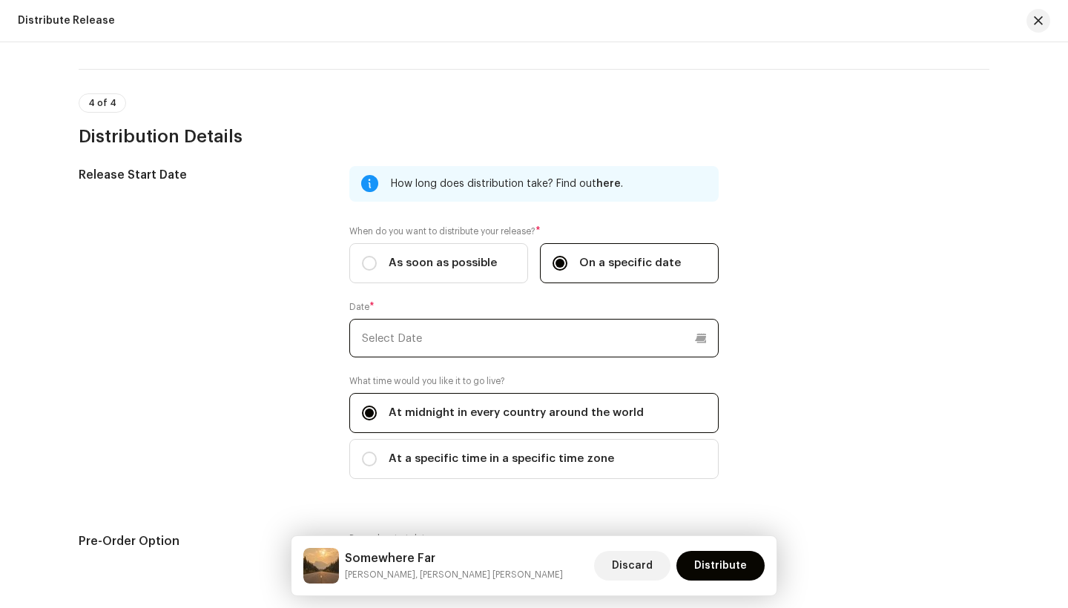
scroll to position [2722, 0]
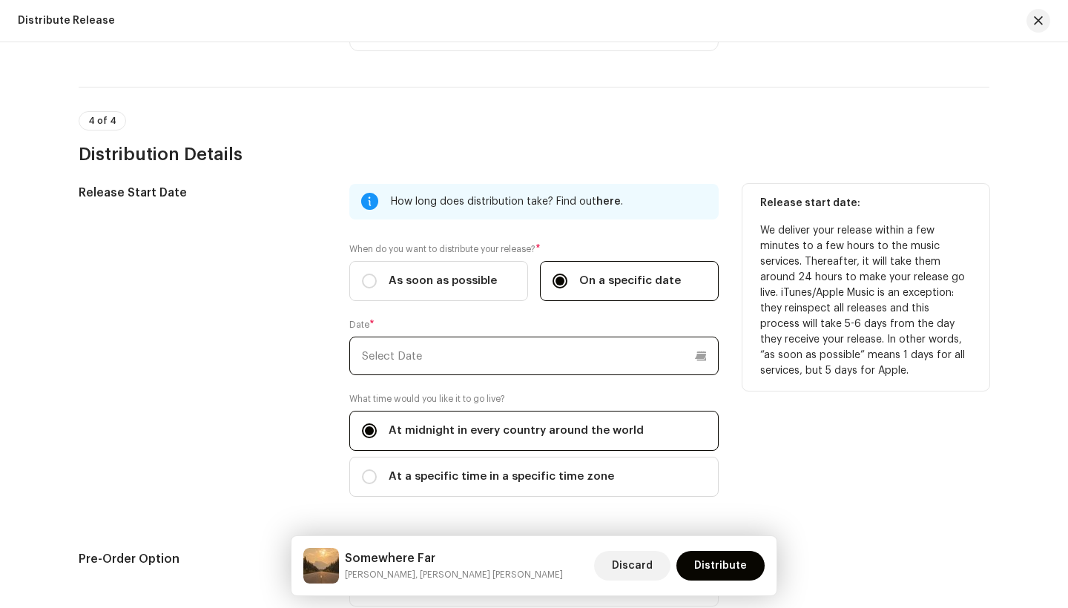
click at [531, 356] on input "text" at bounding box center [533, 356] width 369 height 39
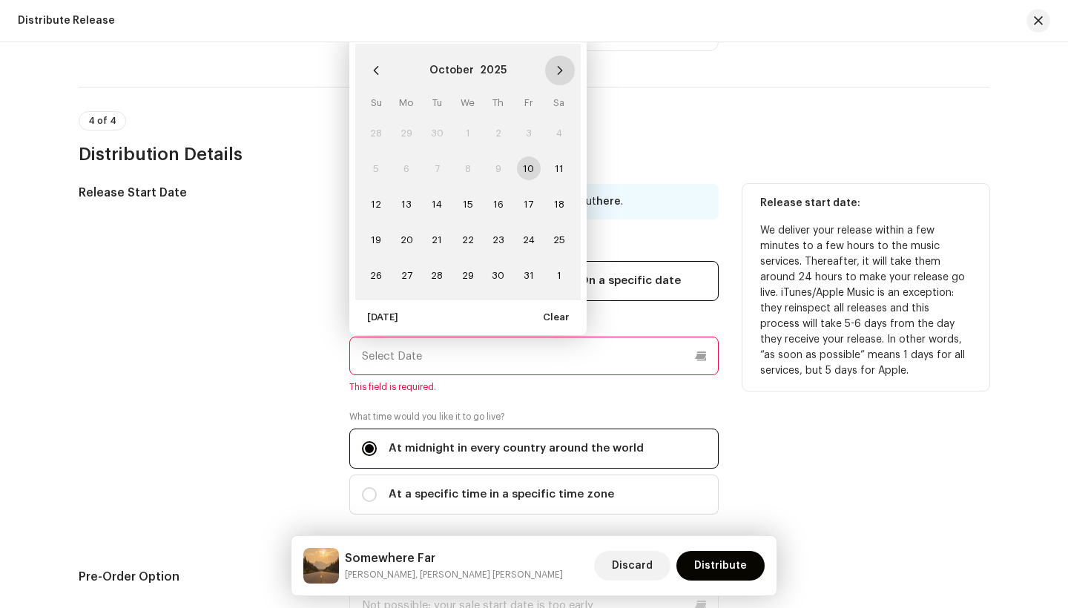
click at [559, 76] on button "Next Month" at bounding box center [560, 71] width 30 height 30
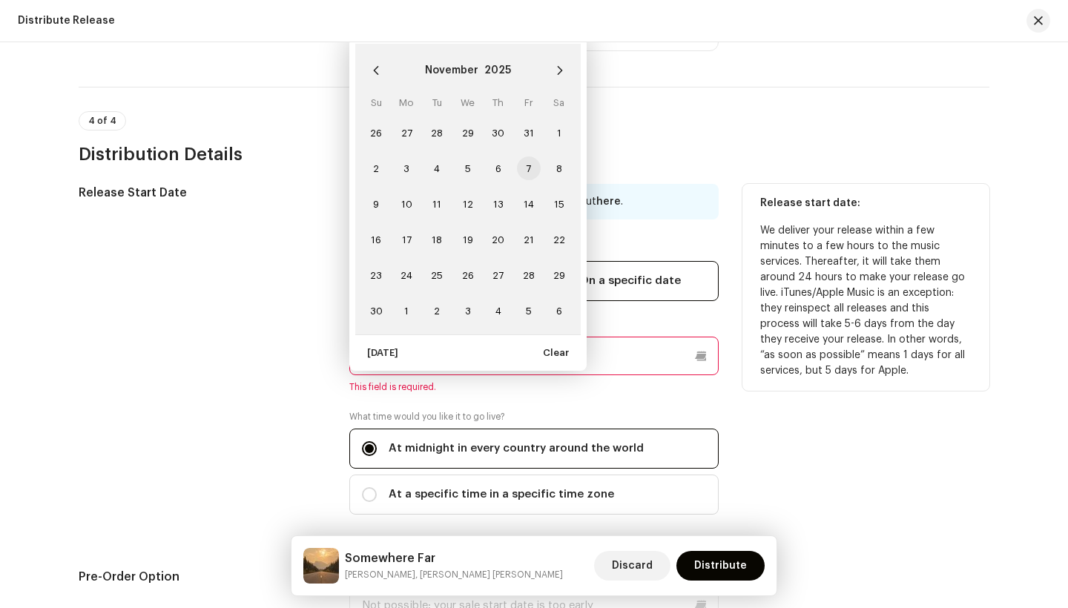
click at [527, 168] on span "7" at bounding box center [529, 168] width 24 height 24
type input "[DATE]"
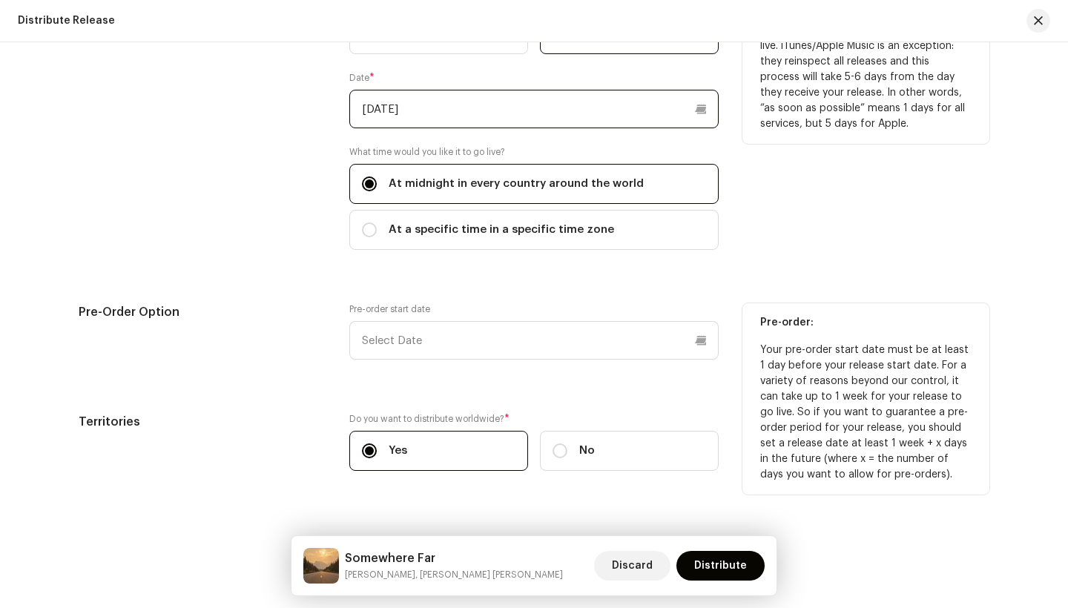
scroll to position [2970, 0]
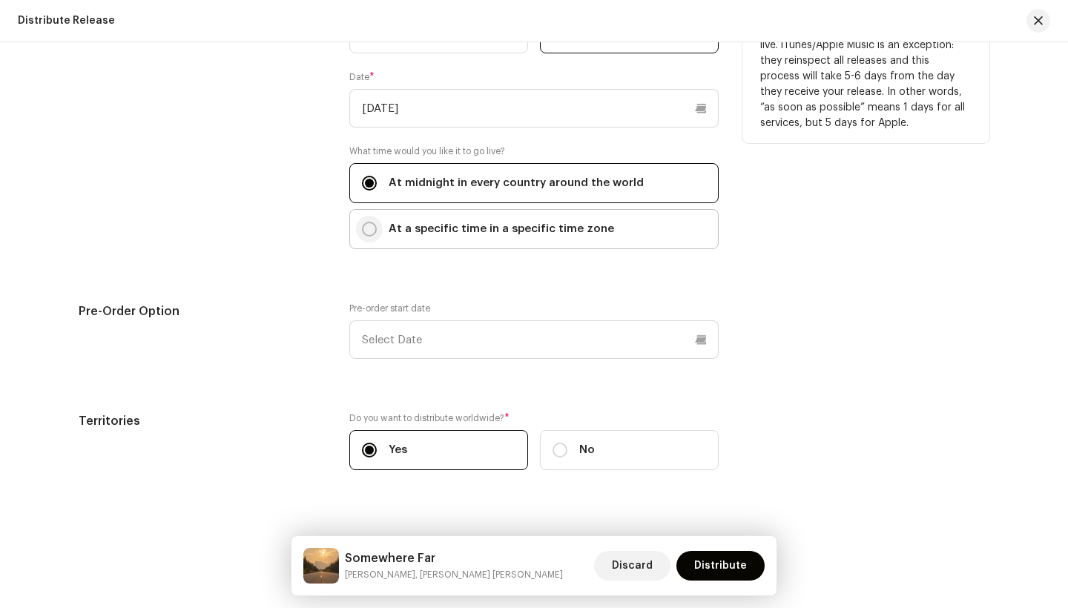
click at [366, 226] on input "At a specific time in a specific time zone" at bounding box center [369, 229] width 15 height 15
radio input "true"
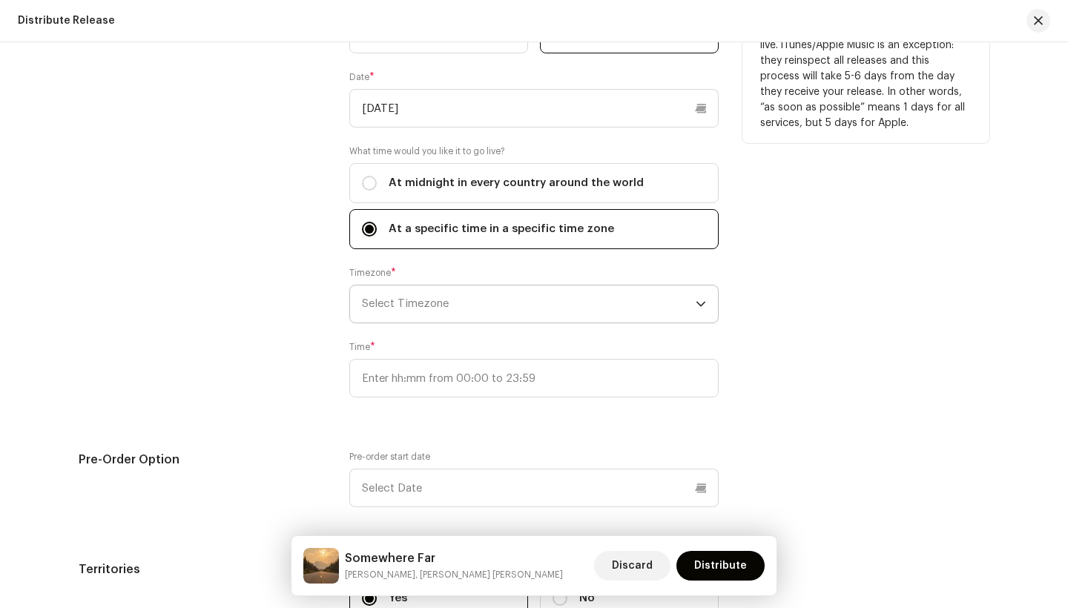
click at [437, 307] on span "Select Timezone" at bounding box center [529, 304] width 334 height 37
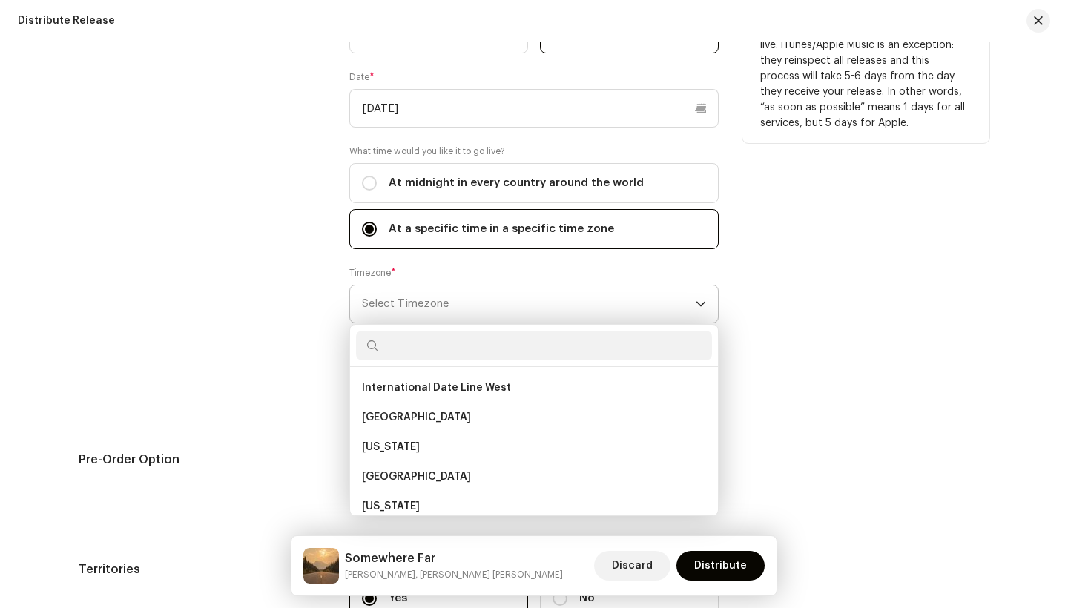
scroll to position [0, 0]
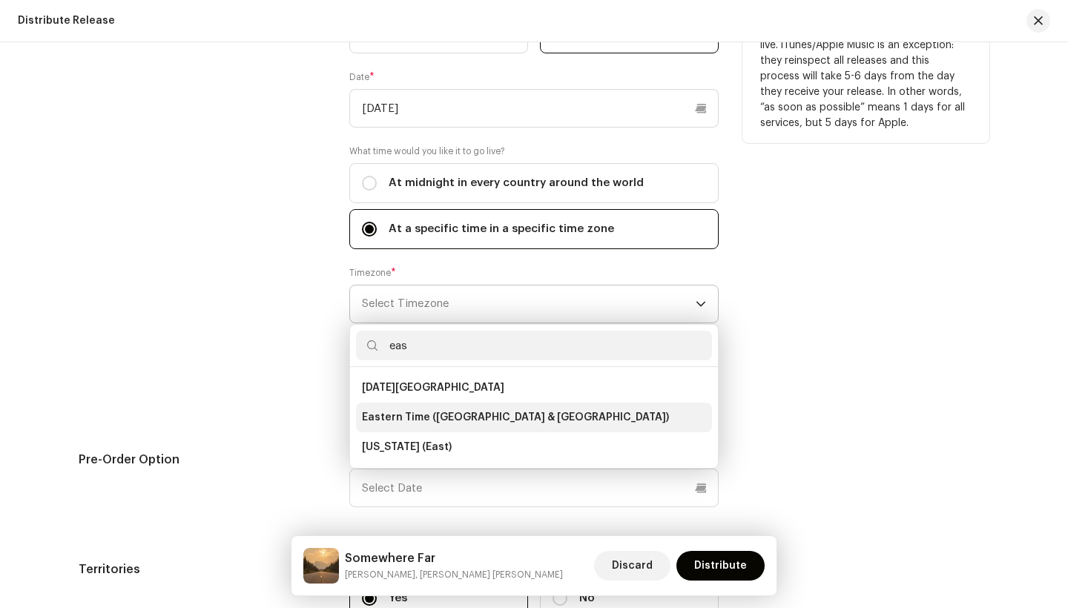
type input "eas"
click at [432, 419] on span "Eastern Time ([GEOGRAPHIC_DATA] & [GEOGRAPHIC_DATA])" at bounding box center [515, 417] width 307 height 15
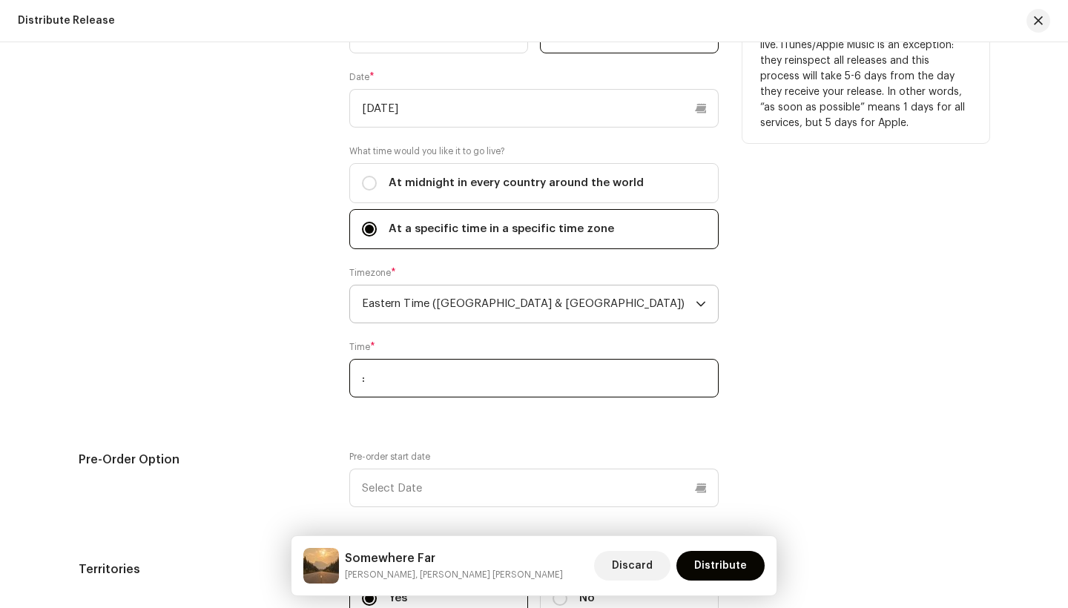
click at [455, 380] on input ":" at bounding box center [533, 378] width 369 height 39
type input ":"
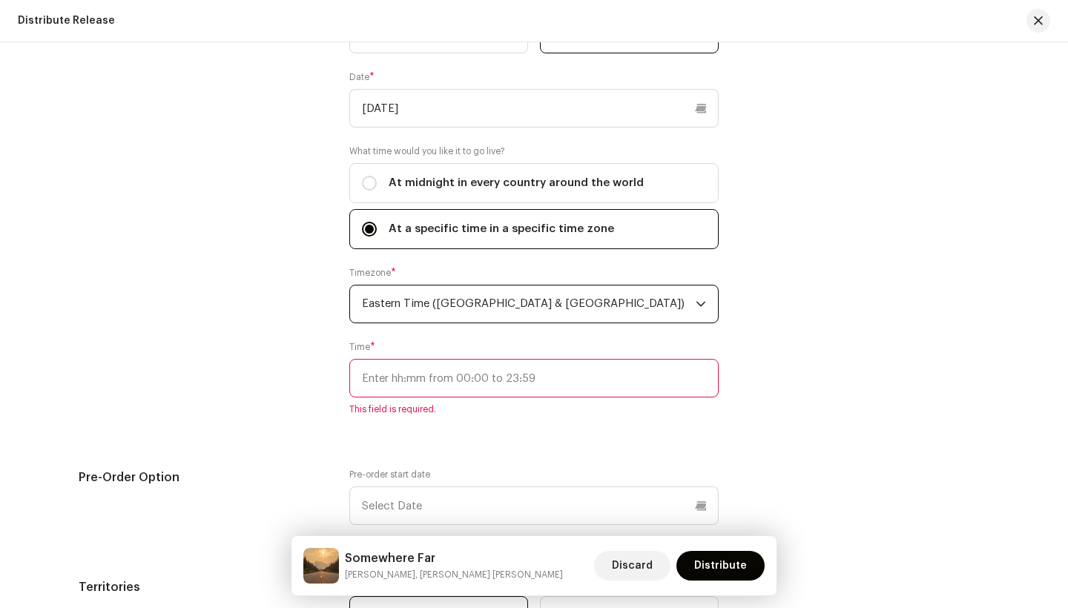
click at [423, 297] on span "Eastern Time ([GEOGRAPHIC_DATA] & [GEOGRAPHIC_DATA])" at bounding box center [529, 304] width 334 height 37
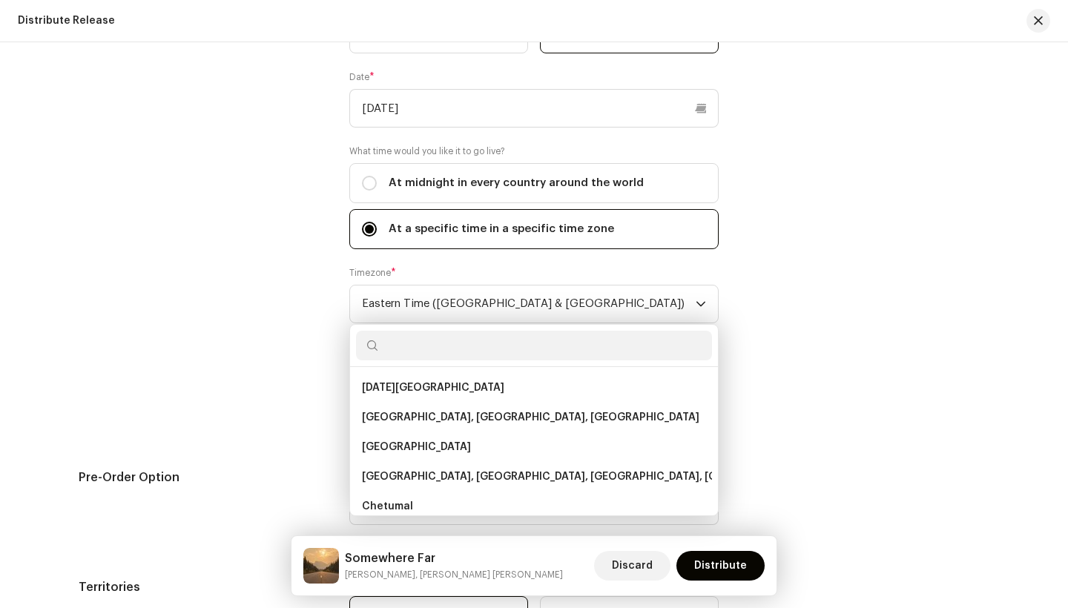
scroll to position [394, 0]
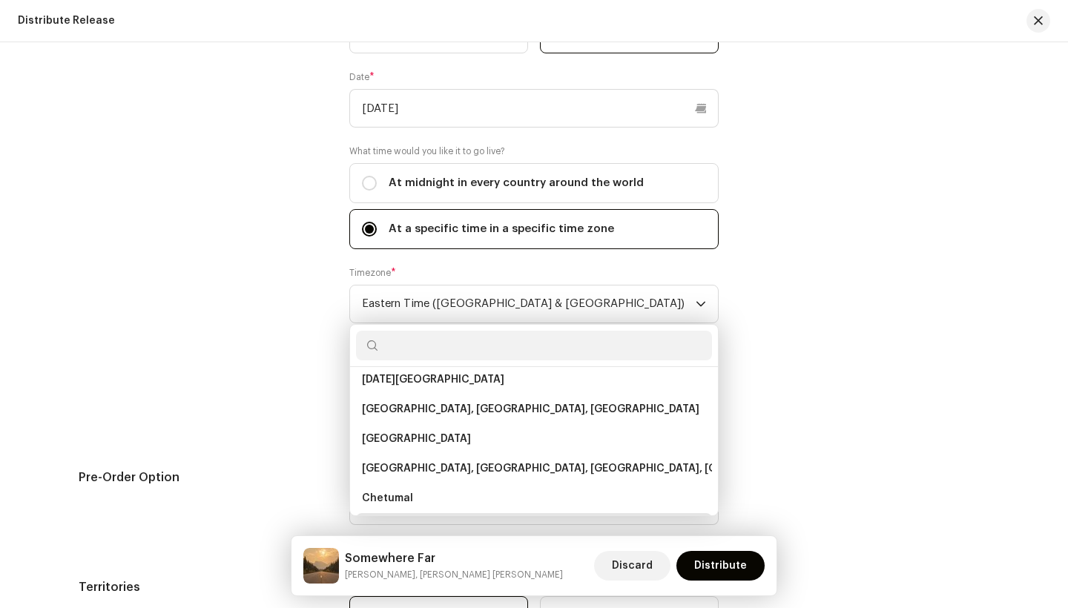
click at [237, 443] on div "Release Start Date How long does distribution take? Find out here . When do you…" at bounding box center [534, 295] width 911 height 718
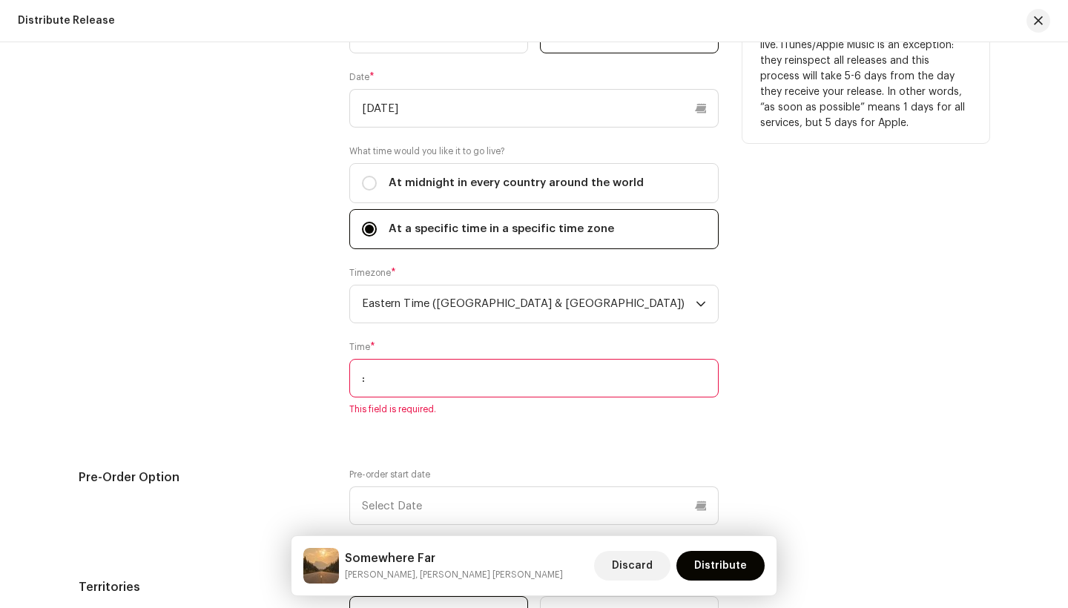
click at [394, 377] on input ":" at bounding box center [533, 378] width 369 height 39
type input "00:00"
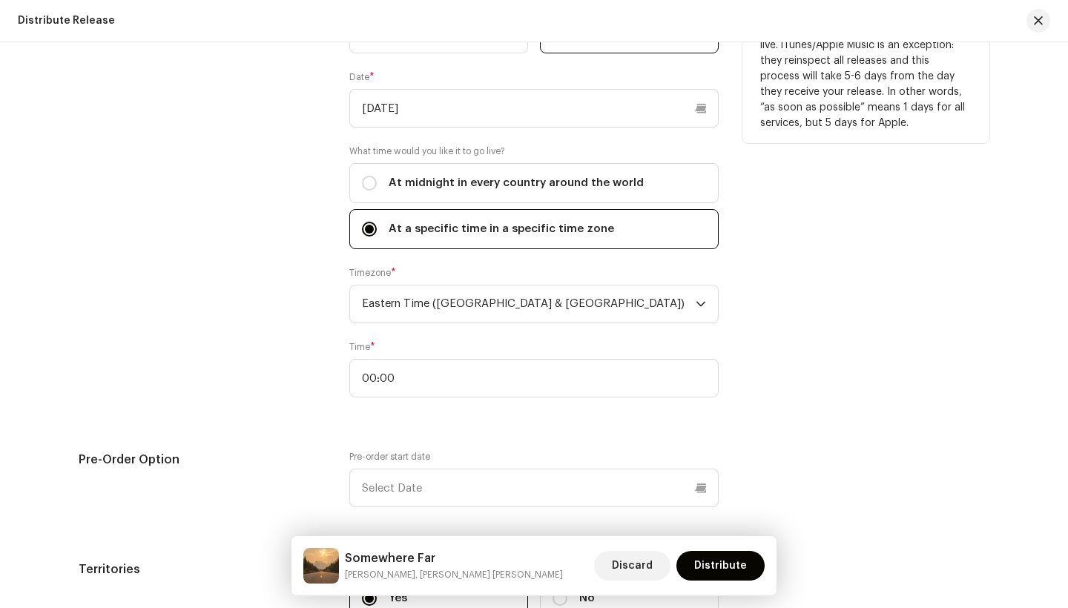
click at [284, 354] on div "Release Start Date" at bounding box center [202, 175] width 247 height 479
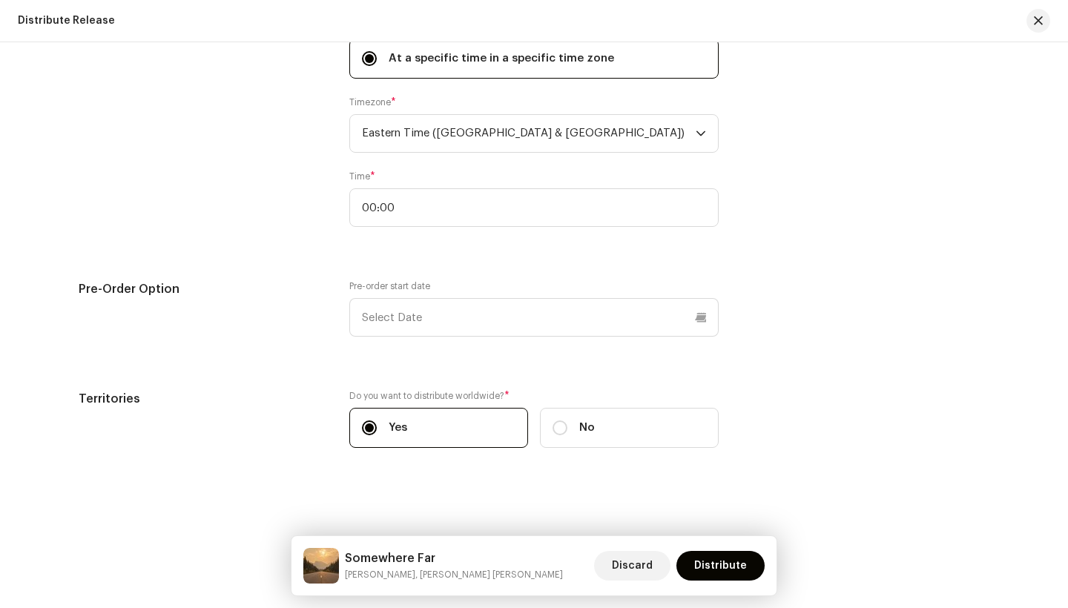
scroll to position [3141, 0]
click at [716, 564] on span "Distribute" at bounding box center [720, 566] width 53 height 30
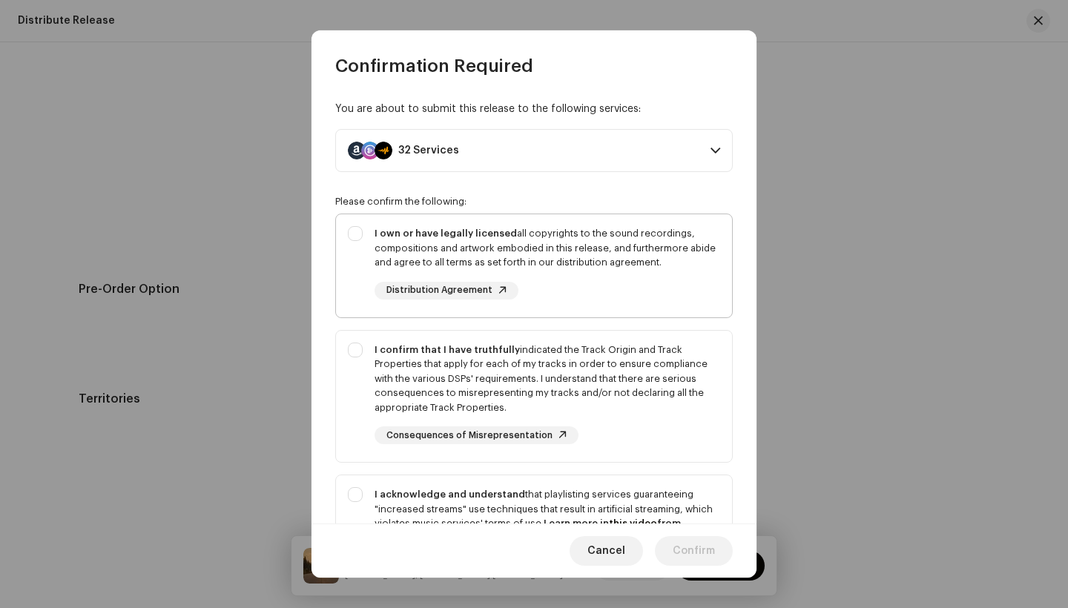
click at [365, 240] on div "I own or have legally licensed all copyrights to the sound recordings, composit…" at bounding box center [534, 262] width 396 height 97
checkbox input "true"
click at [357, 356] on div "I confirm that I have truthfully indicated the Track Origin and Track Propertie…" at bounding box center [534, 394] width 396 height 126
checkbox input "true"
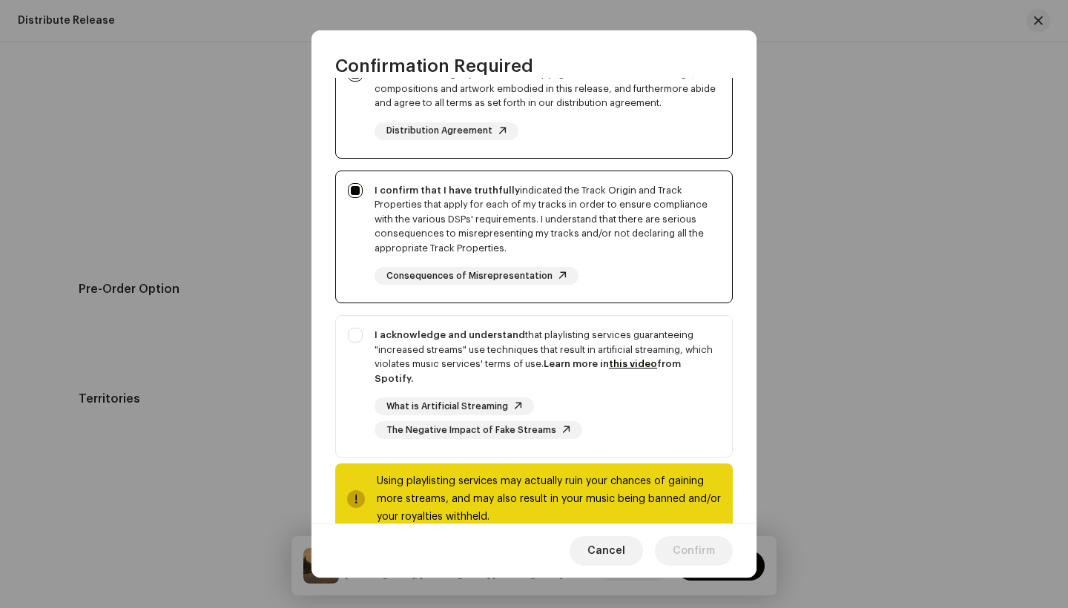
scroll to position [163, 0]
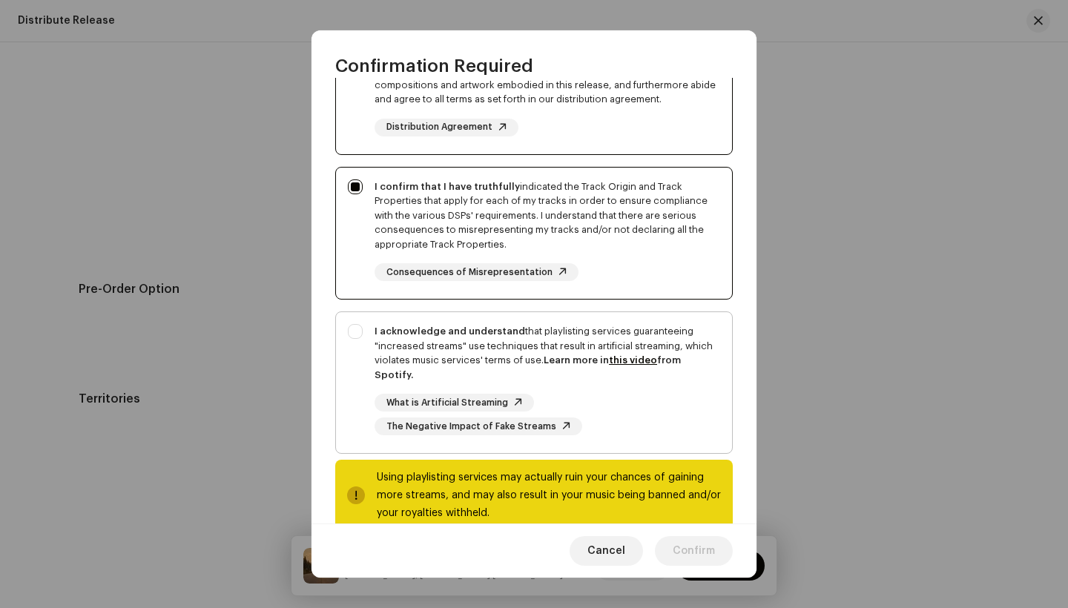
click at [360, 327] on div "I acknowledge and understand that playlisting services guaranteeing "increased …" at bounding box center [534, 379] width 396 height 135
checkbox input "true"
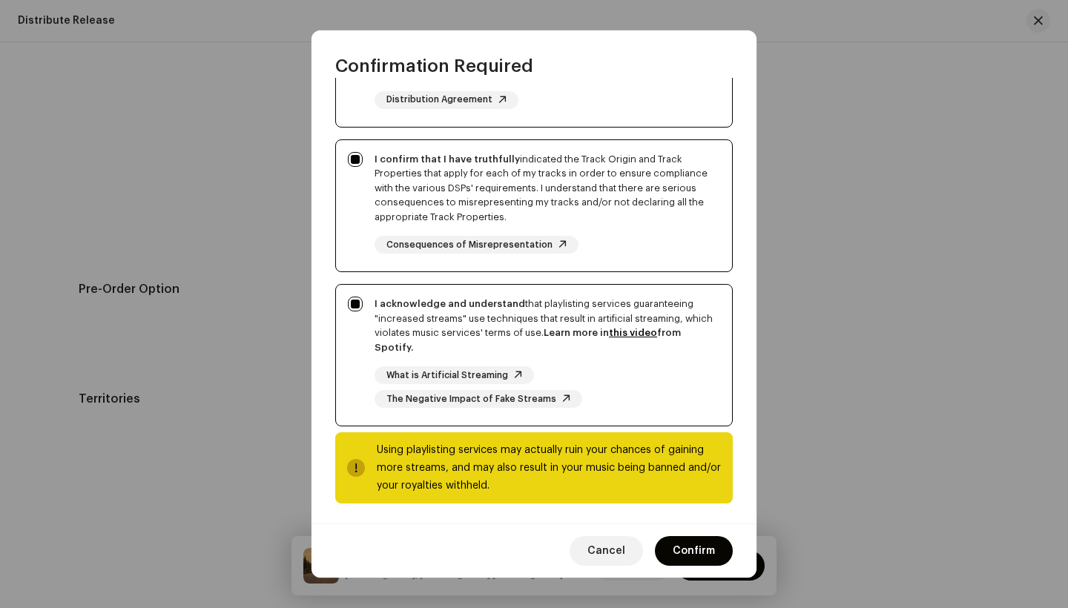
scroll to position [190, 0]
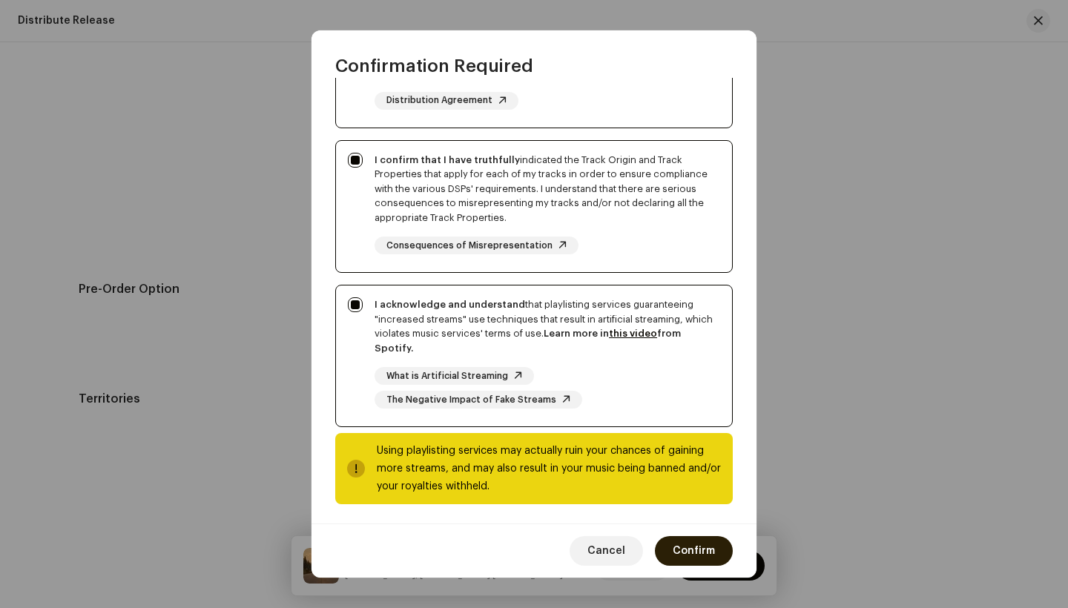
click at [681, 551] on span "Confirm" at bounding box center [694, 551] width 42 height 30
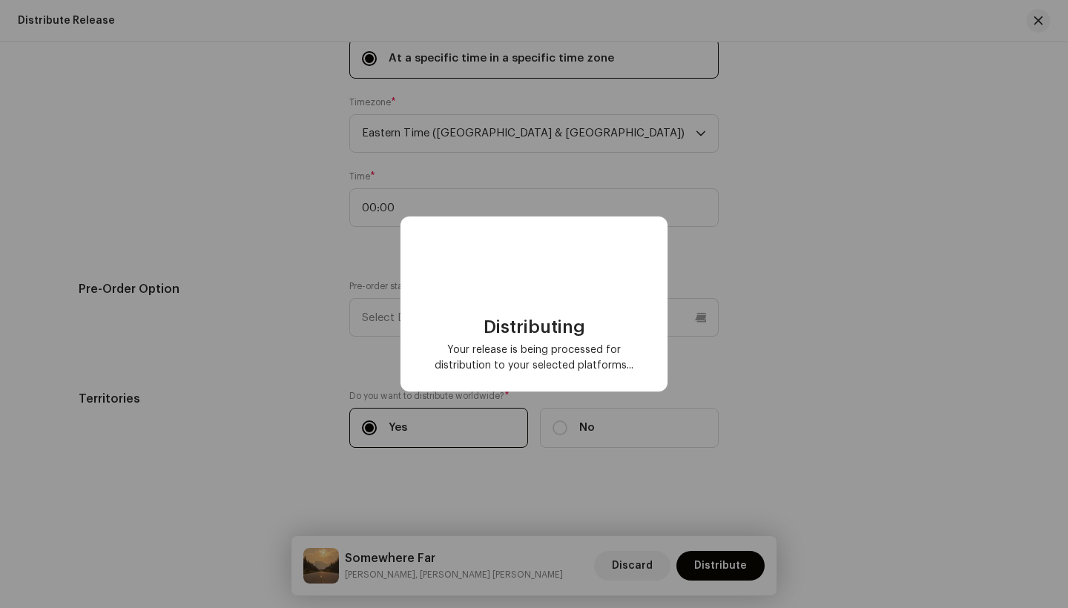
checkbox input "false"
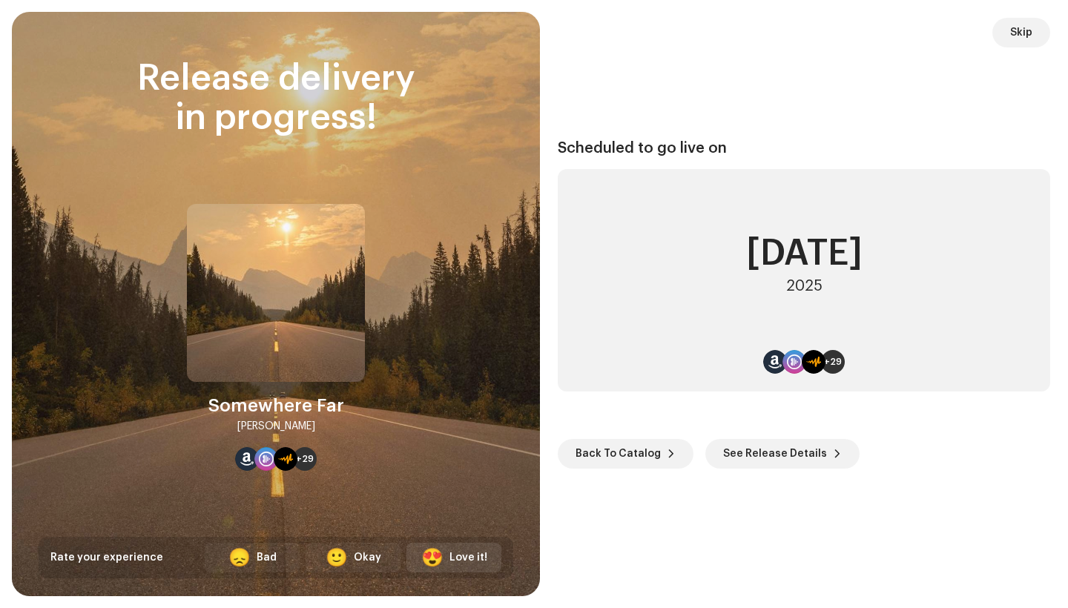
click at [443, 565] on div "😍 Love it!" at bounding box center [453, 558] width 95 height 30
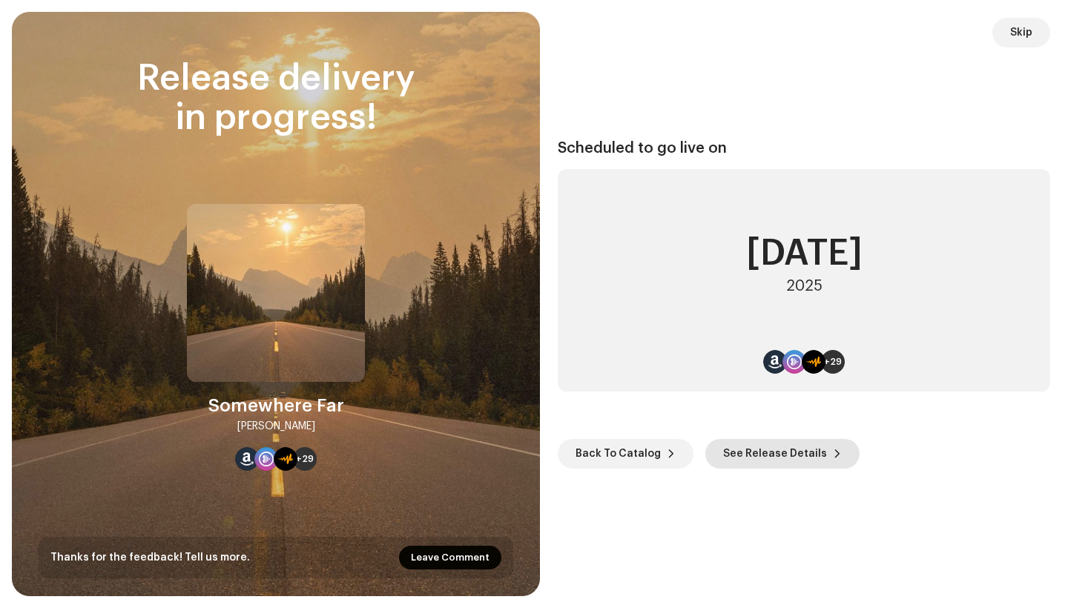
click at [767, 448] on span "See Release Details" at bounding box center [775, 454] width 104 height 30
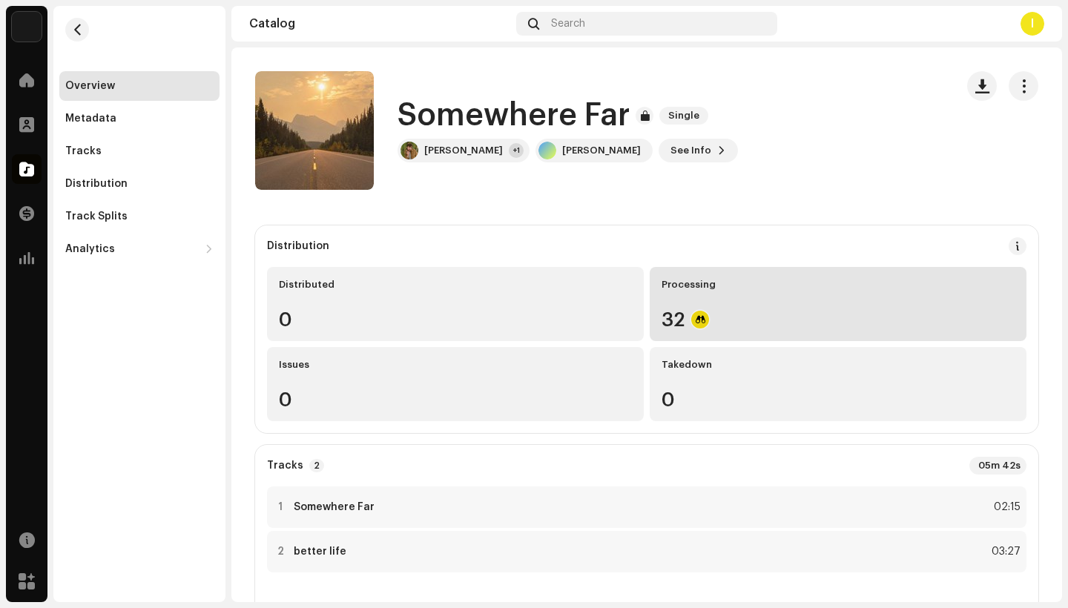
click at [691, 304] on div "Processing 32" at bounding box center [838, 304] width 377 height 74
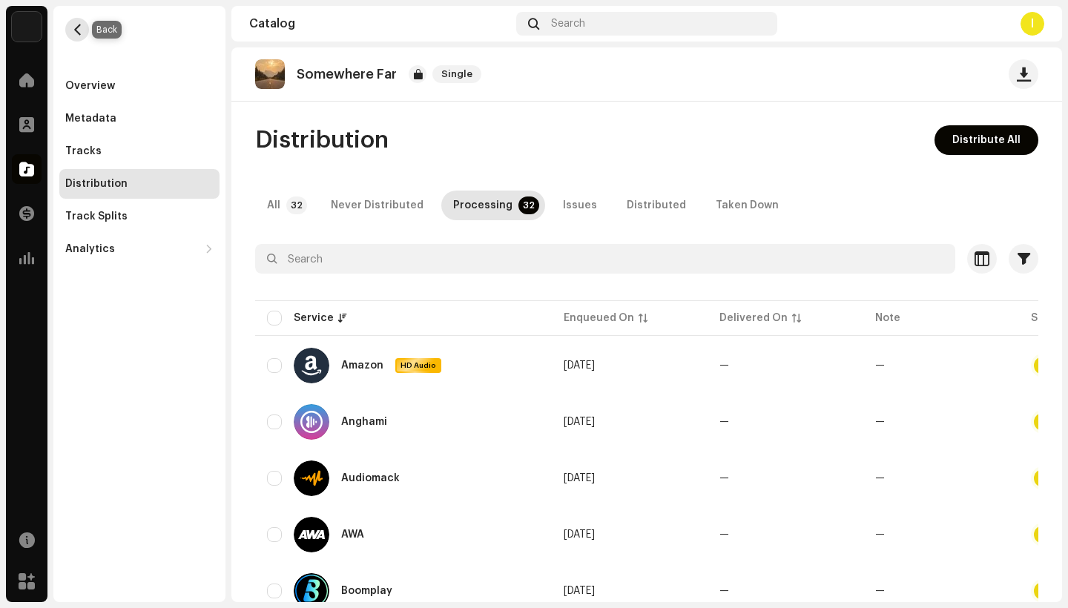
click at [81, 26] on span "button" at bounding box center [77, 30] width 11 height 12
click at [27, 210] on span at bounding box center [26, 214] width 15 height 12
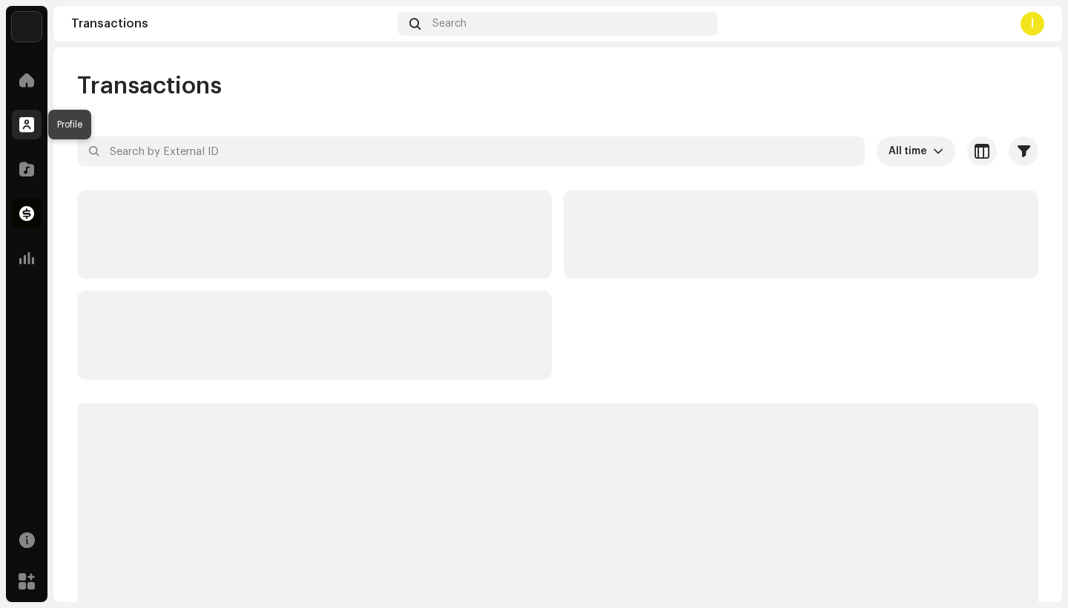
click at [19, 113] on div at bounding box center [27, 125] width 30 height 30
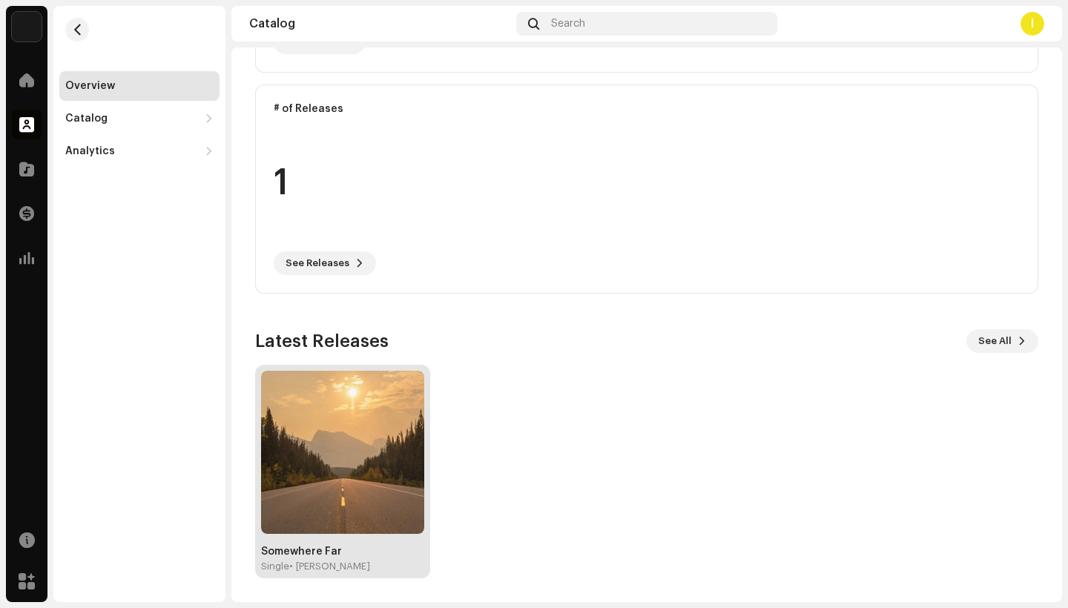
scroll to position [362, 0]
click at [988, 340] on span "See All" at bounding box center [994, 341] width 33 height 30
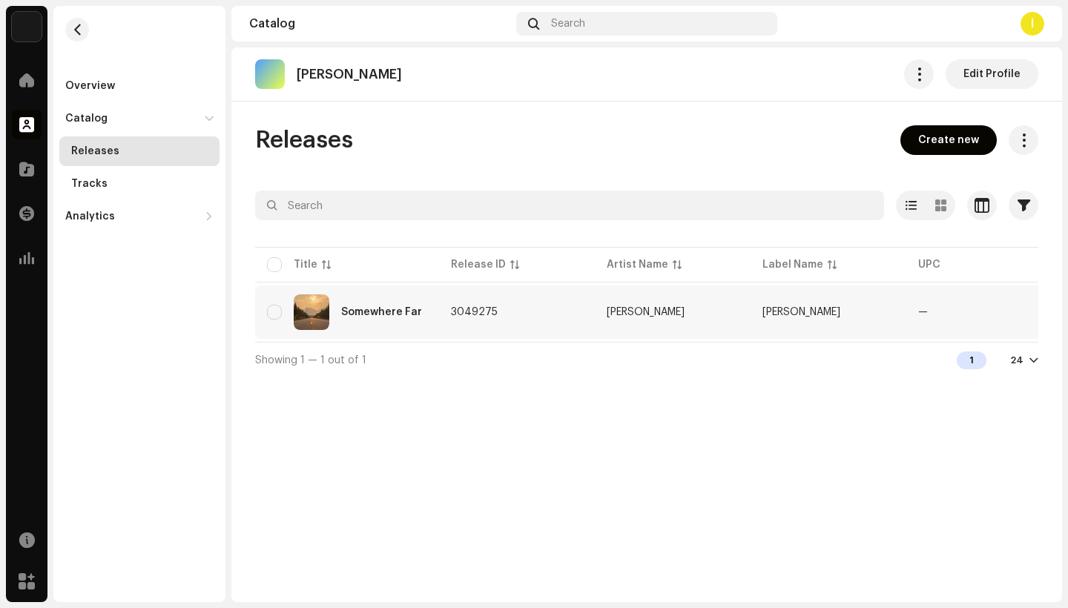
click at [412, 316] on div "Somewhere Far" at bounding box center [381, 312] width 81 height 10
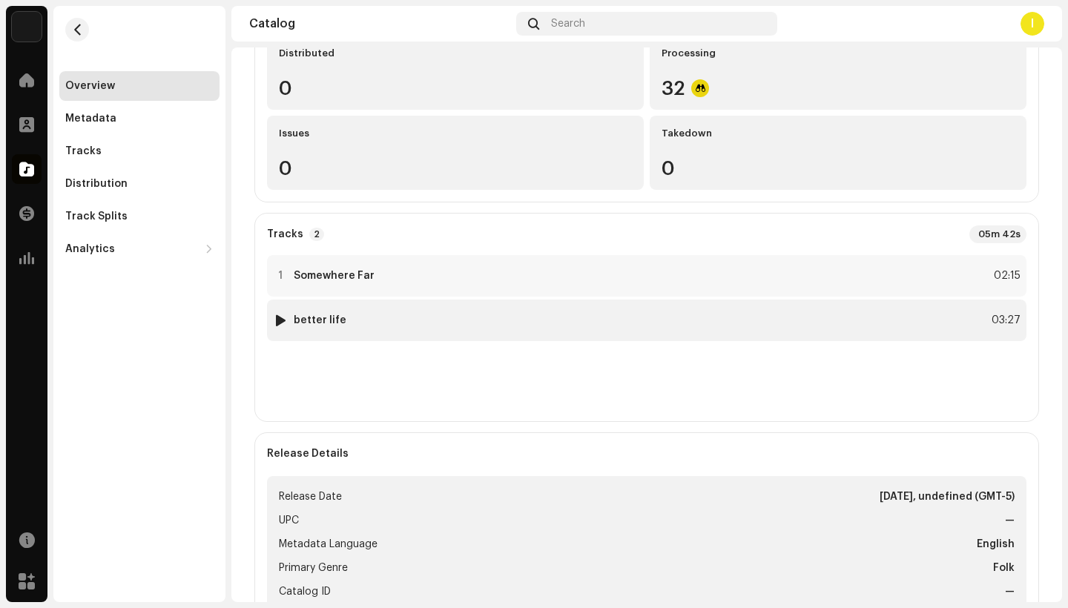
scroll to position [233, 0]
